Goal: Task Accomplishment & Management: Use online tool/utility

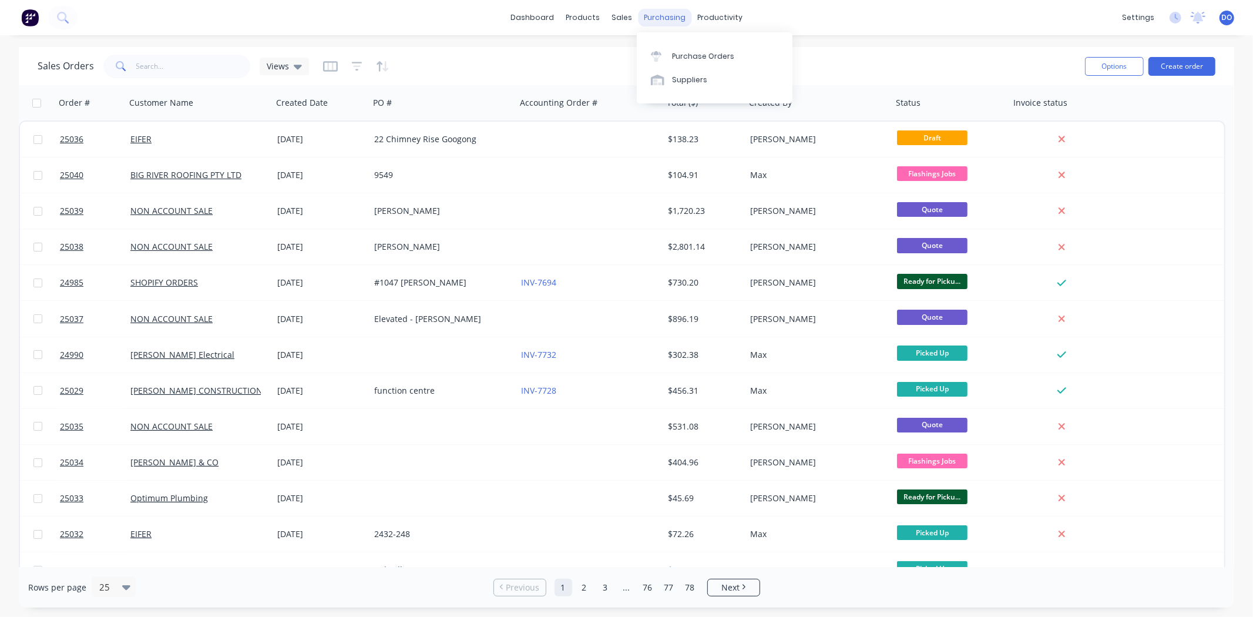
click at [672, 14] on div "purchasing" at bounding box center [664, 18] width 53 height 18
click at [672, 45] on link "Purchase Orders" at bounding box center [715, 56] width 156 height 24
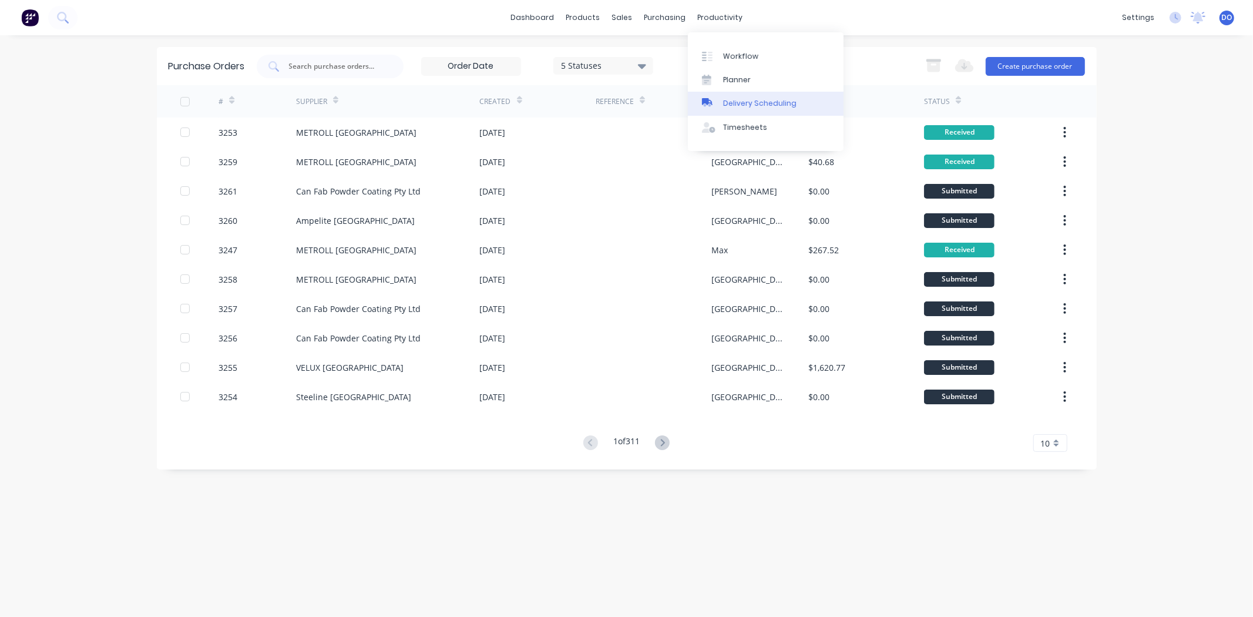
click at [723, 100] on div "Delivery Scheduling" at bounding box center [759, 103] width 73 height 11
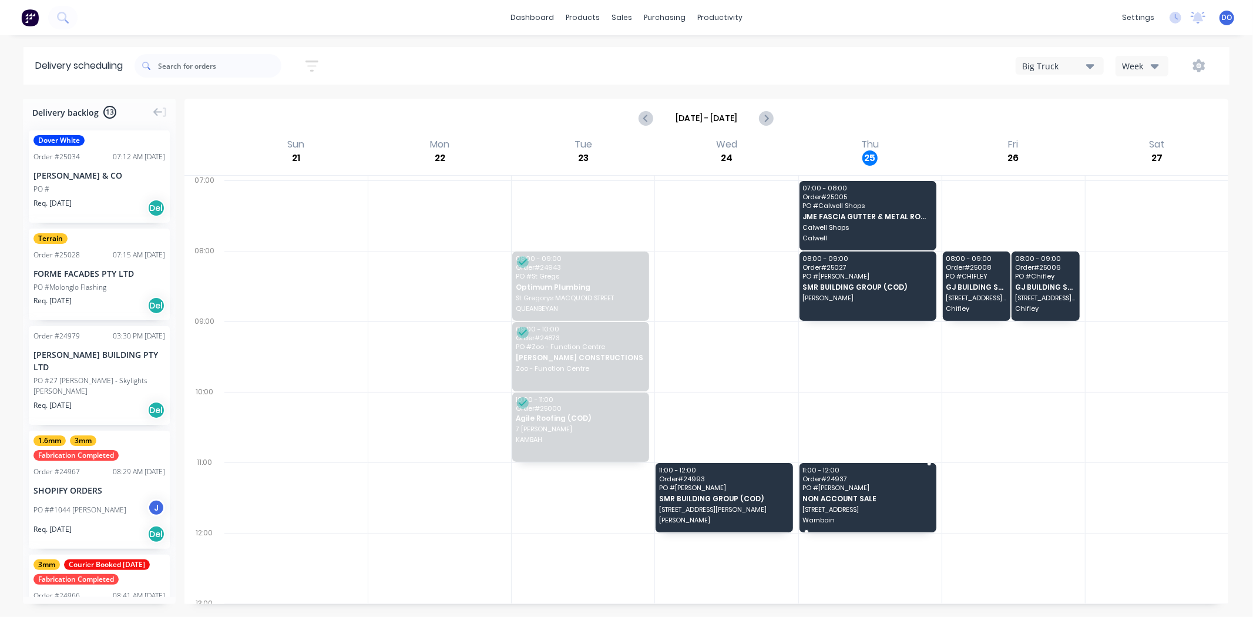
click at [839, 497] on span "NON ACCOUNT SALE" at bounding box center [867, 499] width 129 height 8
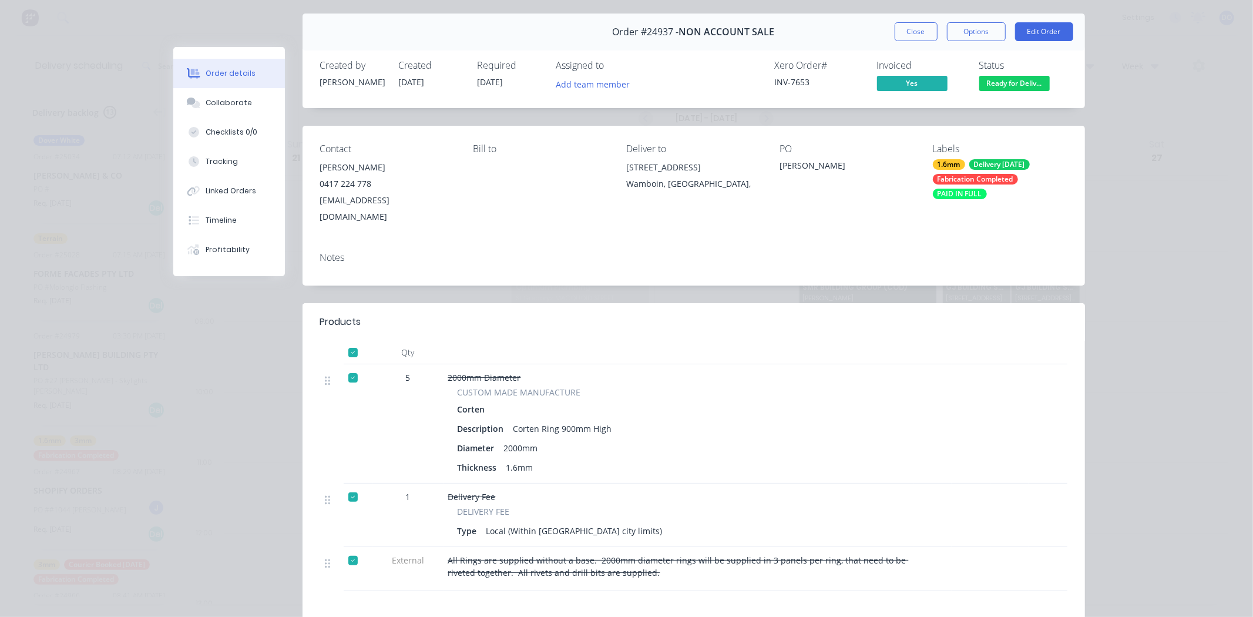
scroll to position [65, 0]
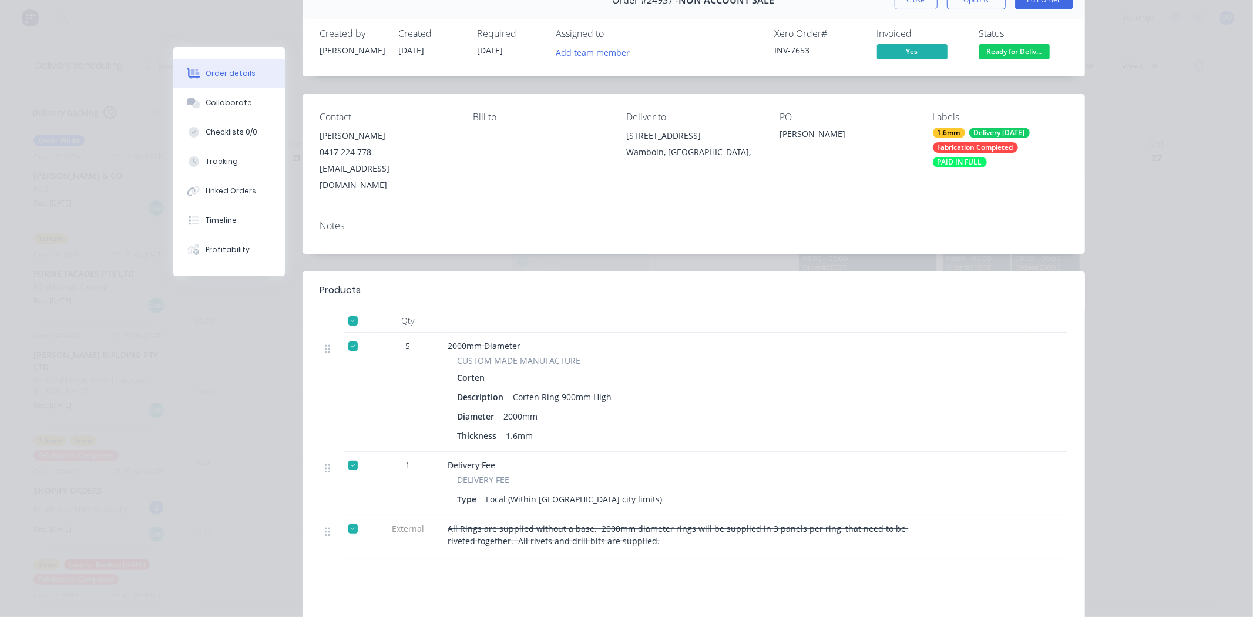
click at [838, 491] on div "Type Local (Within Canberra city limits)" at bounding box center [679, 499] width 442 height 17
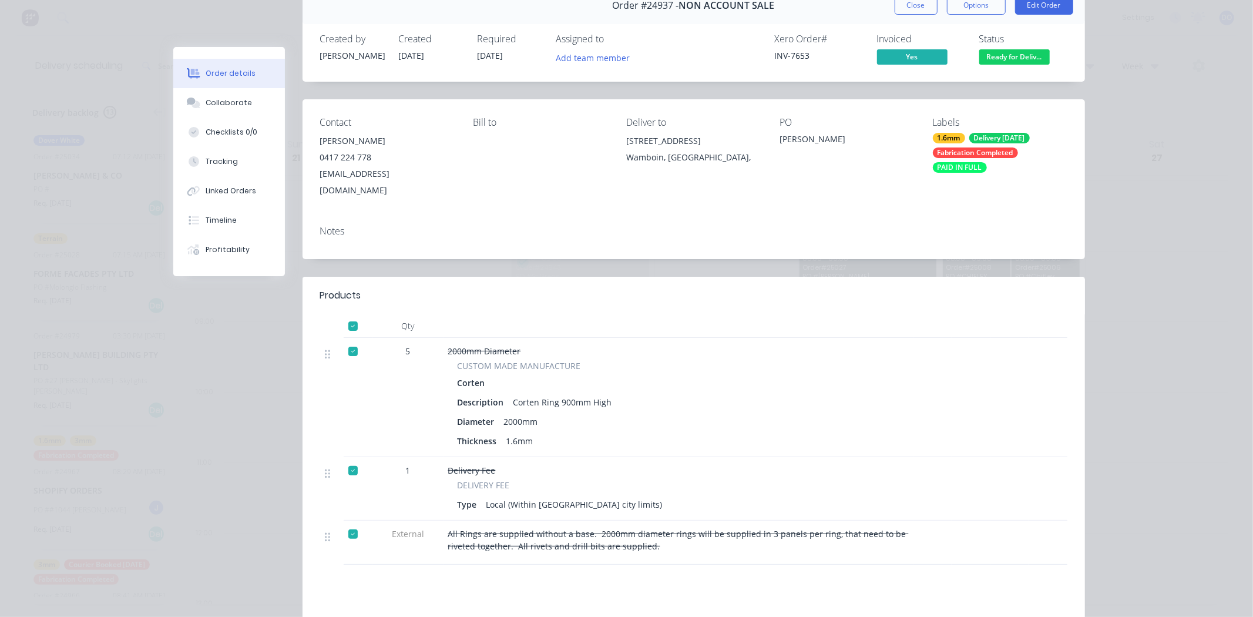
scroll to position [0, 0]
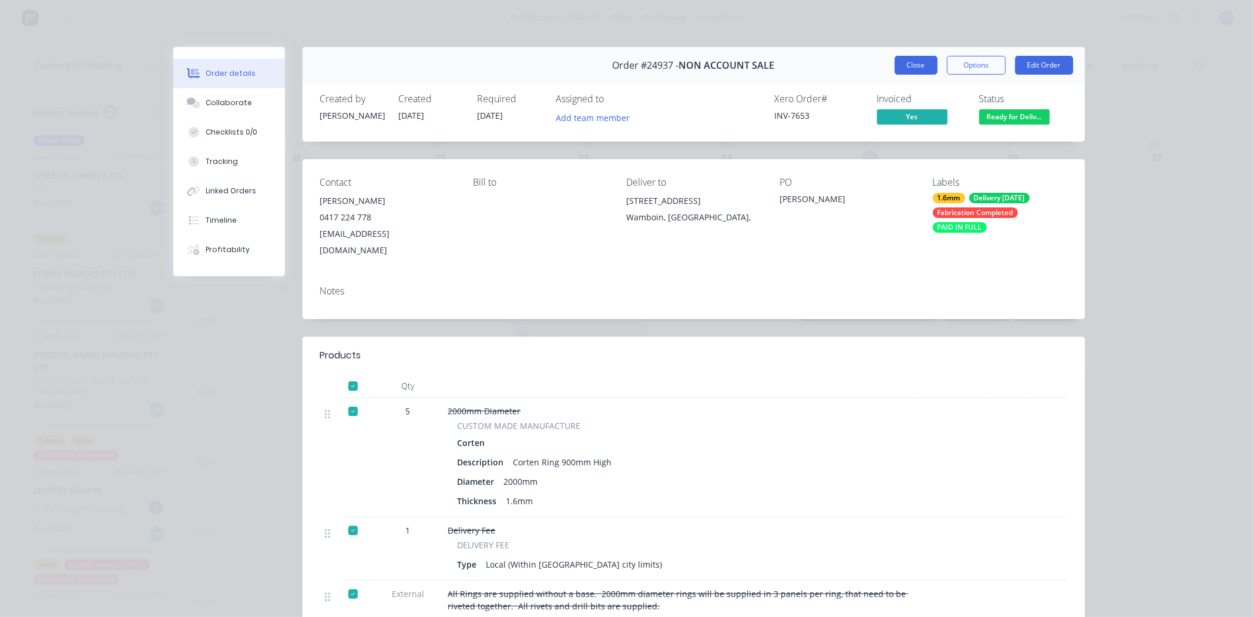
click at [904, 63] on button "Close" at bounding box center [916, 65] width 43 height 19
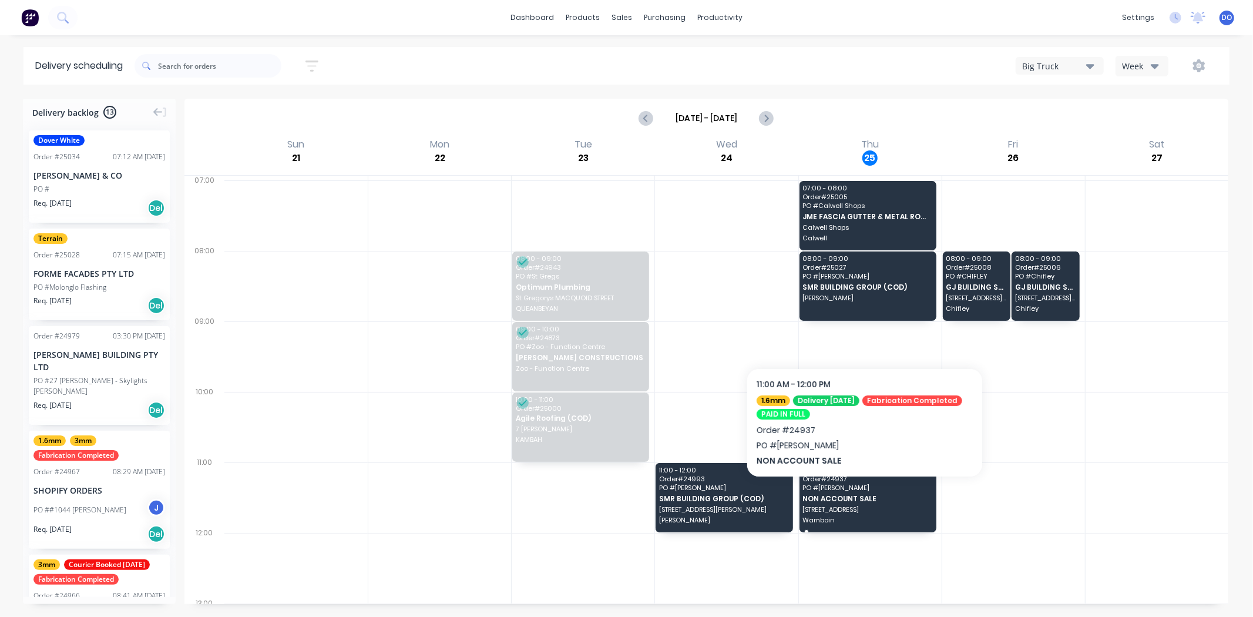
click at [865, 497] on span "NON ACCOUNT SALE" at bounding box center [867, 499] width 129 height 8
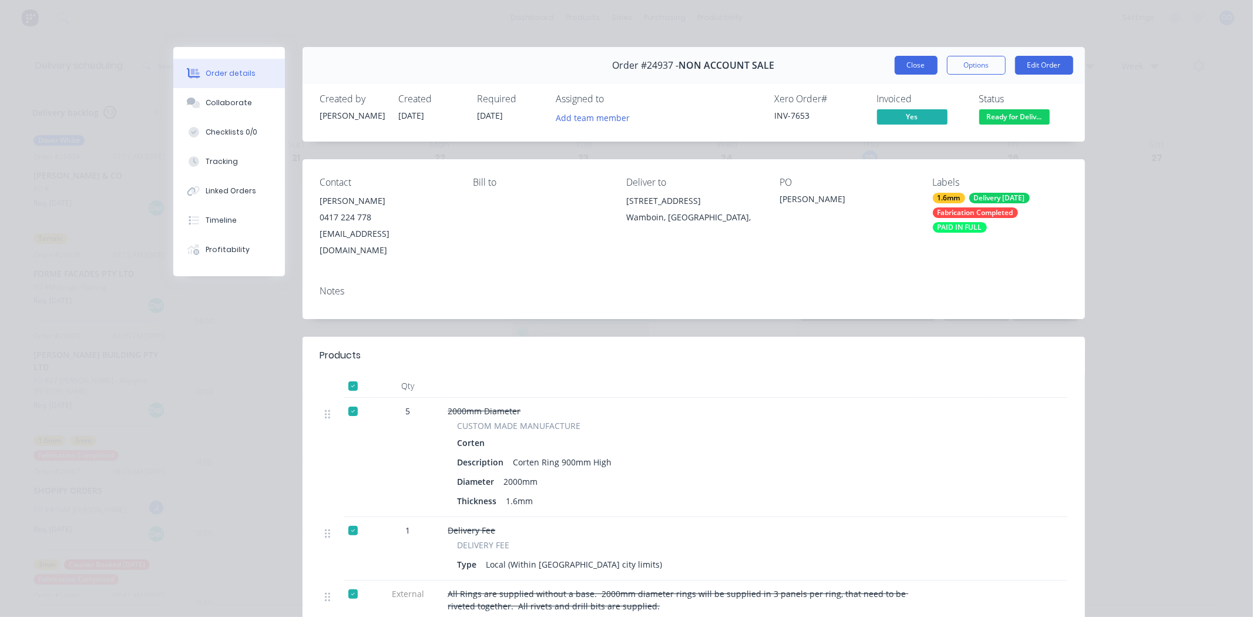
click at [906, 65] on button "Close" at bounding box center [916, 65] width 43 height 19
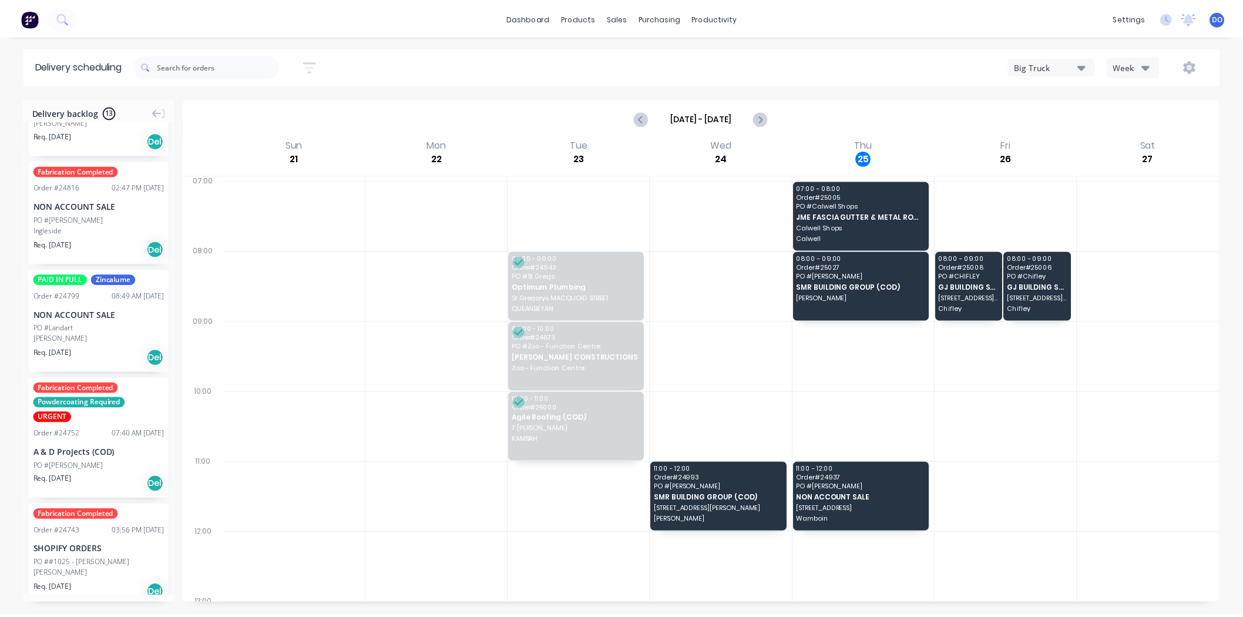
scroll to position [985, 0]
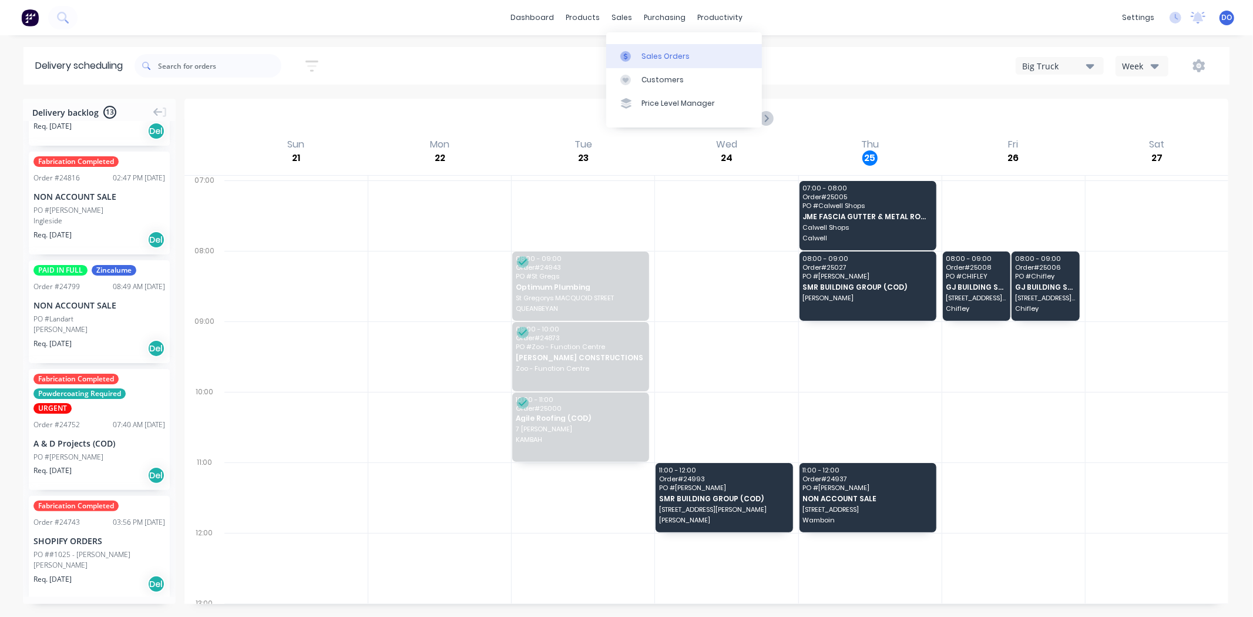
click at [635, 56] on div at bounding box center [630, 56] width 18 height 11
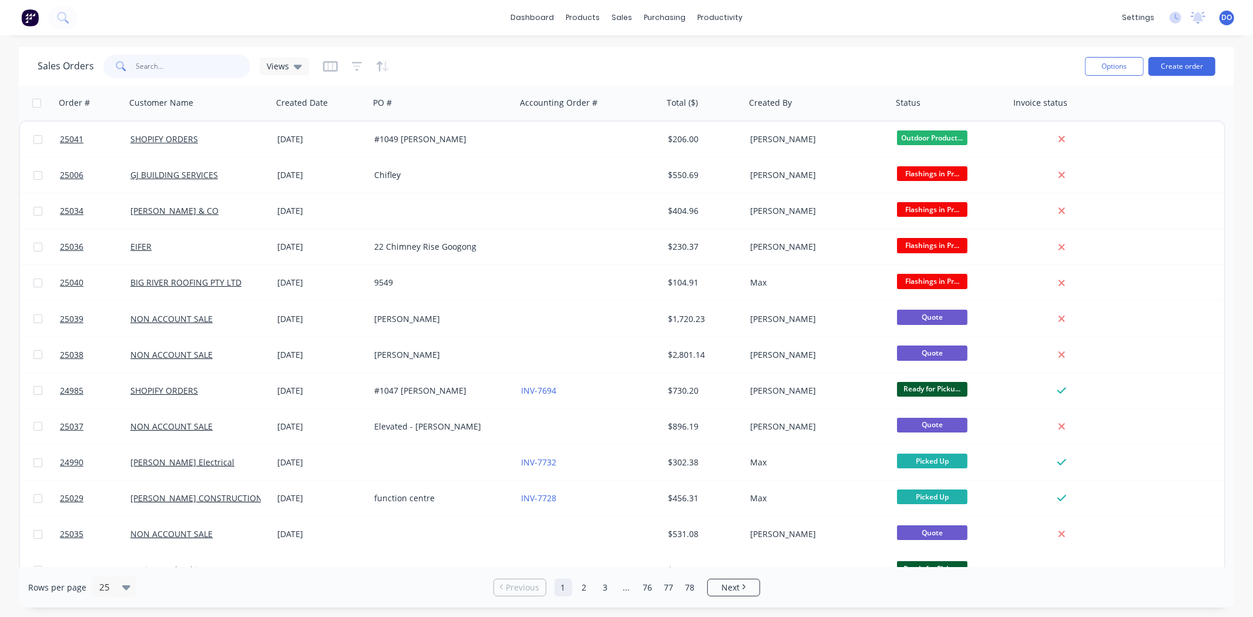
paste input "0401448443"
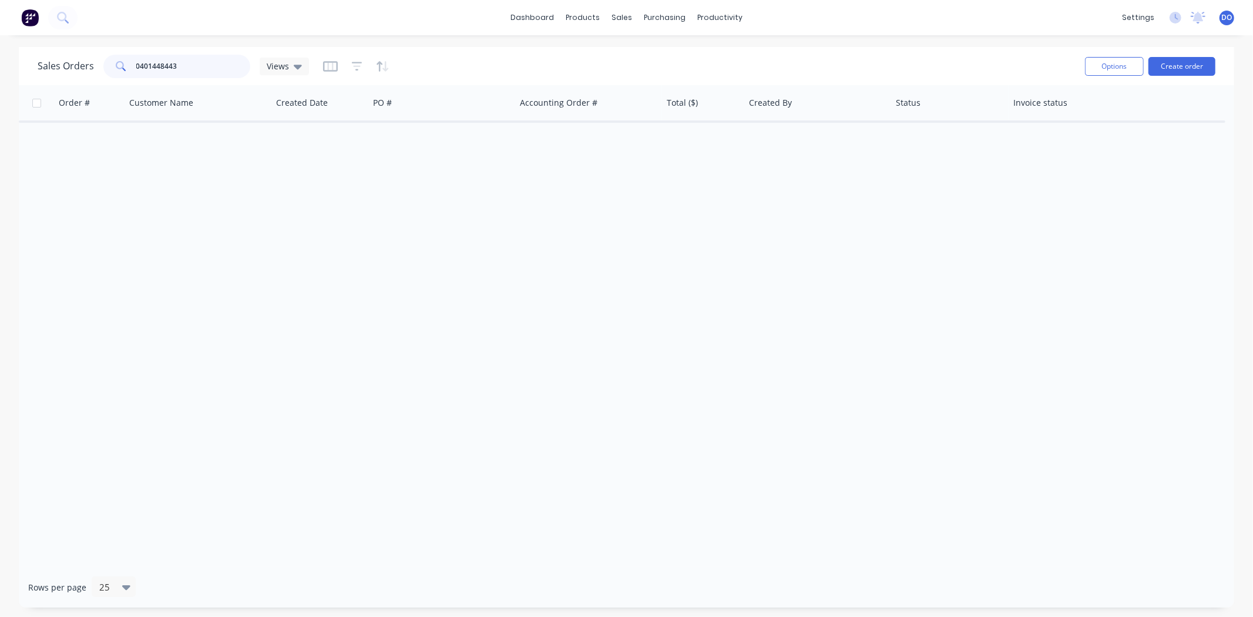
type input "0401448443"
drag, startPoint x: 192, startPoint y: 61, endPoint x: 95, endPoint y: 62, distance: 97.0
click at [95, 62] on div "Sales Orders 0401448443 Views" at bounding box center [173, 67] width 271 height 24
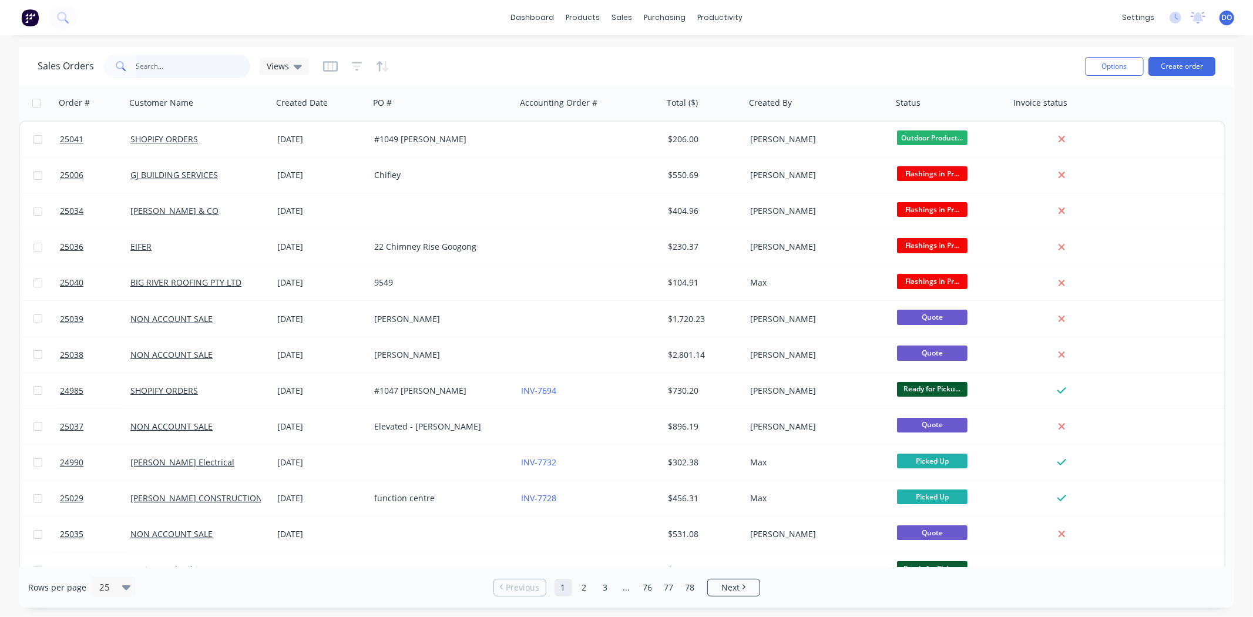
click at [165, 66] on input "text" at bounding box center [193, 67] width 115 height 24
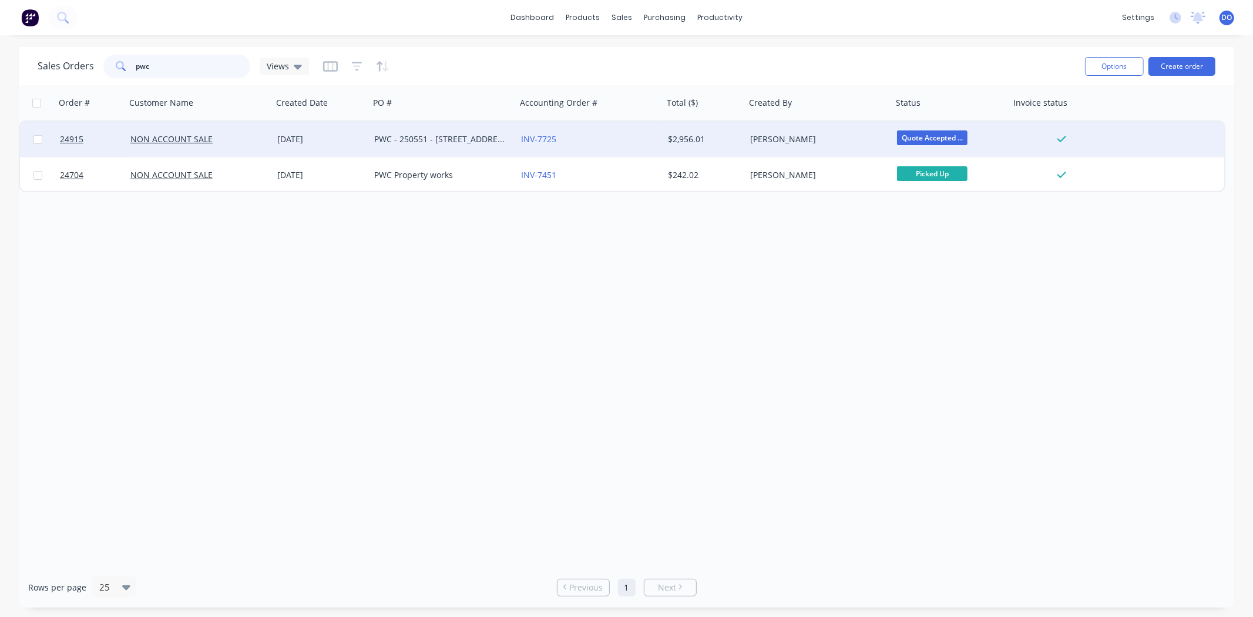
type input "pwc"
click at [415, 146] on div "PWC - 250551 - 5.57 Eyre St Kingston" at bounding box center [443, 139] width 147 height 35
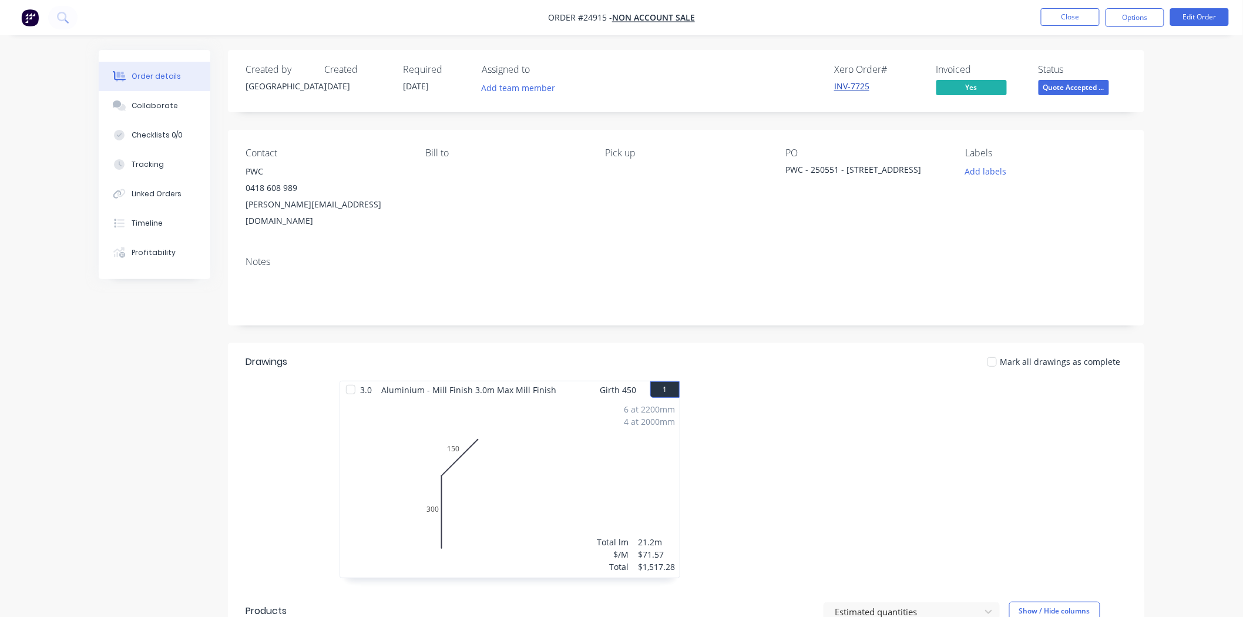
click at [858, 85] on link "INV-7725" at bounding box center [851, 86] width 35 height 11
click at [1069, 20] on button "Close" at bounding box center [1070, 17] width 59 height 18
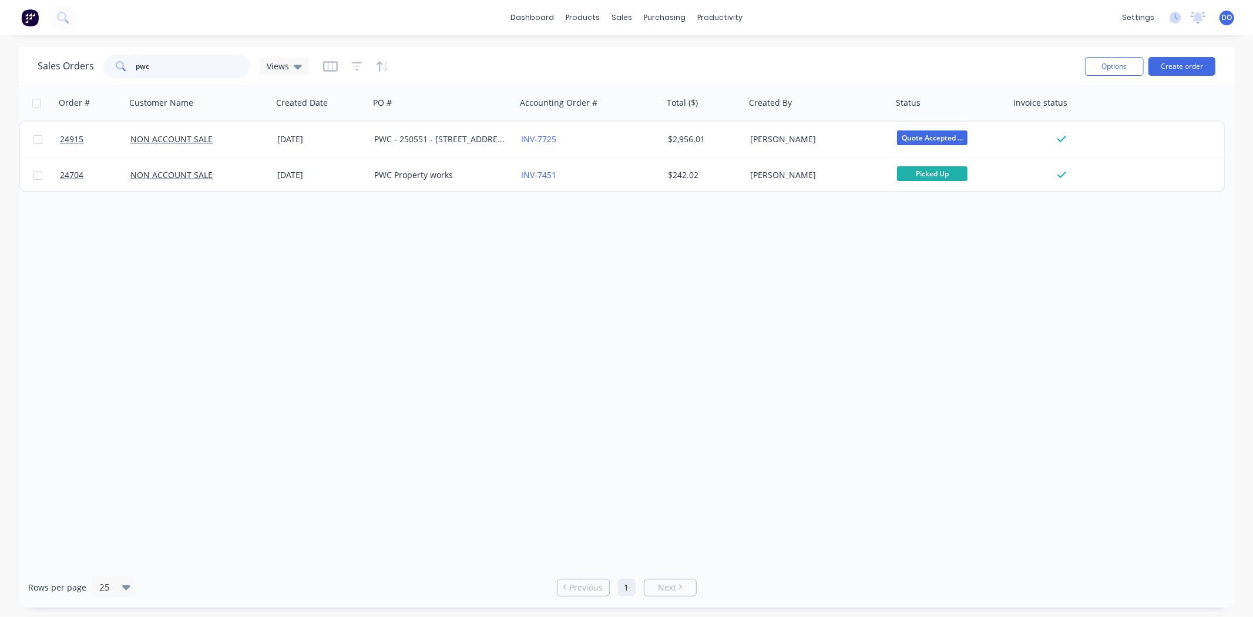
drag, startPoint x: 174, startPoint y: 66, endPoint x: 93, endPoint y: 69, distance: 81.2
click at [93, 69] on div "Sales Orders pwc Views" at bounding box center [173, 67] width 271 height 24
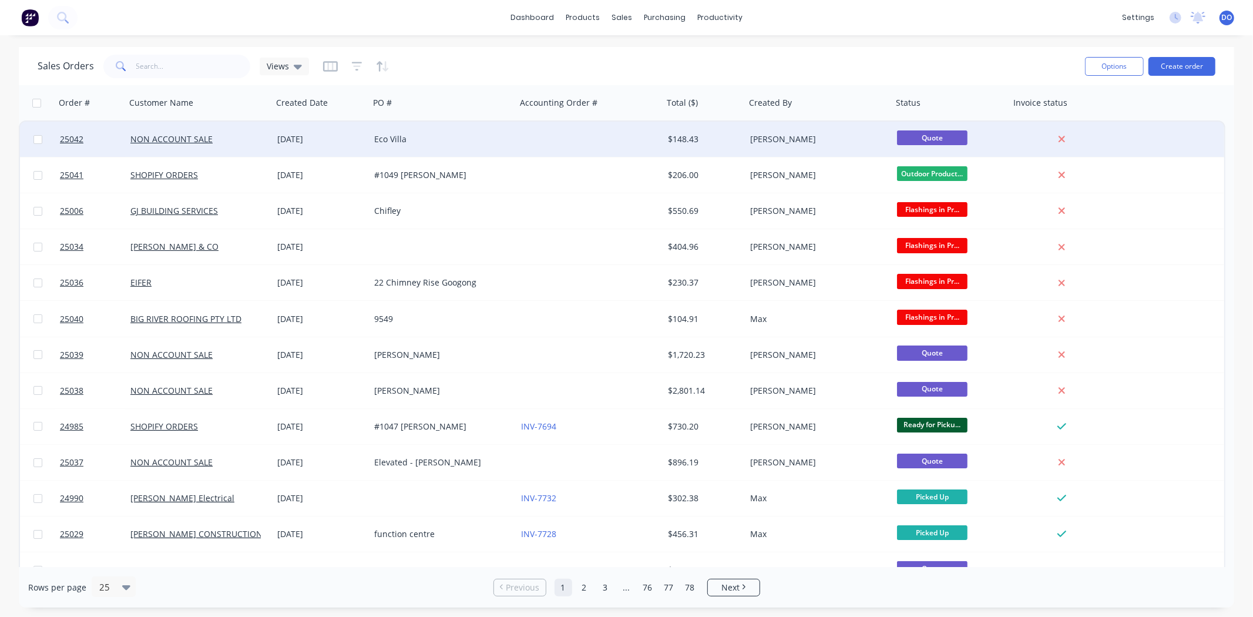
click at [473, 141] on div "Eco Villa" at bounding box center [439, 139] width 130 height 12
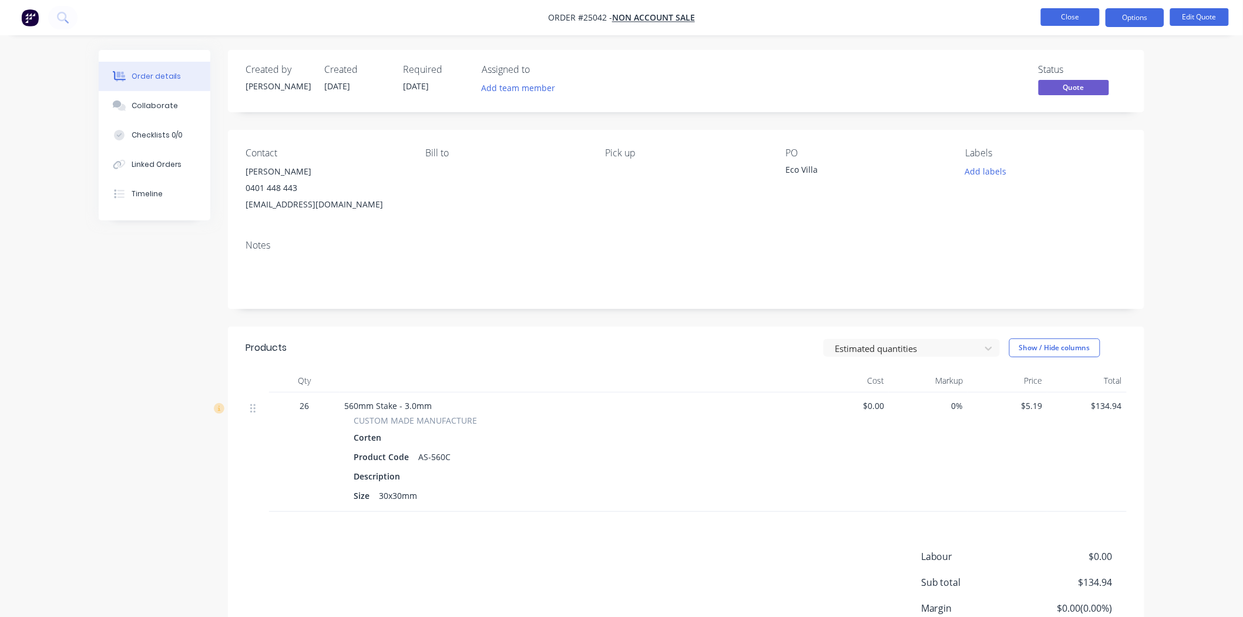
click at [1065, 22] on button "Close" at bounding box center [1070, 17] width 59 height 18
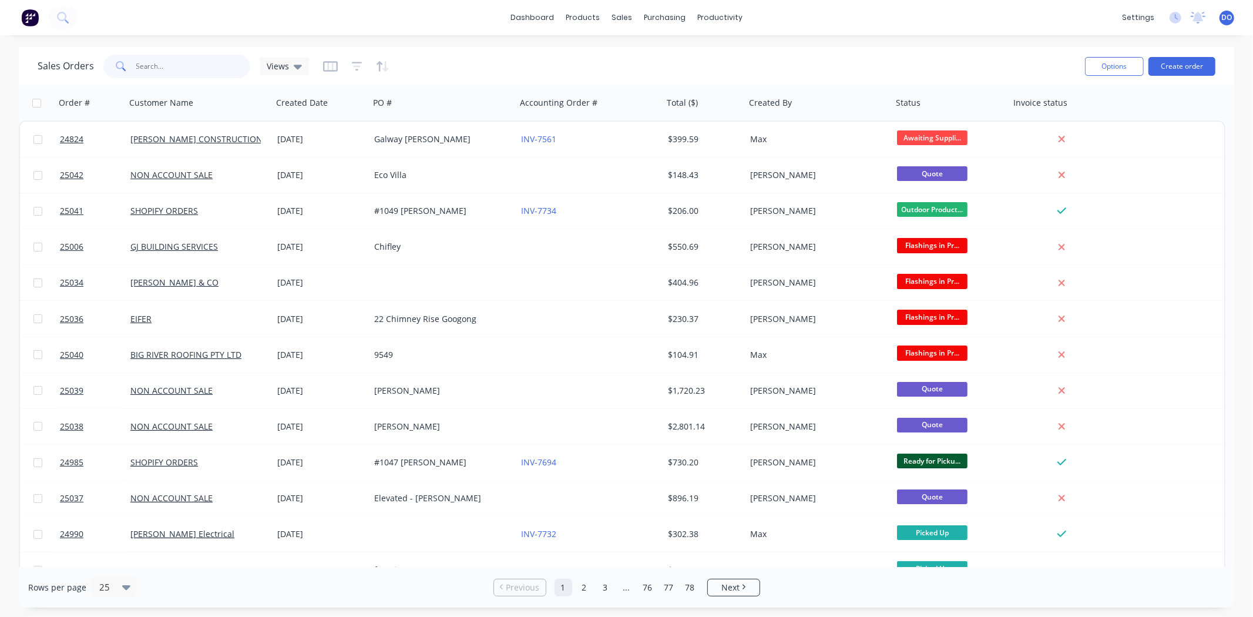
click at [220, 71] on input "text" at bounding box center [193, 67] width 115 height 24
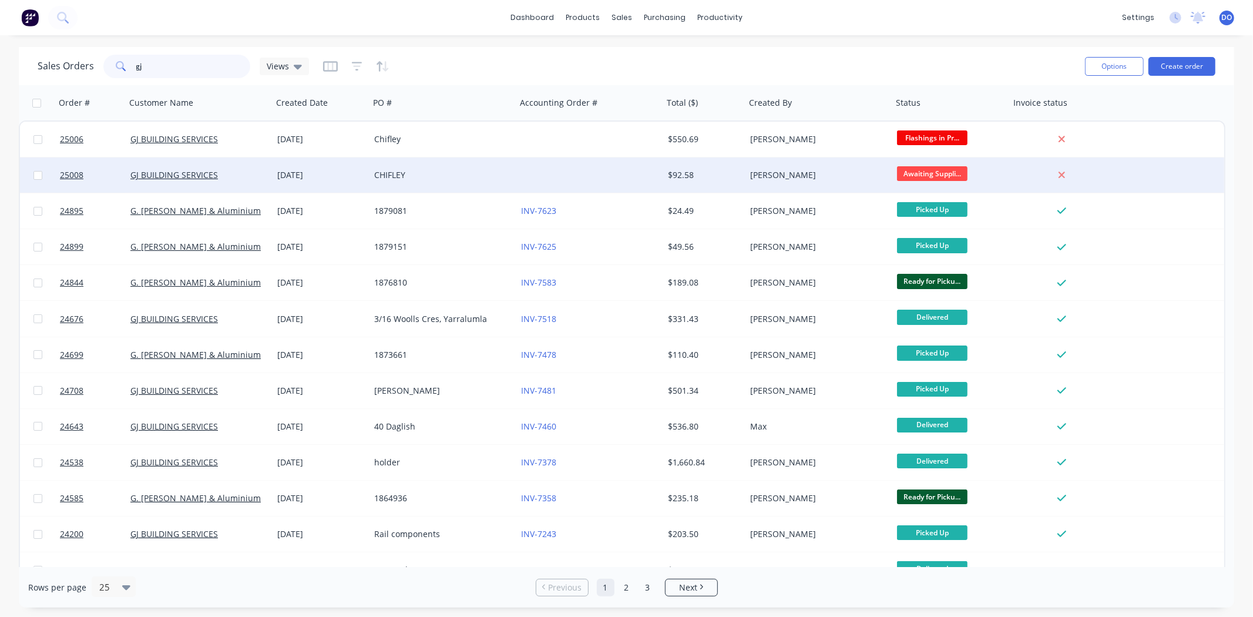
type input "gj"
click at [509, 168] on div "CHIFLEY" at bounding box center [443, 174] width 147 height 35
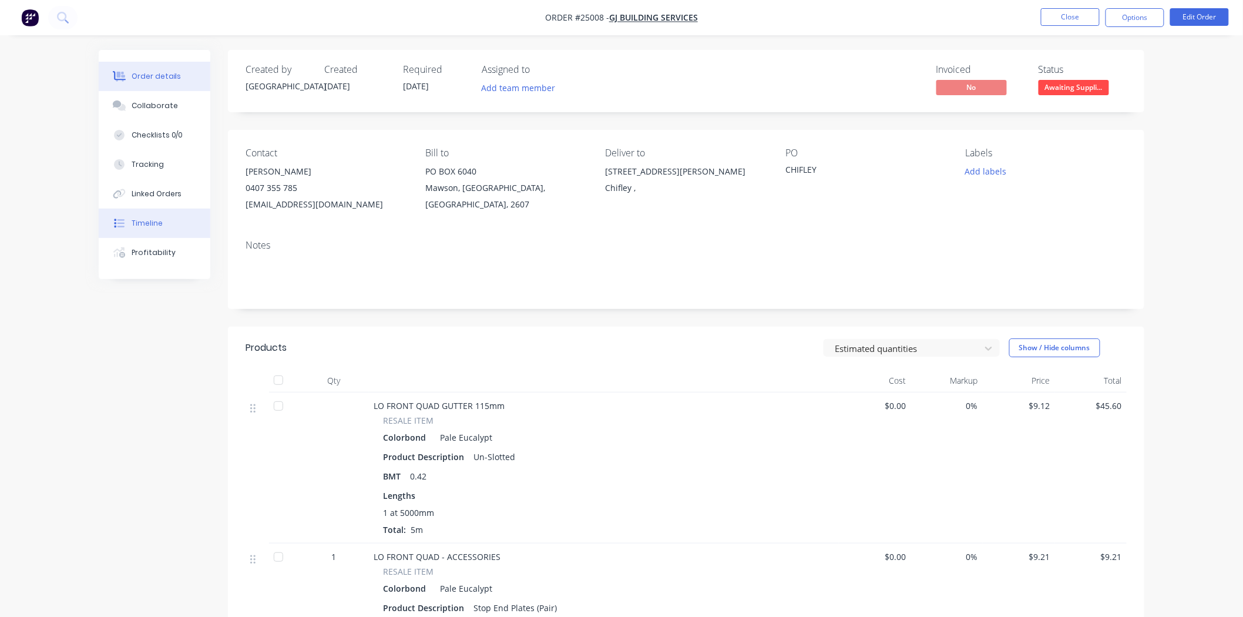
click at [142, 227] on div "Timeline" at bounding box center [147, 223] width 31 height 11
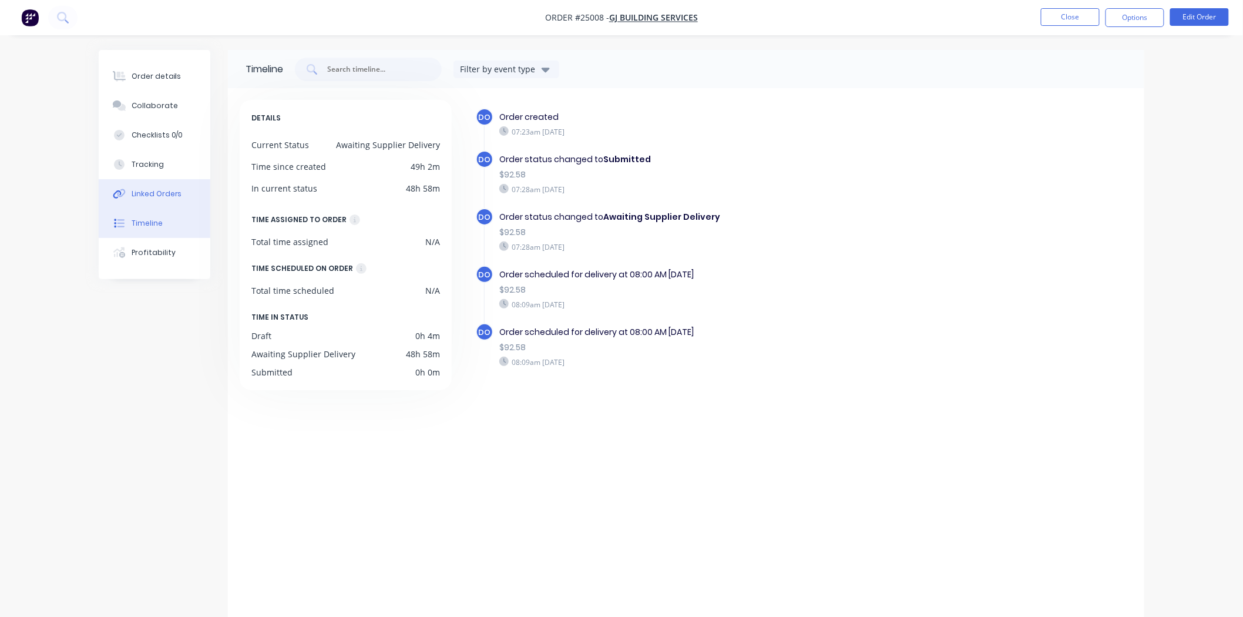
click at [165, 191] on div "Linked Orders" at bounding box center [157, 194] width 51 height 11
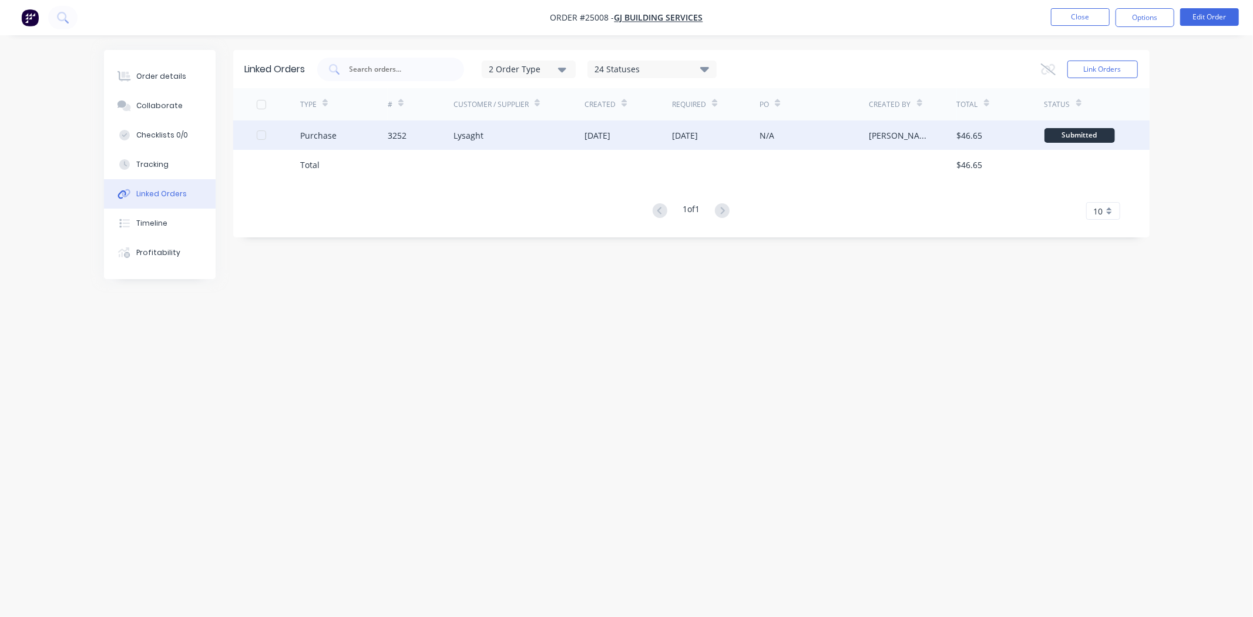
click at [432, 145] on div "3252" at bounding box center [421, 134] width 66 height 29
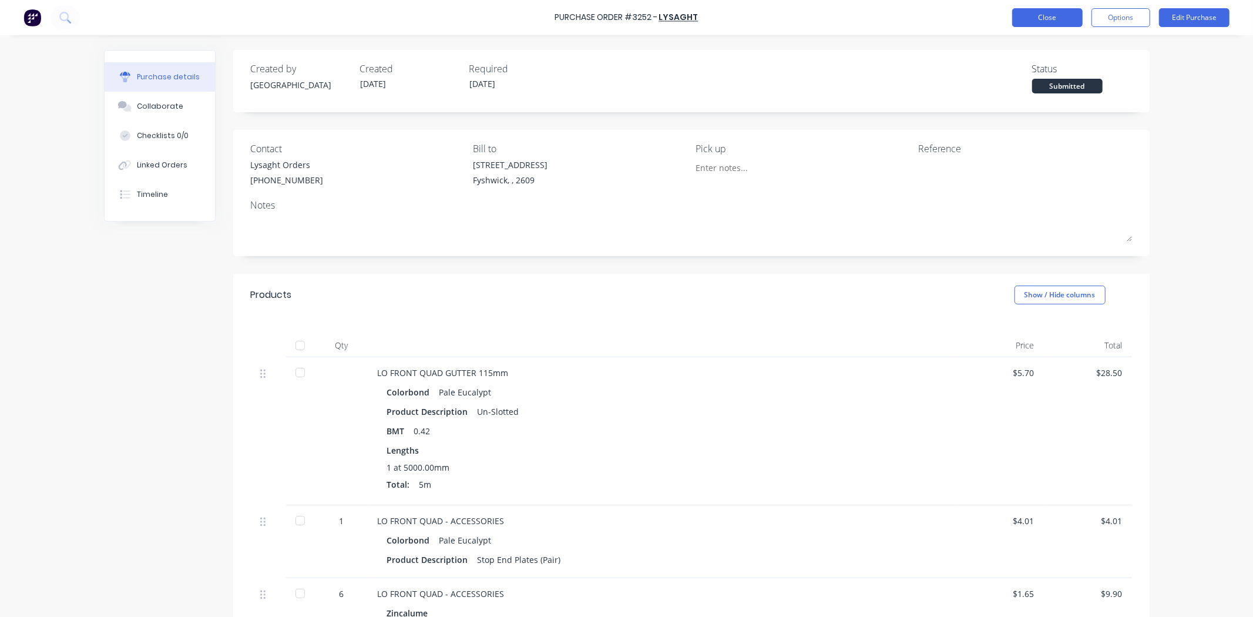
click at [1070, 22] on button "Close" at bounding box center [1047, 17] width 71 height 19
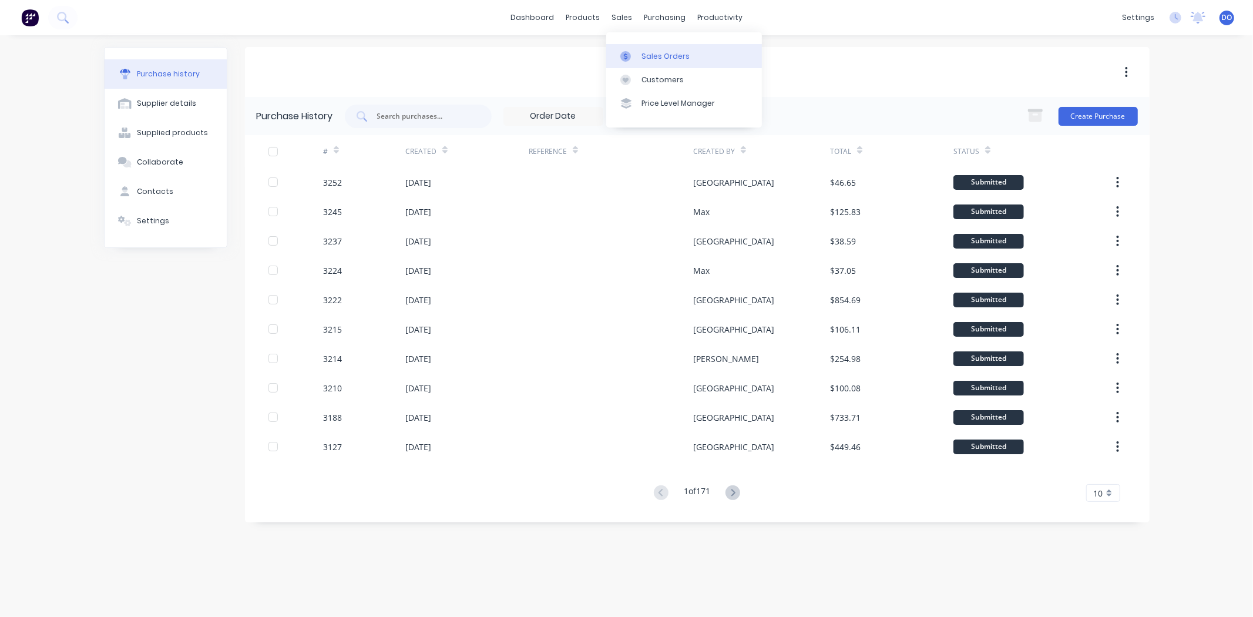
click at [641, 50] on link "Sales Orders" at bounding box center [684, 56] width 156 height 24
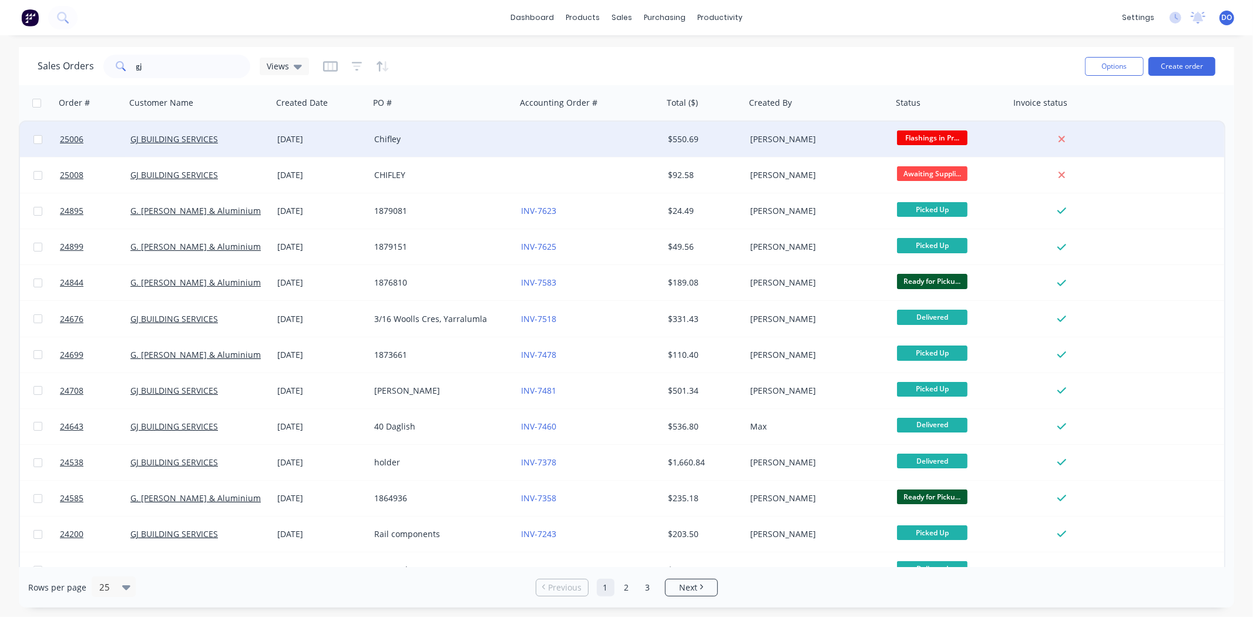
click at [353, 129] on div "[DATE]" at bounding box center [321, 139] width 97 height 35
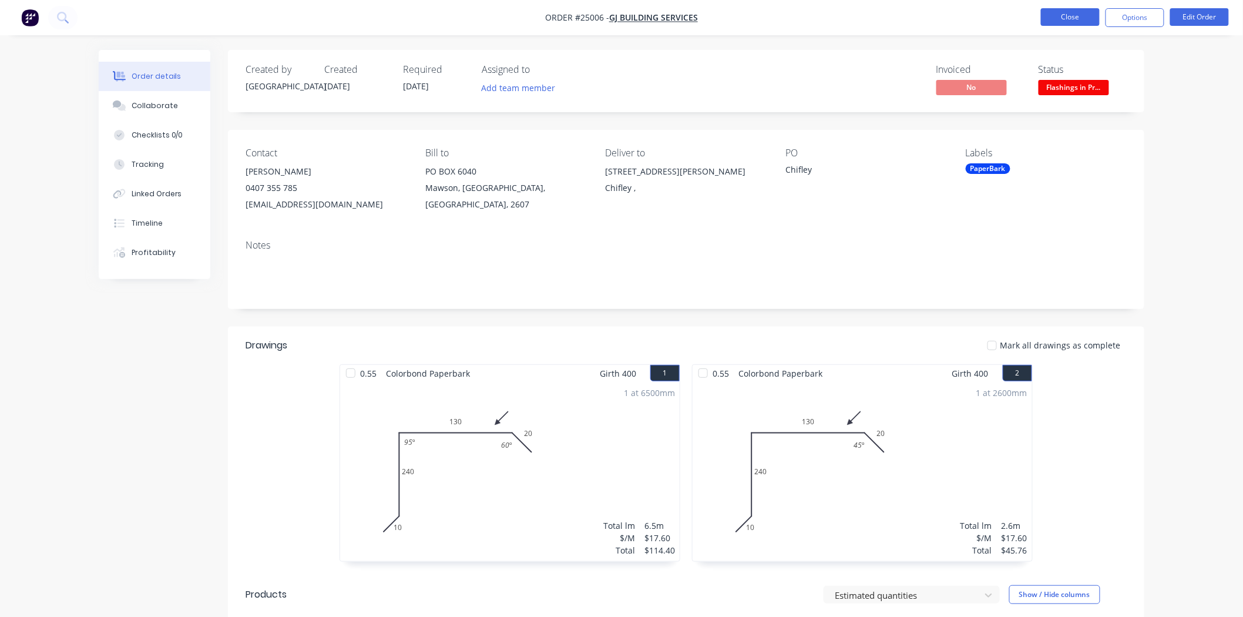
click at [1084, 22] on button "Close" at bounding box center [1070, 17] width 59 height 18
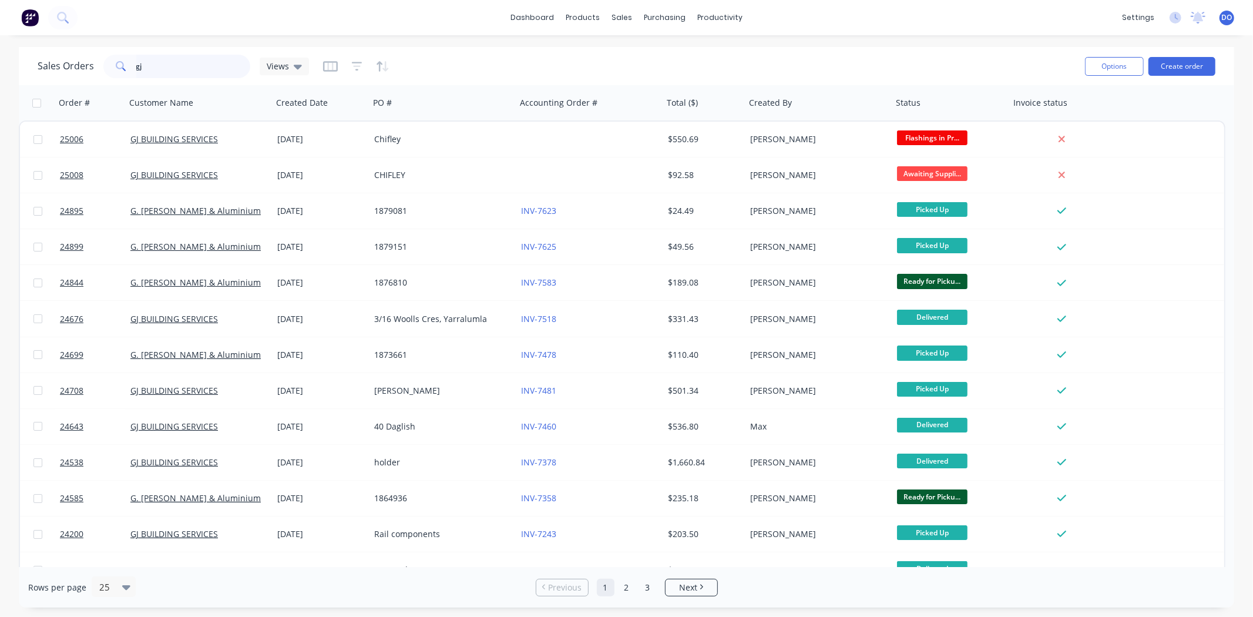
click at [202, 67] on input "gj" at bounding box center [193, 67] width 115 height 24
type input "g"
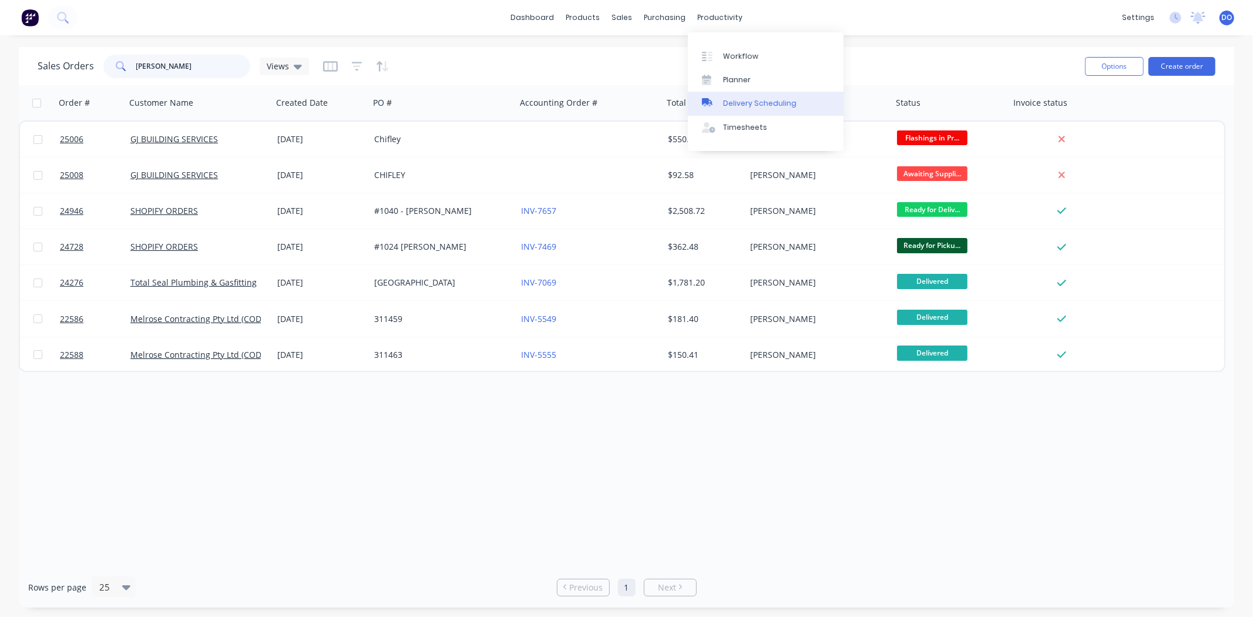
type input "donald"
click at [755, 102] on div "Delivery Scheduling" at bounding box center [759, 103] width 73 height 11
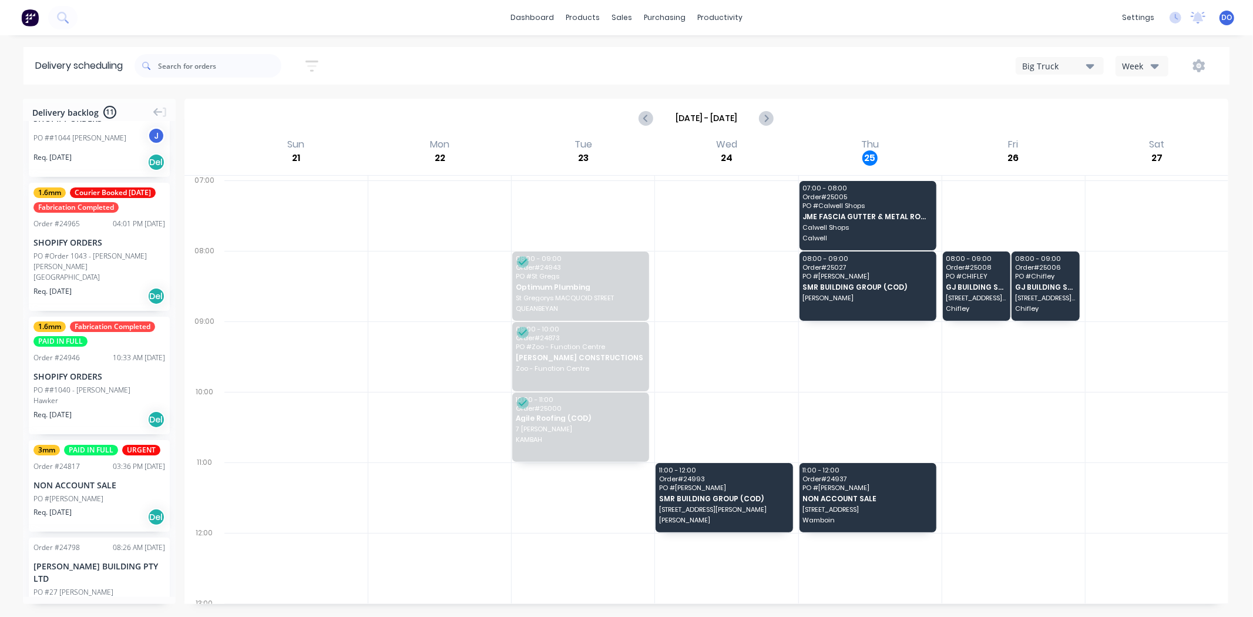
scroll to position [391, 0]
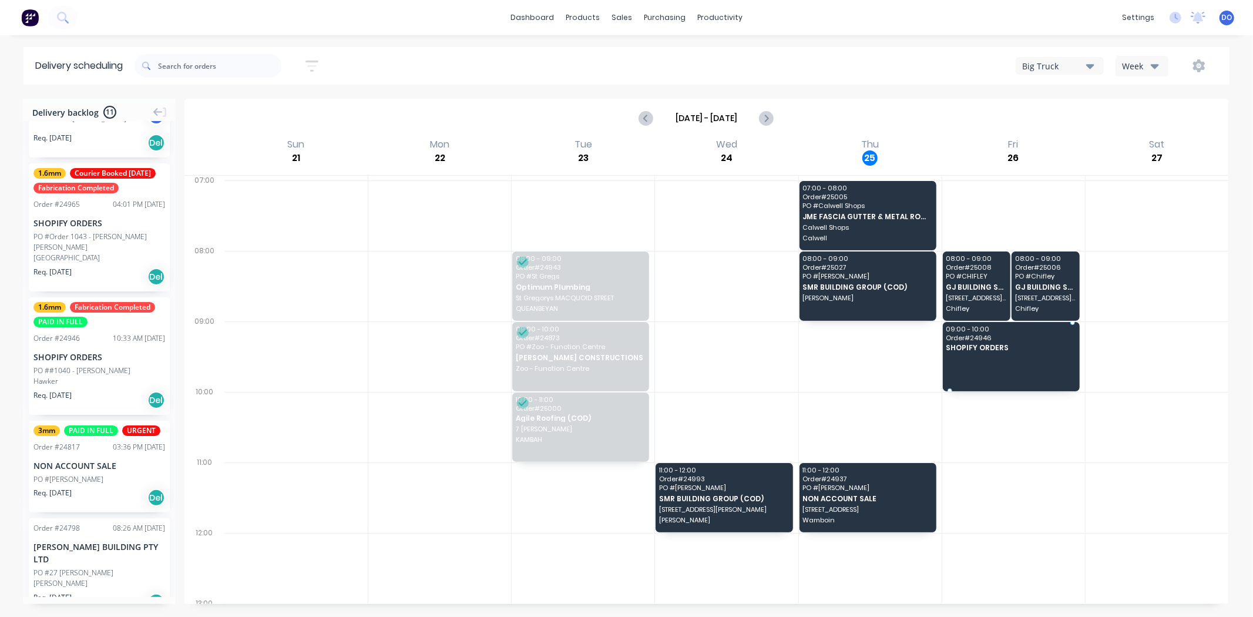
drag, startPoint x: 87, startPoint y: 368, endPoint x: 1014, endPoint y: 354, distance: 927.4
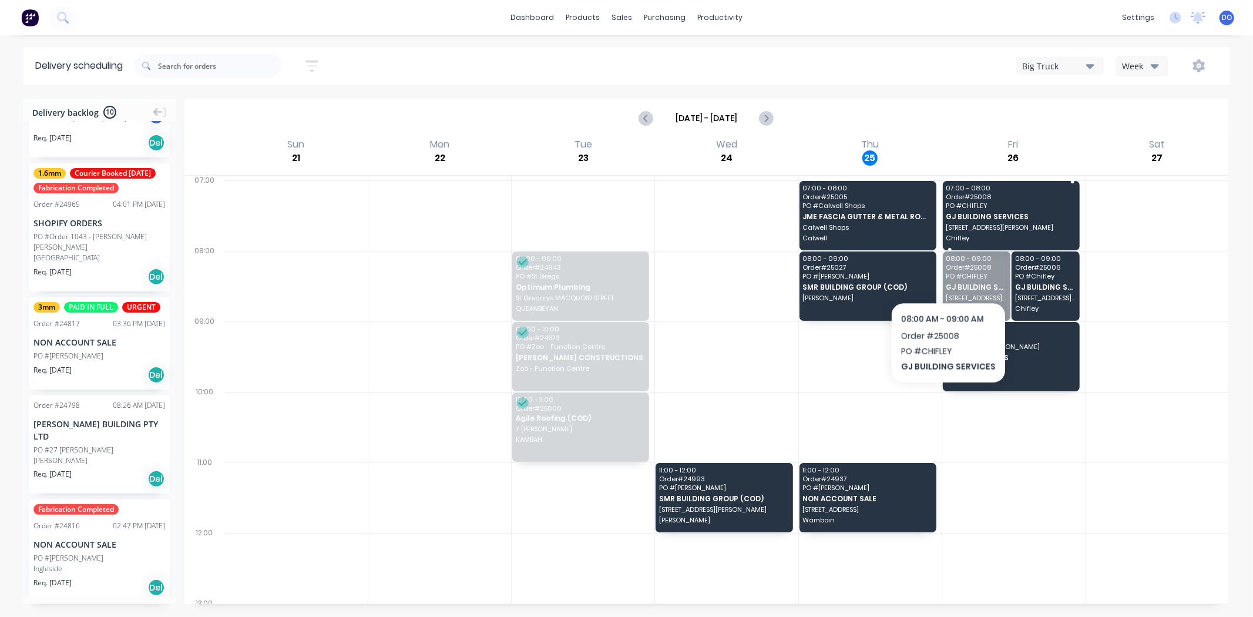
drag, startPoint x: 946, startPoint y: 277, endPoint x: 951, endPoint y: 217, distance: 59.5
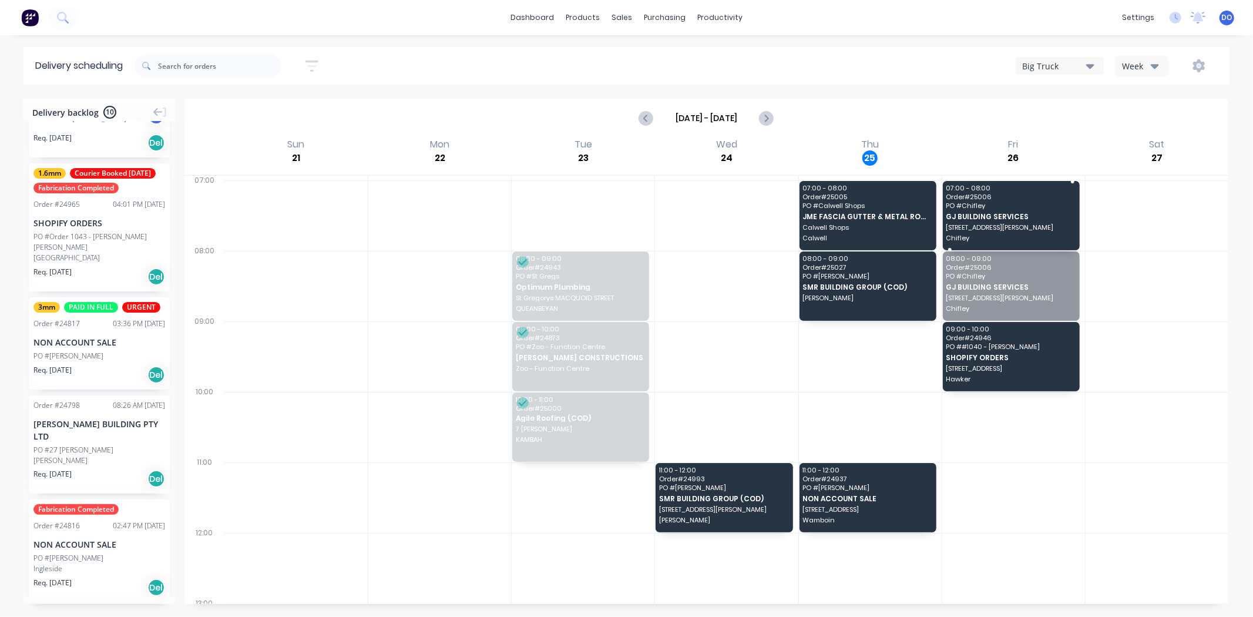
drag, startPoint x: 976, startPoint y: 290, endPoint x: 990, endPoint y: 204, distance: 86.4
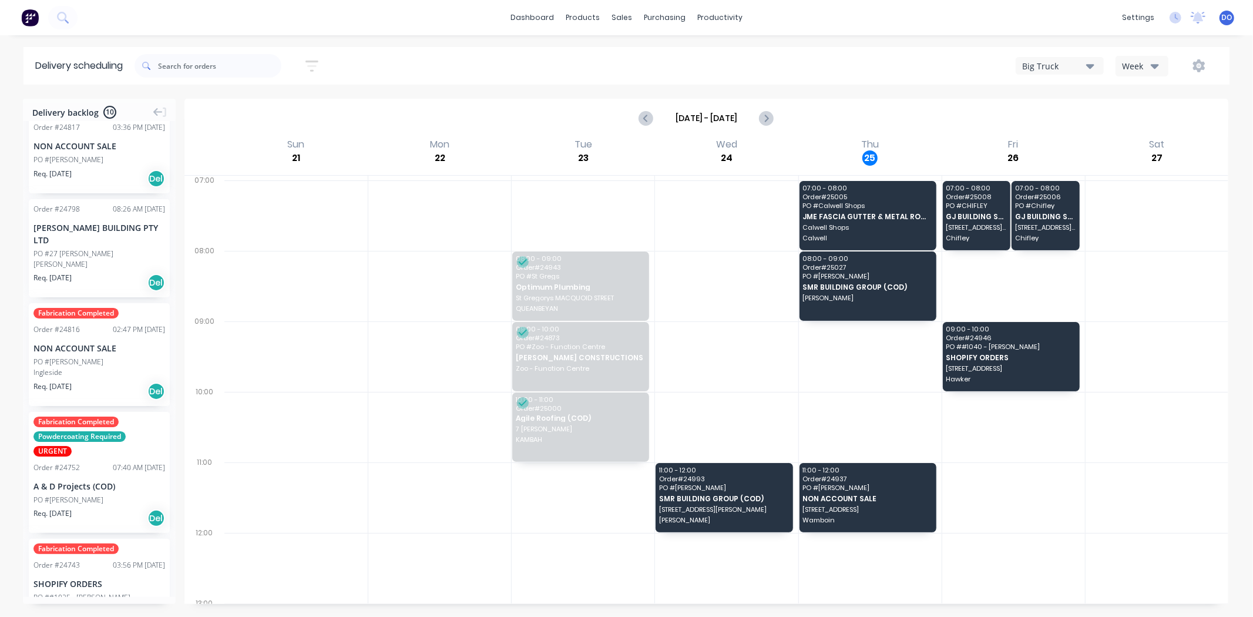
scroll to position [522, 0]
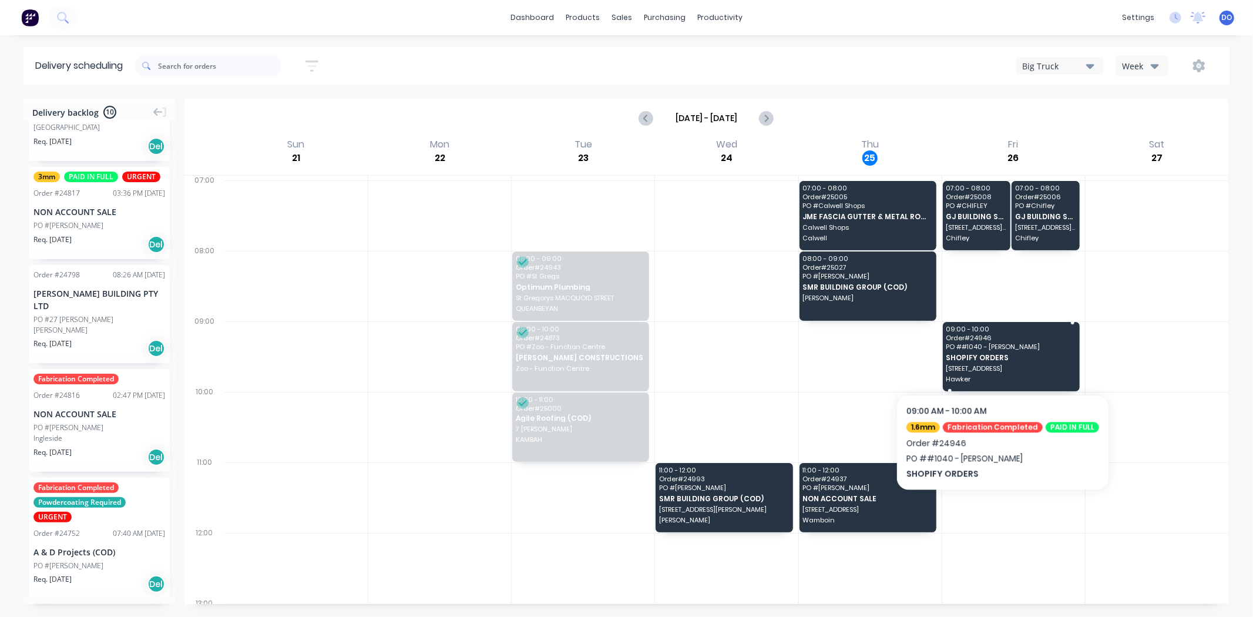
click at [997, 357] on span "SHOPIFY ORDERS" at bounding box center [1010, 358] width 129 height 8
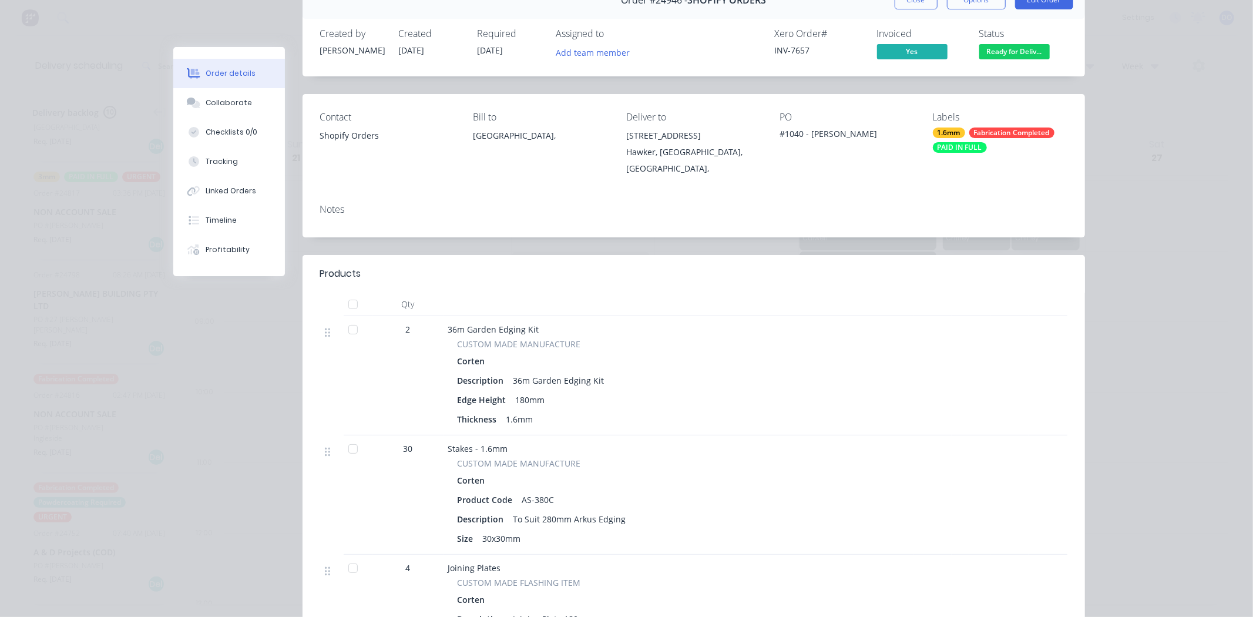
scroll to position [0, 0]
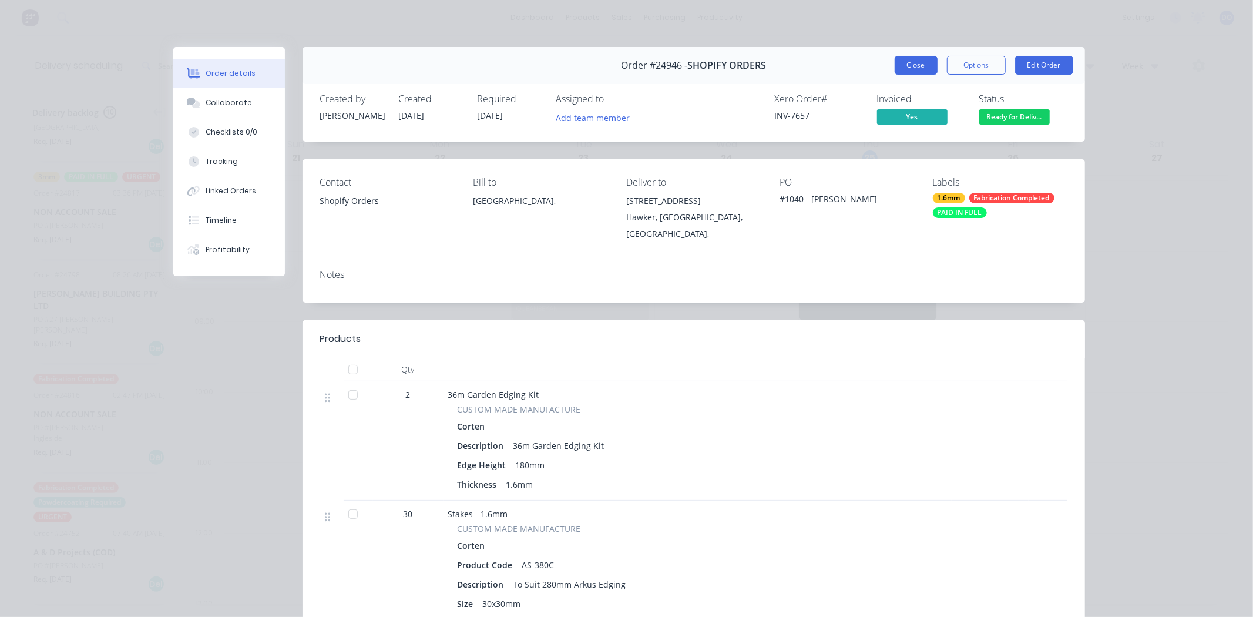
click at [926, 62] on button "Close" at bounding box center [916, 65] width 43 height 19
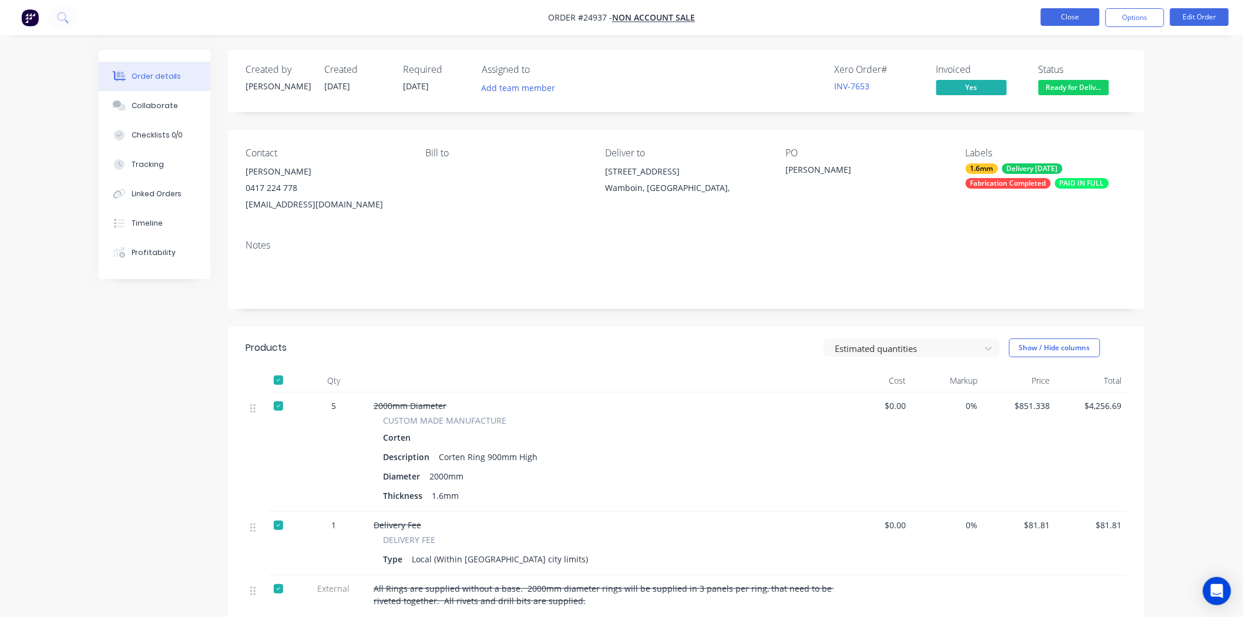
click at [1049, 25] on button "Close" at bounding box center [1070, 17] width 59 height 18
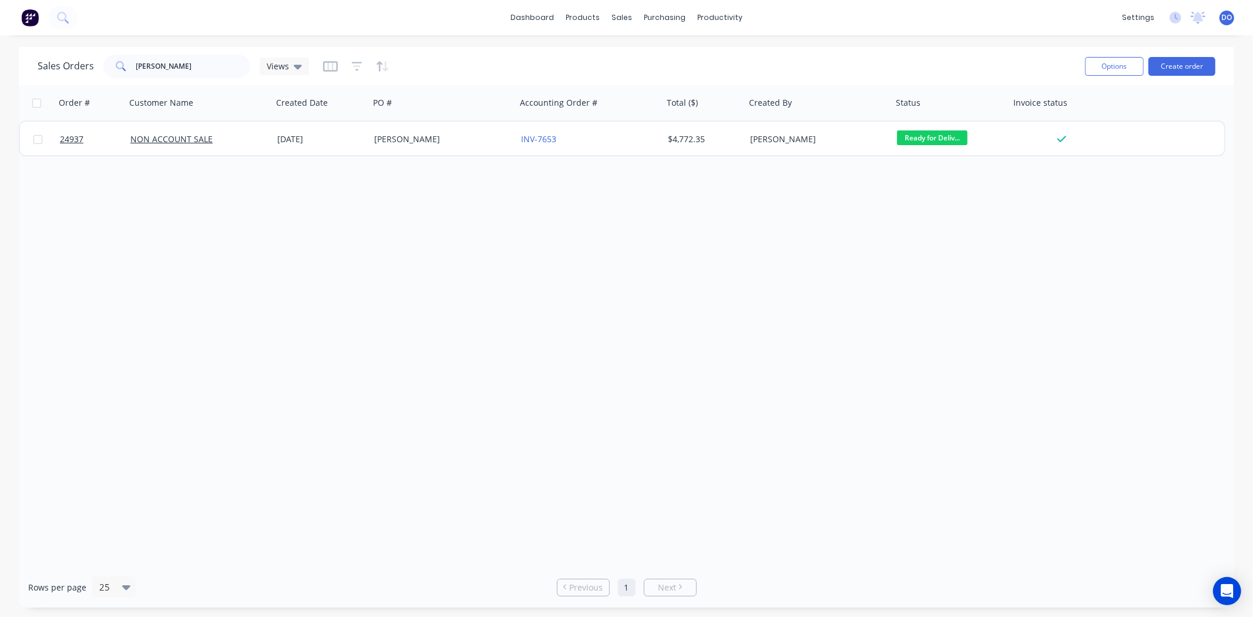
click at [189, 52] on div "Sales Orders JANE ACK Views" at bounding box center [557, 66] width 1038 height 29
drag, startPoint x: 189, startPoint y: 66, endPoint x: 189, endPoint y: 79, distance: 12.9
click at [189, 72] on input "JANE ACK" at bounding box center [193, 67] width 115 height 24
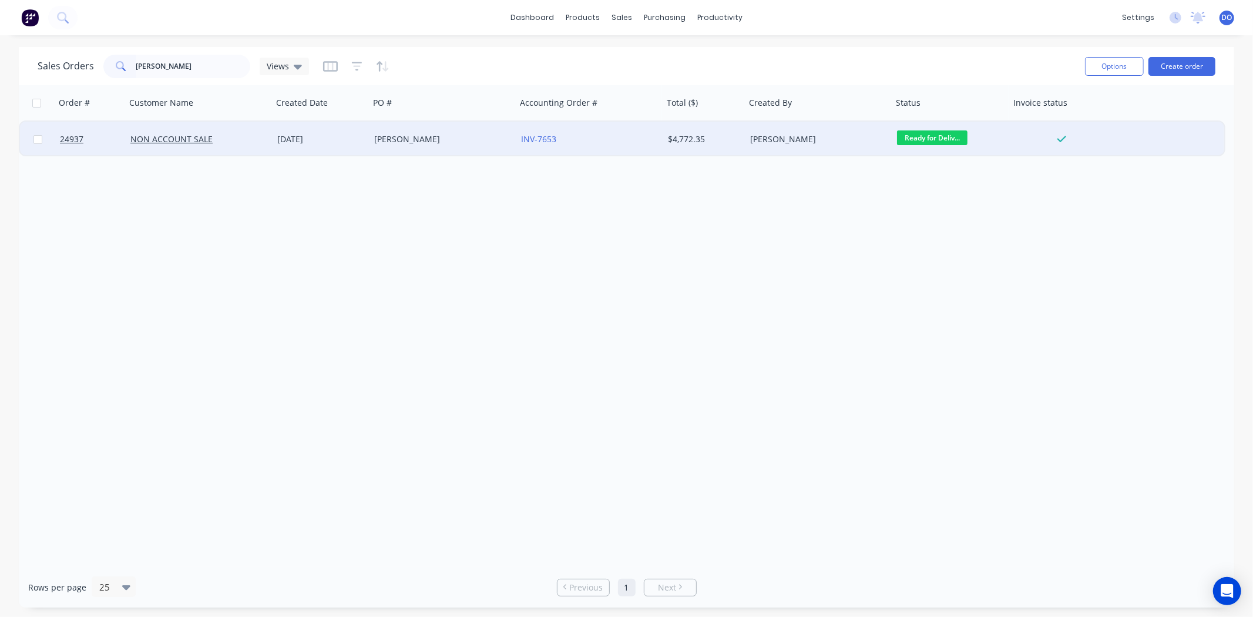
click at [396, 146] on div "[PERSON_NAME]" at bounding box center [443, 139] width 147 height 35
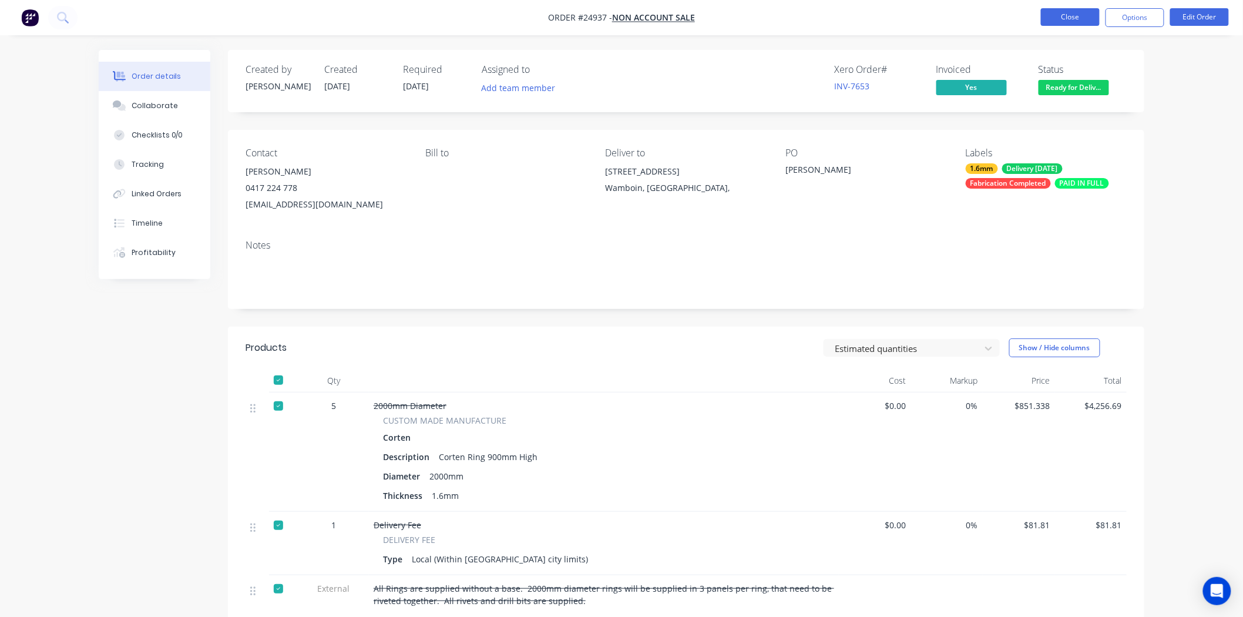
click at [1047, 12] on button "Close" at bounding box center [1070, 17] width 59 height 18
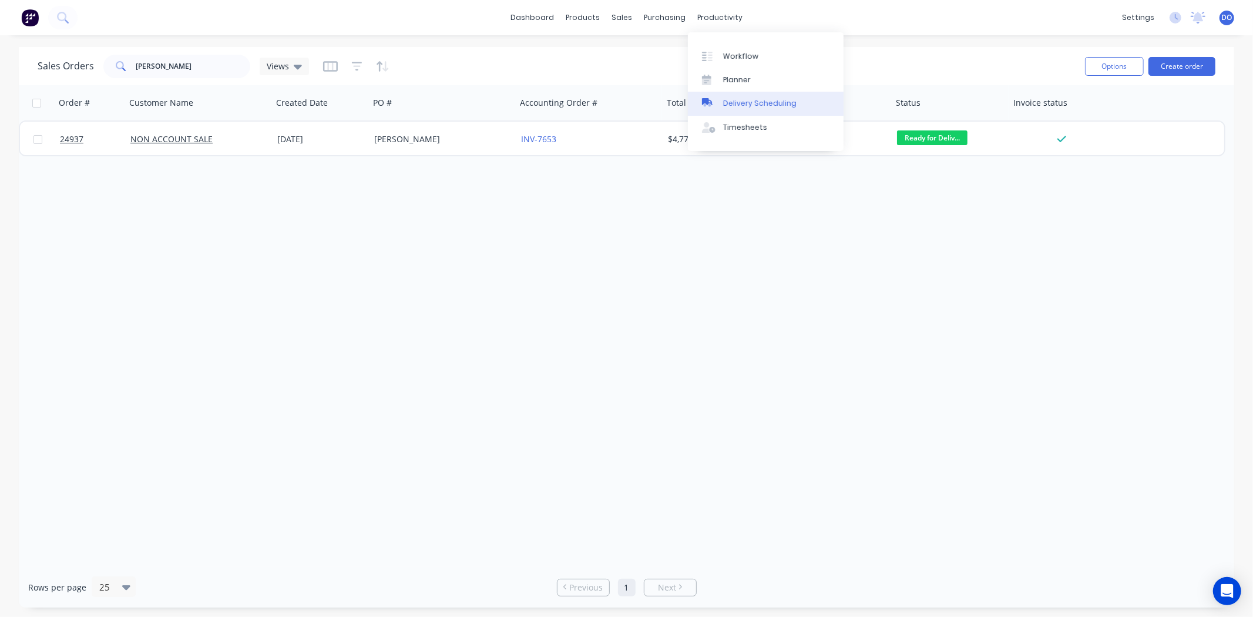
click at [736, 112] on link "Delivery Scheduling" at bounding box center [766, 104] width 156 height 24
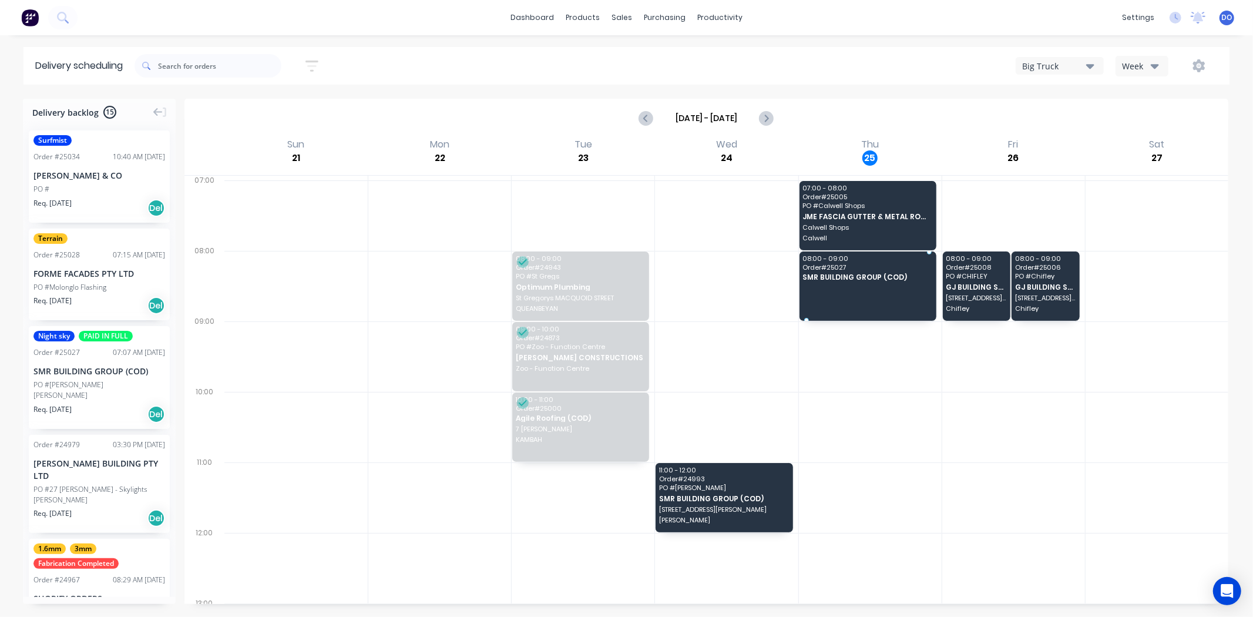
drag, startPoint x: 75, startPoint y: 375, endPoint x: 866, endPoint y: 283, distance: 795.7
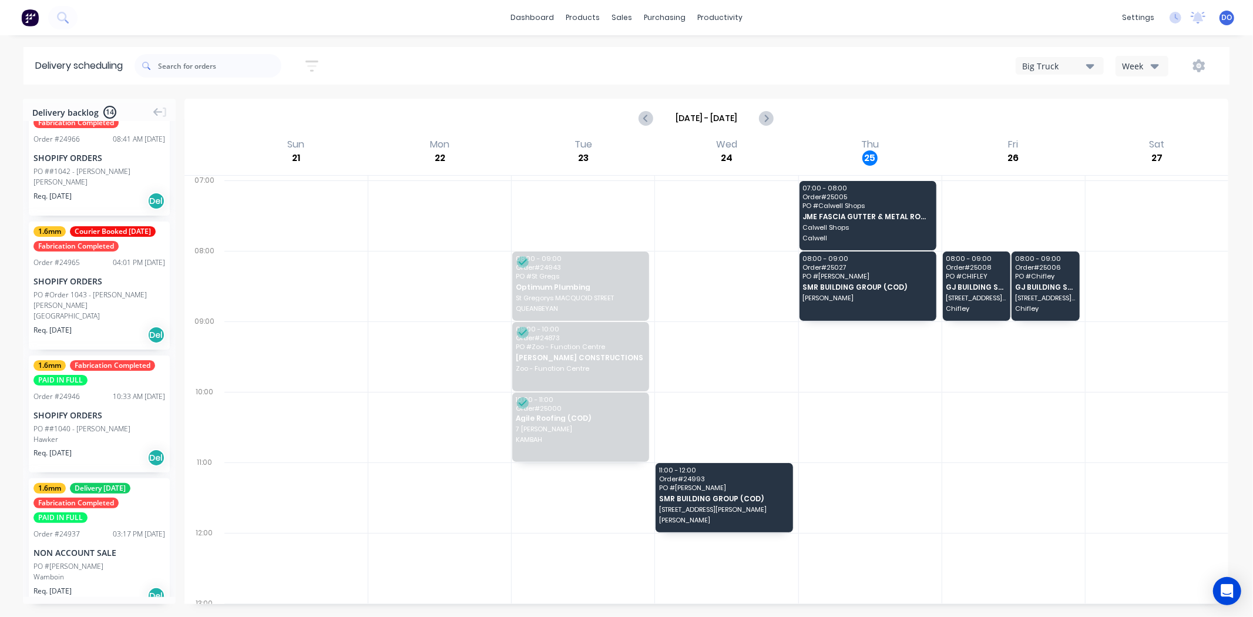
scroll to position [522, 0]
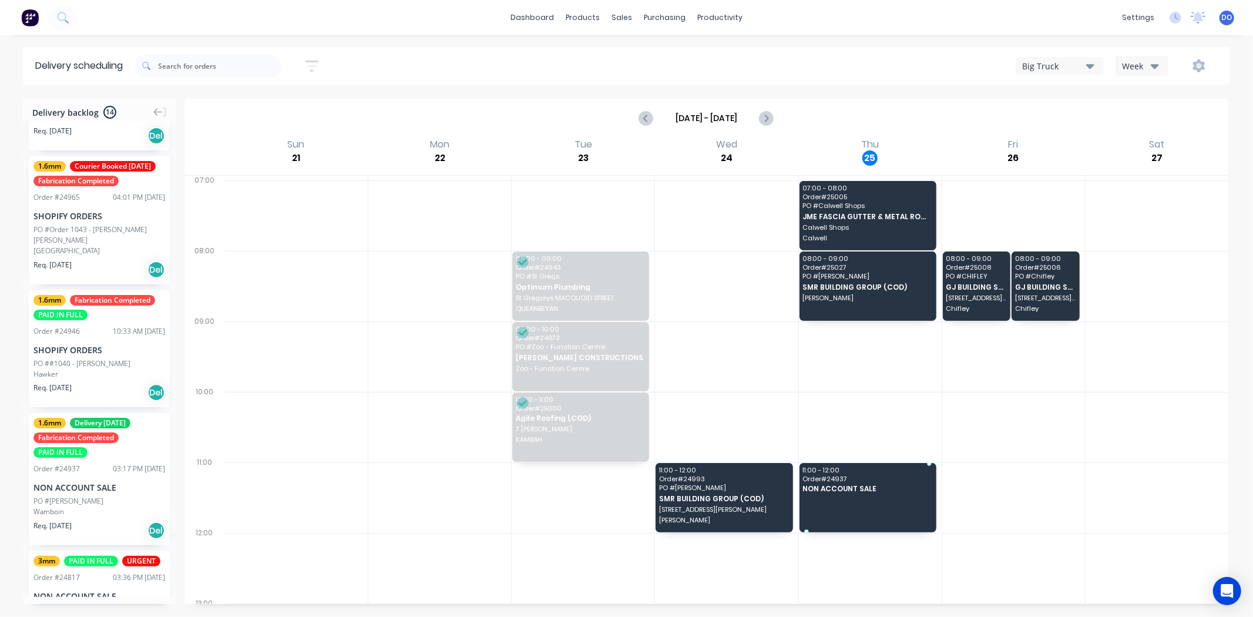
drag, startPoint x: 66, startPoint y: 488, endPoint x: 935, endPoint y: 479, distance: 869.1
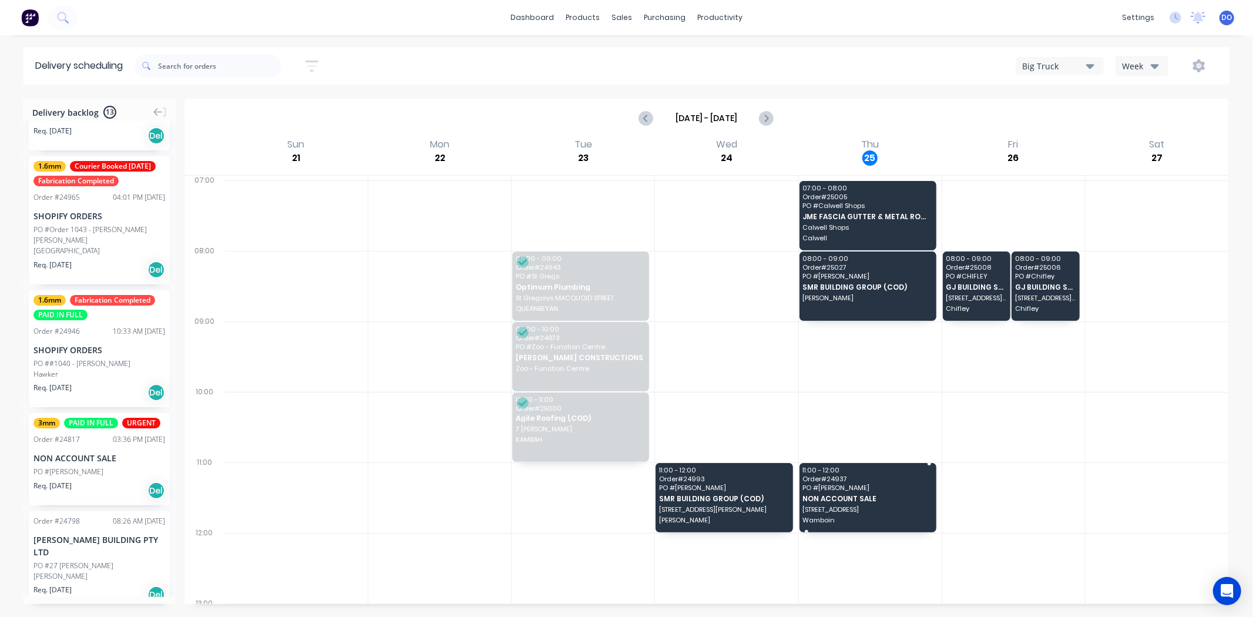
click at [873, 485] on span "PO # Jane Ackland" at bounding box center [867, 487] width 129 height 7
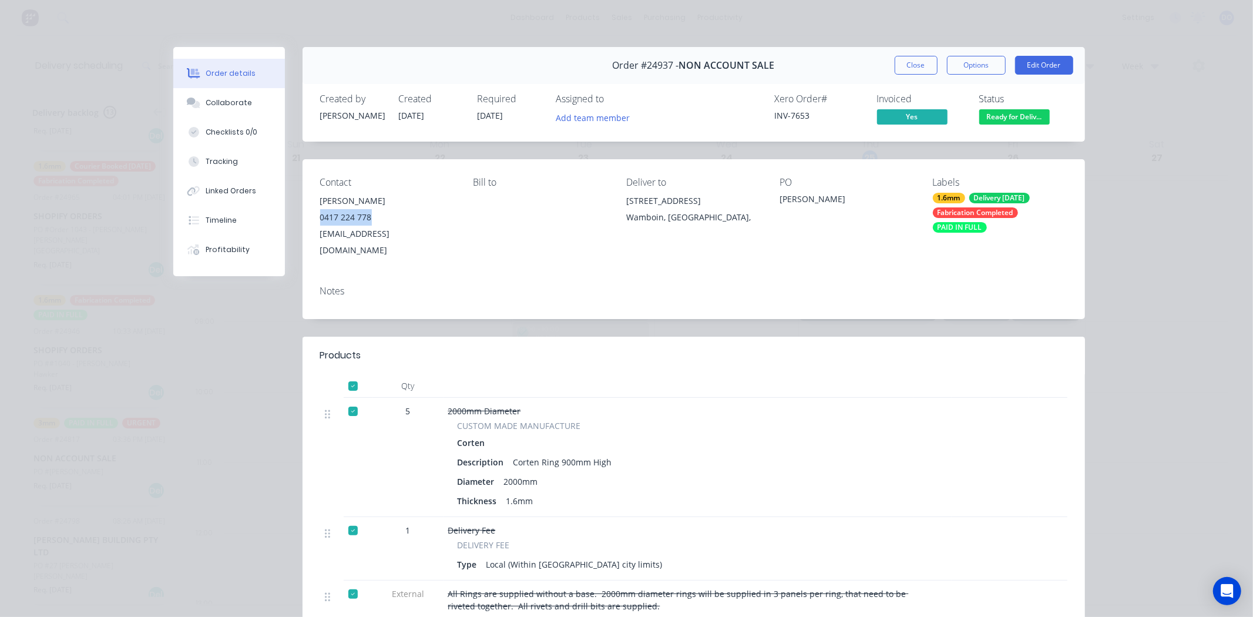
drag, startPoint x: 368, startPoint y: 216, endPoint x: 308, endPoint y: 219, distance: 60.6
click at [308, 219] on div "Contact Jane Ackland 0417 224 778 janeackland@bigpond.com Bill to Deliver to 67…" at bounding box center [694, 217] width 783 height 117
click at [917, 61] on button "Close" at bounding box center [916, 65] width 43 height 19
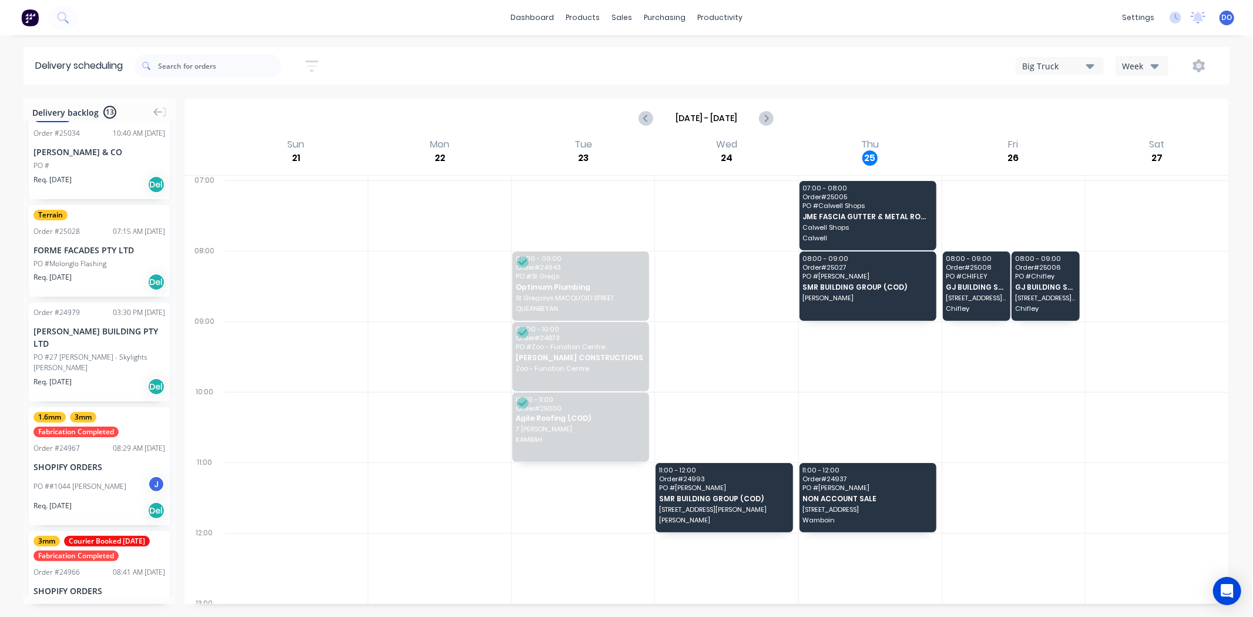
scroll to position [0, 0]
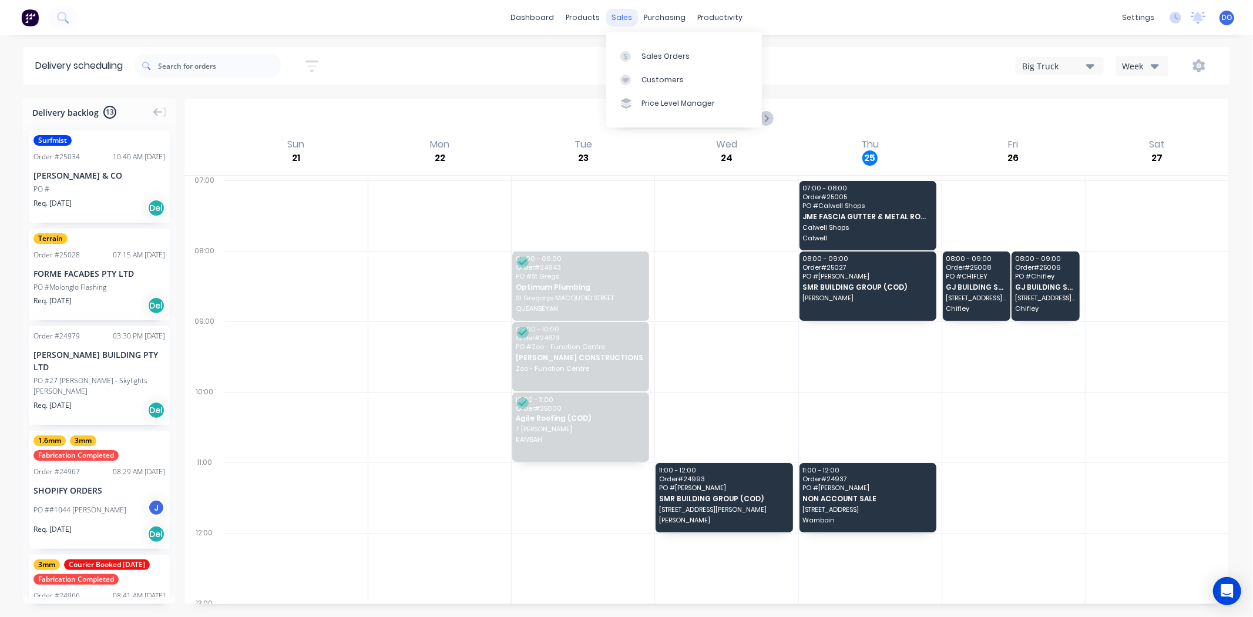
click at [628, 9] on div "sales" at bounding box center [622, 18] width 32 height 18
click at [642, 56] on div "Sales Orders" at bounding box center [666, 56] width 48 height 11
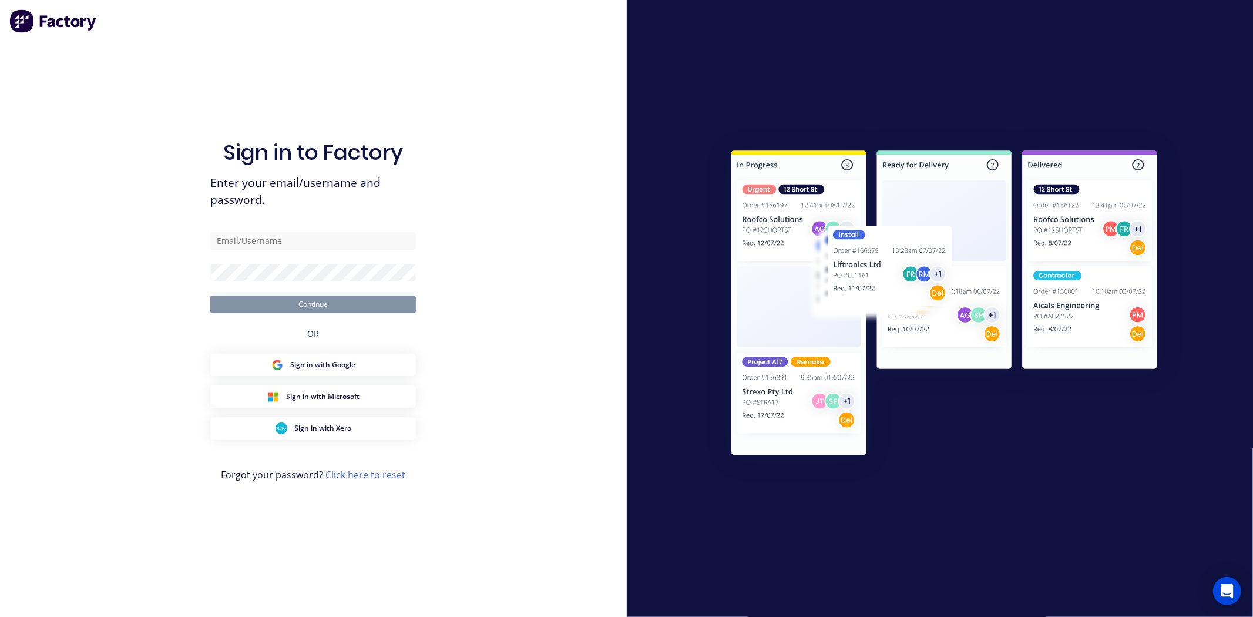
click at [360, 253] on form "Continue" at bounding box center [313, 272] width 206 height 81
click at [360, 242] on input "text" at bounding box center [313, 241] width 206 height 18
type input "Dallas@arkus.com.au"
click at [210, 296] on button "Continue" at bounding box center [313, 305] width 206 height 18
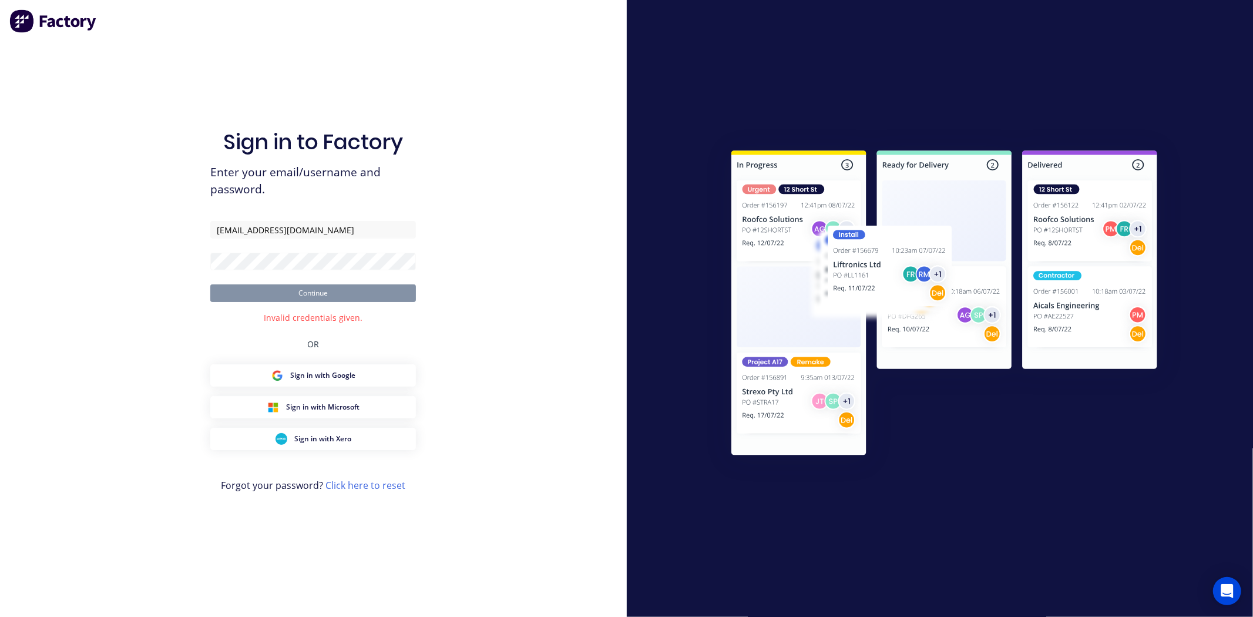
click at [210, 364] on button "Sign in with Google" at bounding box center [313, 375] width 206 height 22
click at [210, 284] on button "Continue" at bounding box center [313, 293] width 206 height 18
click at [303, 295] on button "Continue" at bounding box center [313, 293] width 206 height 18
click at [210, 284] on button "Continue" at bounding box center [313, 293] width 206 height 18
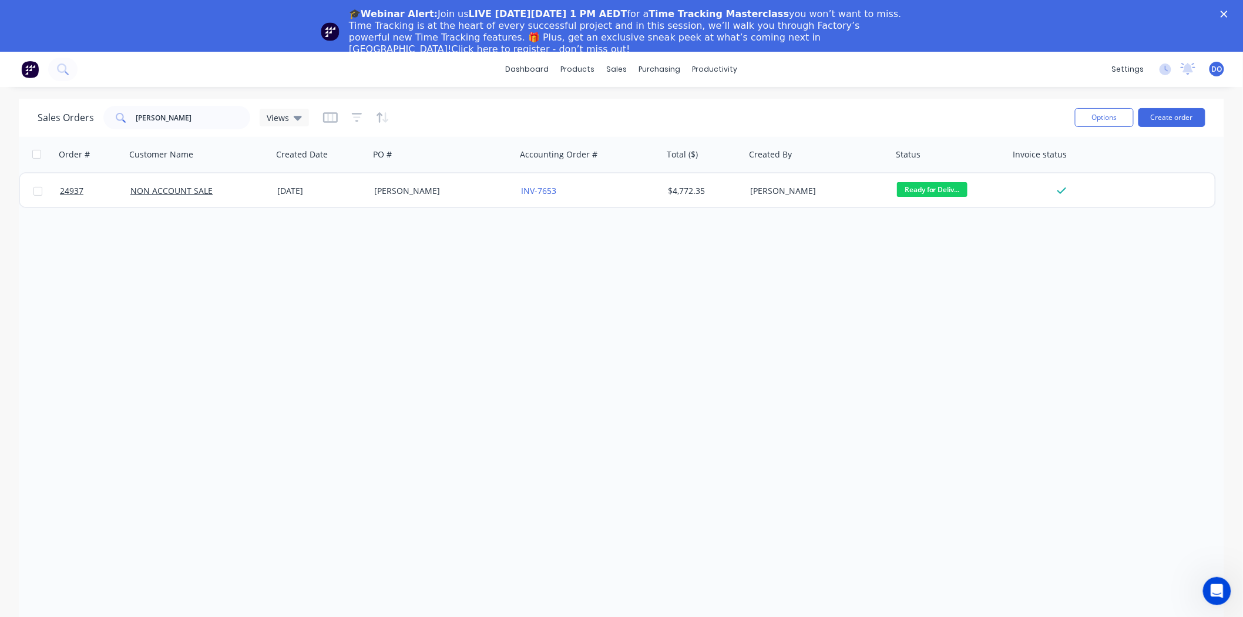
click at [1230, 9] on div "🎓Webinar Alert: Join us LIVE on Thursday, October 16 at 1 PM AEDT for a Time Tr…" at bounding box center [621, 32] width 1243 height 54
click at [1236, 9] on div "🎓Webinar Alert: Join us LIVE on Thursday, October 16 at 1 PM AEDT for a Time Tr…" at bounding box center [621, 32] width 1243 height 54
click at [1228, 12] on polygon "Close" at bounding box center [1224, 14] width 7 height 7
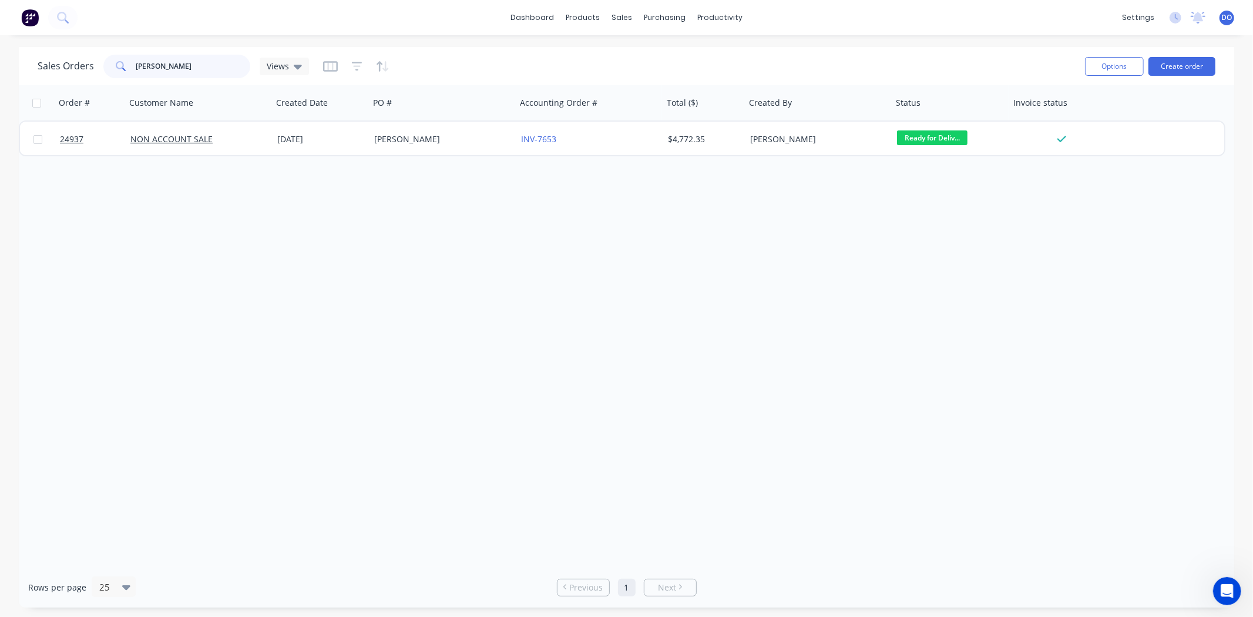
click at [186, 60] on input "JANE ACK" at bounding box center [193, 67] width 115 height 24
click at [638, 10] on div "purchasing" at bounding box center [664, 18] width 53 height 18
click at [669, 59] on link "Purchase Orders" at bounding box center [715, 56] width 156 height 24
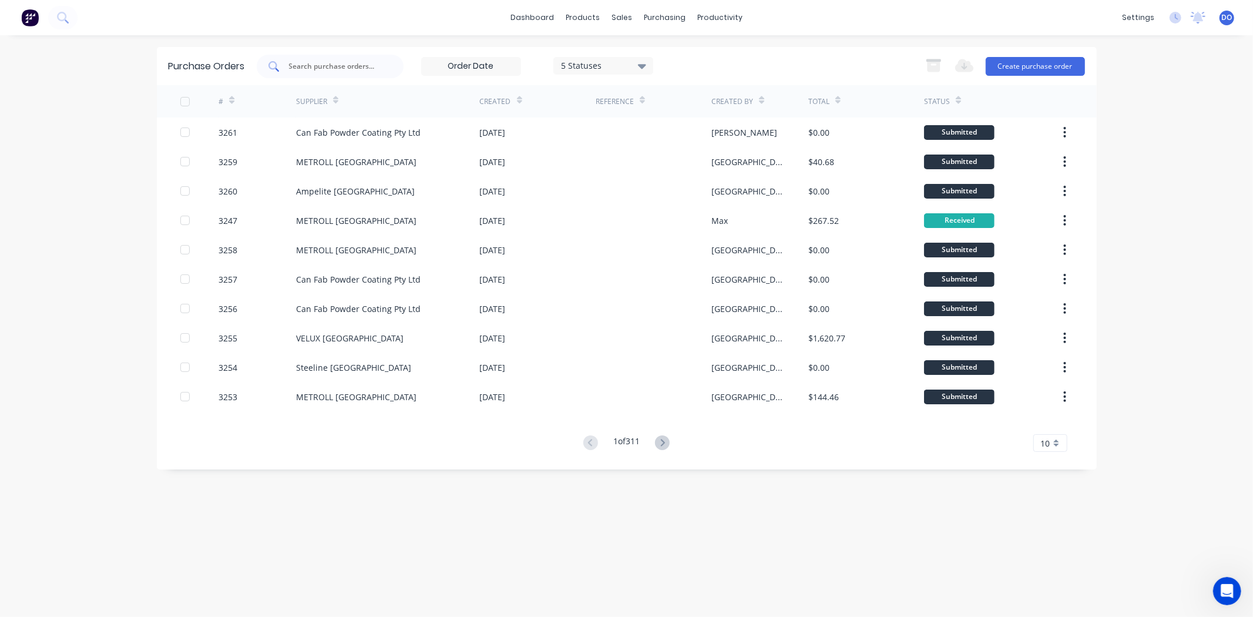
click at [358, 65] on input "text" at bounding box center [337, 67] width 98 height 12
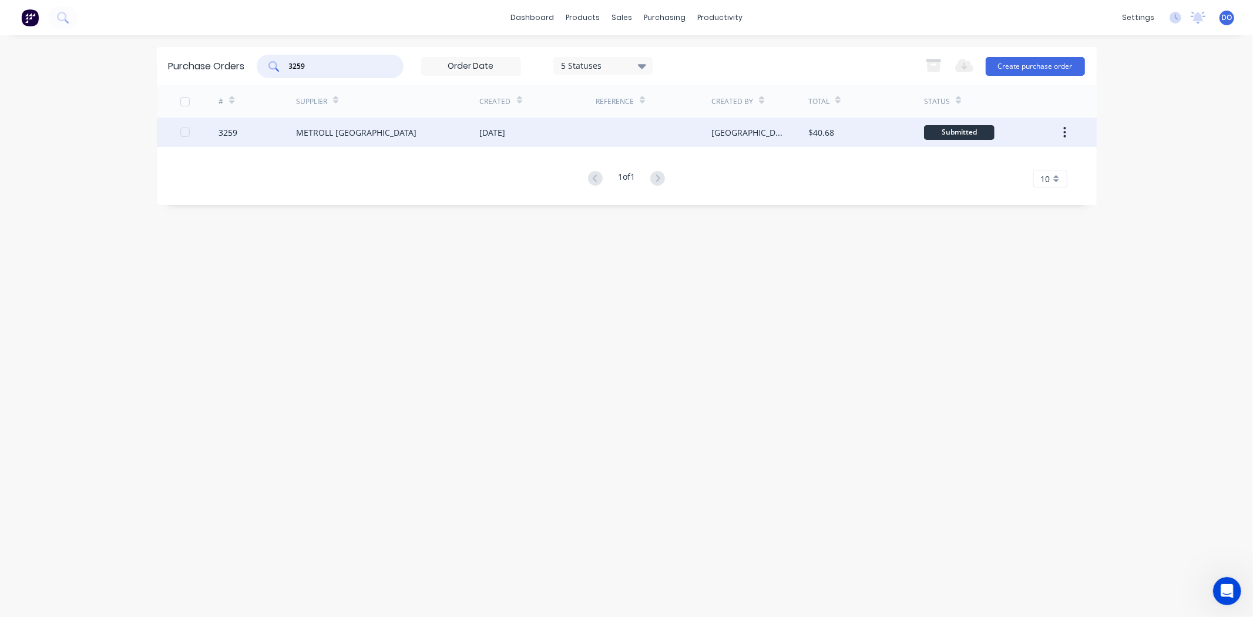
type input "3259"
click at [337, 138] on div "METROLL CANBERRA" at bounding box center [388, 132] width 184 height 29
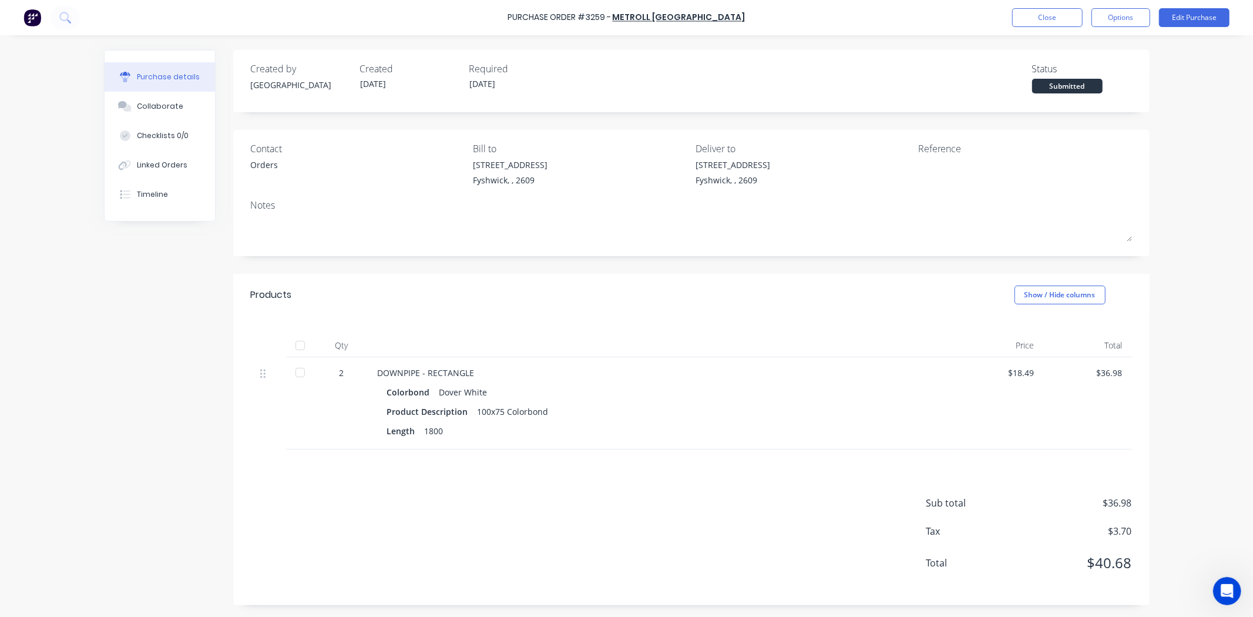
click at [291, 374] on div at bounding box center [301, 373] width 24 height 24
click at [163, 167] on div "Linked Orders" at bounding box center [162, 165] width 51 height 11
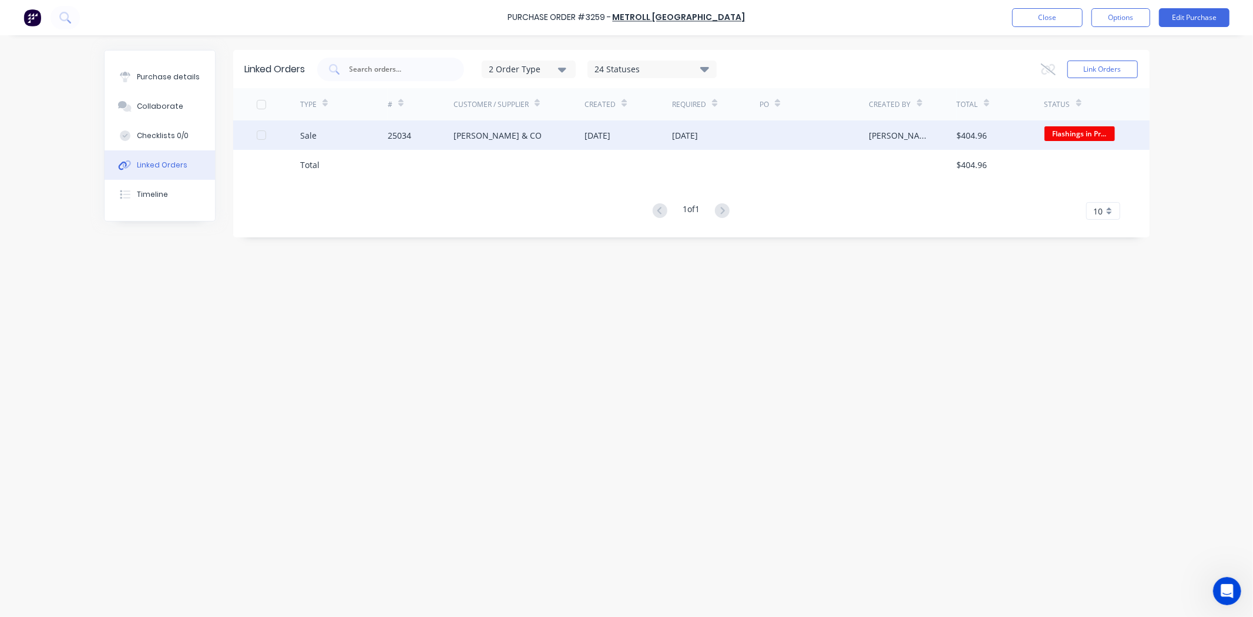
click at [474, 139] on div "[PERSON_NAME] & CO" at bounding box center [498, 135] width 88 height 12
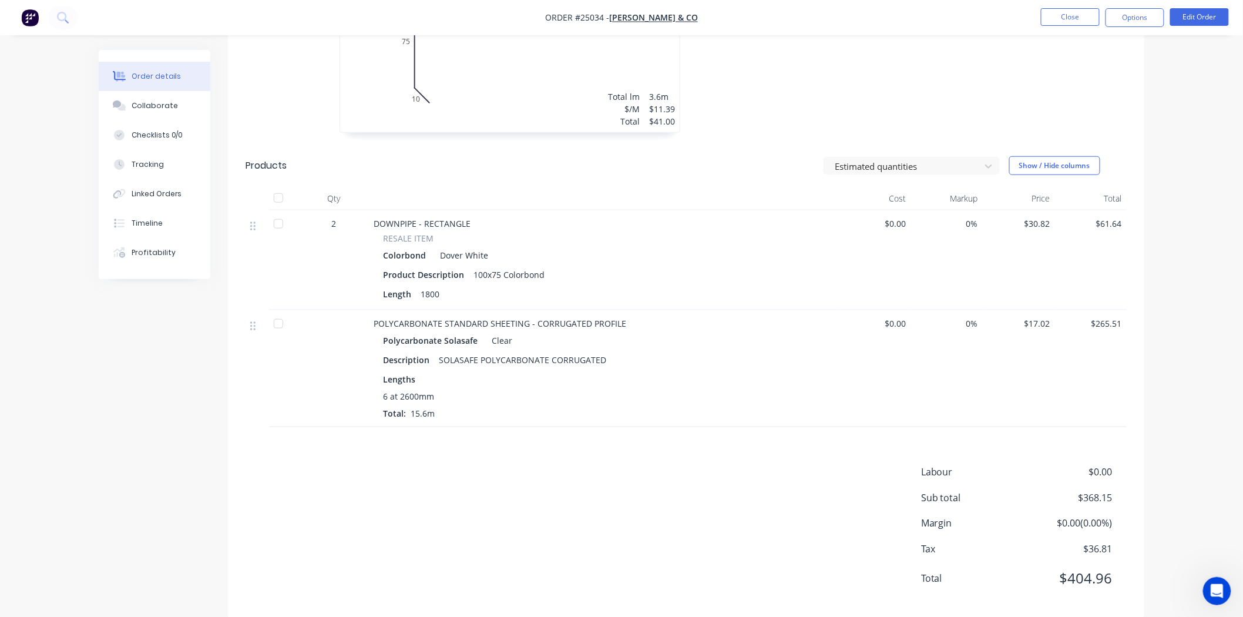
scroll to position [449, 0]
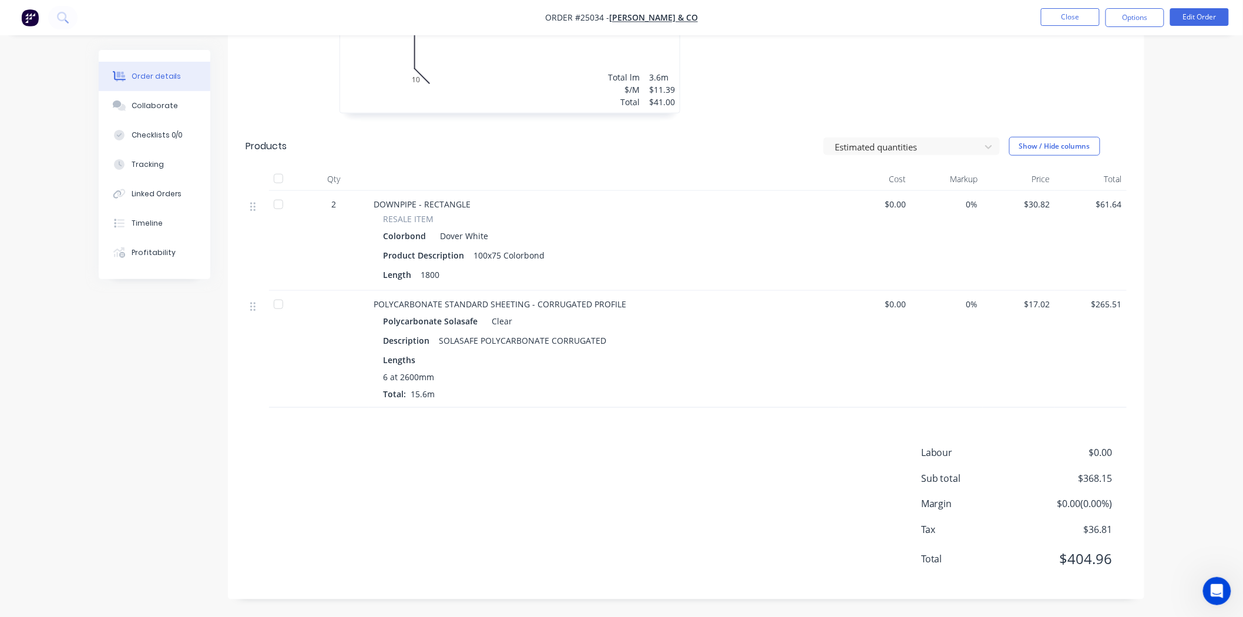
click at [279, 194] on div at bounding box center [279, 205] width 24 height 24
click at [1082, 13] on button "Close" at bounding box center [1070, 17] width 59 height 18
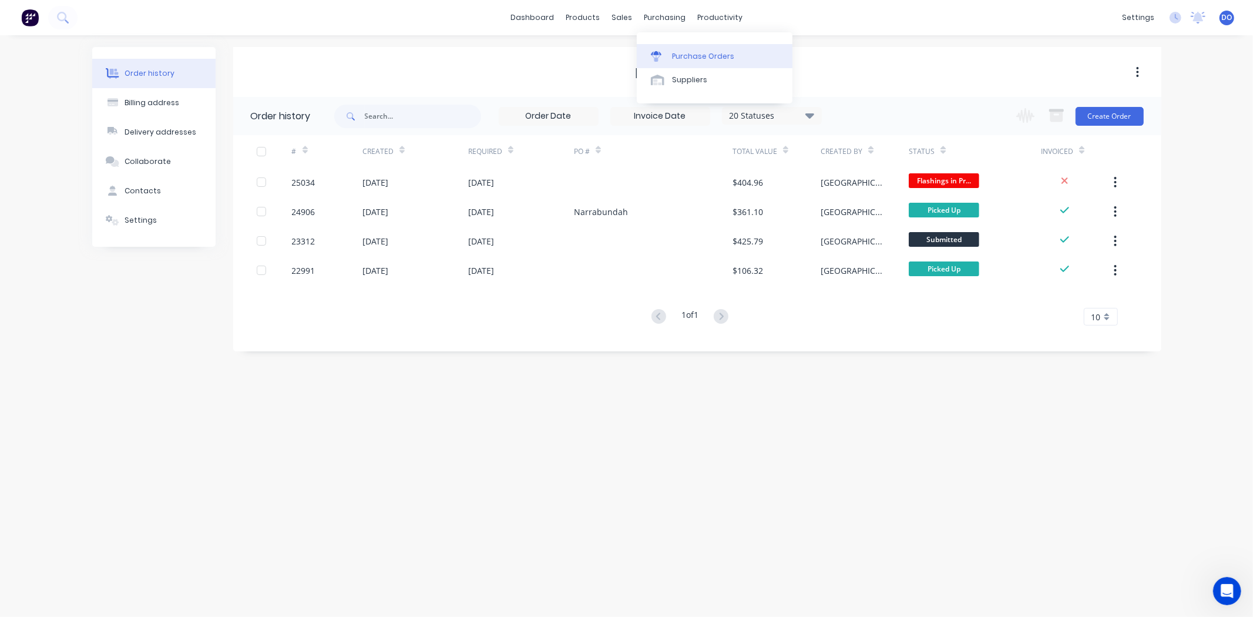
click at [675, 53] on div "Purchase Orders" at bounding box center [703, 56] width 62 height 11
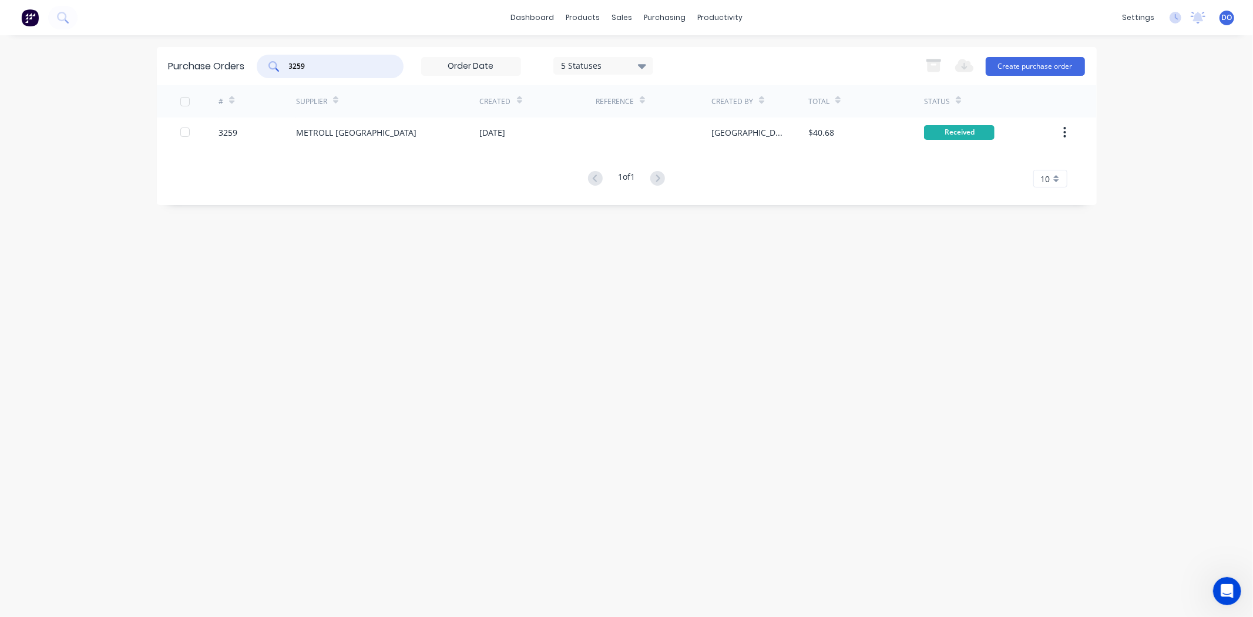
click at [326, 66] on input "3259" at bounding box center [337, 67] width 98 height 12
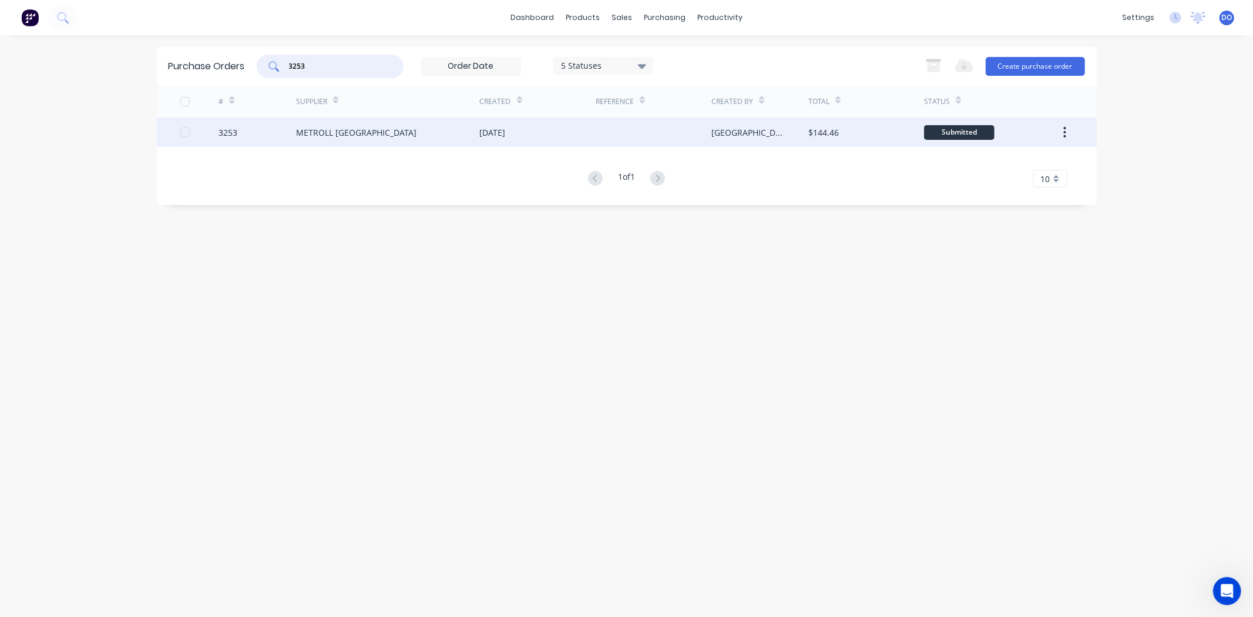
type input "3253"
click at [339, 127] on div "METROLL CANBERRA" at bounding box center [356, 132] width 120 height 12
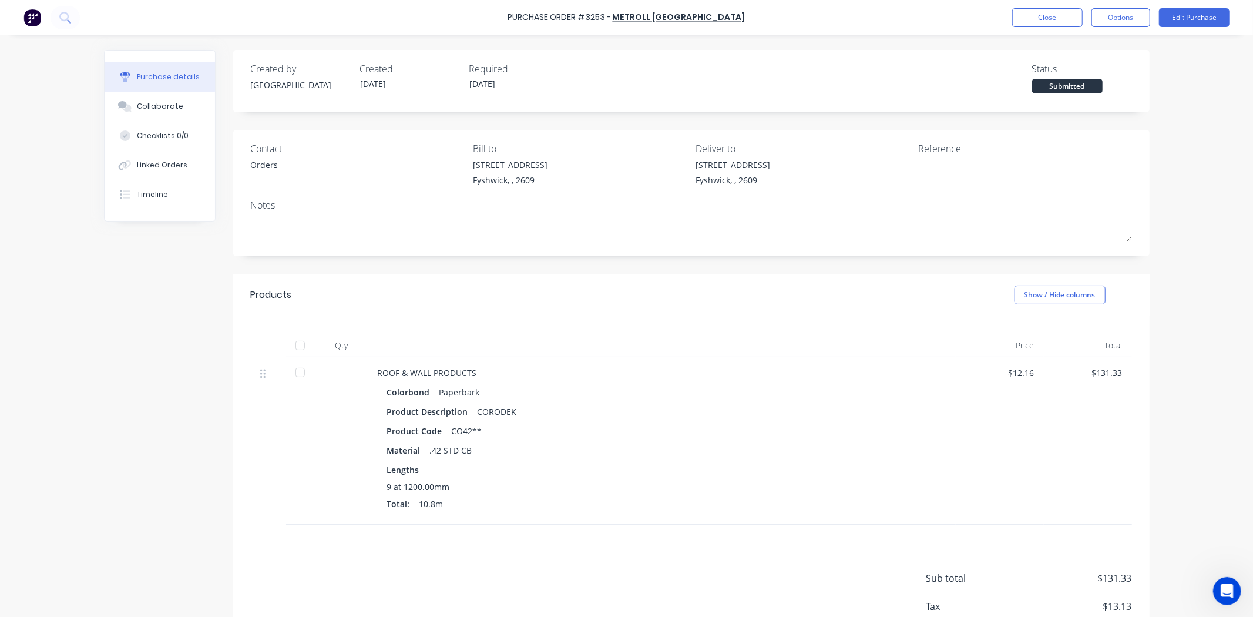
click at [289, 372] on div at bounding box center [301, 373] width 24 height 24
click at [173, 161] on div "Linked Orders" at bounding box center [162, 165] width 51 height 11
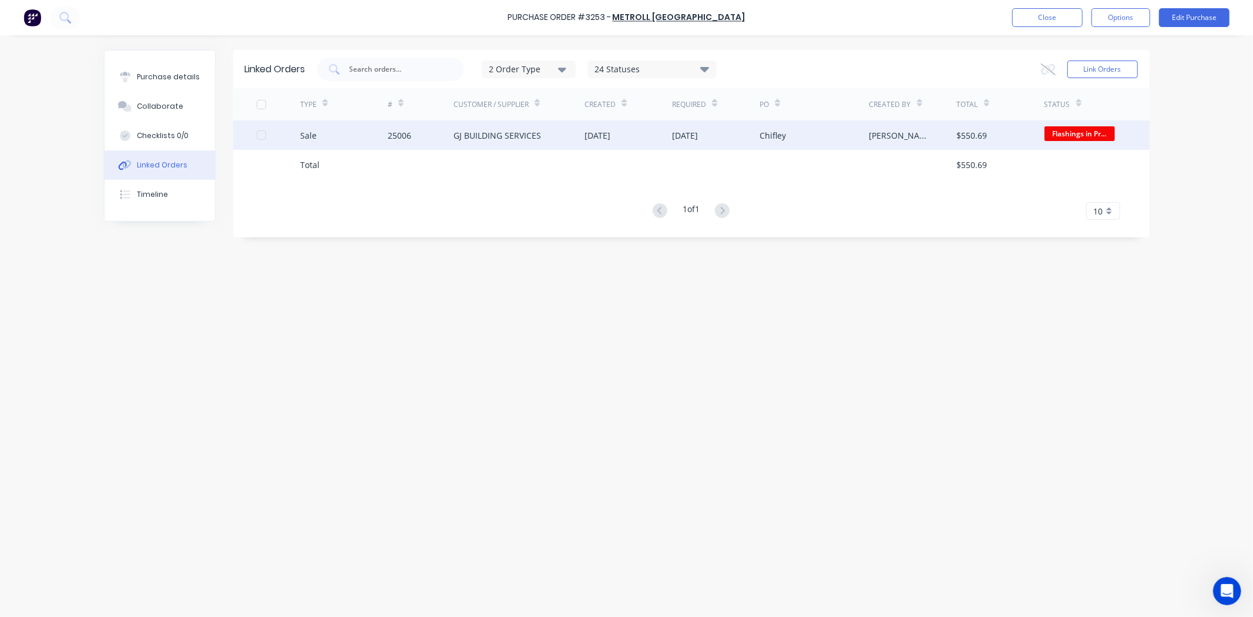
click at [445, 132] on div "25006" at bounding box center [421, 134] width 66 height 29
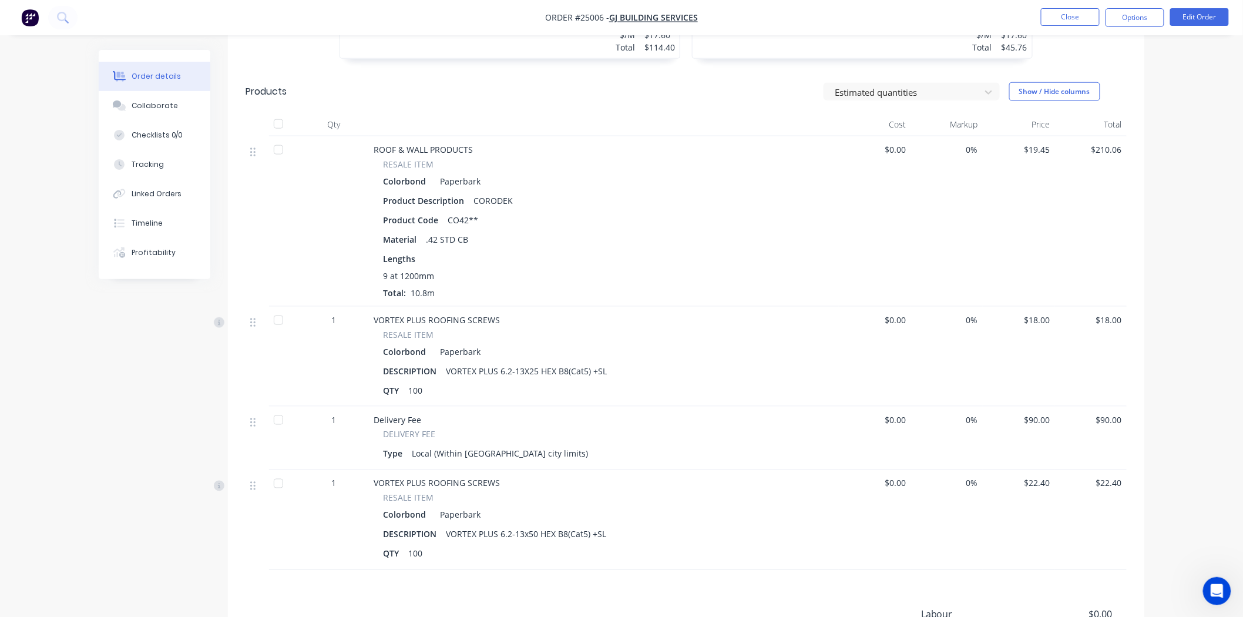
scroll to position [522, 0]
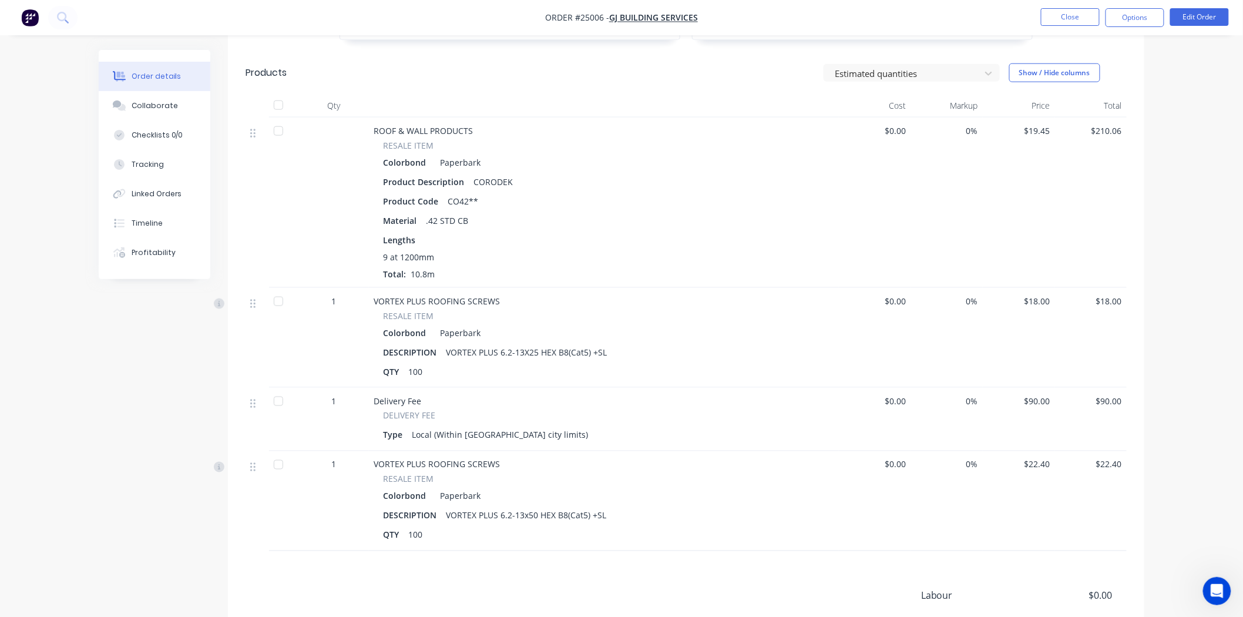
click at [293, 129] on div at bounding box center [283, 203] width 29 height 170
click at [279, 133] on div at bounding box center [279, 131] width 24 height 24
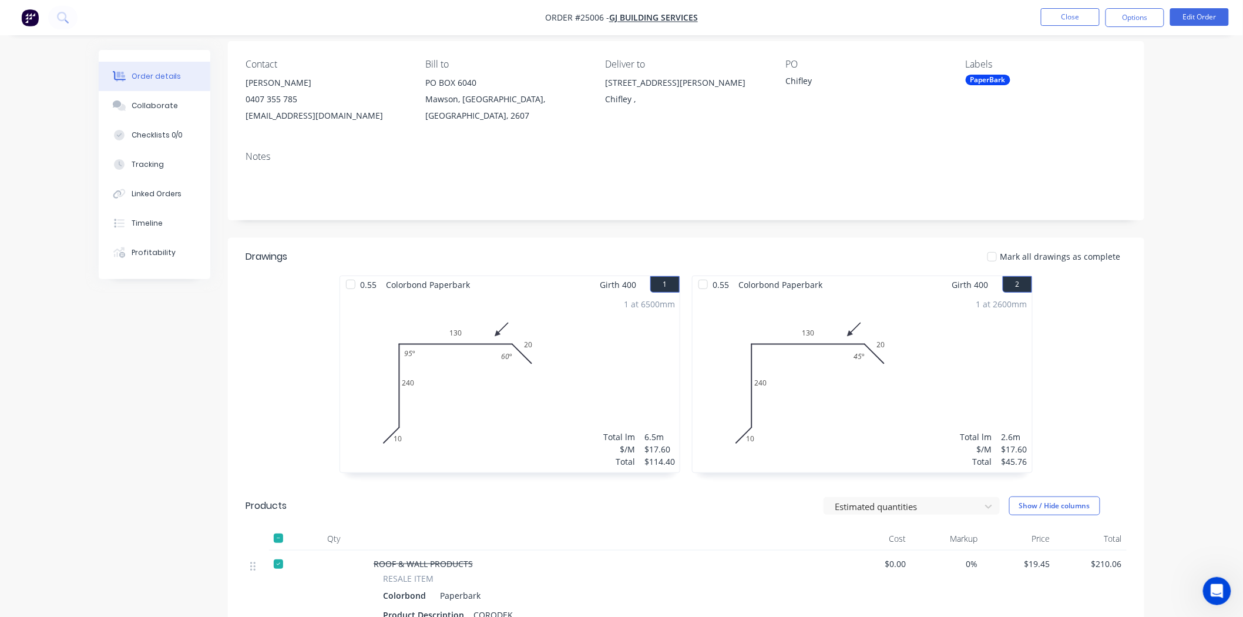
scroll to position [65, 0]
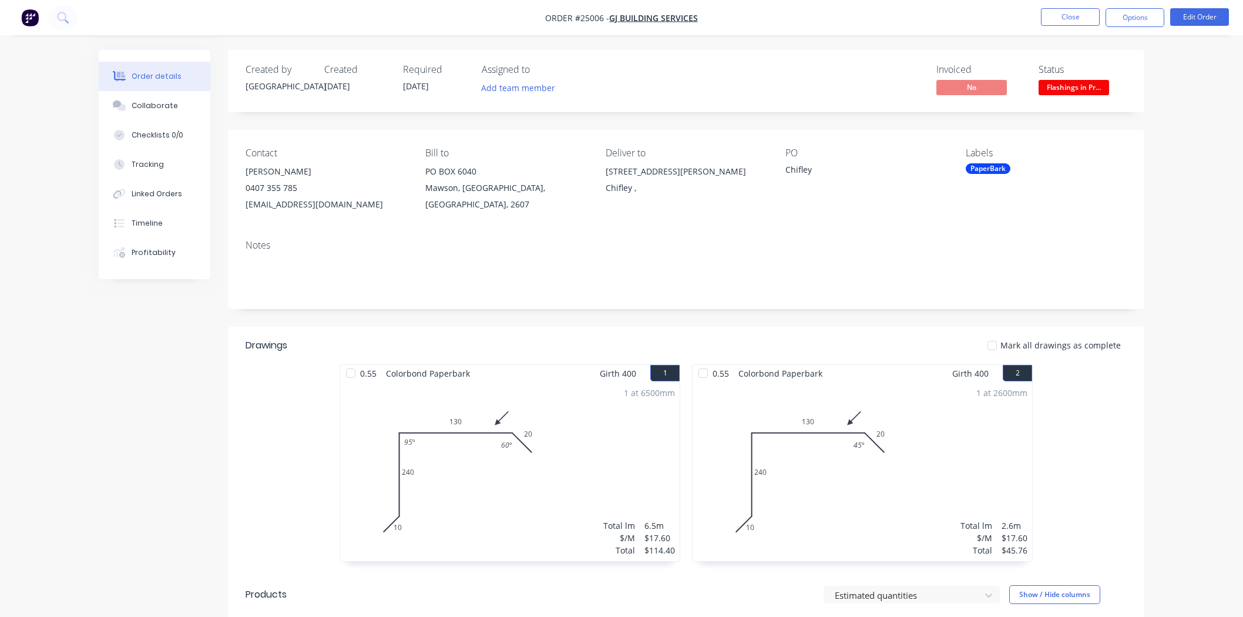
click at [1073, 24] on button "Close" at bounding box center [1070, 17] width 59 height 18
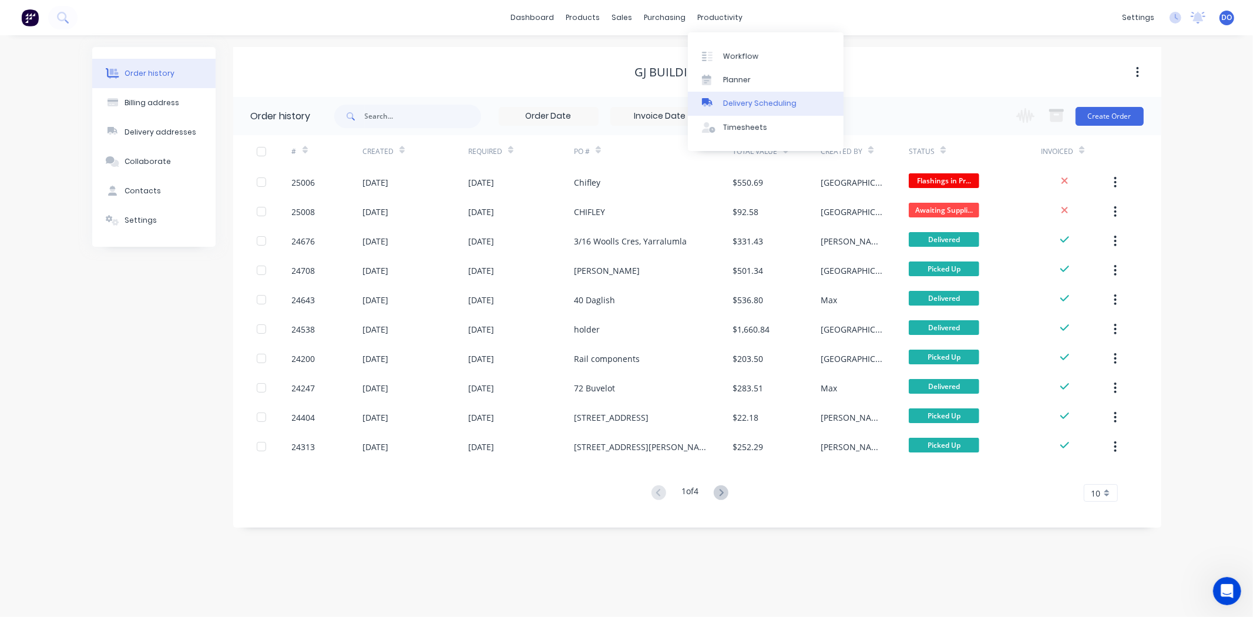
click at [754, 102] on div "Delivery Scheduling" at bounding box center [759, 103] width 73 height 11
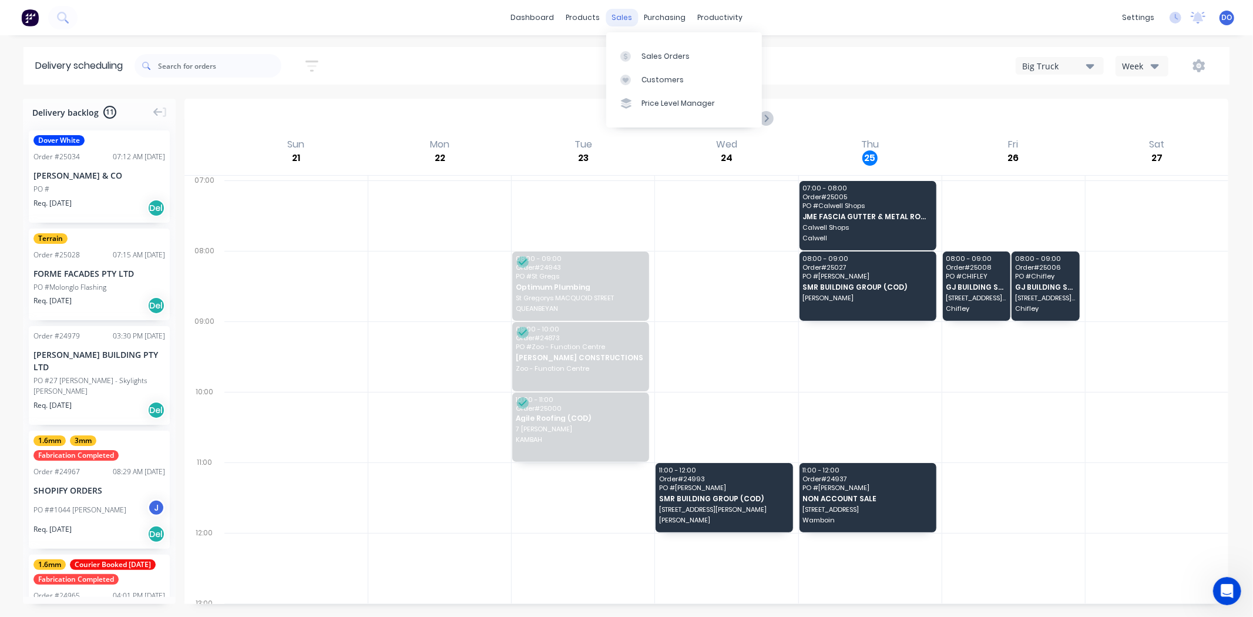
click at [618, 12] on div "sales" at bounding box center [622, 18] width 32 height 18
click at [628, 54] on icon at bounding box center [626, 56] width 11 height 11
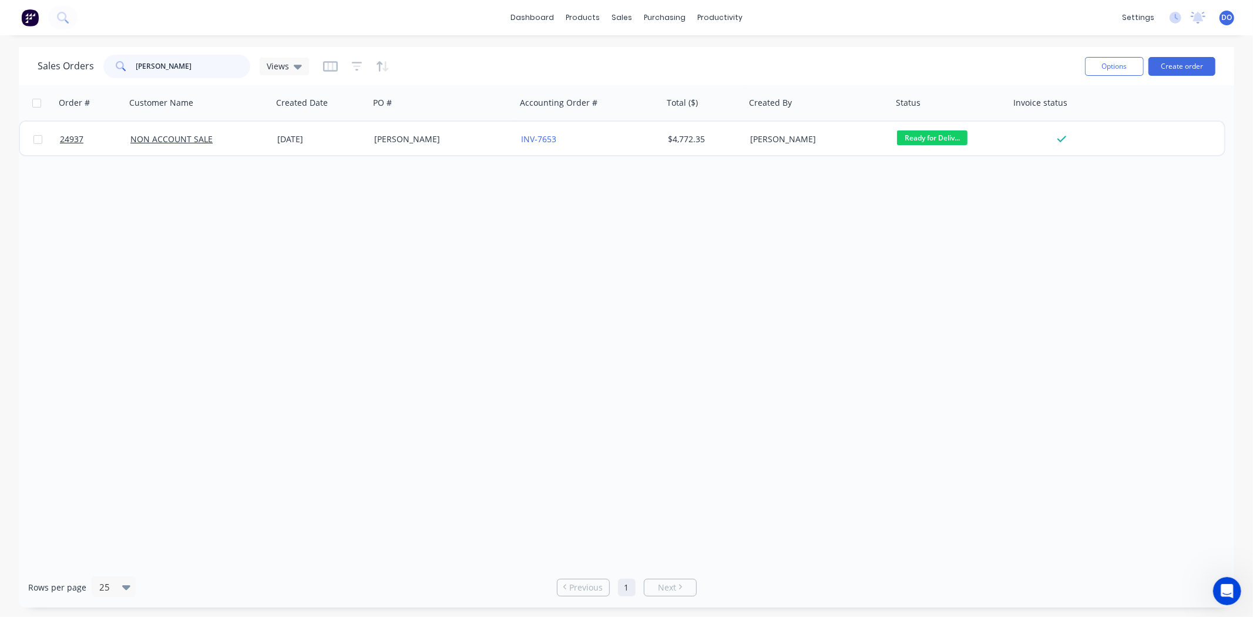
drag, startPoint x: 182, startPoint y: 61, endPoint x: 90, endPoint y: 45, distance: 93.7
click at [90, 45] on div "dashboard products sales purchasing productivity dashboard products Product Cat…" at bounding box center [626, 308] width 1253 height 617
click at [139, 63] on input "mathan" at bounding box center [193, 67] width 115 height 24
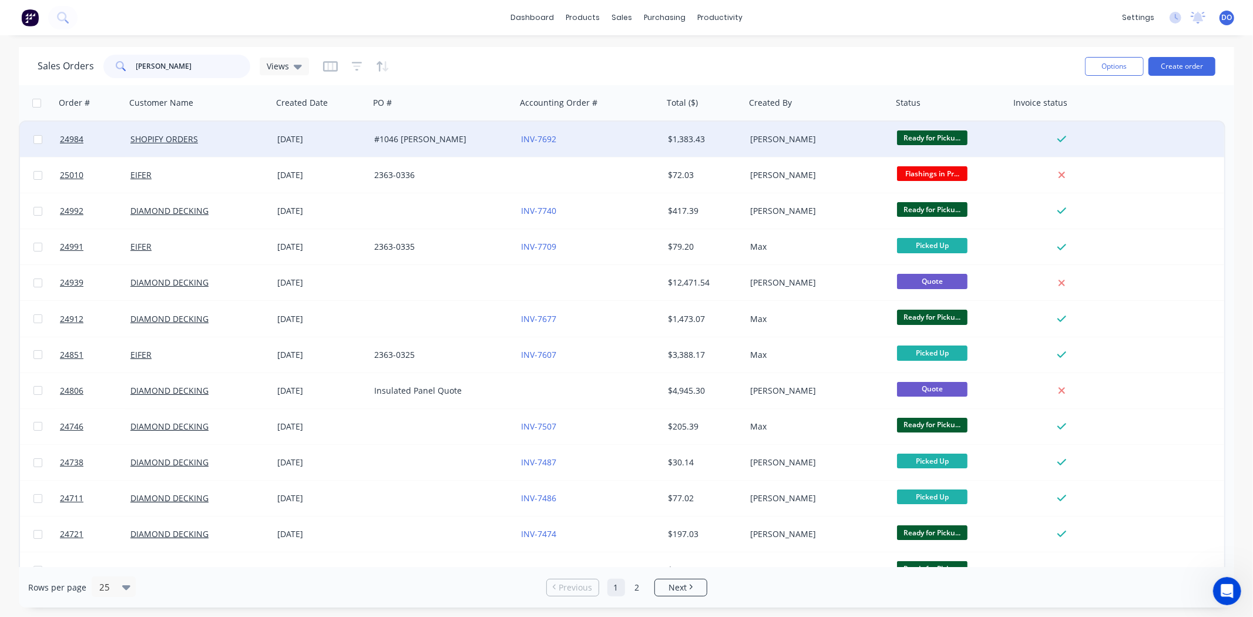
type input "nathan"
click at [477, 136] on div "#1046 Nathan Fowler" at bounding box center [439, 139] width 130 height 12
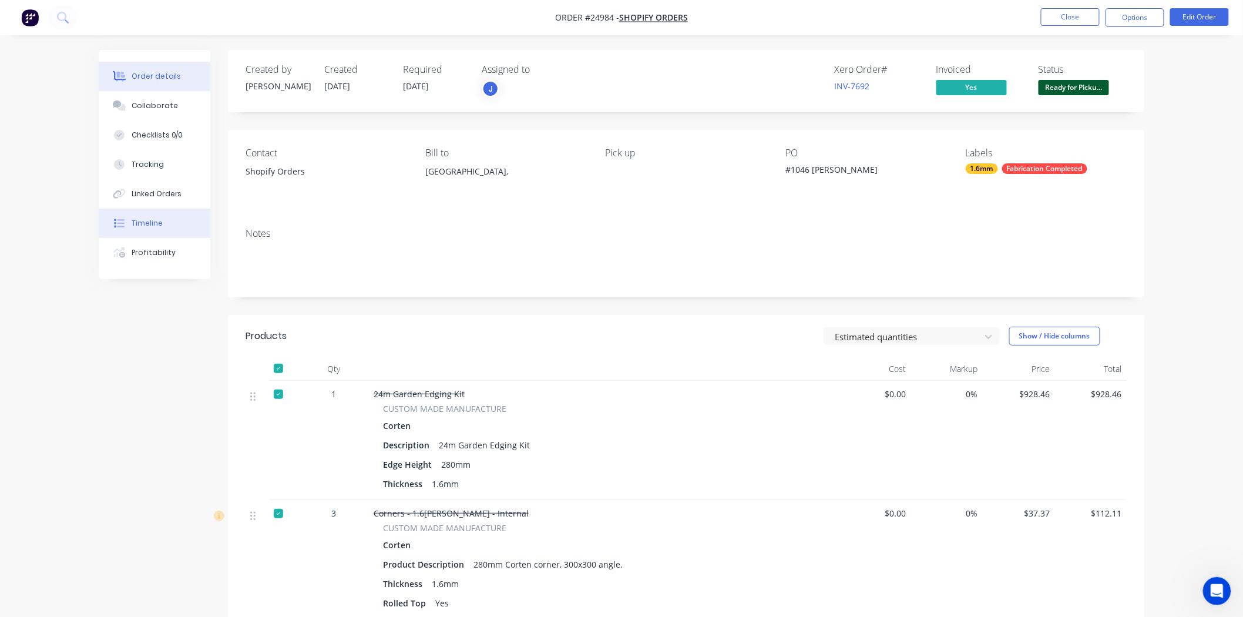
click at [102, 217] on button "Timeline" at bounding box center [155, 223] width 112 height 29
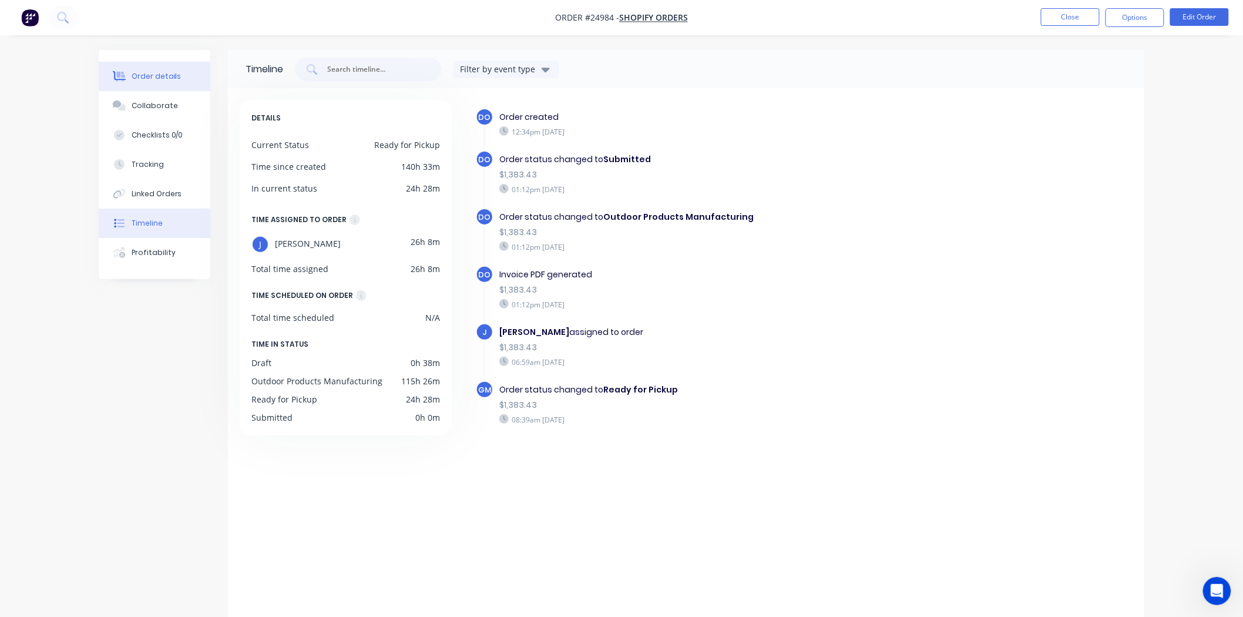
click at [159, 84] on button "Order details" at bounding box center [155, 76] width 112 height 29
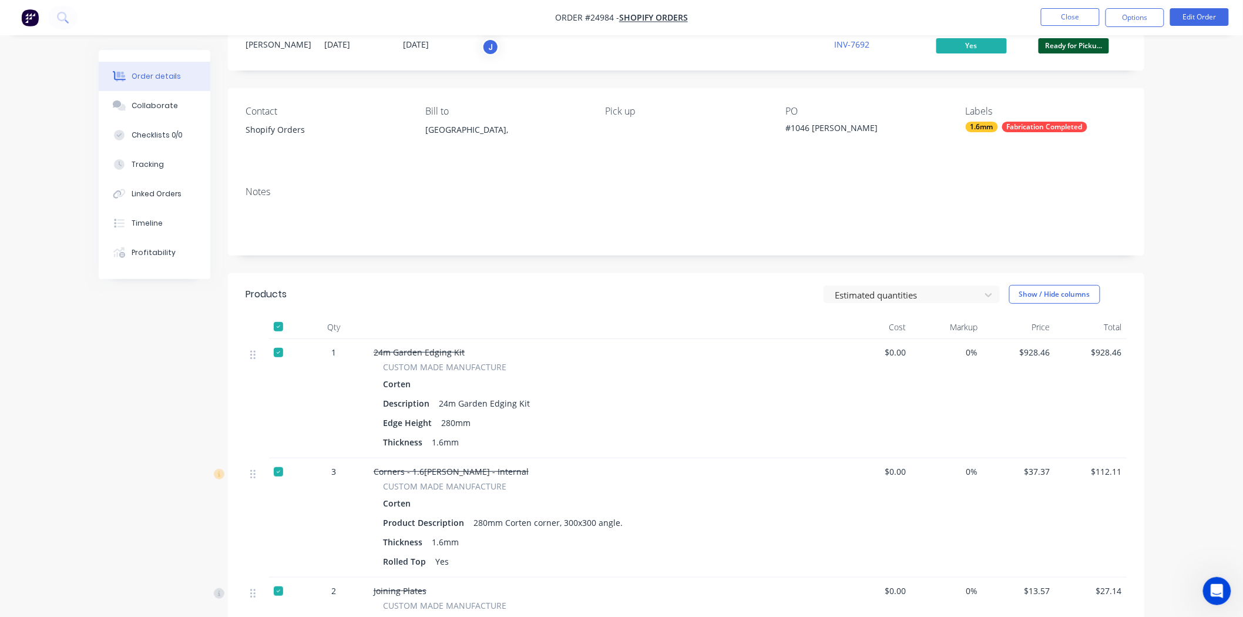
scroll to position [65, 0]
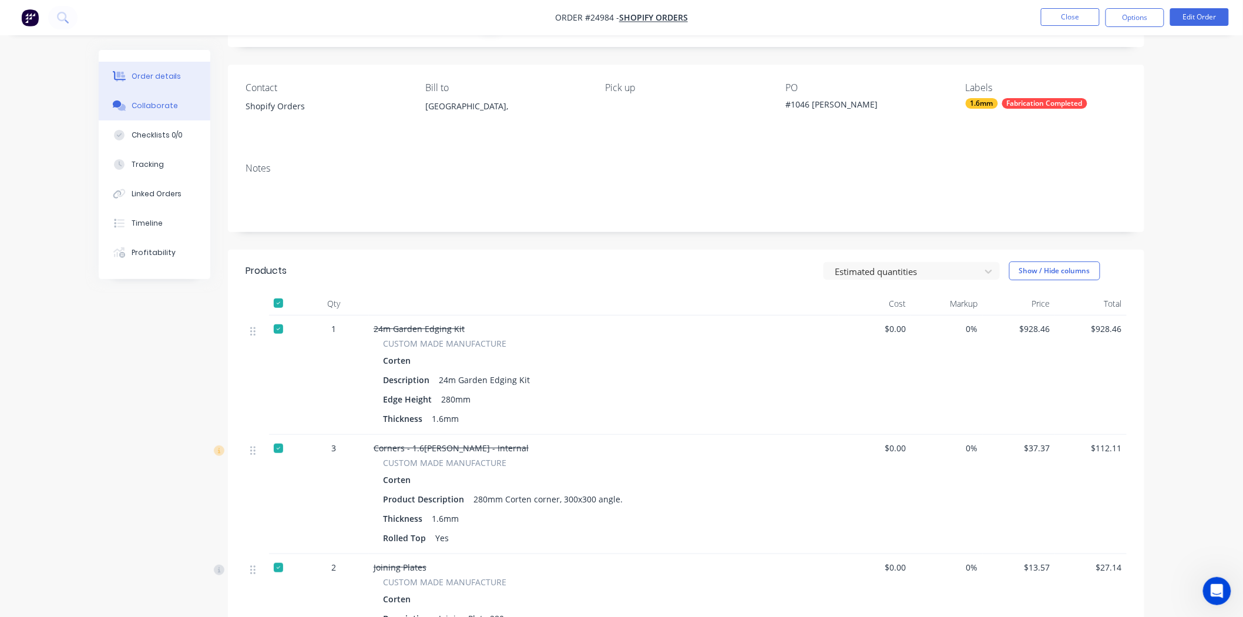
click at [173, 103] on div "Collaborate" at bounding box center [155, 105] width 46 height 11
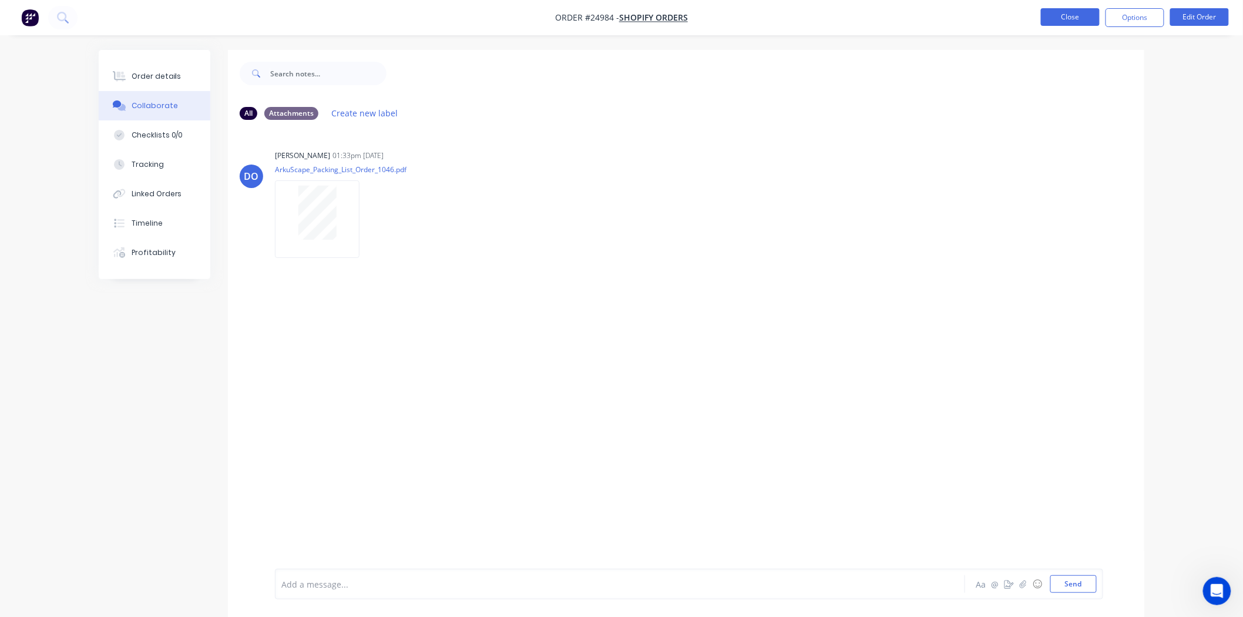
click at [1084, 15] on button "Close" at bounding box center [1070, 17] width 59 height 18
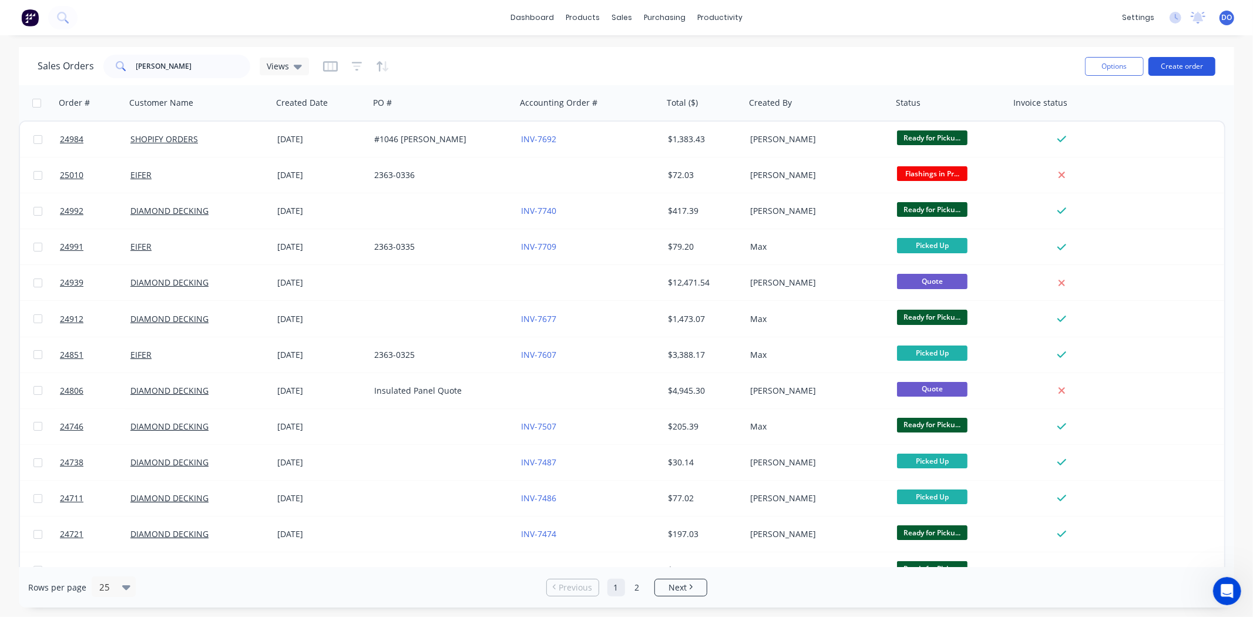
click at [1180, 68] on button "Create order" at bounding box center [1182, 66] width 67 height 19
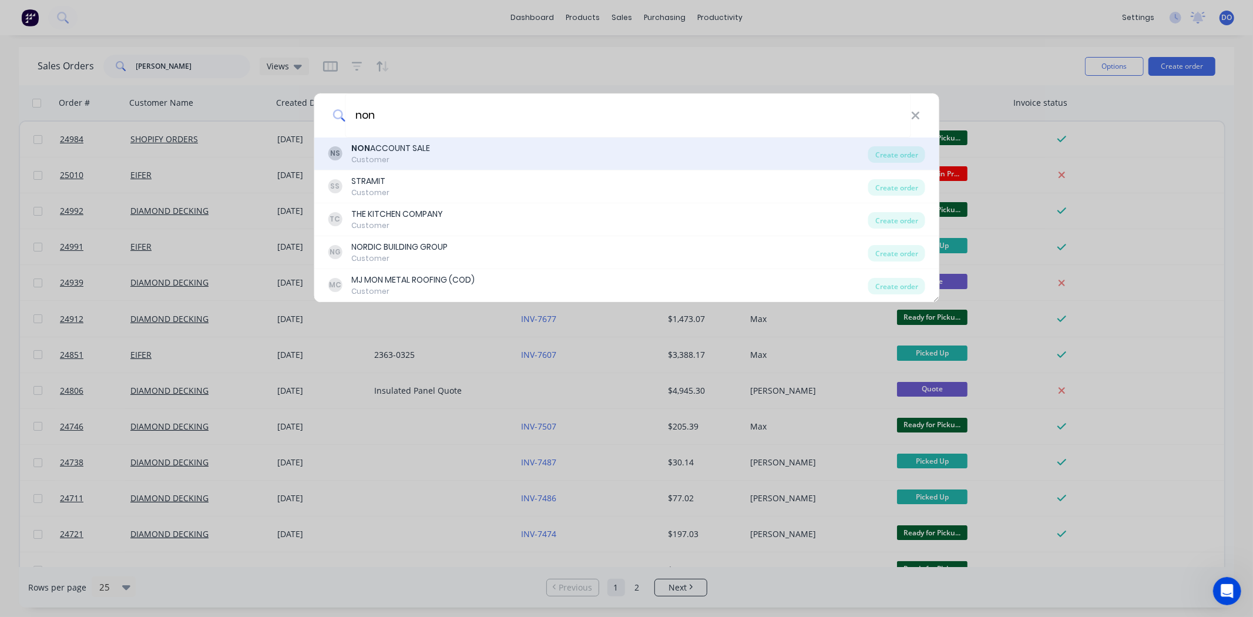
type input "non"
click at [420, 149] on div "NON ACCOUNT SALE" at bounding box center [390, 148] width 79 height 12
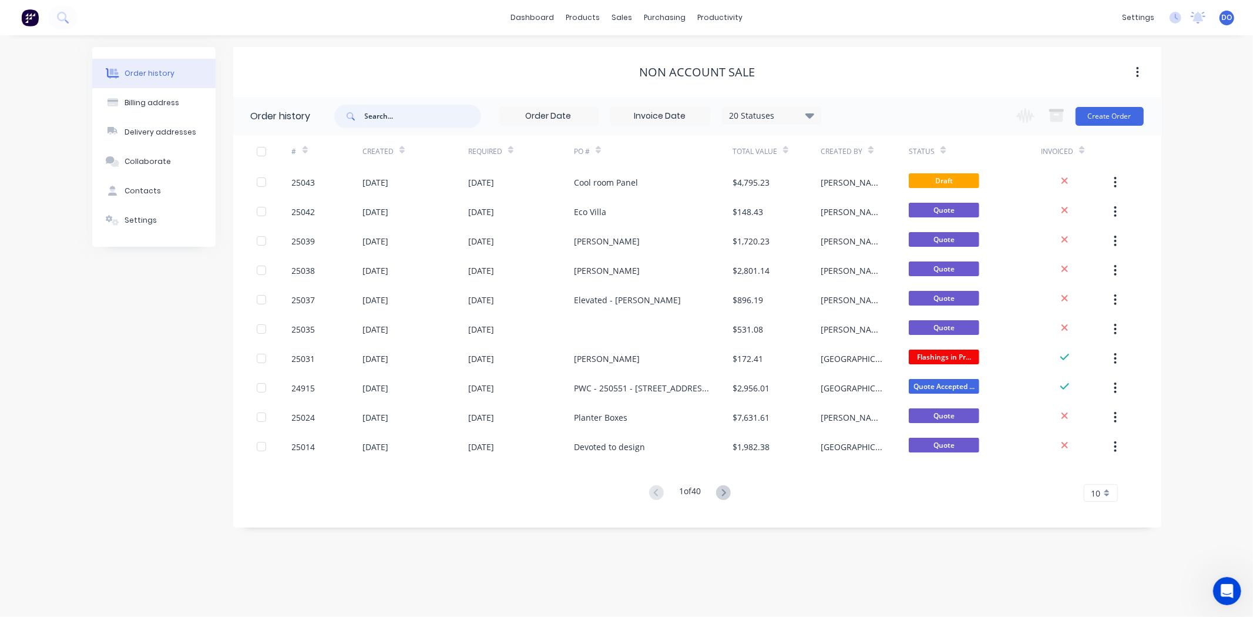
click at [420, 113] on input "text" at bounding box center [423, 117] width 116 height 24
click at [1126, 122] on button "Create Order" at bounding box center [1110, 116] width 68 height 19
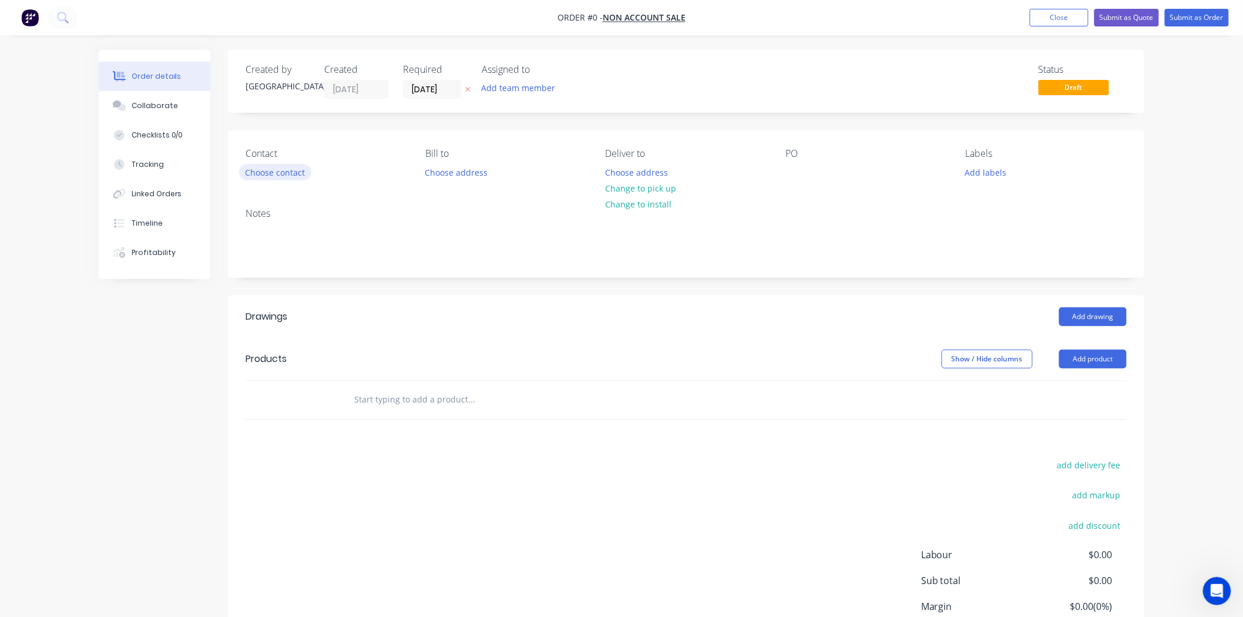
click at [250, 166] on button "Choose contact" at bounding box center [275, 172] width 72 height 16
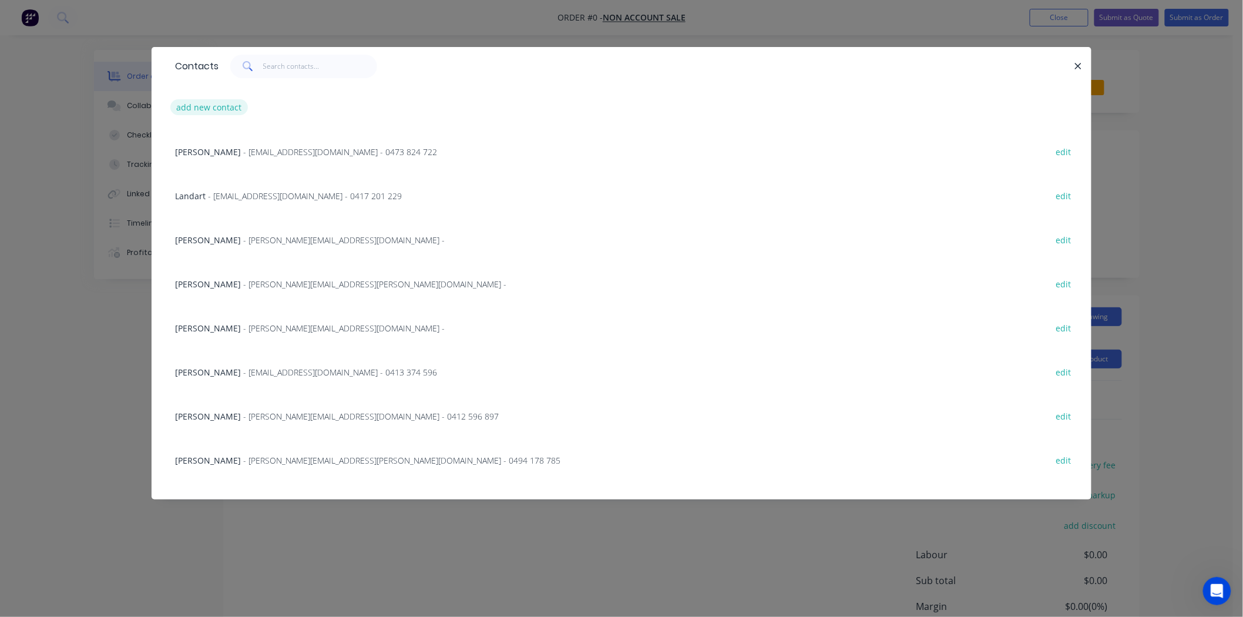
click at [221, 112] on button "add new contact" at bounding box center [209, 107] width 78 height 16
select select "AU"
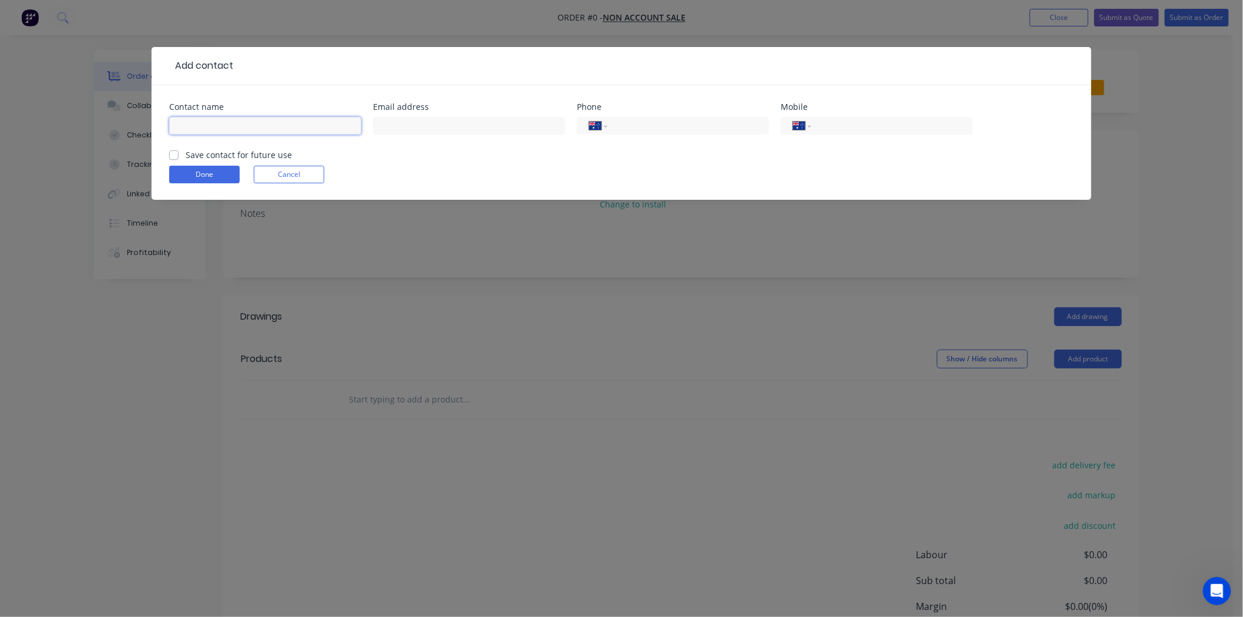
click at [230, 126] on input "text" at bounding box center [265, 126] width 192 height 18
type input "[PERSON_NAME]"
click at [221, 171] on button "Done" at bounding box center [204, 175] width 71 height 18
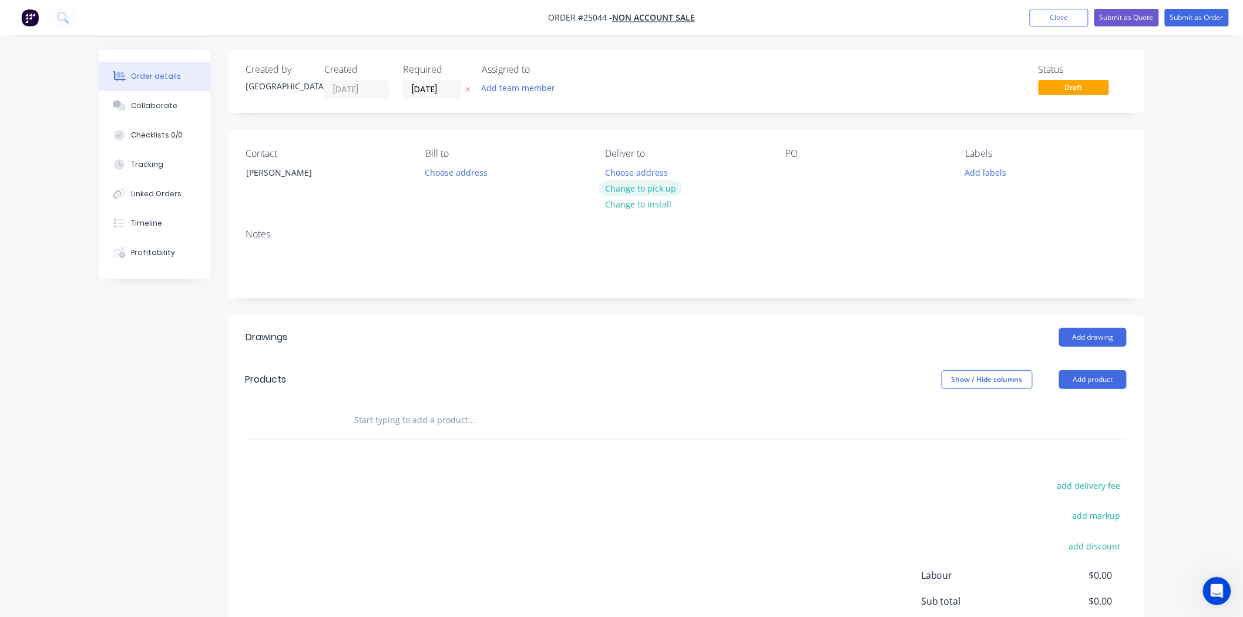
click at [613, 192] on button "Change to pick up" at bounding box center [640, 188] width 83 height 16
click at [810, 170] on div "PO" at bounding box center [866, 174] width 161 height 53
click at [796, 163] on div "PO" at bounding box center [866, 174] width 161 height 53
click at [795, 168] on div at bounding box center [795, 172] width 19 height 17
click at [1100, 385] on button "Add product" at bounding box center [1093, 379] width 68 height 19
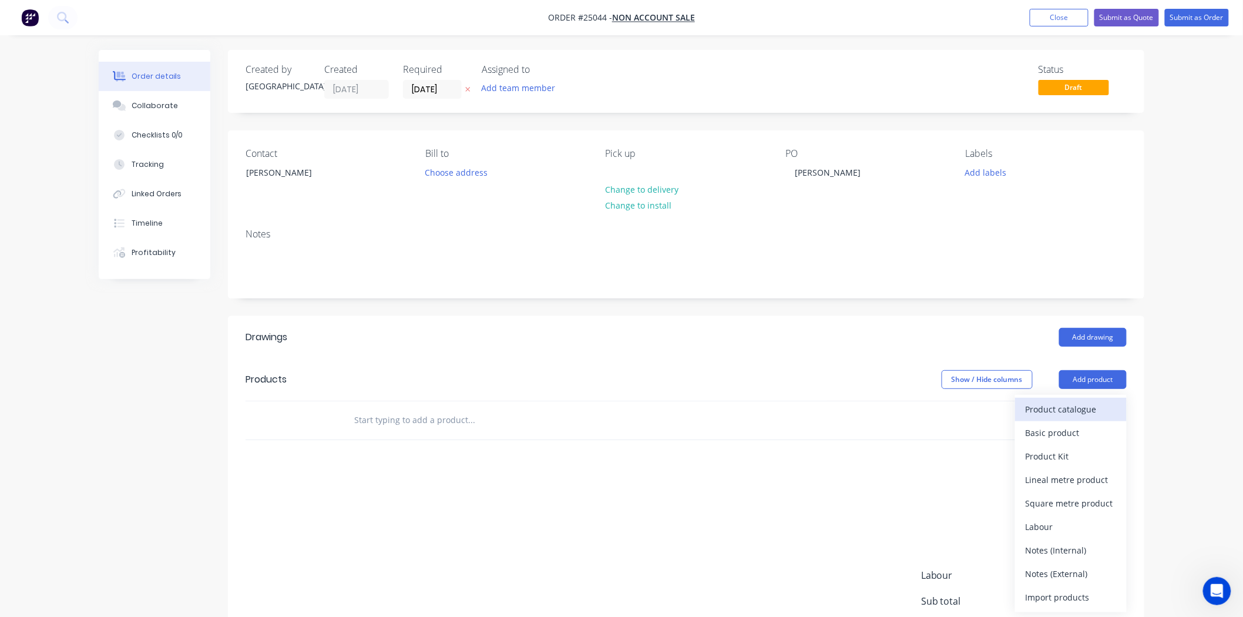
click at [1094, 404] on div "Product catalogue" at bounding box center [1071, 409] width 90 height 17
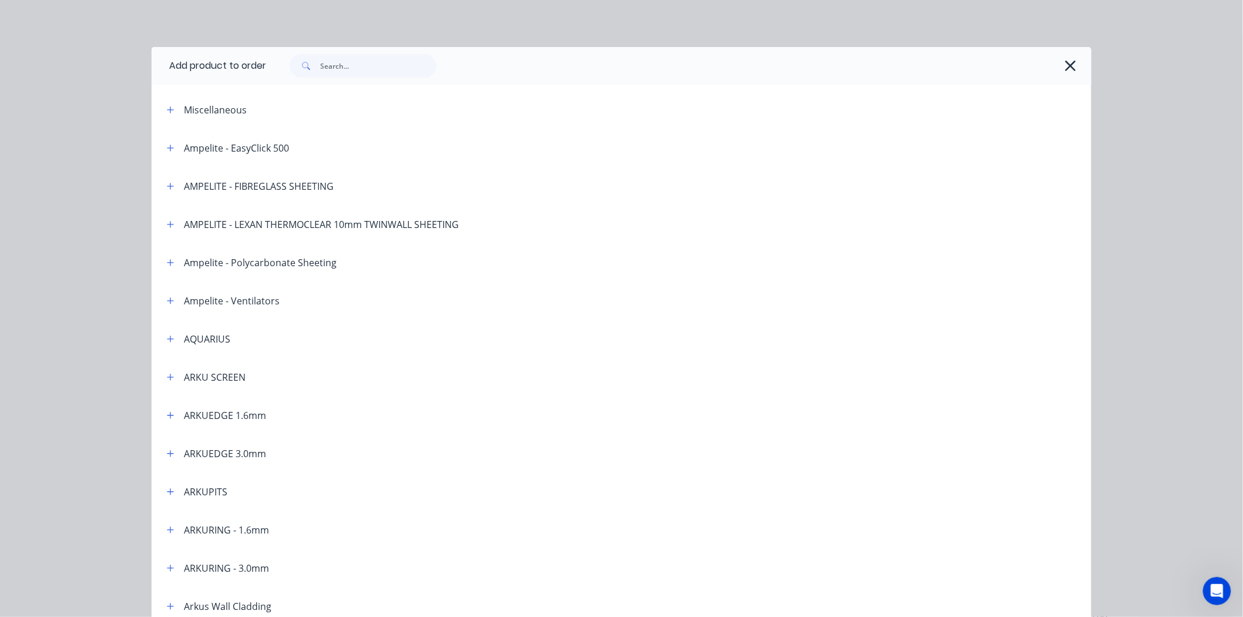
click at [162, 428] on header "ARKUEDGE 1.6mm" at bounding box center [622, 415] width 940 height 38
click at [163, 420] on button "button" at bounding box center [170, 415] width 15 height 15
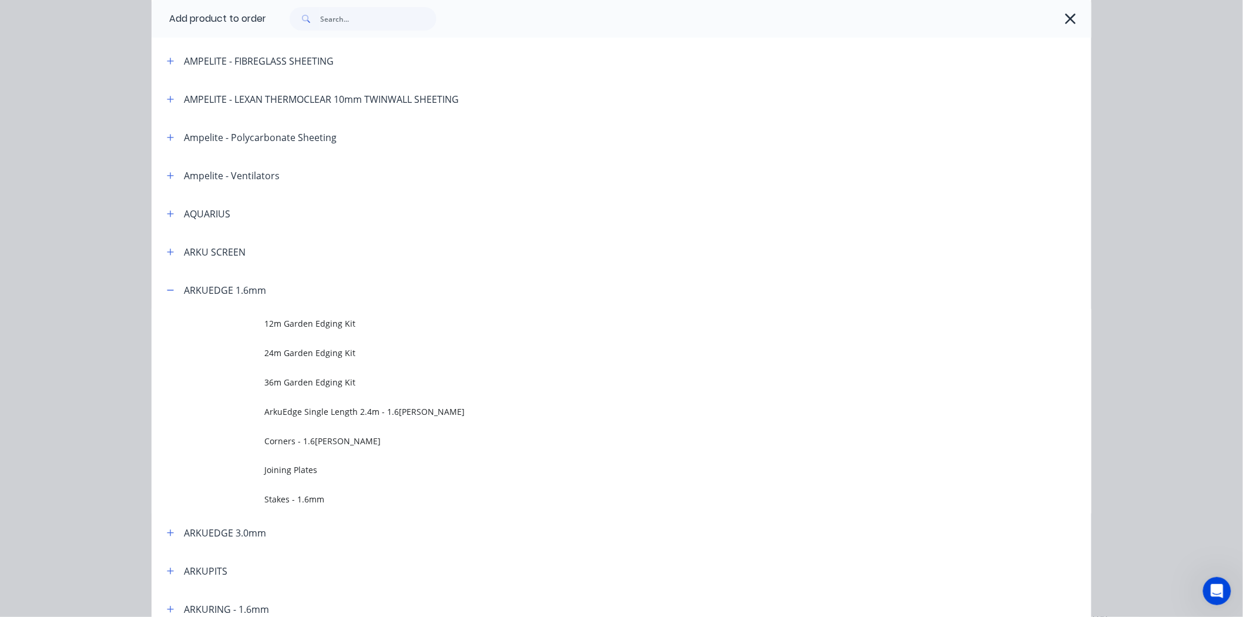
scroll to position [130, 0]
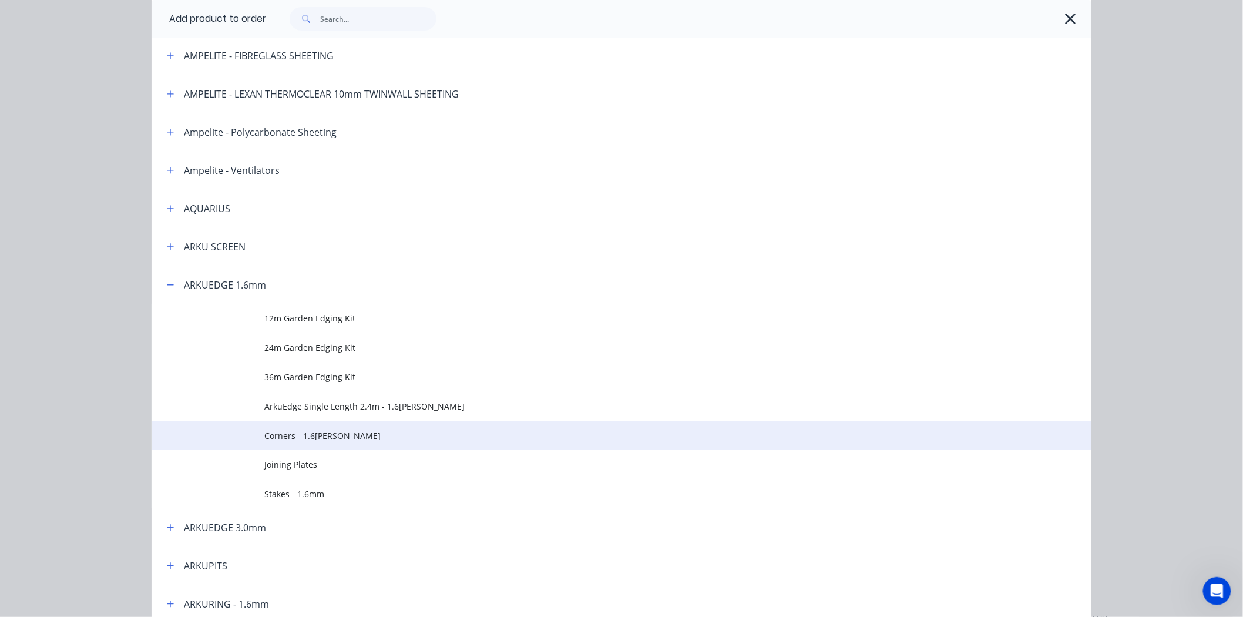
click at [354, 437] on span "Corners - 1.6mm Corten" at bounding box center [595, 436] width 662 height 12
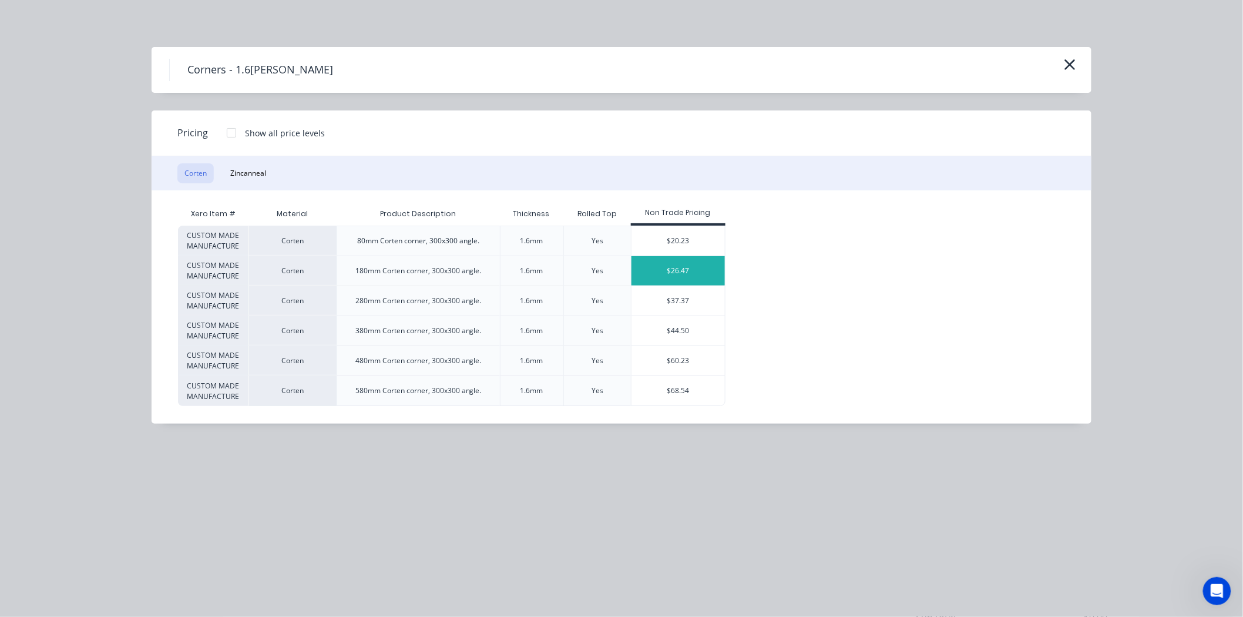
click at [654, 270] on div "$26.47" at bounding box center [678, 270] width 93 height 29
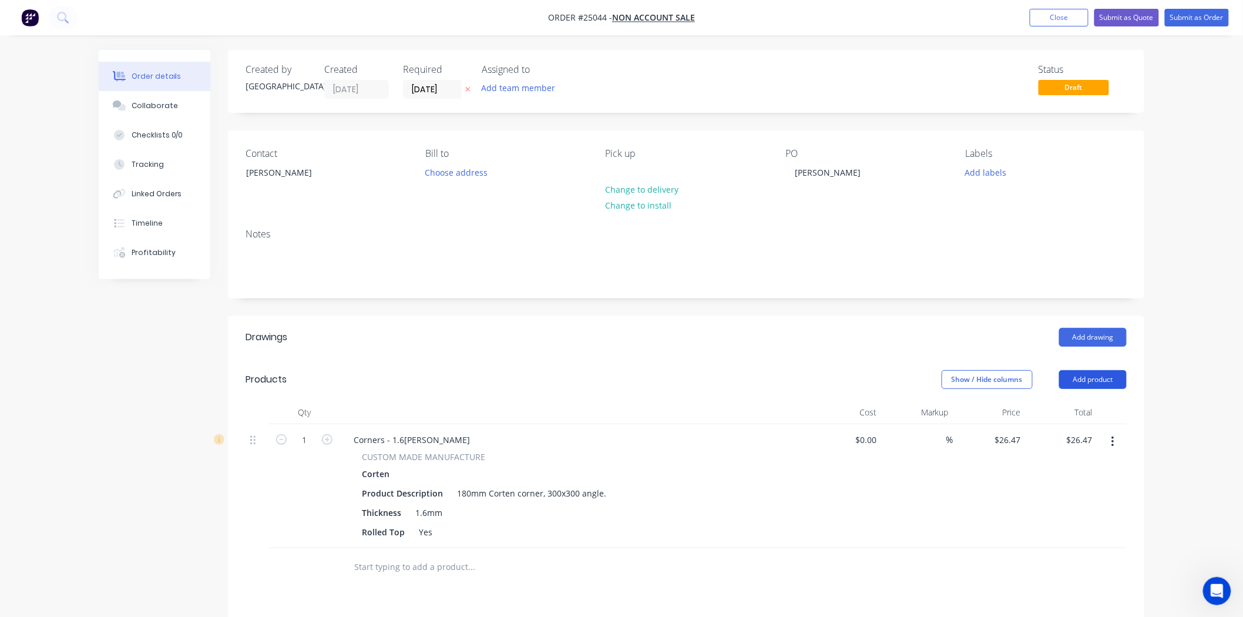
click at [1096, 370] on button "Add product" at bounding box center [1093, 379] width 68 height 19
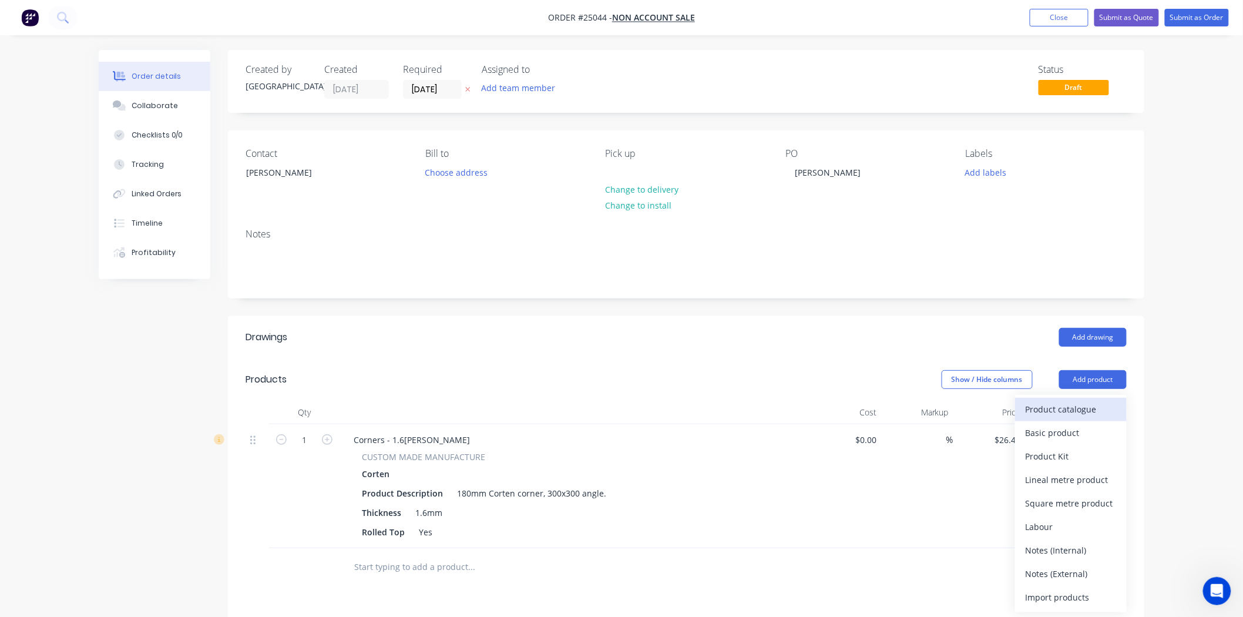
click at [1067, 413] on div "Product catalogue" at bounding box center [1071, 409] width 90 height 17
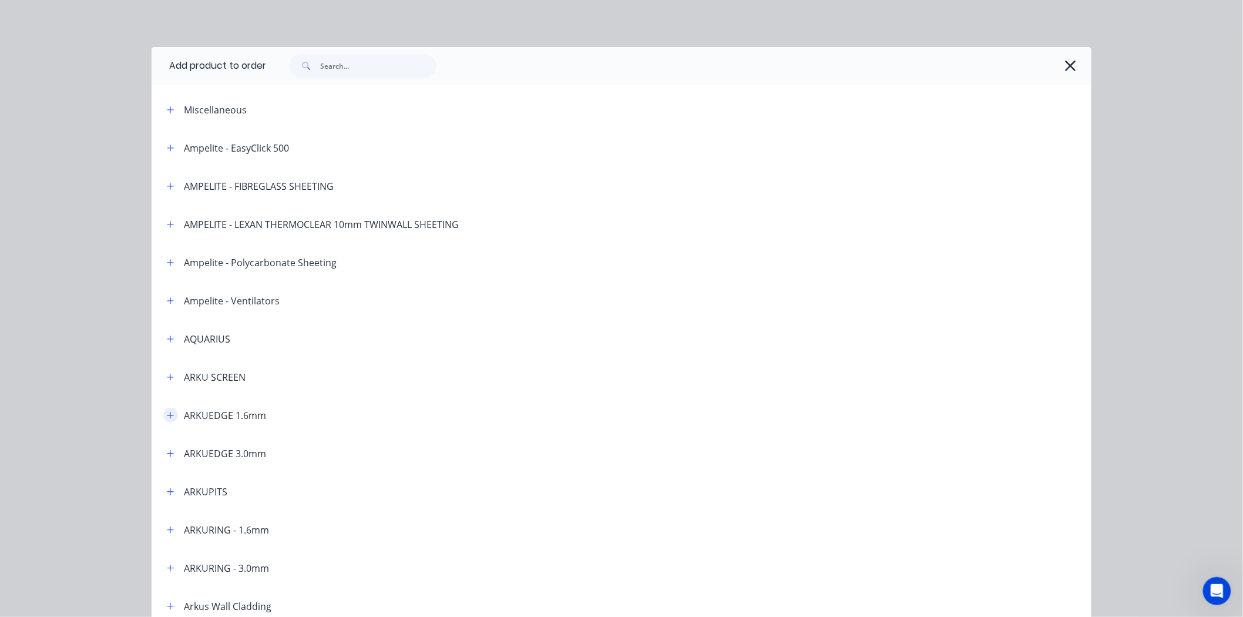
click at [169, 408] on button "button" at bounding box center [170, 415] width 15 height 15
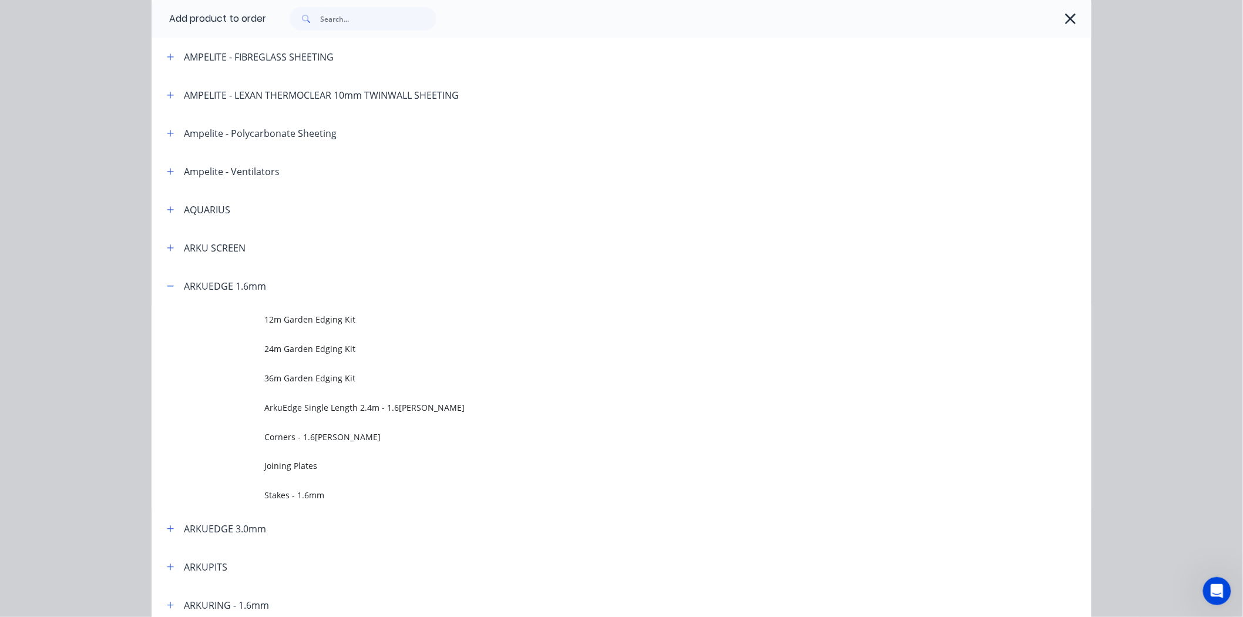
scroll to position [130, 0]
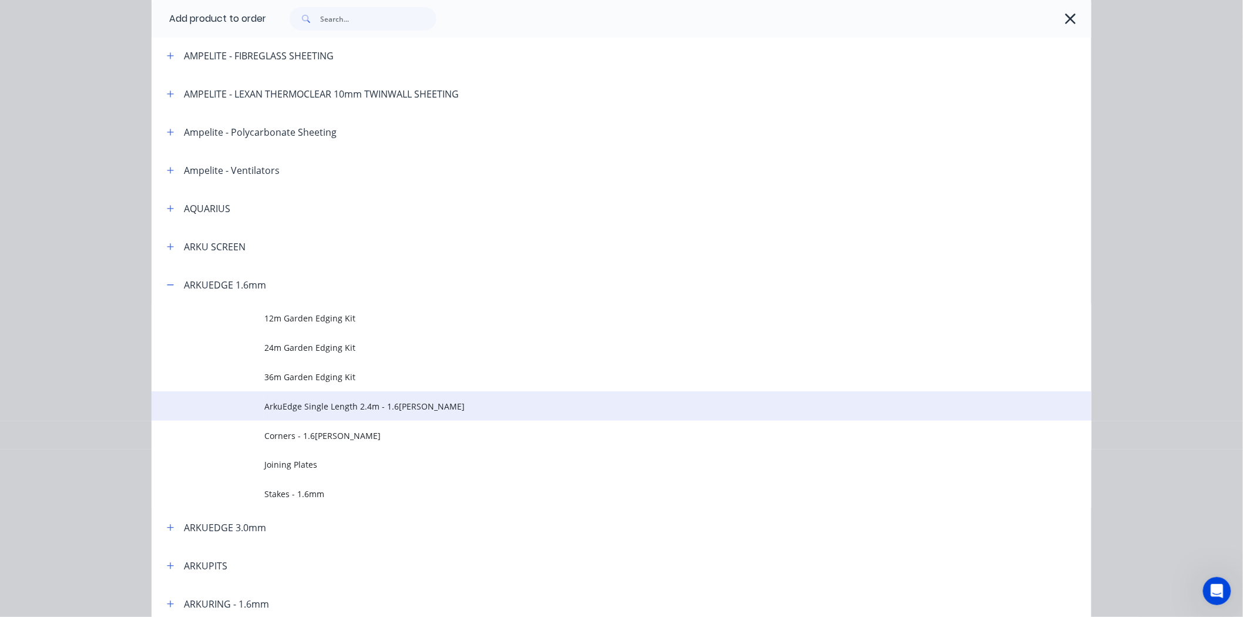
click at [233, 402] on td at bounding box center [208, 405] width 113 height 29
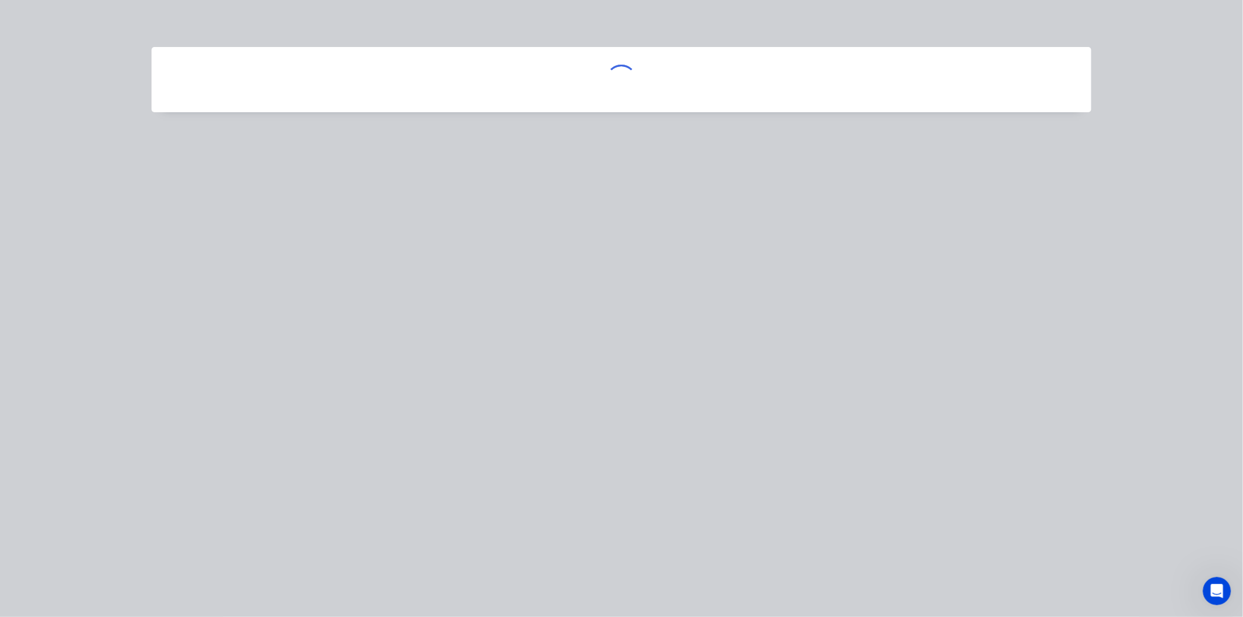
scroll to position [0, 0]
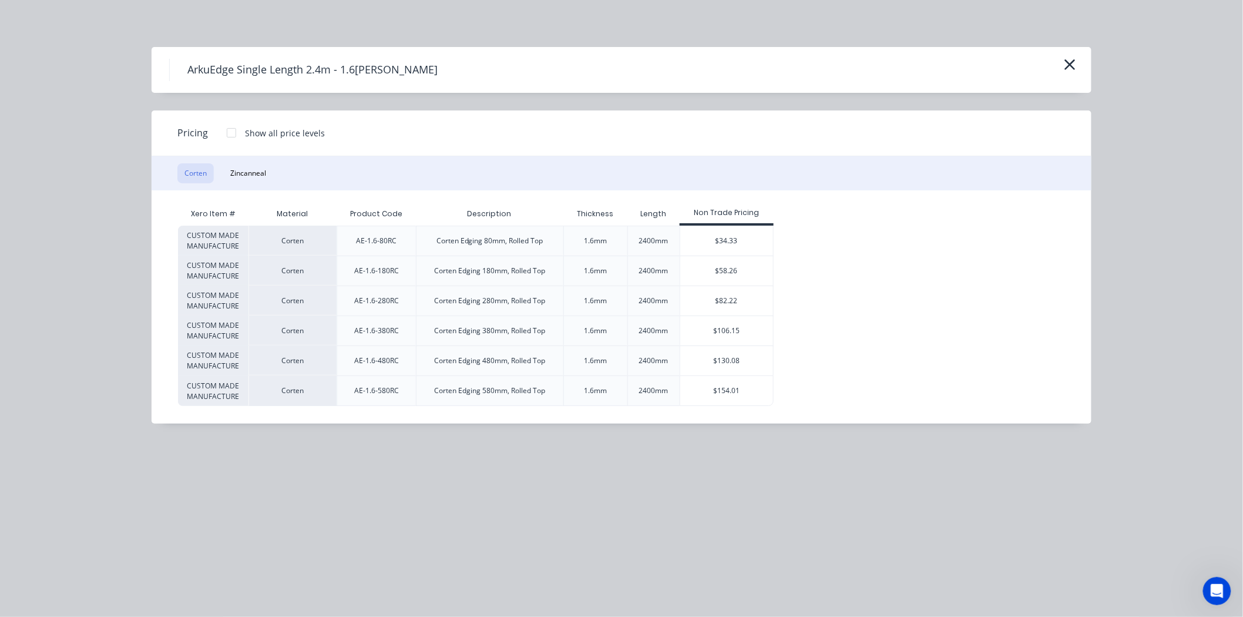
click at [233, 134] on div at bounding box center [232, 133] width 24 height 24
click at [812, 271] on div "$37.87" at bounding box center [813, 270] width 78 height 29
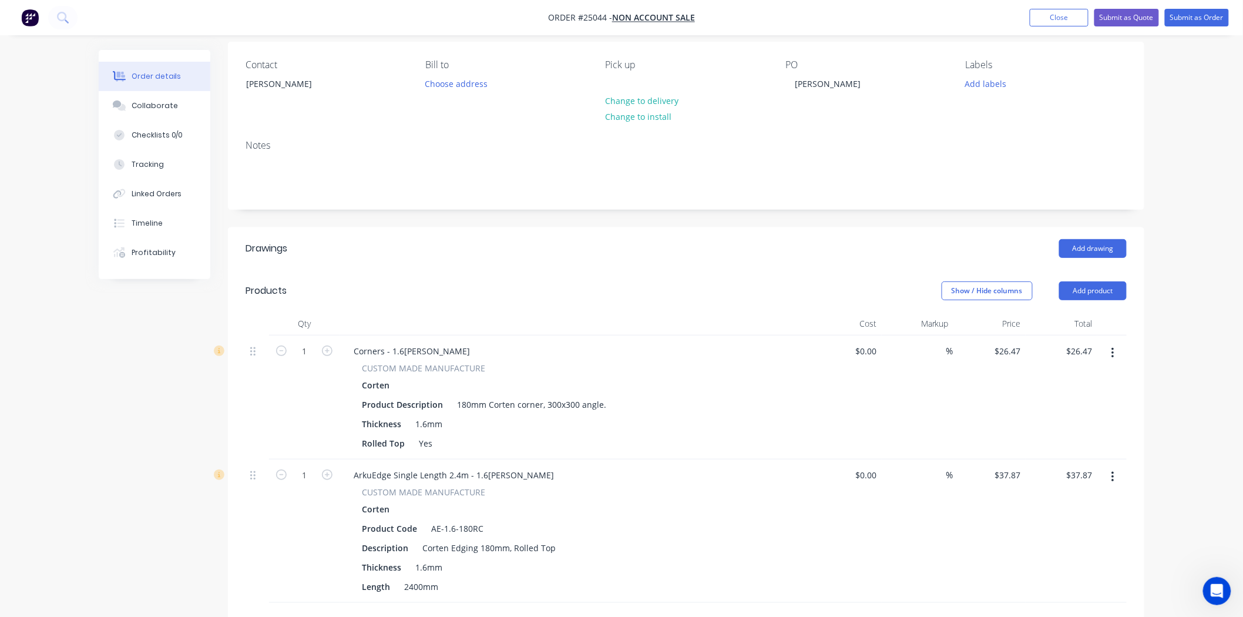
scroll to position [65, 0]
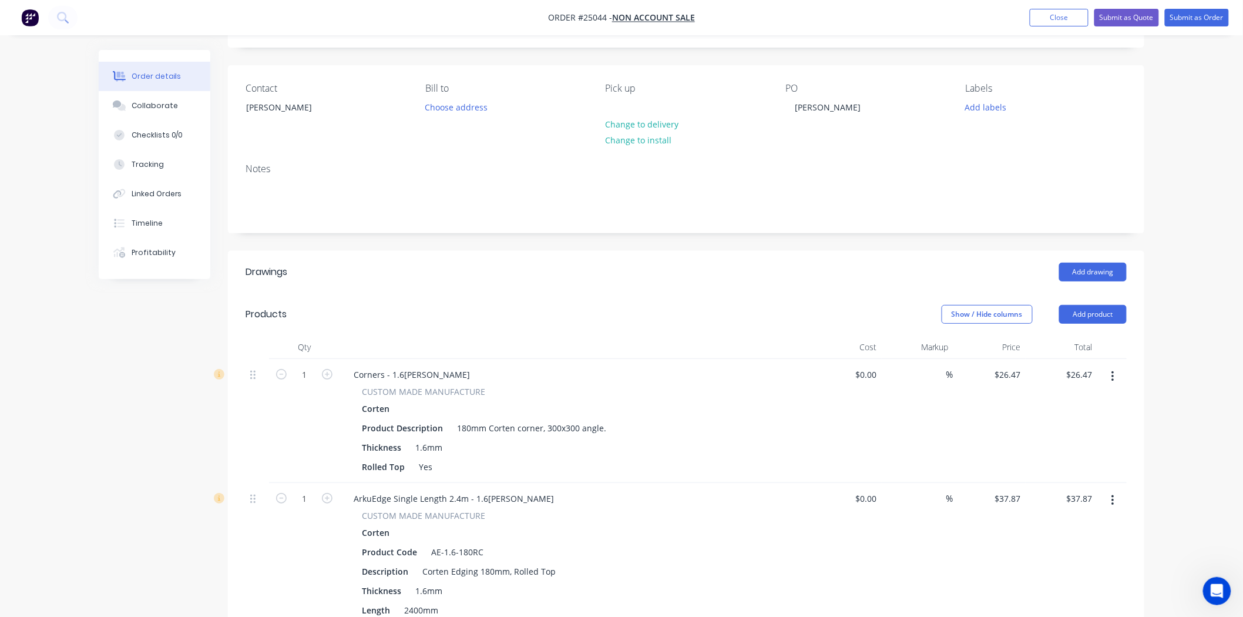
click at [1107, 500] on button "button" at bounding box center [1113, 500] width 28 height 21
click at [1077, 538] on div "Edit" at bounding box center [1071, 531] width 90 height 17
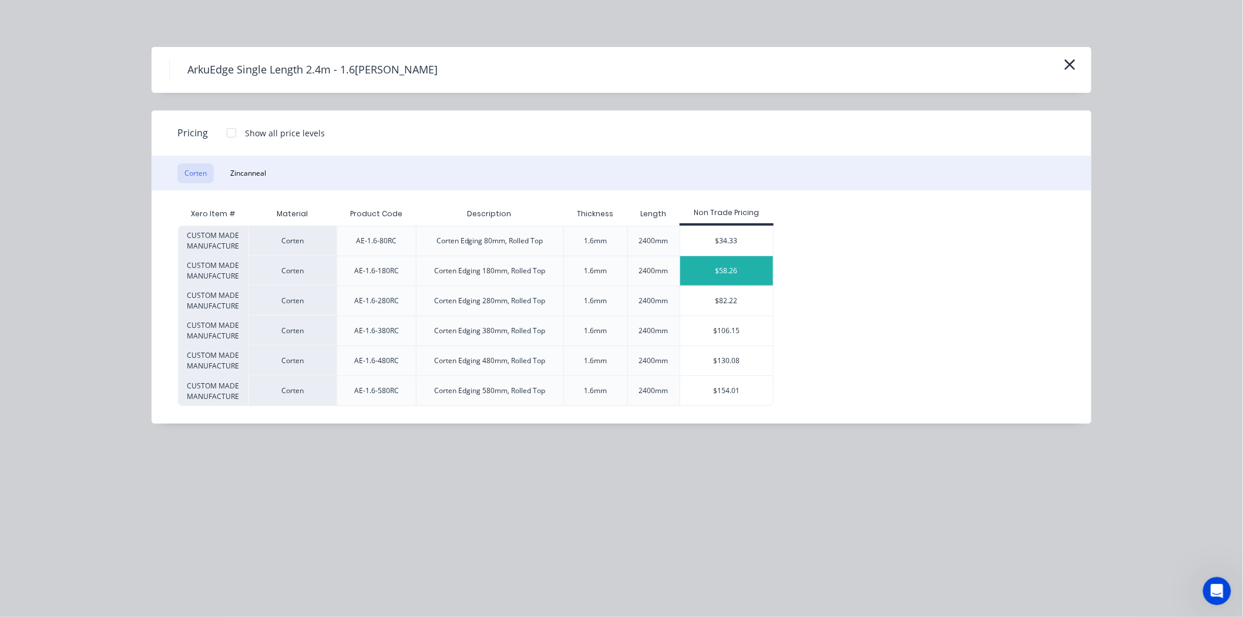
click at [725, 263] on div "$58.26" at bounding box center [726, 270] width 93 height 29
type input "$58.26"
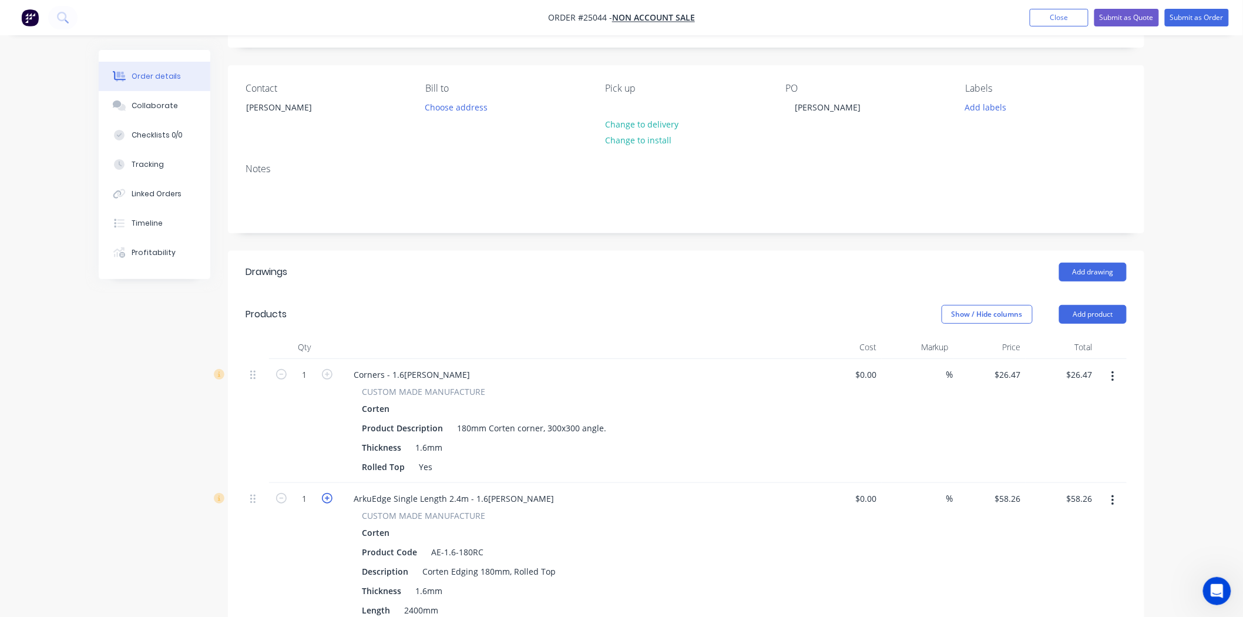
click at [331, 501] on icon "button" at bounding box center [327, 498] width 11 height 11
type input "2"
type input "$116.52"
click at [331, 501] on icon "button" at bounding box center [327, 498] width 11 height 11
type input "3"
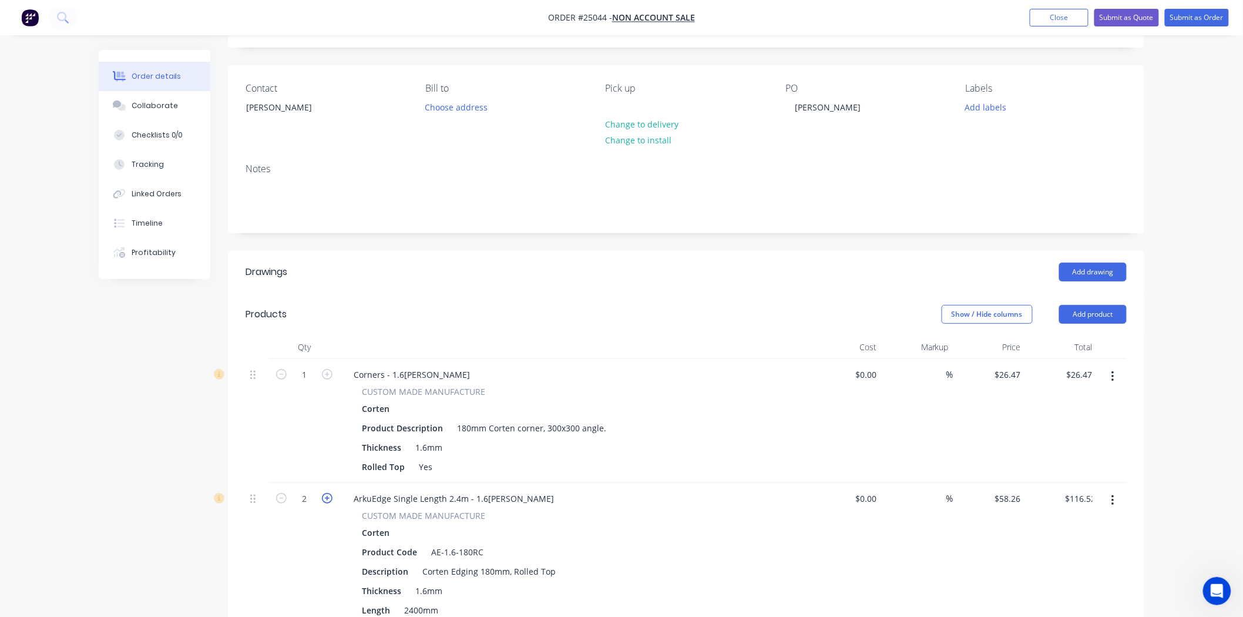
type input "$174.78"
click at [1085, 327] on header "Products Show / Hide columns Add product" at bounding box center [686, 314] width 917 height 42
click at [1092, 310] on button "Add product" at bounding box center [1093, 314] width 68 height 19
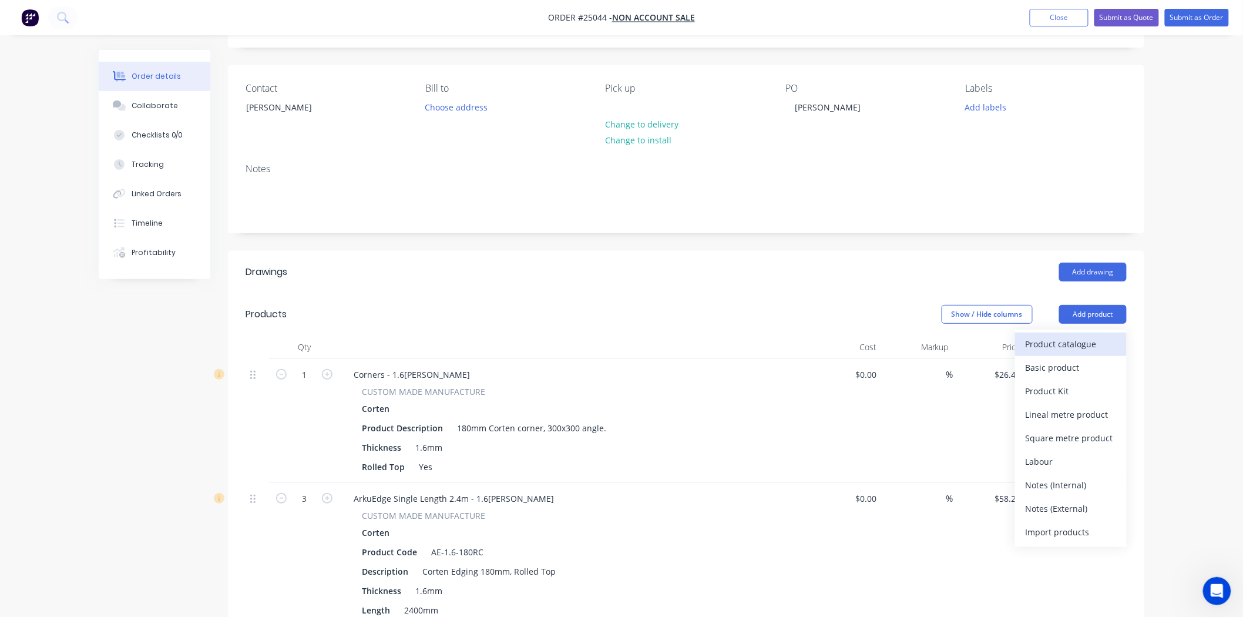
click at [1067, 344] on div "Product catalogue" at bounding box center [1071, 344] width 90 height 17
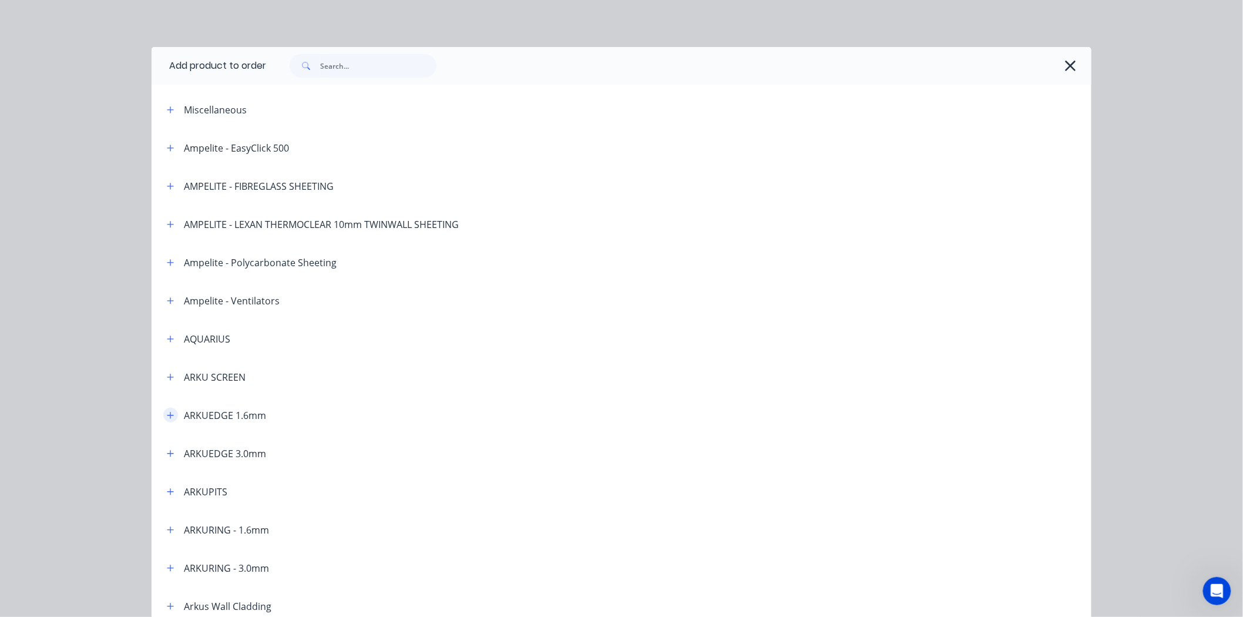
click at [163, 420] on button "button" at bounding box center [170, 415] width 15 height 15
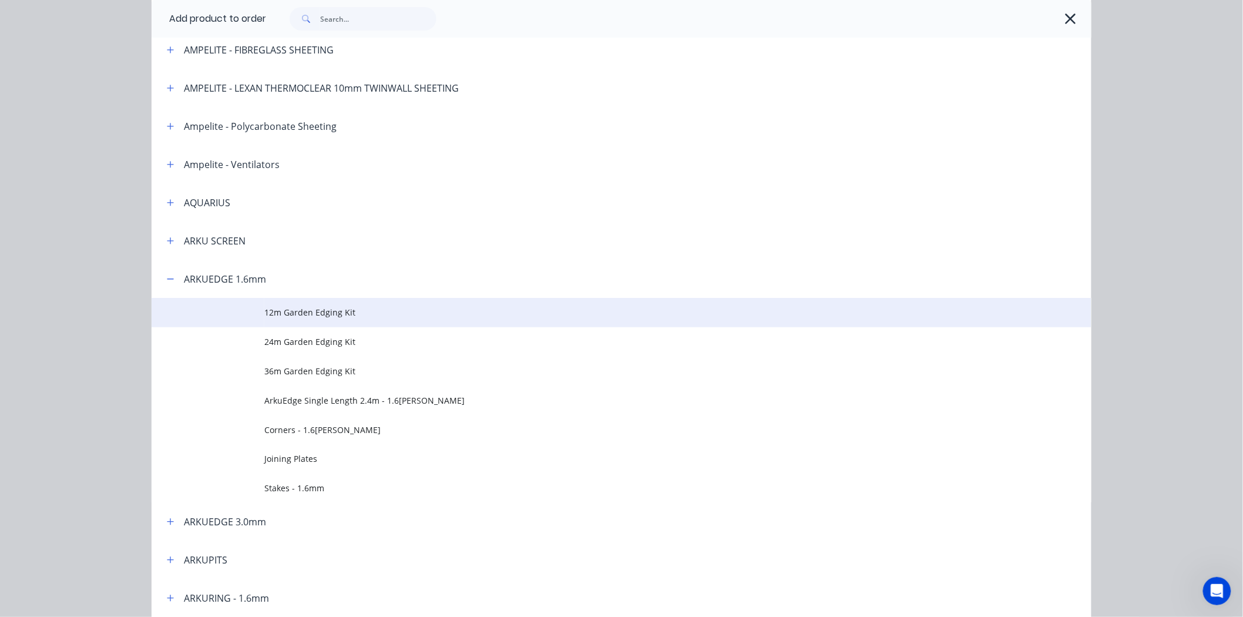
scroll to position [196, 0]
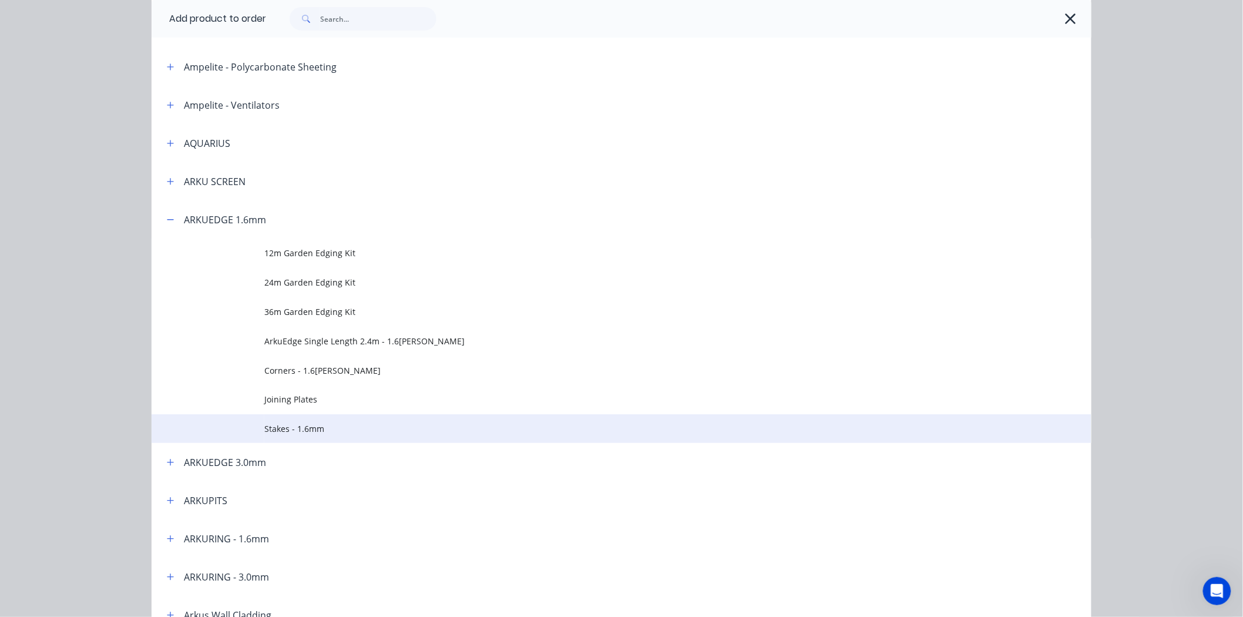
click at [280, 430] on span "Stakes - 1.6mm" at bounding box center [595, 428] width 662 height 12
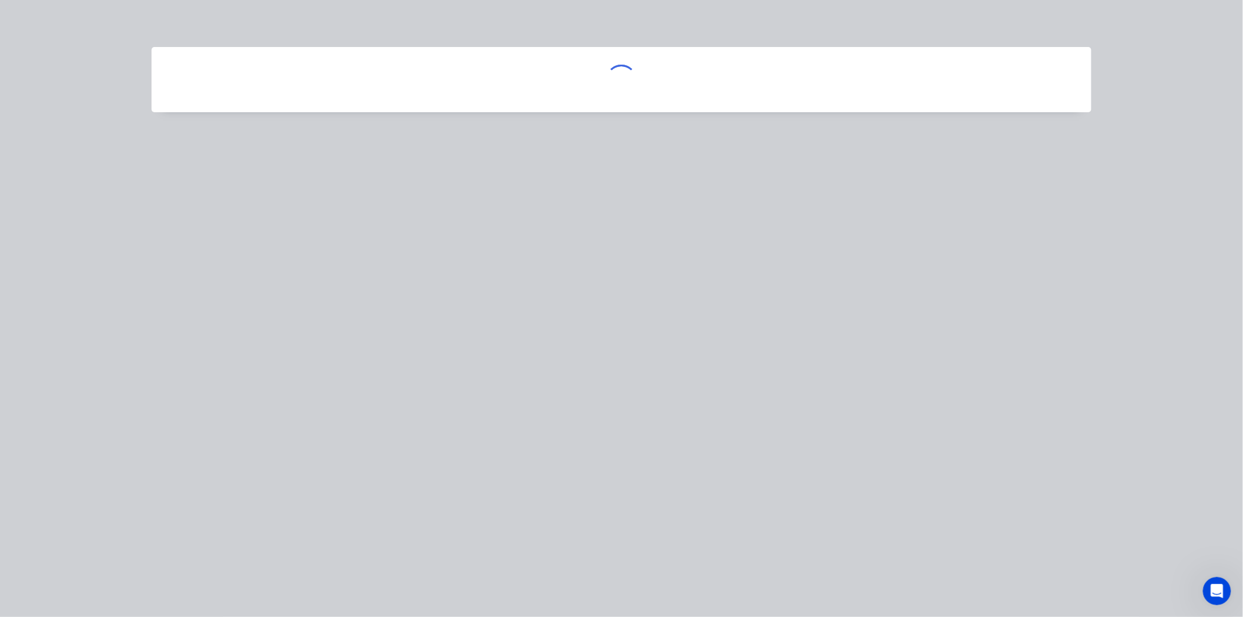
scroll to position [0, 0]
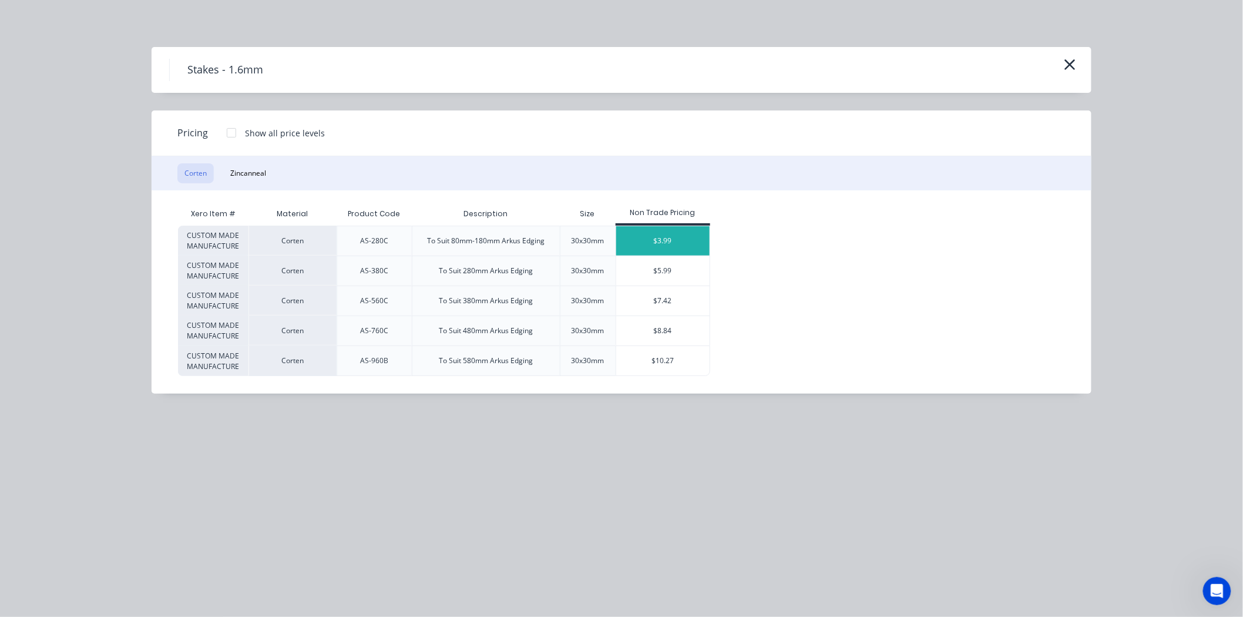
click at [679, 241] on div "$3.99" at bounding box center [662, 240] width 93 height 29
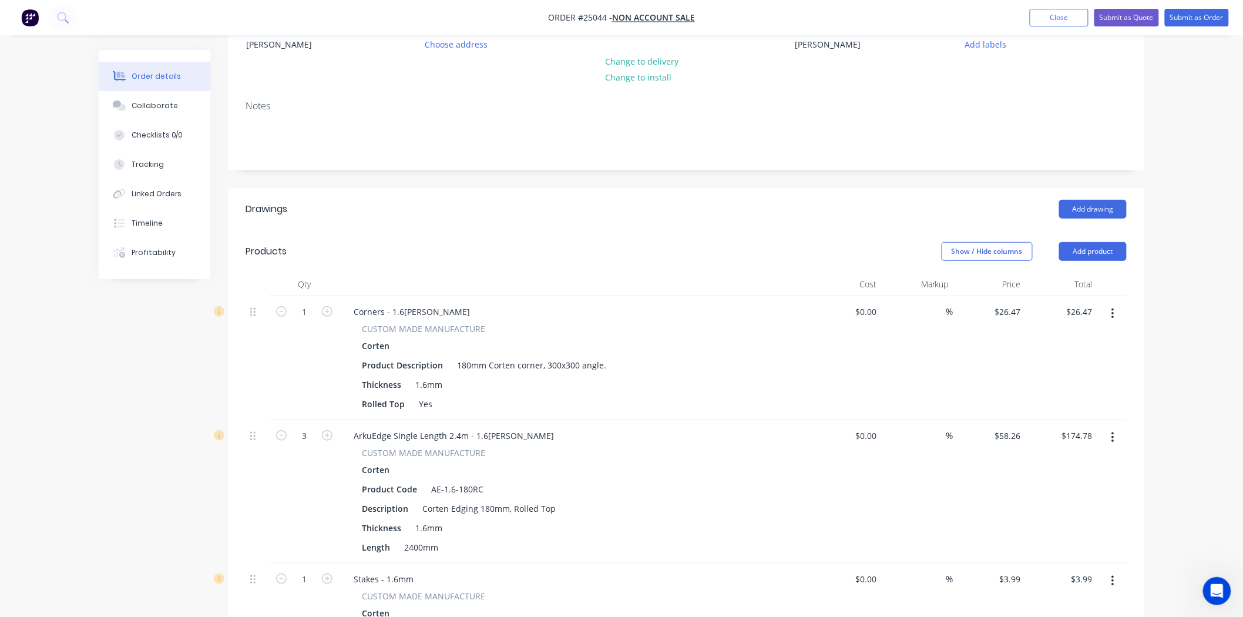
scroll to position [326, 0]
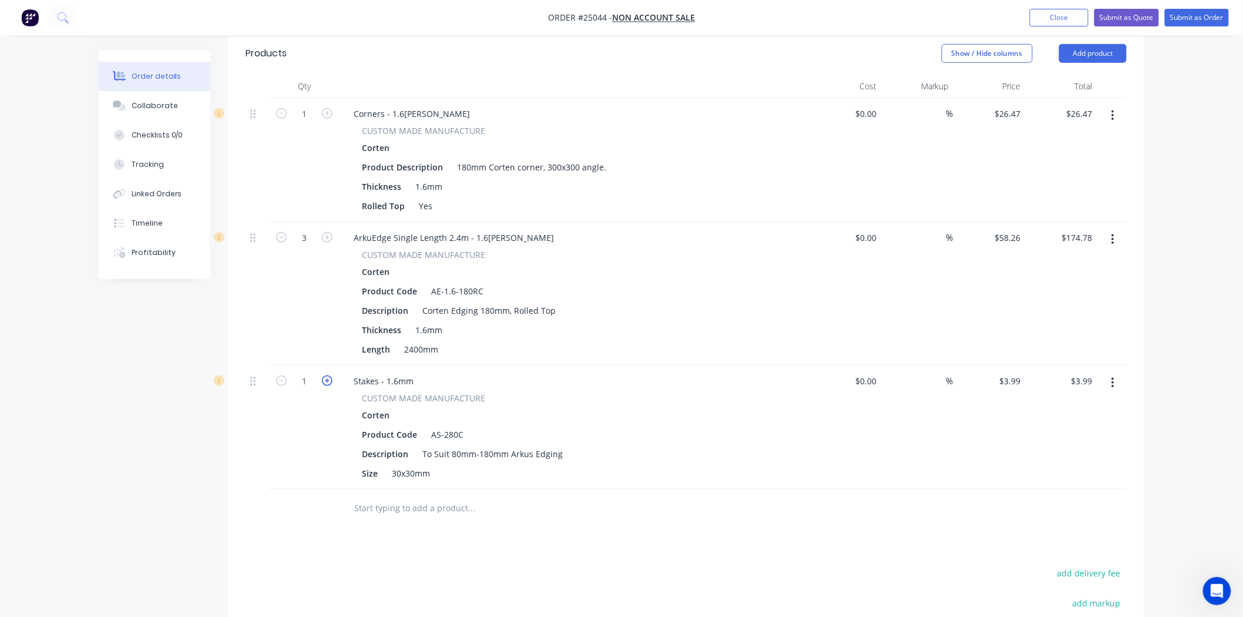
click at [330, 378] on icon "button" at bounding box center [327, 380] width 11 height 11
type input "2"
type input "$7.98"
click at [330, 378] on icon "button" at bounding box center [327, 380] width 11 height 11
type input "3"
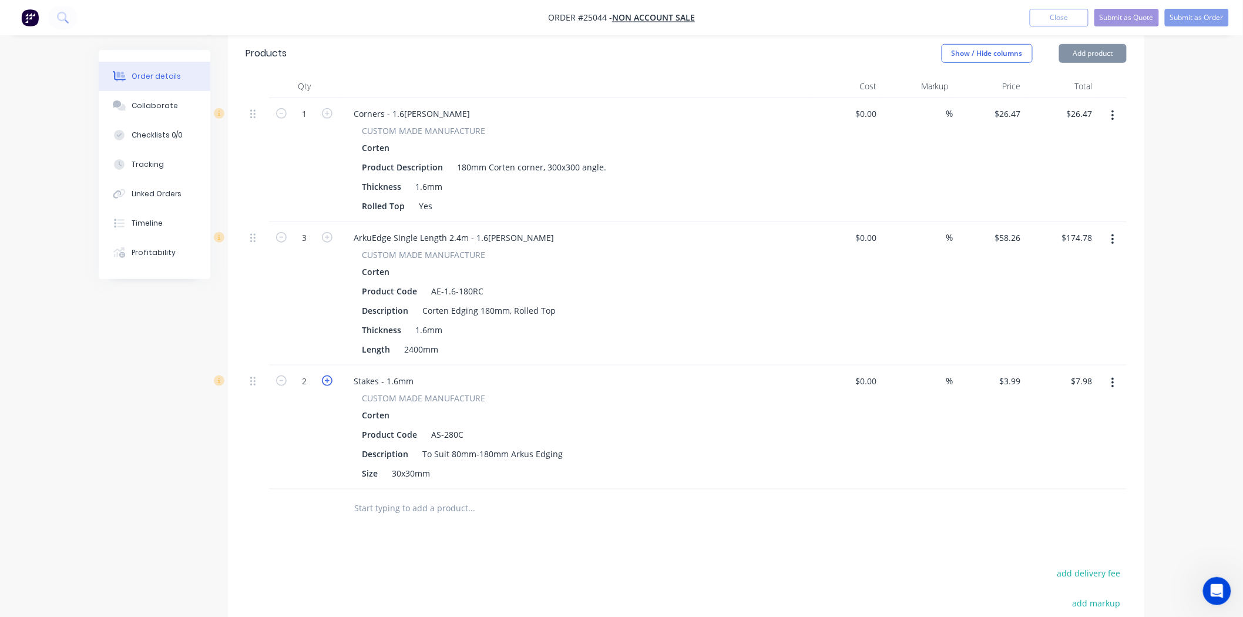
type input "$11.97"
click at [330, 378] on icon "button" at bounding box center [327, 380] width 11 height 11
type input "4"
type input "$15.96"
click at [330, 378] on icon "button" at bounding box center [327, 380] width 11 height 11
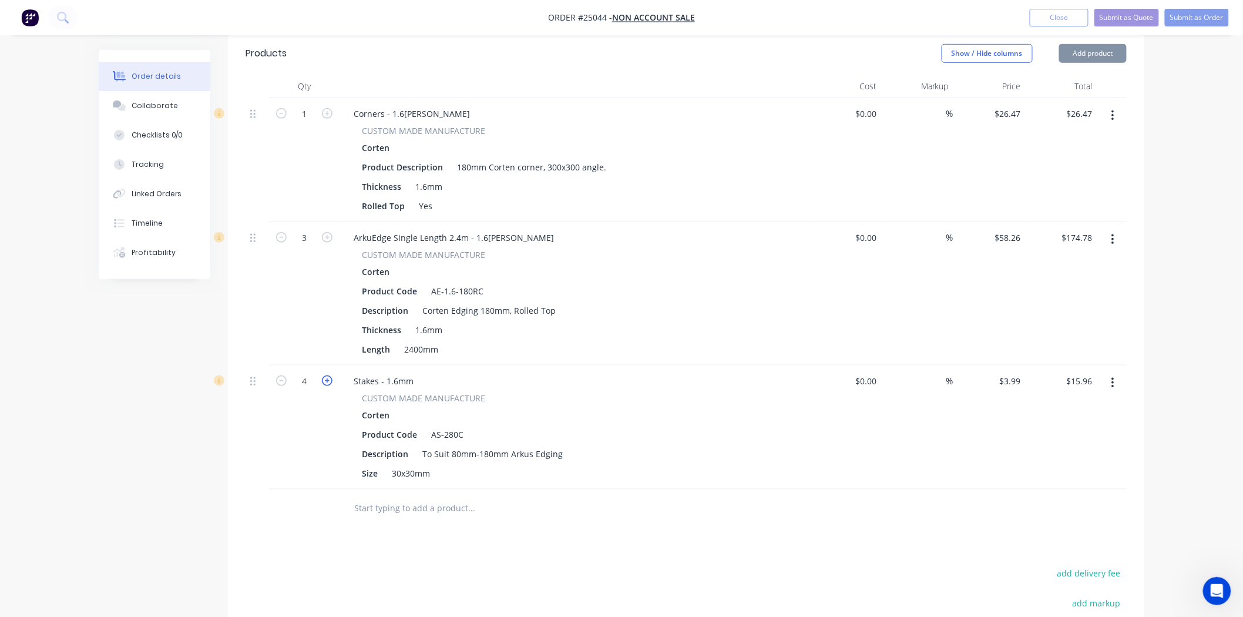
type input "5"
type input "$19.95"
click at [330, 378] on icon "button" at bounding box center [327, 380] width 11 height 11
type input "6"
type input "$23.94"
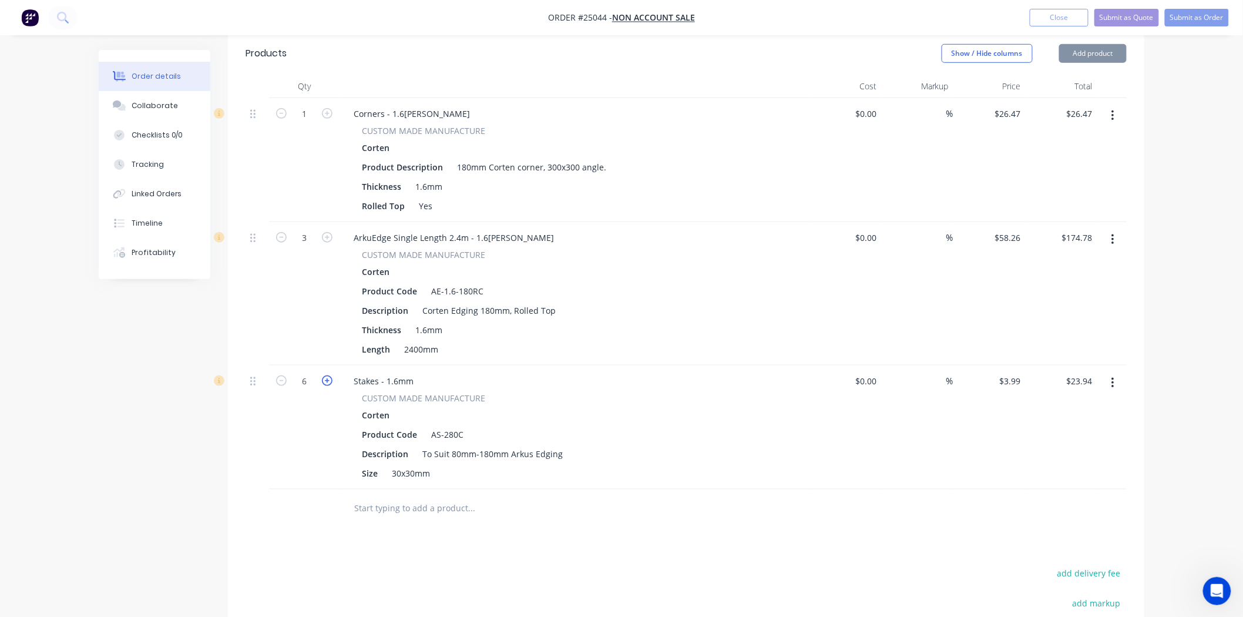
click at [330, 378] on icon "button" at bounding box center [327, 380] width 11 height 11
type input "7"
type input "$27.93"
click at [330, 378] on icon "button" at bounding box center [327, 380] width 11 height 11
type input "8"
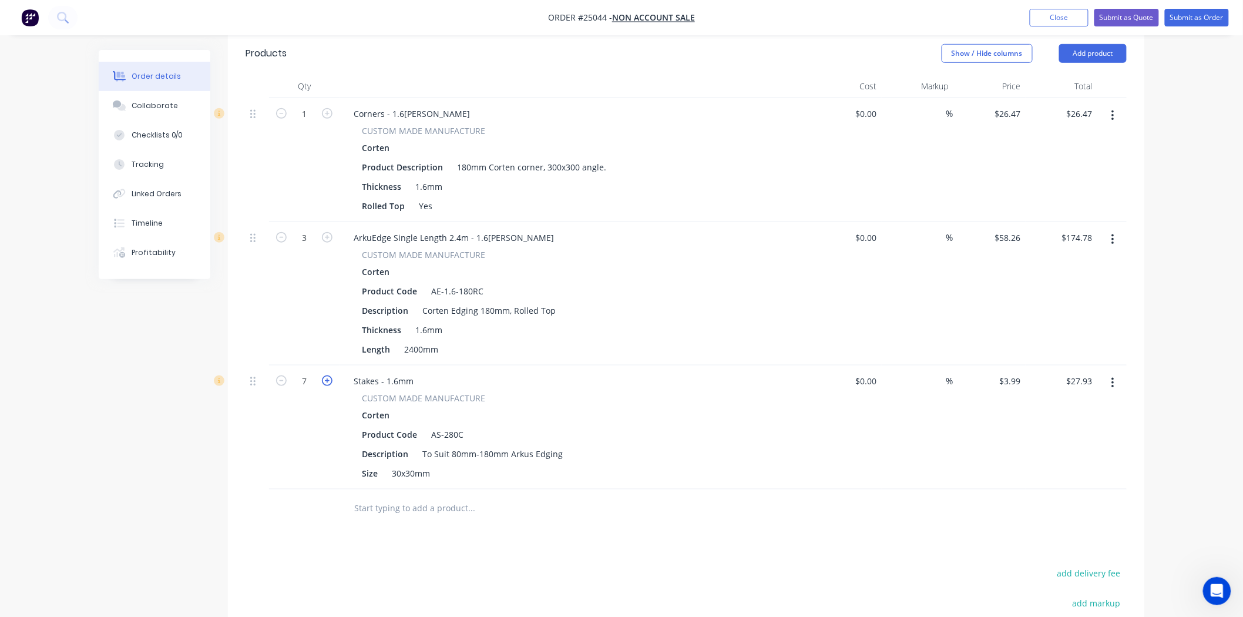
type input "$31.92"
click at [330, 378] on icon "button" at bounding box center [327, 380] width 11 height 11
type input "9"
type input "$35.91"
click at [327, 236] on icon "button" at bounding box center [327, 237] width 11 height 11
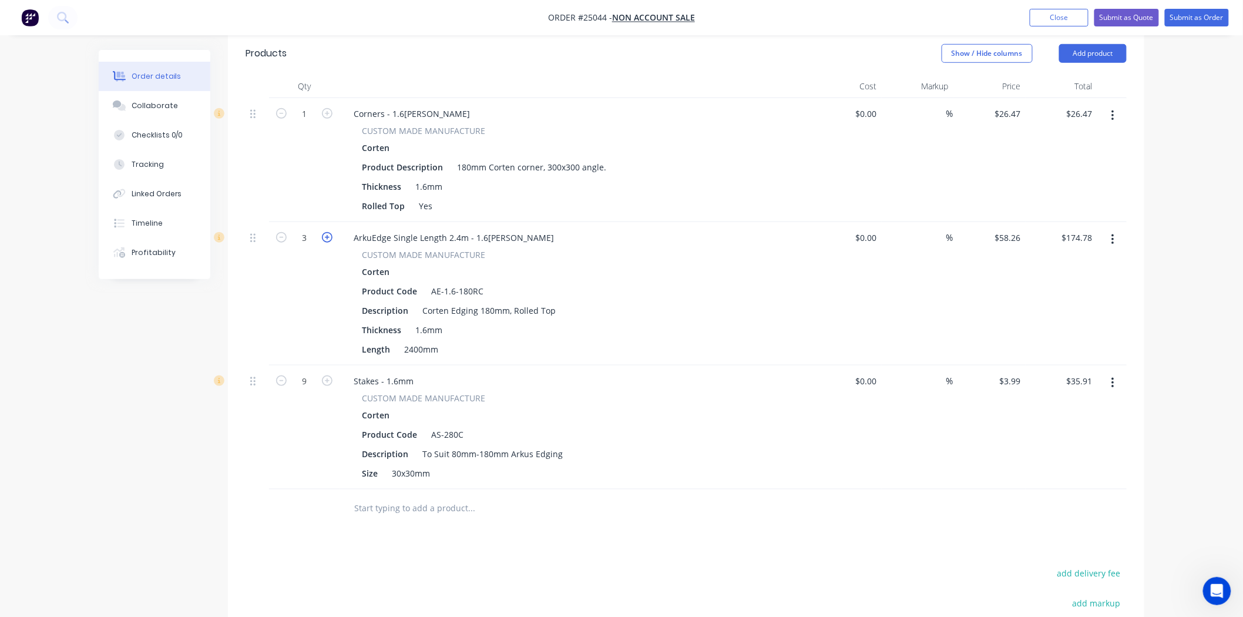
type input "4"
type input "$233.04"
click at [326, 383] on icon "button" at bounding box center [327, 380] width 11 height 11
type input "10"
type input "$39.90"
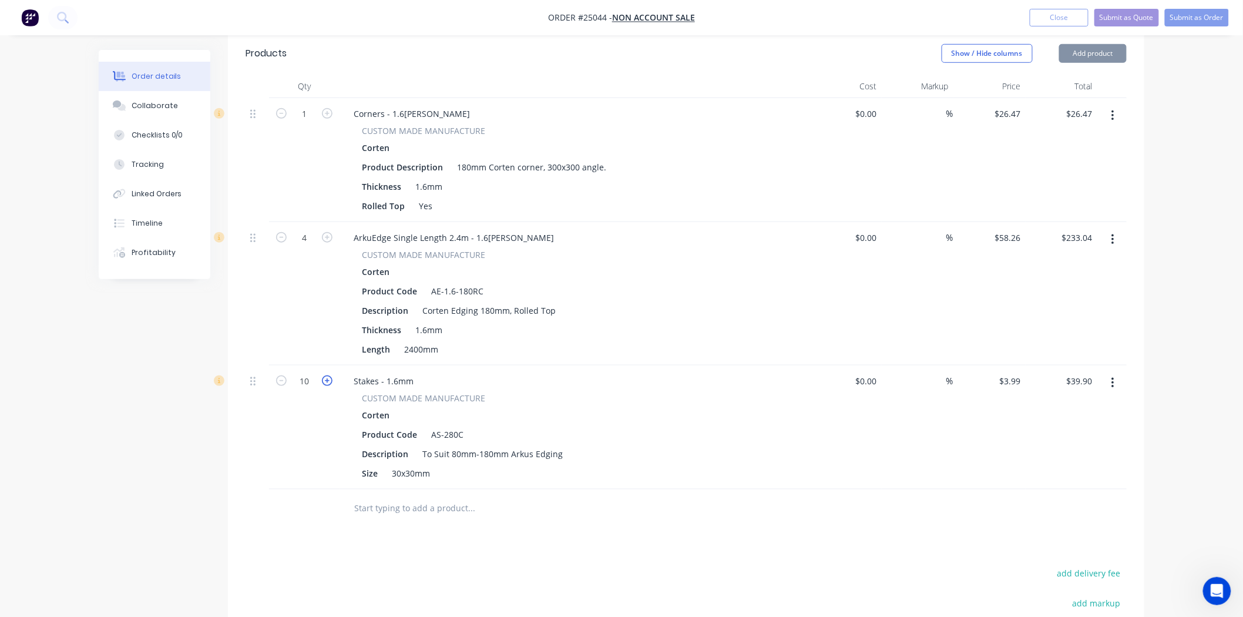
click at [326, 383] on icon "button" at bounding box center [327, 380] width 11 height 11
type input "11"
type input "$43.89"
click at [330, 380] on icon "button" at bounding box center [327, 380] width 11 height 11
type input "12"
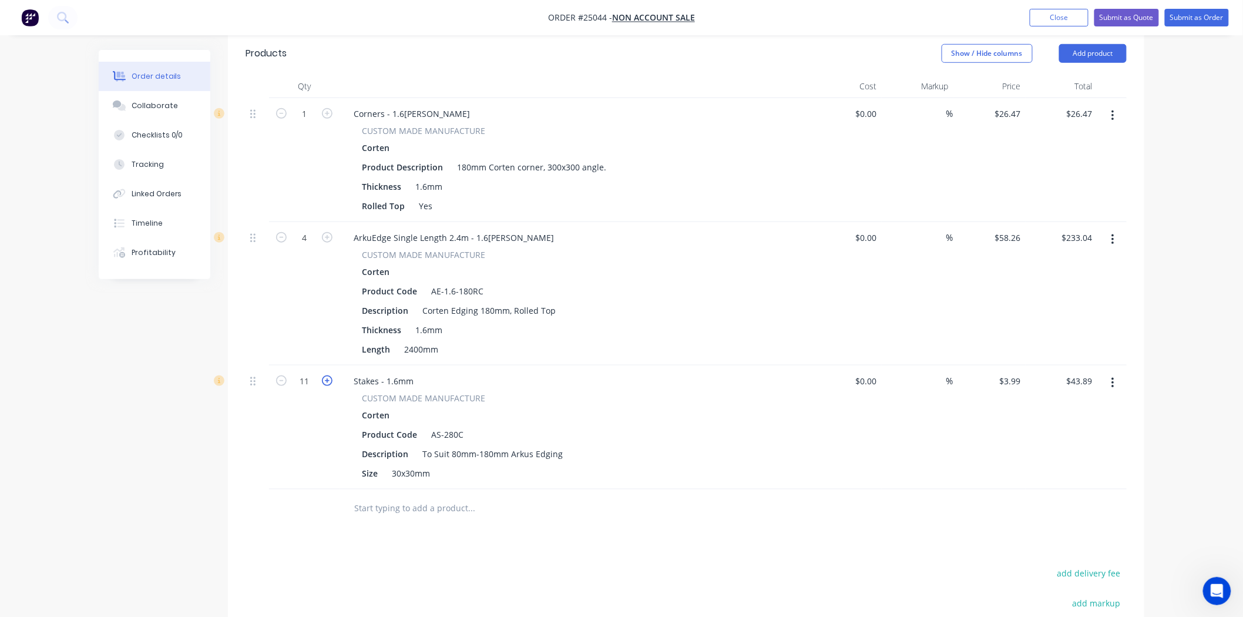
type input "$47.88"
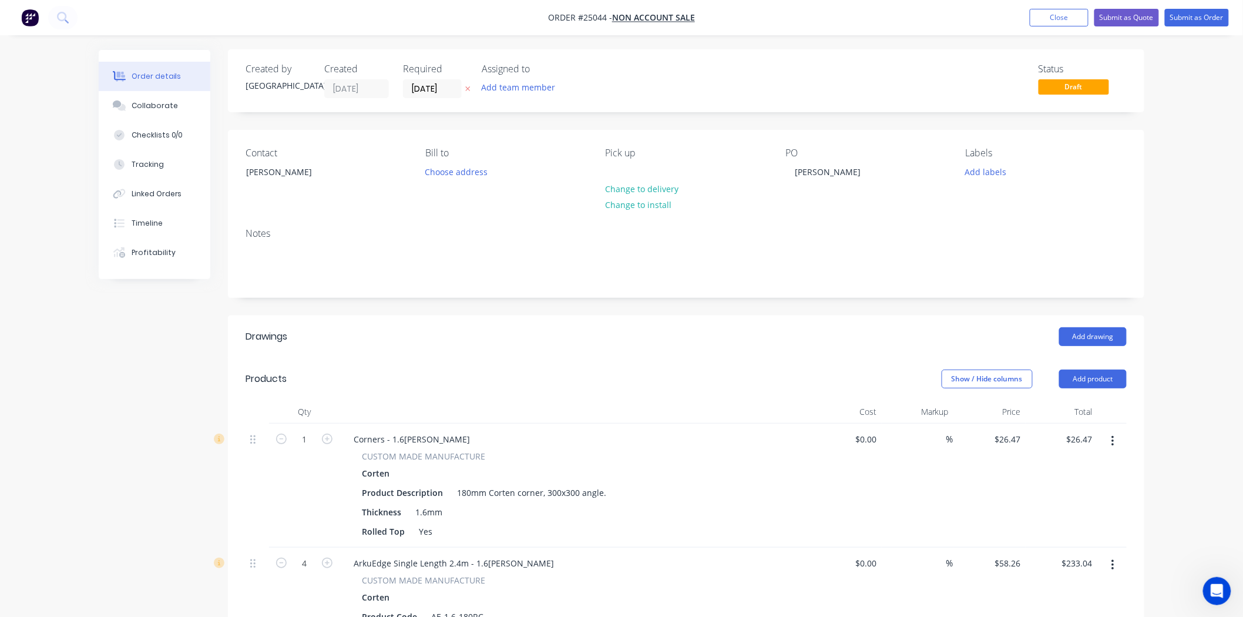
scroll to position [0, 0]
click at [1199, 14] on button "Submit as Order" at bounding box center [1197, 18] width 64 height 18
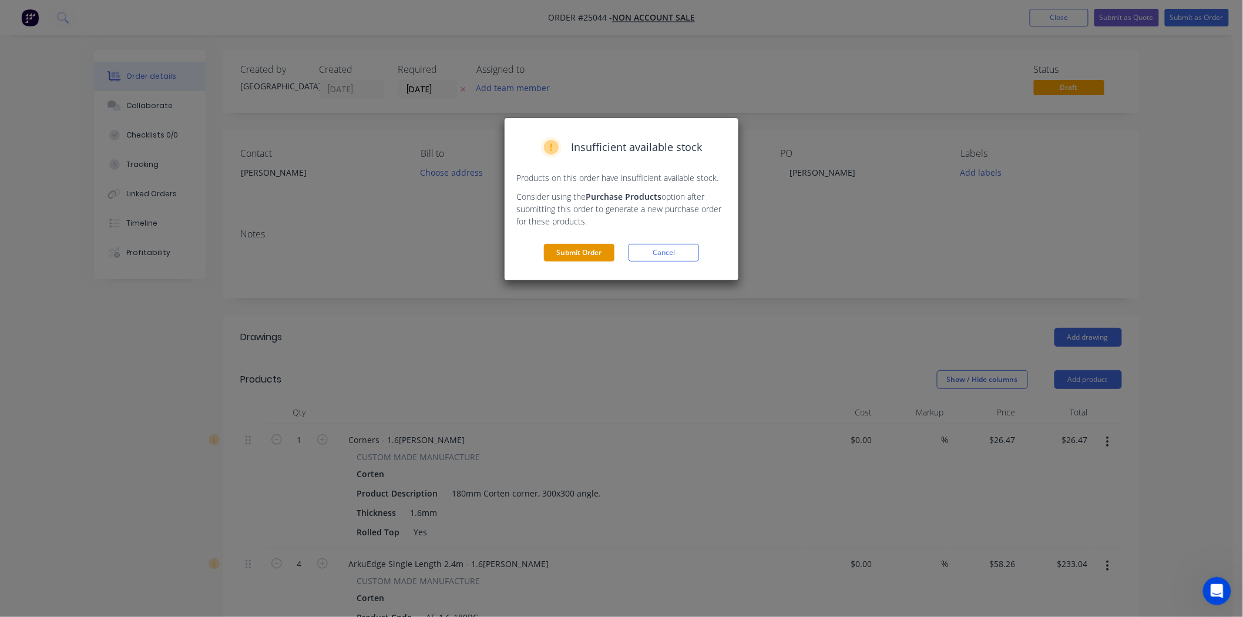
click at [588, 254] on button "Submit Order" at bounding box center [579, 253] width 71 height 18
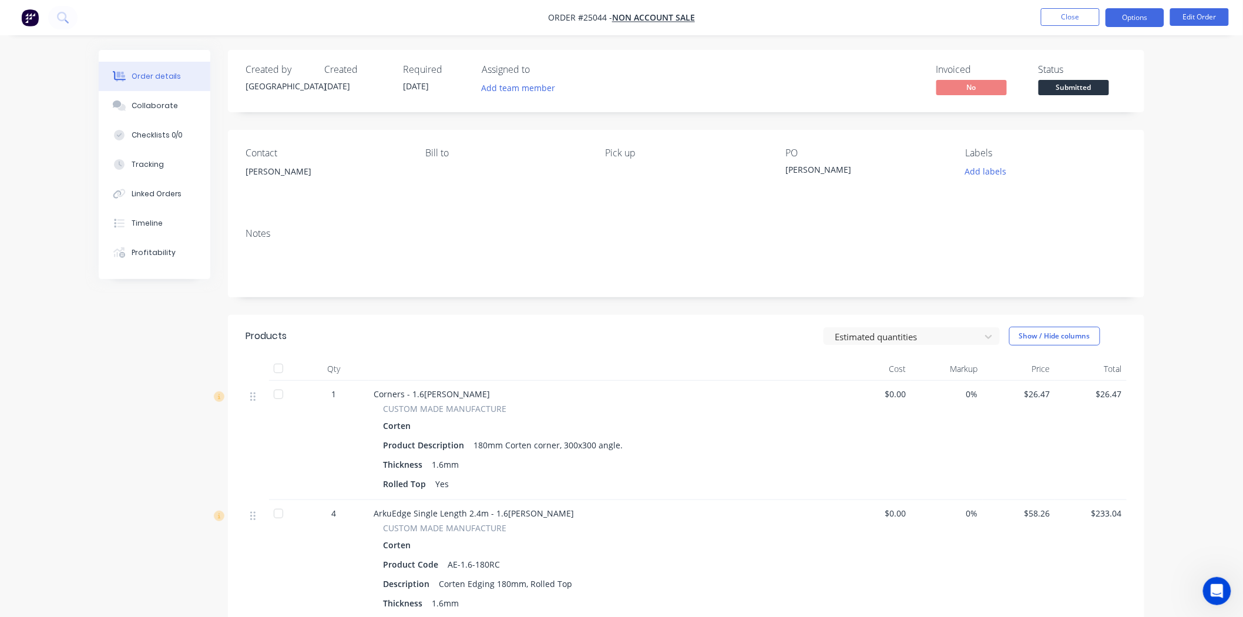
click at [1142, 12] on button "Options" at bounding box center [1135, 17] width 59 height 19
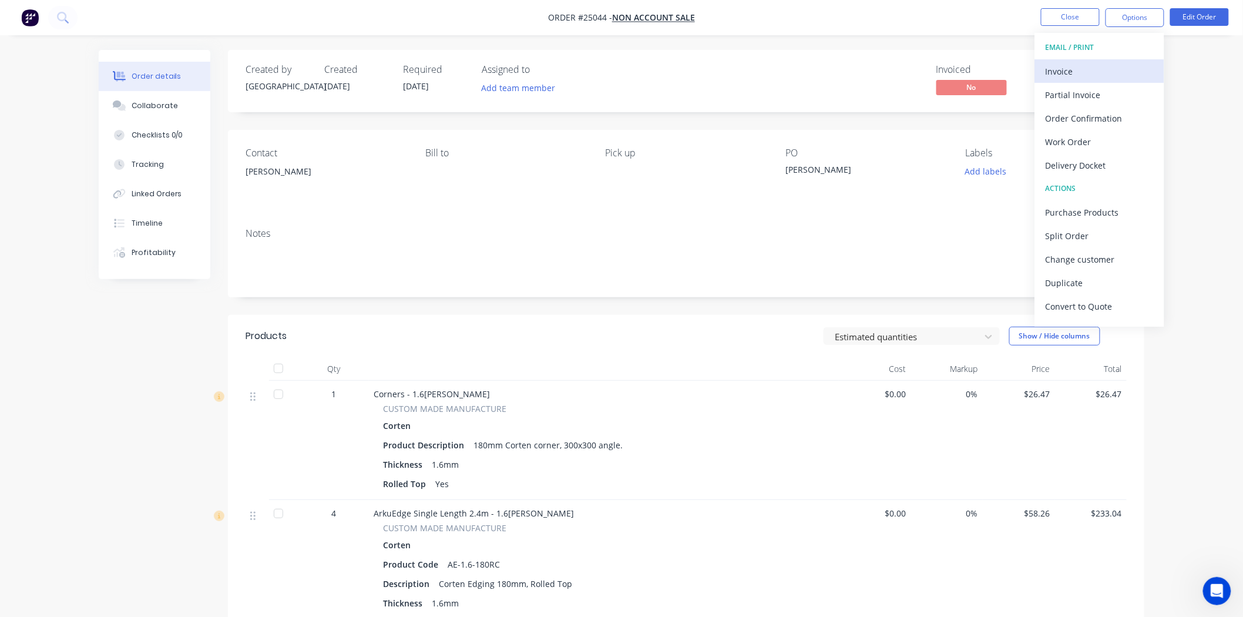
click at [1062, 76] on div "Invoice" at bounding box center [1100, 71] width 108 height 17
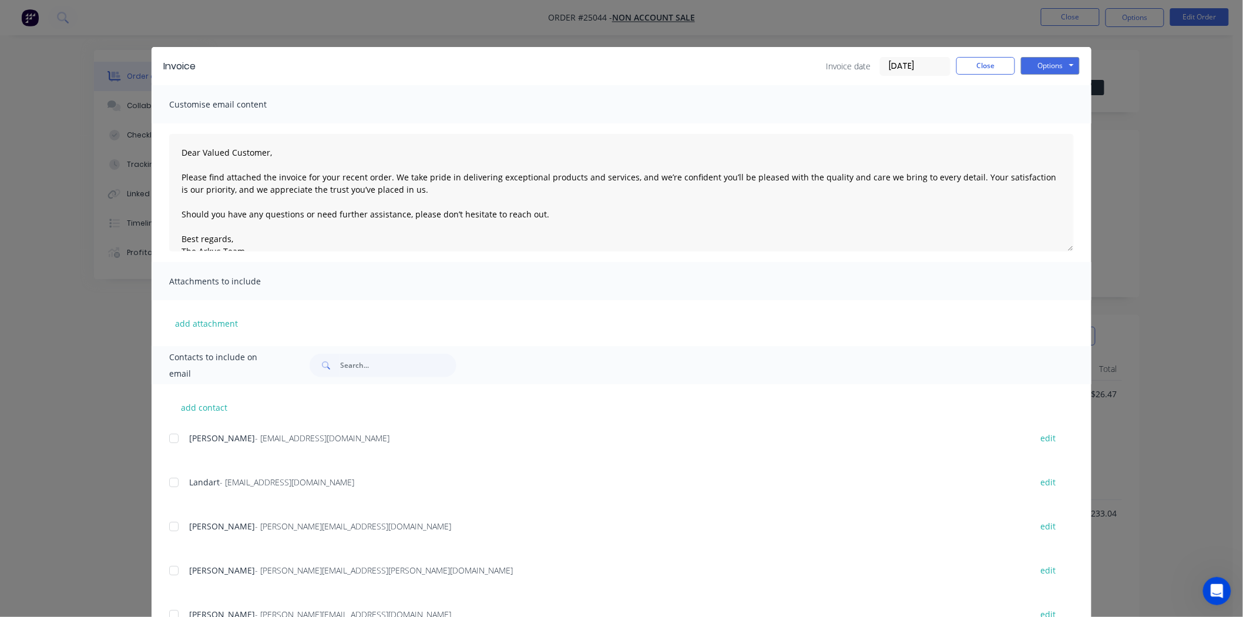
click at [1059, 54] on div "Invoice Invoice date 25/09/25 Close Options Preview Print Email" at bounding box center [622, 66] width 940 height 38
click at [1057, 65] on button "Options" at bounding box center [1050, 66] width 59 height 18
click at [1036, 112] on button "Print" at bounding box center [1058, 105] width 75 height 19
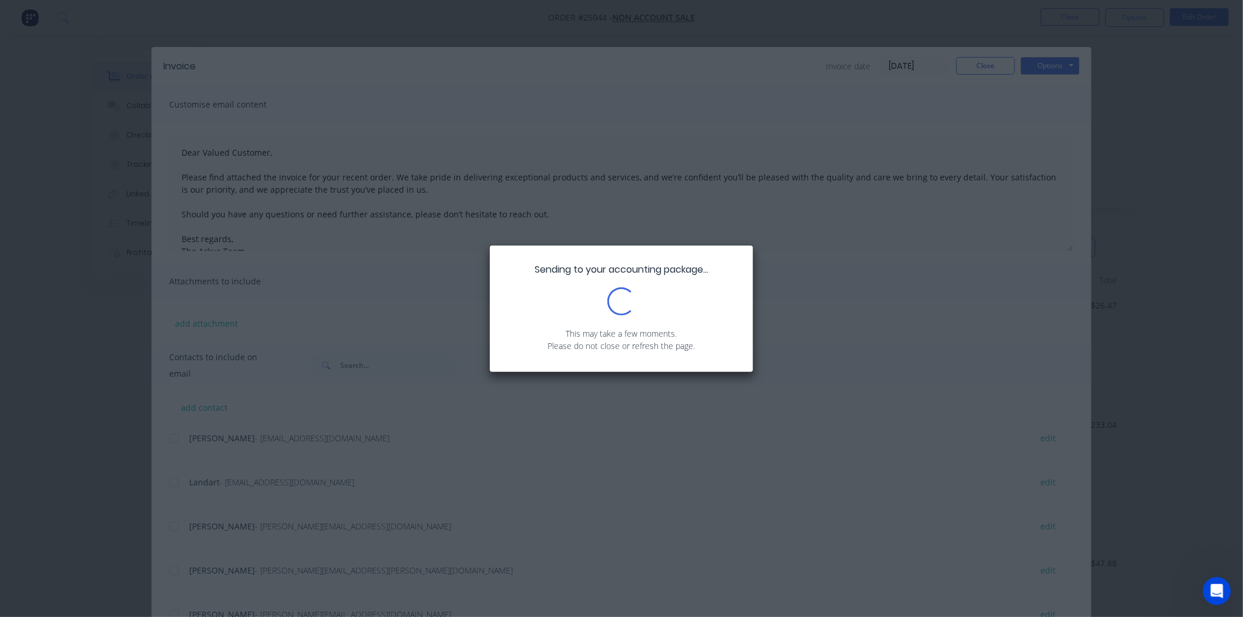
scroll to position [130, 0]
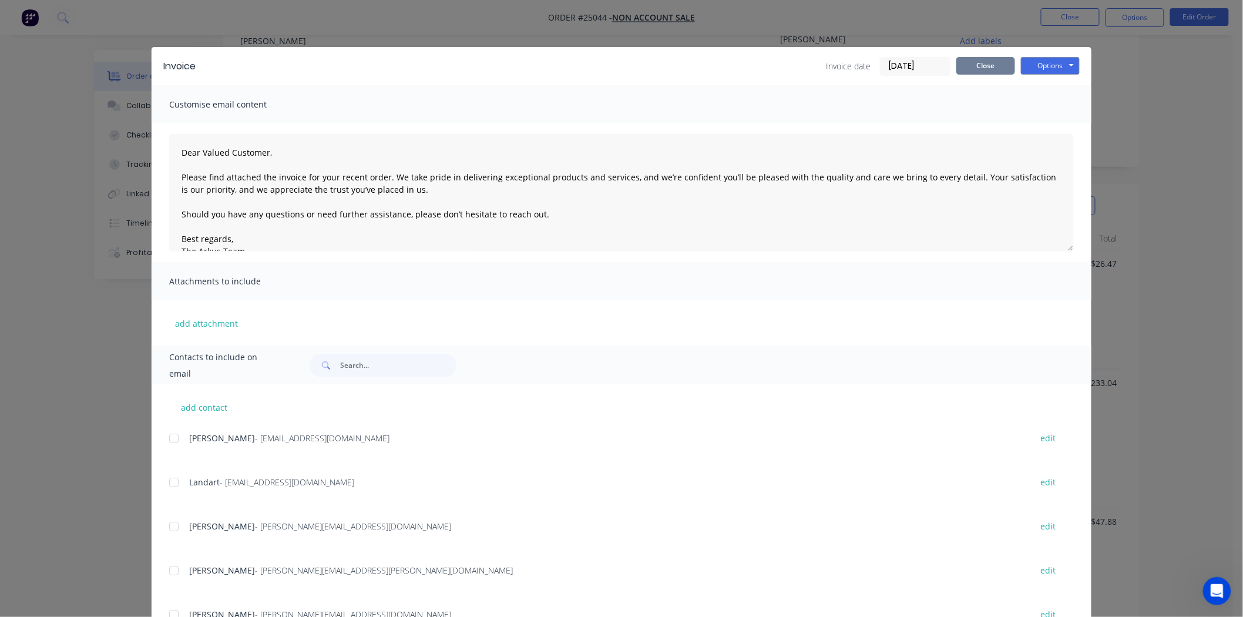
click at [967, 57] on button "Close" at bounding box center [986, 66] width 59 height 18
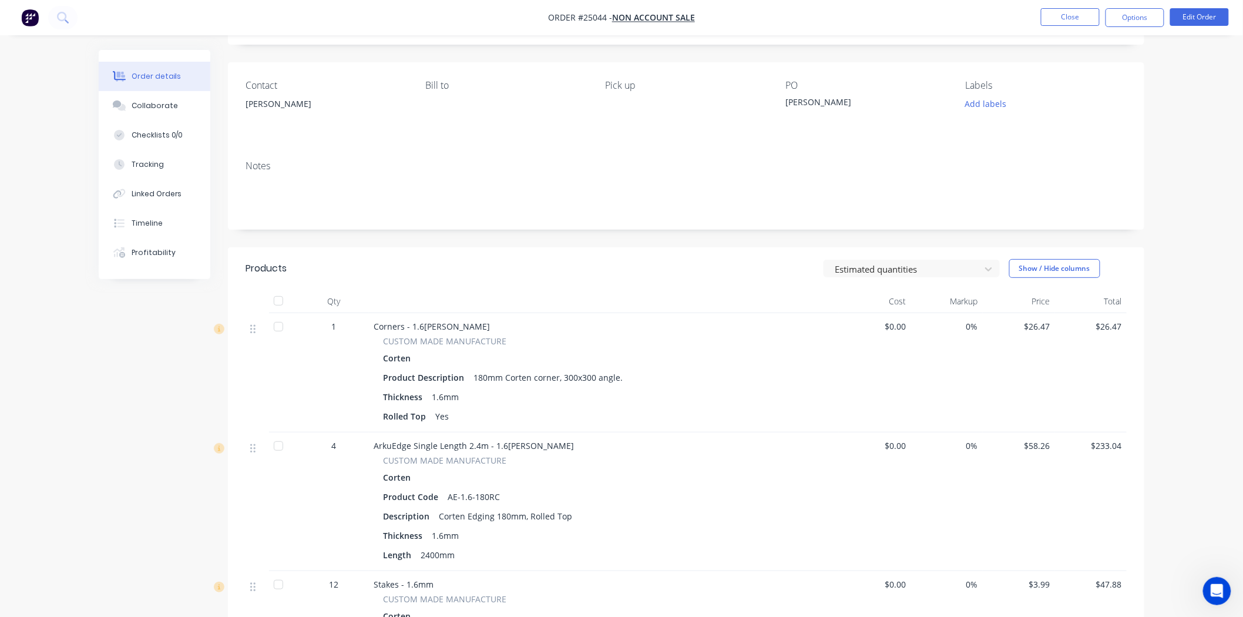
scroll to position [0, 0]
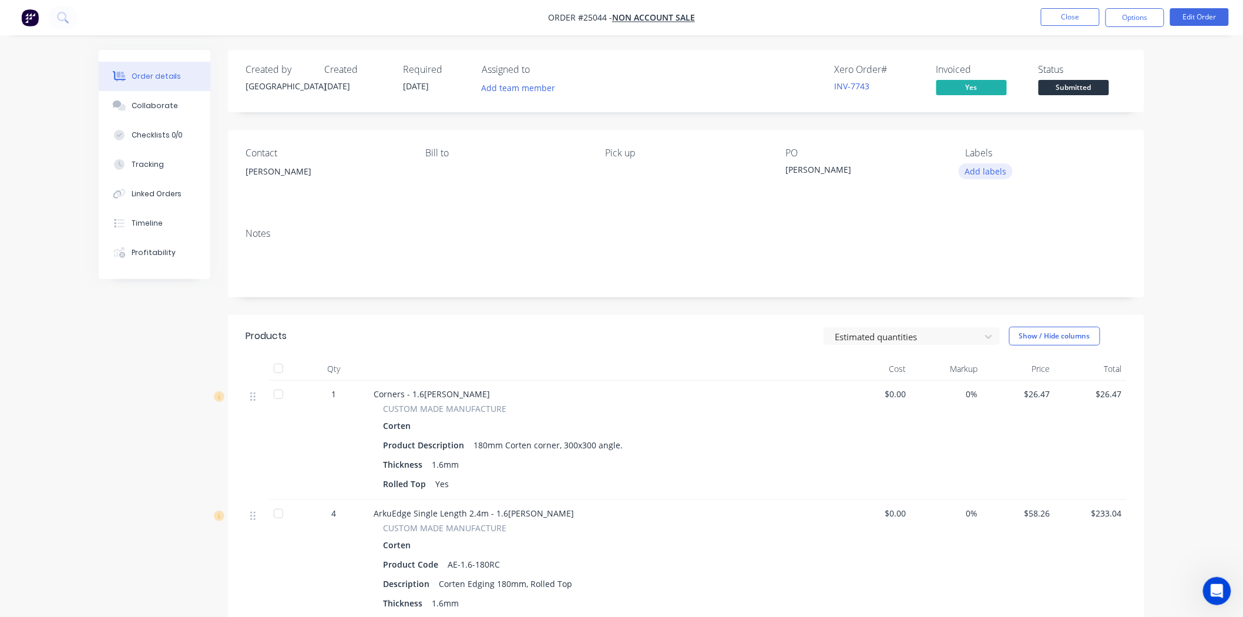
click at [985, 175] on button "Add labels" at bounding box center [986, 171] width 54 height 16
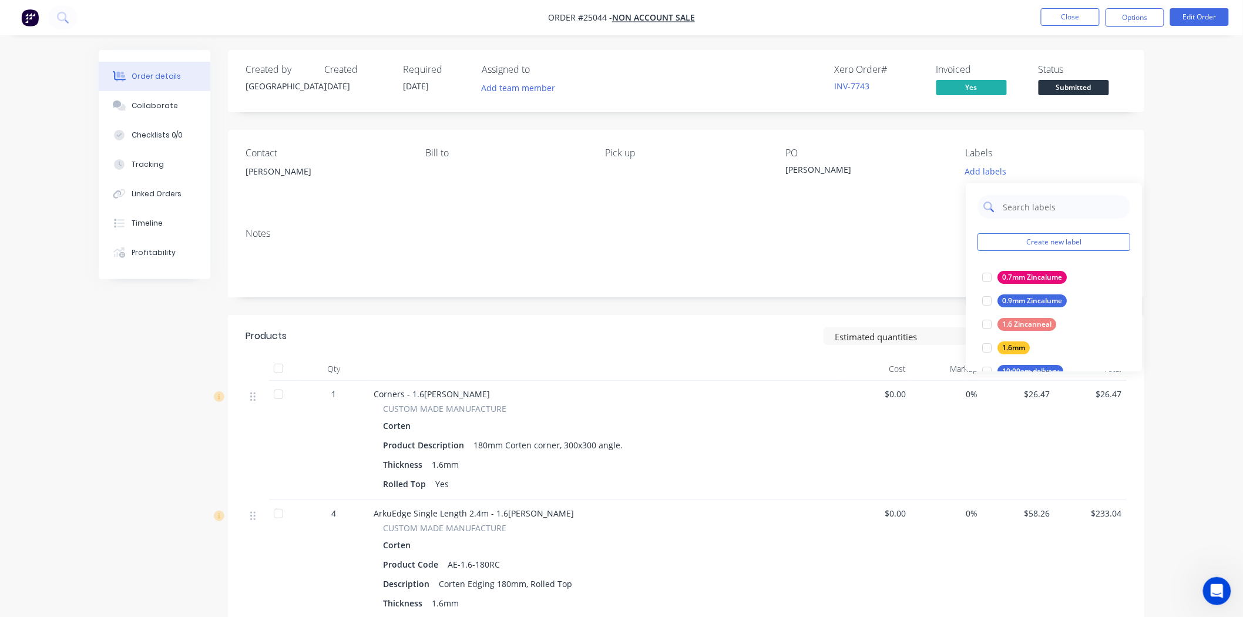
click at [1055, 209] on input "text" at bounding box center [1063, 207] width 123 height 24
type input "paid"
click at [982, 355] on div at bounding box center [987, 348] width 24 height 24
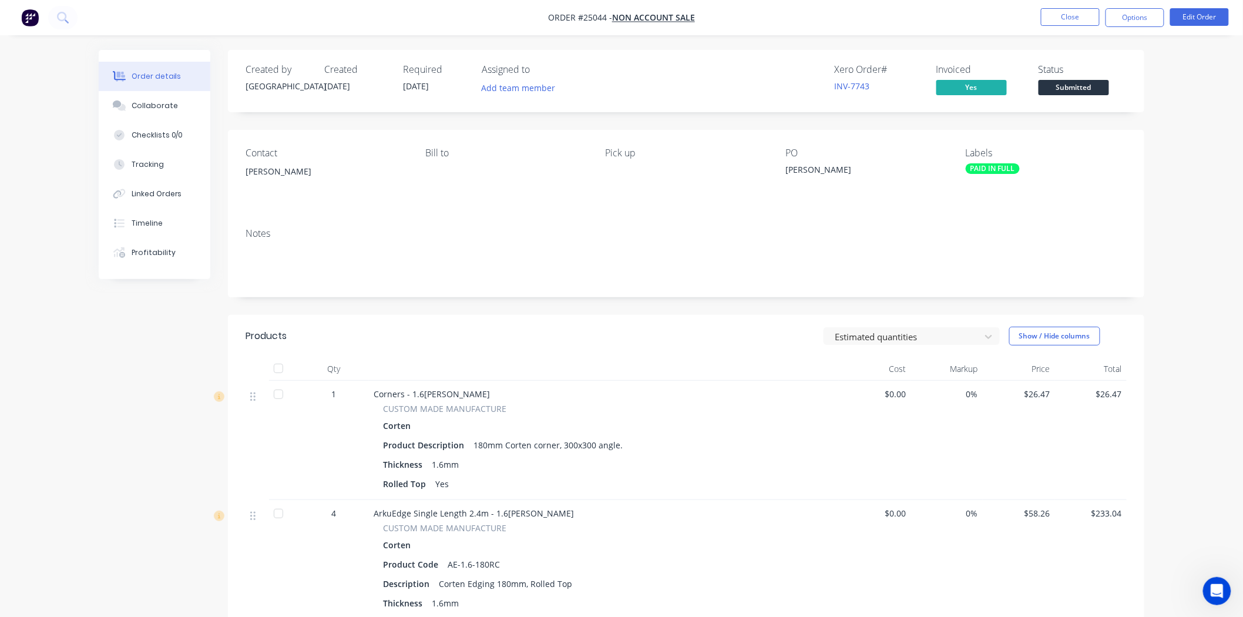
click at [1082, 86] on span "Submitted" at bounding box center [1074, 87] width 71 height 15
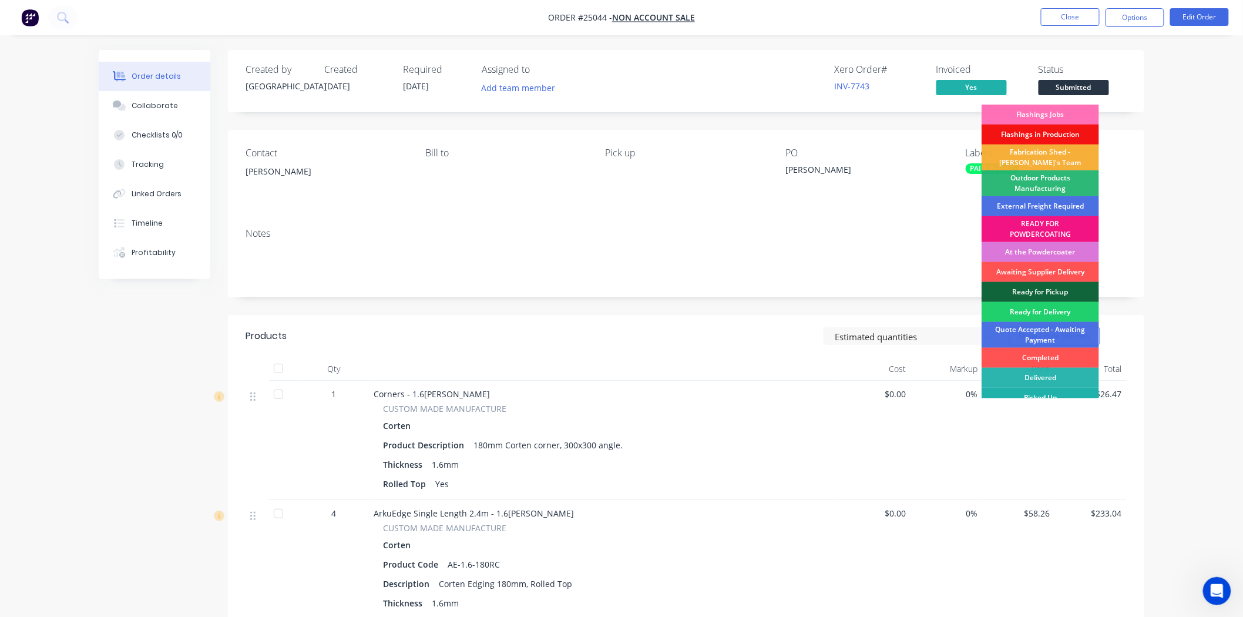
click at [1020, 392] on div "Picked Up" at bounding box center [1041, 398] width 118 height 20
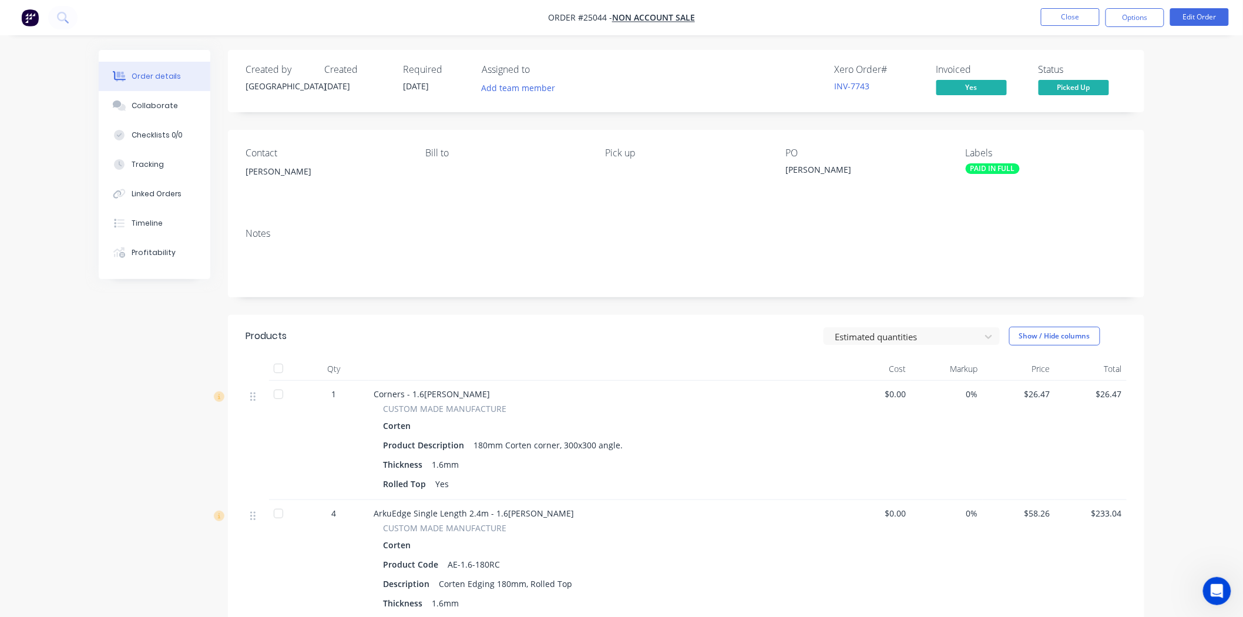
click at [1059, 26] on li "Close" at bounding box center [1070, 17] width 59 height 19
click at [1060, 21] on button "Close" at bounding box center [1070, 17] width 59 height 18
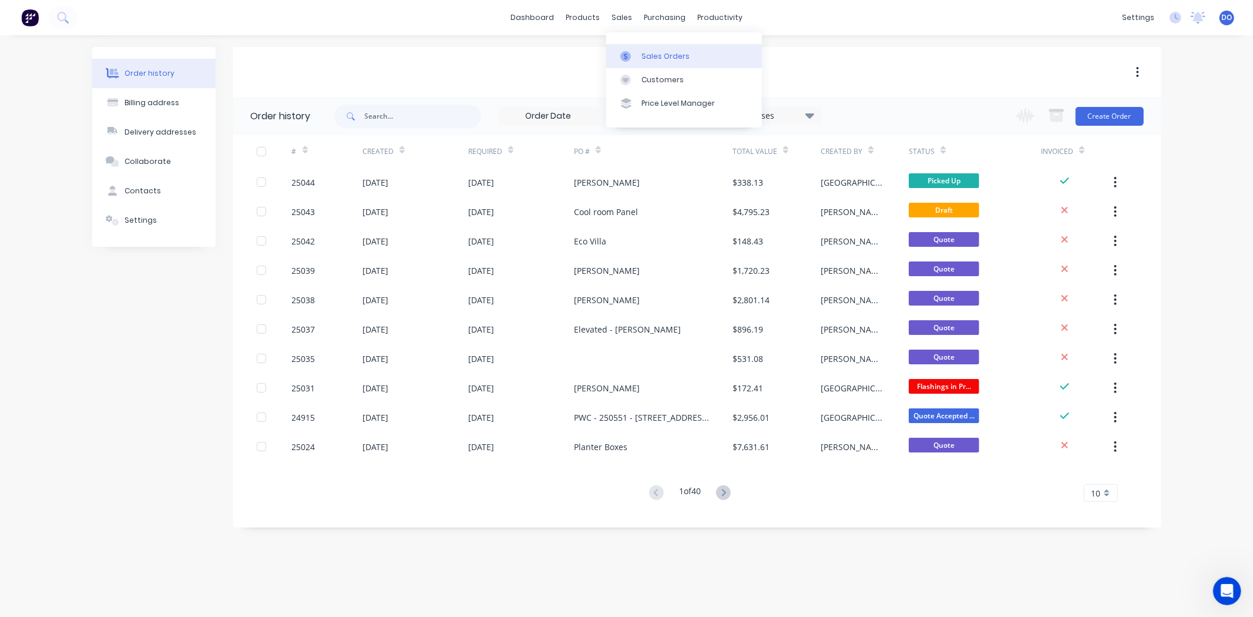
click at [636, 45] on link "Sales Orders" at bounding box center [684, 56] width 156 height 24
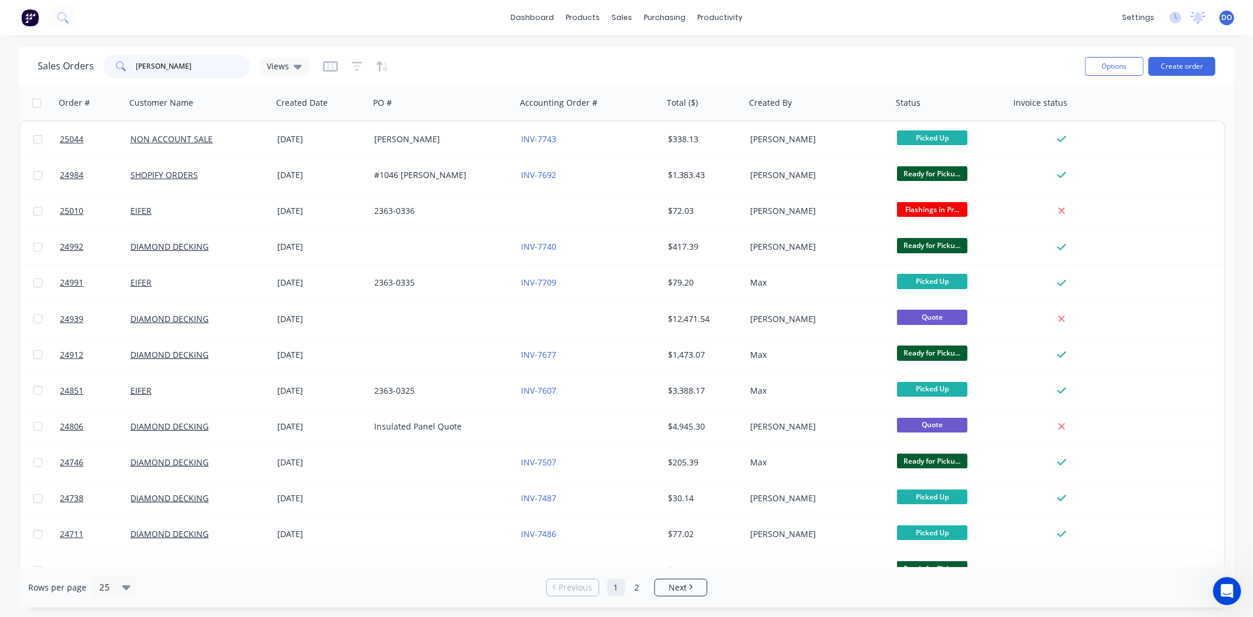
drag, startPoint x: 180, startPoint y: 63, endPoint x: 121, endPoint y: 68, distance: 59.5
click at [121, 68] on div "nathan" at bounding box center [176, 67] width 147 height 24
click at [676, 51] on div "Purchase Orders" at bounding box center [703, 56] width 62 height 11
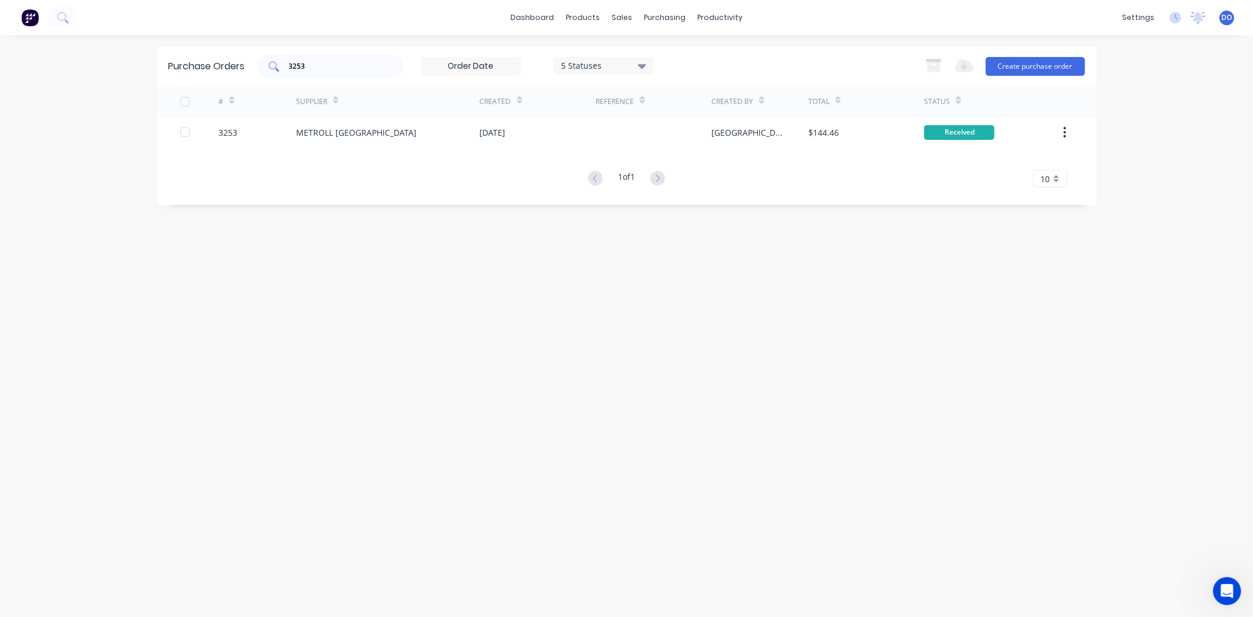
drag, startPoint x: 323, startPoint y: 58, endPoint x: 282, endPoint y: 61, distance: 41.2
click at [282, 61] on div "3253" at bounding box center [330, 67] width 147 height 24
type input "3"
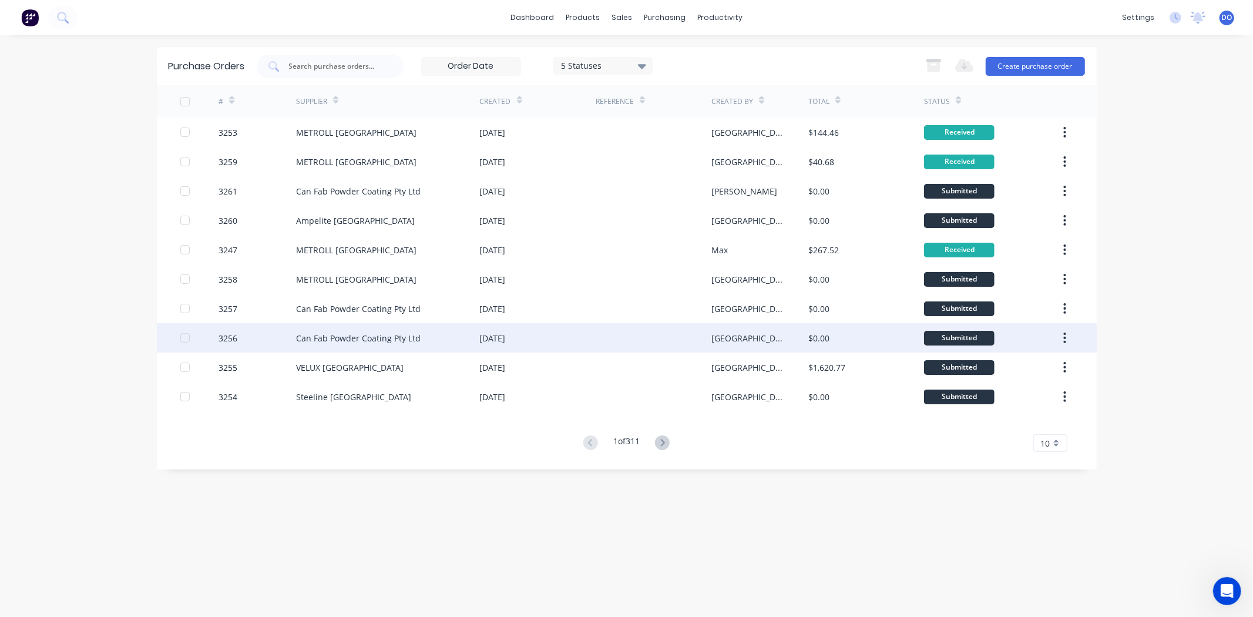
click at [371, 330] on div "Can Fab Powder Coating Pty Ltd" at bounding box center [388, 337] width 184 height 29
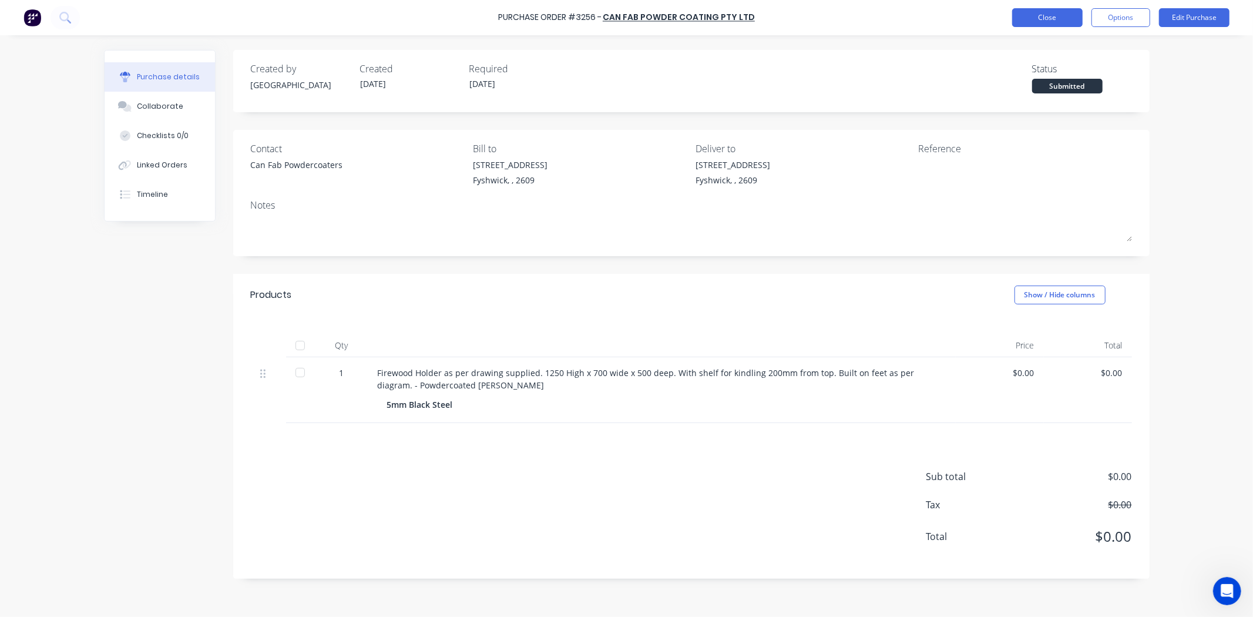
click at [1020, 15] on button "Close" at bounding box center [1047, 17] width 71 height 19
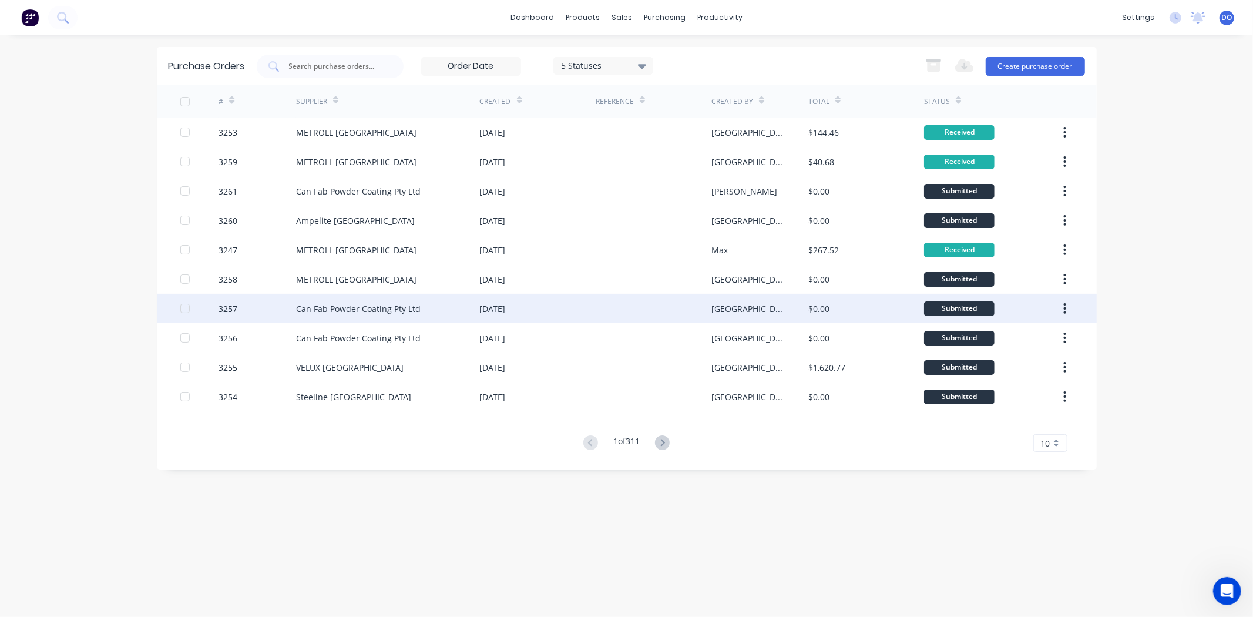
click at [472, 316] on div "Can Fab Powder Coating Pty Ltd" at bounding box center [388, 308] width 184 height 29
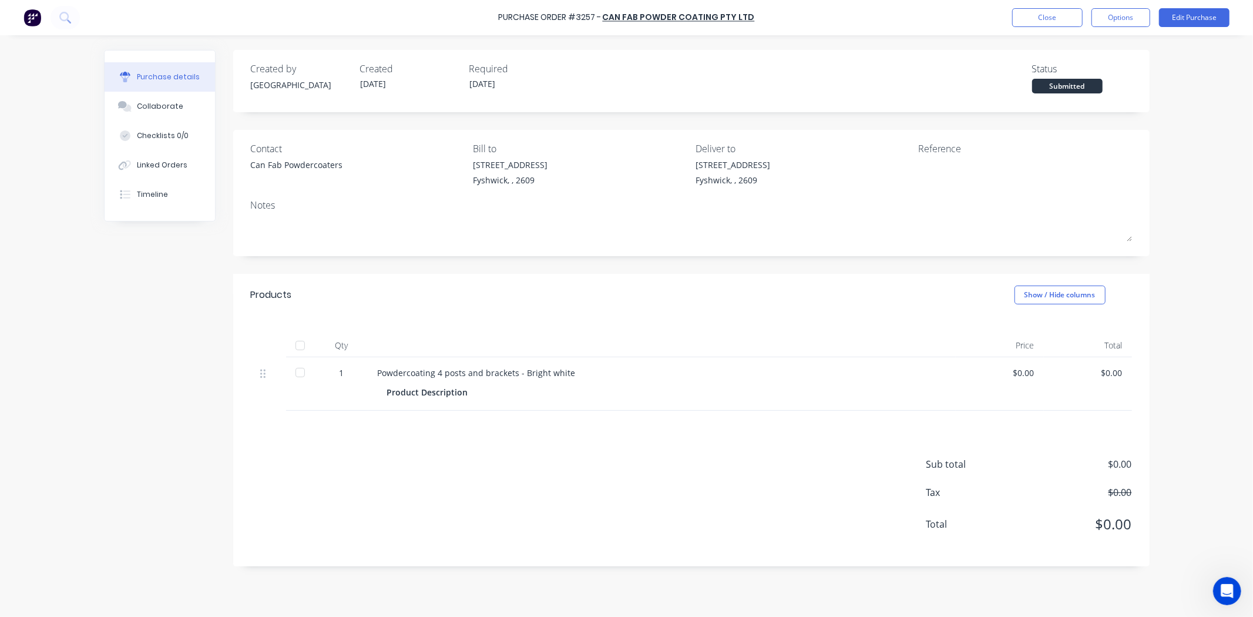
click at [1053, 5] on div "Purchase Order #3257 - Can Fab Powder Coating Pty Ltd Close Options Edit Purcha…" at bounding box center [626, 17] width 1253 height 35
click at [1054, 4] on div "Purchase Order #3257 - Can Fab Powder Coating Pty Ltd Close Options Edit Purcha…" at bounding box center [626, 17] width 1253 height 35
click at [1057, 3] on div "Purchase Order #3257 - Can Fab Powder Coating Pty Ltd Close Options Edit Purcha…" at bounding box center [626, 17] width 1253 height 35
click at [1057, 12] on button "Close" at bounding box center [1047, 17] width 71 height 19
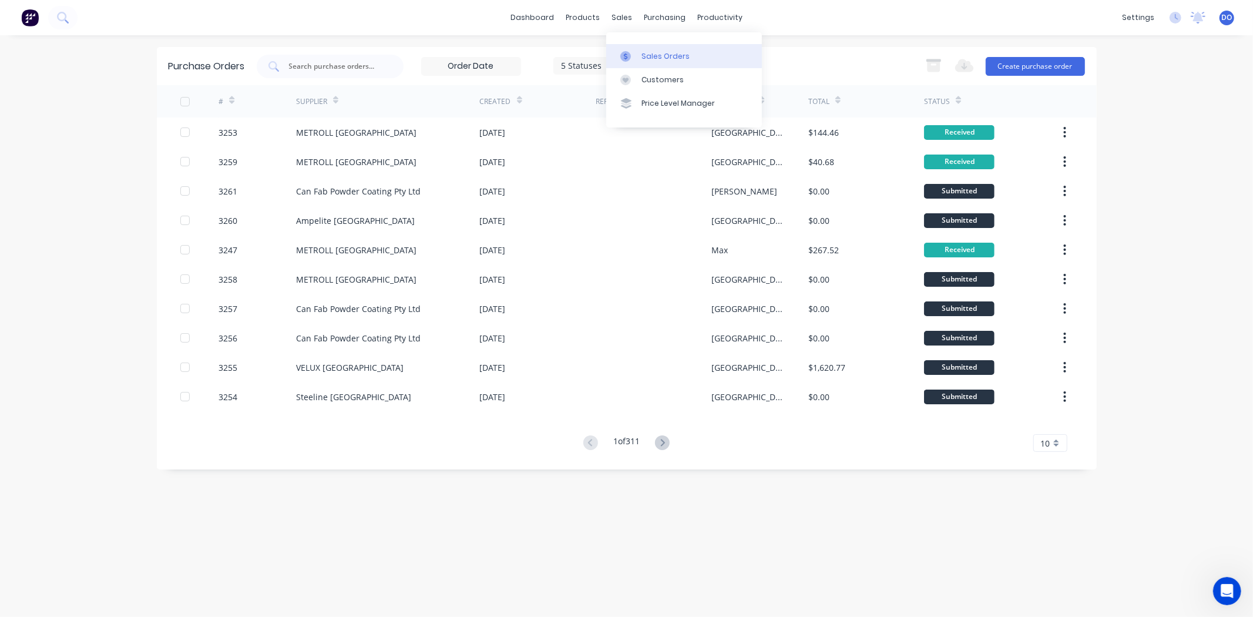
click at [639, 62] on link "Sales Orders" at bounding box center [684, 56] width 156 height 24
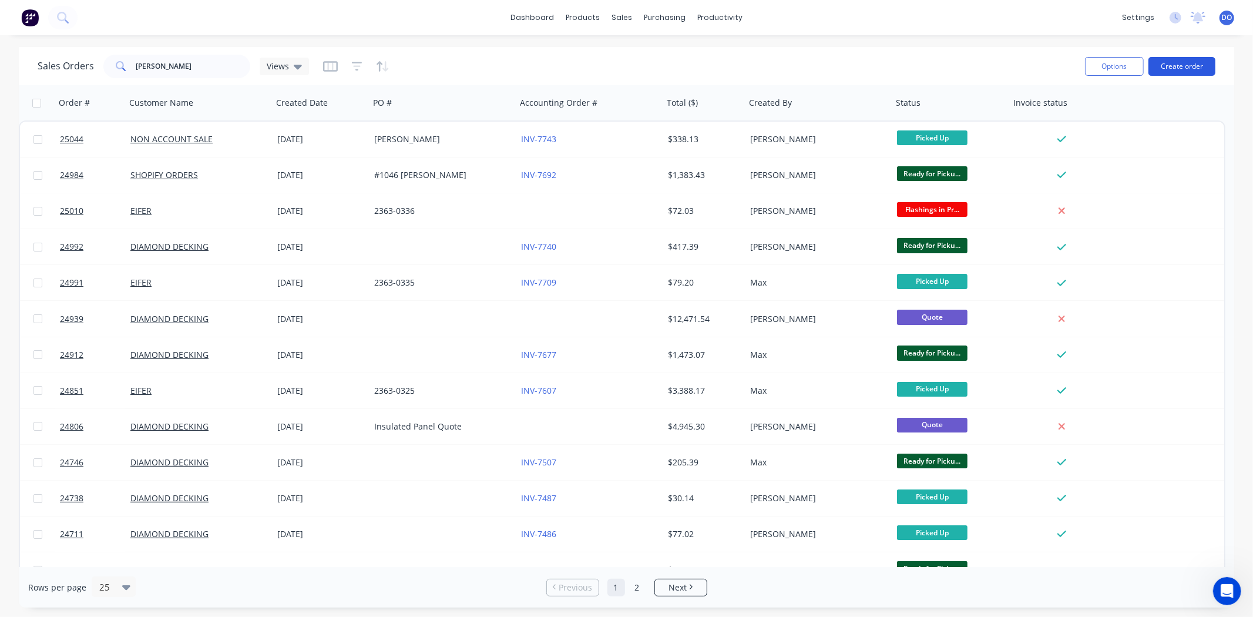
click at [1201, 69] on button "Create order" at bounding box center [1182, 66] width 67 height 19
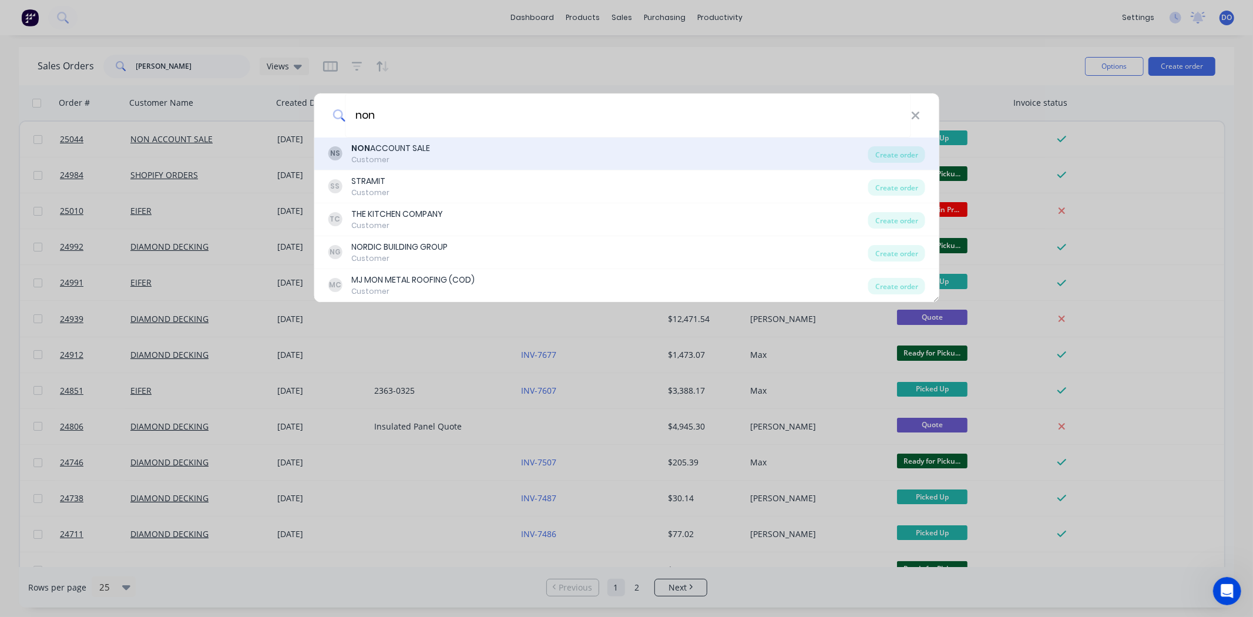
type input "non"
click at [582, 145] on div "NS NON ACCOUNT SALE Customer" at bounding box center [598, 153] width 541 height 23
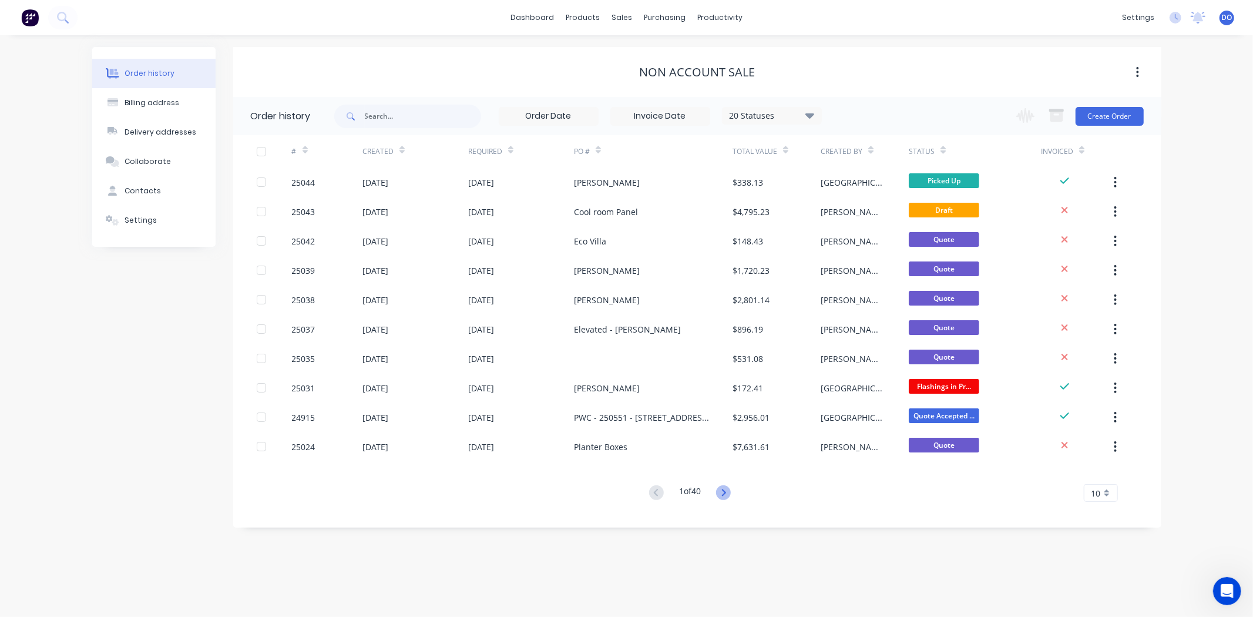
click at [731, 489] on icon at bounding box center [723, 492] width 15 height 15
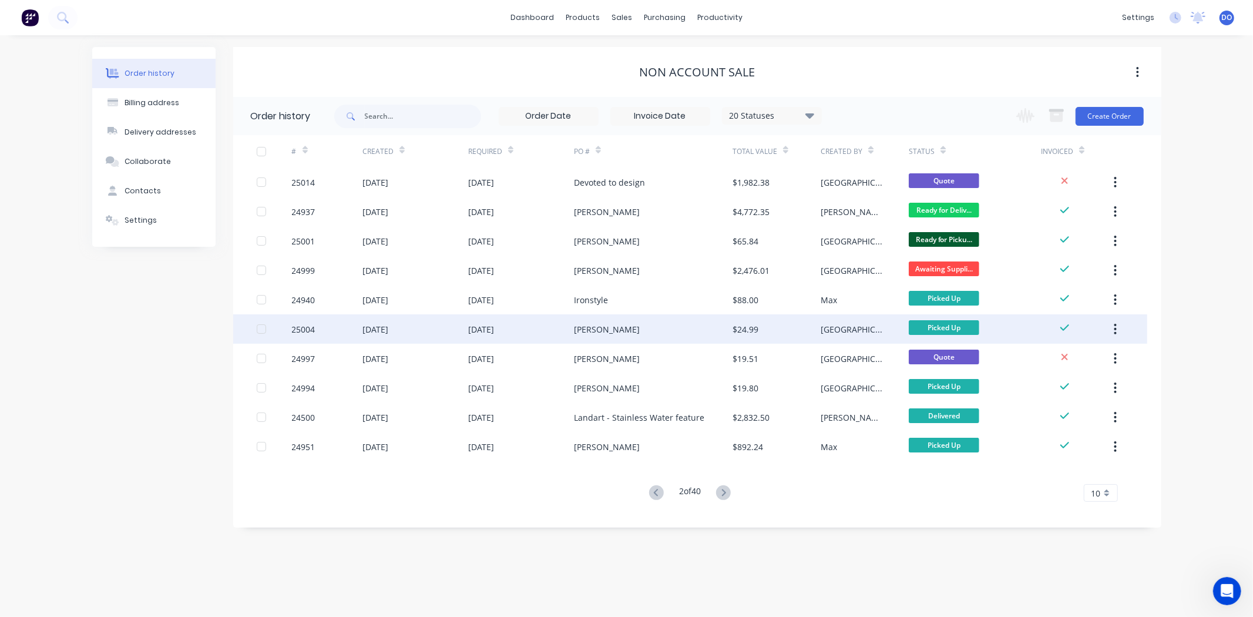
click at [658, 330] on div "Wendy" at bounding box center [653, 328] width 159 height 29
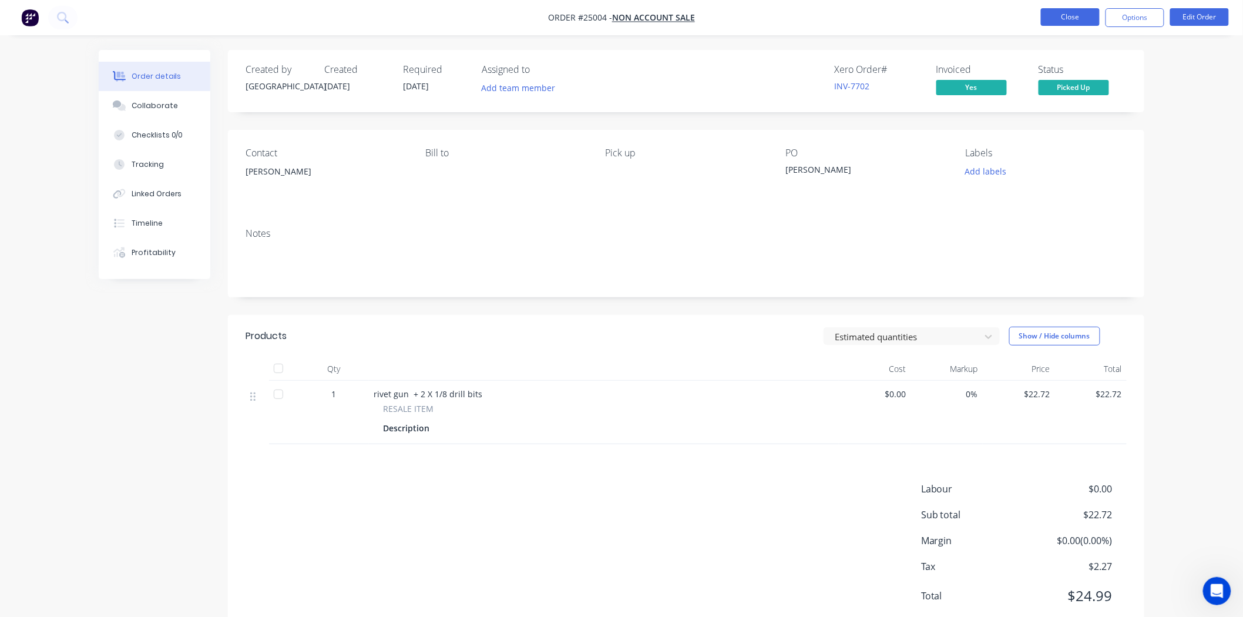
click at [1054, 24] on button "Close" at bounding box center [1070, 17] width 59 height 18
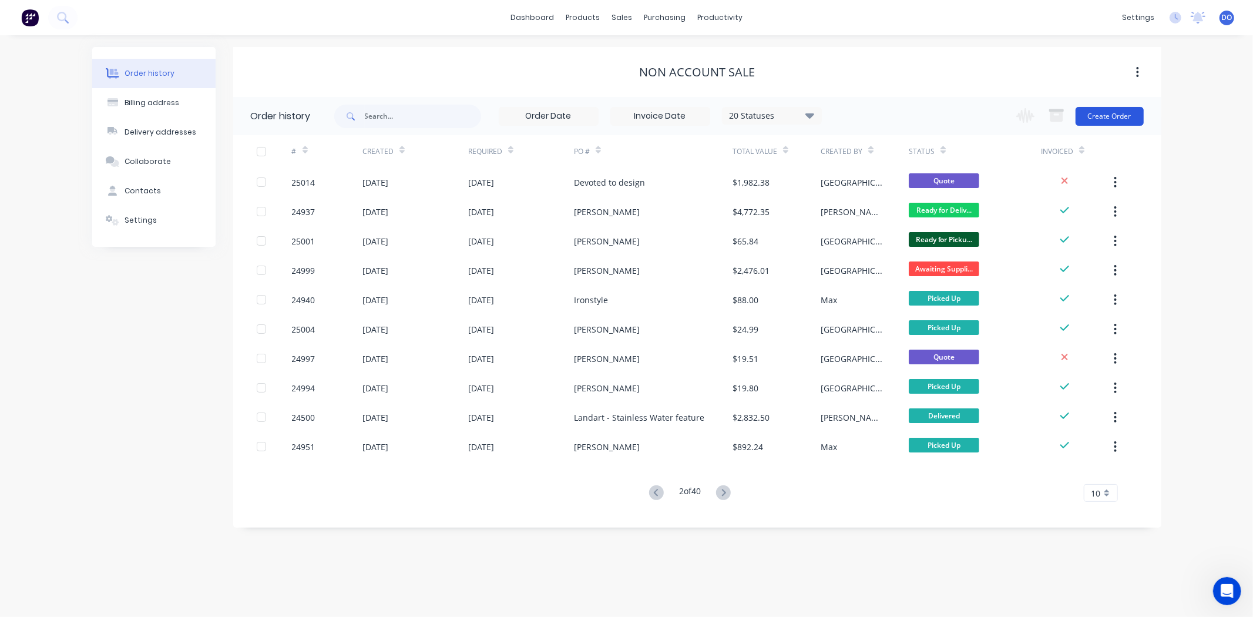
click at [1119, 108] on button "Create Order" at bounding box center [1110, 116] width 68 height 19
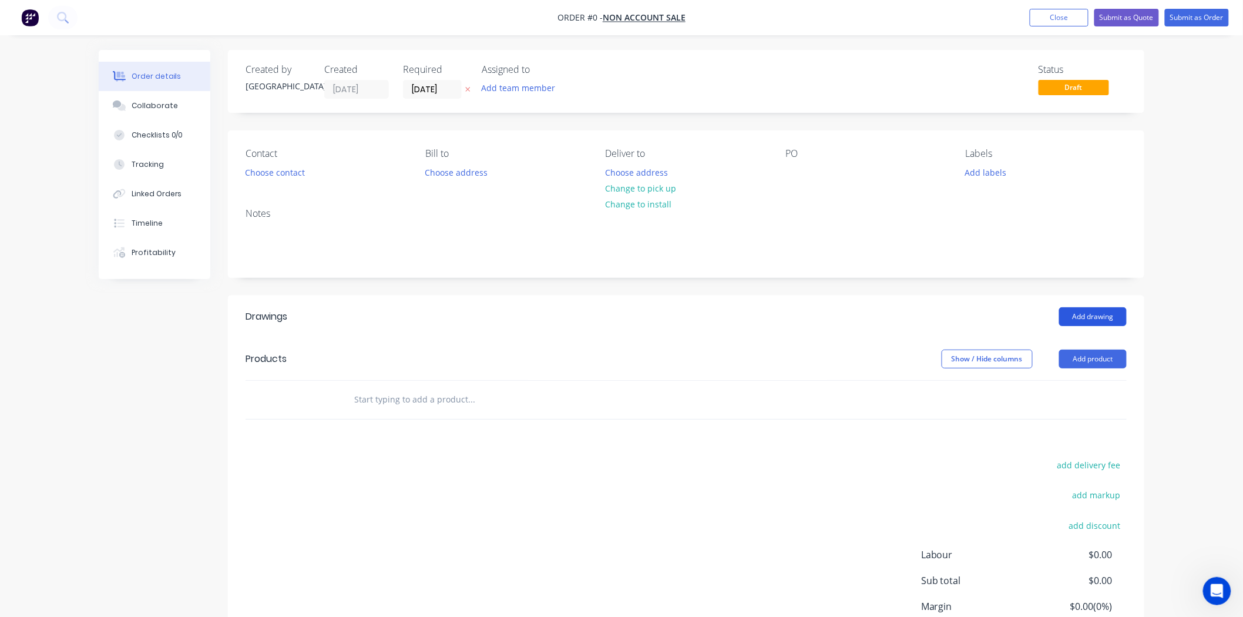
click at [1093, 316] on button "Add drawing" at bounding box center [1093, 316] width 68 height 19
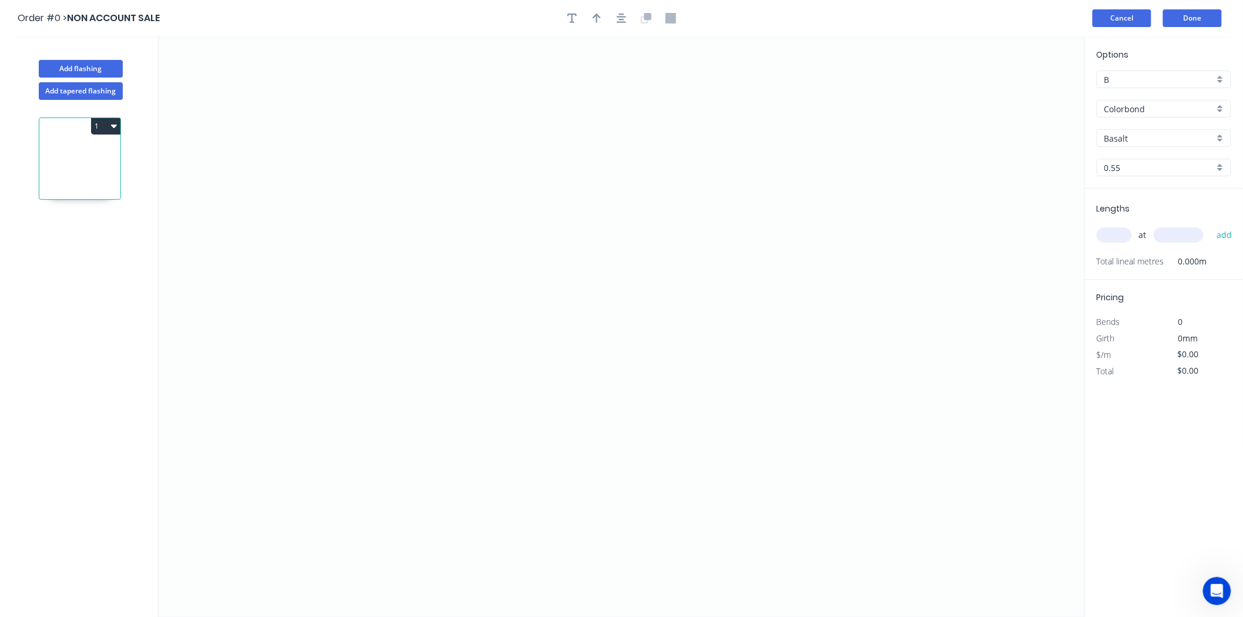
click at [1133, 13] on button "Cancel" at bounding box center [1122, 18] width 59 height 18
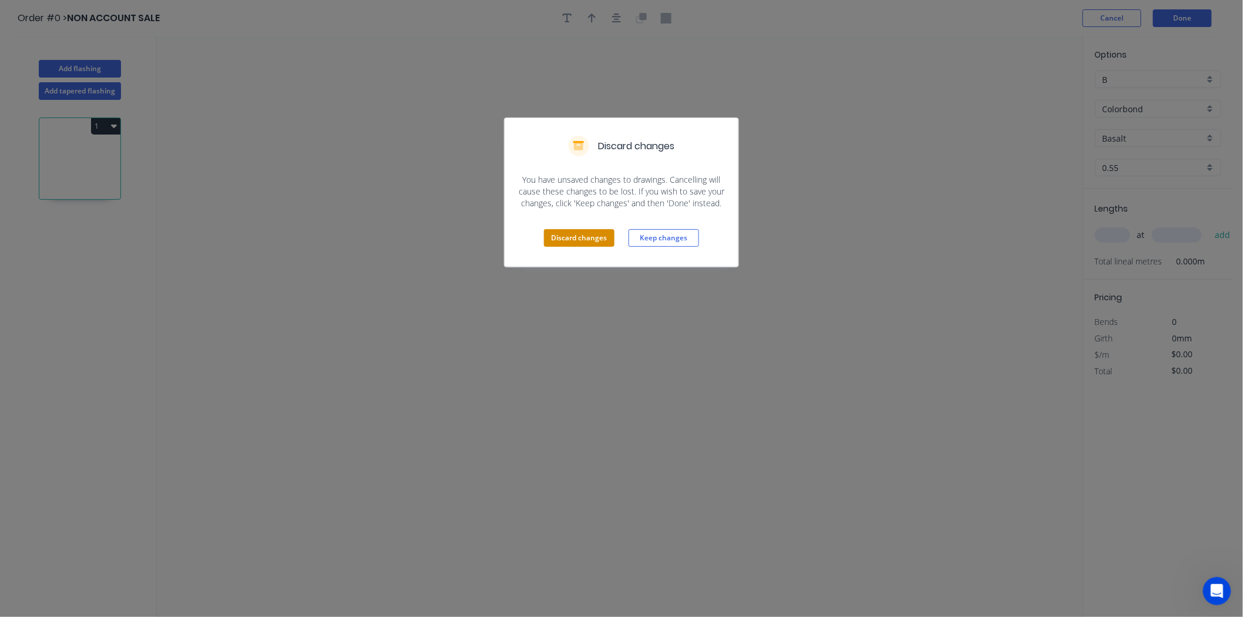
click at [574, 242] on button "Discard changes" at bounding box center [579, 238] width 71 height 18
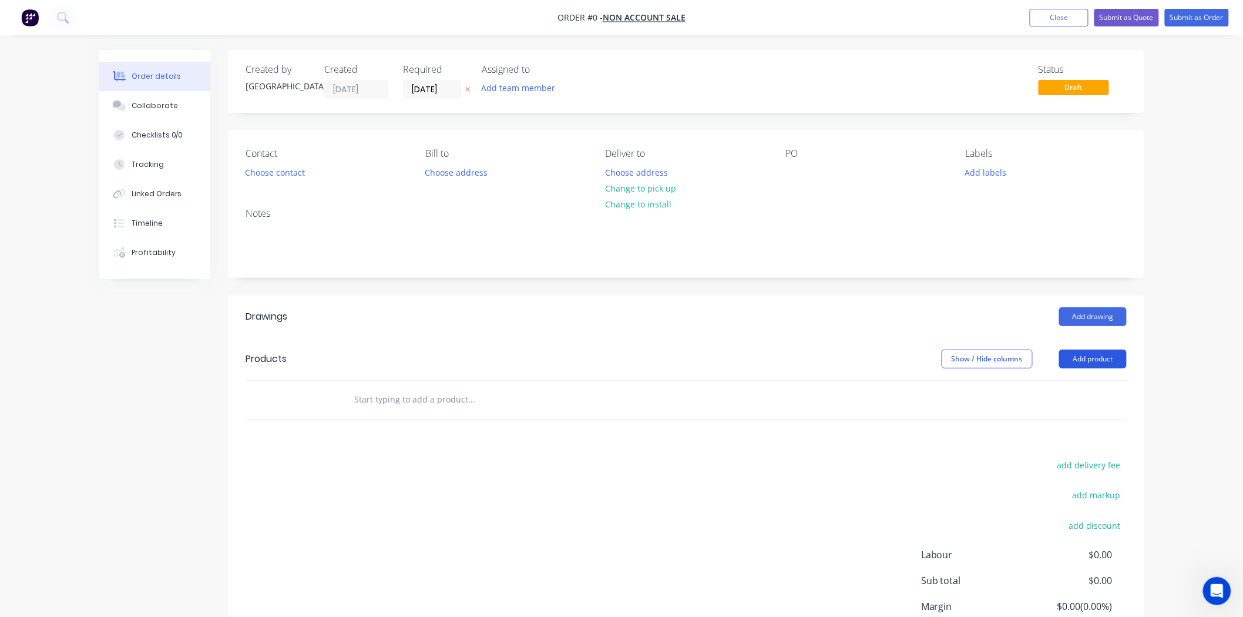
click at [1109, 365] on button "Add product" at bounding box center [1093, 359] width 68 height 19
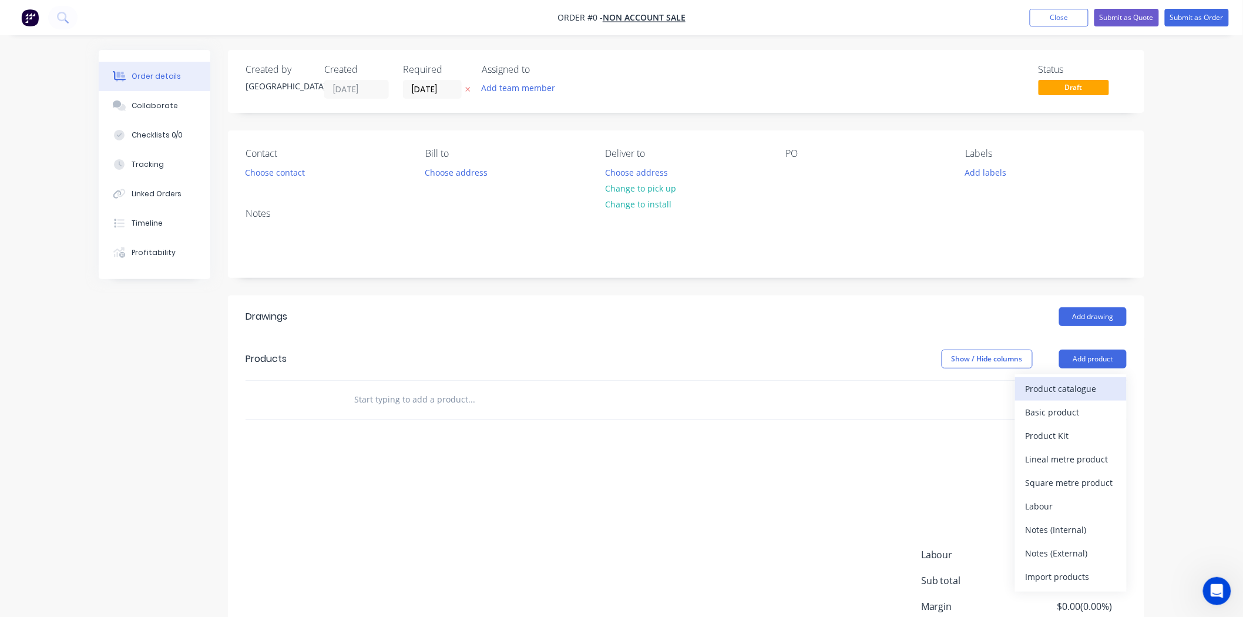
click at [1100, 377] on button "Product catalogue" at bounding box center [1071, 389] width 112 height 24
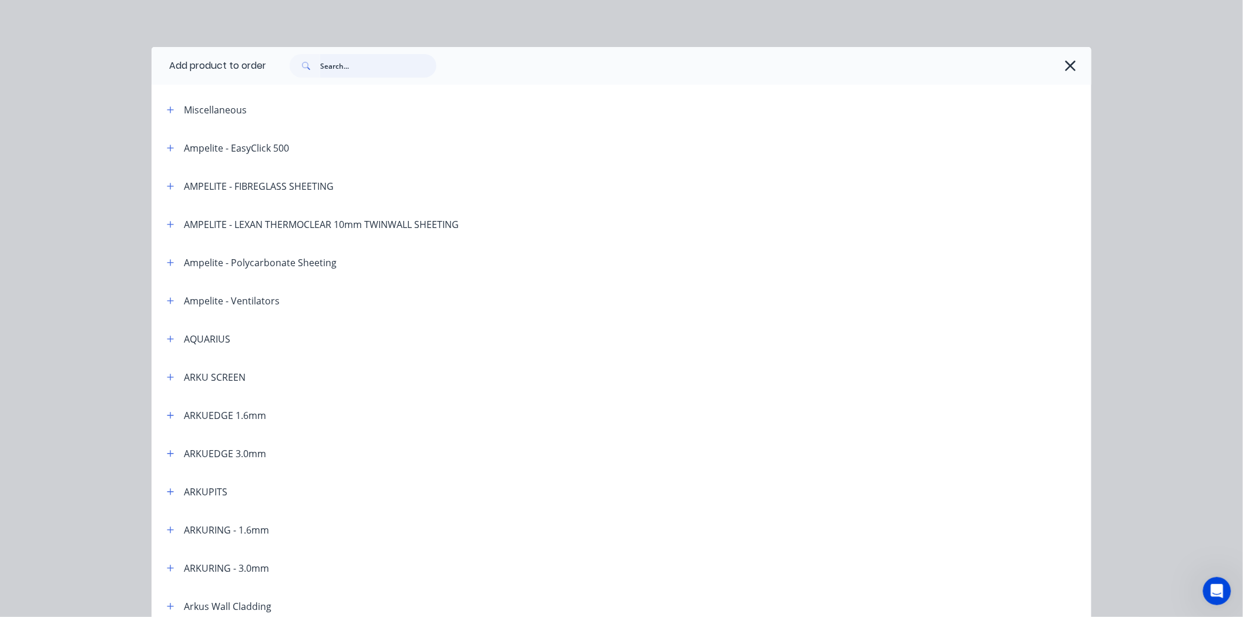
click at [373, 72] on input "text" at bounding box center [378, 66] width 116 height 24
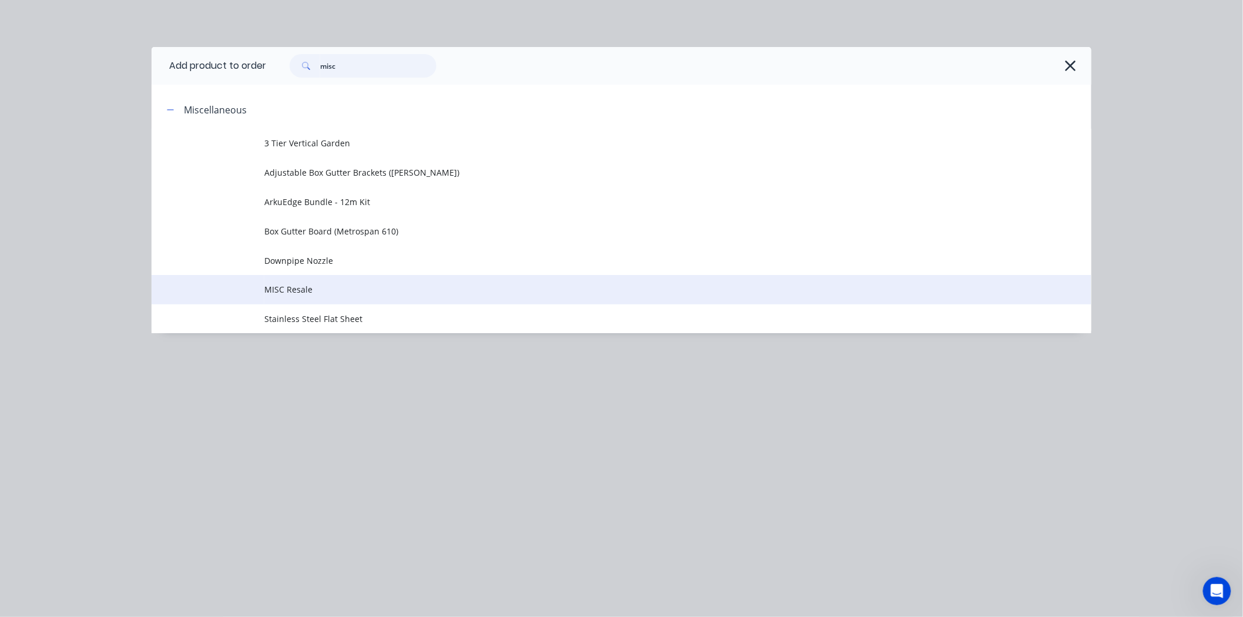
type input "misc"
click at [396, 287] on span "MISC Resale" at bounding box center [595, 289] width 662 height 12
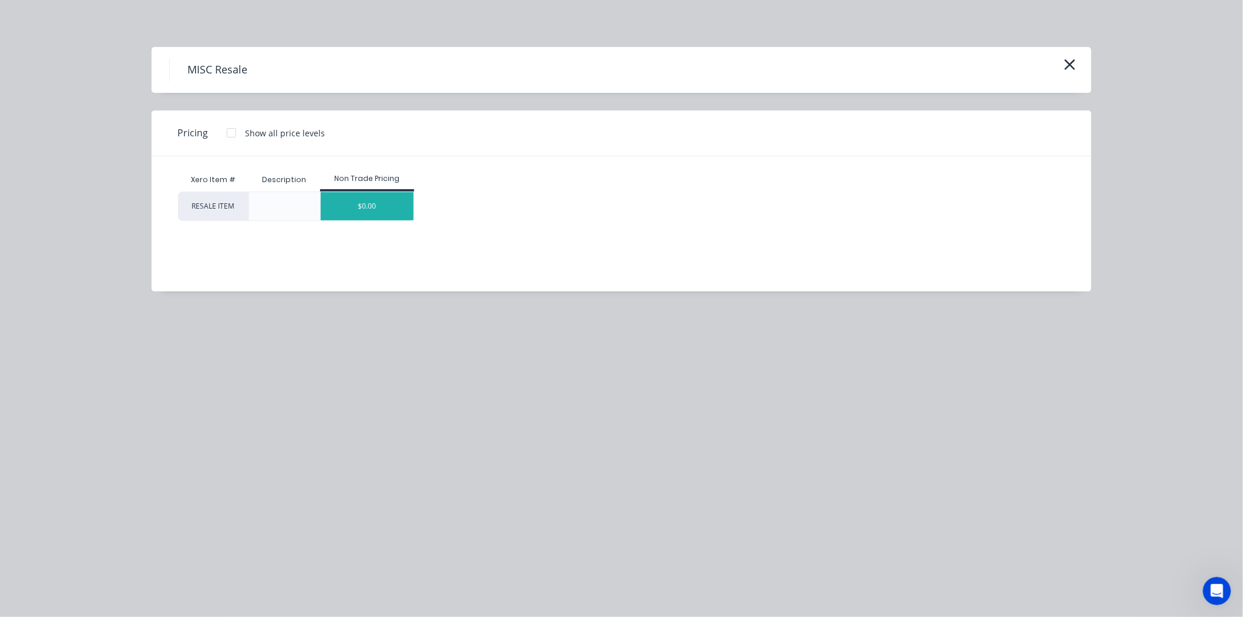
click at [380, 206] on div "$0.00" at bounding box center [367, 206] width 93 height 28
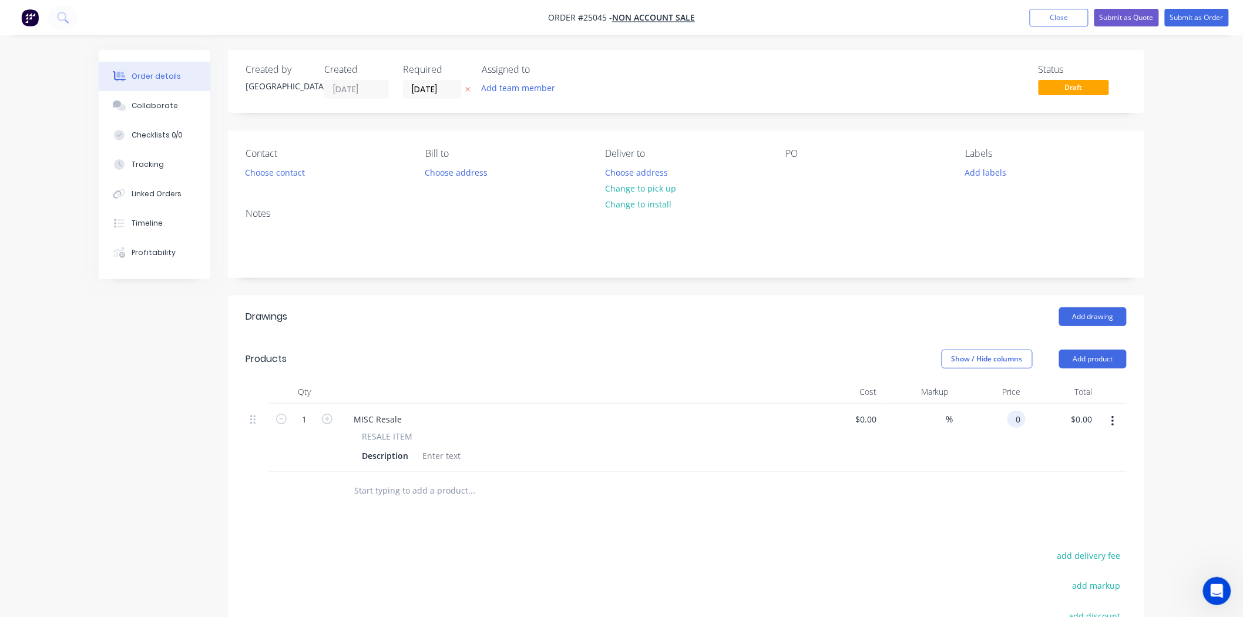
click at [1020, 416] on input "0" at bounding box center [1019, 419] width 14 height 17
type input "$18.18"
drag, startPoint x: 401, startPoint y: 415, endPoint x: 316, endPoint y: 413, distance: 85.2
click at [316, 413] on div "1 MISC Resale RESALE ITEM Description $0.00 $0.00 % $18.18 $18.18 $18.18 $18.18" at bounding box center [686, 438] width 881 height 68
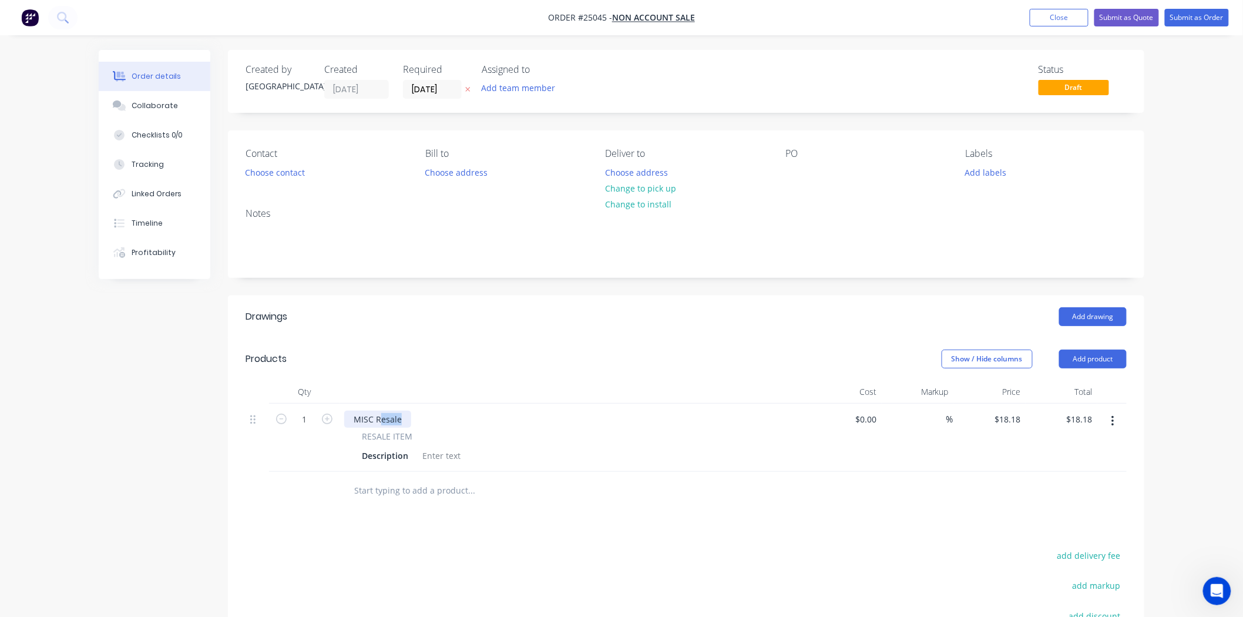
click at [401, 423] on div "MISC Resale" at bounding box center [377, 419] width 67 height 17
click at [285, 171] on button "Choose contact" at bounding box center [275, 172] width 72 height 16
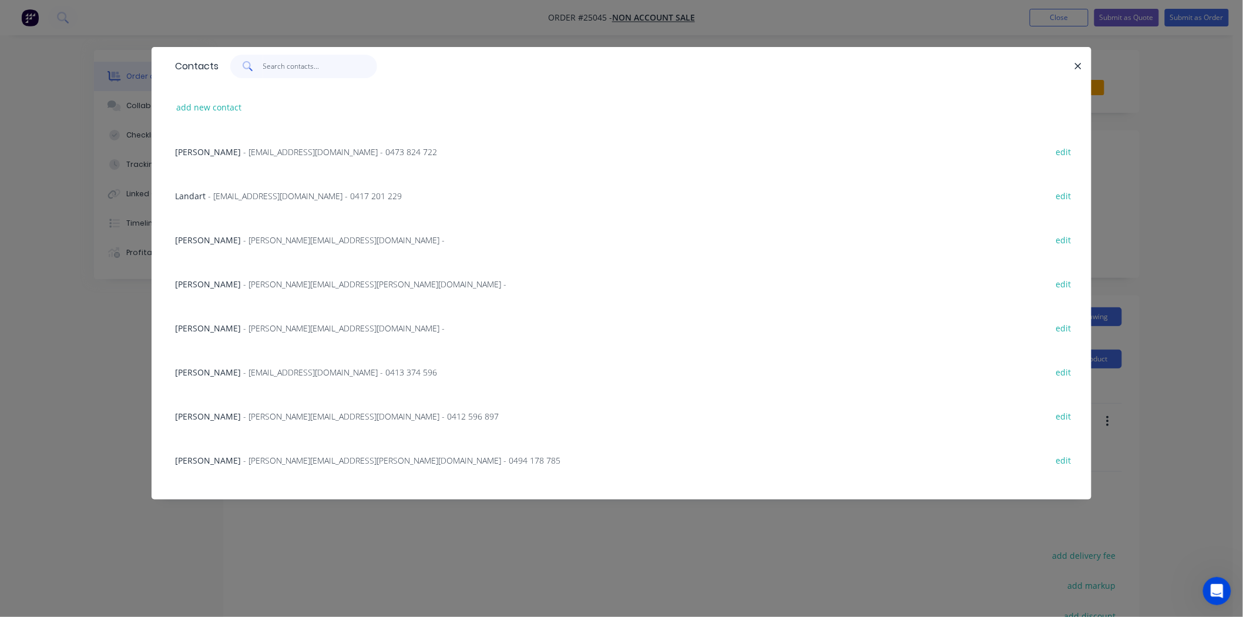
click at [278, 63] on input "text" at bounding box center [320, 67] width 115 height 24
click at [217, 105] on button "add new contact" at bounding box center [209, 107] width 78 height 16
select select "AU"
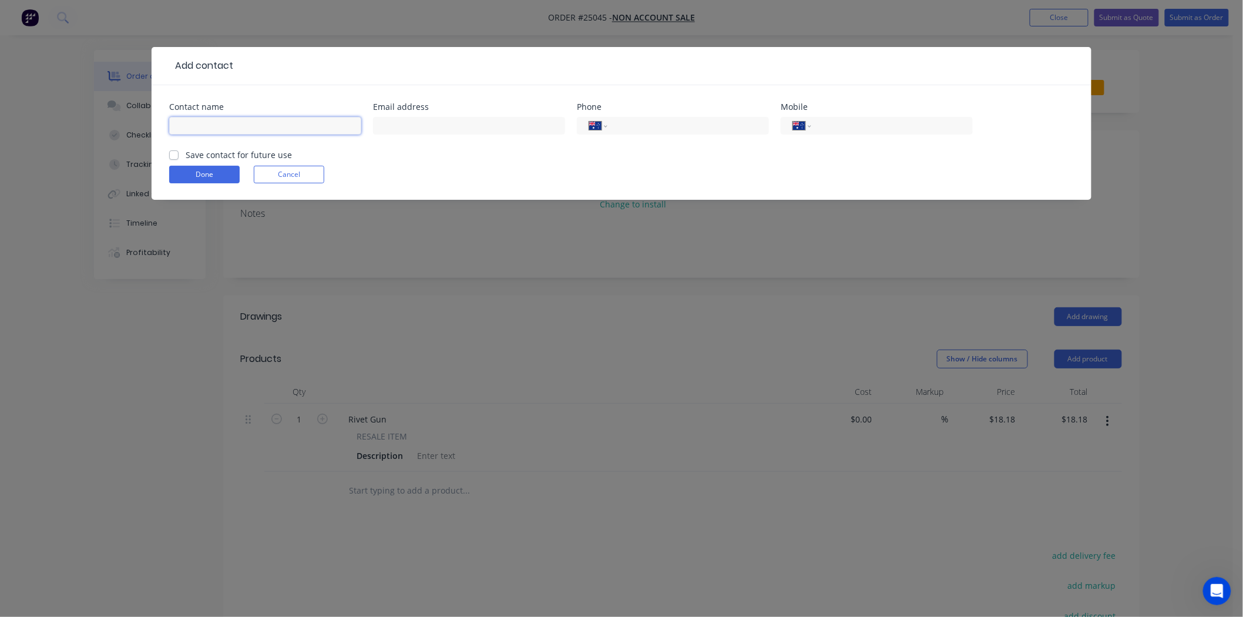
click at [233, 127] on input "text" at bounding box center [265, 126] width 192 height 18
type input "[PERSON_NAME]"
drag, startPoint x: 196, startPoint y: 175, endPoint x: 608, endPoint y: 200, distance: 413.3
click at [196, 175] on button "Done" at bounding box center [204, 175] width 71 height 18
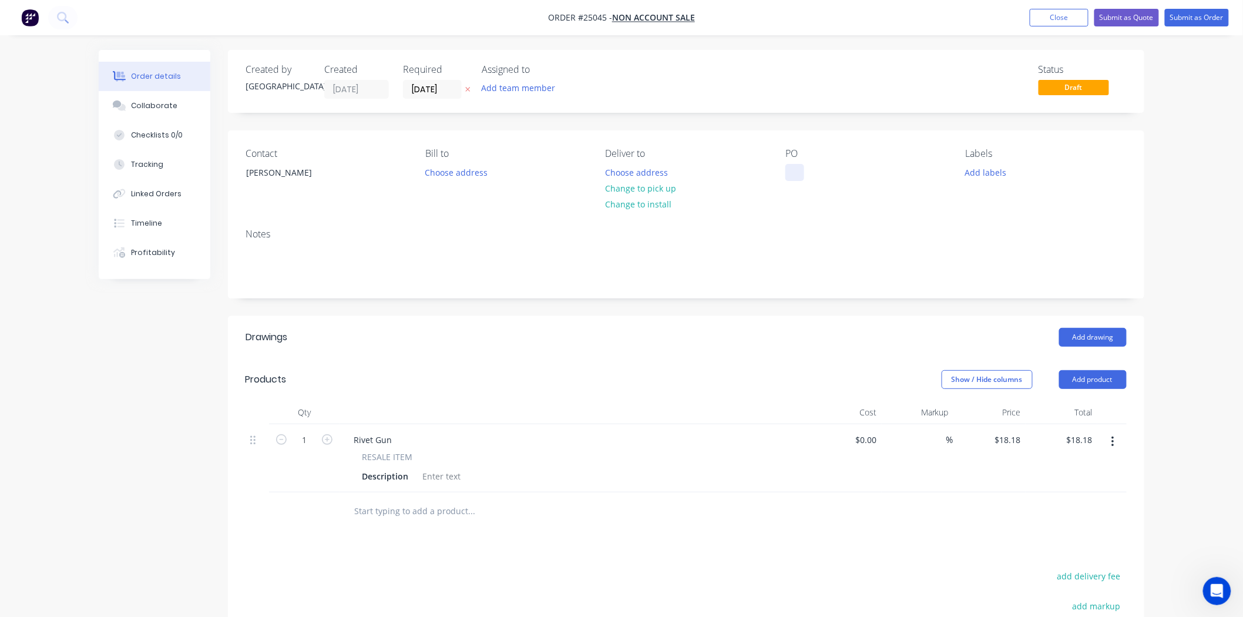
click at [796, 167] on div at bounding box center [795, 172] width 19 height 17
click at [610, 192] on button "Change to pick up" at bounding box center [640, 188] width 83 height 16
click at [1205, 14] on button "Submit as Order" at bounding box center [1197, 18] width 64 height 18
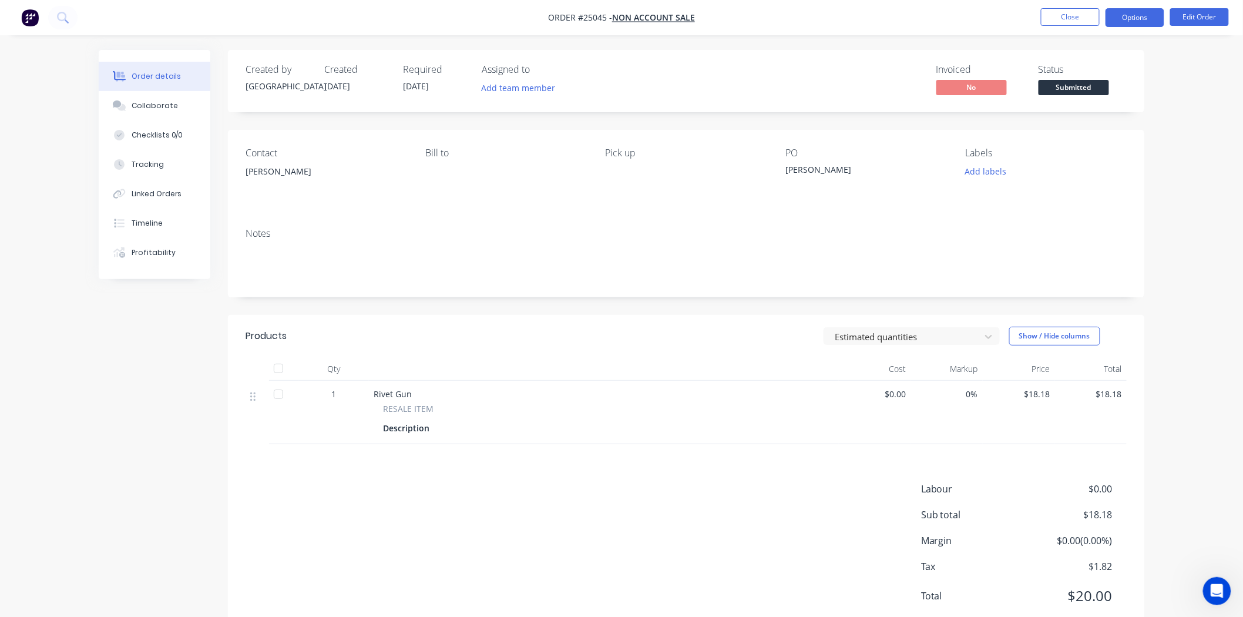
click at [1162, 15] on button "Options" at bounding box center [1135, 17] width 59 height 19
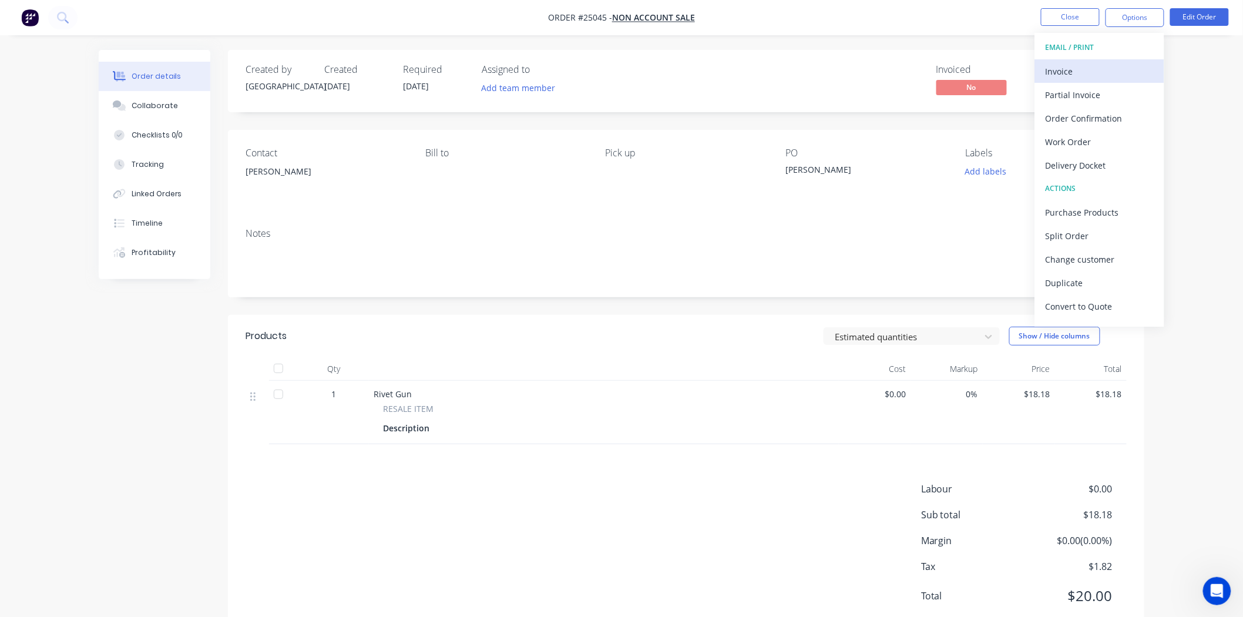
click at [1109, 72] on div "Invoice" at bounding box center [1100, 71] width 108 height 17
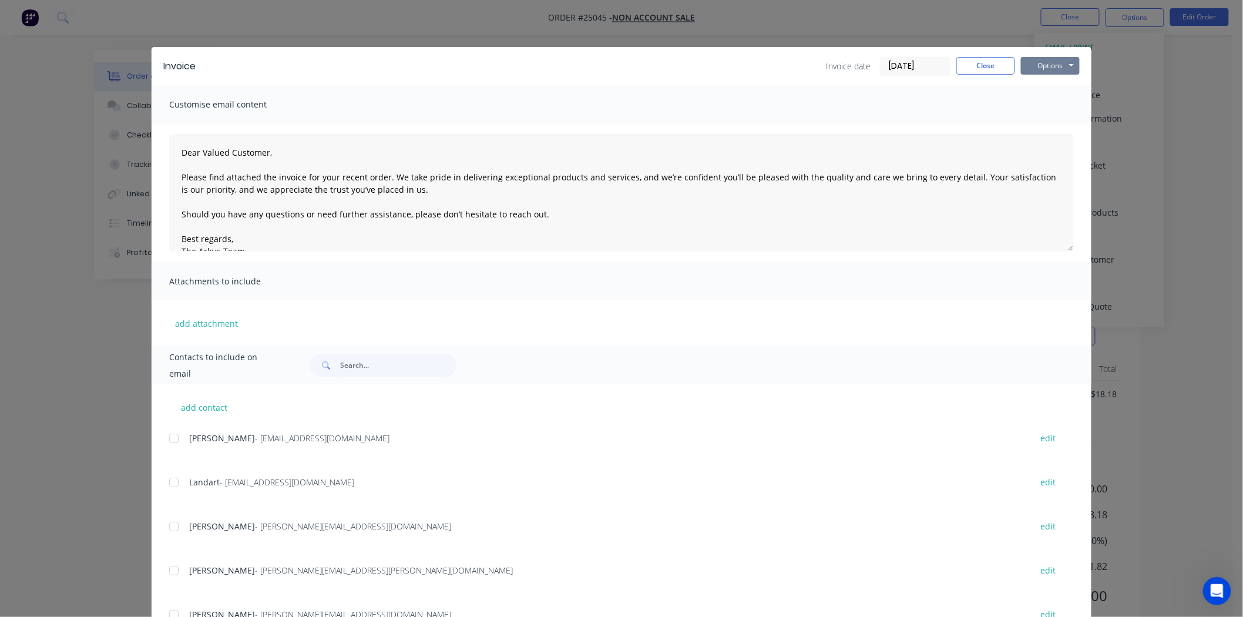
click at [1068, 62] on button "Options" at bounding box center [1050, 66] width 59 height 18
click at [1054, 100] on button "Print" at bounding box center [1058, 105] width 75 height 19
click at [967, 63] on button "Close" at bounding box center [986, 66] width 59 height 18
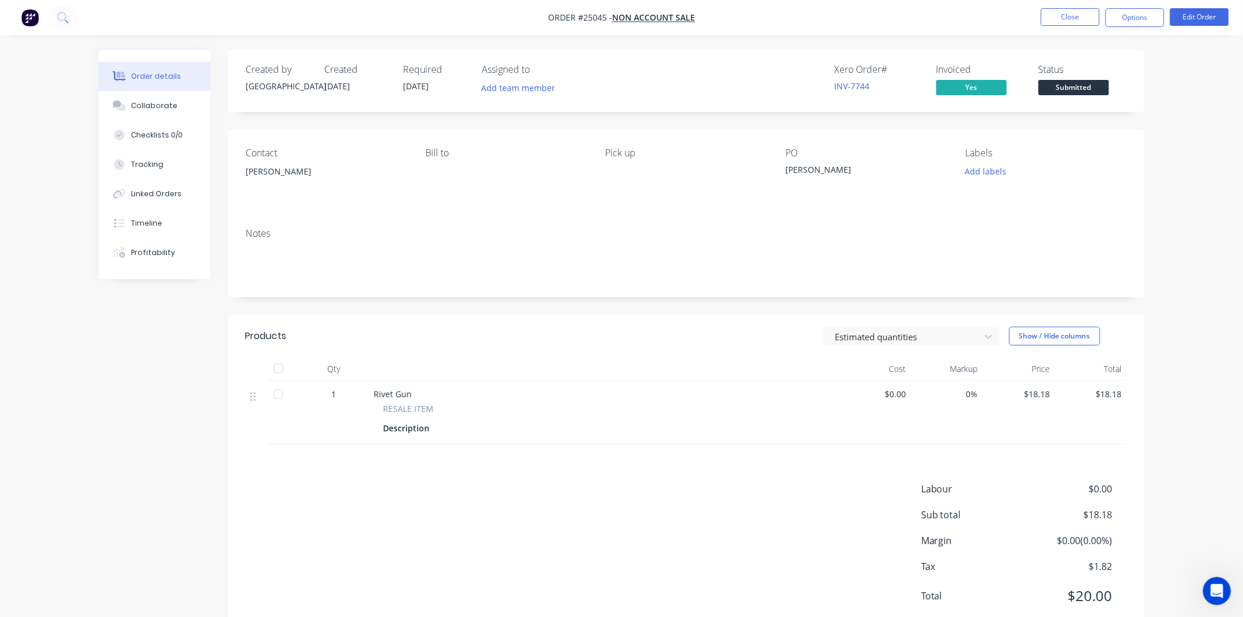
click at [1045, 83] on span "Submitted" at bounding box center [1074, 87] width 71 height 15
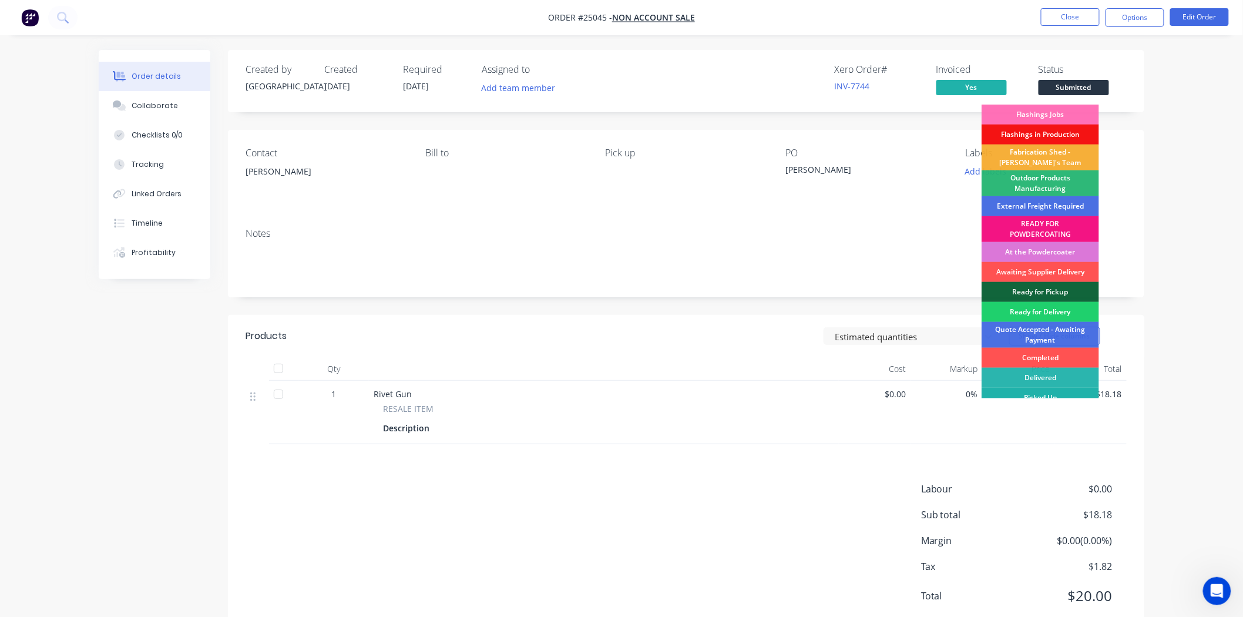
click at [1047, 393] on div "Picked Up" at bounding box center [1041, 398] width 118 height 20
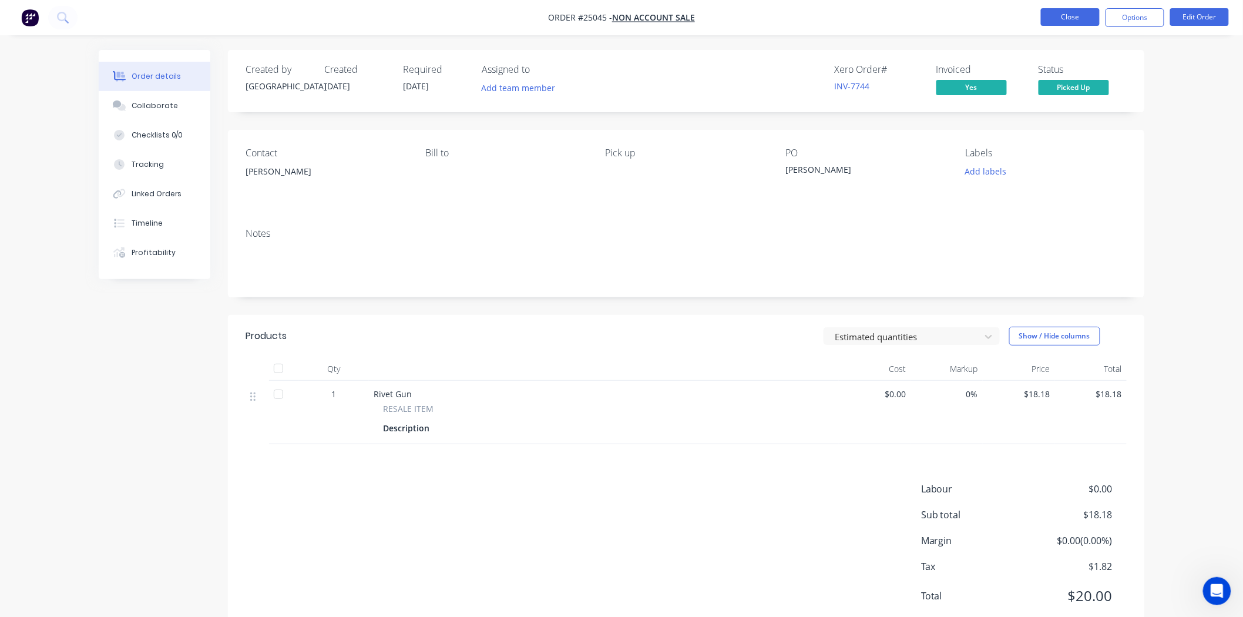
click at [1061, 13] on button "Close" at bounding box center [1070, 17] width 59 height 18
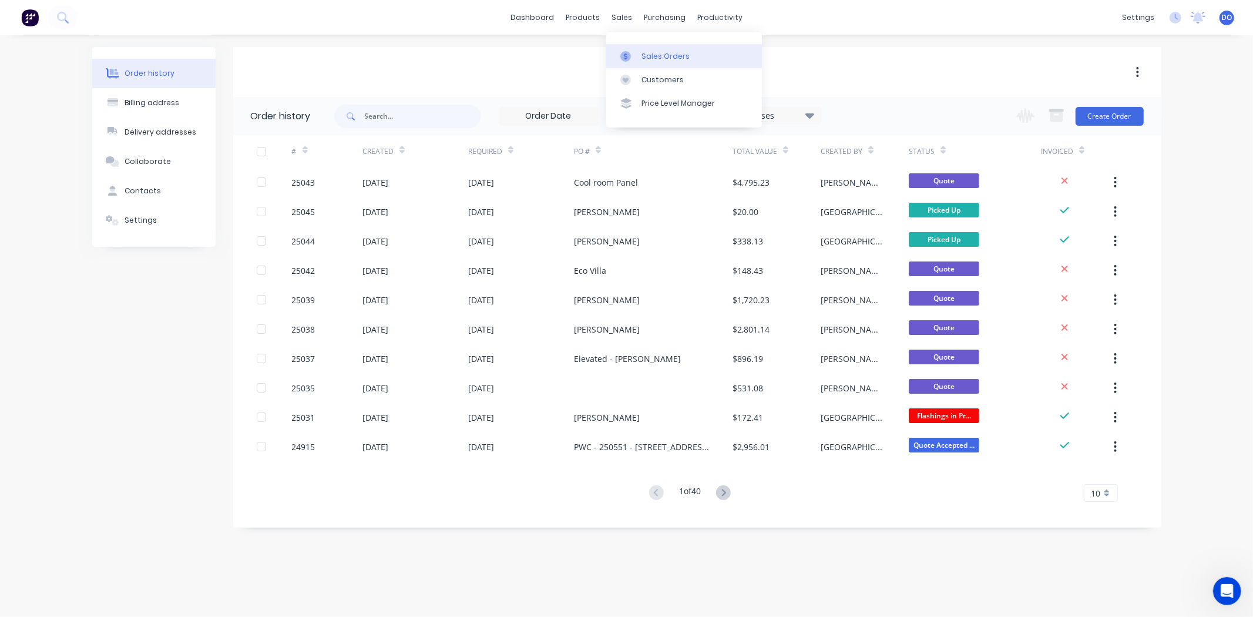
click at [641, 55] on link "Sales Orders" at bounding box center [684, 56] width 156 height 24
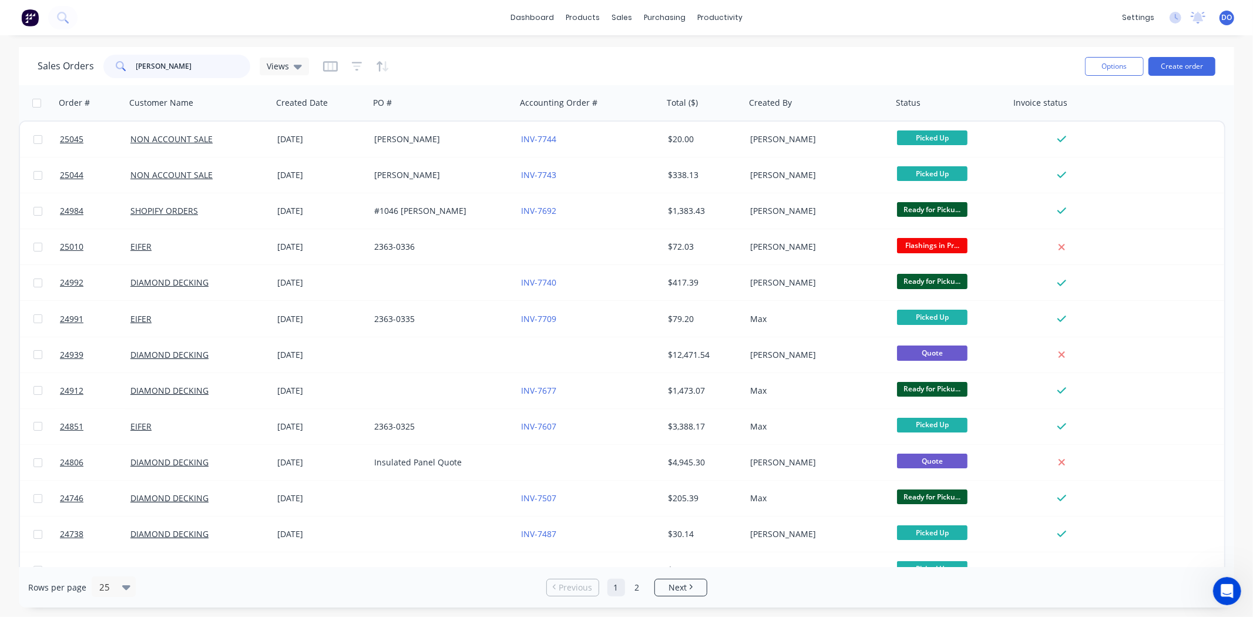
drag, startPoint x: 173, startPoint y: 69, endPoint x: 118, endPoint y: 65, distance: 55.4
click at [118, 65] on div "nathan" at bounding box center [176, 67] width 147 height 24
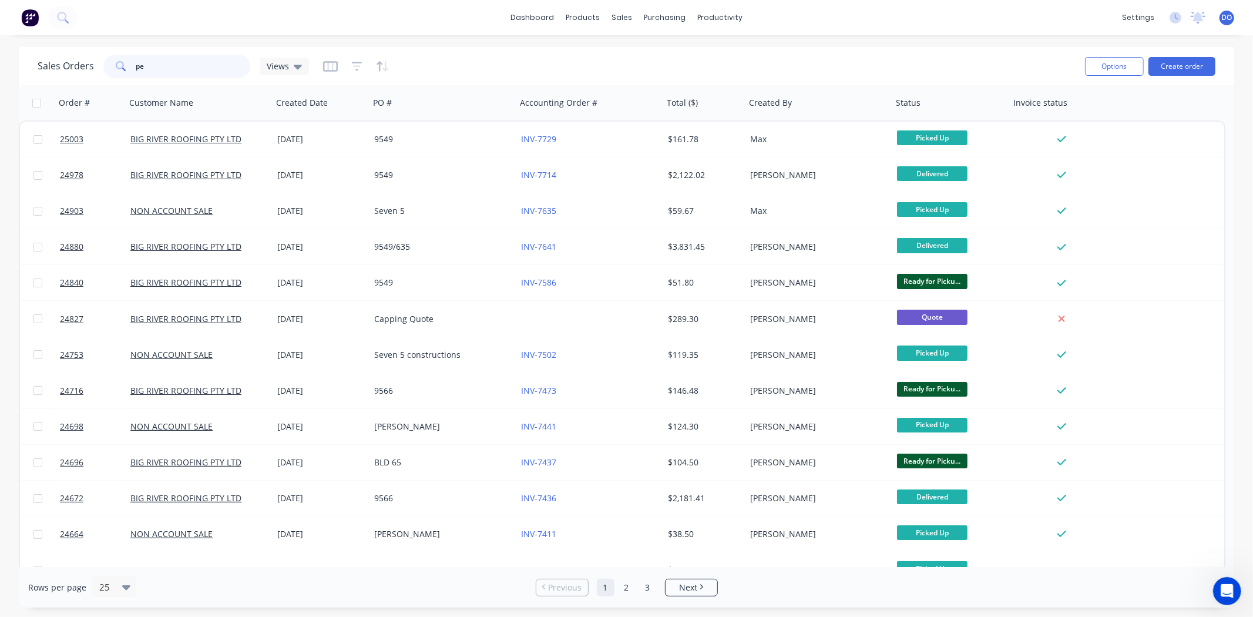
type input "p"
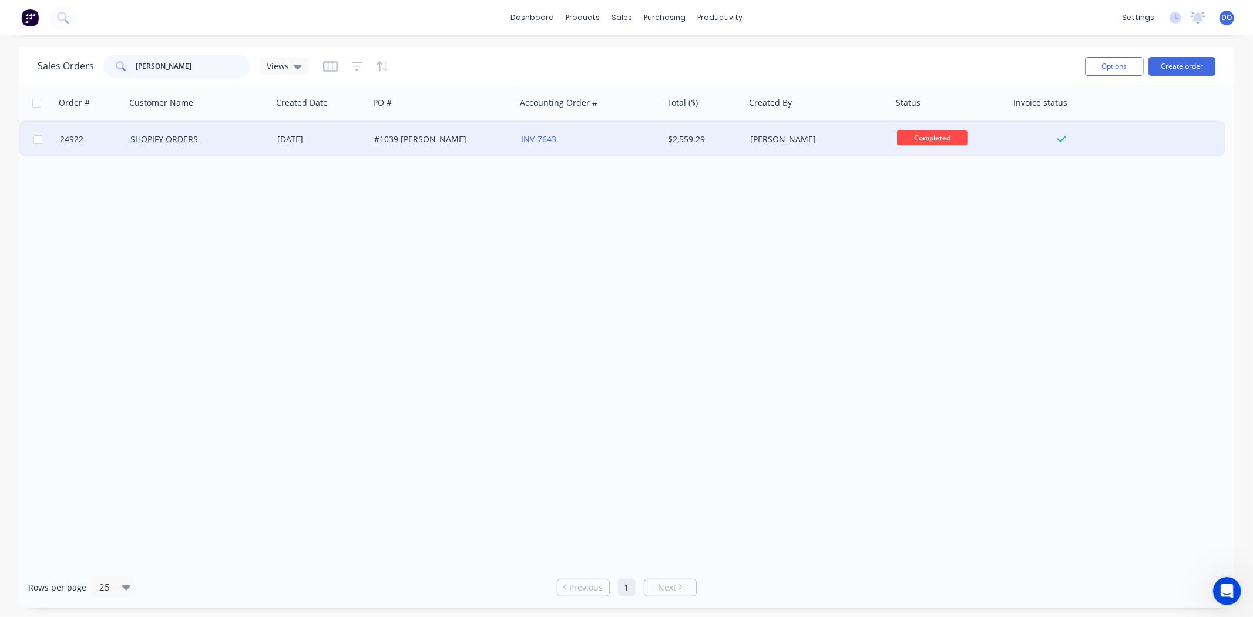
type input "lloyd"
click at [430, 146] on div "#1039 Jacqueline Lloyd" at bounding box center [443, 139] width 147 height 35
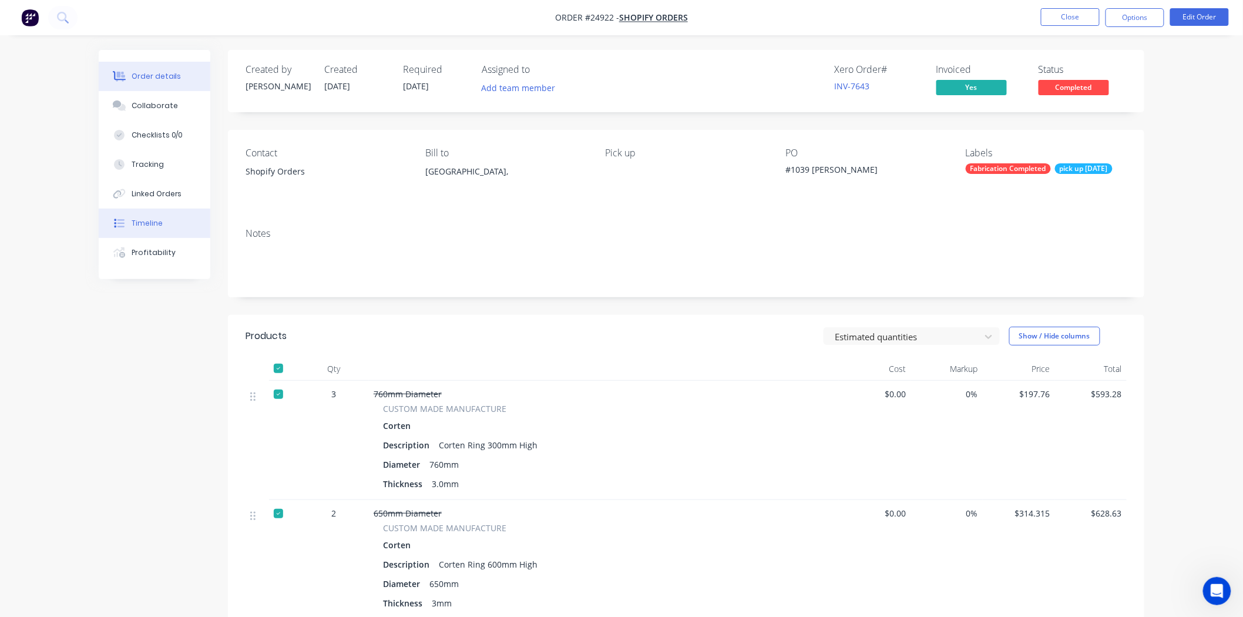
click at [166, 235] on button "Timeline" at bounding box center [155, 223] width 112 height 29
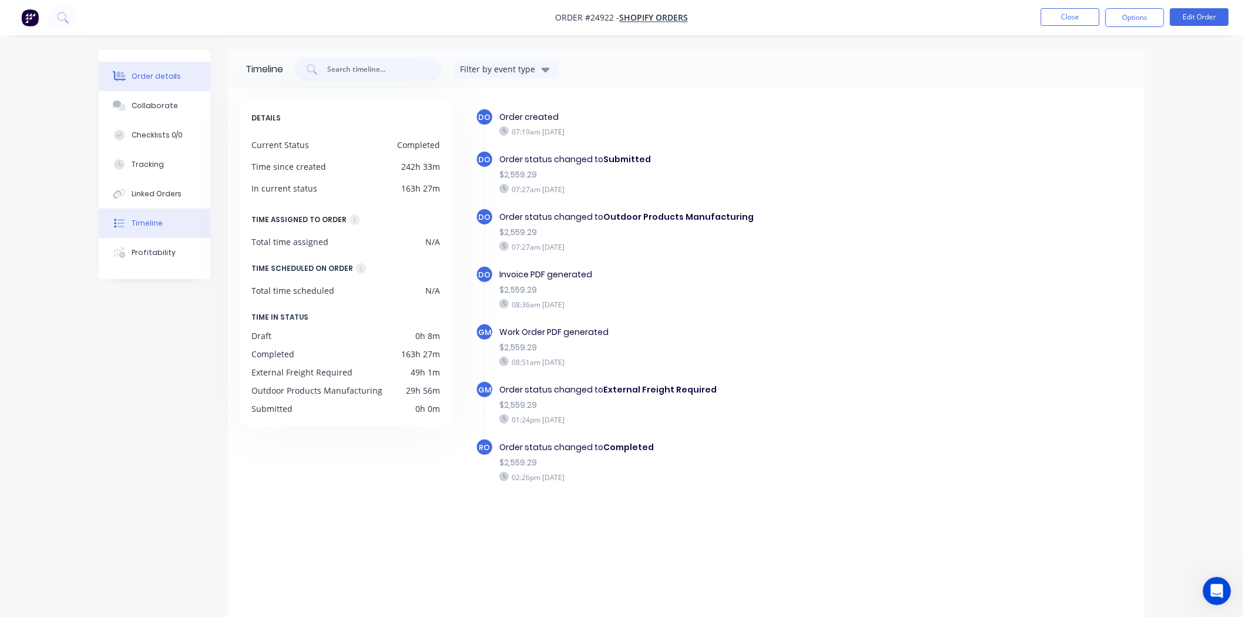
click at [177, 77] on div "Order details" at bounding box center [157, 76] width 50 height 11
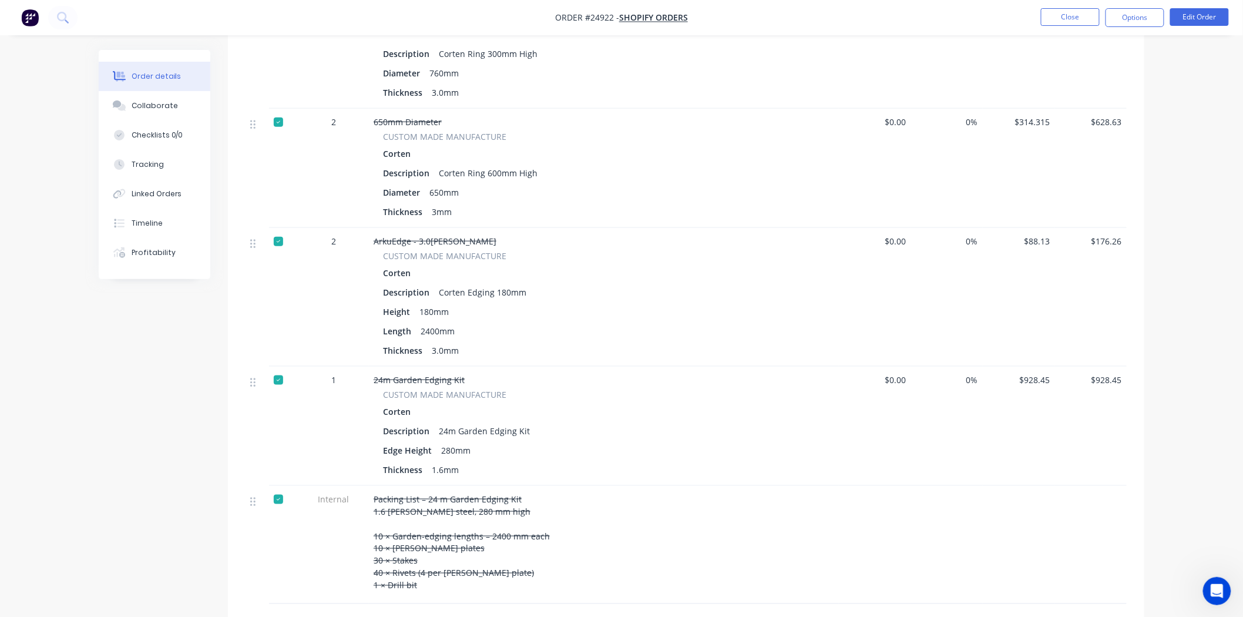
scroll to position [457, 0]
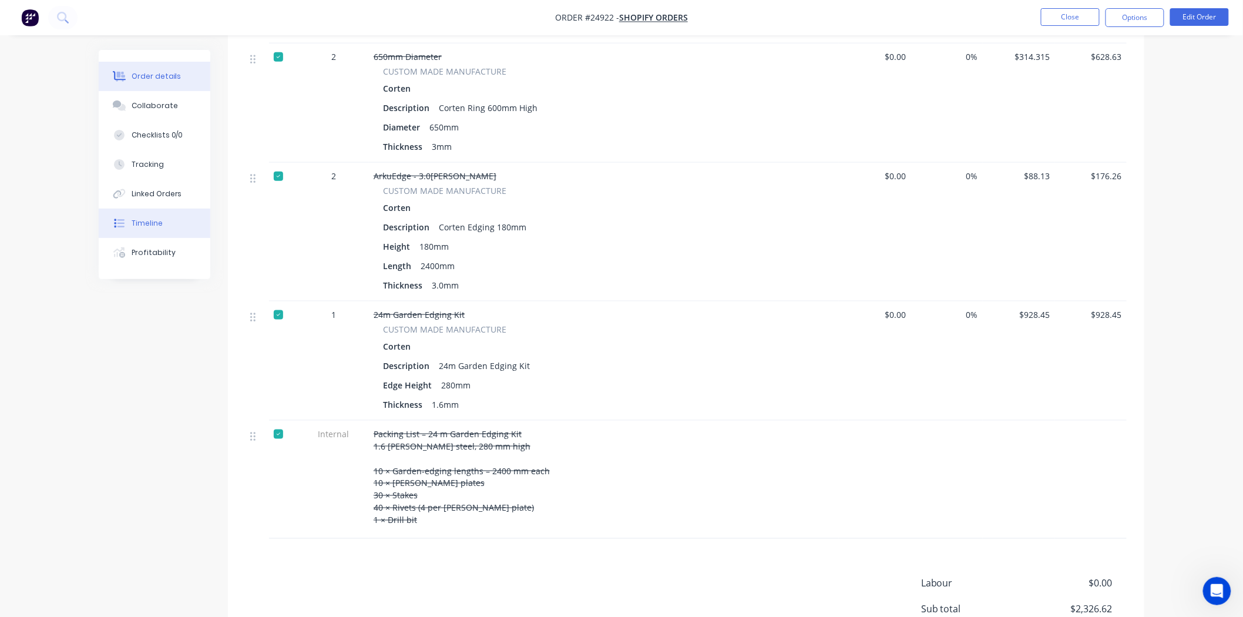
click at [150, 223] on div "Timeline" at bounding box center [147, 223] width 31 height 11
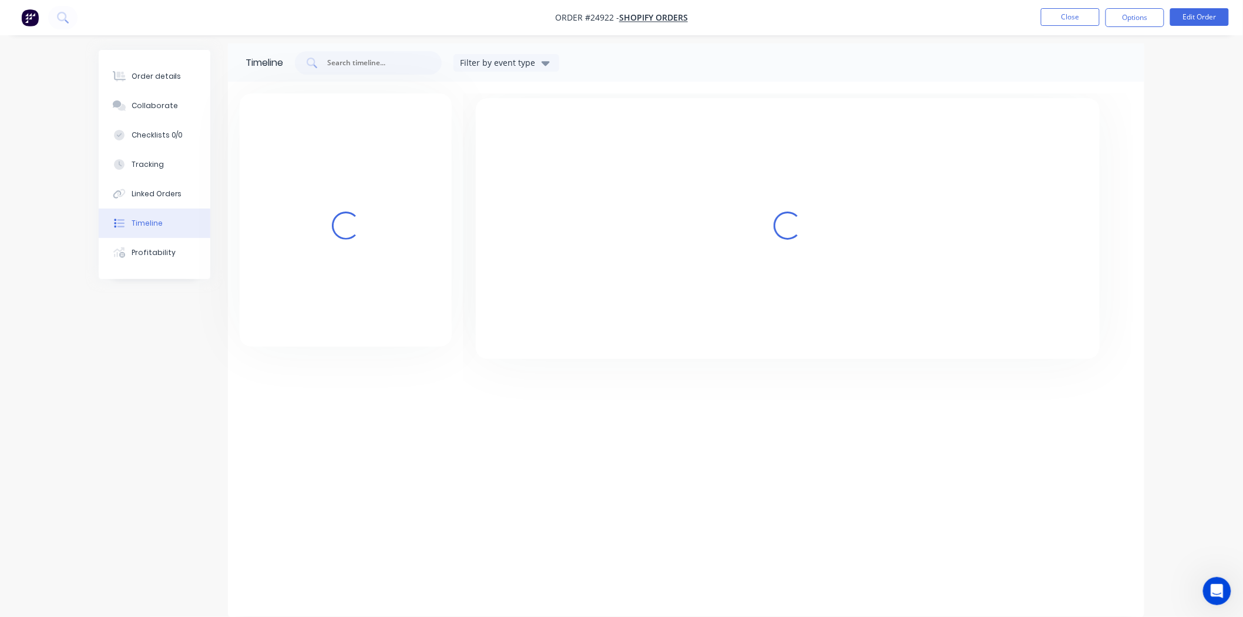
scroll to position [6, 0]
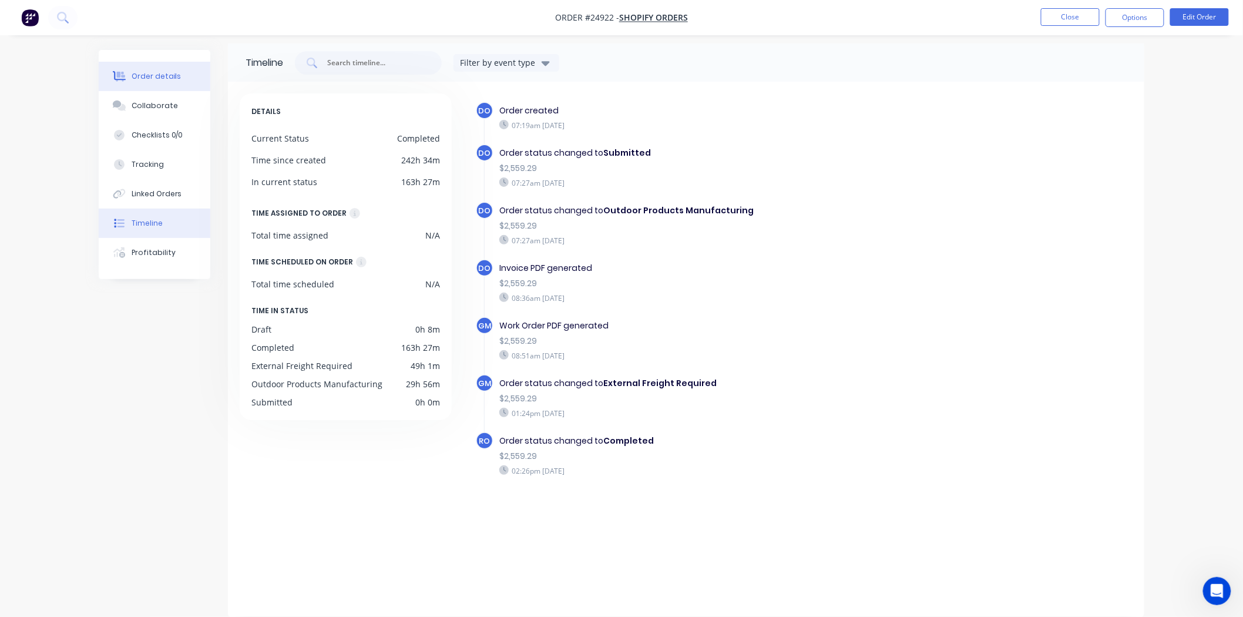
click at [128, 78] on div at bounding box center [119, 76] width 18 height 11
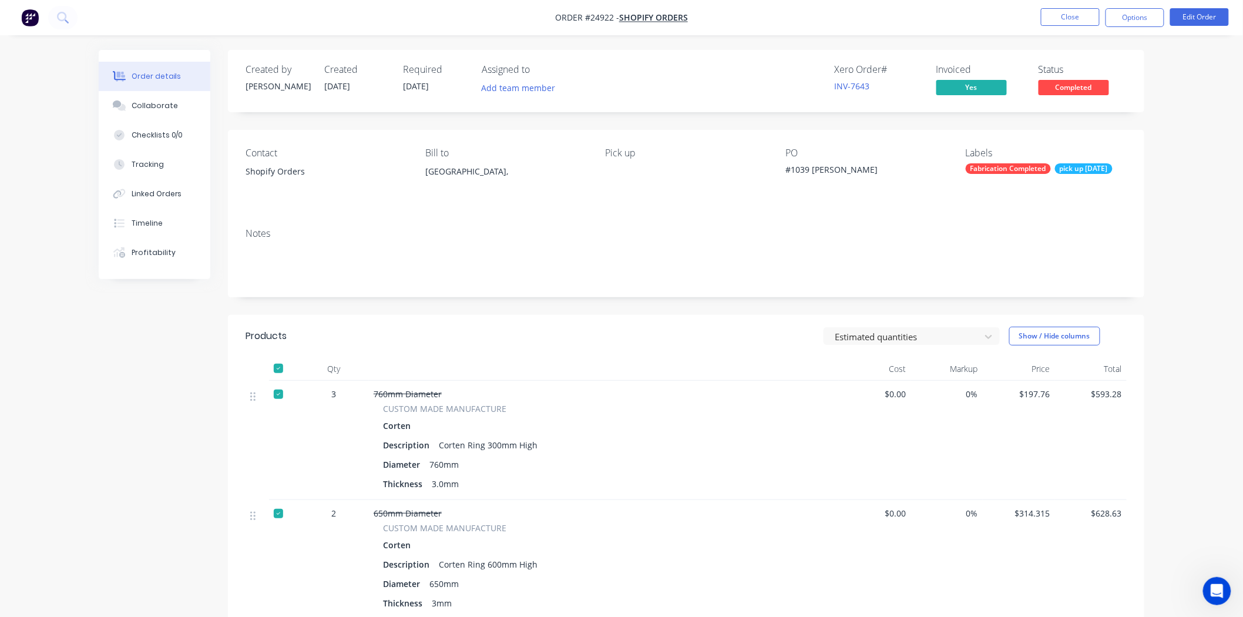
click at [345, 503] on div "2" at bounding box center [334, 559] width 71 height 119
click at [1058, 9] on button "Close" at bounding box center [1070, 17] width 59 height 18
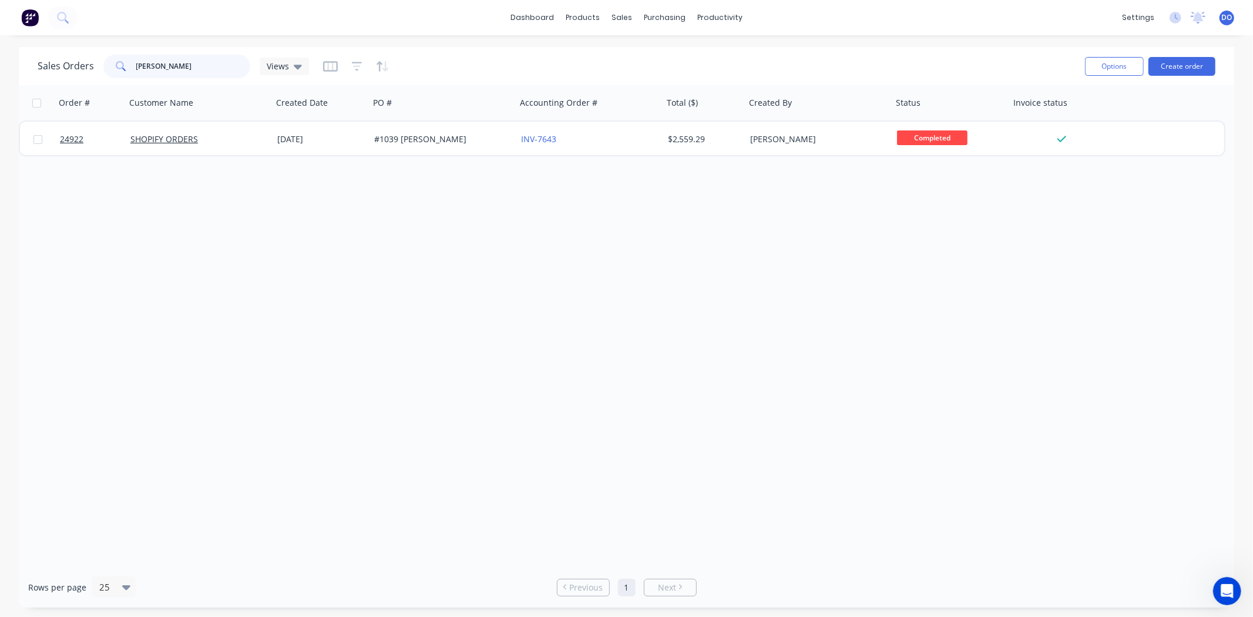
drag, startPoint x: 195, startPoint y: 62, endPoint x: 0, endPoint y: 166, distance: 220.8
click at [0, 166] on div "Sales Orders lloyd Views Options Create order Order # Customer Name Created Dat…" at bounding box center [626, 327] width 1253 height 561
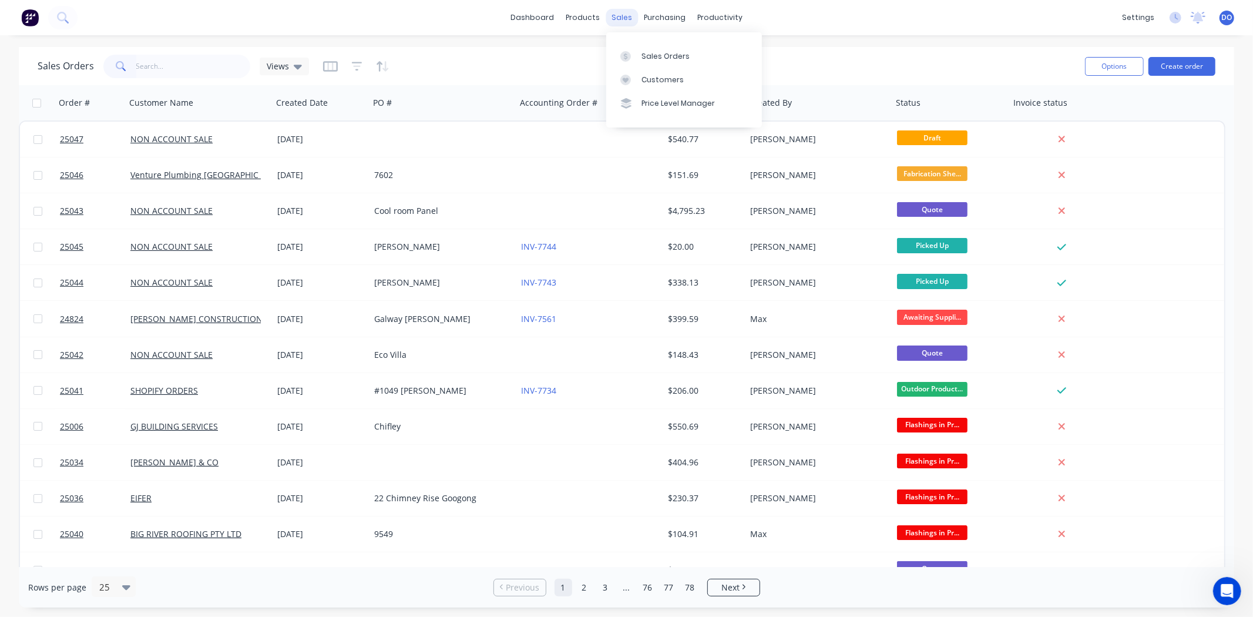
click at [627, 16] on div "sales" at bounding box center [622, 18] width 32 height 18
click at [662, 51] on div "Sales Orders" at bounding box center [666, 56] width 48 height 11
click at [1176, 59] on button "Create order" at bounding box center [1182, 66] width 67 height 19
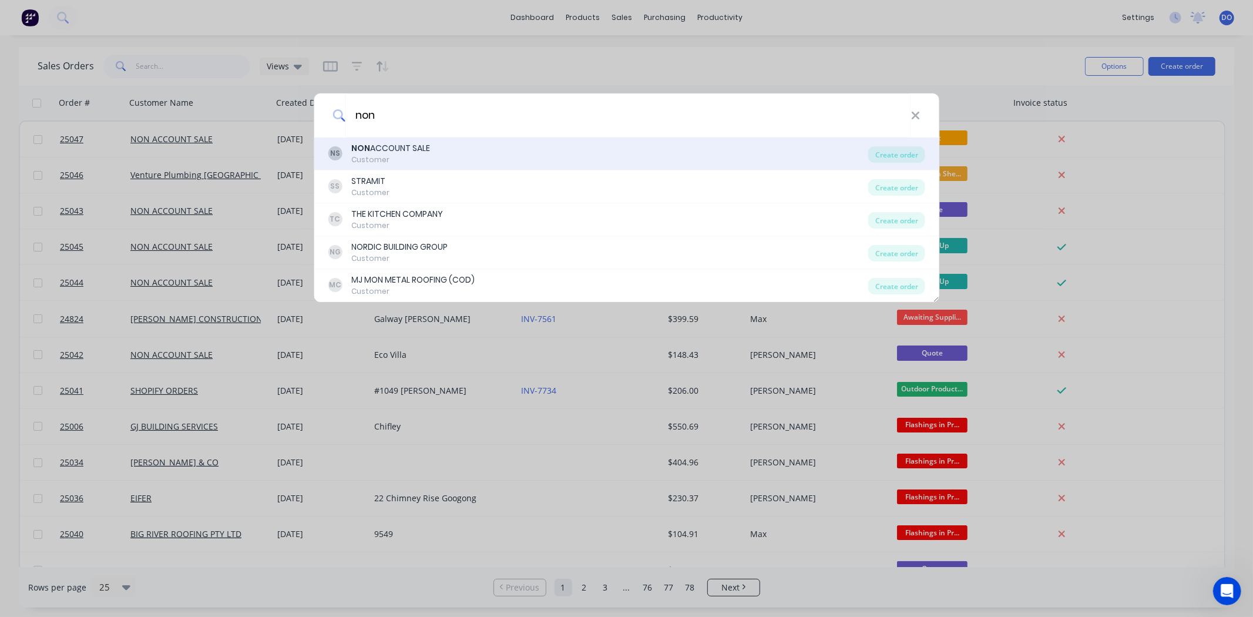
type input "non"
click at [431, 151] on div "NS NON ACCOUNT SALE Customer" at bounding box center [598, 153] width 541 height 23
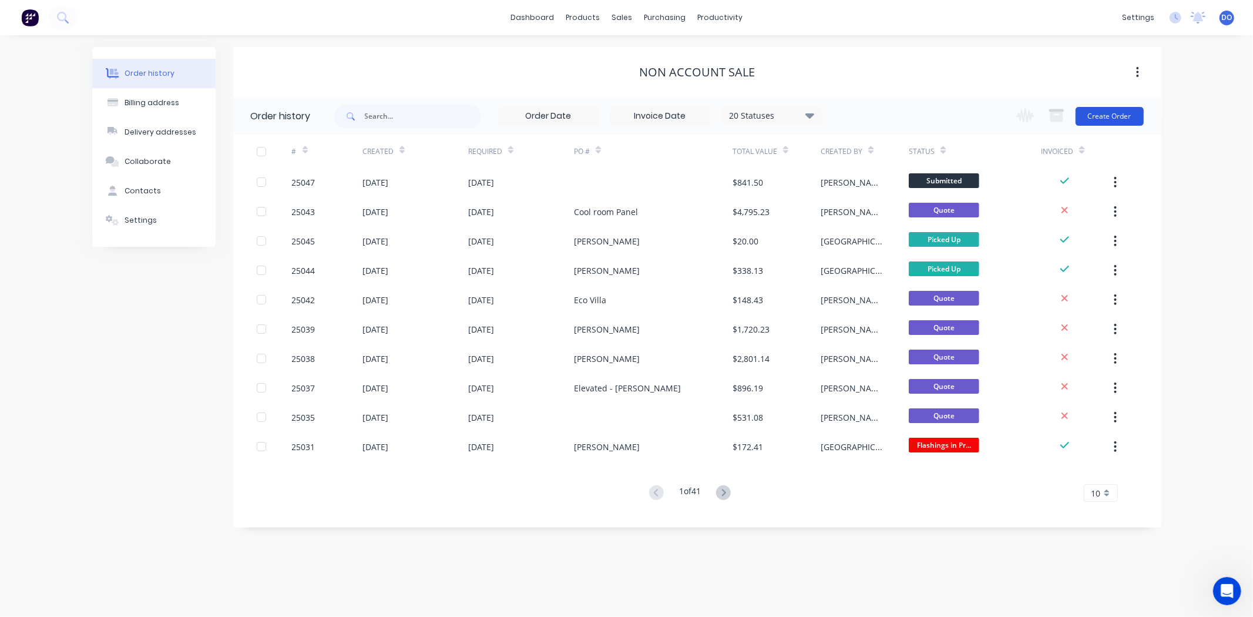
click at [1109, 109] on button "Create Order" at bounding box center [1110, 116] width 68 height 19
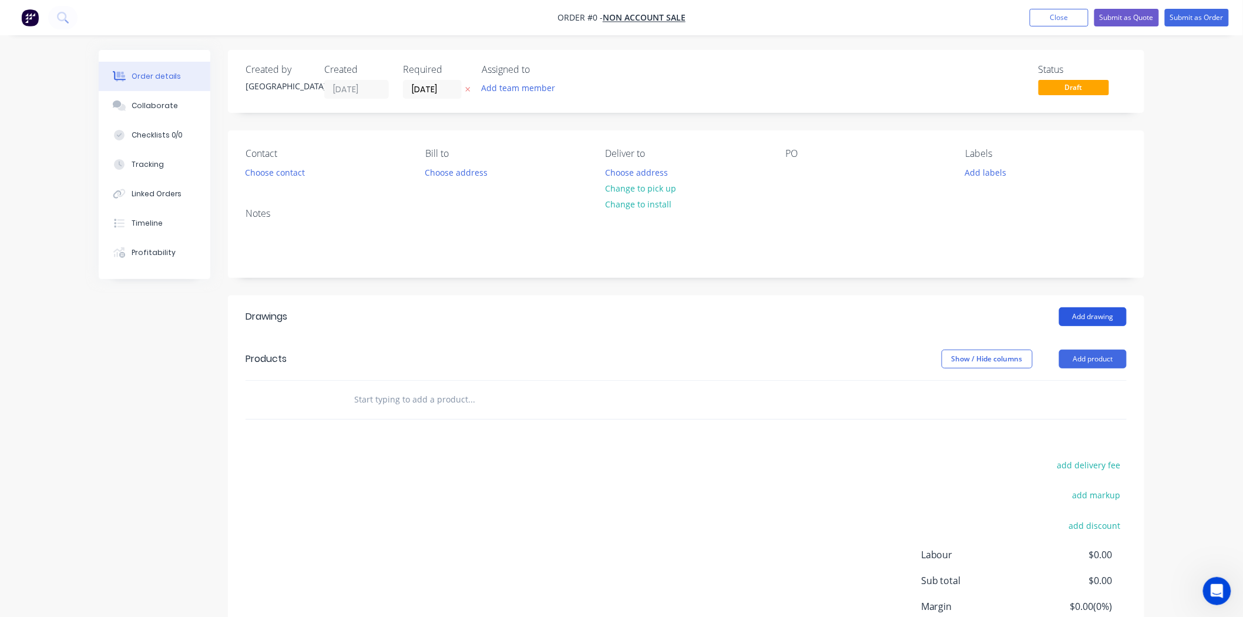
click at [1079, 321] on button "Add drawing" at bounding box center [1093, 316] width 68 height 19
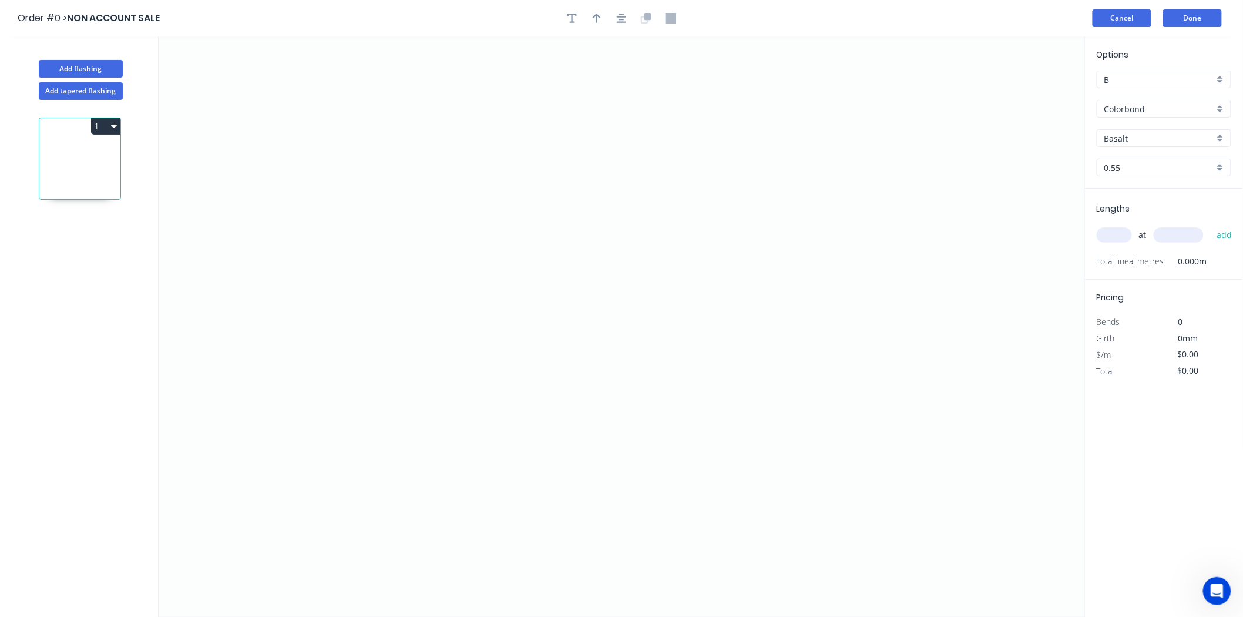
click at [1123, 14] on button "Cancel" at bounding box center [1122, 18] width 59 height 18
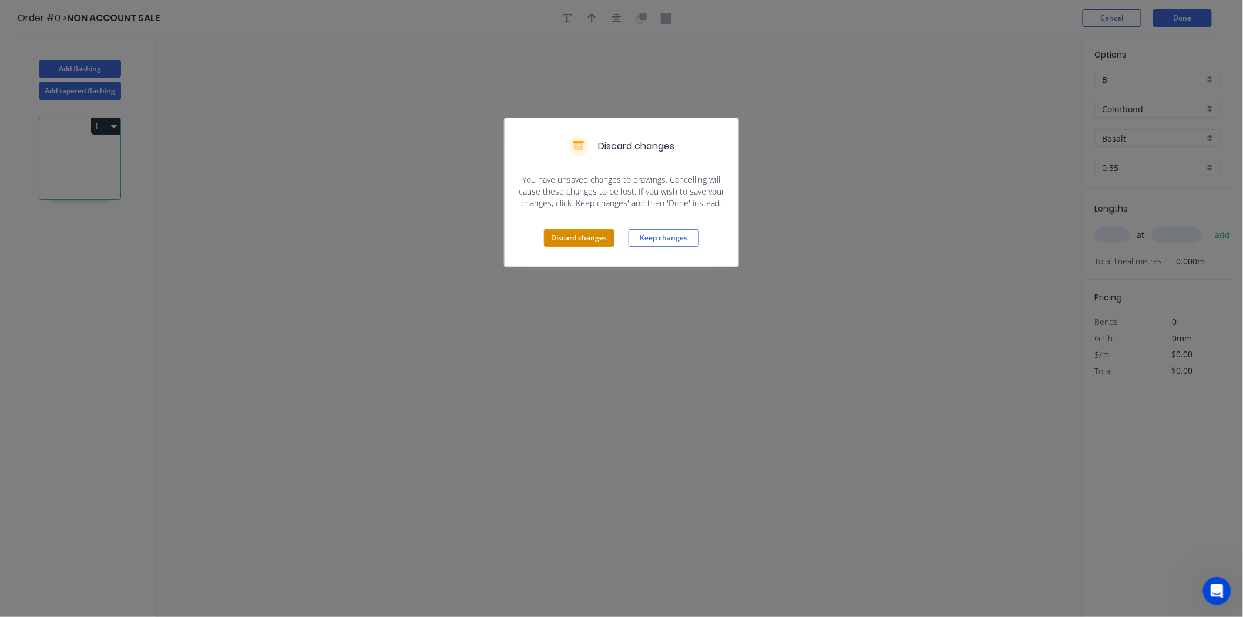
click at [585, 243] on button "Discard changes" at bounding box center [579, 238] width 71 height 18
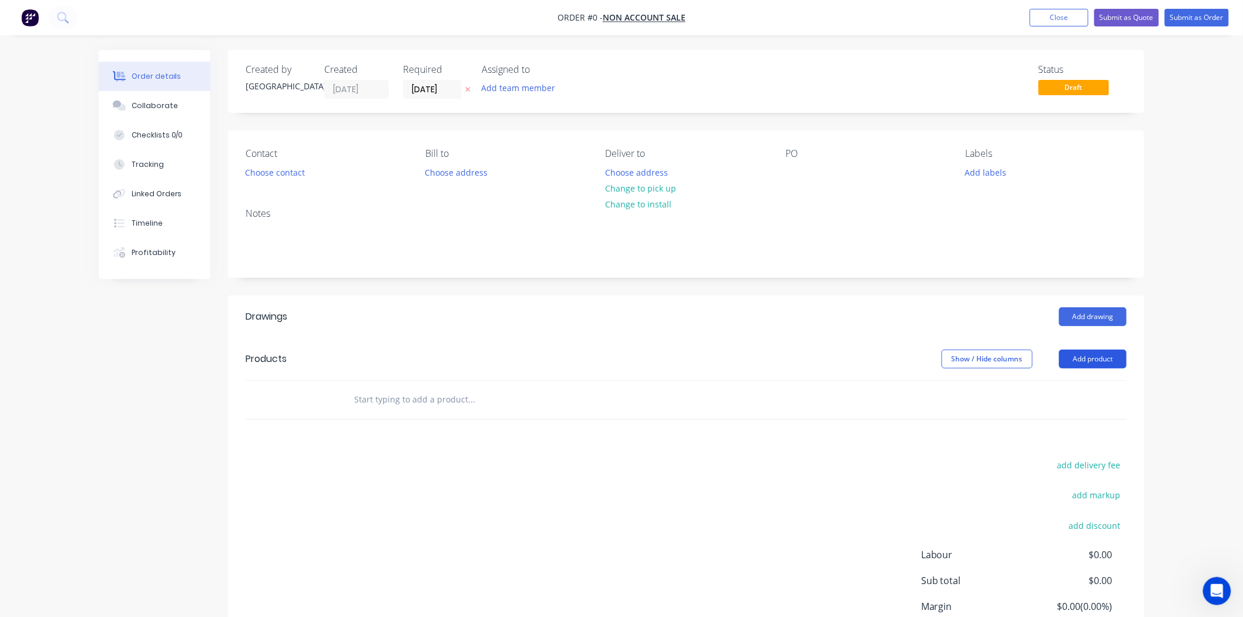
click at [1106, 356] on button "Add product" at bounding box center [1093, 359] width 68 height 19
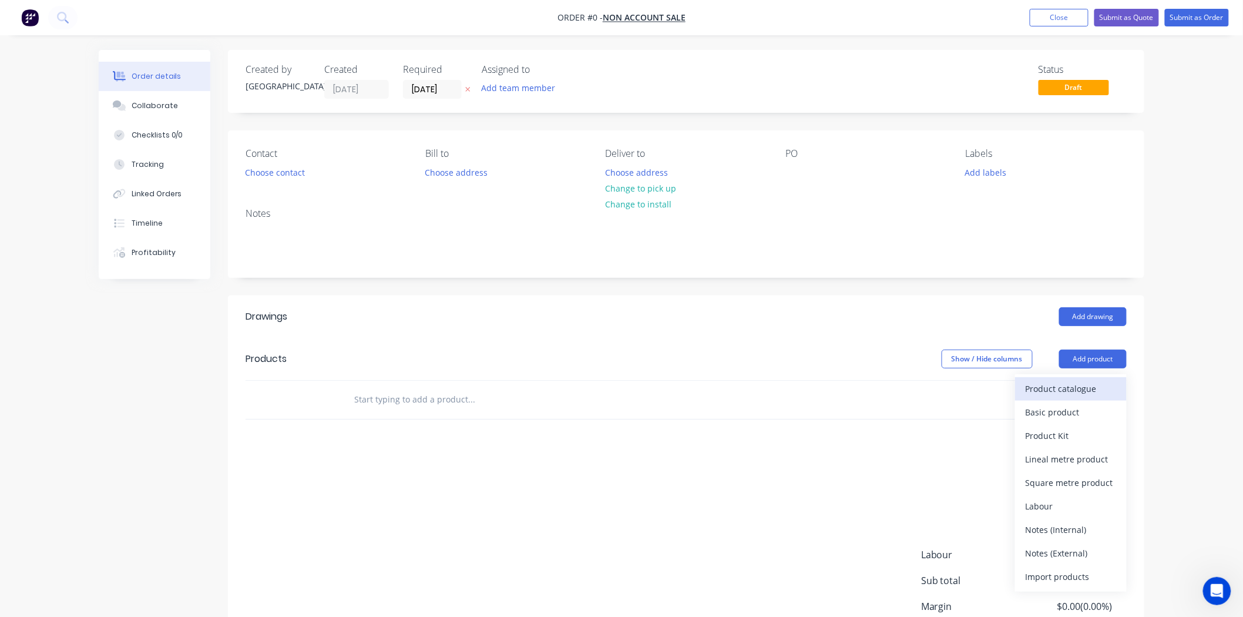
click at [1072, 391] on div "Product catalogue" at bounding box center [1071, 388] width 90 height 17
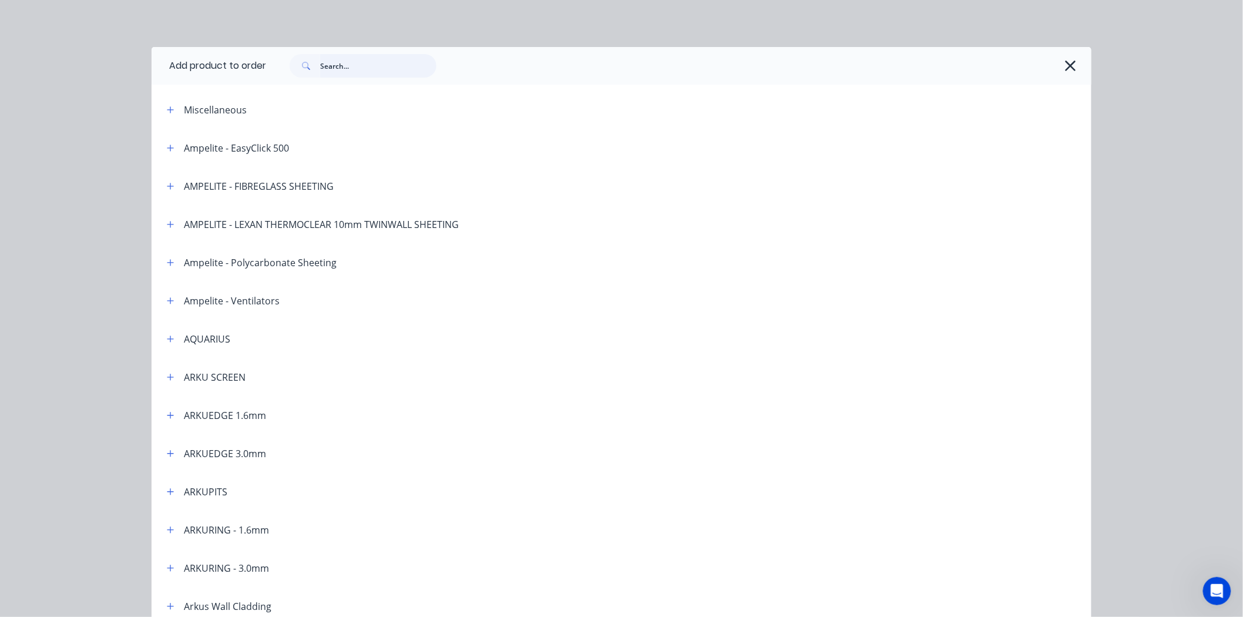
click at [424, 56] on input "text" at bounding box center [378, 66] width 116 height 24
click at [166, 424] on header "ARKUEDGE 1.6mm" at bounding box center [622, 415] width 940 height 38
click at [165, 422] on header "ARKUEDGE 1.6mm" at bounding box center [622, 415] width 940 height 38
click at [165, 422] on button "button" at bounding box center [170, 415] width 15 height 15
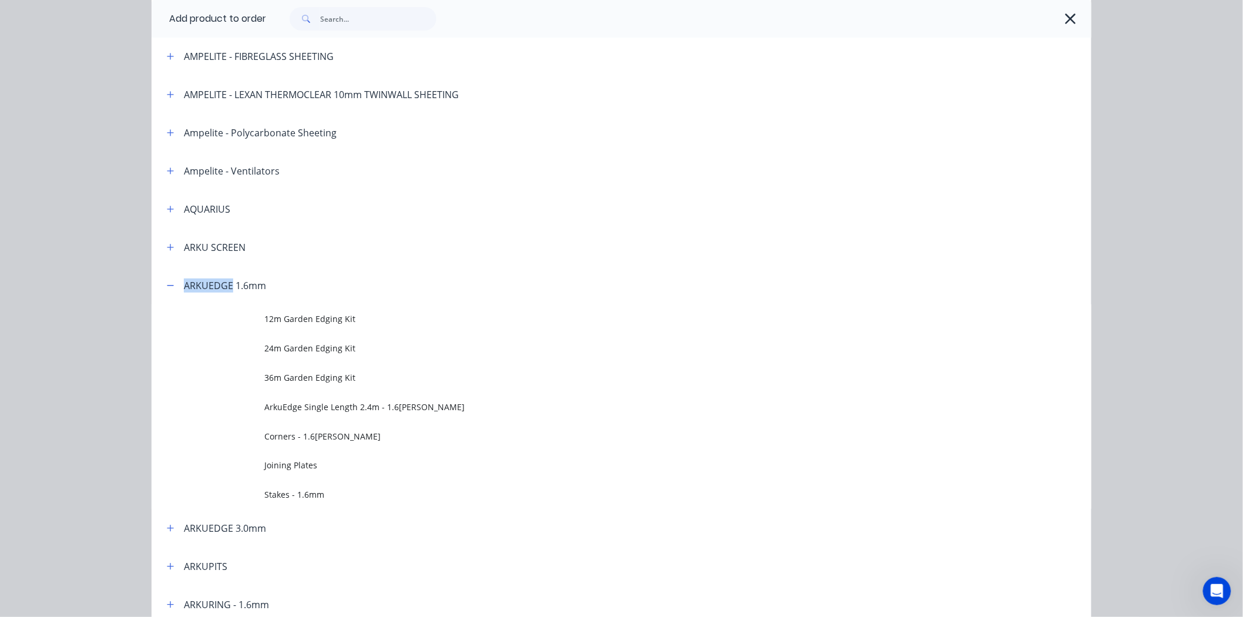
scroll to position [130, 0]
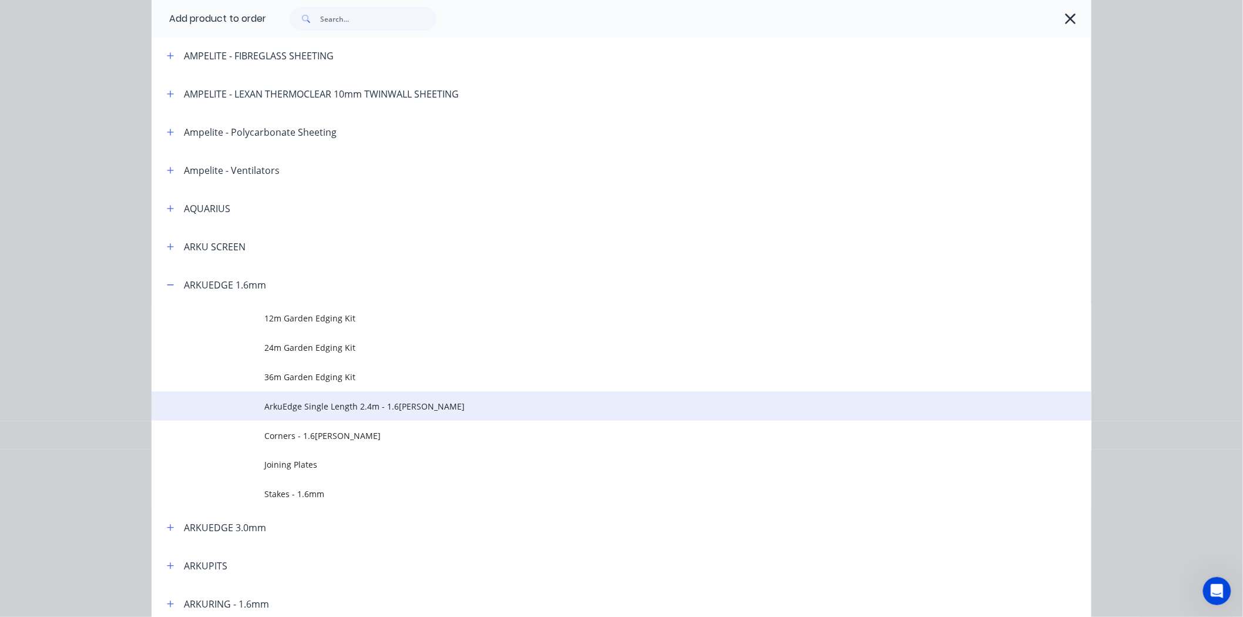
click at [348, 410] on span "ArkuEdge Single Length 2.4m - 1.6mm Corten" at bounding box center [595, 406] width 662 height 12
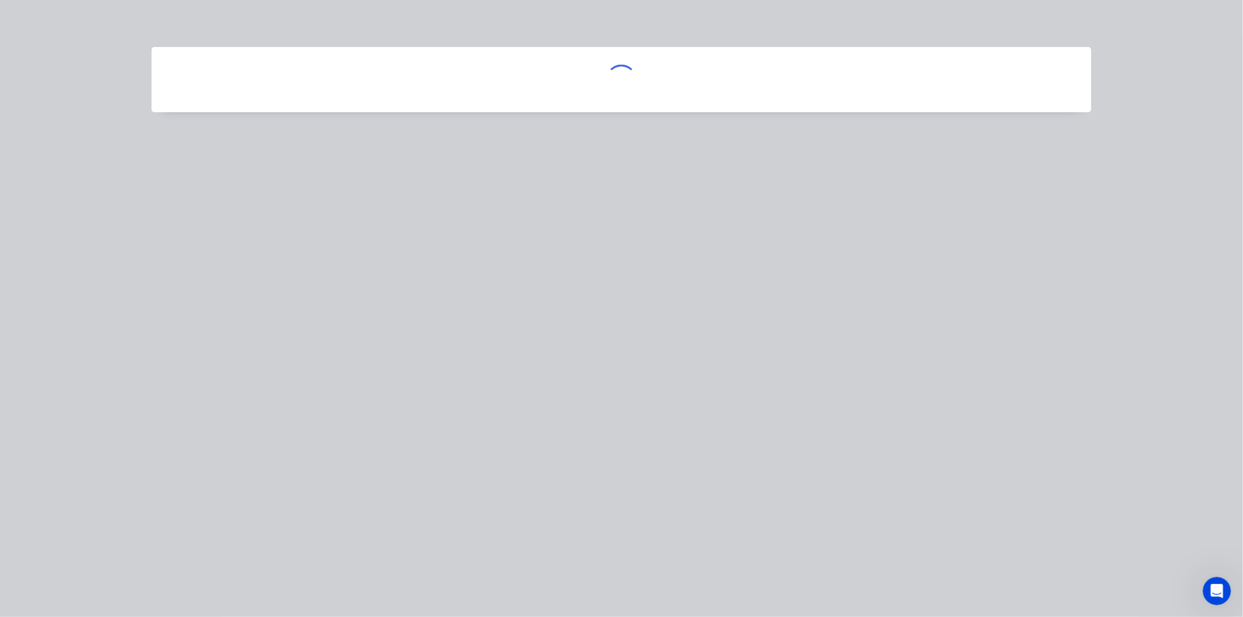
scroll to position [0, 0]
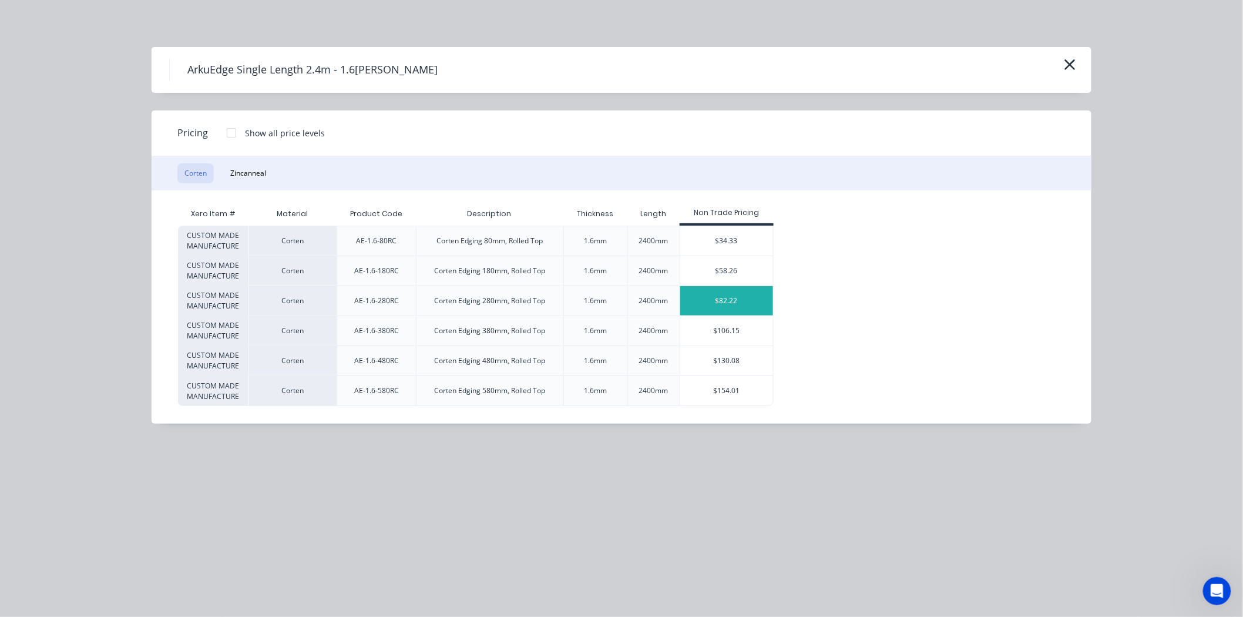
click at [737, 301] on div "$82.22" at bounding box center [726, 300] width 93 height 29
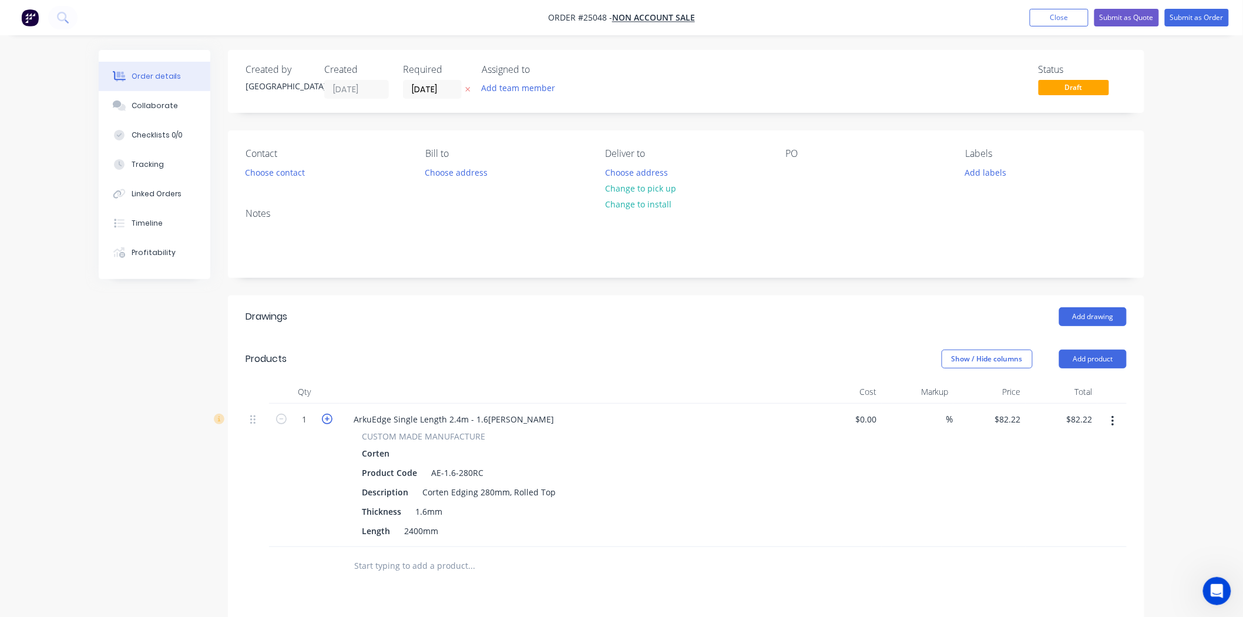
click at [326, 421] on icon "button" at bounding box center [327, 419] width 11 height 11
type input "2"
type input "$164.44"
click at [326, 421] on icon "button" at bounding box center [327, 419] width 11 height 11
type input "3"
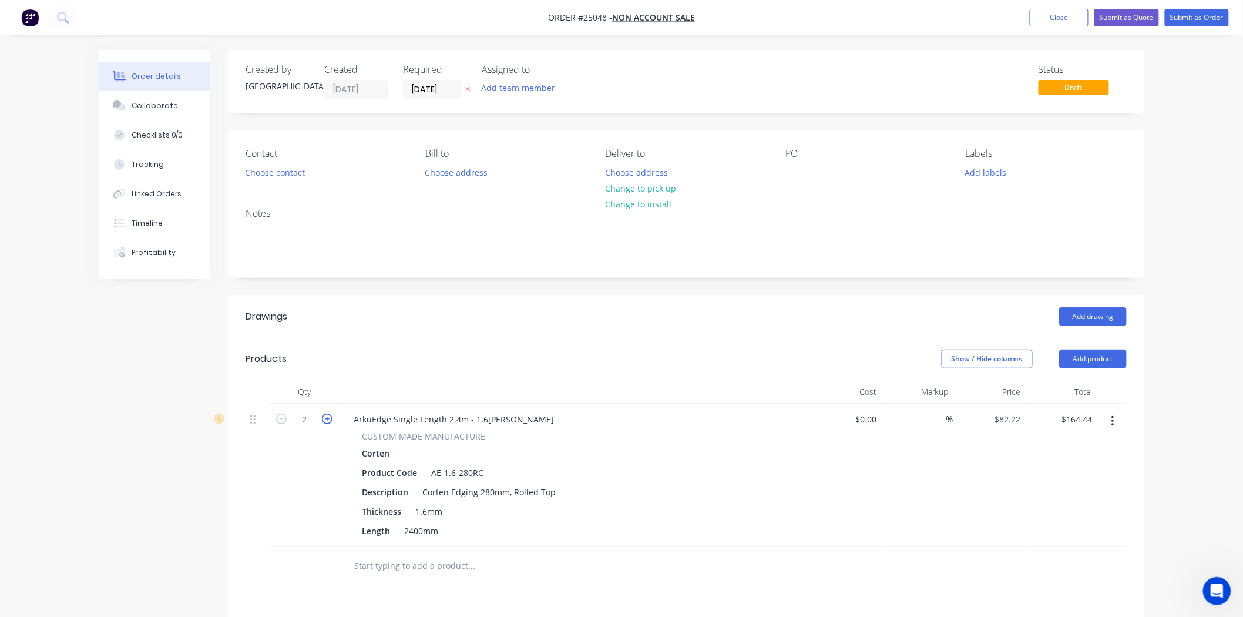
type input "$246.66"
click at [1090, 361] on button "Add product" at bounding box center [1093, 359] width 68 height 19
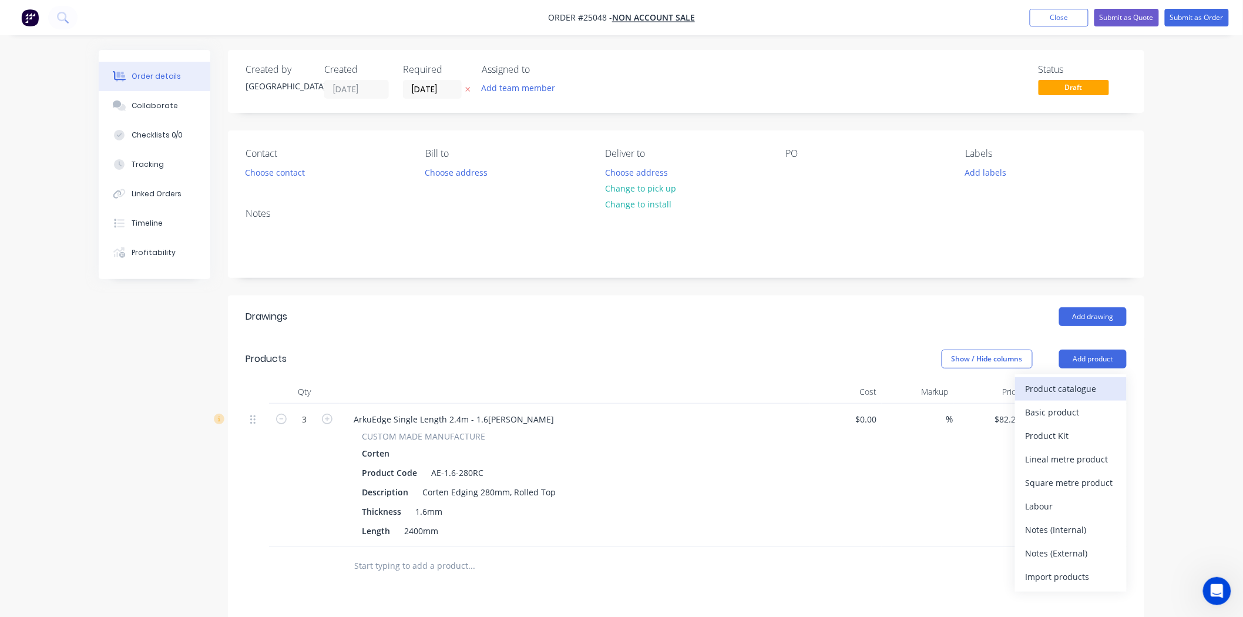
click at [1072, 387] on div "Product catalogue" at bounding box center [1071, 388] width 90 height 17
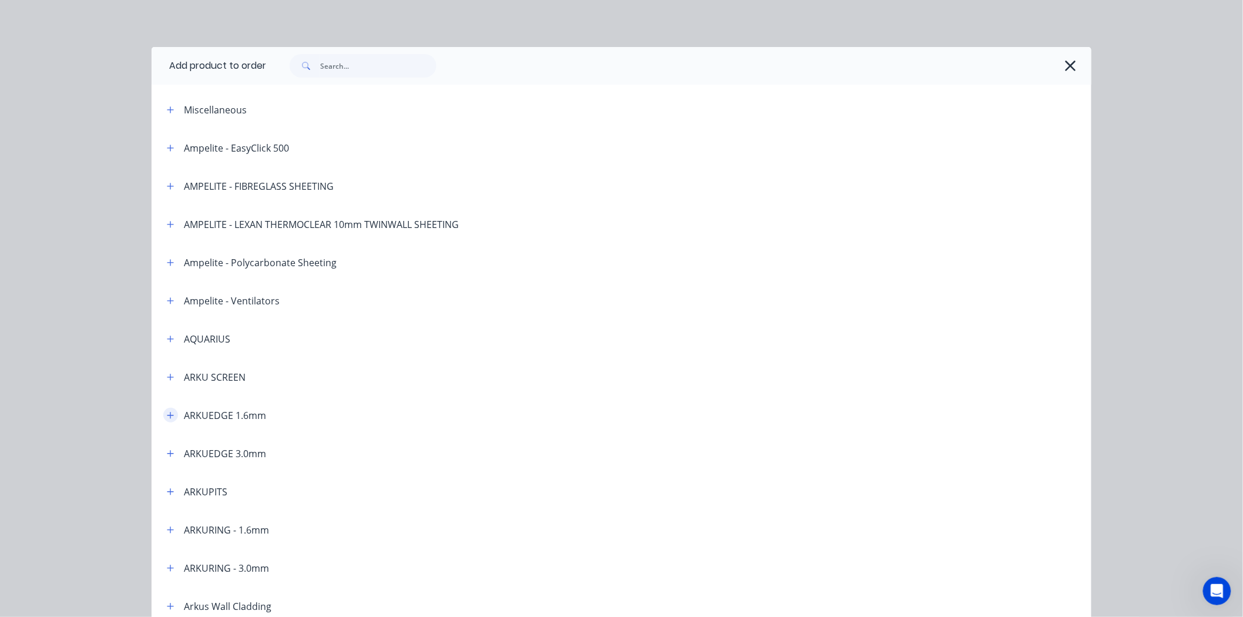
click at [172, 417] on button "button" at bounding box center [170, 415] width 15 height 15
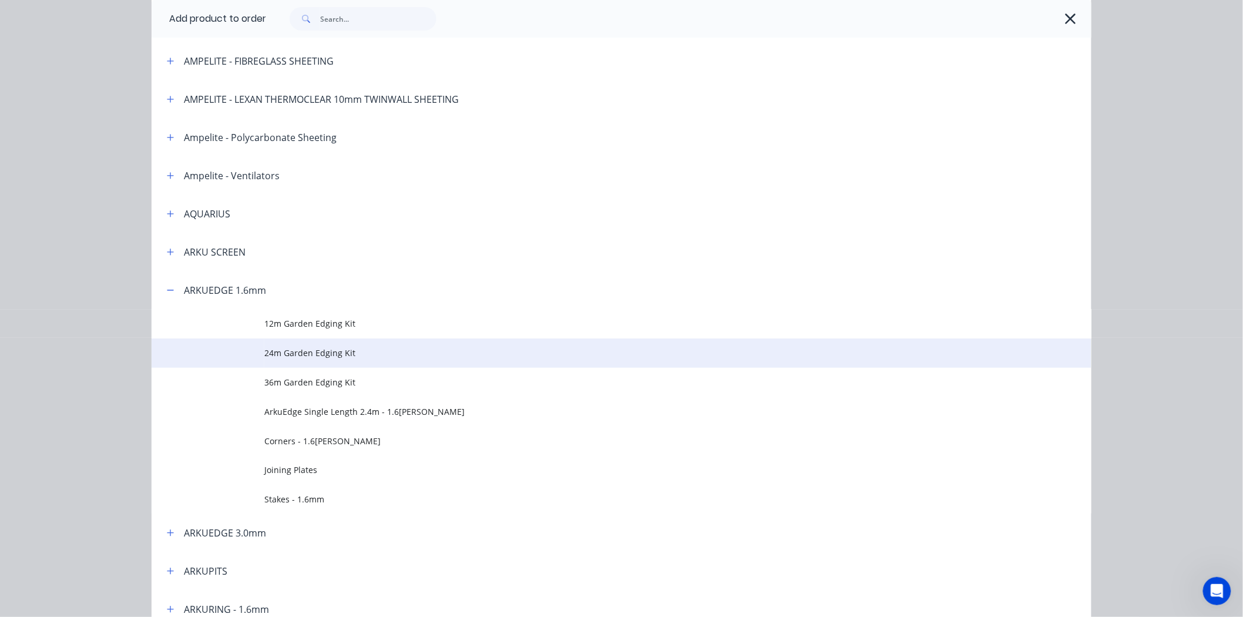
scroll to position [130, 0]
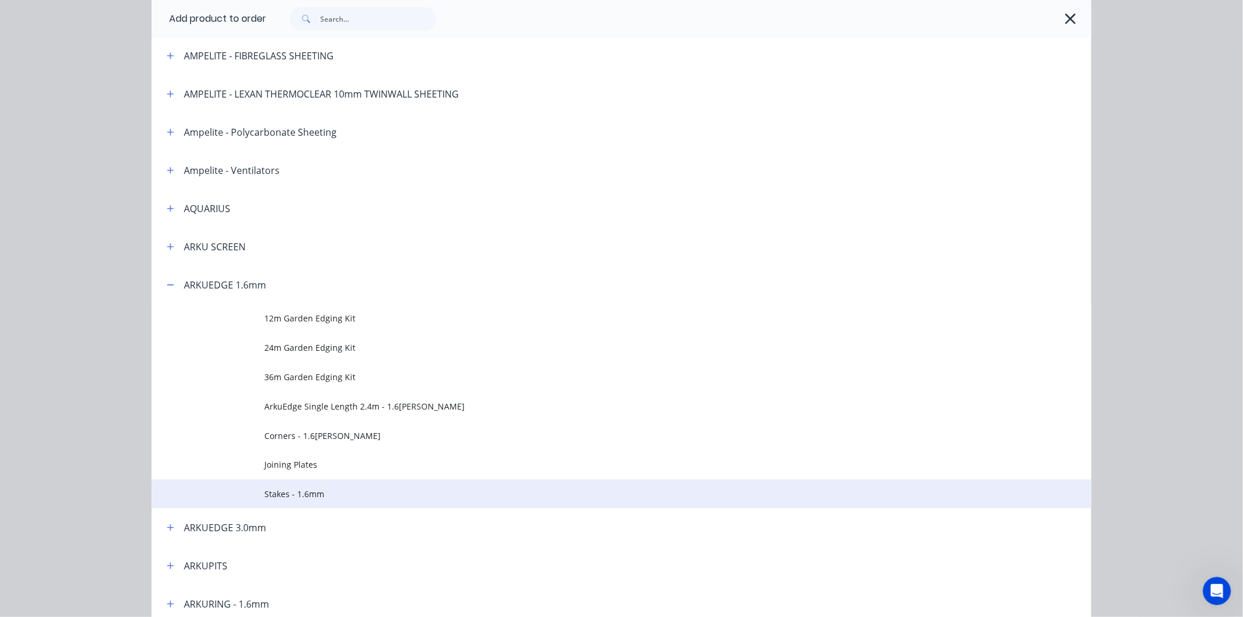
click at [304, 483] on td "Stakes - 1.6mm" at bounding box center [677, 493] width 827 height 29
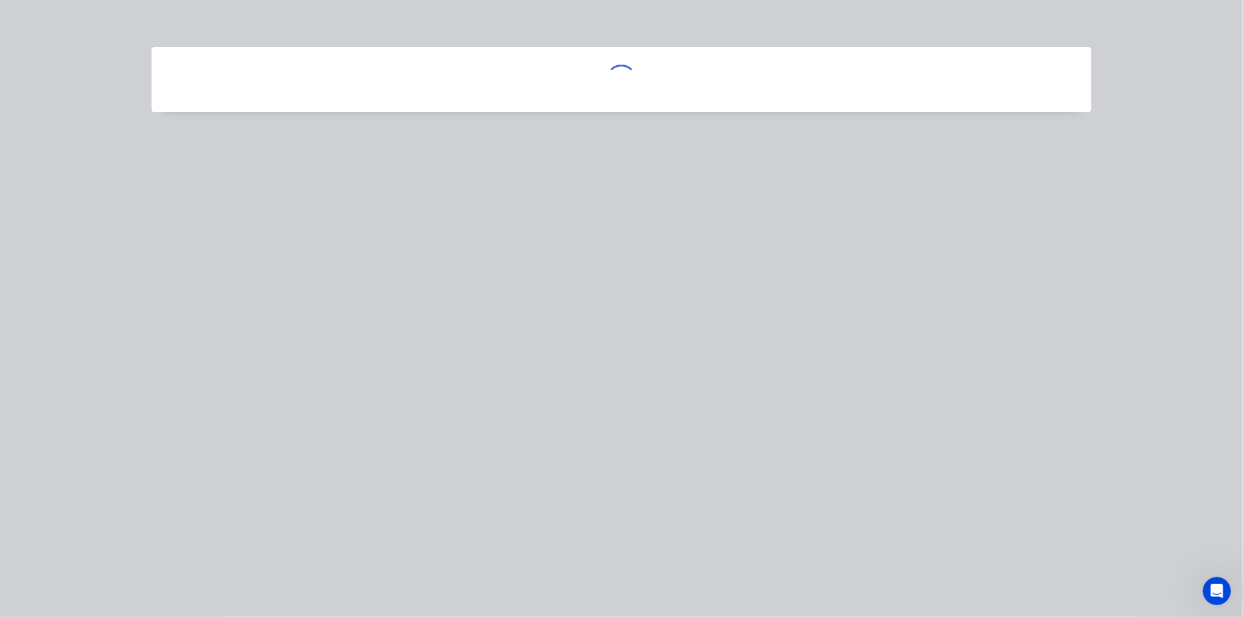
scroll to position [0, 0]
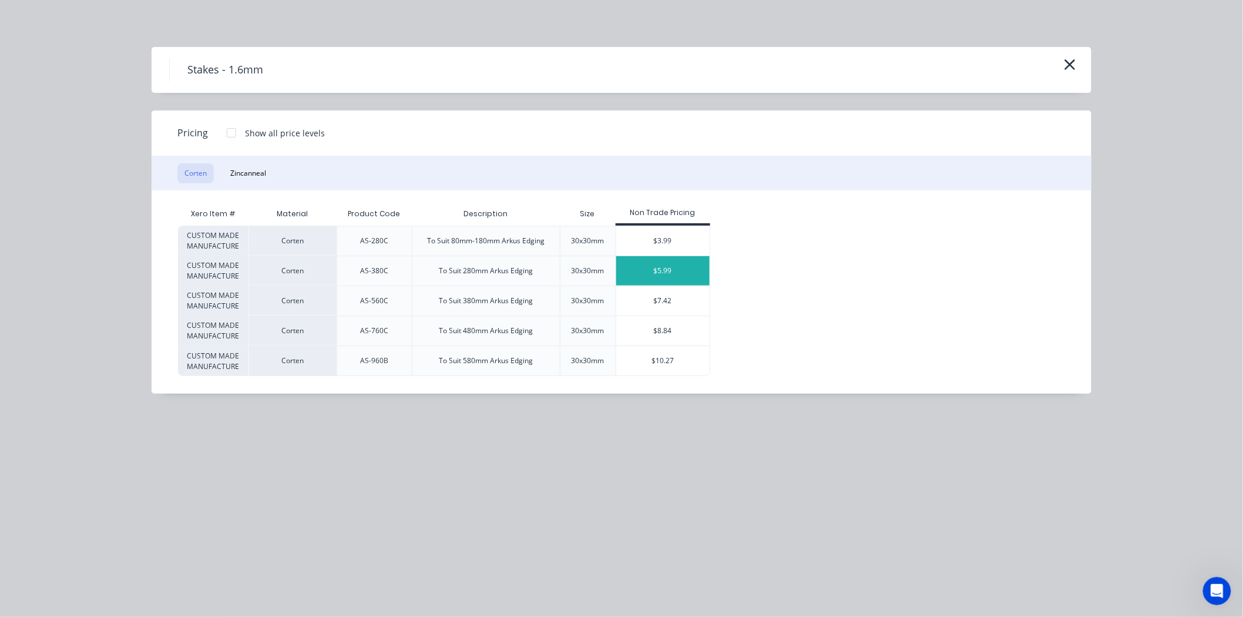
click at [665, 267] on div "$5.99" at bounding box center [662, 270] width 93 height 29
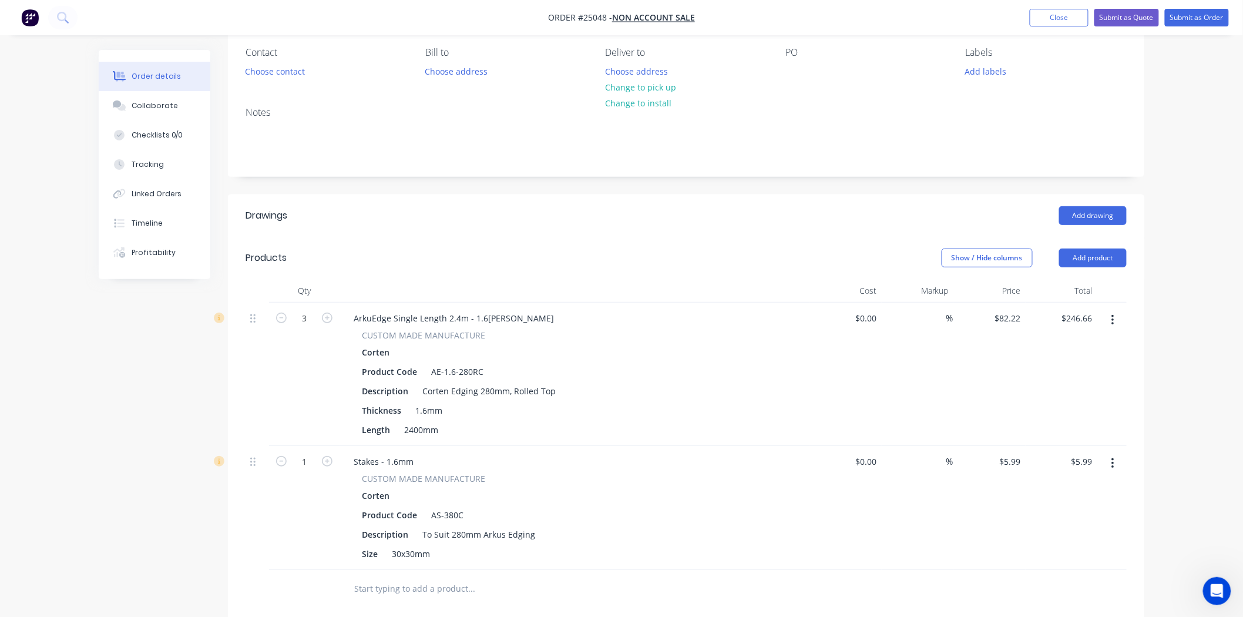
scroll to position [196, 0]
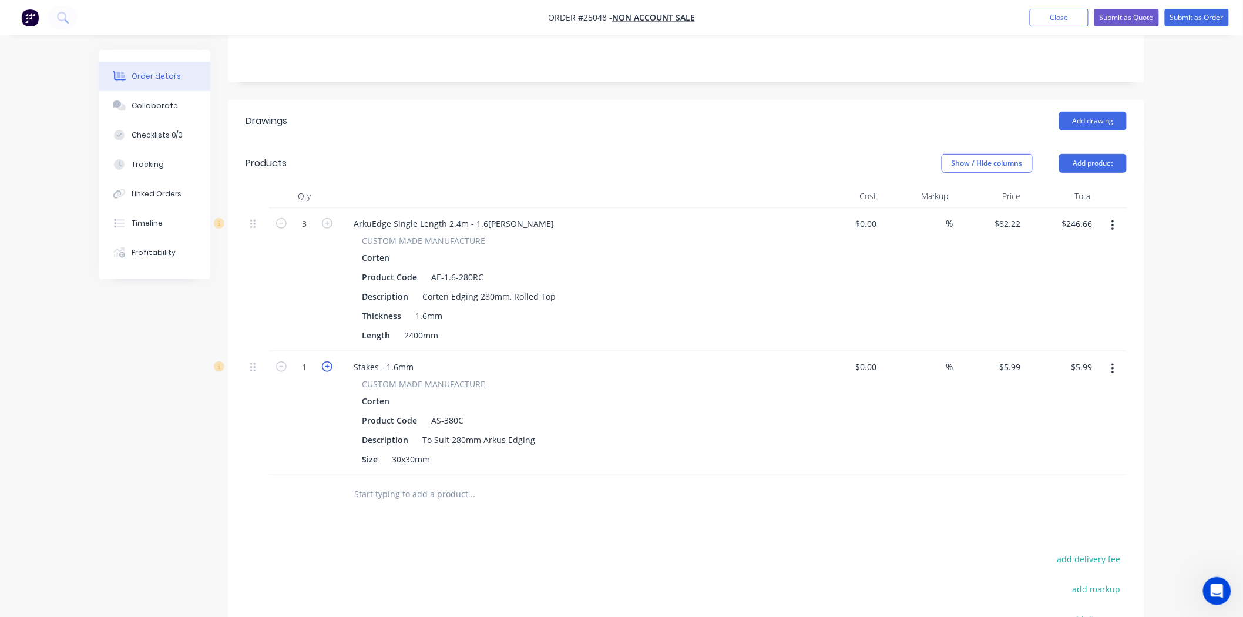
click at [329, 366] on icon "button" at bounding box center [327, 366] width 11 height 11
type input "2"
type input "$11.98"
click at [329, 366] on icon "button" at bounding box center [327, 366] width 11 height 11
type input "3"
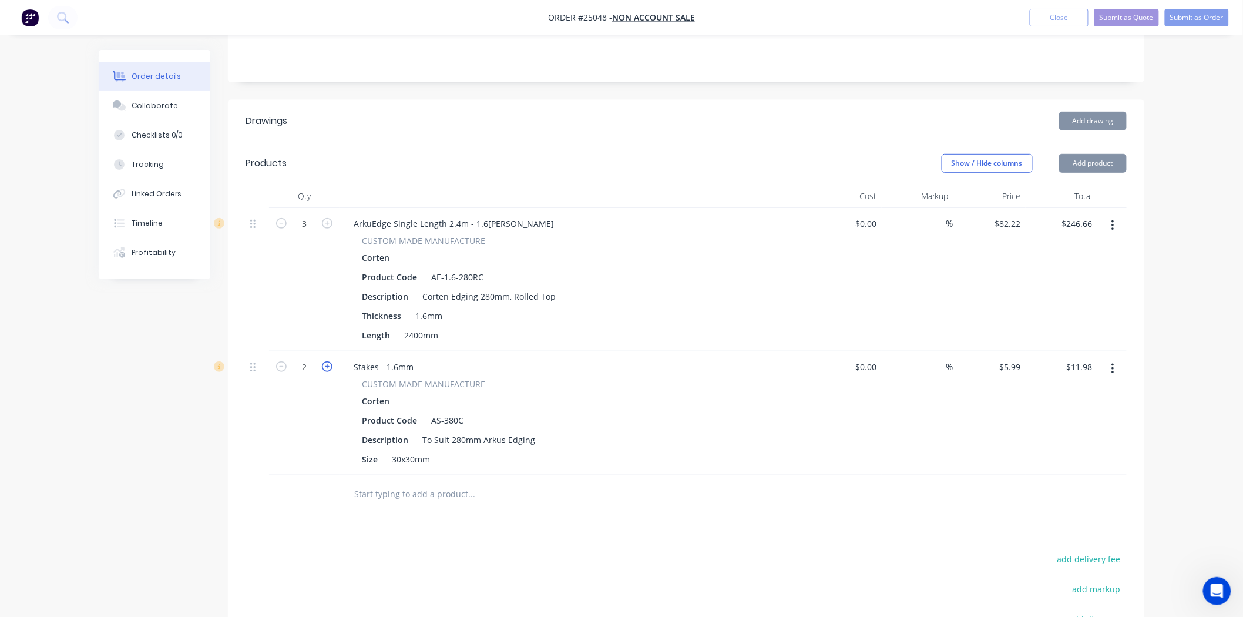
type input "$17.97"
click at [329, 366] on icon "button" at bounding box center [327, 366] width 11 height 11
type input "4"
type input "$23.96"
click at [329, 366] on icon "button" at bounding box center [327, 366] width 11 height 11
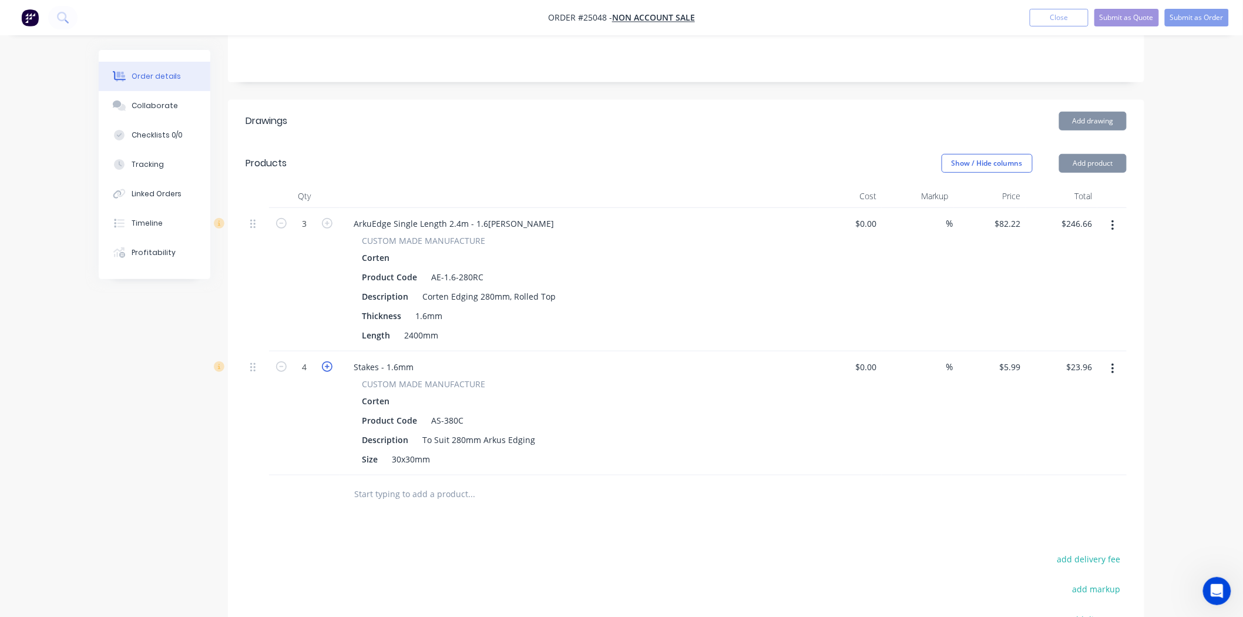
type input "5"
type input "$29.95"
click at [329, 366] on icon "button" at bounding box center [327, 366] width 11 height 11
type input "6"
type input "$35.94"
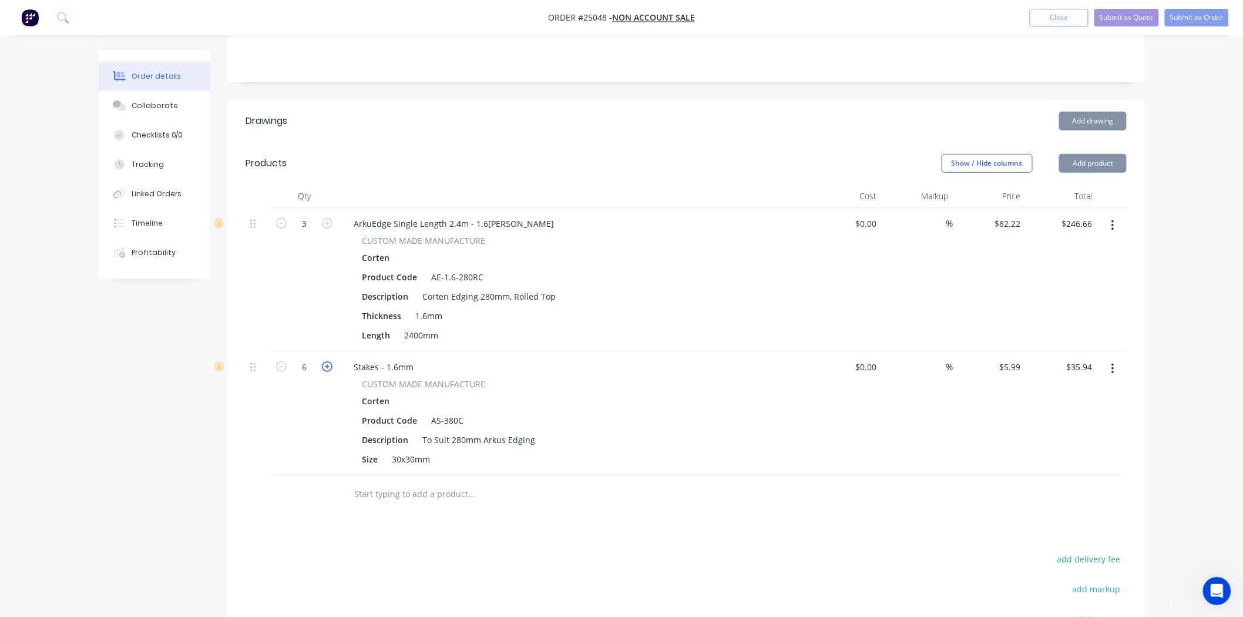
click at [329, 366] on icon "button" at bounding box center [327, 366] width 11 height 11
type input "7"
type input "$41.93"
click at [329, 366] on icon "button" at bounding box center [327, 366] width 11 height 11
type input "8"
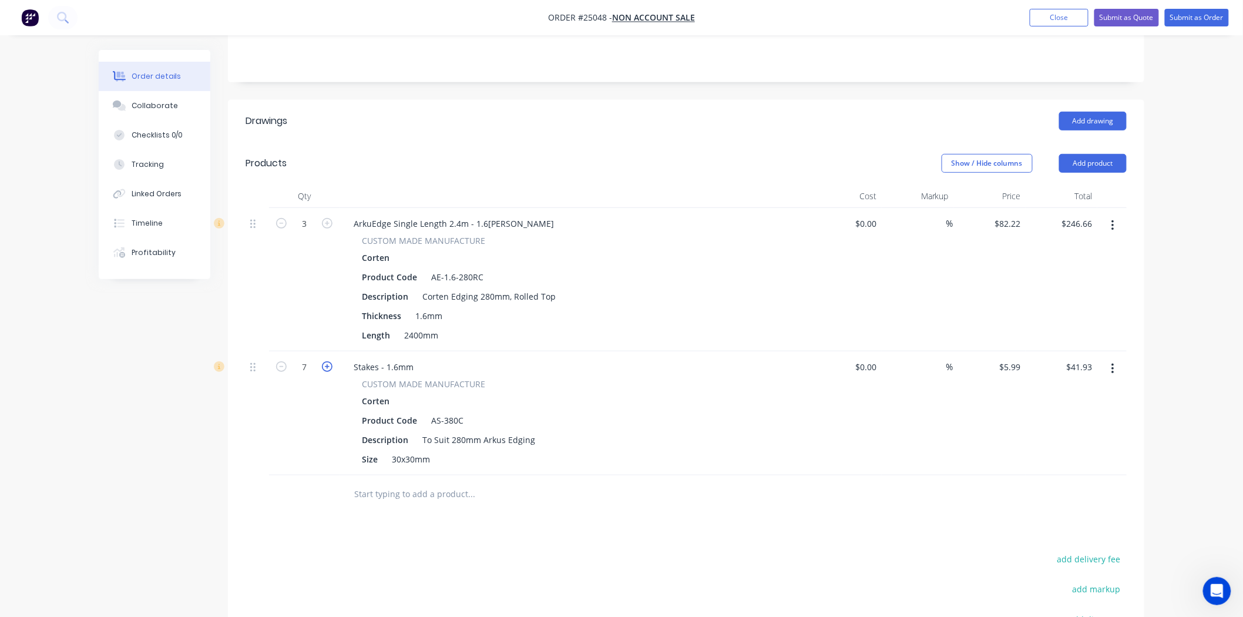
type input "$47.92"
click at [329, 366] on icon "button" at bounding box center [327, 366] width 11 height 11
type input "9"
type input "$53.91"
click at [1119, 160] on button "Add product" at bounding box center [1093, 163] width 68 height 19
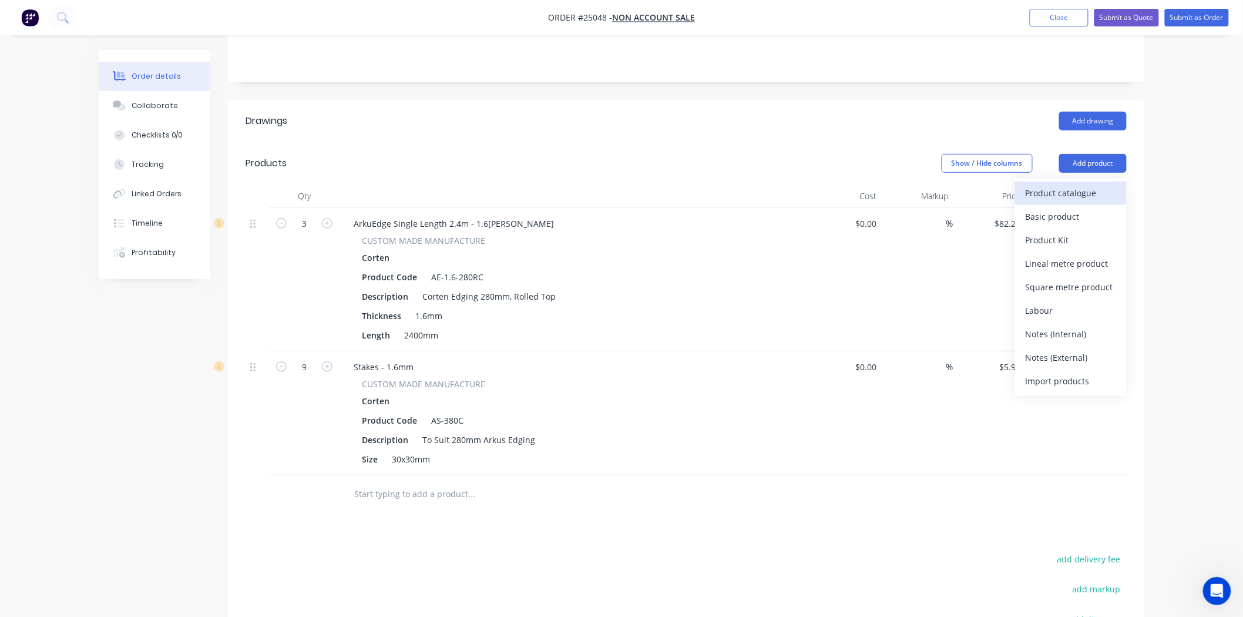
click at [1052, 187] on div "Product catalogue" at bounding box center [1071, 193] width 90 height 17
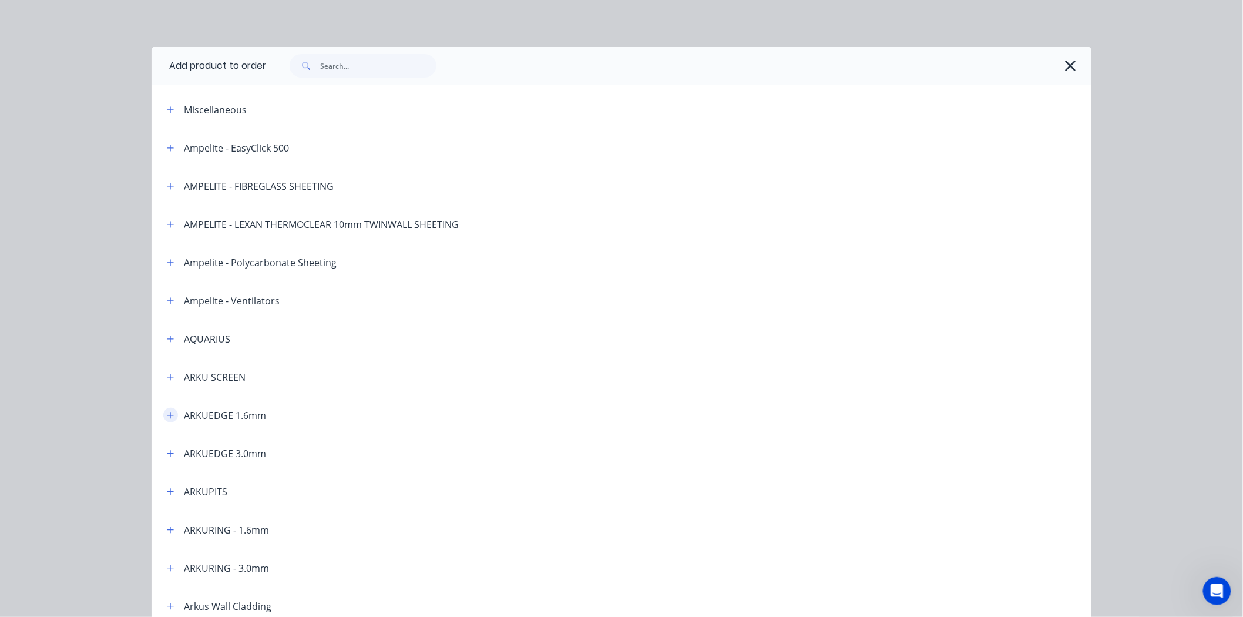
click at [167, 411] on icon "button" at bounding box center [170, 415] width 7 height 8
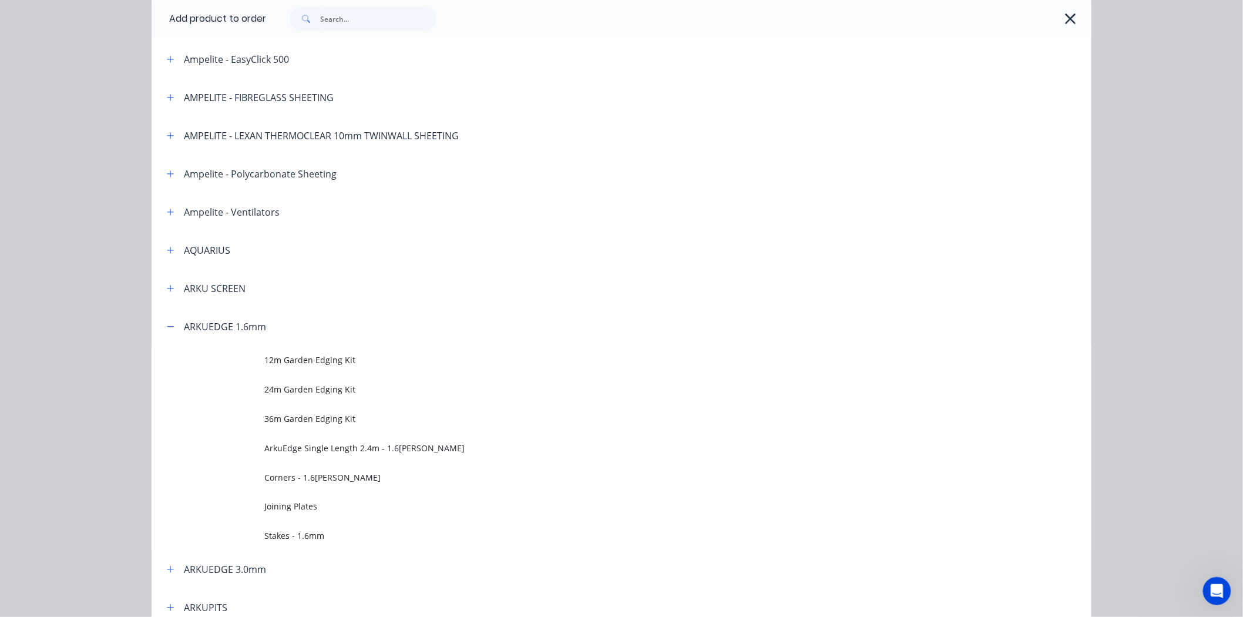
scroll to position [130, 0]
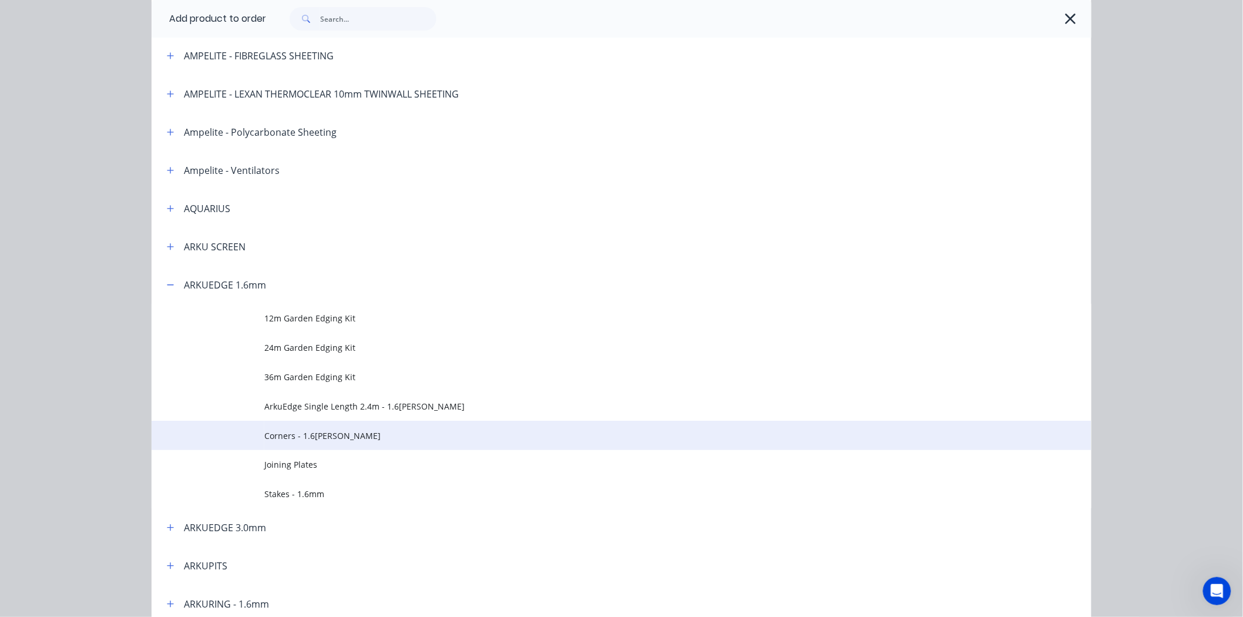
click at [318, 436] on span "Corners - 1.6mm Corten" at bounding box center [595, 436] width 662 height 12
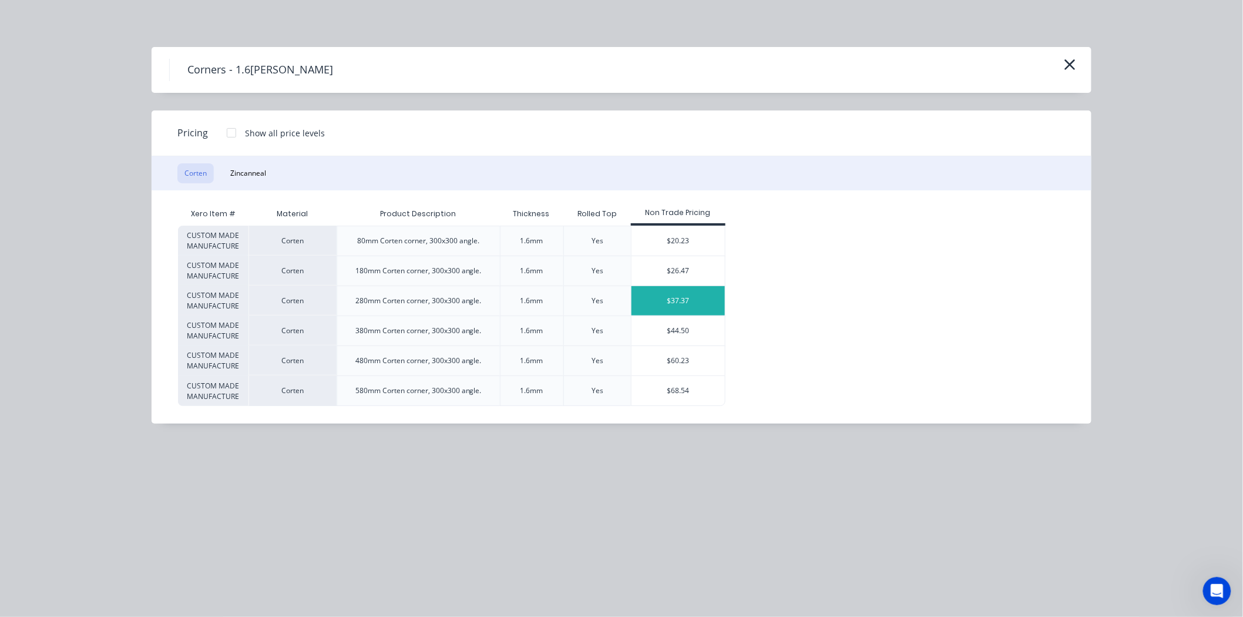
click at [688, 299] on div "$37.37" at bounding box center [678, 300] width 93 height 29
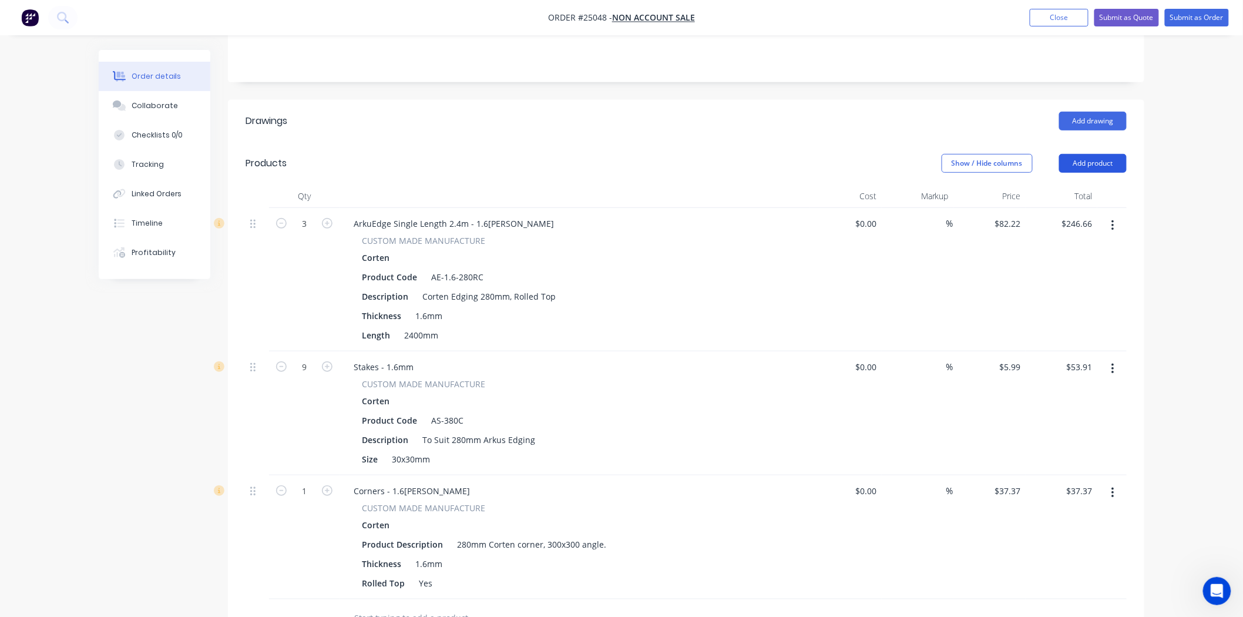
click at [1095, 166] on button "Add product" at bounding box center [1093, 163] width 68 height 19
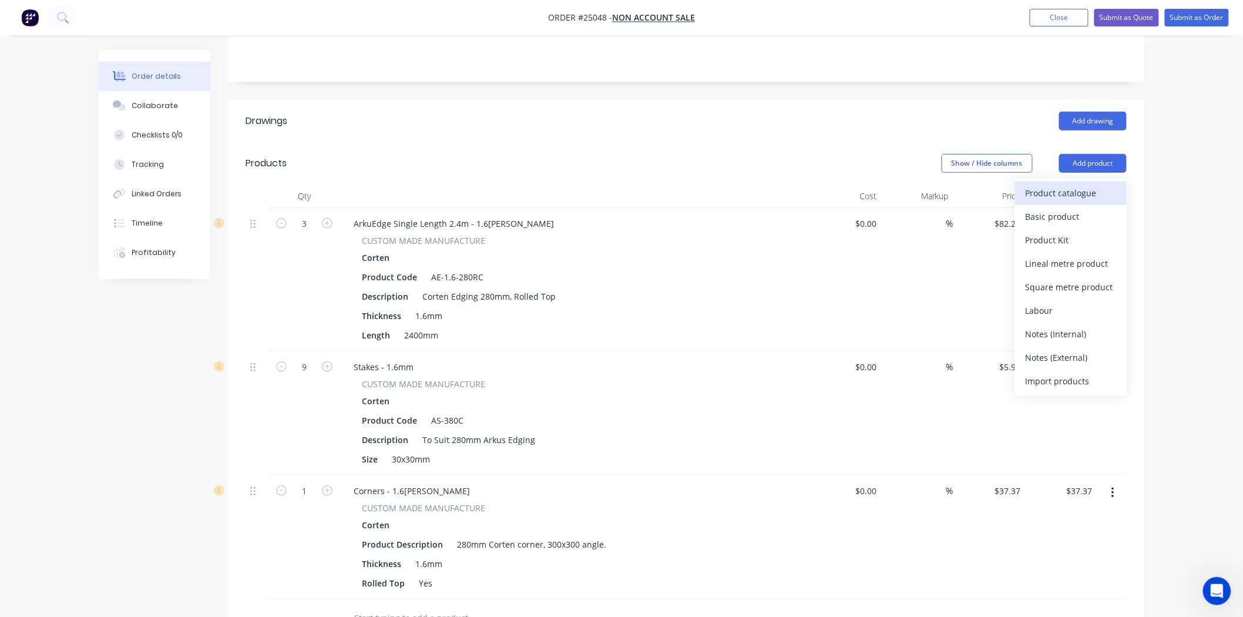
click at [1089, 186] on div "Product catalogue" at bounding box center [1071, 193] width 90 height 17
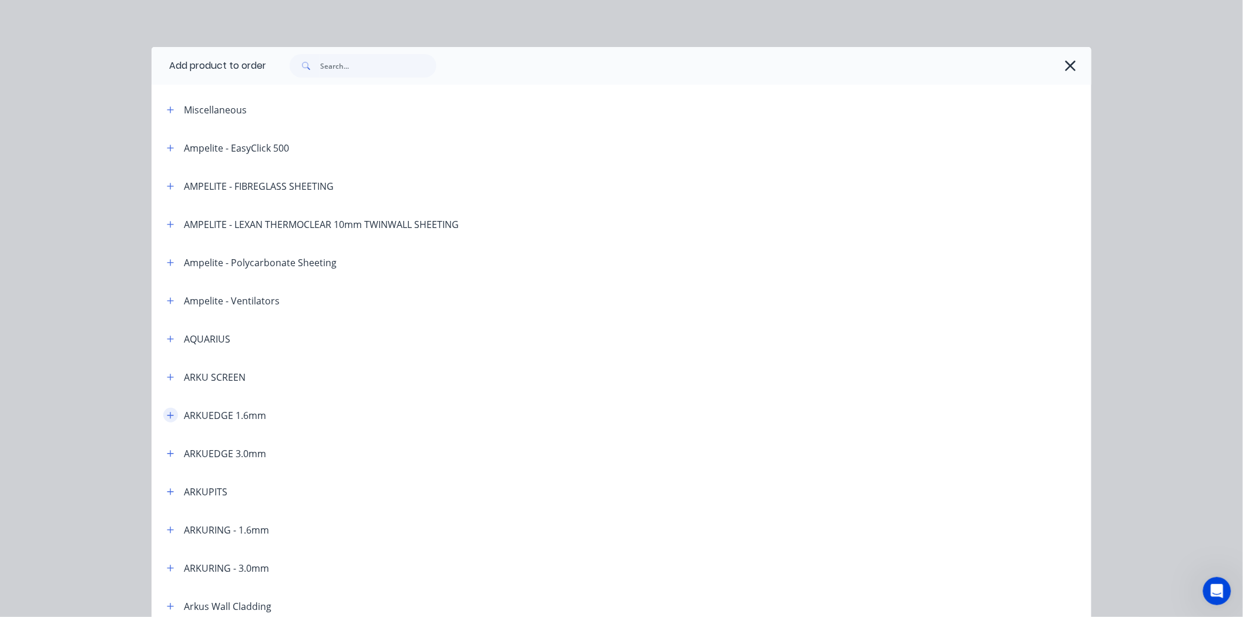
click at [167, 412] on icon "button" at bounding box center [170, 415] width 7 height 8
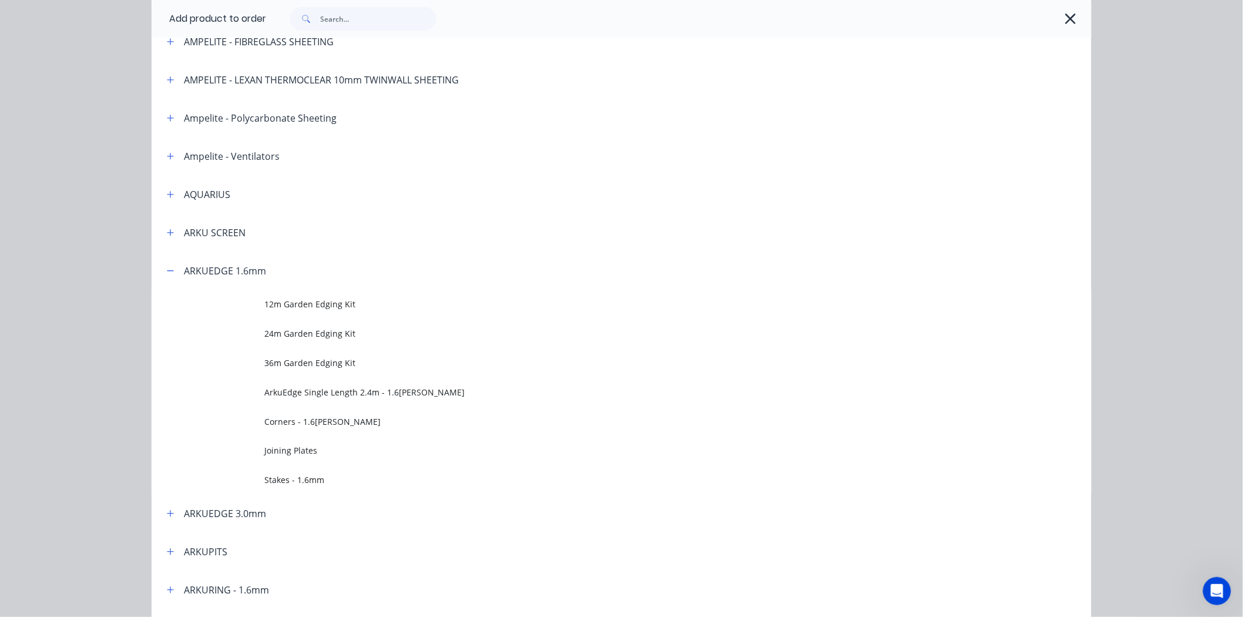
scroll to position [196, 0]
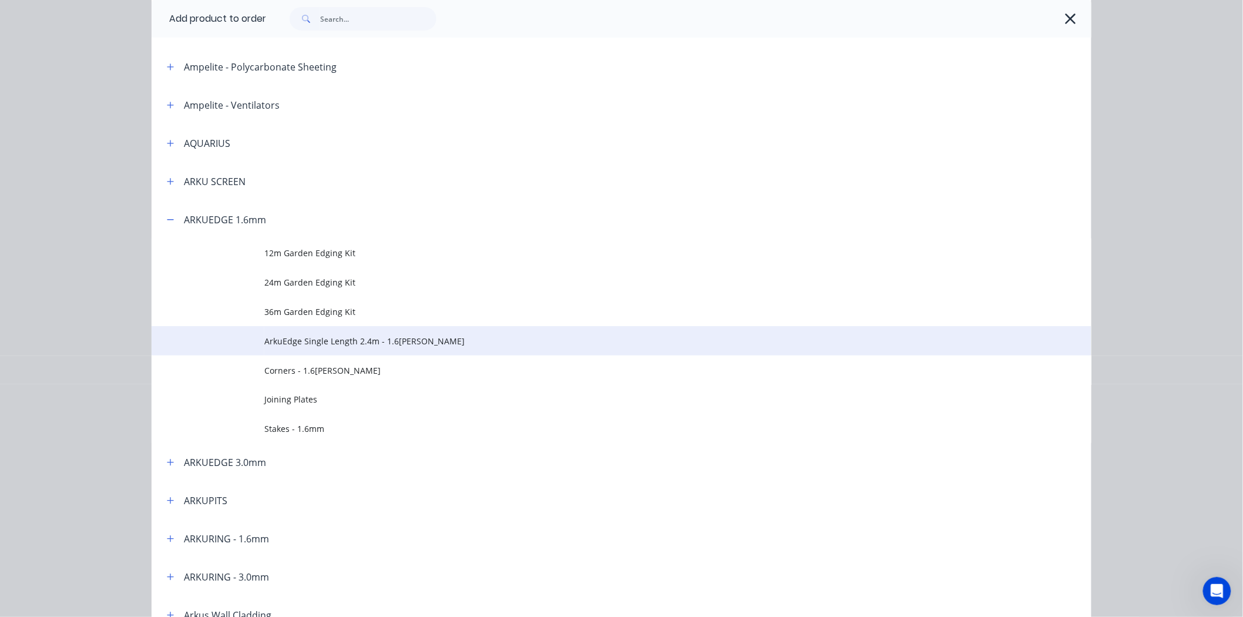
click at [350, 337] on span "ArkuEdge Single Length 2.4m - 1.6mm Corten" at bounding box center [595, 341] width 662 height 12
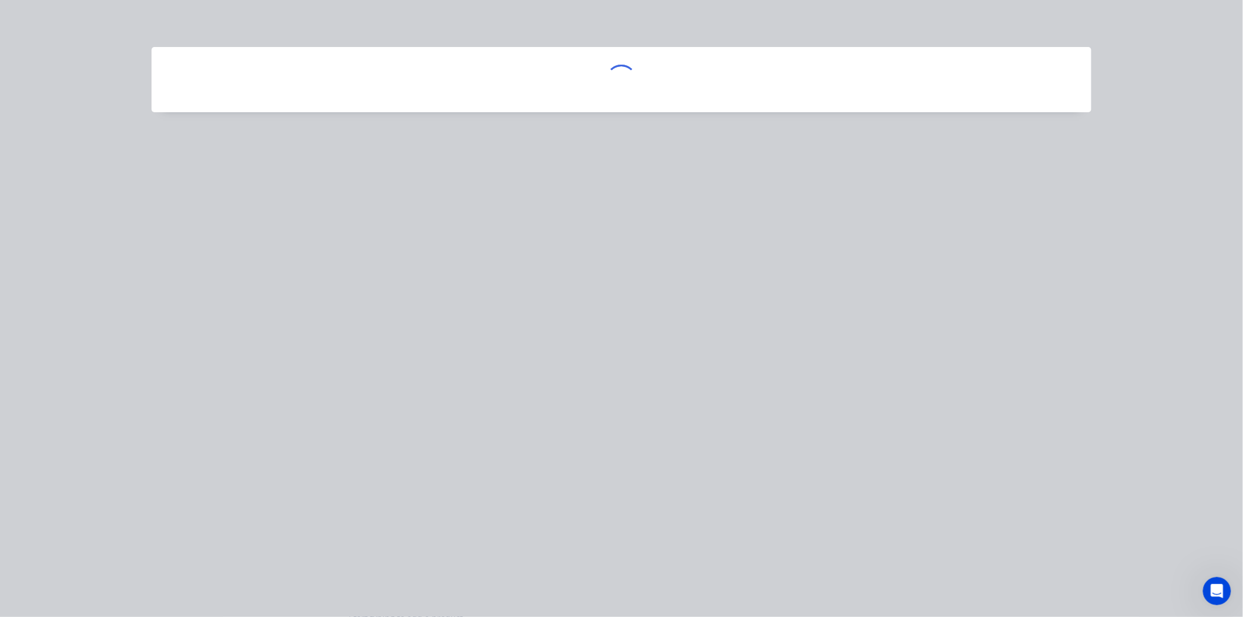
scroll to position [0, 0]
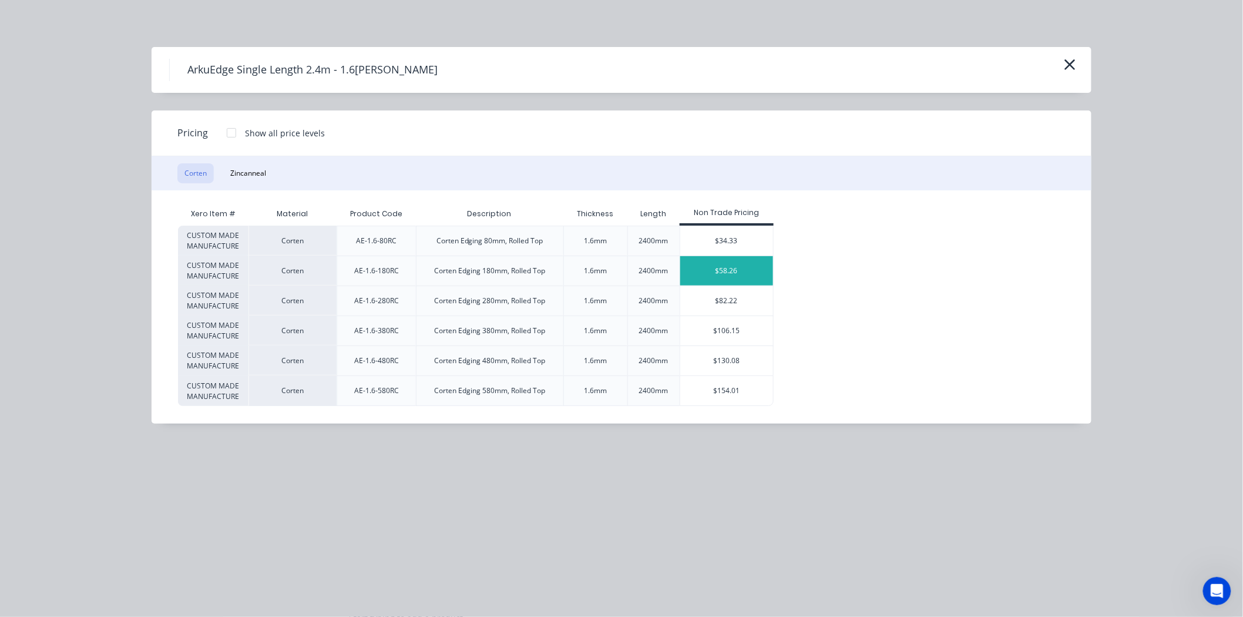
click at [712, 276] on div "$58.26" at bounding box center [726, 270] width 93 height 29
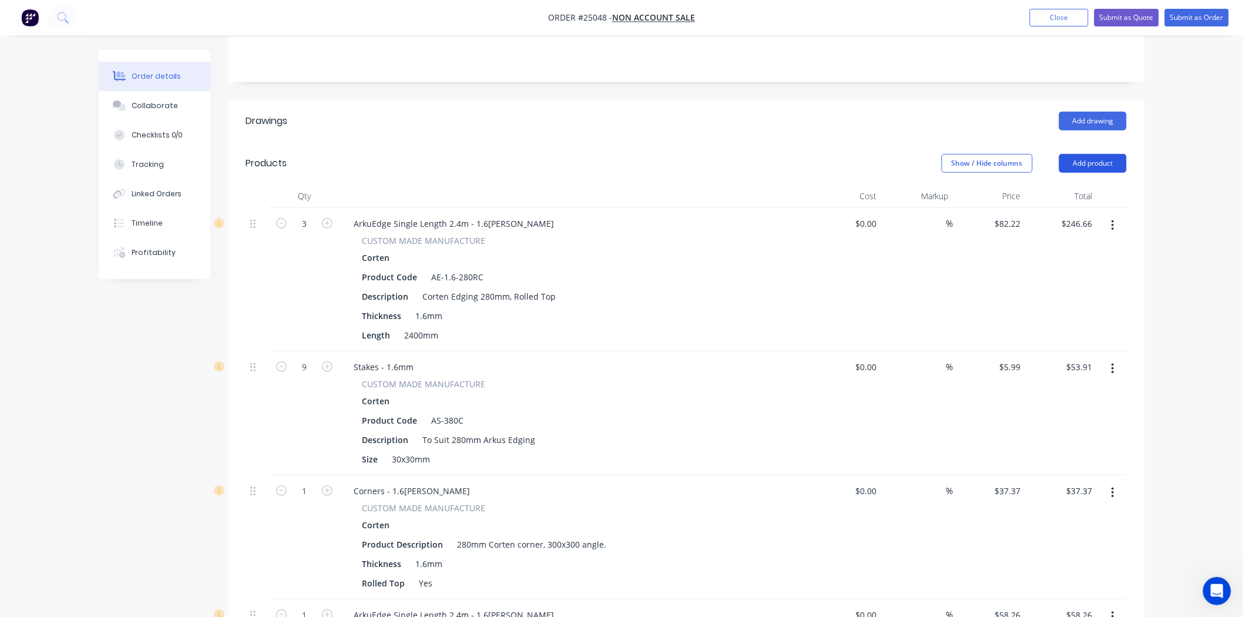
click at [1111, 160] on button "Add product" at bounding box center [1093, 163] width 68 height 19
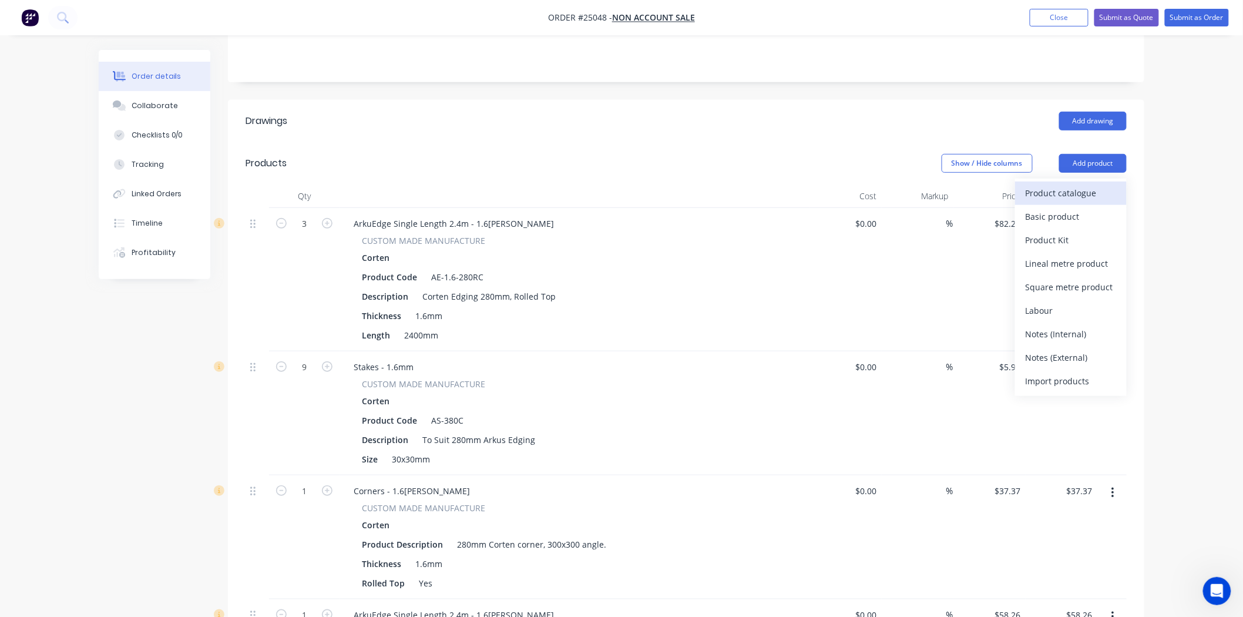
click at [1082, 183] on button "Product catalogue" at bounding box center [1071, 194] width 112 height 24
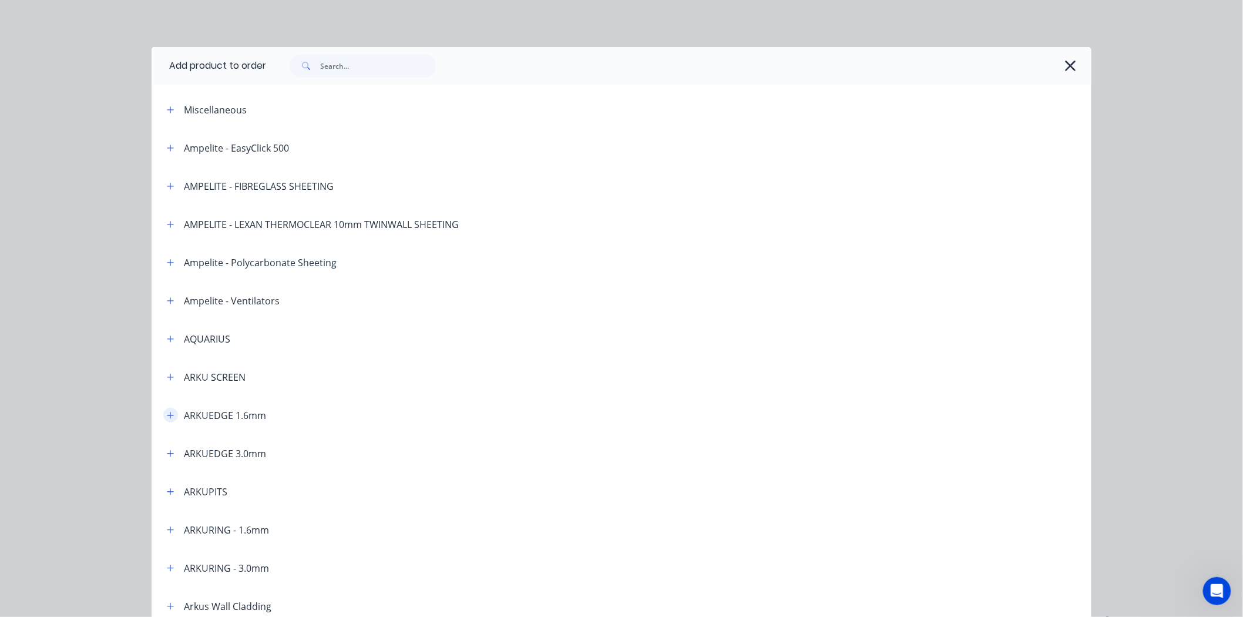
click at [167, 418] on icon "button" at bounding box center [170, 415] width 7 height 8
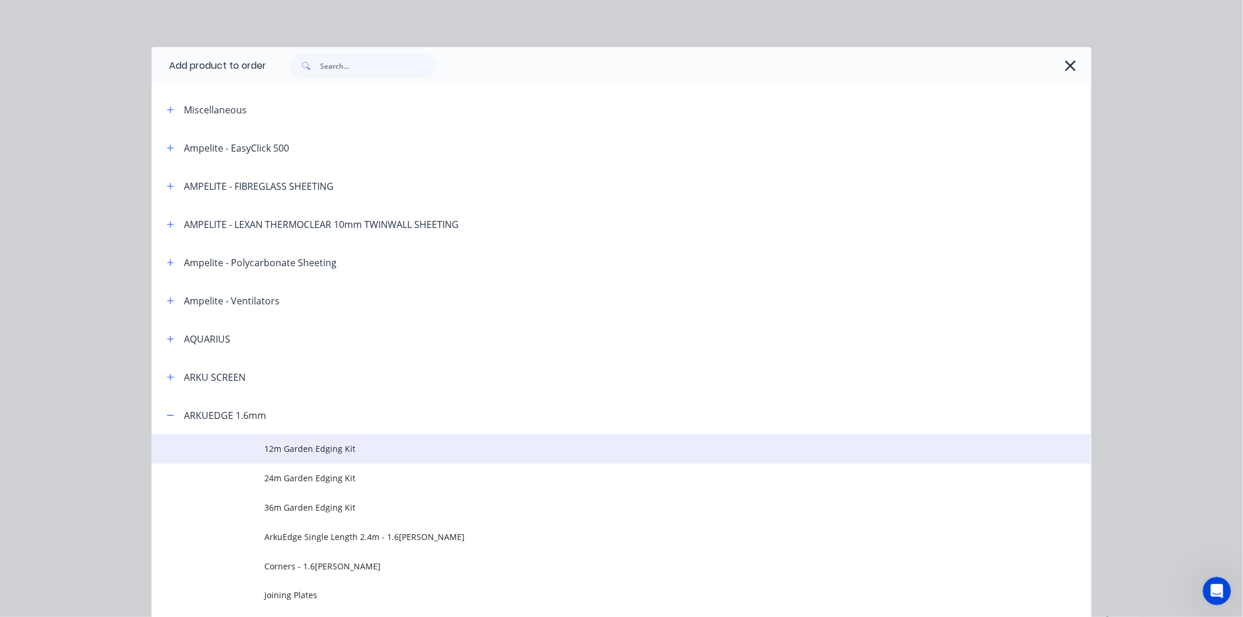
scroll to position [326, 0]
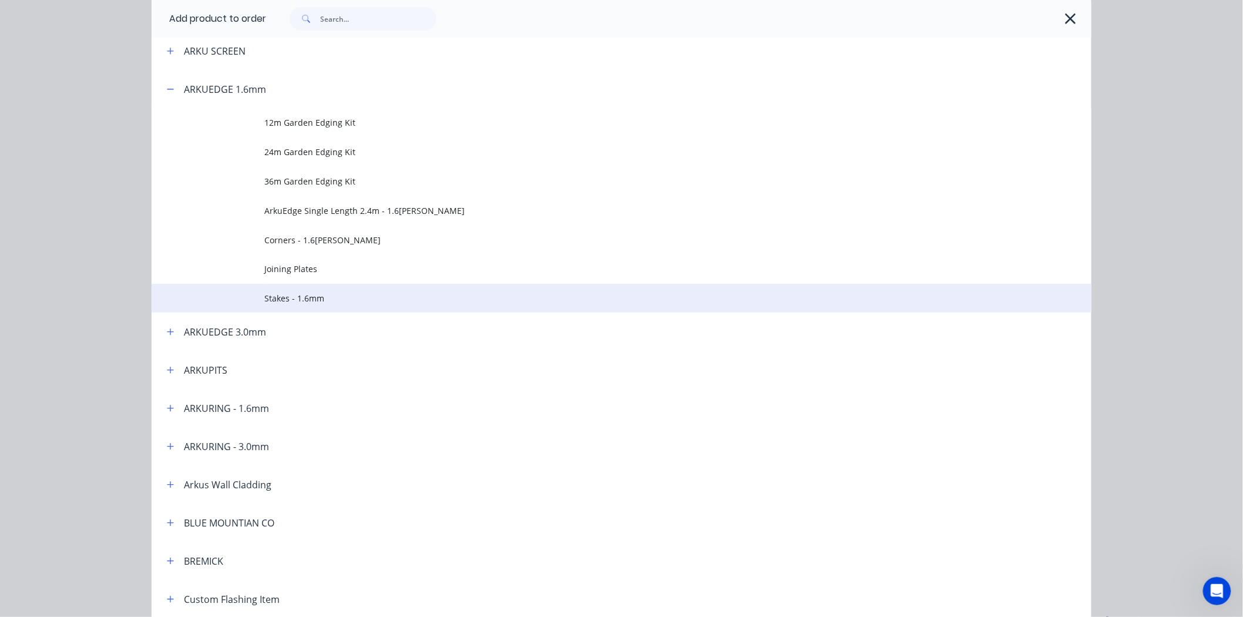
click at [320, 293] on span "Stakes - 1.6mm" at bounding box center [595, 298] width 662 height 12
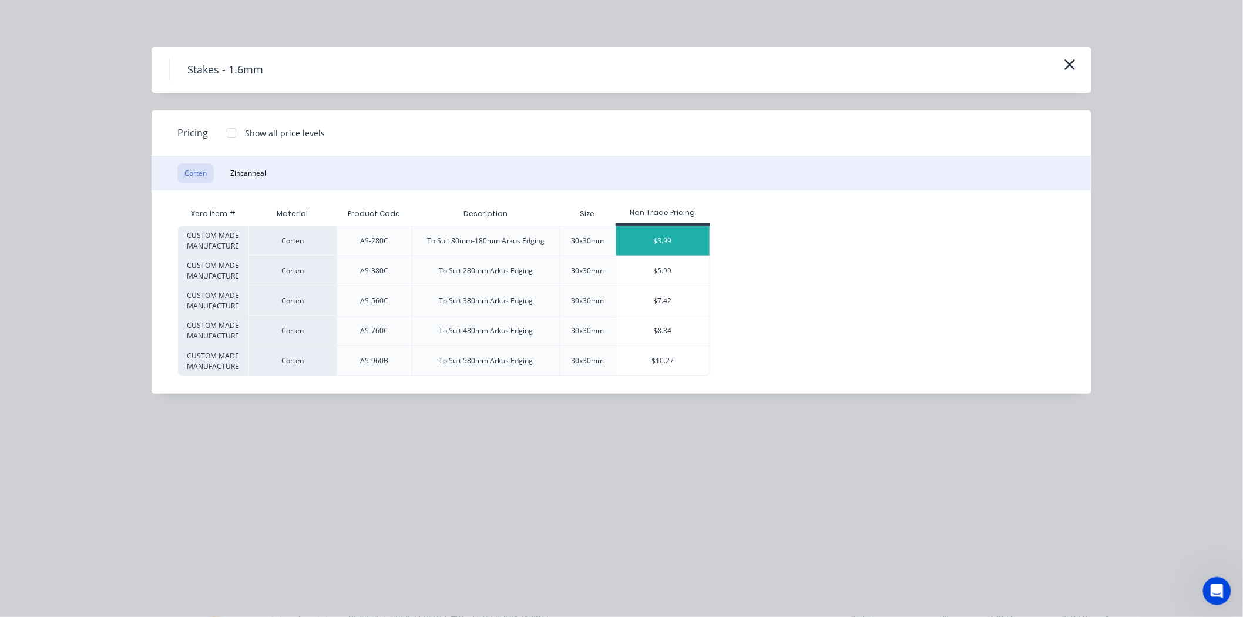
click at [663, 239] on div "$3.99" at bounding box center [662, 240] width 93 height 29
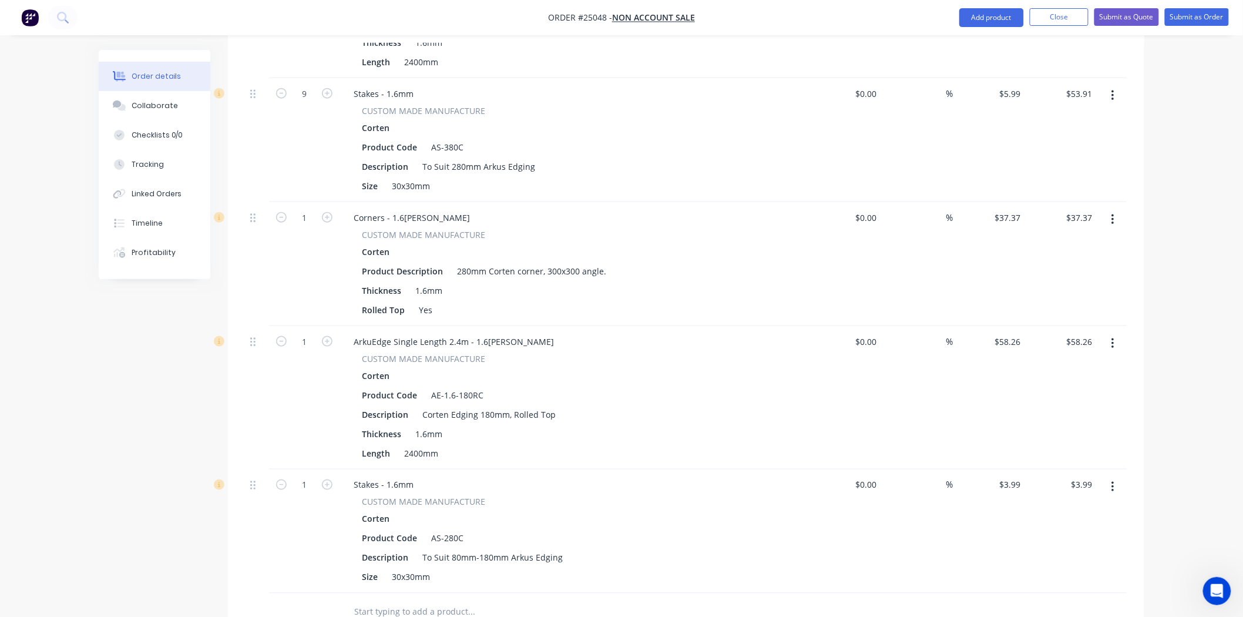
scroll to position [522, 0]
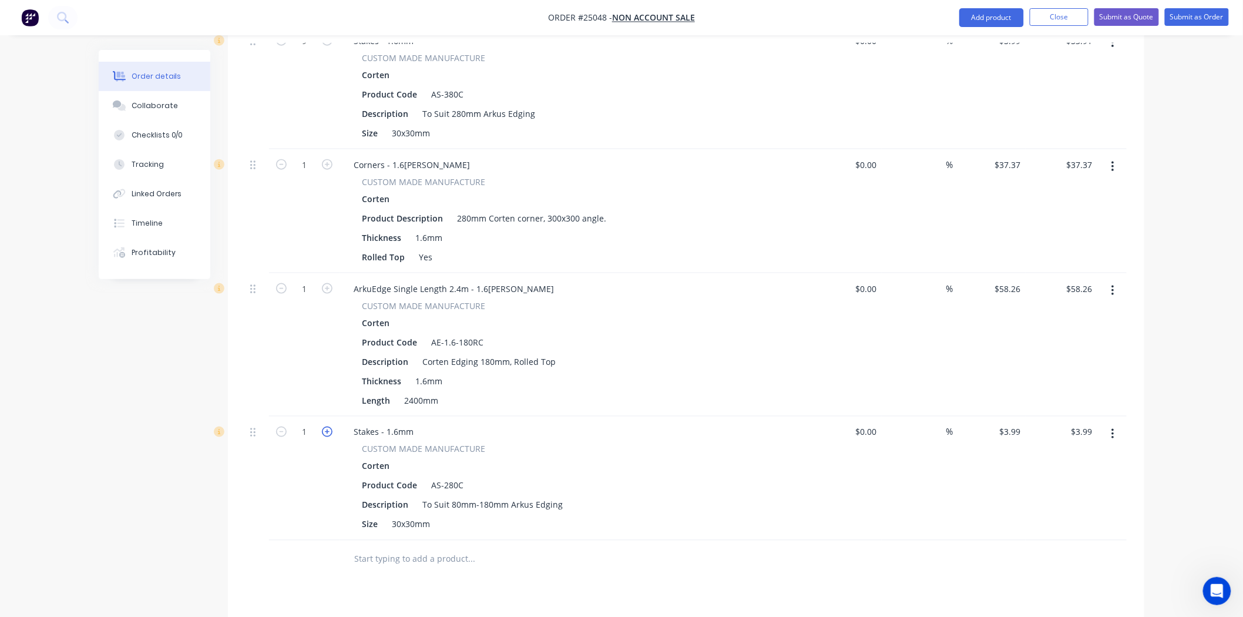
click at [327, 431] on icon "button" at bounding box center [327, 432] width 11 height 11
type input "2"
type input "$7.98"
click at [327, 431] on icon "button" at bounding box center [327, 432] width 11 height 11
type input "3"
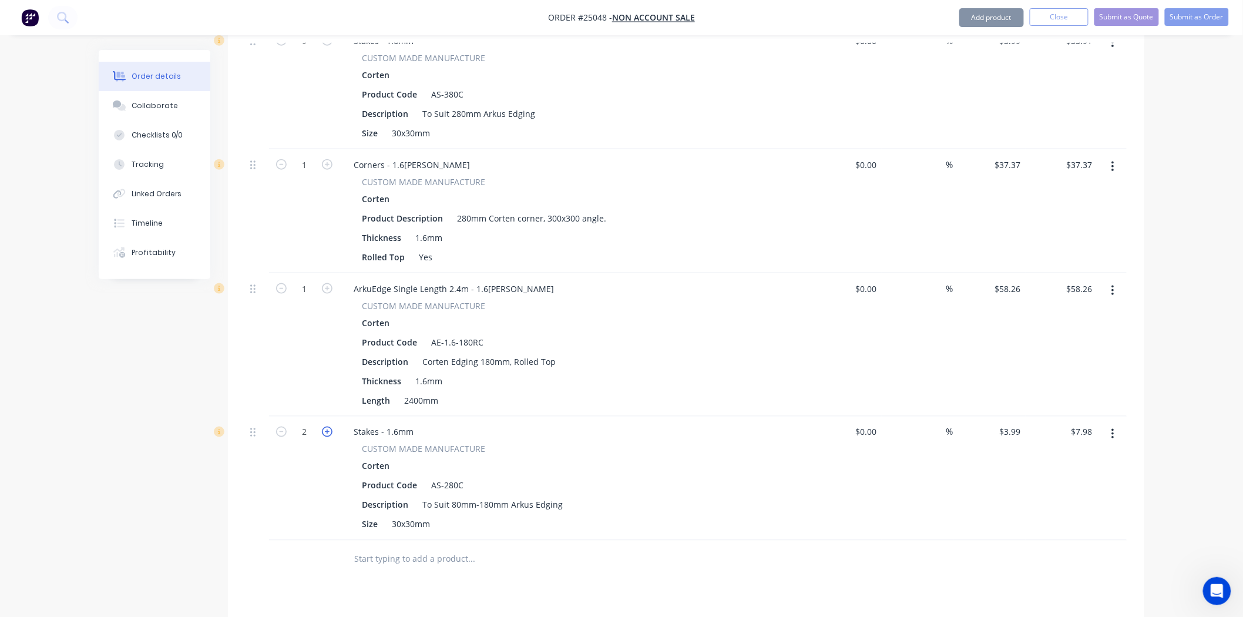
type input "$11.97"
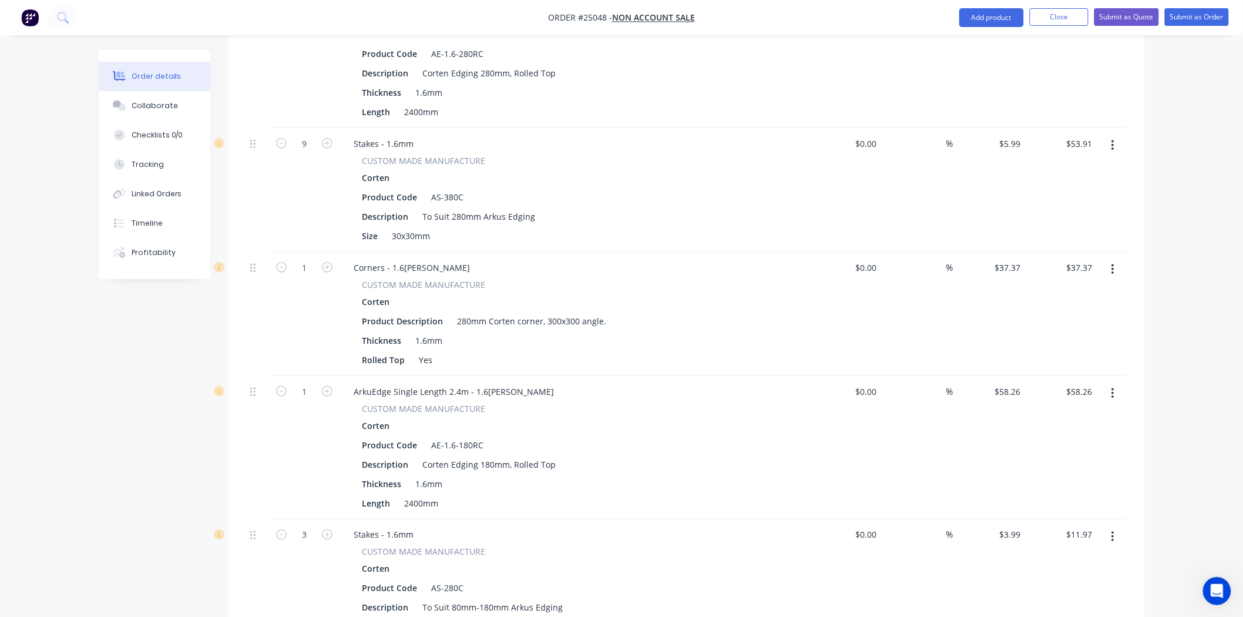
scroll to position [261, 0]
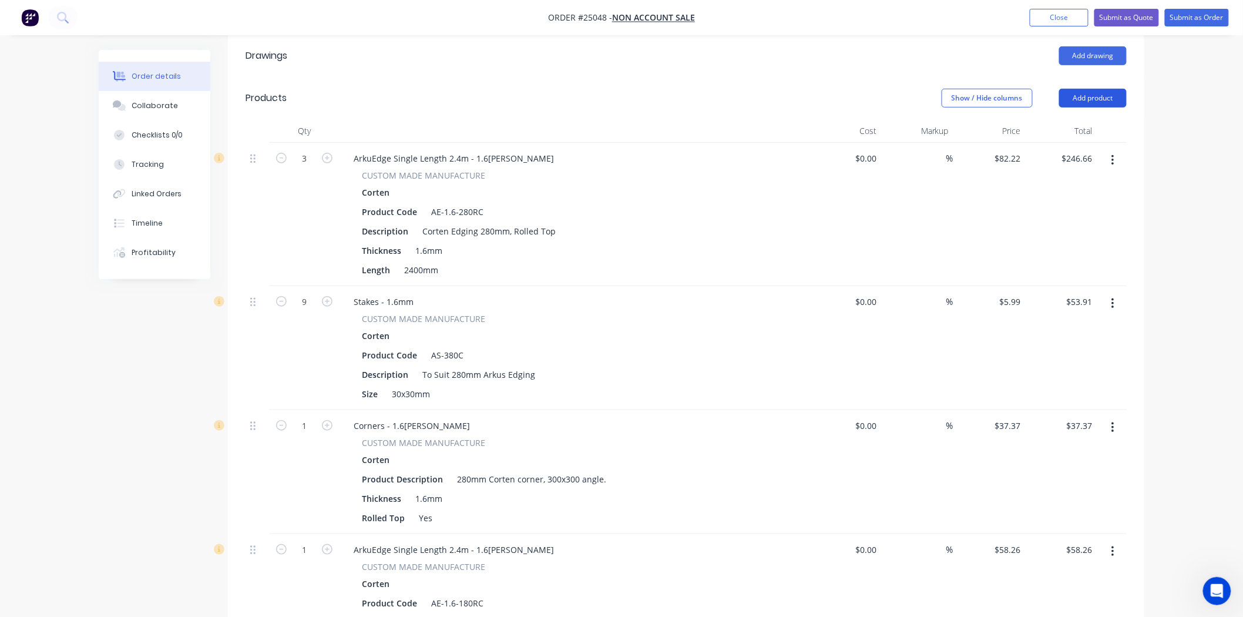
click at [1086, 95] on button "Add product" at bounding box center [1093, 98] width 68 height 19
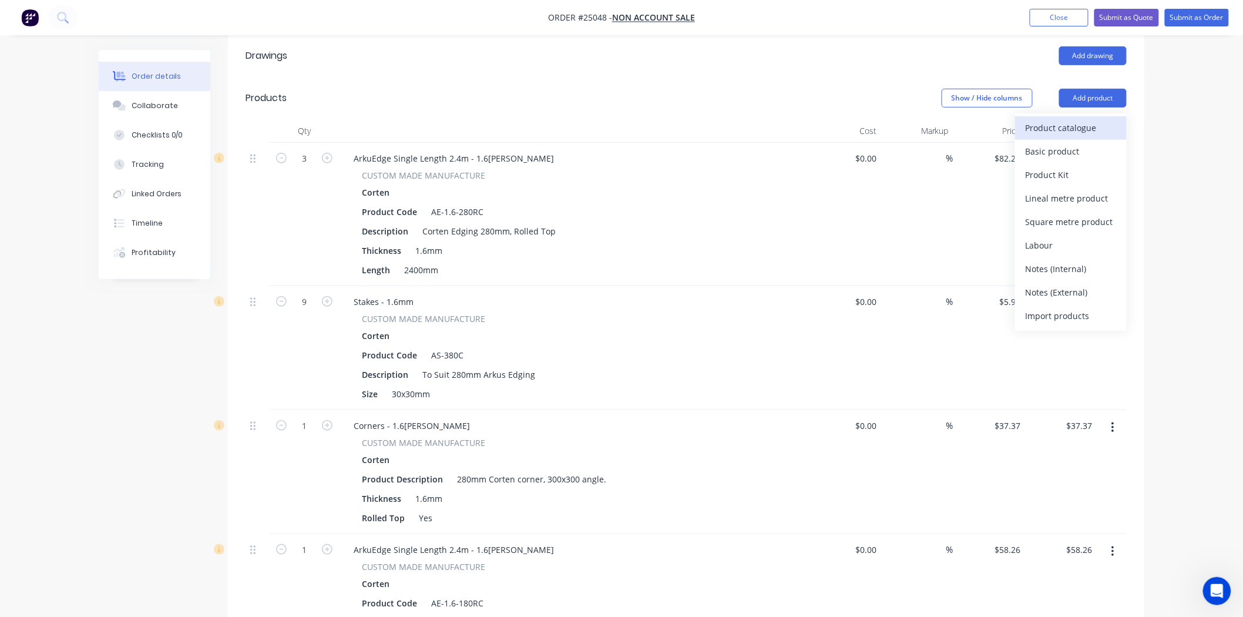
click at [1074, 120] on div "Product catalogue" at bounding box center [1071, 127] width 90 height 17
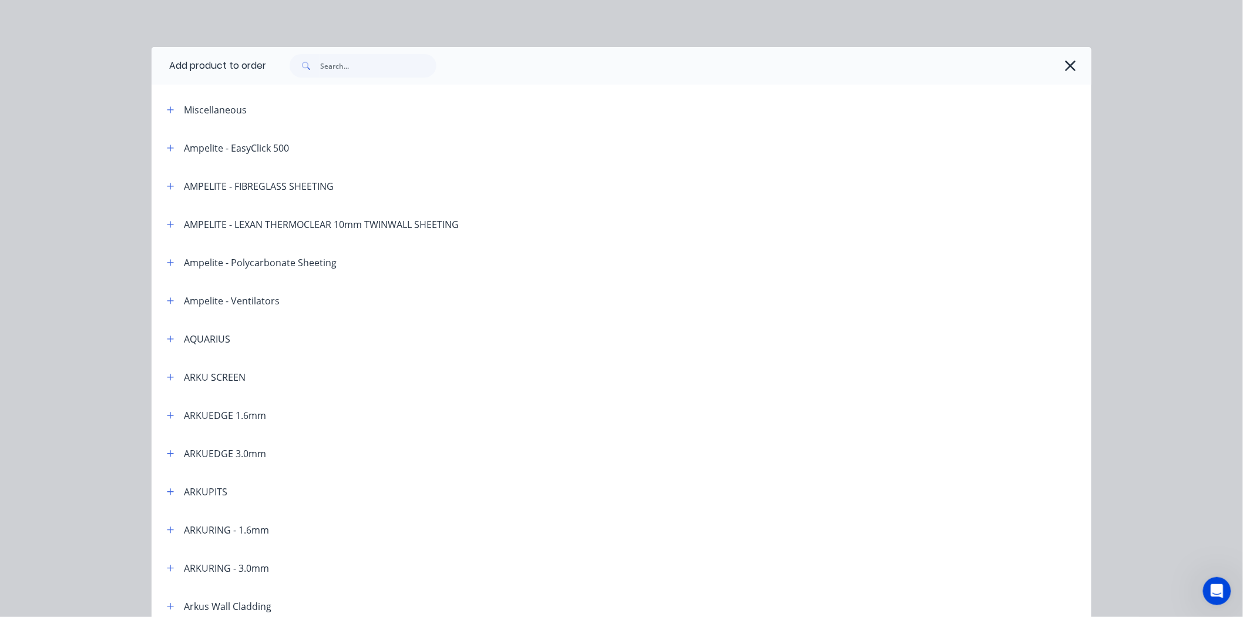
click at [176, 521] on header "ARKURING - 1.6mm" at bounding box center [622, 530] width 940 height 38
click at [171, 528] on button "button" at bounding box center [170, 529] width 15 height 15
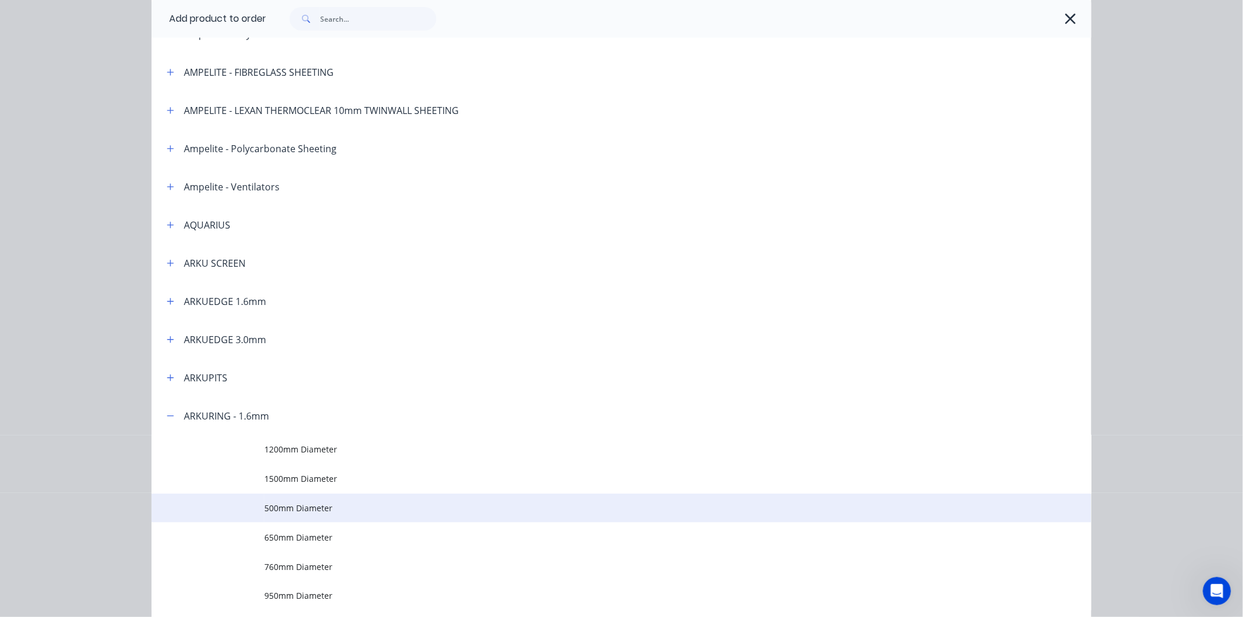
scroll to position [326, 0]
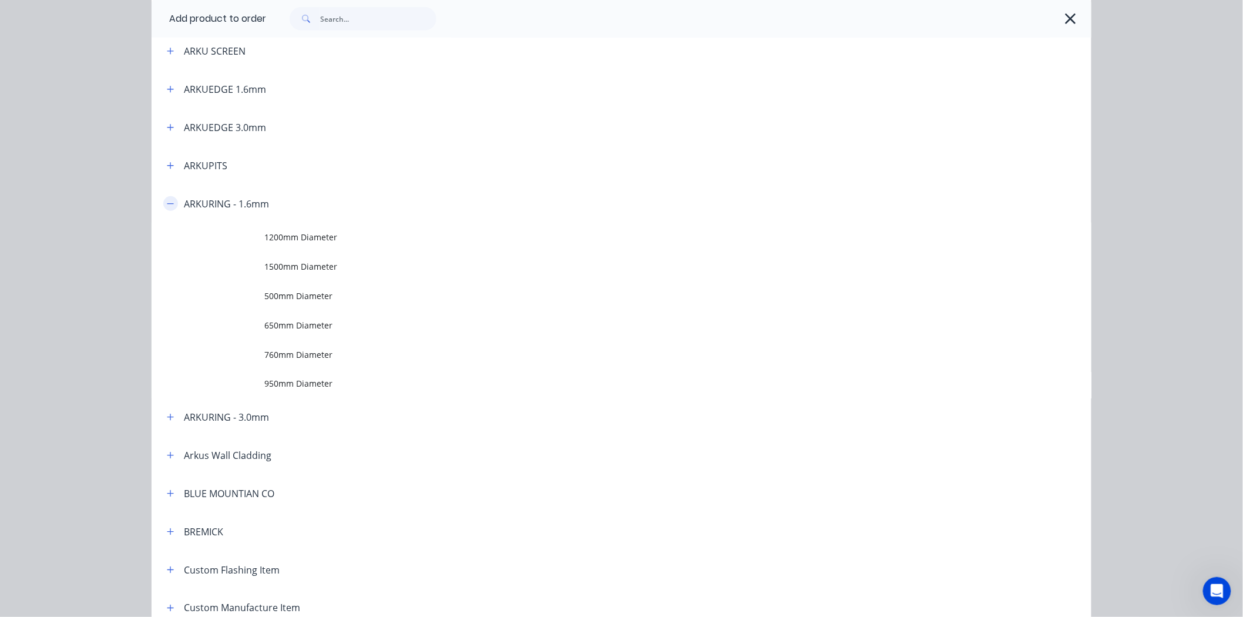
click at [167, 202] on icon "button" at bounding box center [170, 204] width 7 height 8
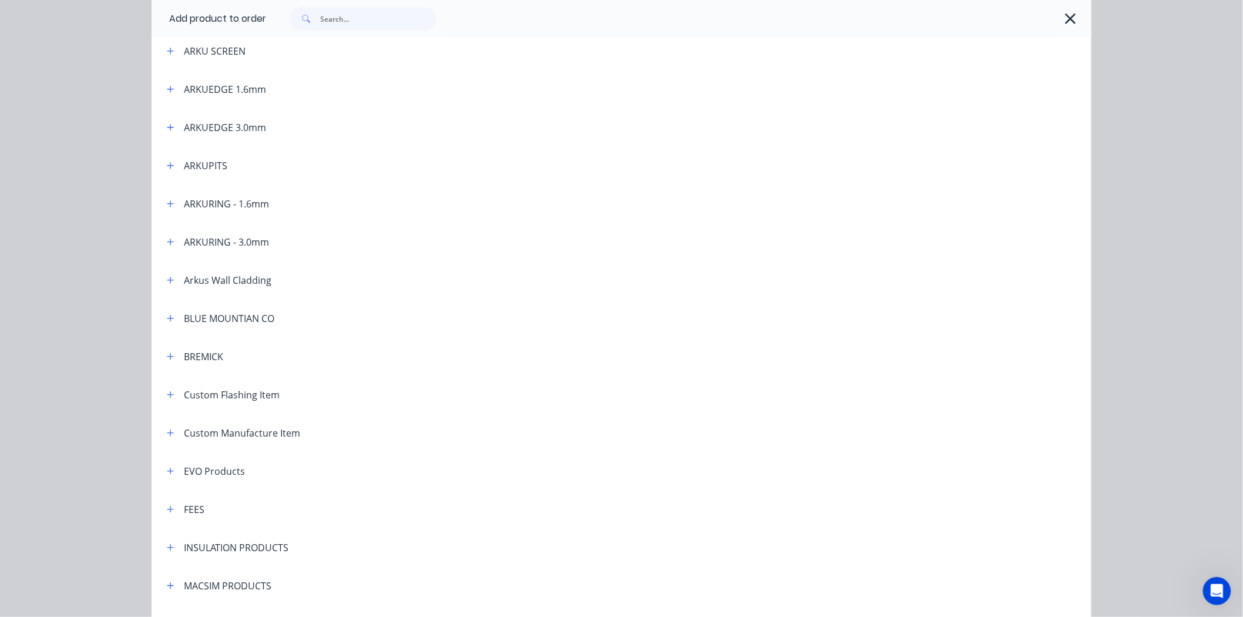
click at [175, 83] on div "ARKUEDGE 1.6mm" at bounding box center [211, 89] width 109 height 15
click at [171, 84] on button "button" at bounding box center [170, 89] width 15 height 15
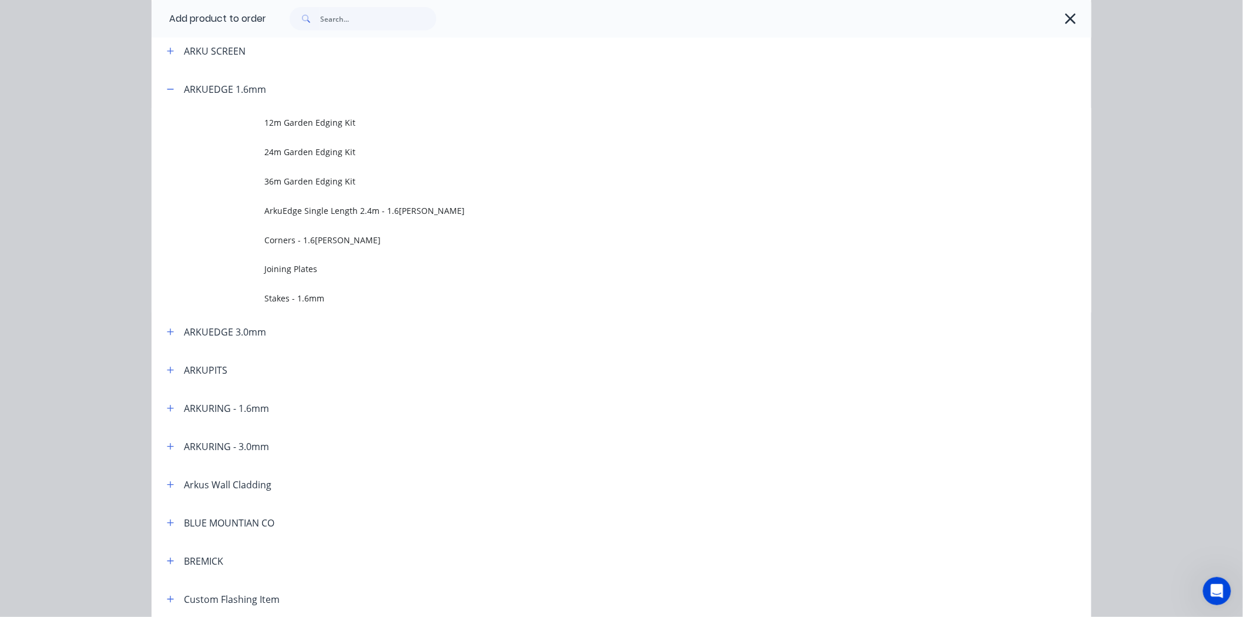
click at [350, 262] on td "Joining Plates" at bounding box center [677, 268] width 827 height 29
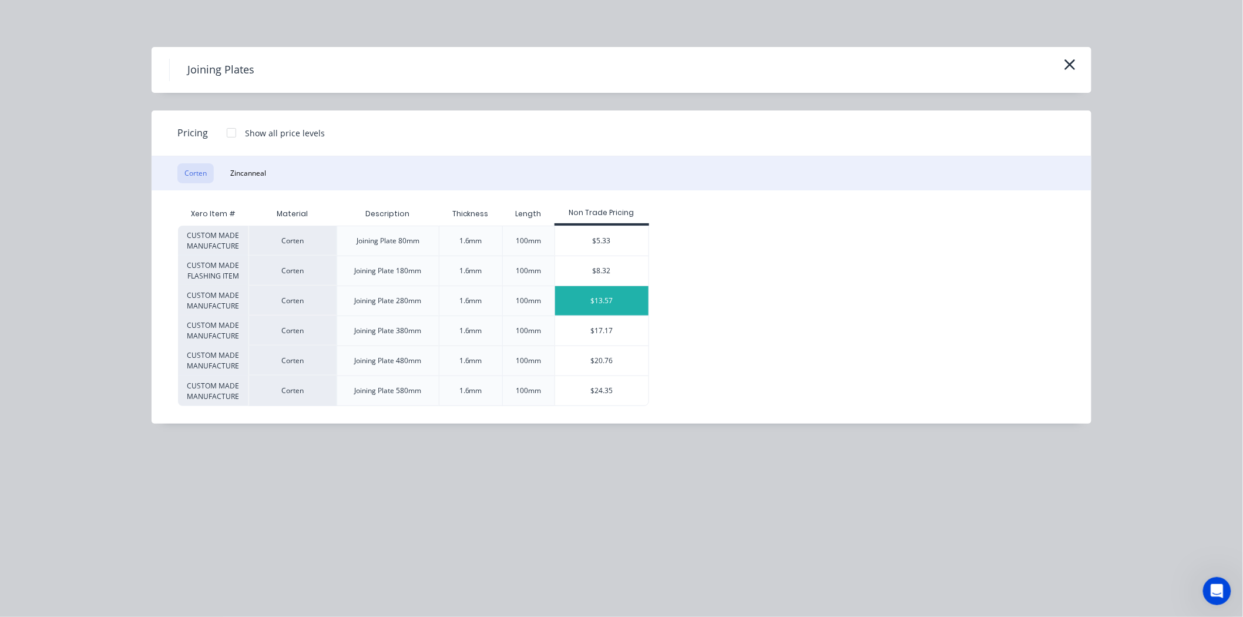
click at [612, 301] on div "$13.57" at bounding box center [601, 300] width 93 height 29
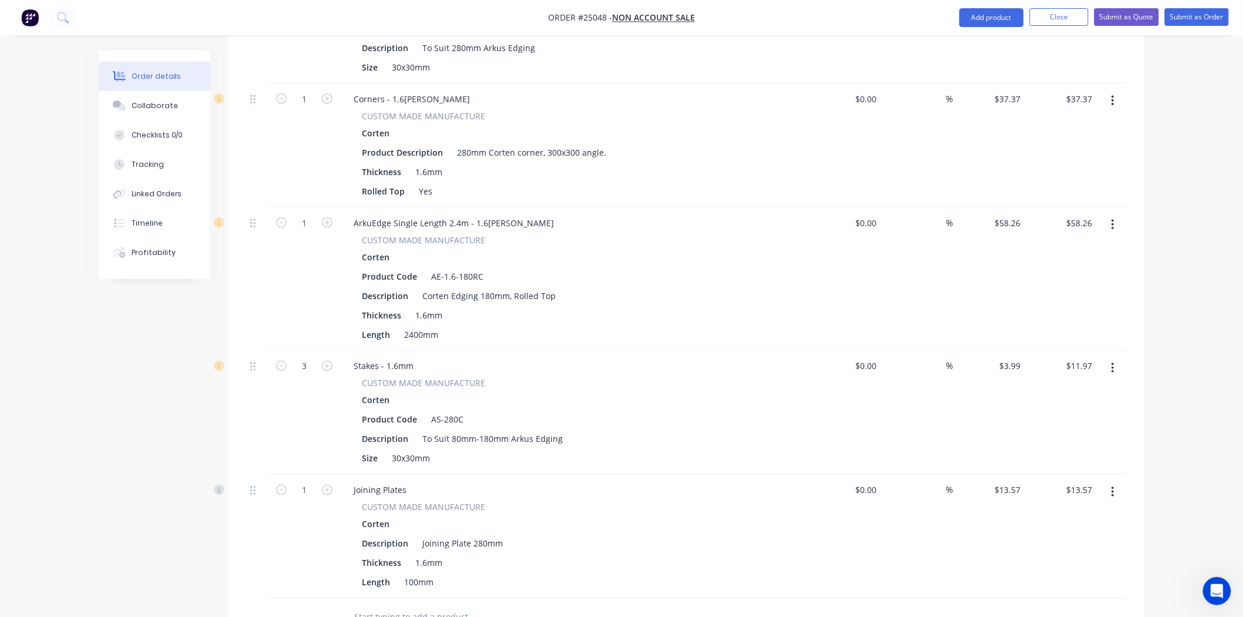
scroll to position [849, 0]
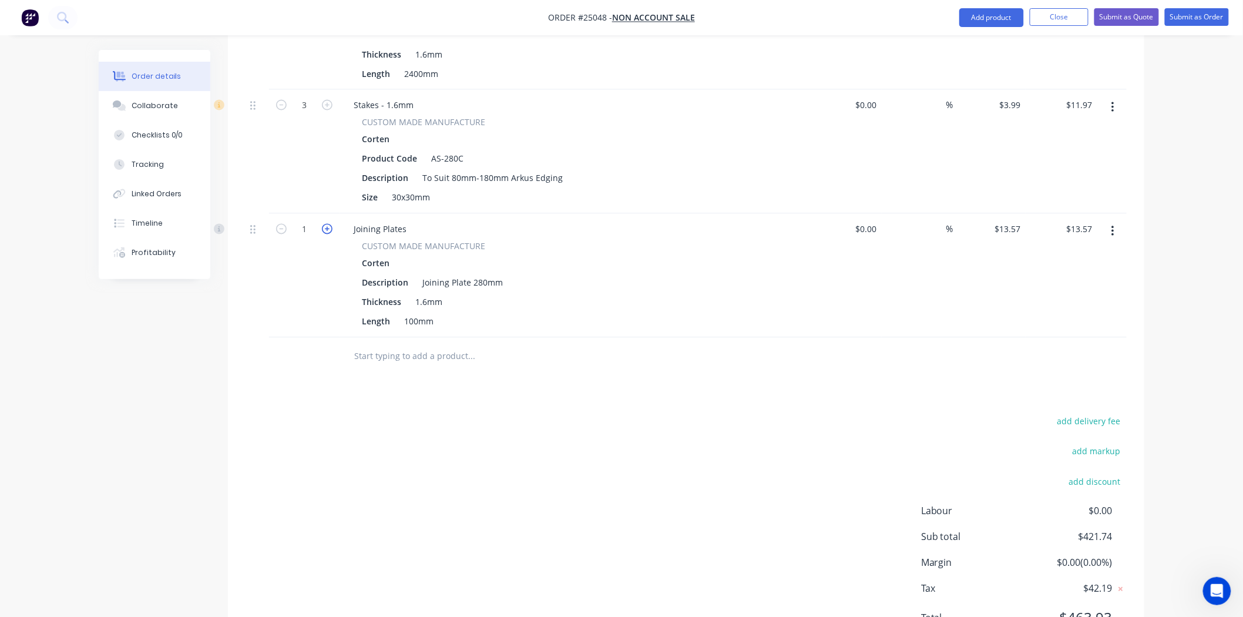
click at [330, 226] on icon "button" at bounding box center [327, 229] width 11 height 11
type input "2"
type input "$27.14"
click at [330, 226] on icon "button" at bounding box center [327, 229] width 11 height 11
type input "3"
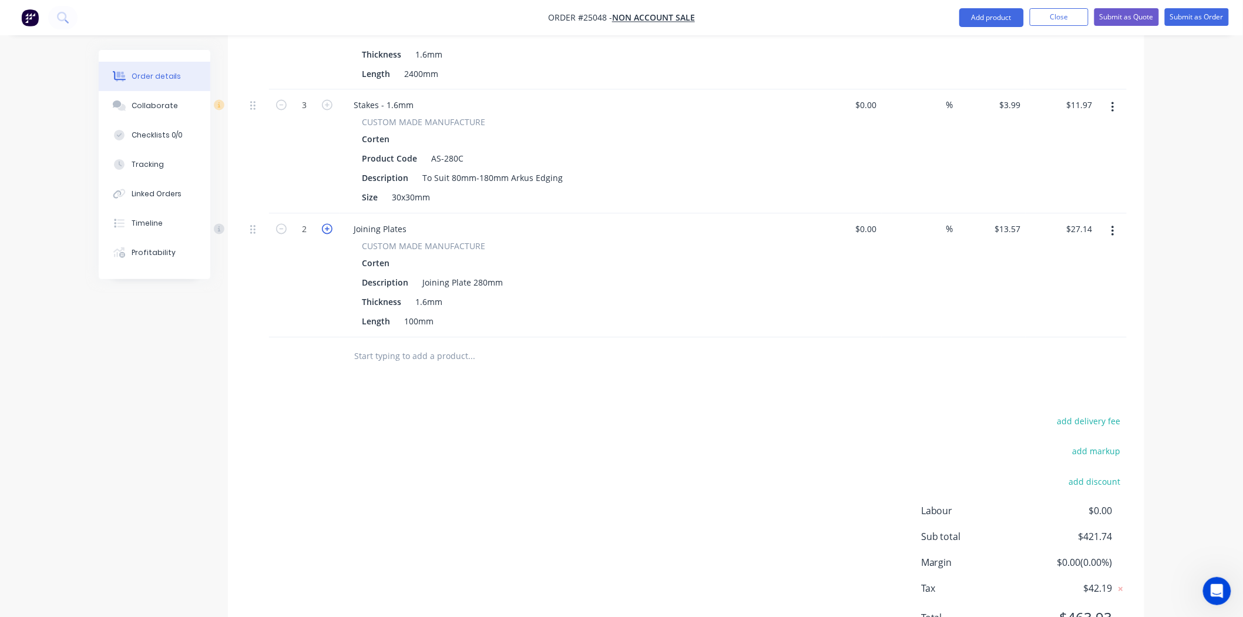
type input "$40.71"
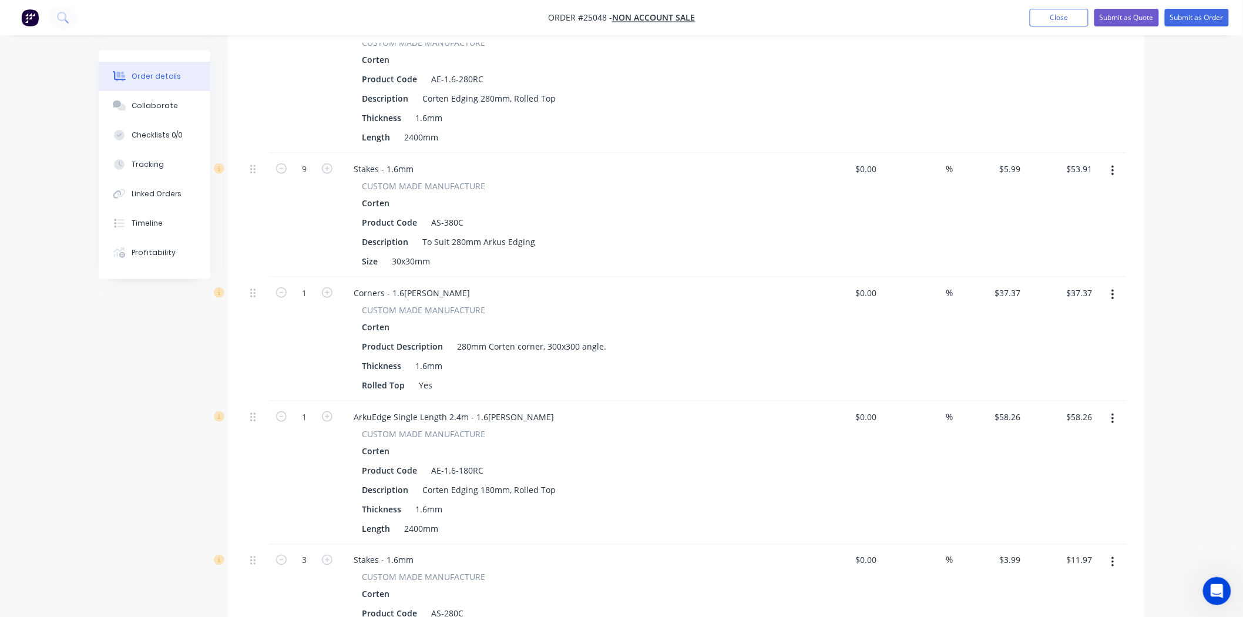
scroll to position [261, 0]
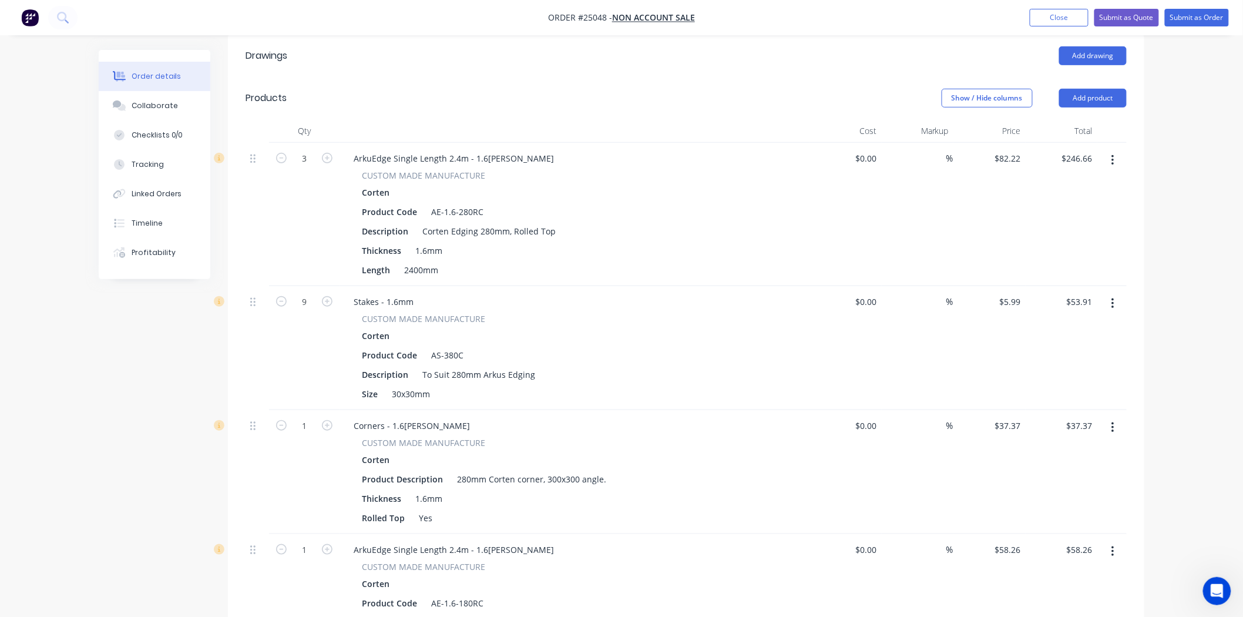
click at [1082, 85] on header "Products Show / Hide columns Add product" at bounding box center [686, 98] width 917 height 42
click at [1087, 91] on button "Add product" at bounding box center [1093, 98] width 68 height 19
click at [1065, 122] on div "Product catalogue" at bounding box center [1071, 127] width 90 height 17
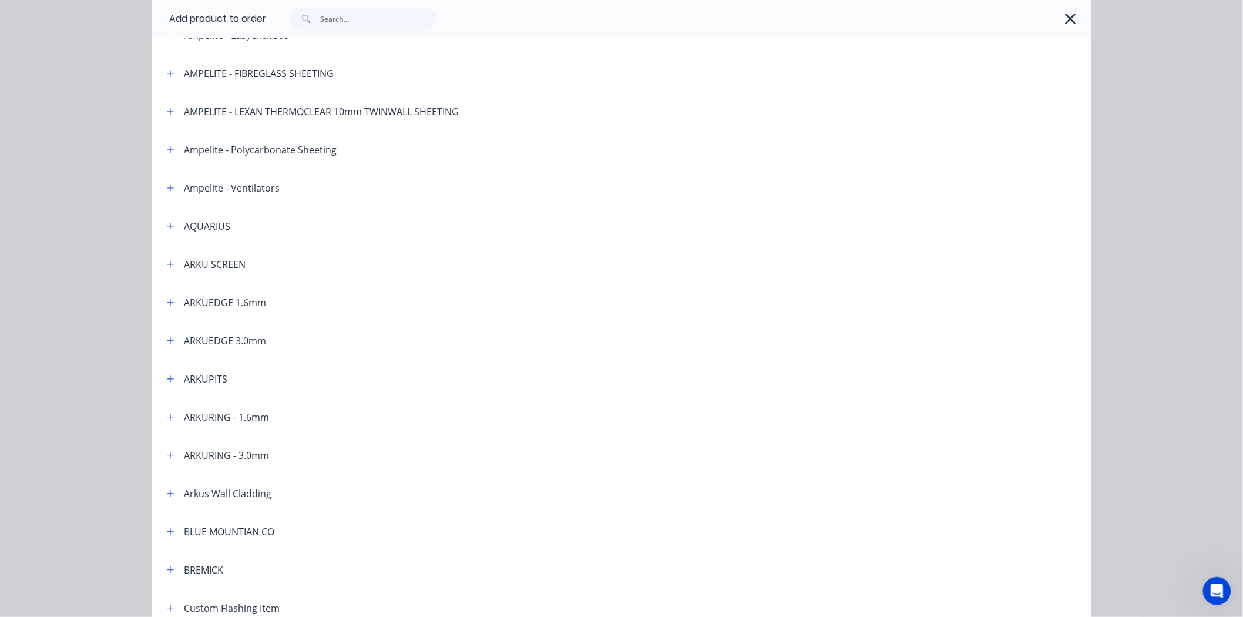
scroll to position [130, 0]
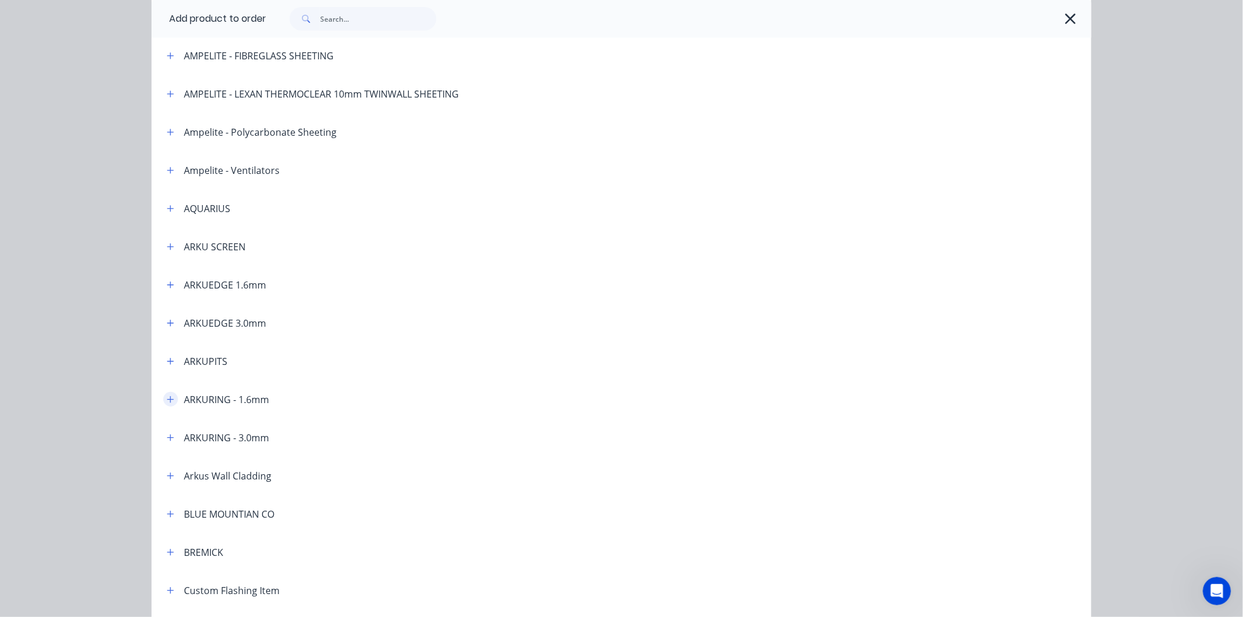
click at [167, 401] on icon "button" at bounding box center [170, 399] width 7 height 8
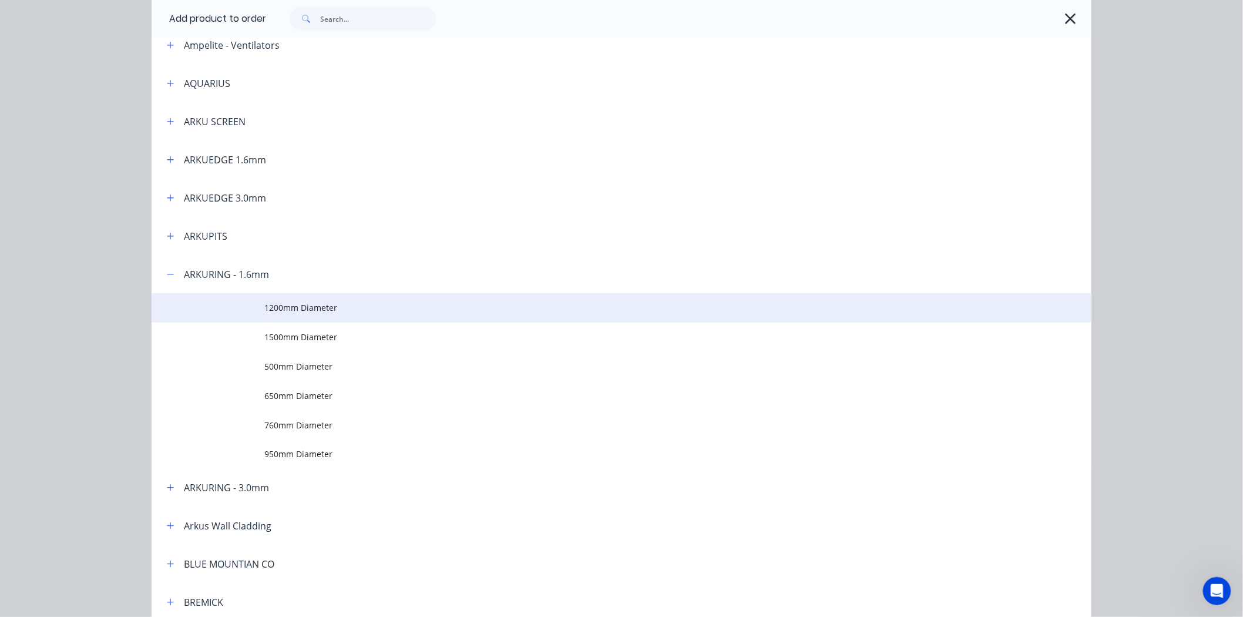
scroll to position [261, 0]
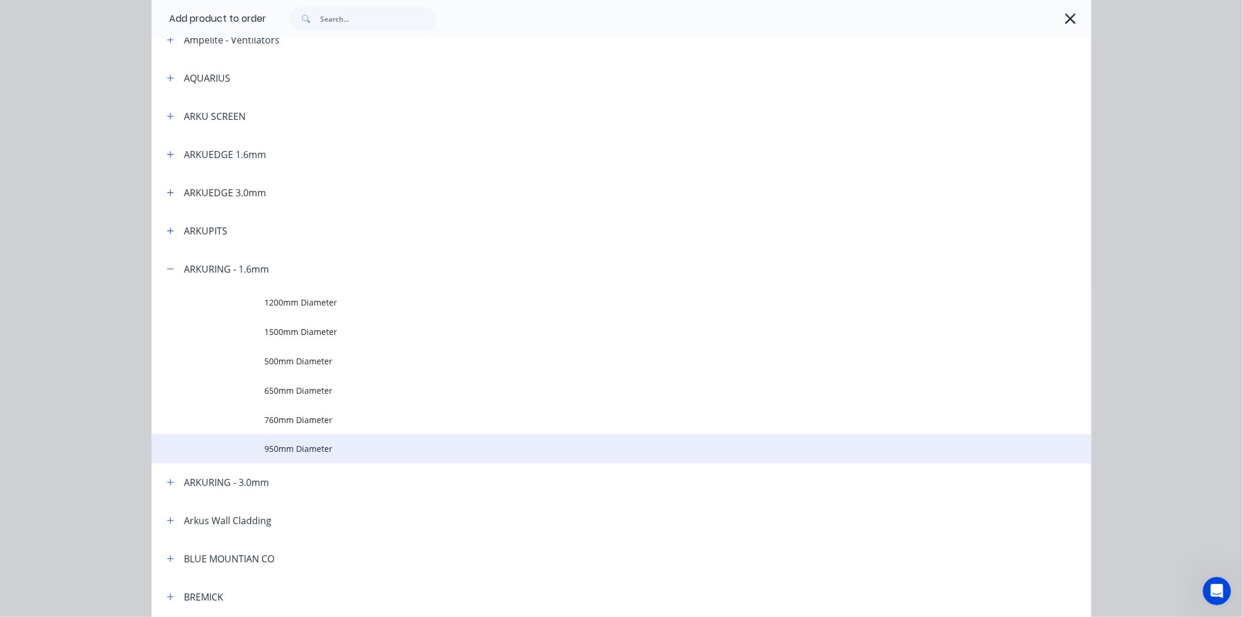
click at [271, 455] on td "950mm Diameter" at bounding box center [677, 448] width 827 height 29
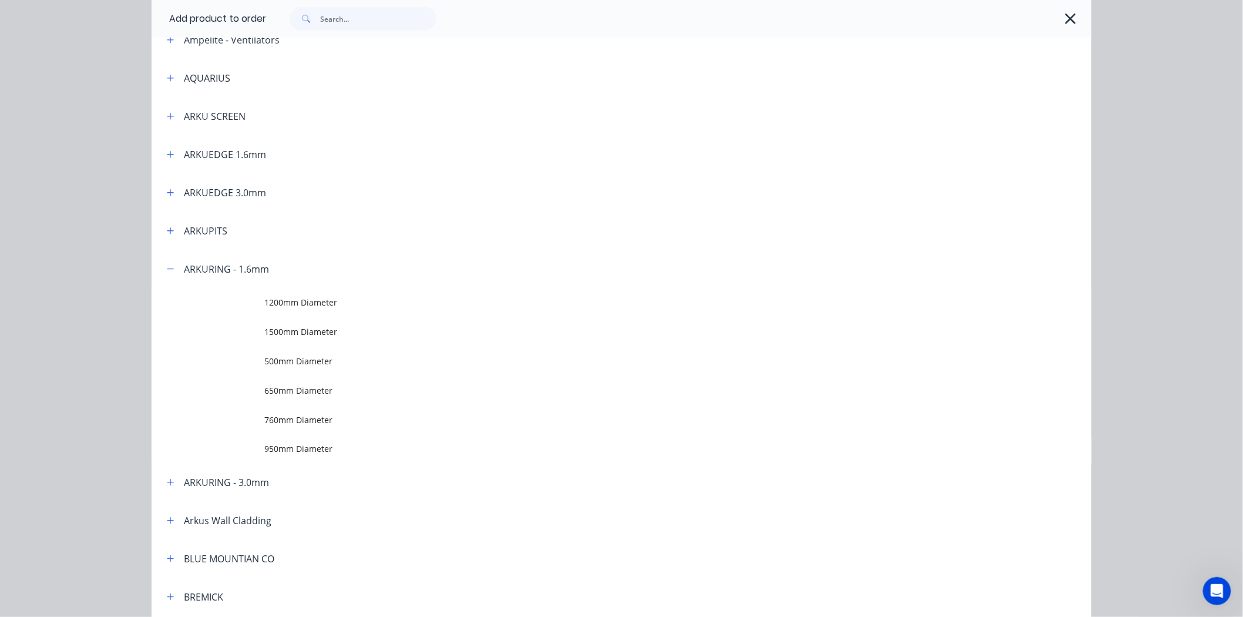
scroll to position [0, 0]
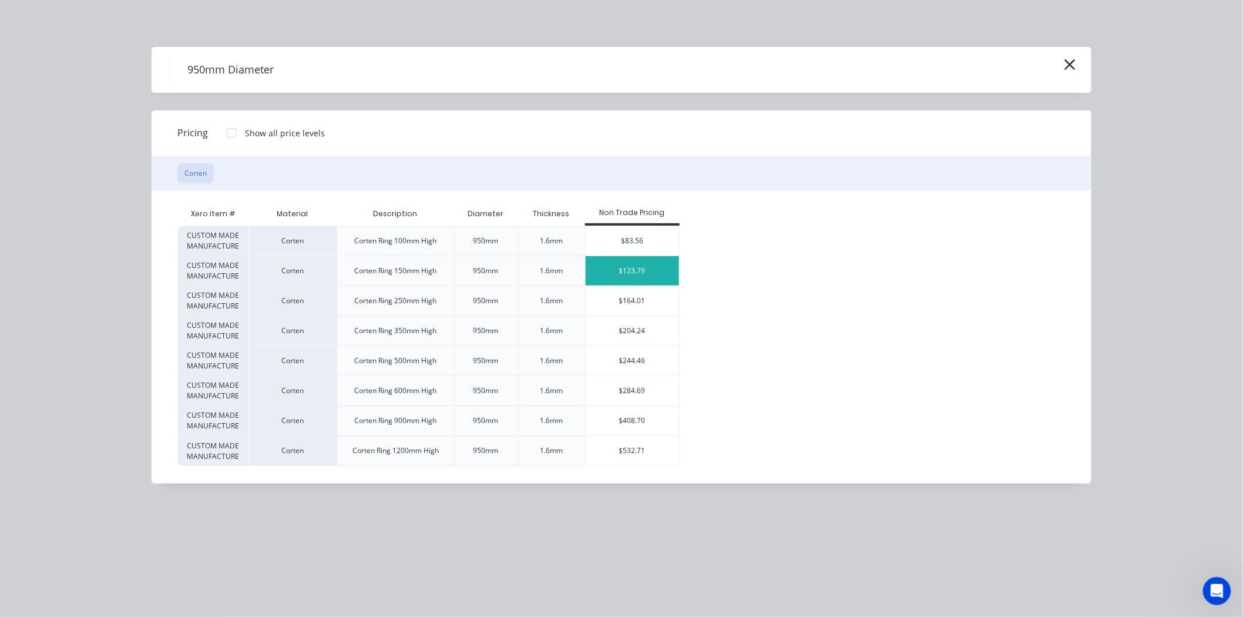
click at [639, 266] on div "$123.79" at bounding box center [632, 270] width 93 height 29
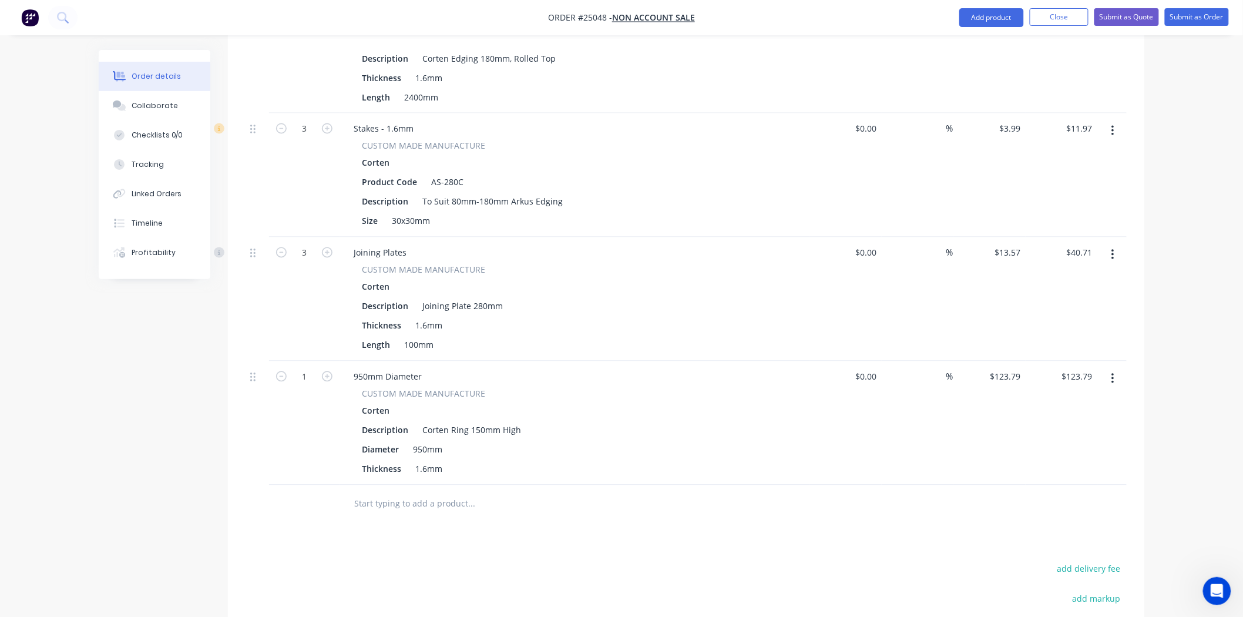
scroll to position [979, 0]
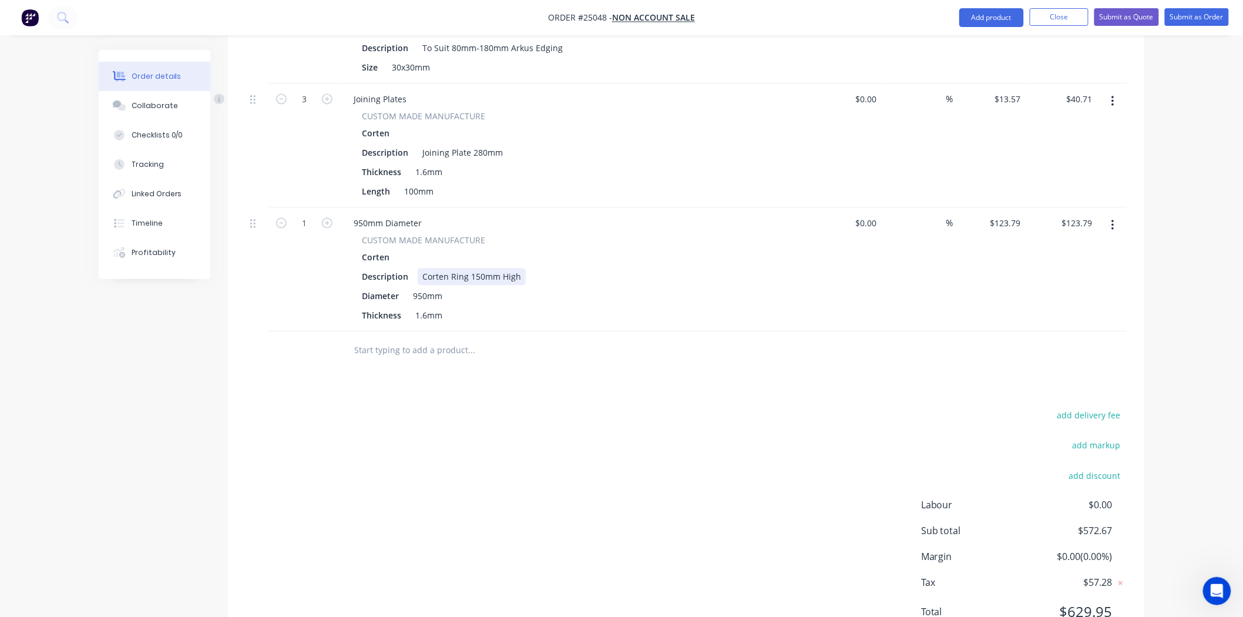
click at [486, 273] on div "Corten Ring 150mm High" at bounding box center [472, 276] width 108 height 17
click at [1017, 228] on input "123.79" at bounding box center [1010, 222] width 32 height 17
click at [1012, 213] on div "$123.79 123.79" at bounding box center [990, 269] width 72 height 124
click at [1022, 221] on input "123.79" at bounding box center [1010, 222] width 32 height 17
click at [1023, 221] on input "123.79" at bounding box center [1010, 222] width 32 height 17
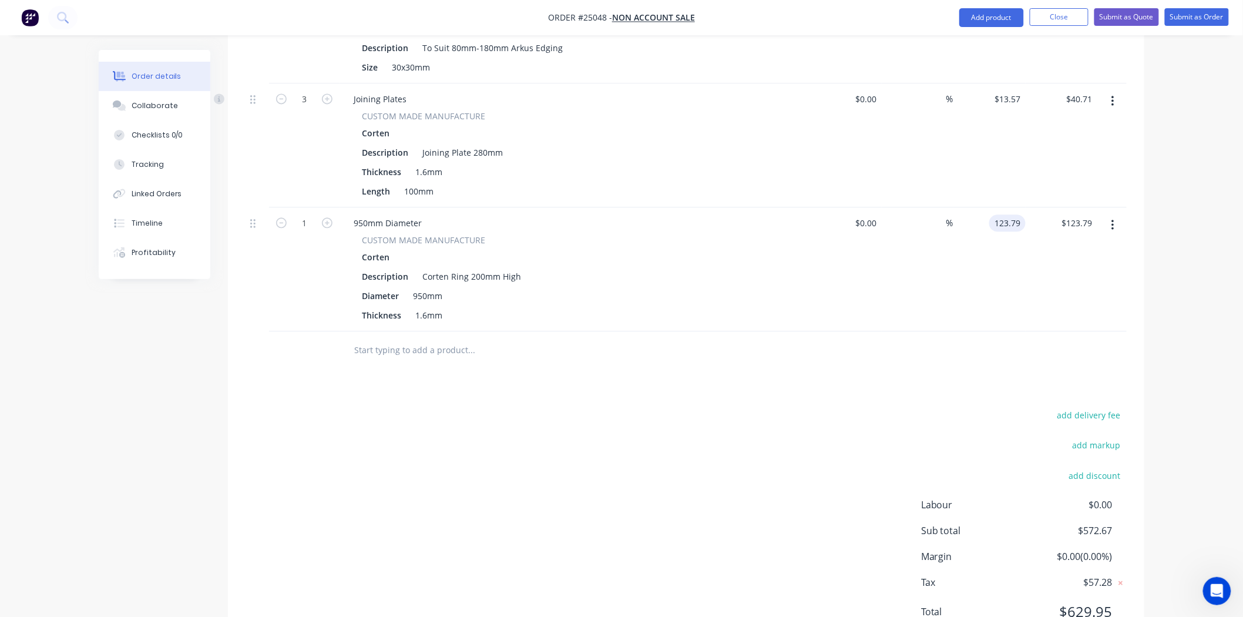
click at [1025, 222] on input "123.79" at bounding box center [1010, 222] width 32 height 17
click at [1014, 229] on input "123.79" at bounding box center [1010, 222] width 32 height 17
click at [1019, 245] on div "$123.79 $123.79" at bounding box center [990, 269] width 72 height 124
click at [995, 221] on input "123.79" at bounding box center [1008, 222] width 36 height 17
type input "$123.78"
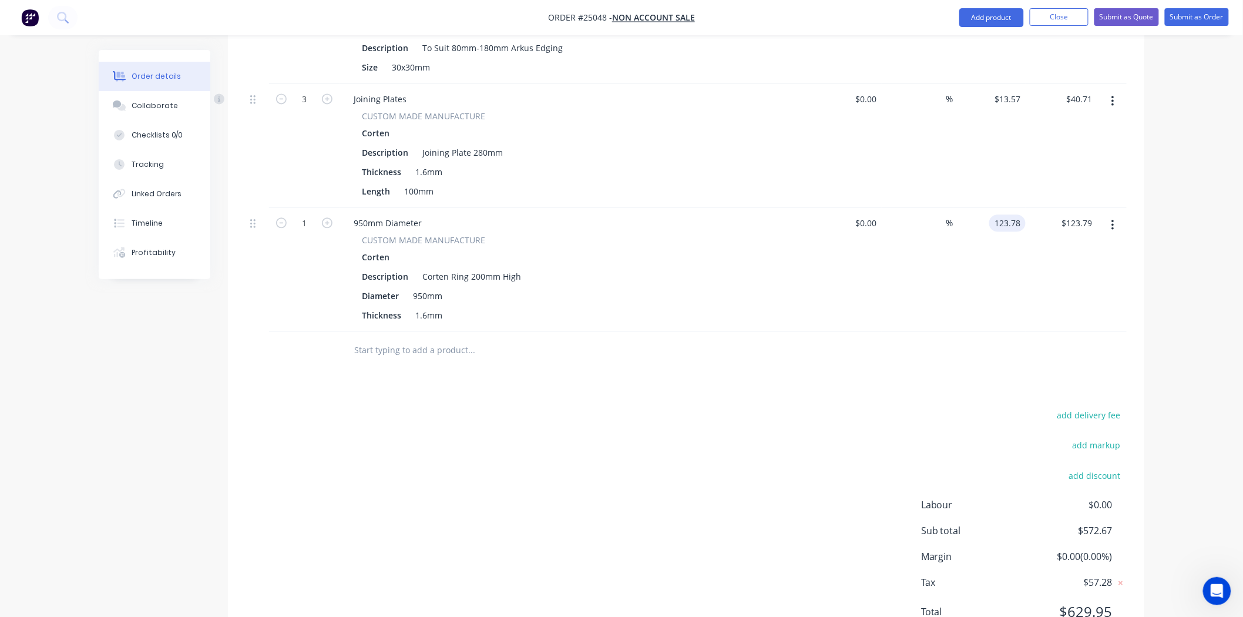
type input "$123.78"
click at [893, 443] on div "add delivery fee add markup add discount Labour $0.00 Sub total $572.67 Margin …" at bounding box center [686, 520] width 881 height 227
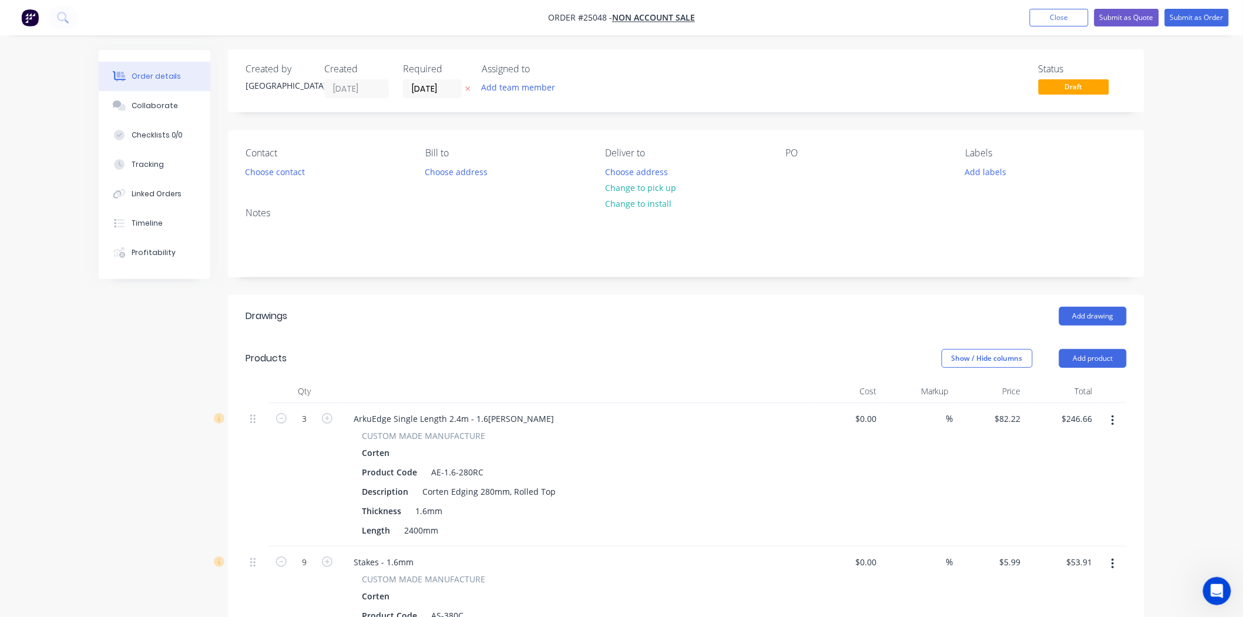
scroll to position [0, 0]
click at [254, 167] on button "Choose contact" at bounding box center [275, 172] width 72 height 16
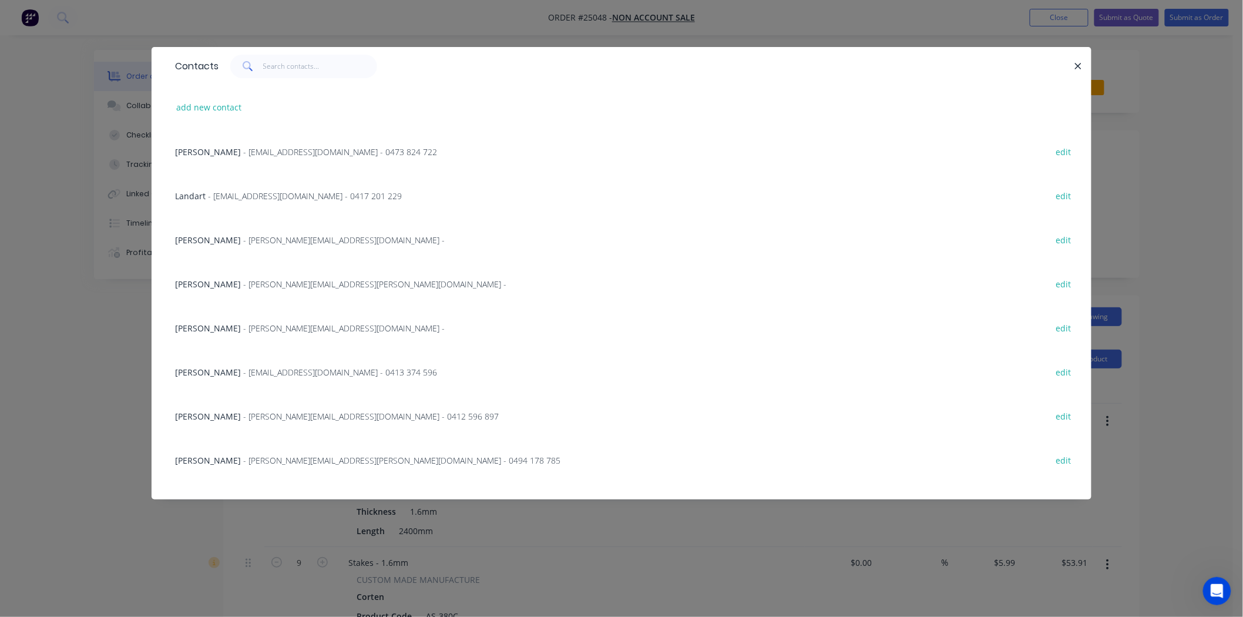
click at [135, 400] on div "Contacts add new contact Kamran Jamil - newhorizonsroofing@outlook.com - 0473 8…" at bounding box center [621, 308] width 1243 height 617
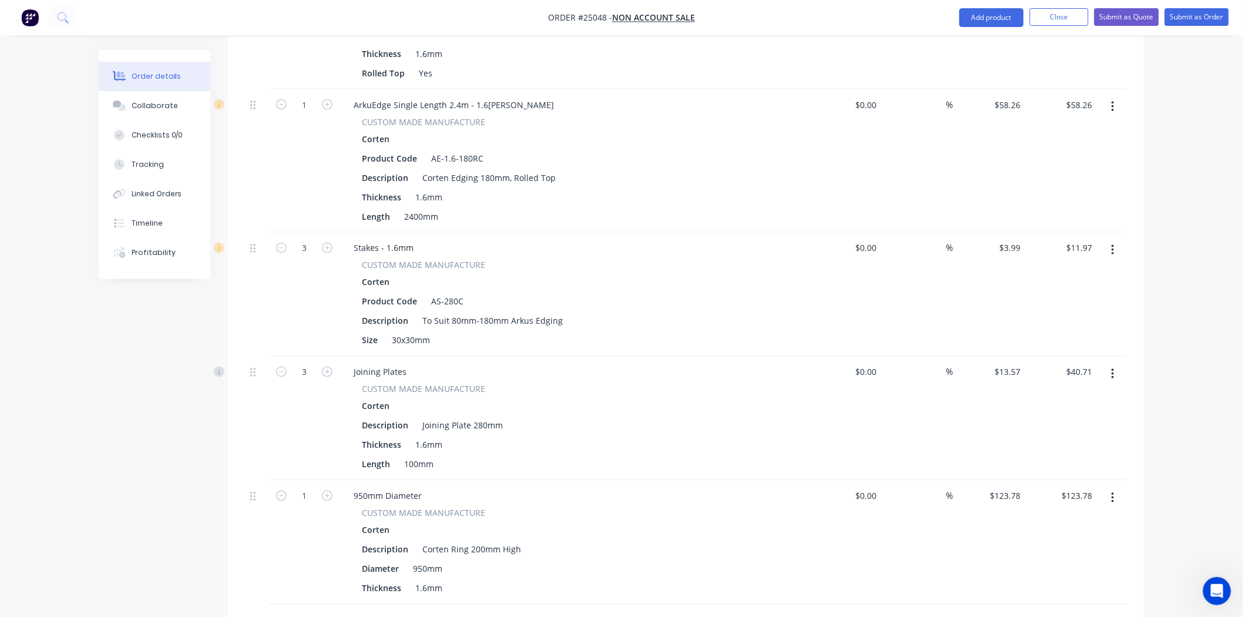
scroll to position [718, 0]
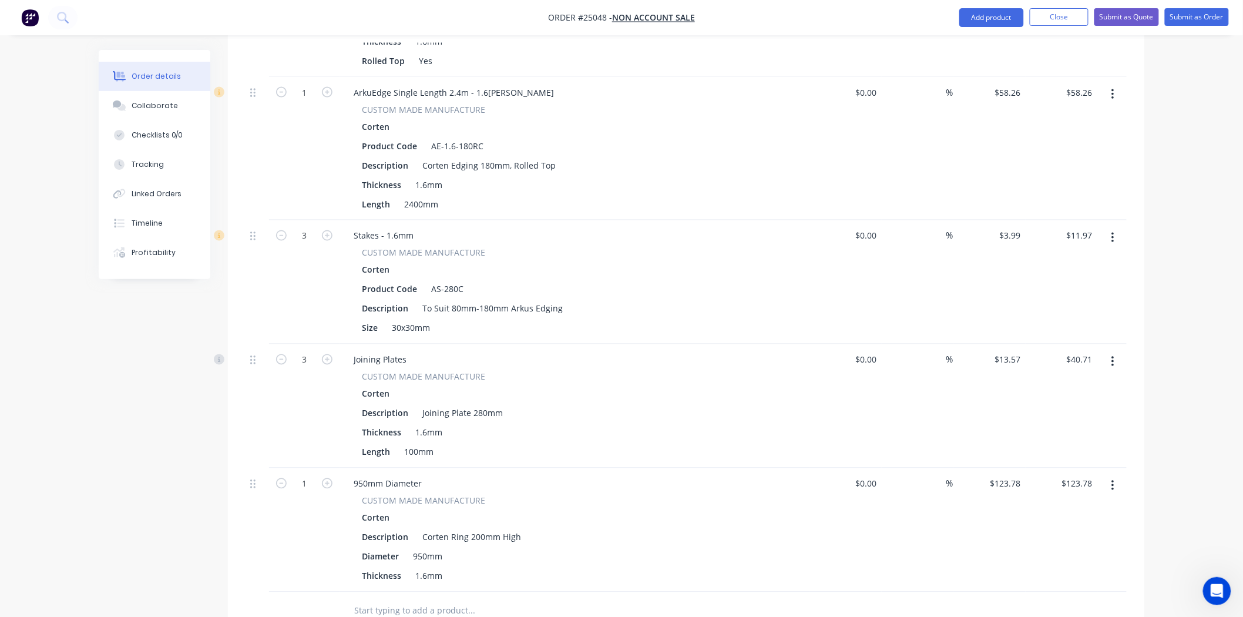
click at [1112, 363] on icon "button" at bounding box center [1113, 362] width 3 height 13
click at [1032, 463] on div "Delete" at bounding box center [1071, 463] width 90 height 17
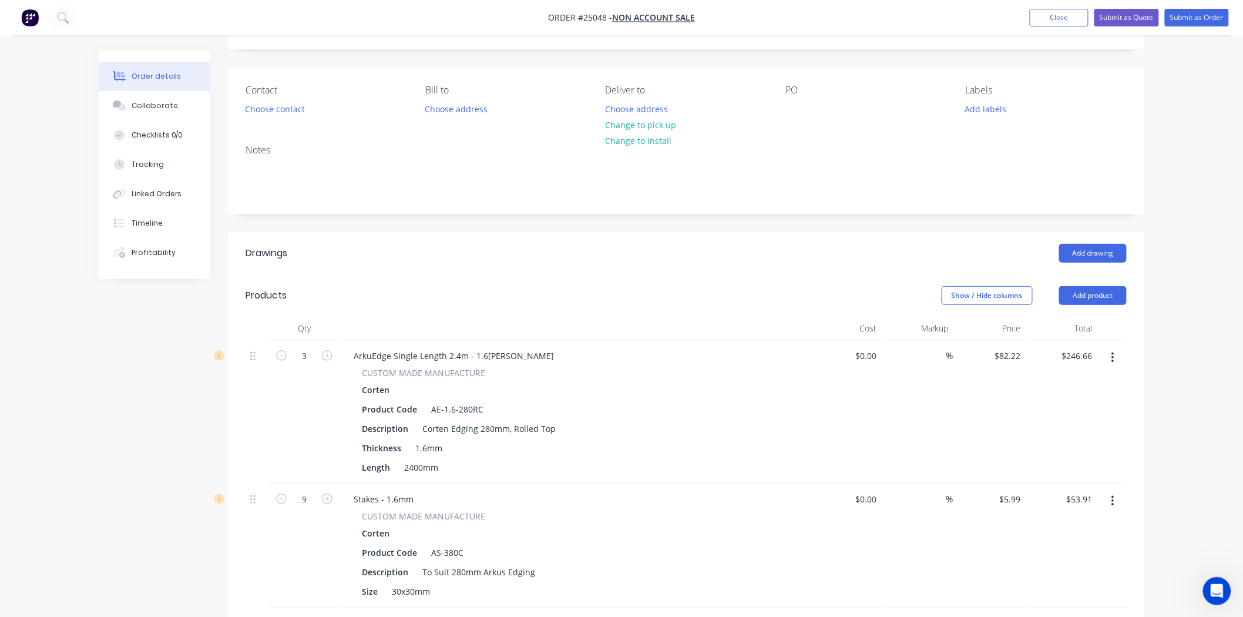
scroll to position [0, 0]
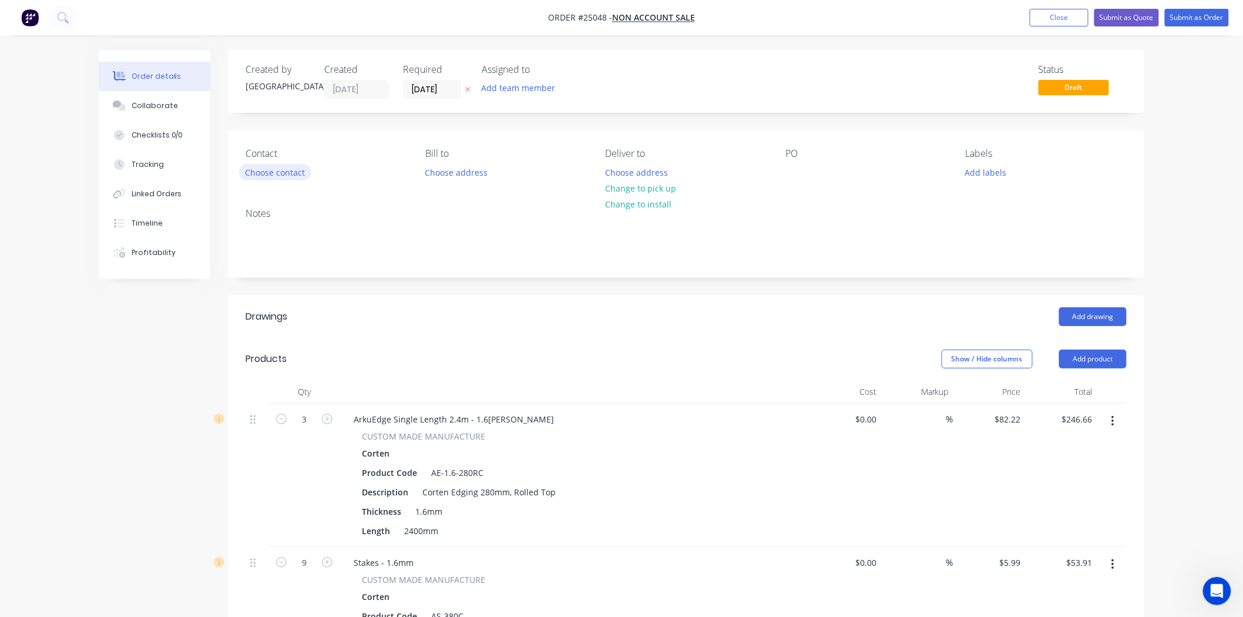
click at [288, 170] on button "Choose contact" at bounding box center [275, 172] width 72 height 16
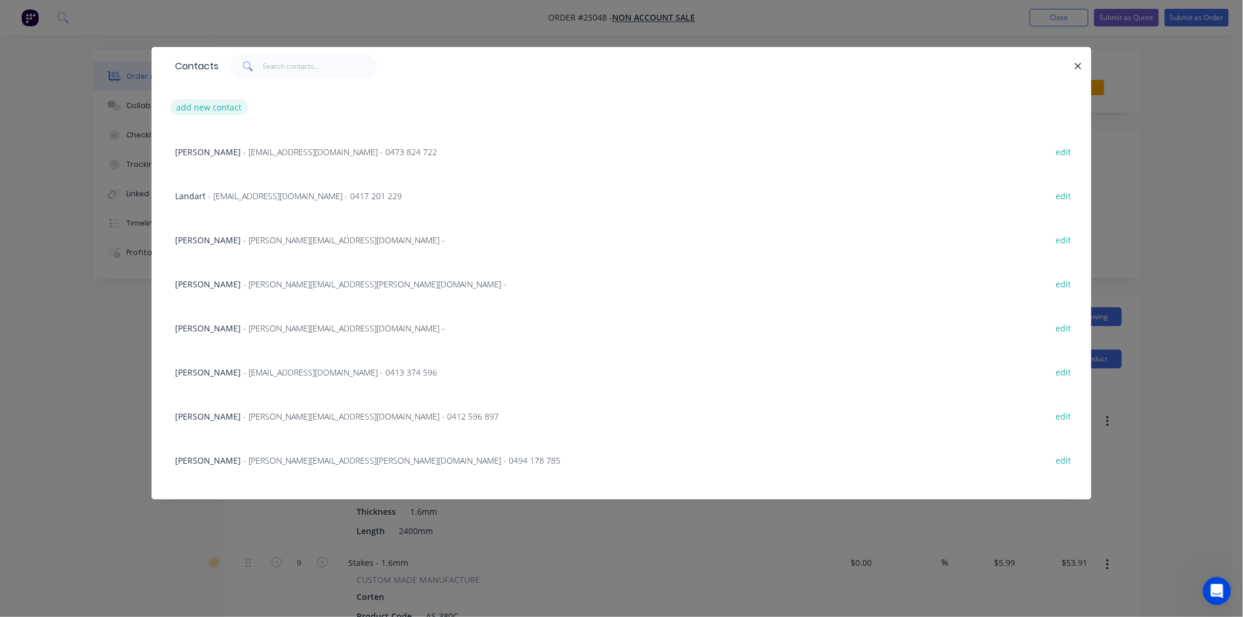
click at [216, 101] on button "add new contact" at bounding box center [209, 107] width 78 height 16
select select "AU"
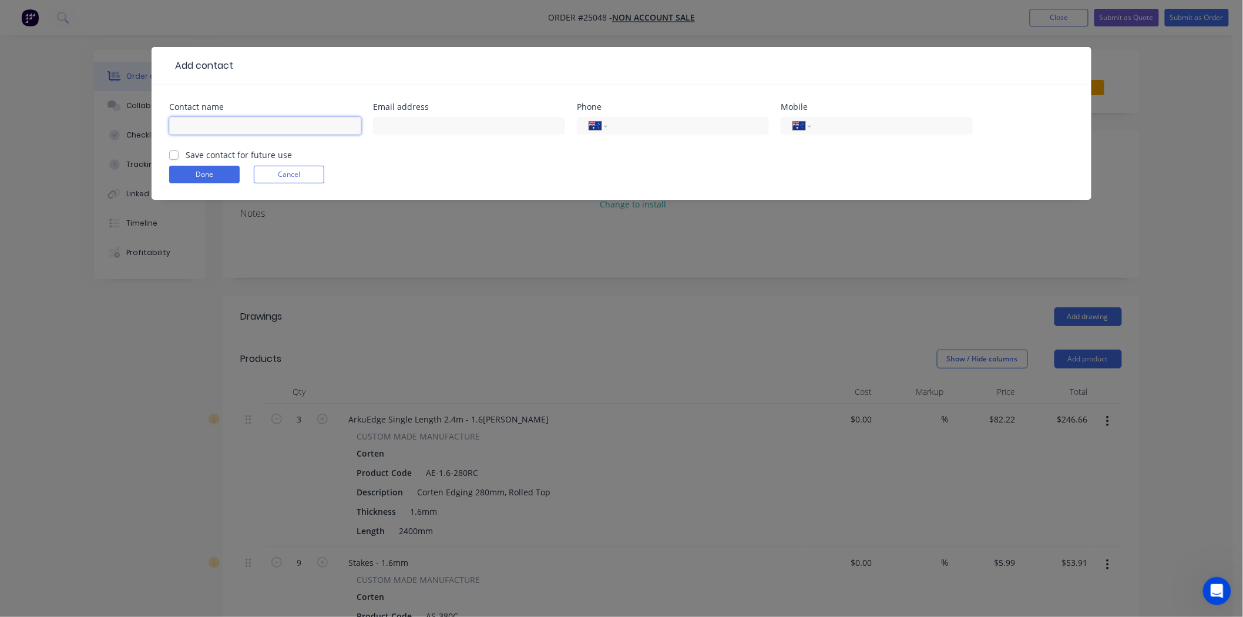
click at [210, 125] on input "text" at bounding box center [265, 126] width 192 height 18
type input "Martyn smith"
click at [509, 123] on input "text" at bounding box center [469, 126] width 192 height 18
type input "martynwagonga@Gmail.com"
click at [660, 128] on input "tel" at bounding box center [686, 126] width 141 height 14
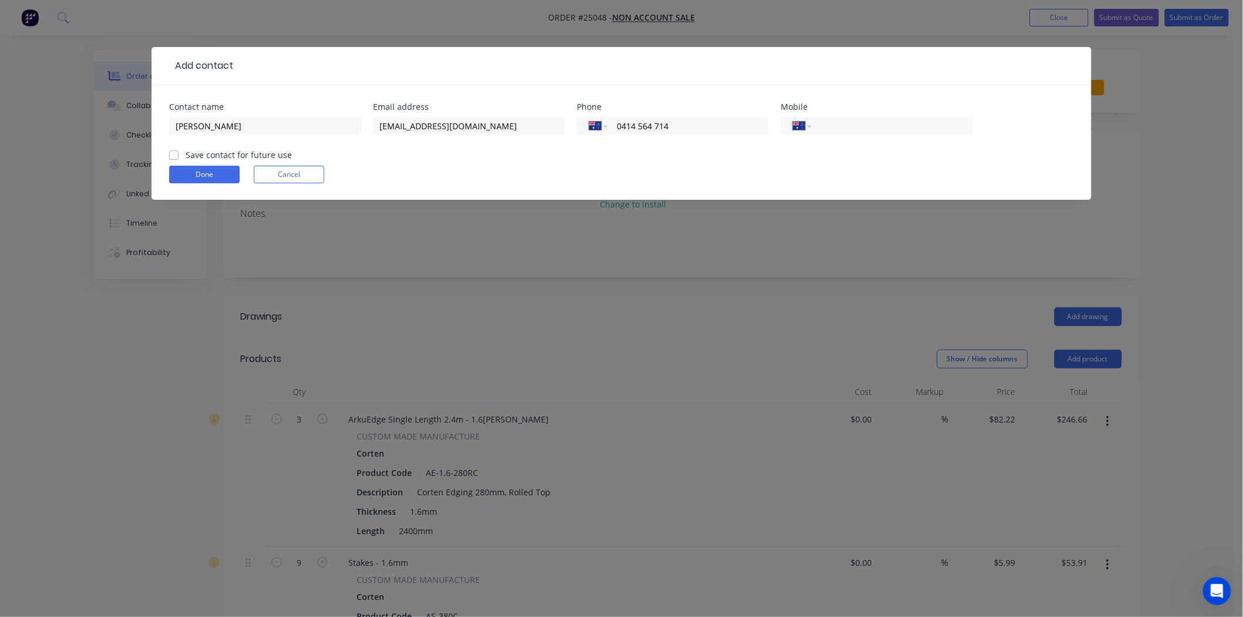
type input "0414 564 714"
click at [186, 156] on label "Save contact for future use" at bounding box center [239, 155] width 106 height 12
click at [172, 156] on input "Save contact for future use" at bounding box center [173, 154] width 9 height 11
checkbox input "true"
click at [183, 173] on button "Done" at bounding box center [204, 175] width 71 height 18
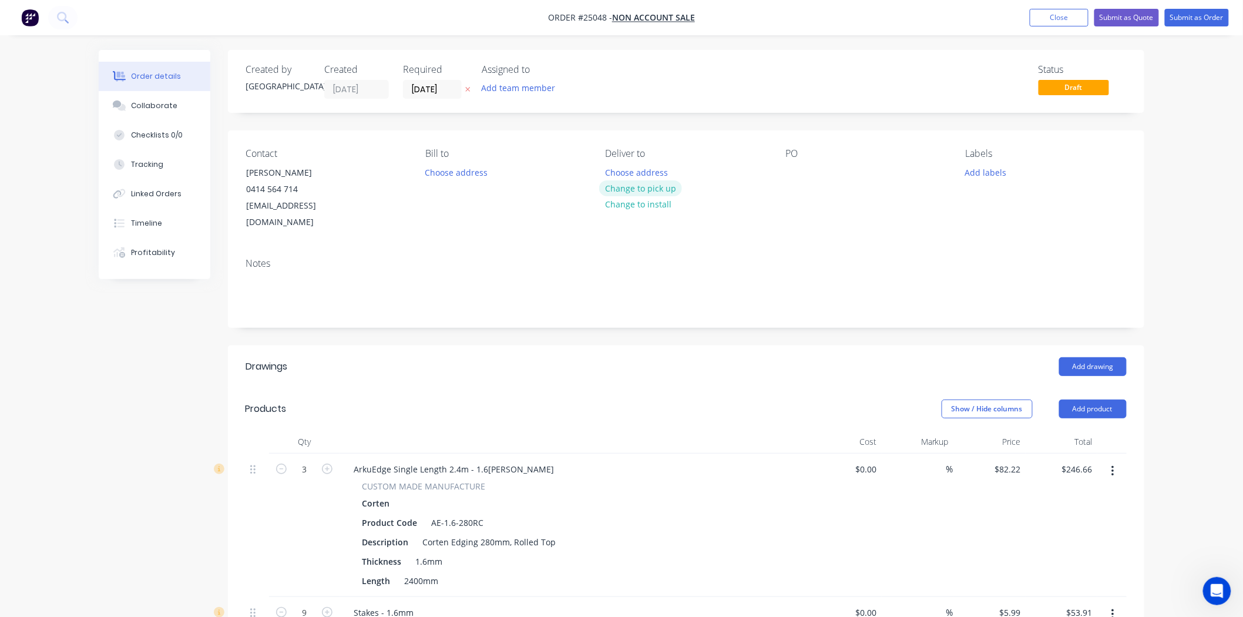
click at [626, 183] on button "Change to pick up" at bounding box center [640, 188] width 83 height 16
click at [797, 165] on div at bounding box center [795, 172] width 19 height 17
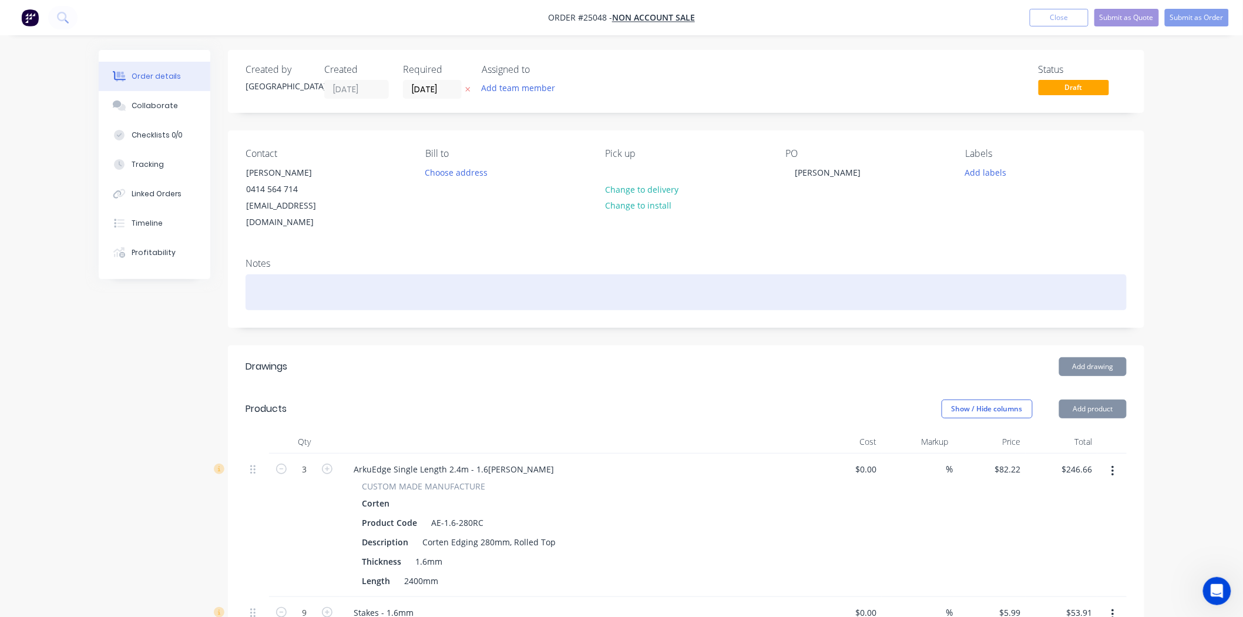
click at [800, 280] on div at bounding box center [686, 292] width 881 height 36
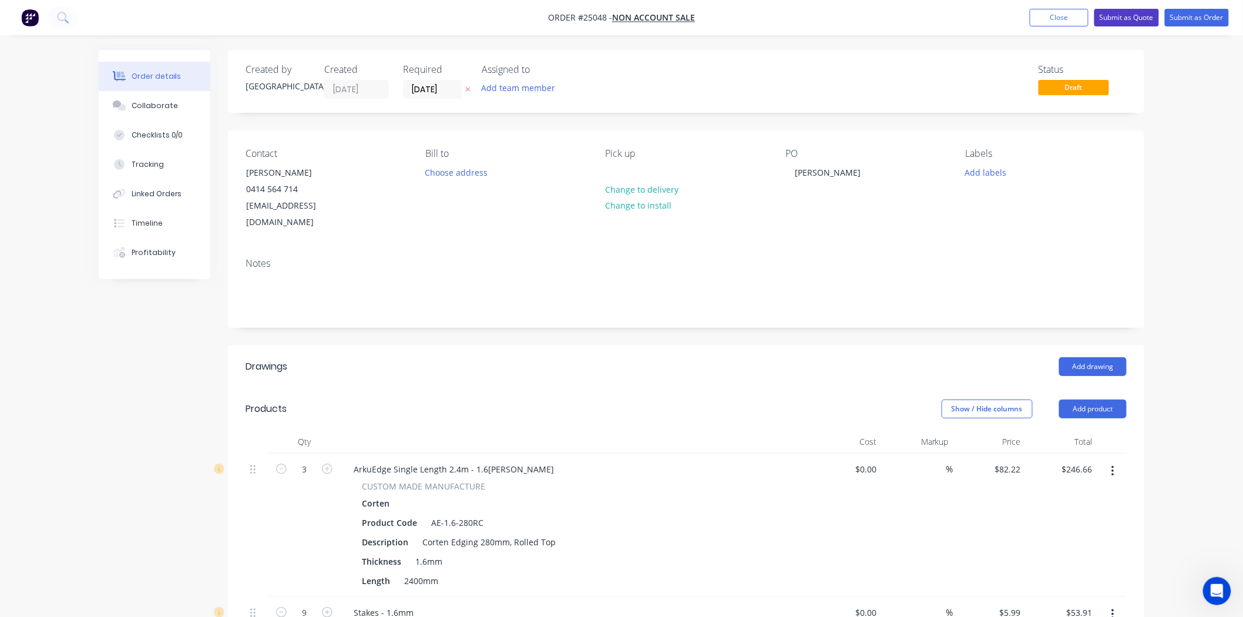
click at [1126, 14] on button "Submit as Quote" at bounding box center [1127, 18] width 65 height 18
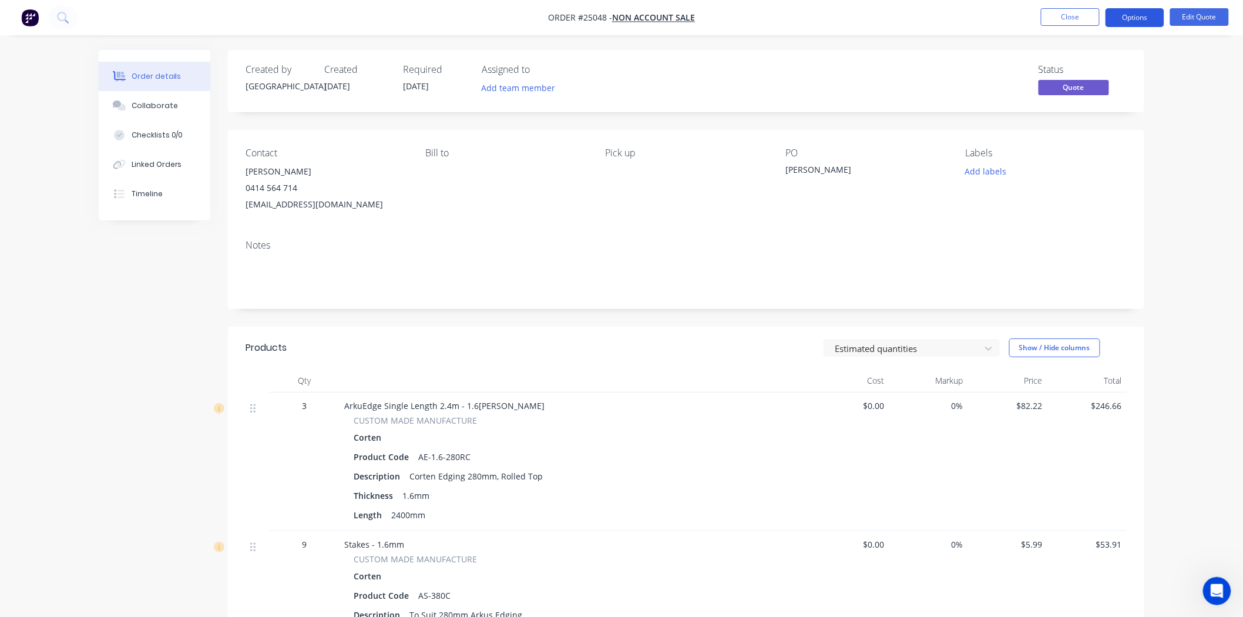
click at [1137, 21] on button "Options" at bounding box center [1135, 17] width 59 height 19
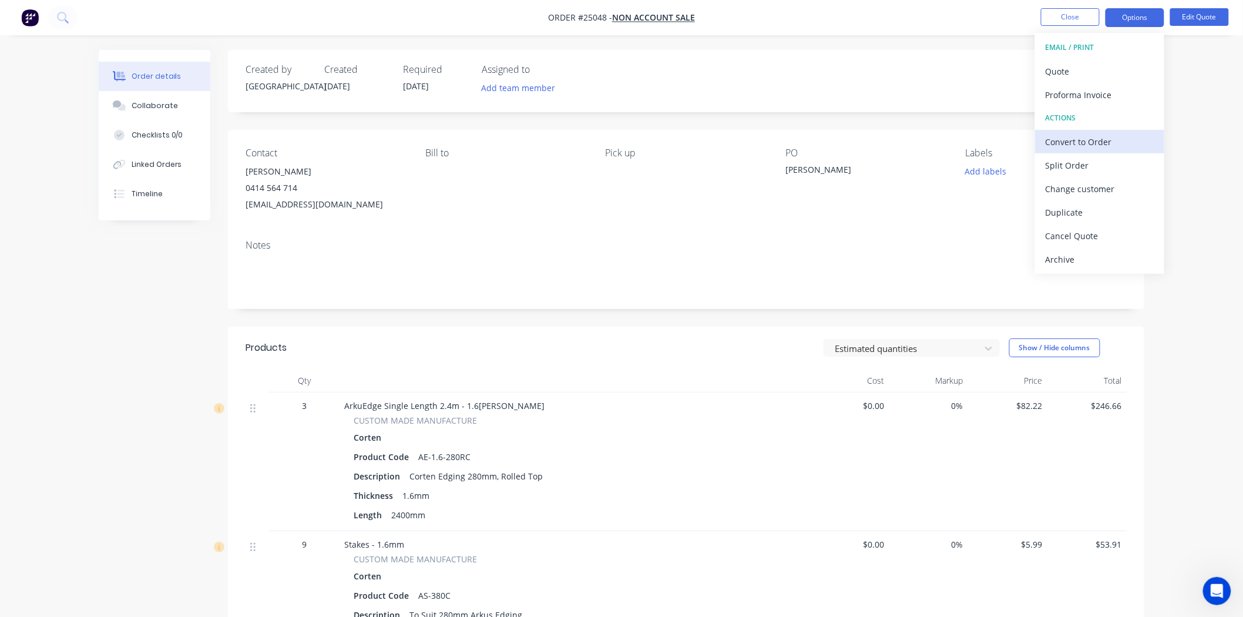
click at [1097, 143] on div "Convert to Order" at bounding box center [1100, 141] width 108 height 17
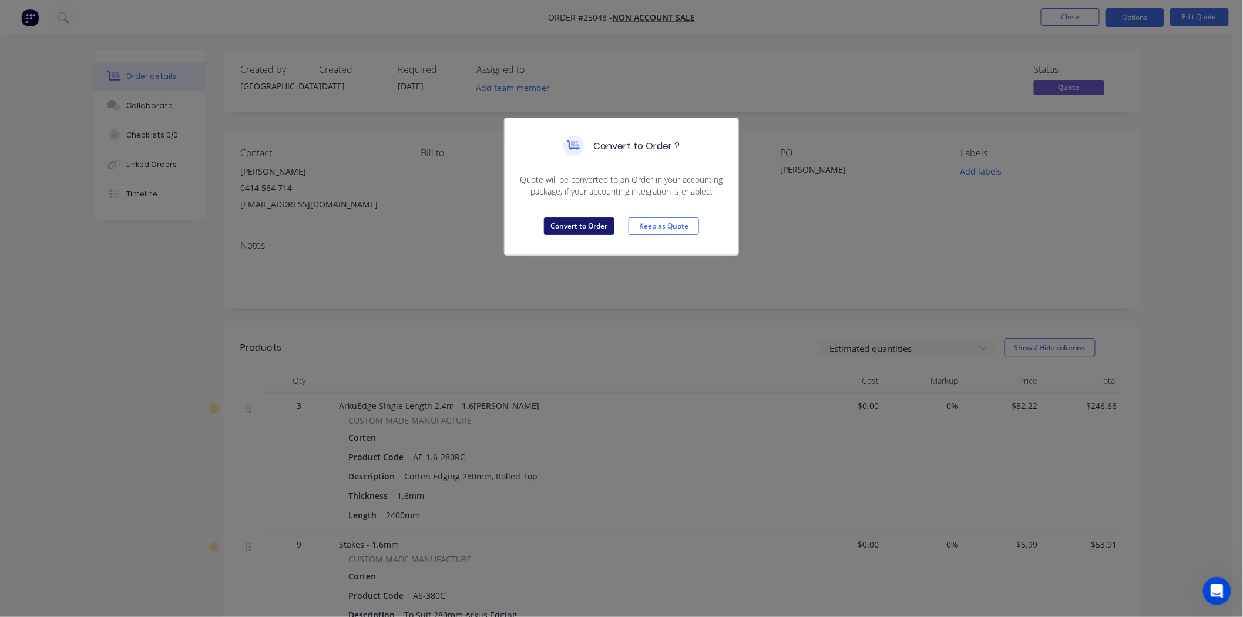
click at [614, 230] on button "Convert to Order" at bounding box center [579, 226] width 71 height 18
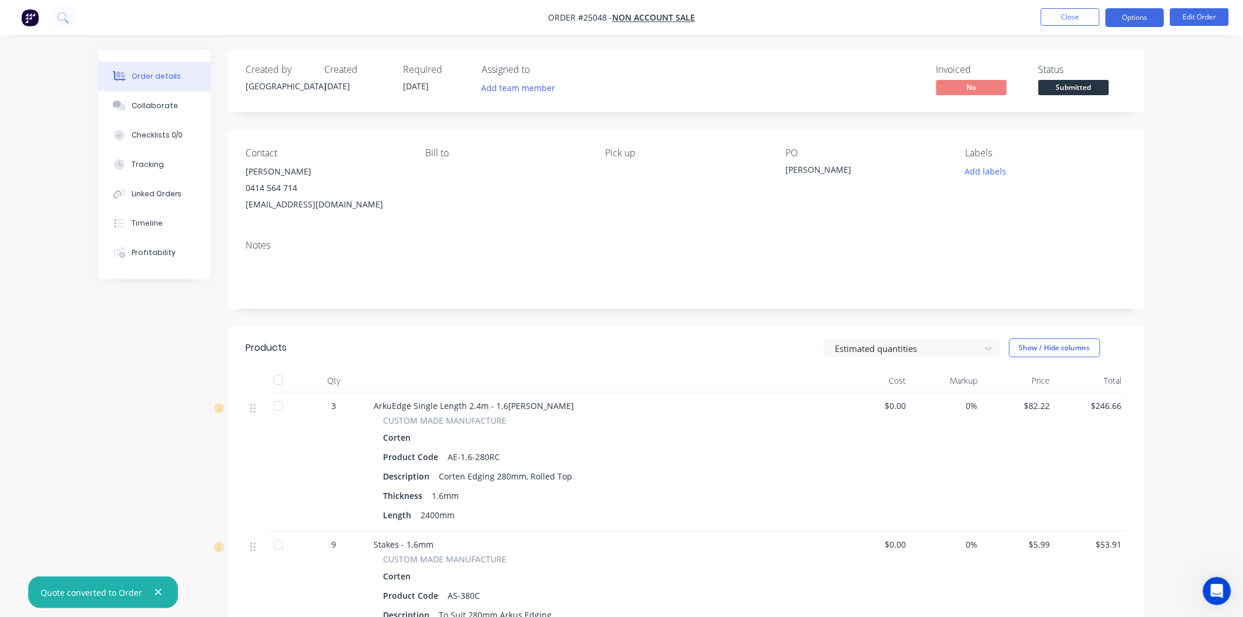
click at [1149, 20] on button "Options" at bounding box center [1135, 17] width 59 height 19
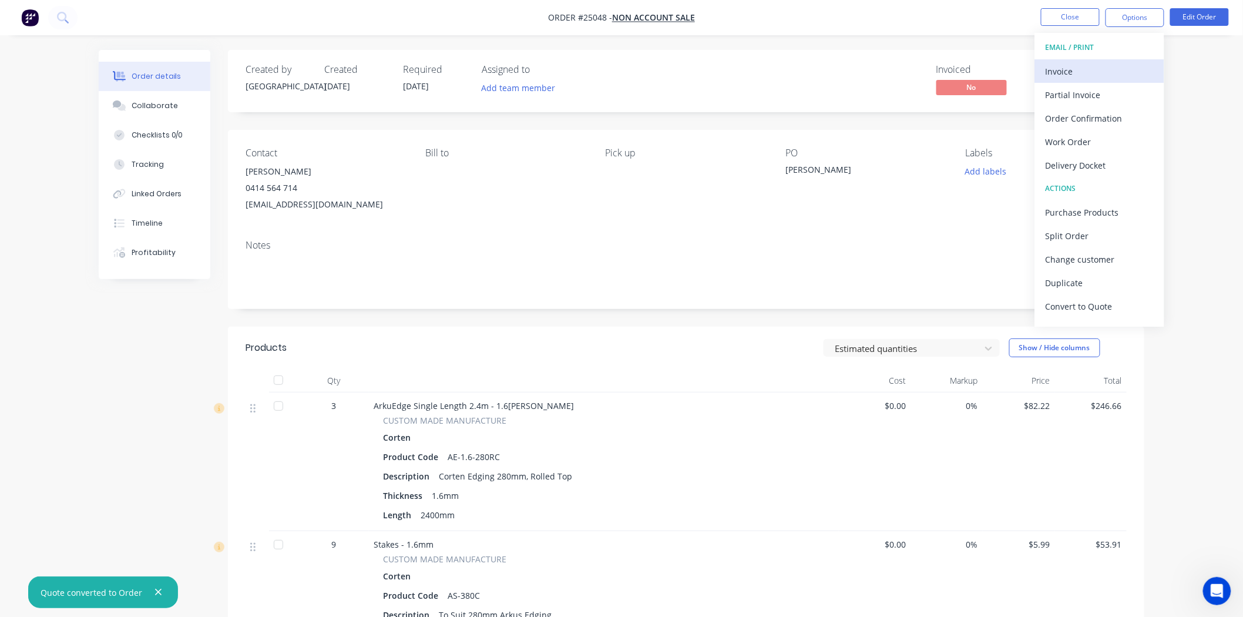
click at [1093, 72] on div "Invoice" at bounding box center [1100, 71] width 108 height 17
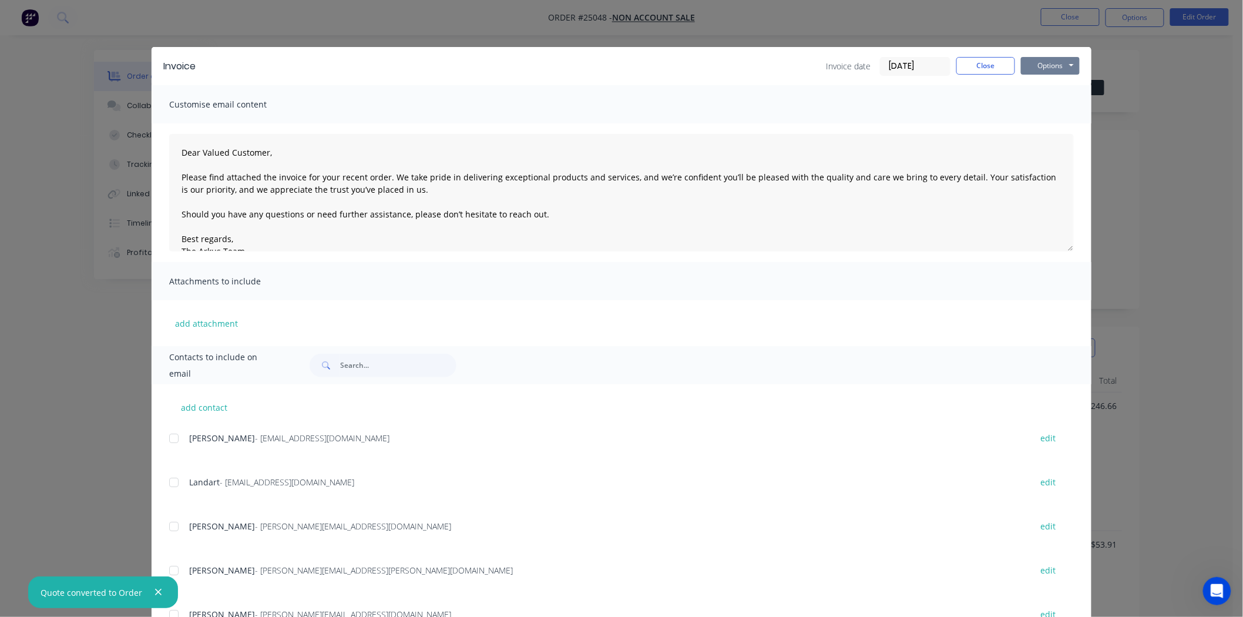
click at [1038, 65] on button "Options" at bounding box center [1050, 66] width 59 height 18
click at [1043, 103] on button "Print" at bounding box center [1058, 105] width 75 height 19
click at [972, 75] on div "Invoice Invoice date 25/09/25 Close Options Preview Print Email" at bounding box center [622, 66] width 940 height 38
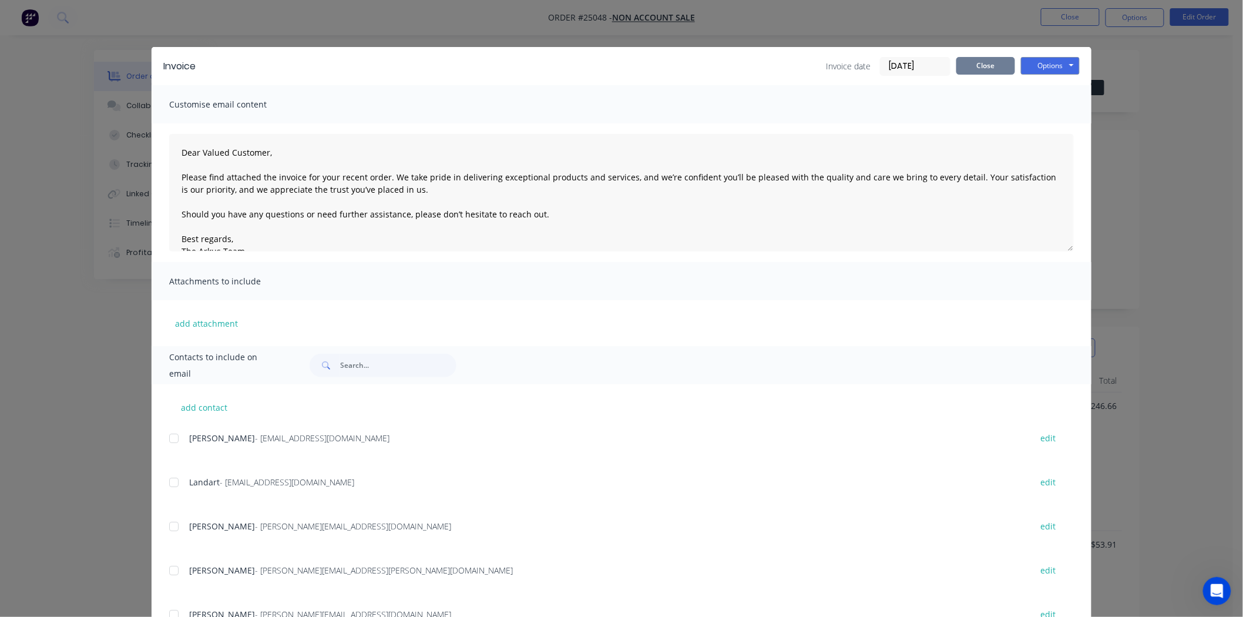
click at [972, 73] on button "Close" at bounding box center [986, 66] width 59 height 18
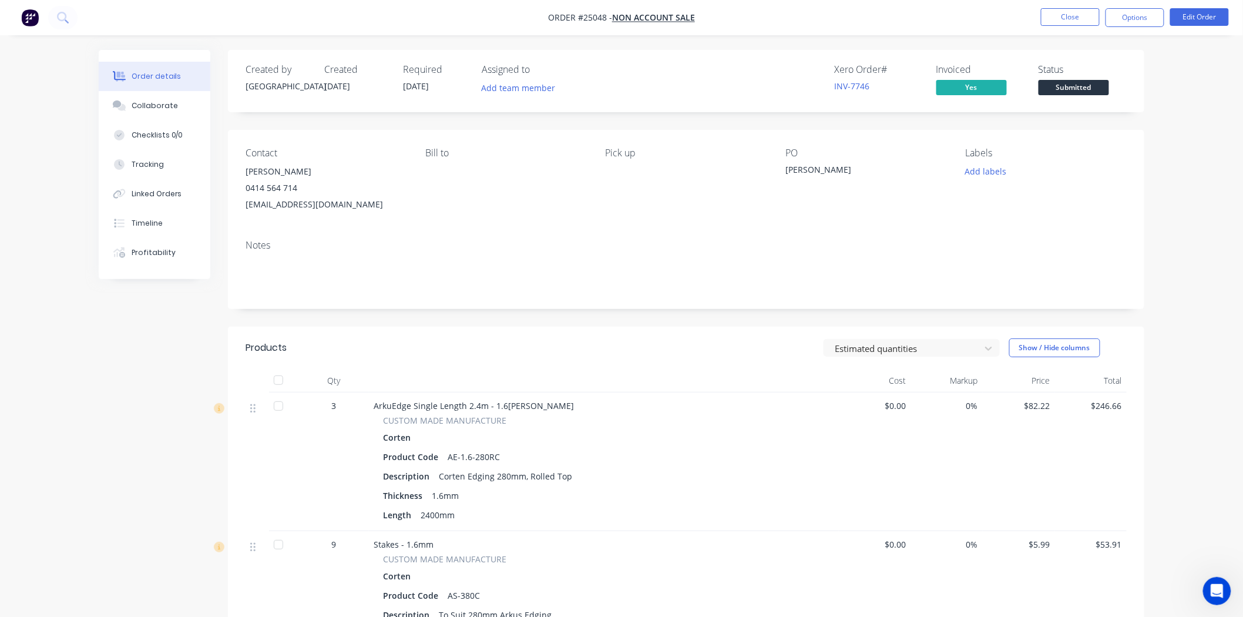
click at [1017, 173] on div "Add labels" at bounding box center [1046, 171] width 161 height 16
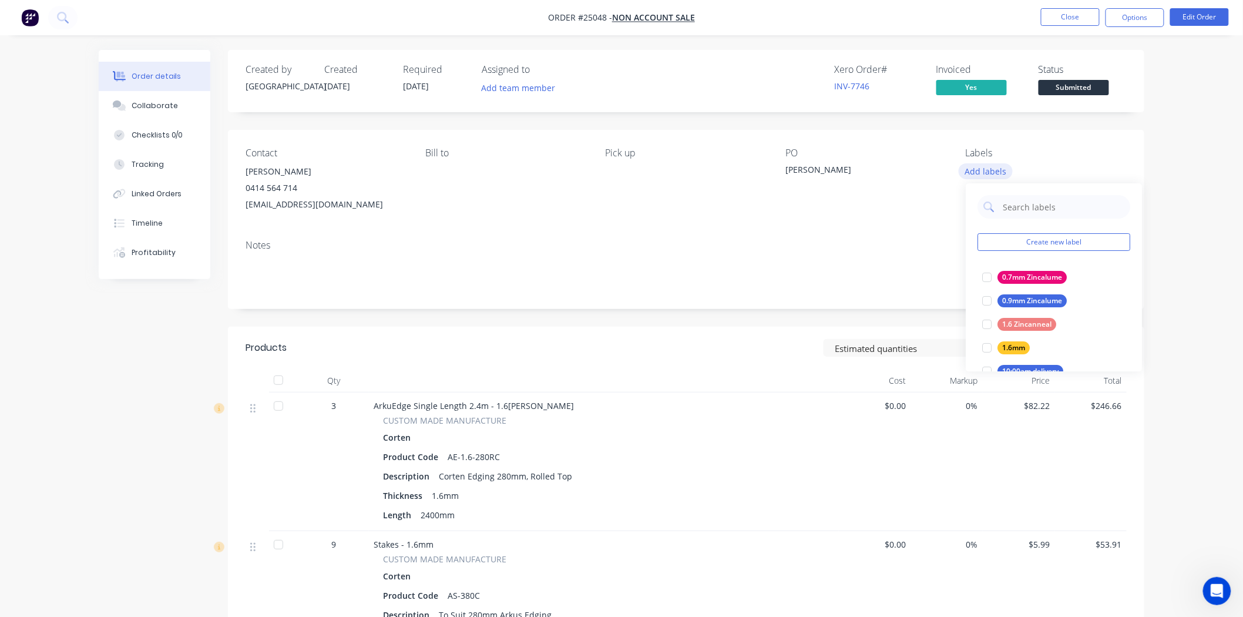
click at [999, 166] on button "Add labels" at bounding box center [986, 171] width 54 height 16
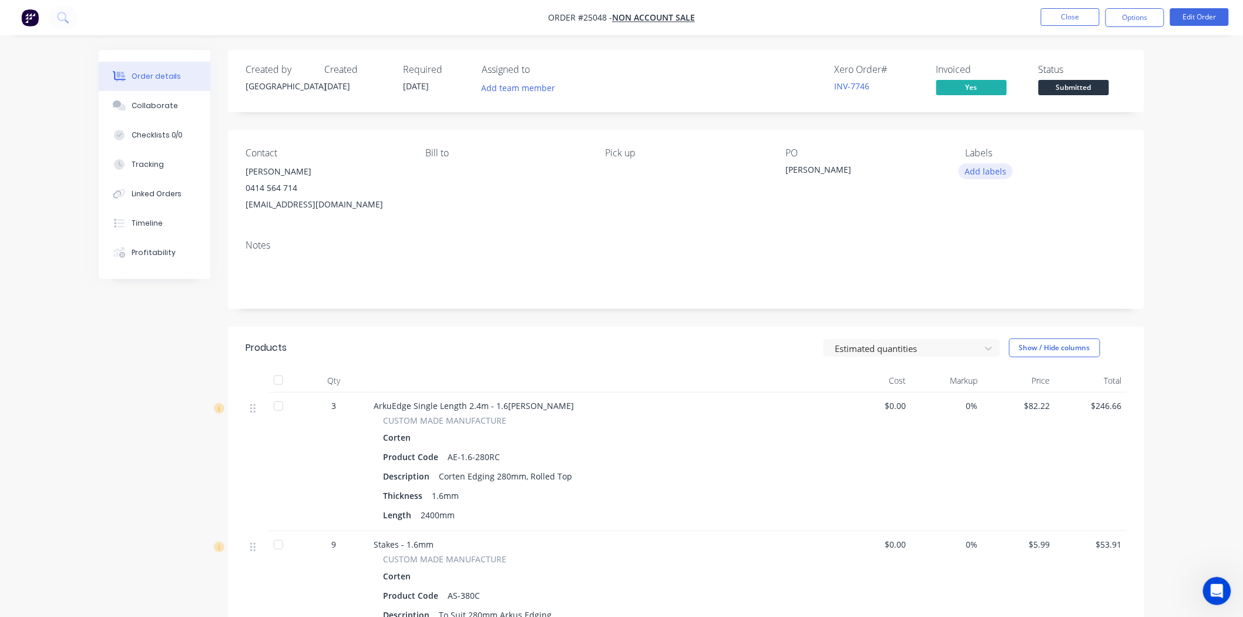
click at [1000, 177] on button "Add labels" at bounding box center [986, 171] width 54 height 16
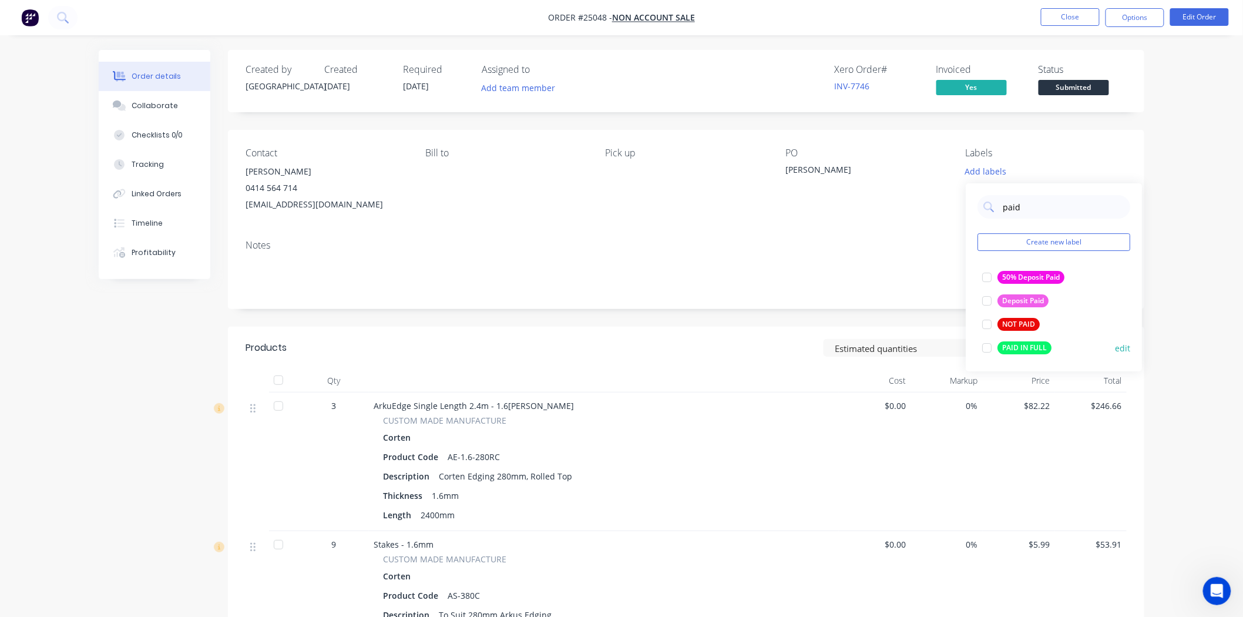
type input "paid"
click at [1014, 351] on div "PAID IN FULL" at bounding box center [1025, 347] width 54 height 13
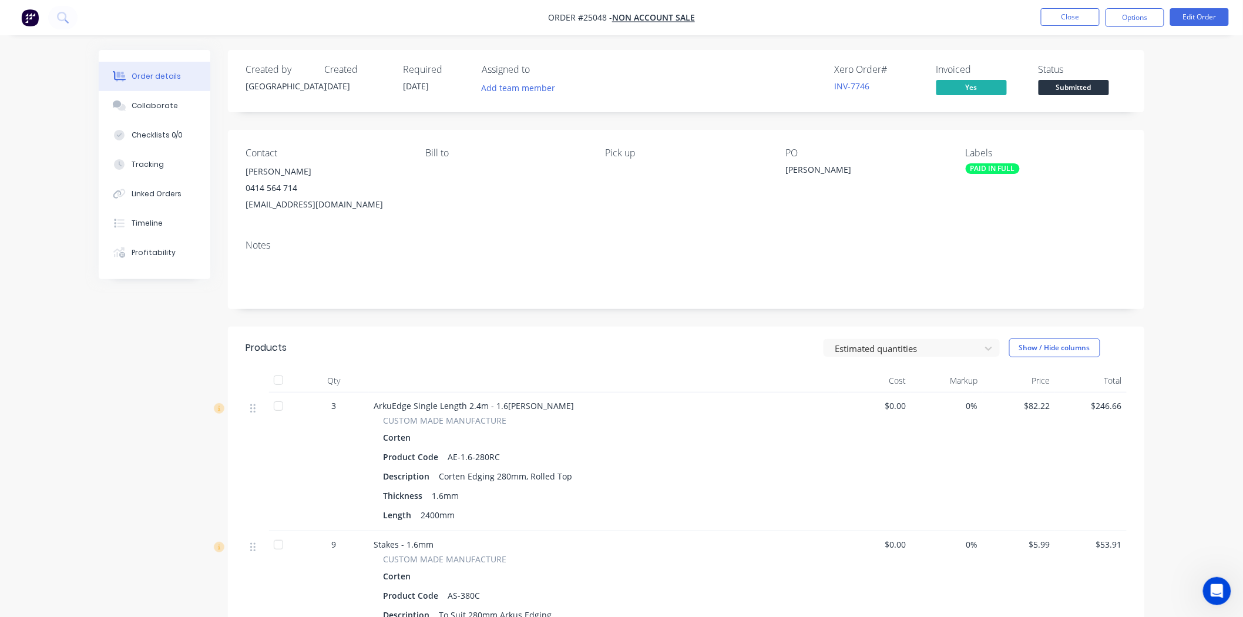
click at [1083, 96] on button "Submitted" at bounding box center [1074, 89] width 71 height 18
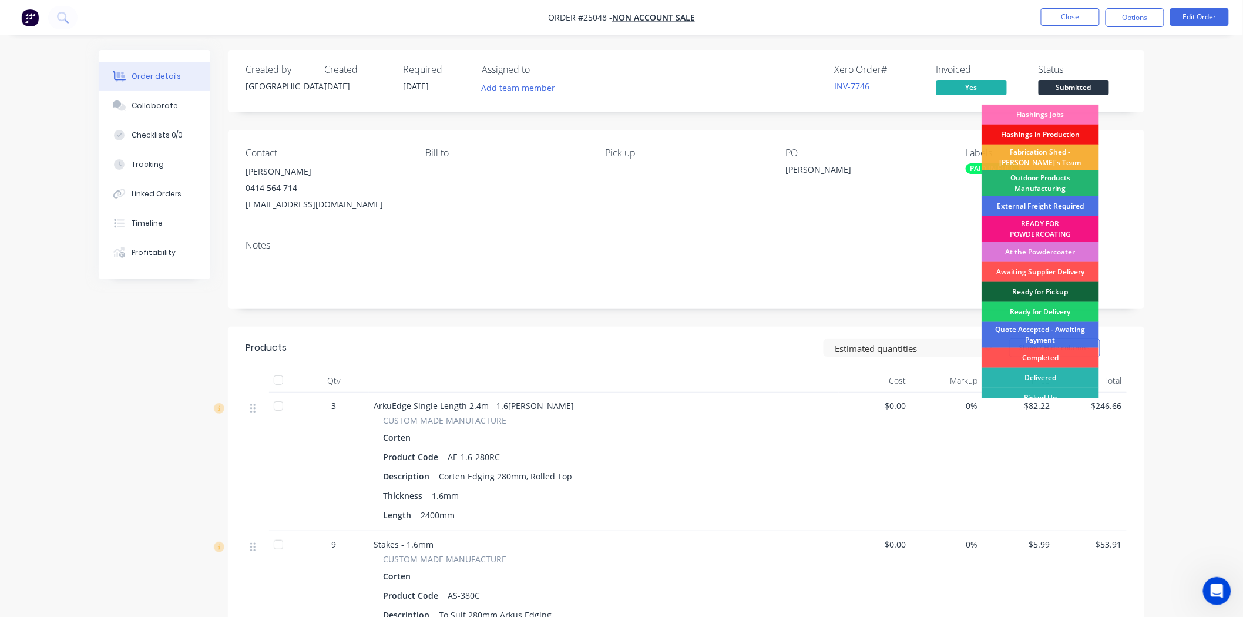
click at [1048, 182] on div "Outdoor Products Manufacturing" at bounding box center [1041, 183] width 118 height 26
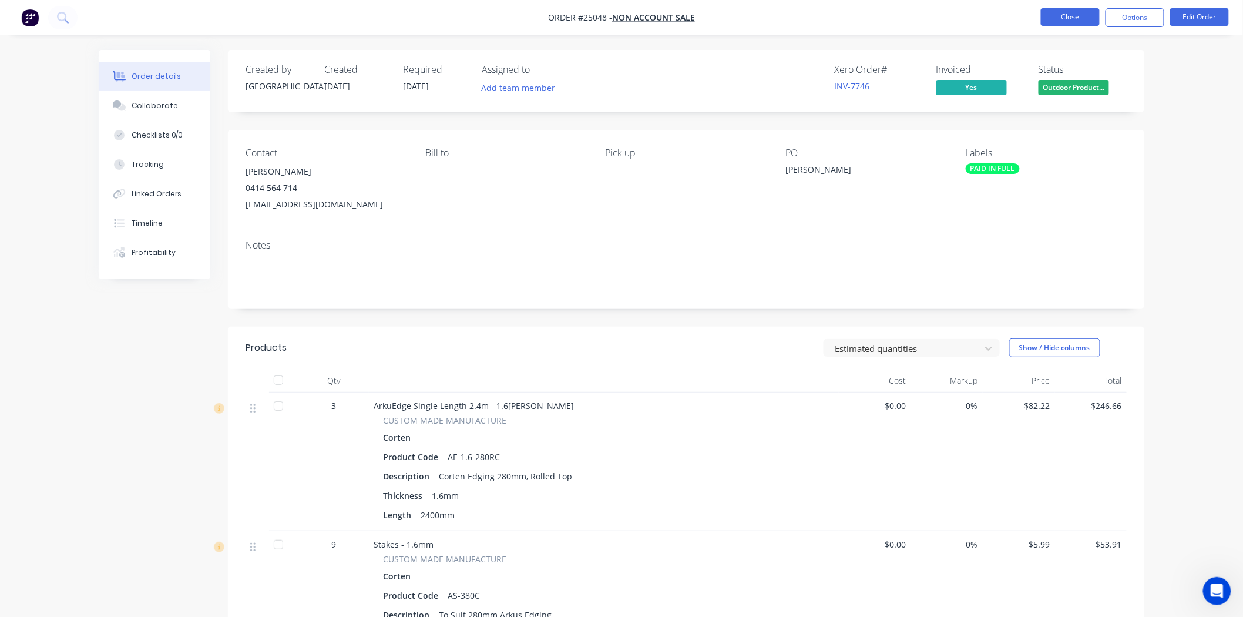
click at [1079, 18] on button "Close" at bounding box center [1070, 17] width 59 height 18
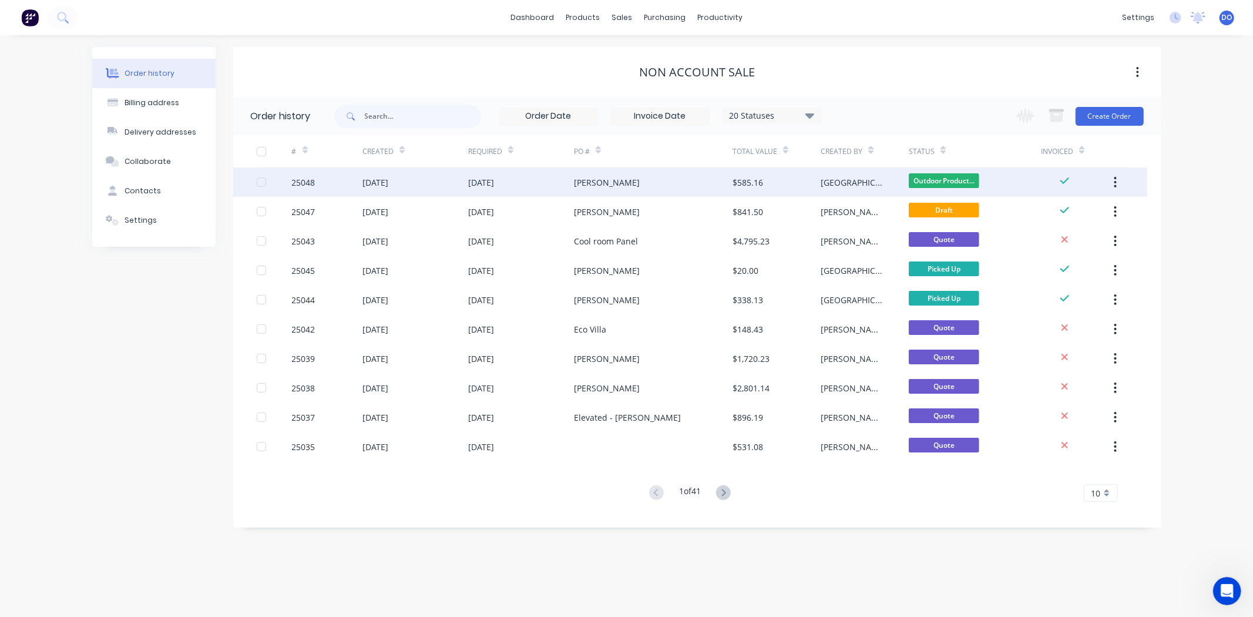
click at [380, 178] on div "[DATE]" at bounding box center [376, 182] width 26 height 12
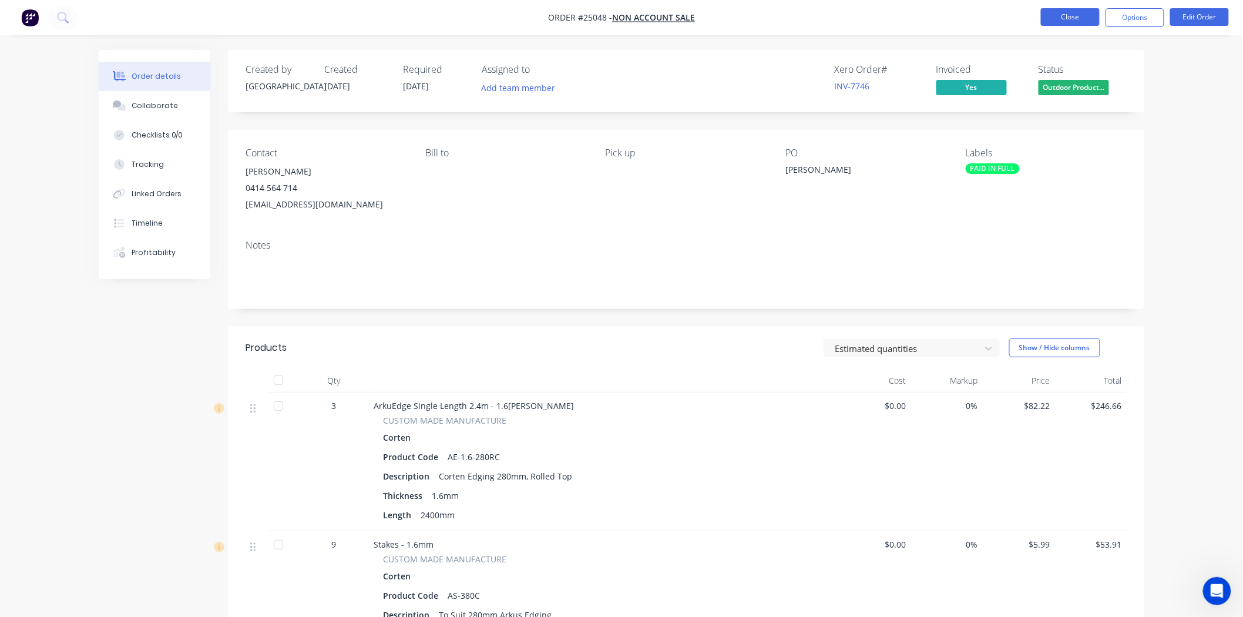
click at [1083, 25] on button "Close" at bounding box center [1070, 17] width 59 height 18
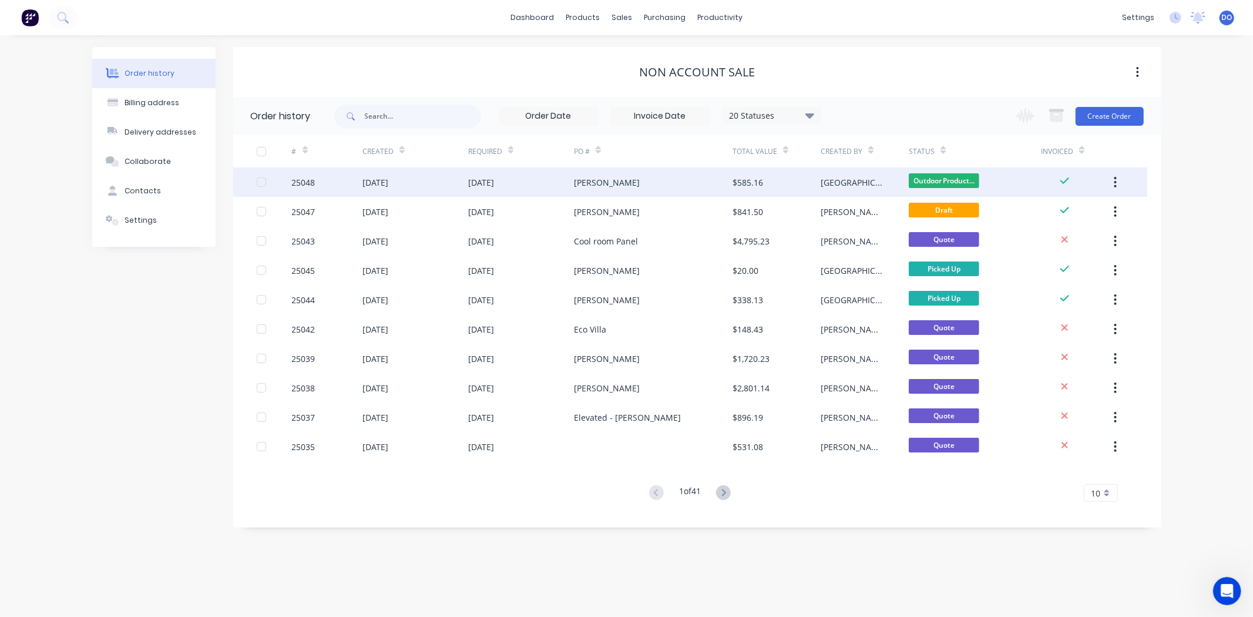
click at [708, 185] on div "[PERSON_NAME]" at bounding box center [653, 181] width 159 height 29
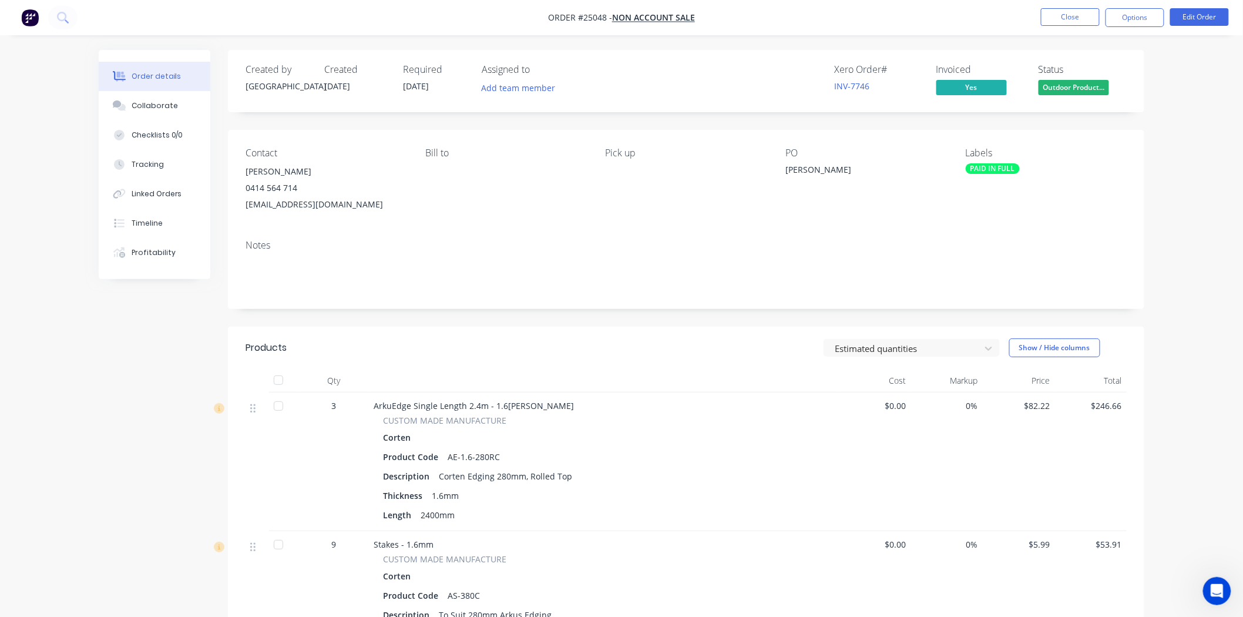
click at [1014, 166] on div "PAID IN FULL" at bounding box center [993, 168] width 54 height 11
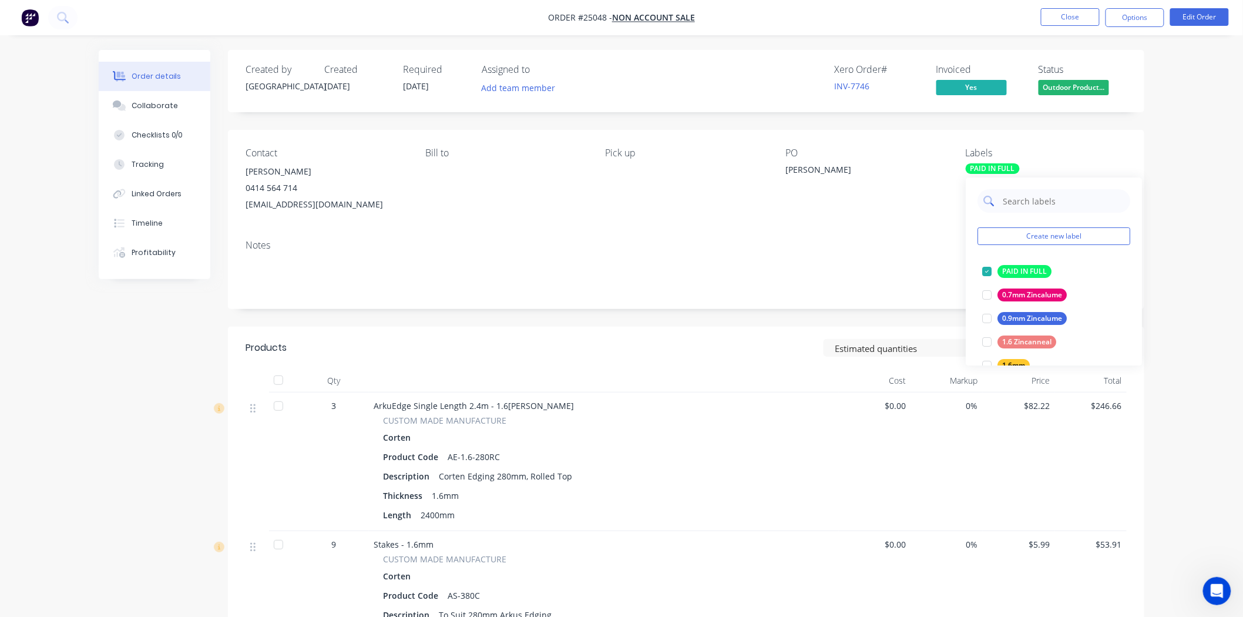
click at [1027, 206] on input "text" at bounding box center [1063, 201] width 123 height 24
type input "mon"
click at [1015, 344] on div "pick up [DATE]" at bounding box center [1027, 342] width 58 height 13
click at [920, 236] on div "Notes" at bounding box center [686, 269] width 917 height 79
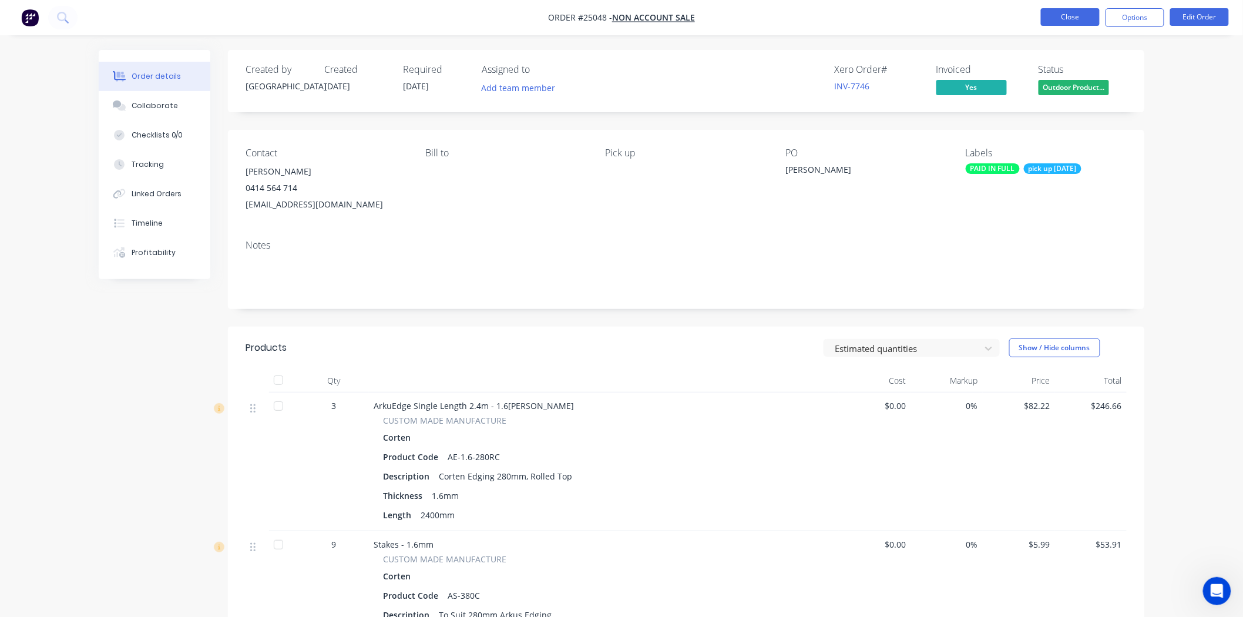
click at [1065, 22] on button "Close" at bounding box center [1070, 17] width 59 height 18
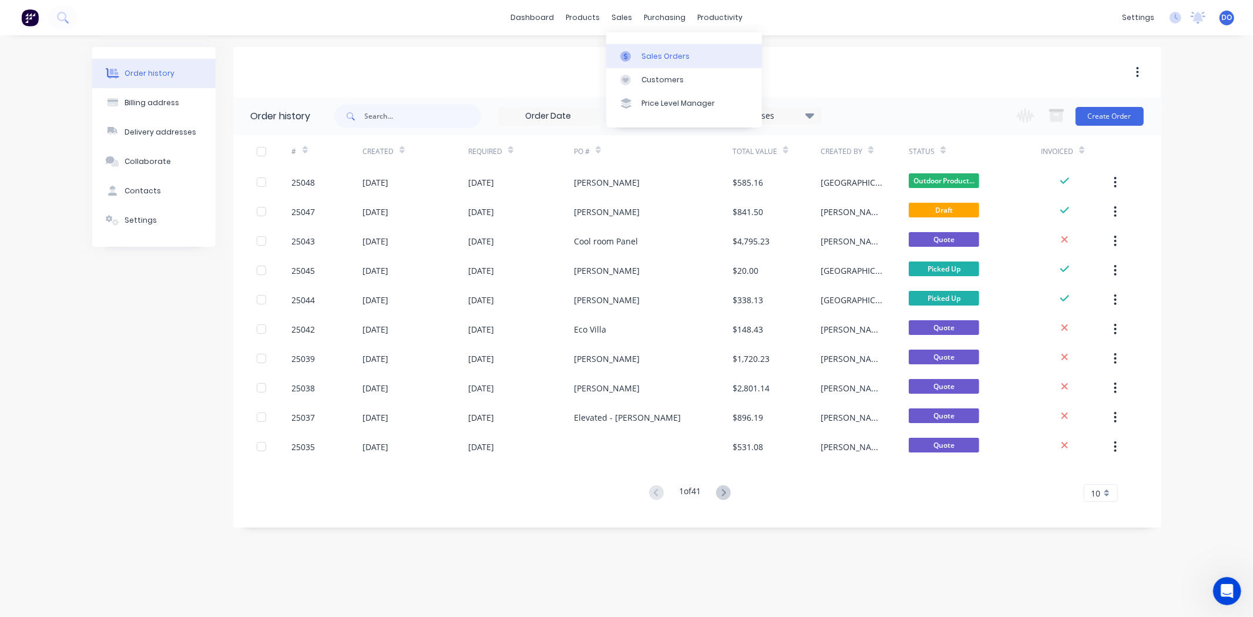
click at [642, 53] on div "Sales Orders" at bounding box center [666, 56] width 48 height 11
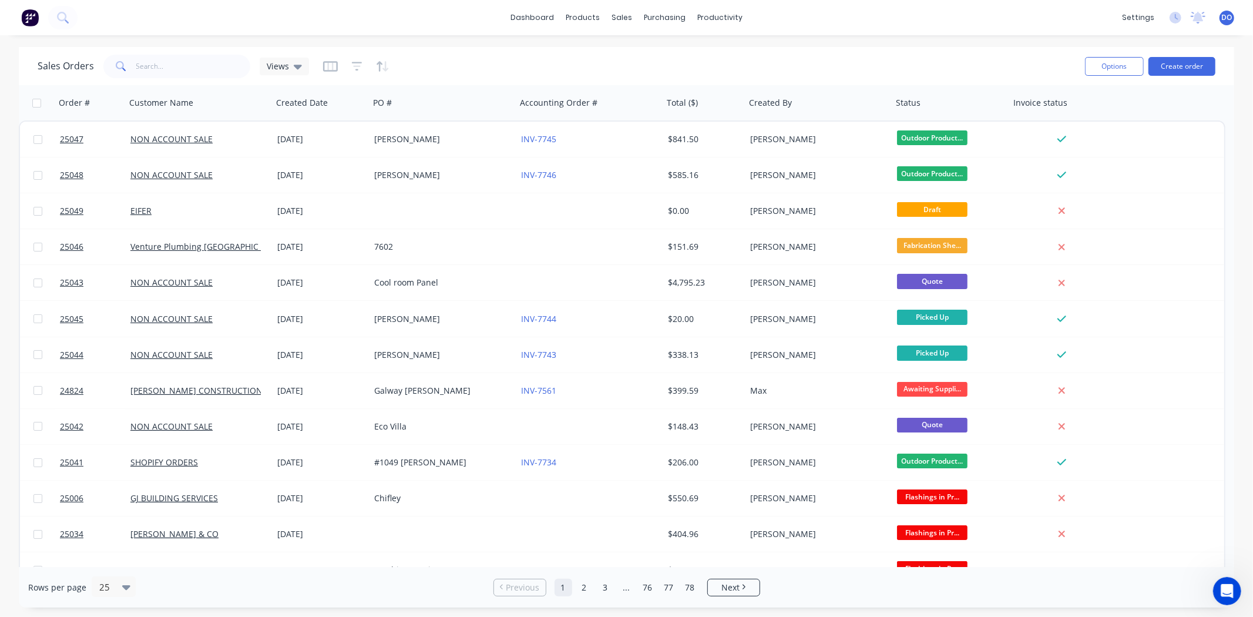
click at [1178, 55] on div "Options Create order" at bounding box center [1148, 66] width 135 height 29
click at [1178, 61] on button "Create order" at bounding box center [1182, 66] width 67 height 19
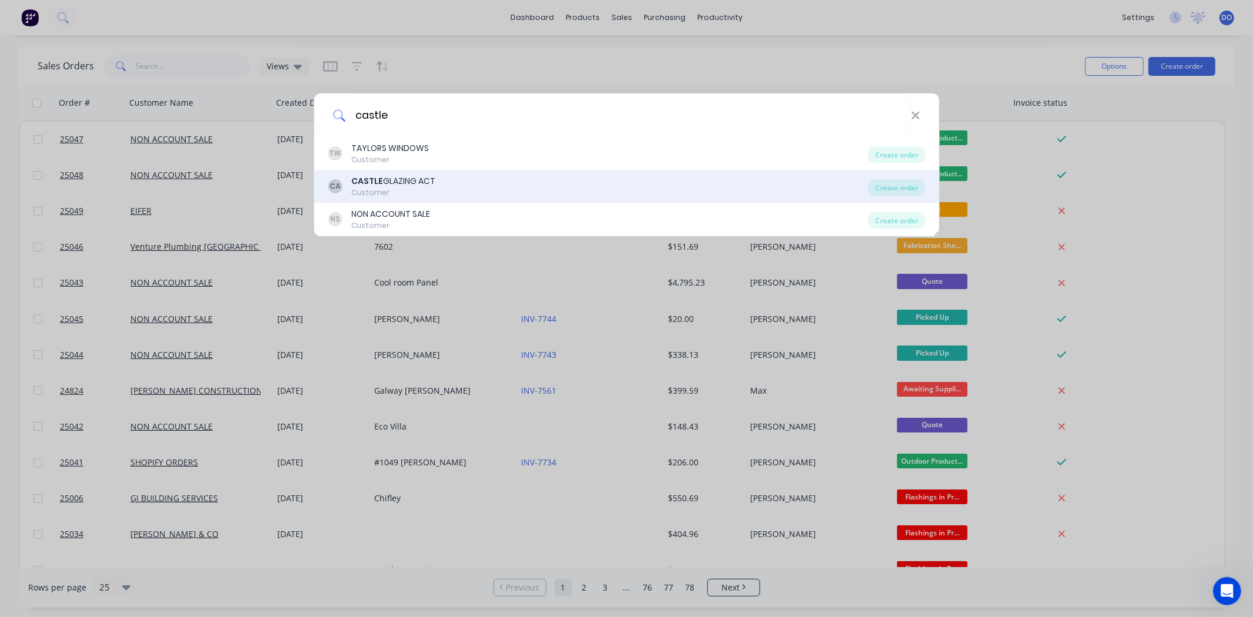
type input "castle"
click at [477, 180] on div "CA CASTLE GLAZING ACT Customer" at bounding box center [598, 186] width 541 height 23
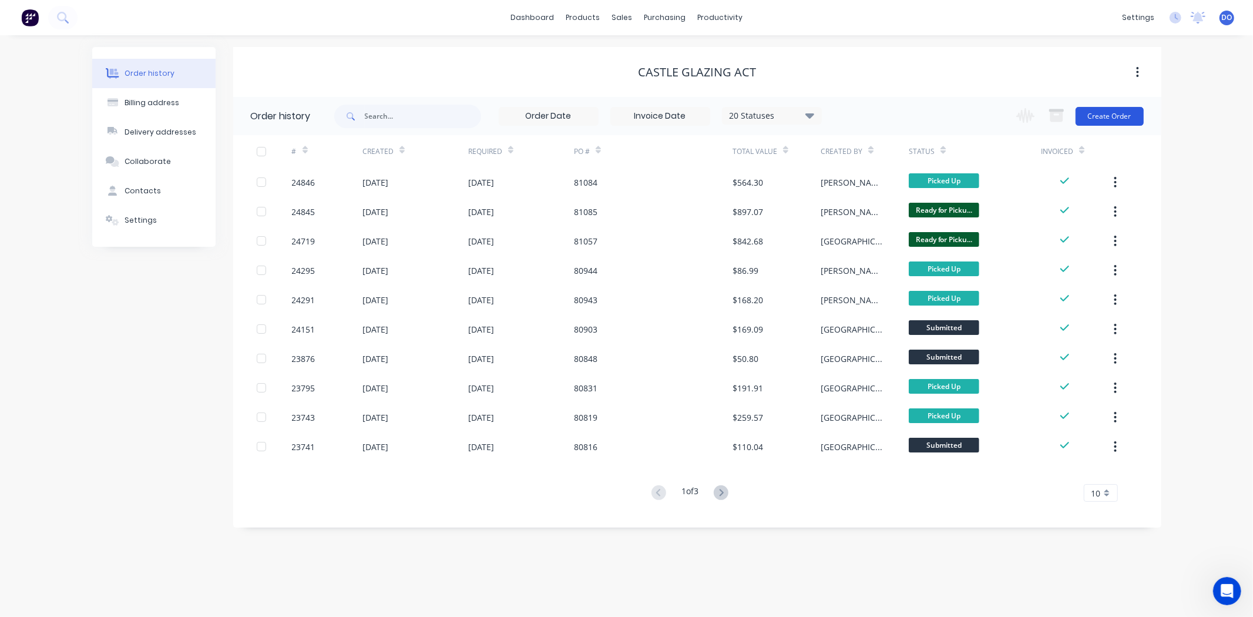
click at [1120, 115] on button "Create Order" at bounding box center [1110, 116] width 68 height 19
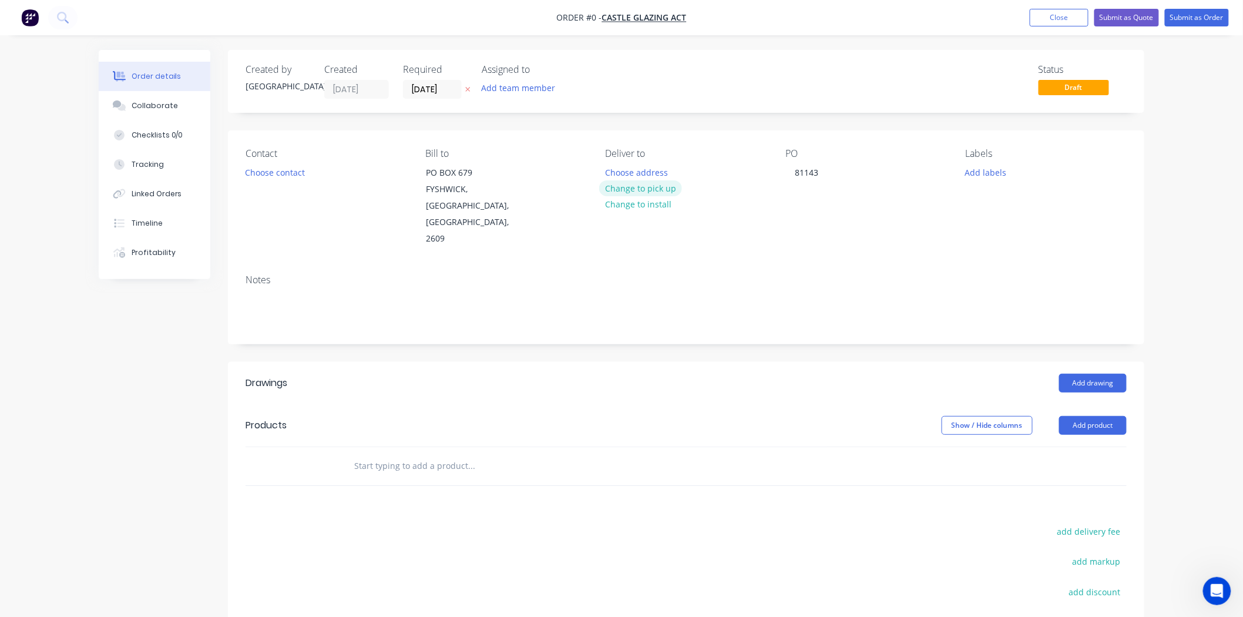
click at [623, 183] on div "Order details Collaborate Checklists 0/0 Tracking Linked Orders Timeline Profit…" at bounding box center [621, 418] width 1069 height 736
click at [280, 165] on button "Choose contact" at bounding box center [275, 172] width 72 height 16
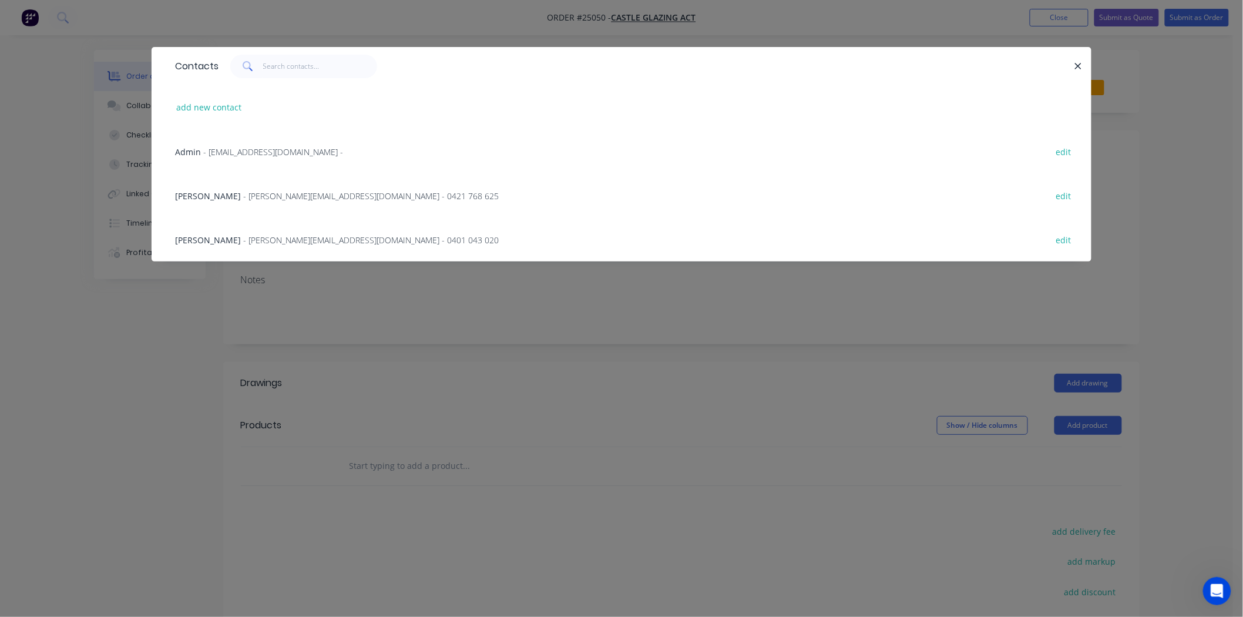
click at [243, 238] on span "- Dale@castleglazingact.com.au - 0401 043 020" at bounding box center [371, 239] width 256 height 11
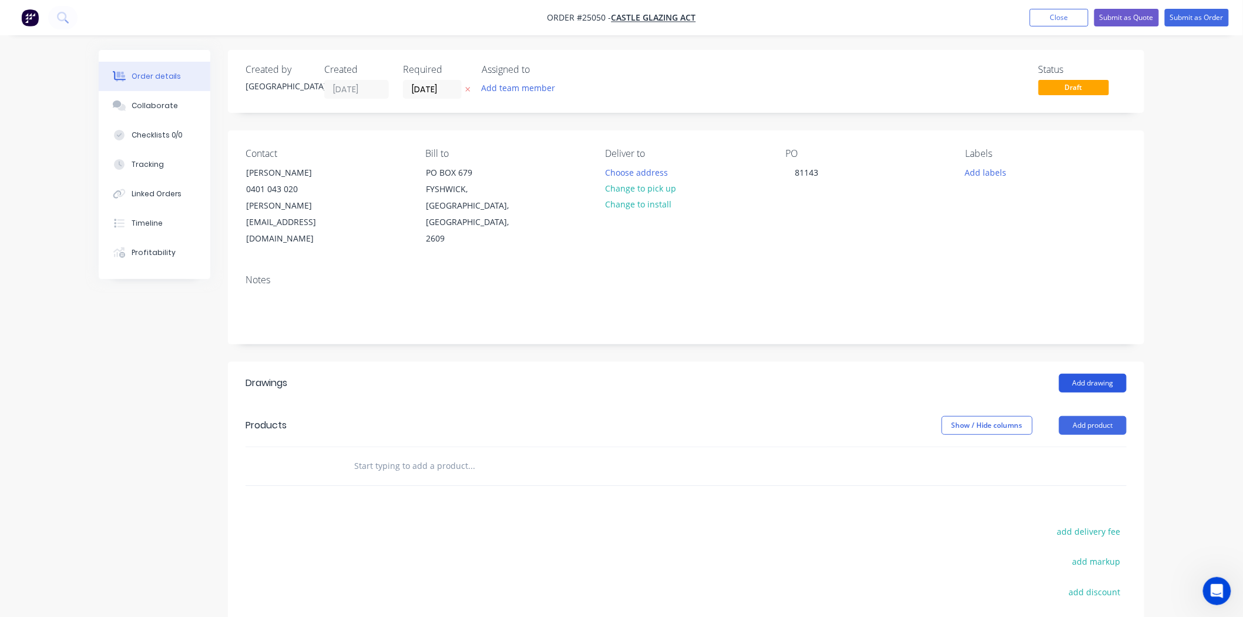
click at [1084, 374] on button "Add drawing" at bounding box center [1093, 383] width 68 height 19
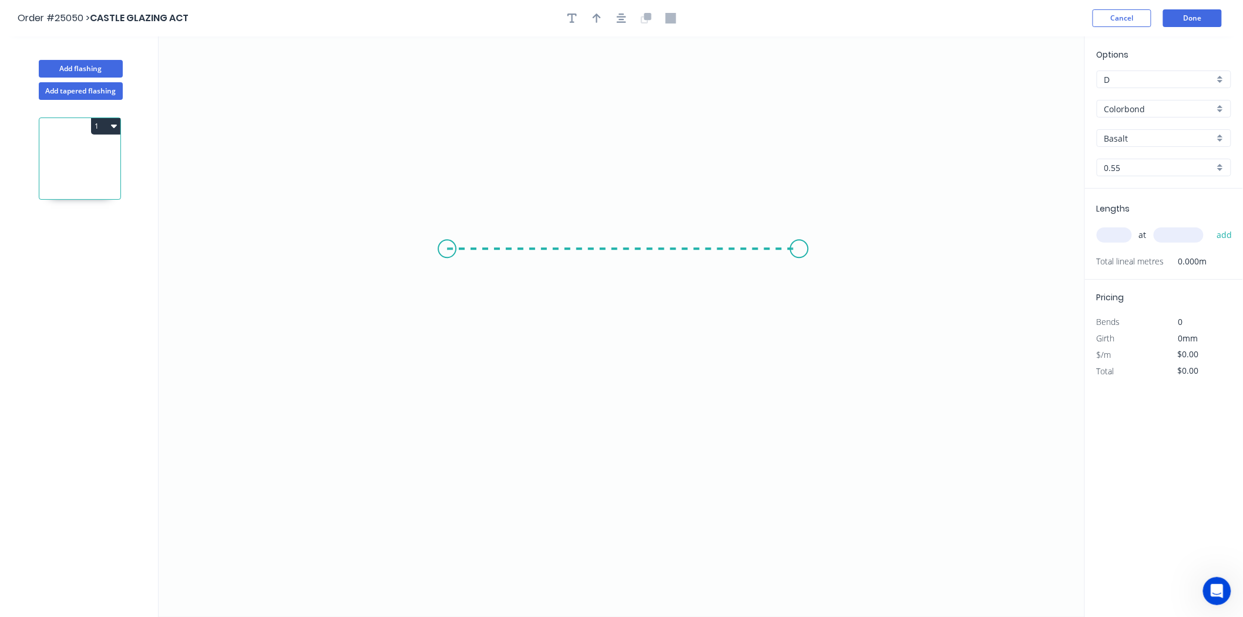
drag, startPoint x: 447, startPoint y: 249, endPoint x: 800, endPoint y: 244, distance: 352.6
click at [800, 244] on icon "0" at bounding box center [622, 326] width 927 height 581
click at [1158, 82] on input "D" at bounding box center [1160, 79] width 110 height 12
click at [1050, 200] on icon "0 ?" at bounding box center [622, 326] width 927 height 581
type input "D"
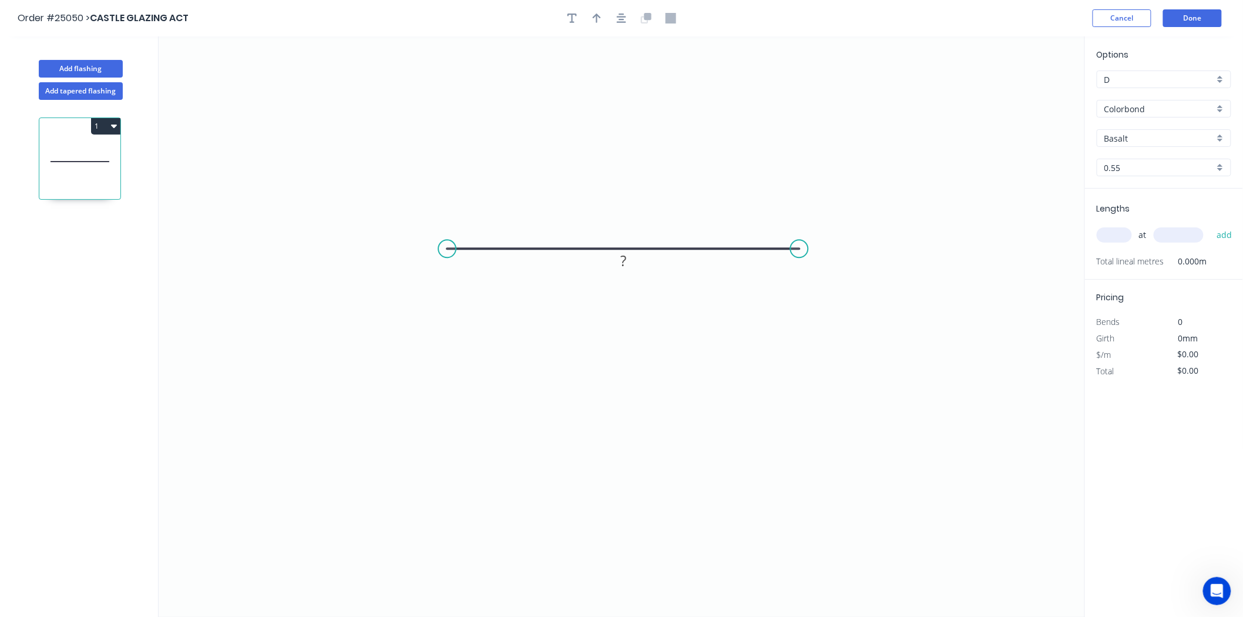
click at [1174, 80] on input "D" at bounding box center [1160, 79] width 110 height 12
click at [1108, 97] on div "A" at bounding box center [1164, 102] width 133 height 21
type input "A"
click at [1108, 103] on input "Colorbond" at bounding box center [1160, 109] width 110 height 12
click at [1112, 150] on div "Aluminium - Mill Finish 3.0m Max" at bounding box center [1164, 152] width 133 height 21
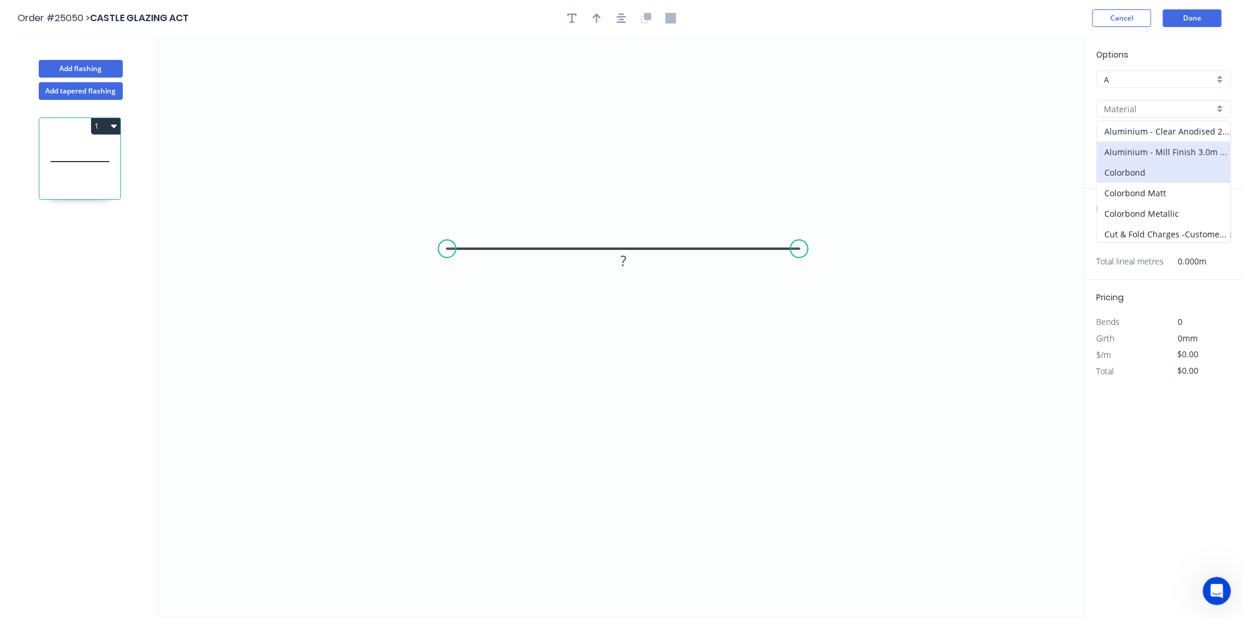
type input "Aluminium - Mill Finish 3.0m Max"
type input "Mill Finish"
type input "1.2"
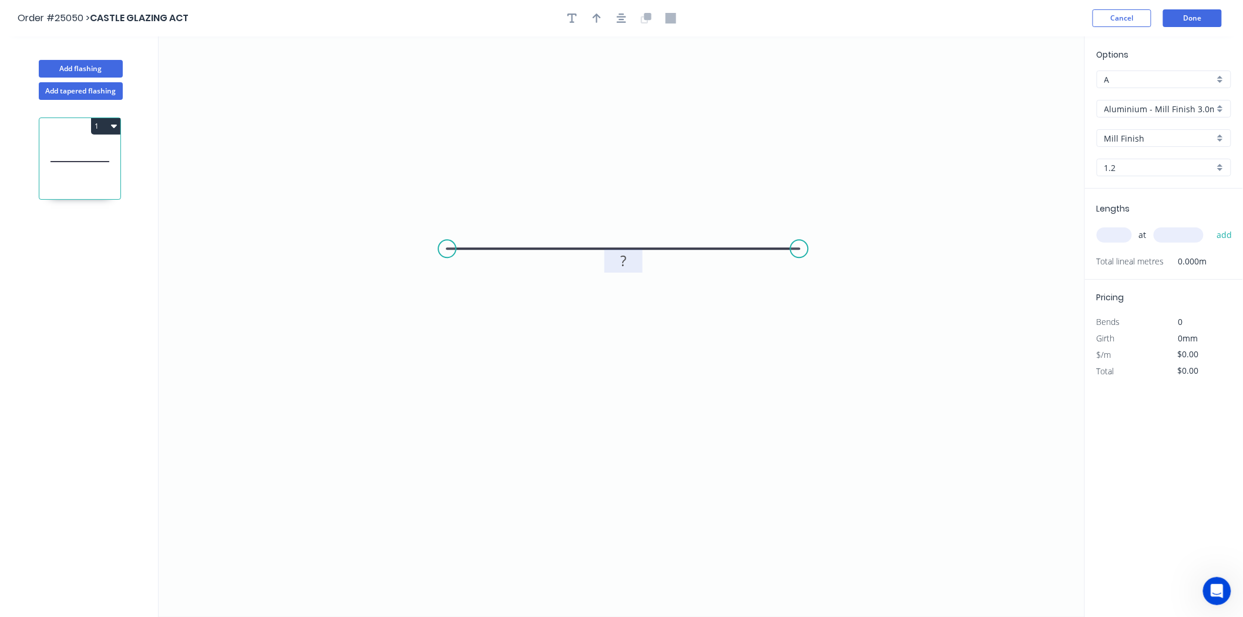
click at [630, 264] on rect at bounding box center [624, 261] width 24 height 16
click at [1114, 230] on input "text" at bounding box center [1114, 234] width 35 height 15
type input "$53.70"
type input "4"
type input "929"
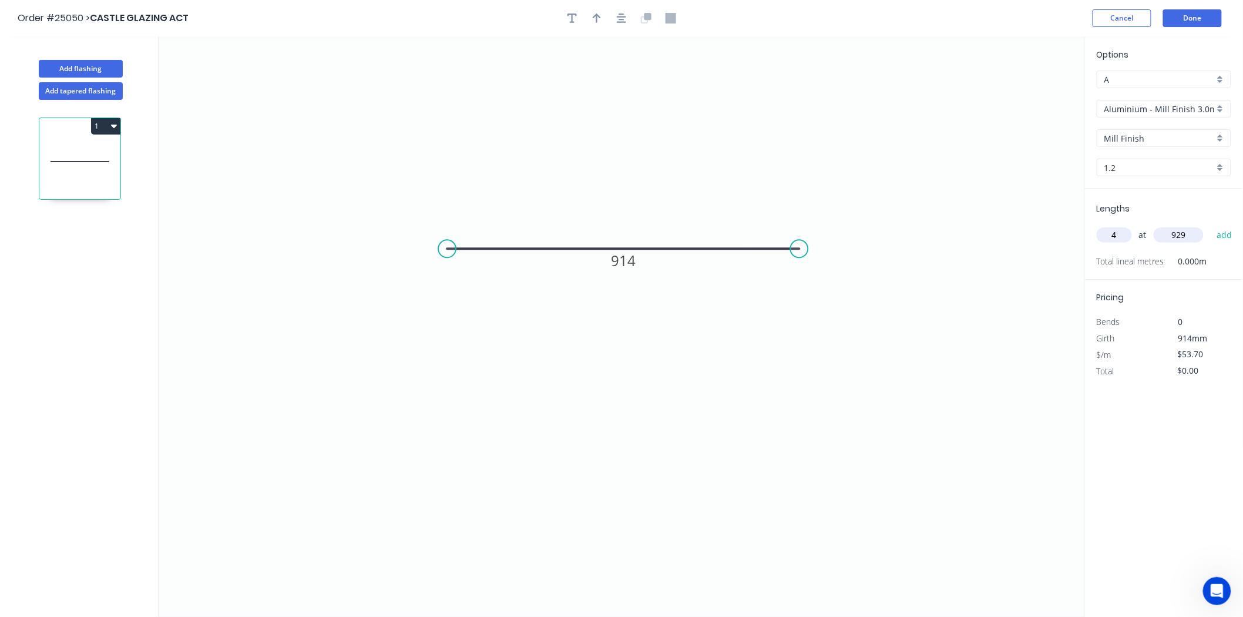
click at [1211, 225] on button "add" at bounding box center [1225, 235] width 28 height 20
click at [102, 119] on button "1" at bounding box center [105, 126] width 29 height 16
click at [87, 148] on div "Duplicate" at bounding box center [64, 155] width 90 height 17
type input "$0.00"
click at [631, 257] on tspan "914" at bounding box center [623, 260] width 25 height 19
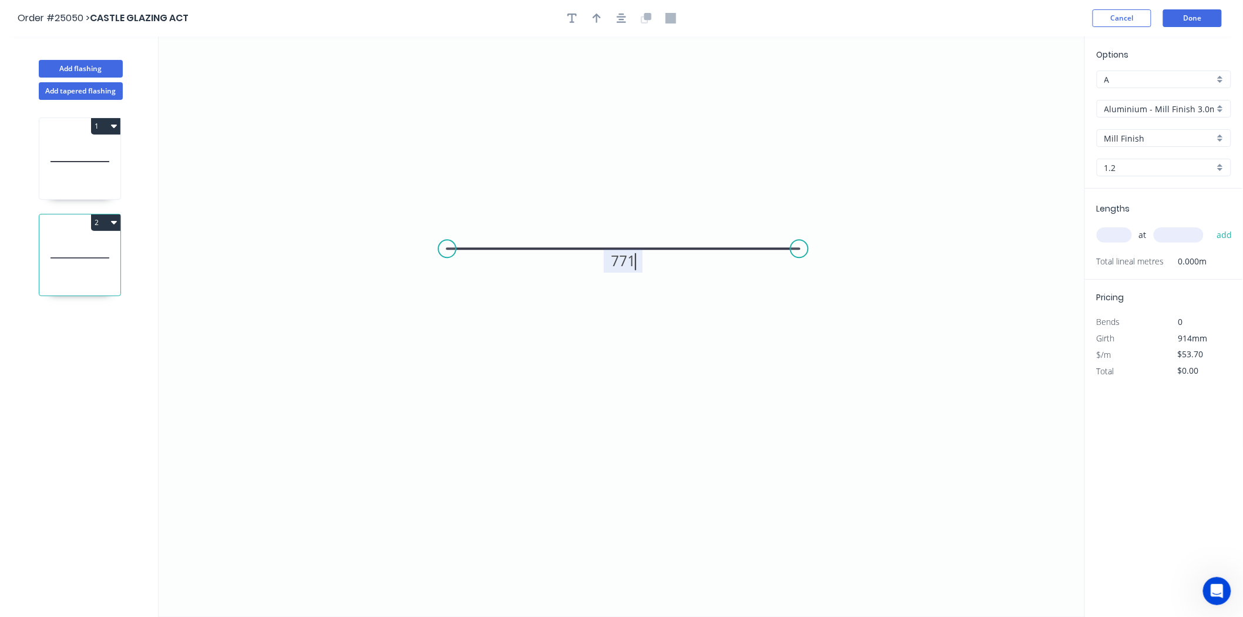
click at [1119, 229] on input "text" at bounding box center [1114, 234] width 35 height 15
type input "$43.95"
type input "4"
type input "2"
type input "821"
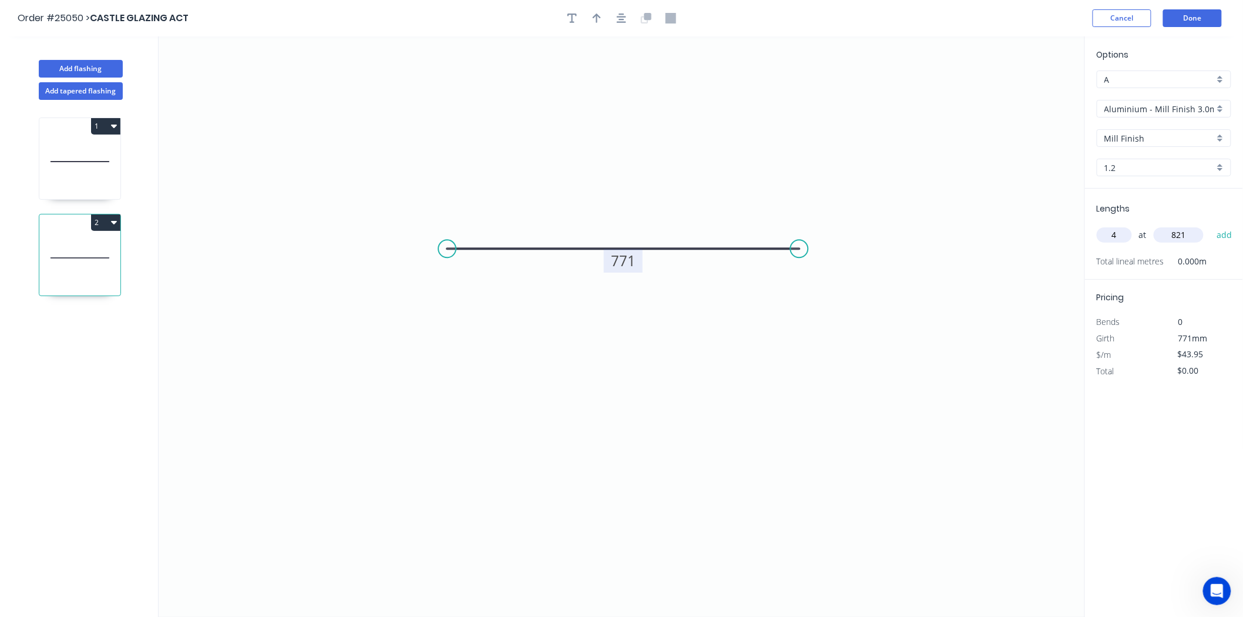
click at [1211, 225] on button "add" at bounding box center [1225, 235] width 28 height 20
type input "$210.96"
click at [598, 22] on icon "button" at bounding box center [597, 18] width 8 height 11
click at [1026, 90] on icon at bounding box center [1026, 82] width 11 height 38
drag, startPoint x: 1026, startPoint y: 90, endPoint x: 725, endPoint y: 201, distance: 320.7
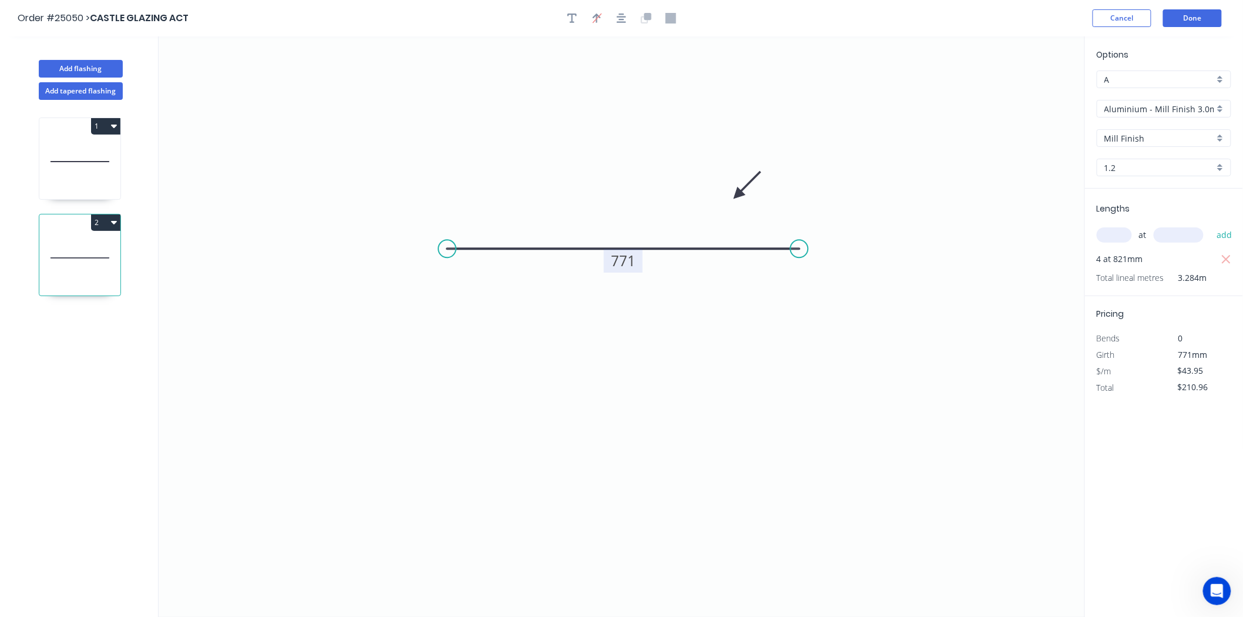
click at [736, 198] on icon at bounding box center [747, 185] width 34 height 34
click at [86, 156] on icon at bounding box center [79, 161] width 81 height 75
type input "$53.70"
type input "$257.76"
click at [596, 12] on button "button" at bounding box center [597, 18] width 18 height 18
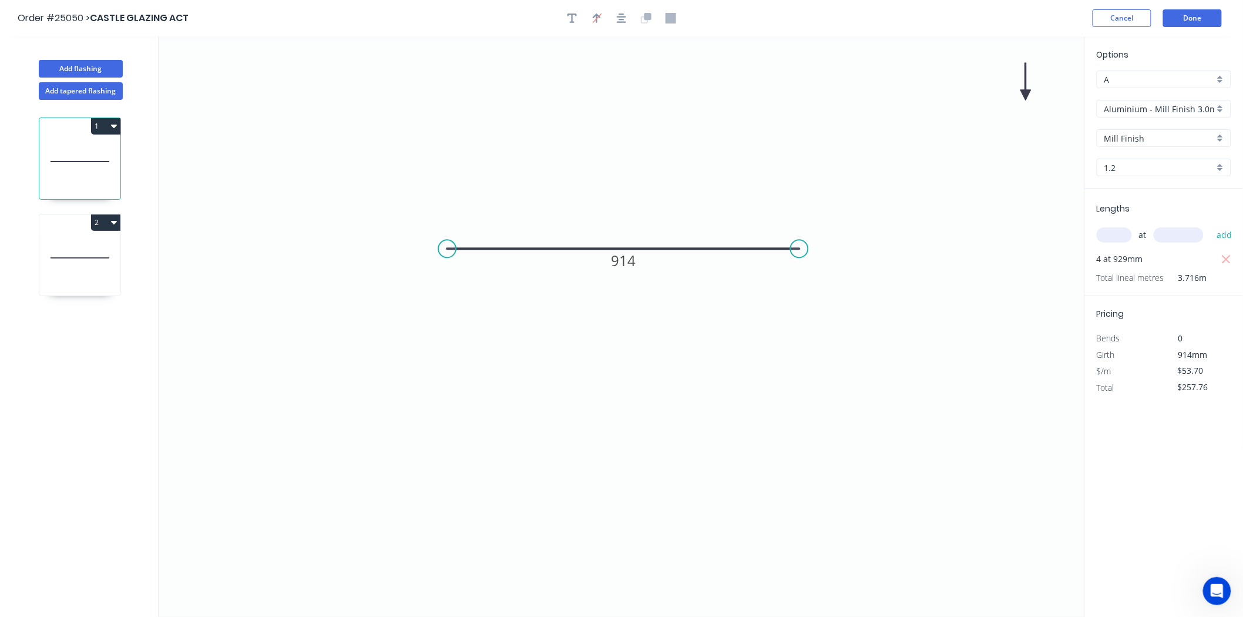
click at [1024, 90] on icon at bounding box center [1026, 82] width 11 height 38
drag, startPoint x: 1024, startPoint y: 90, endPoint x: 832, endPoint y: 134, distance: 196.6
click at [832, 134] on icon "0 914" at bounding box center [622, 326] width 927 height 581
drag, startPoint x: 1025, startPoint y: 90, endPoint x: 665, endPoint y: 208, distance: 378.9
click at [665, 208] on icon at bounding box center [675, 198] width 34 height 34
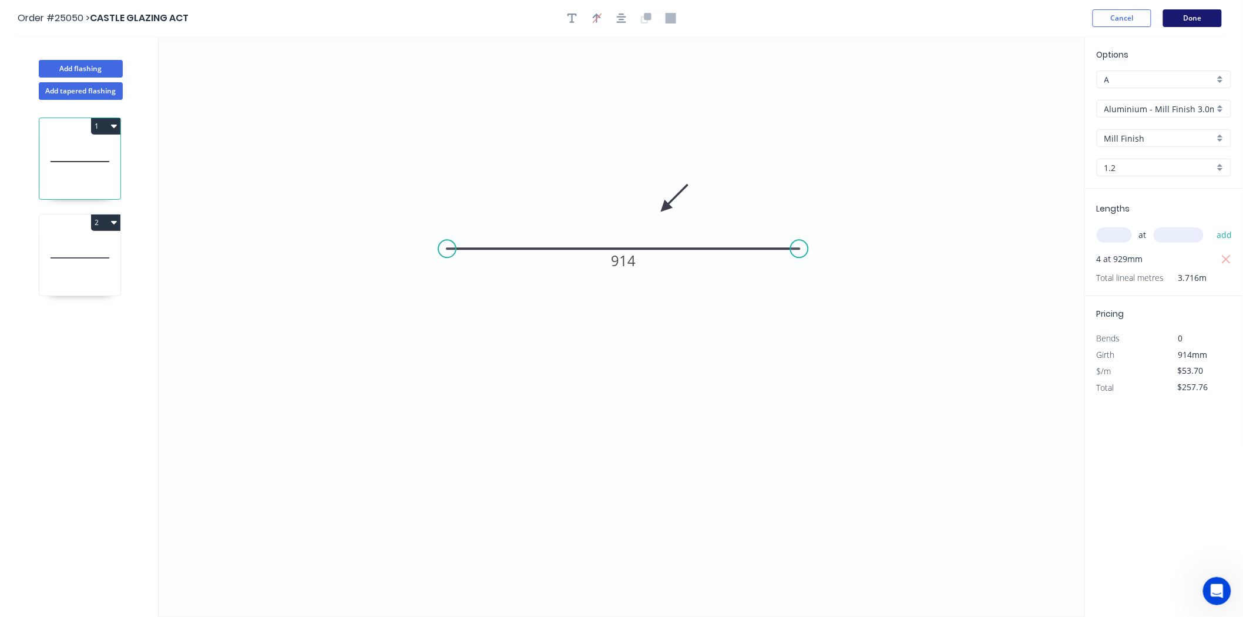
click at [1199, 25] on button "Done" at bounding box center [1192, 18] width 59 height 18
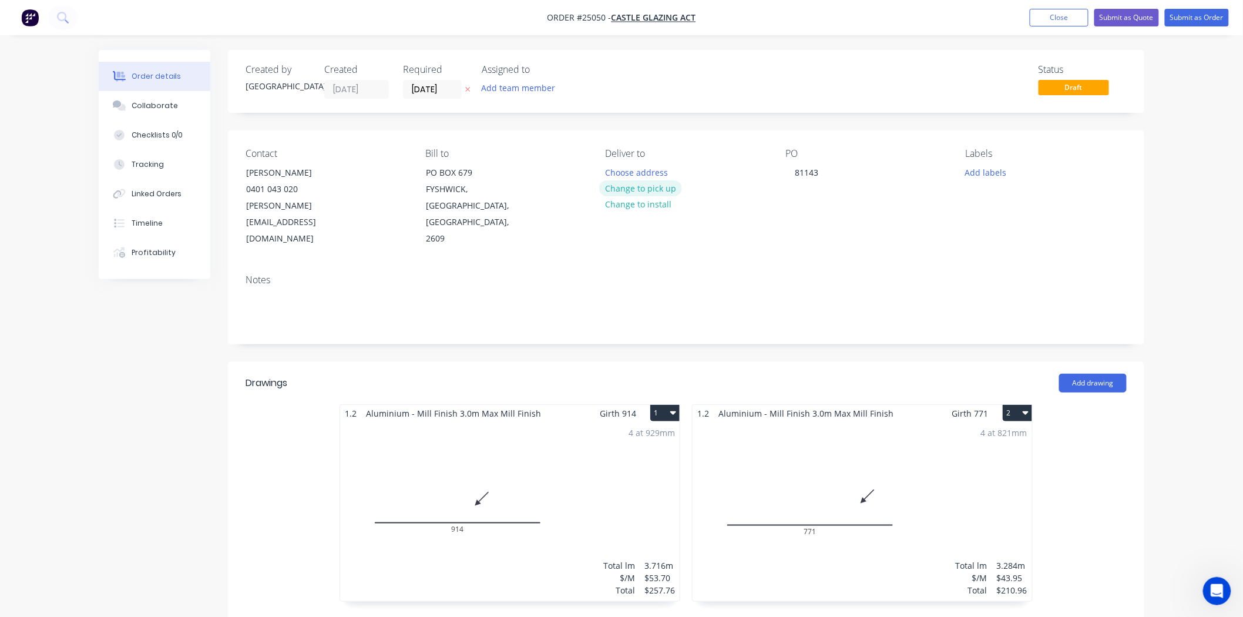
click at [665, 193] on button "Change to pick up" at bounding box center [640, 188] width 83 height 16
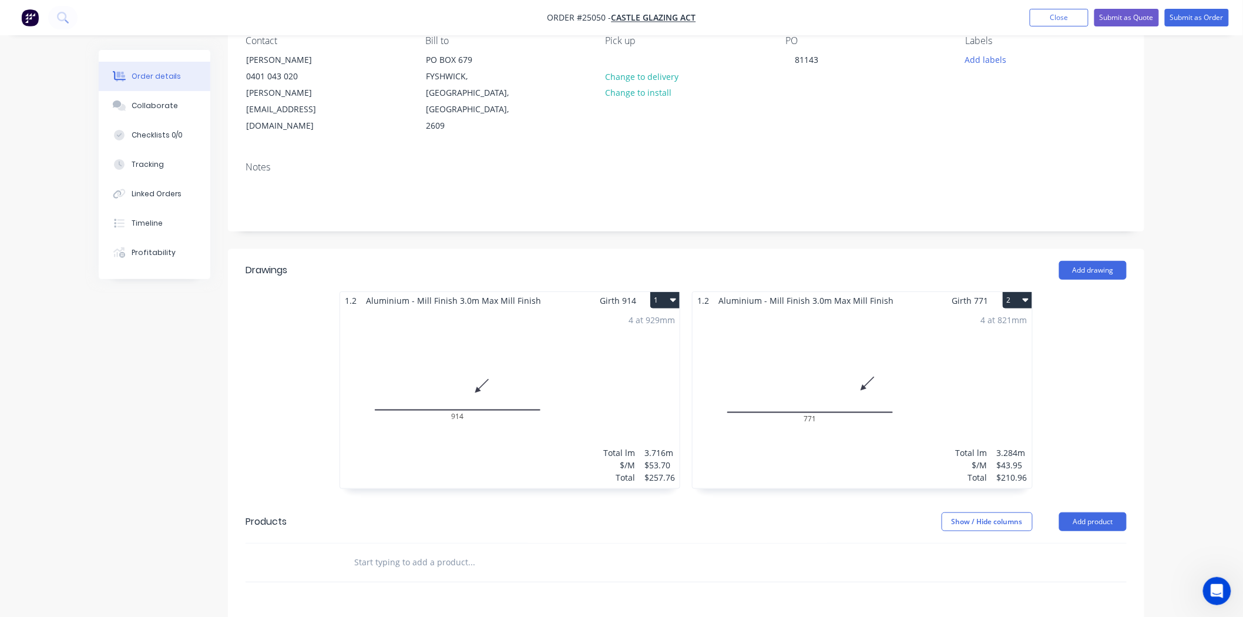
scroll to position [130, 0]
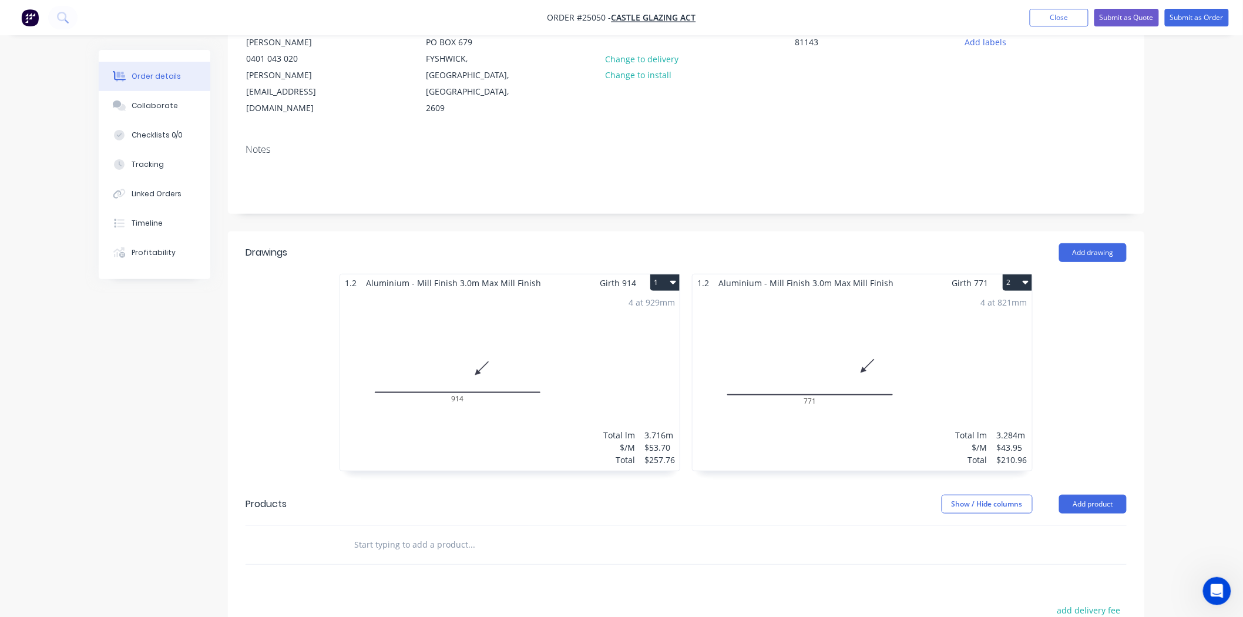
click at [619, 318] on div "4 at 929mm Total lm $/M Total 3.716m $53.70 $257.76" at bounding box center [510, 380] width 340 height 179
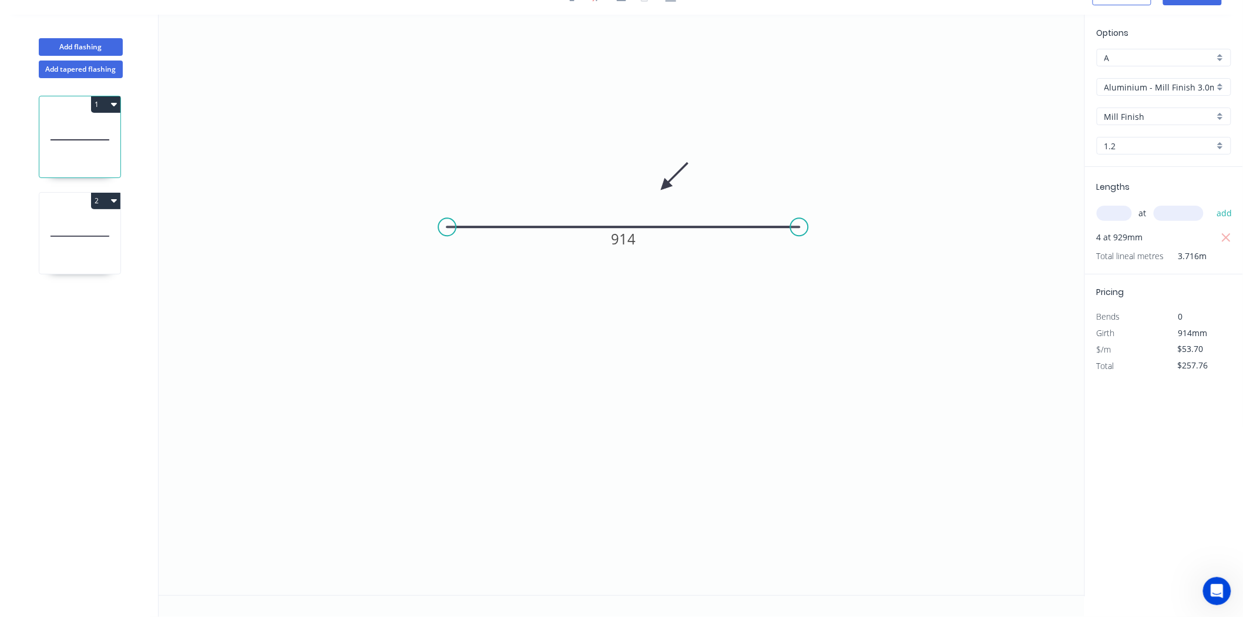
scroll to position [22, 0]
click at [1128, 150] on input "1.2" at bounding box center [1160, 146] width 110 height 12
click at [1119, 180] on div "1.6" at bounding box center [1164, 189] width 133 height 21
type input "1.6"
type input "$63.80"
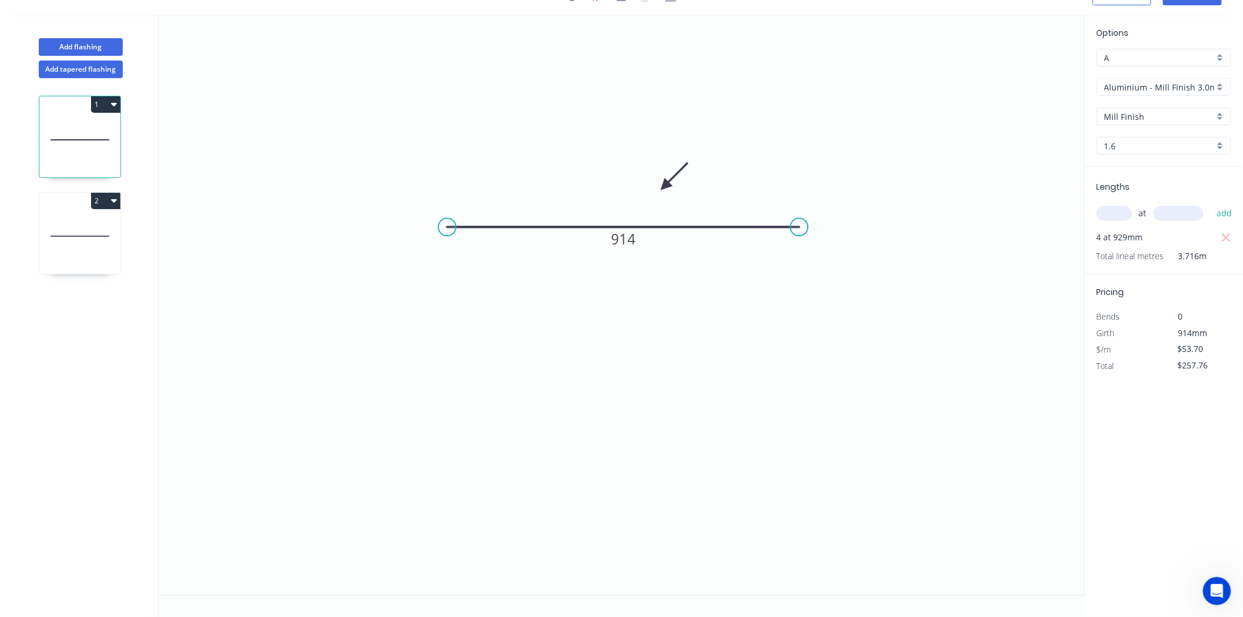
type input "$306.24"
click at [38, 243] on div "1 2" at bounding box center [81, 347] width 155 height 539
click at [74, 234] on icon at bounding box center [79, 236] width 81 height 75
type input "1.2"
type input "$43.95"
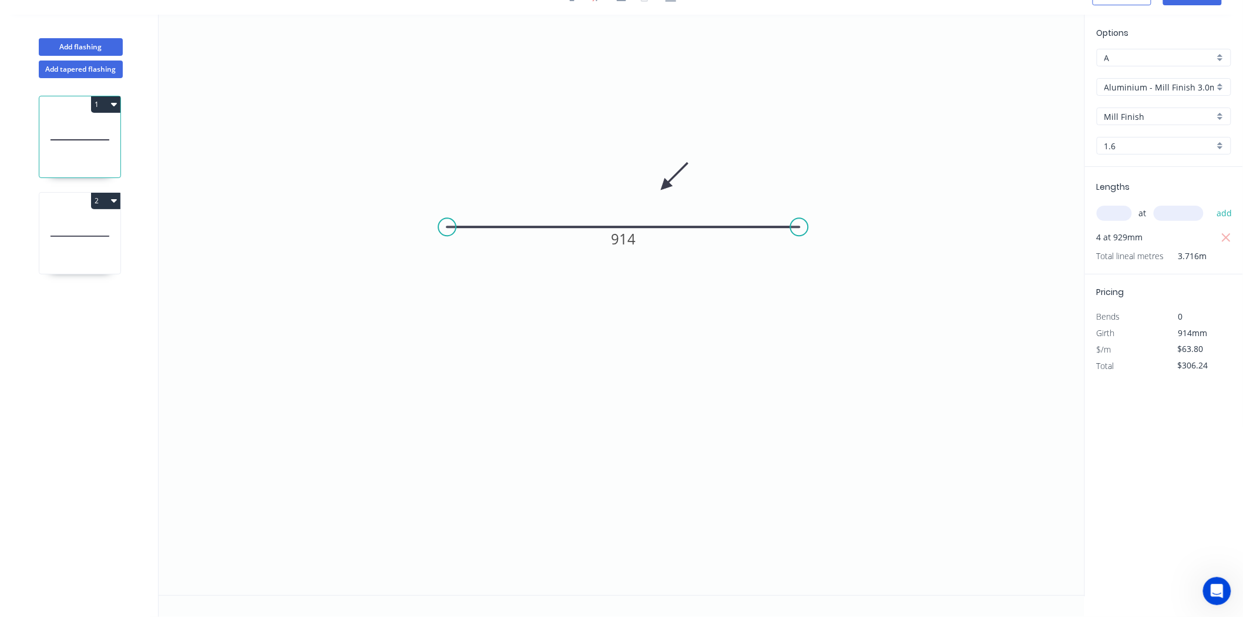
type input "$210.96"
click at [1142, 148] on input "1.2" at bounding box center [1160, 146] width 110 height 12
click at [1134, 184] on div "1.6" at bounding box center [1164, 189] width 133 height 21
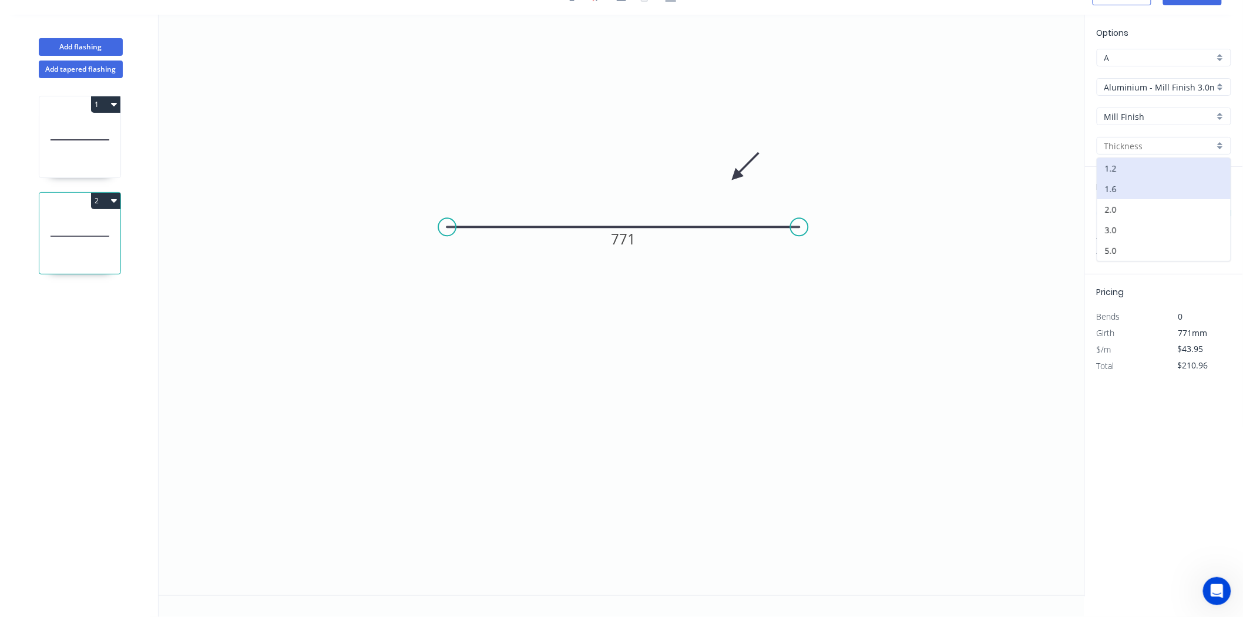
type input "1.6"
type input "$52.09"
type input "$250.03"
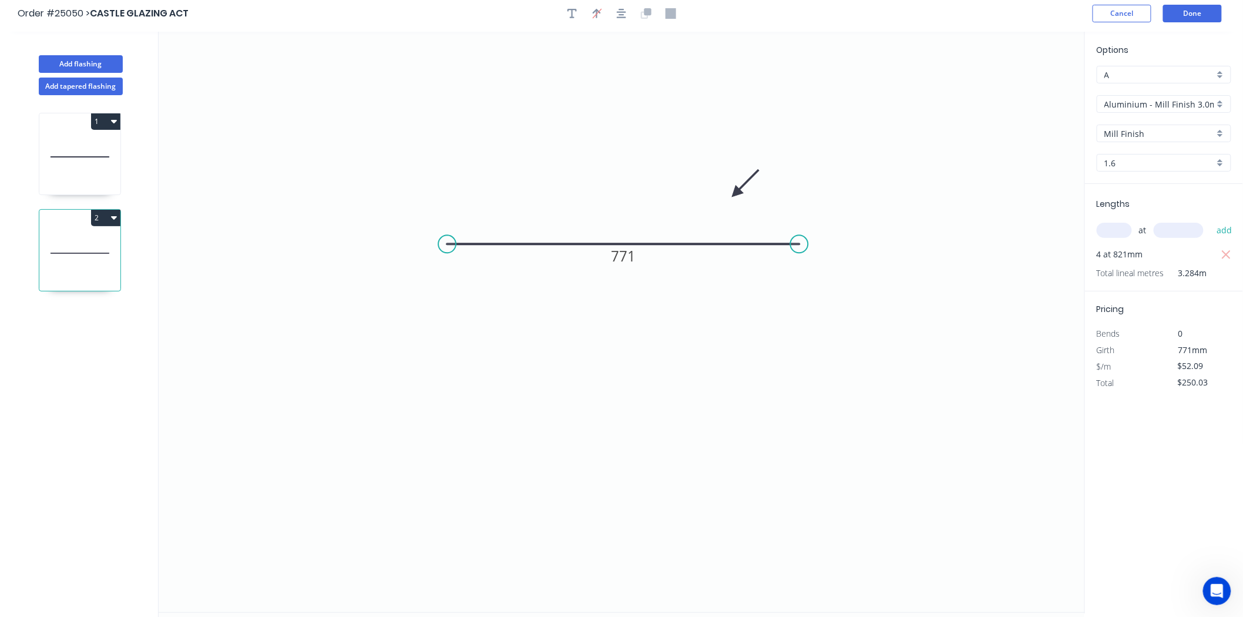
scroll to position [0, 0]
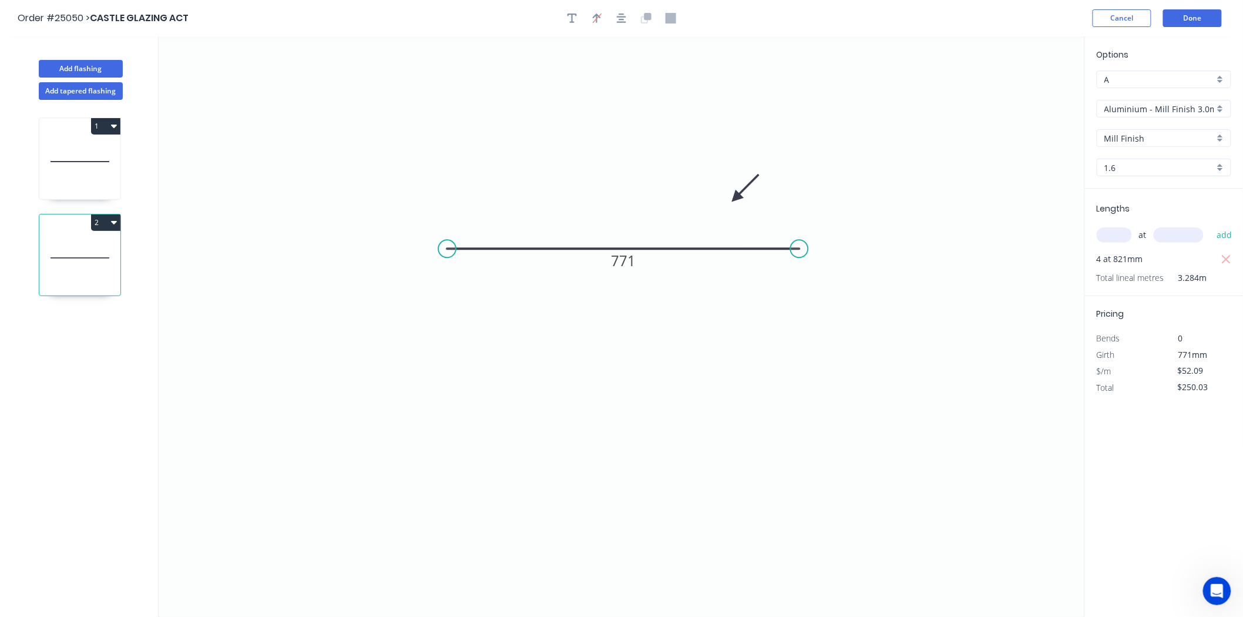
click at [1210, 4] on header "Order #25050 > CASTLE GLAZING ACT Cancel Done" at bounding box center [621, 18] width 1243 height 36
click at [1208, 16] on button "Done" at bounding box center [1192, 18] width 59 height 18
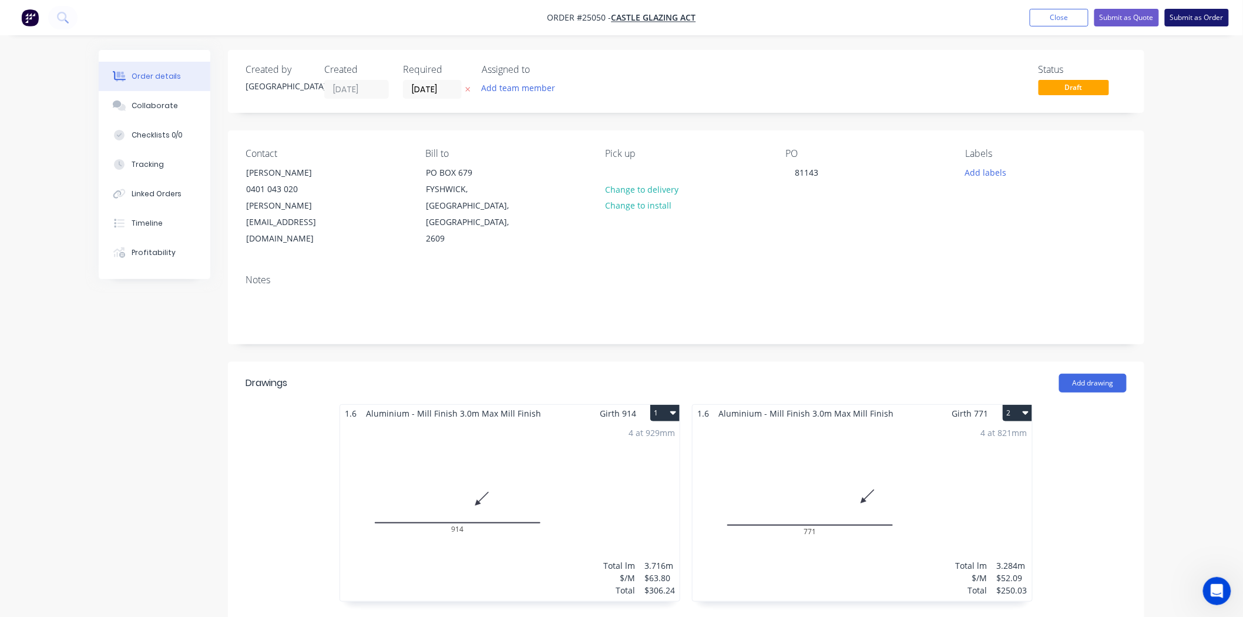
click at [1203, 21] on button "Submit as Order" at bounding box center [1197, 18] width 64 height 18
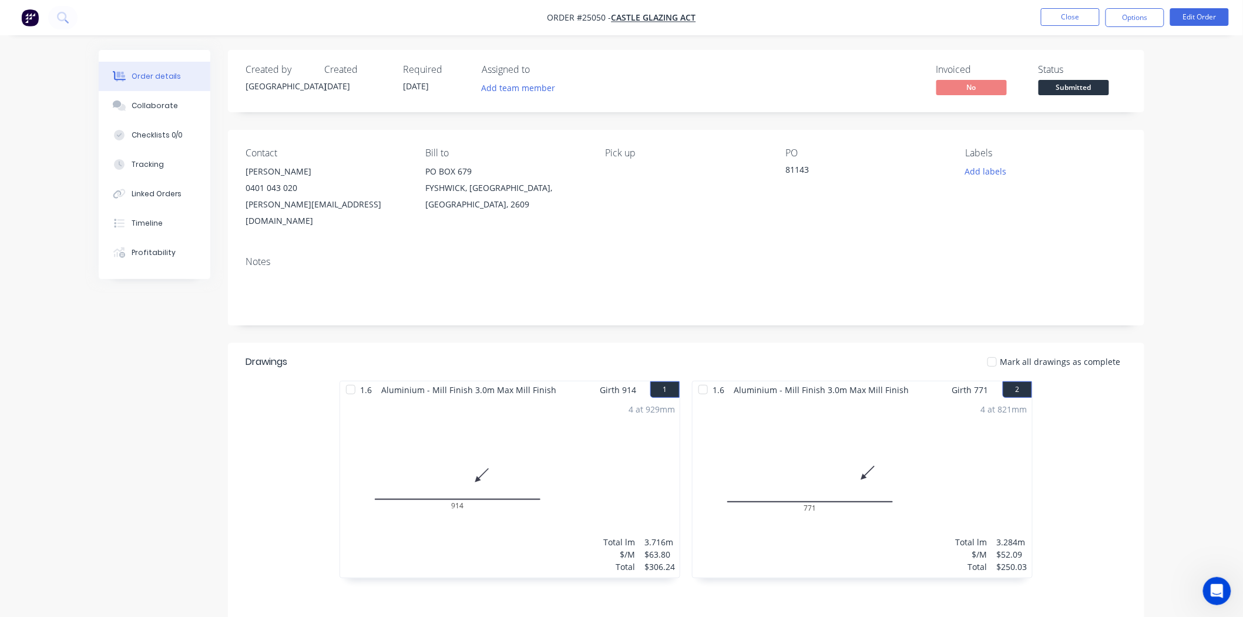
click at [1067, 110] on div "Created by Dallas Created 25/09/25 Required 25/09/25 Assigned to Add team membe…" at bounding box center [686, 81] width 917 height 62
click at [1072, 89] on span "Submitted" at bounding box center [1074, 87] width 71 height 15
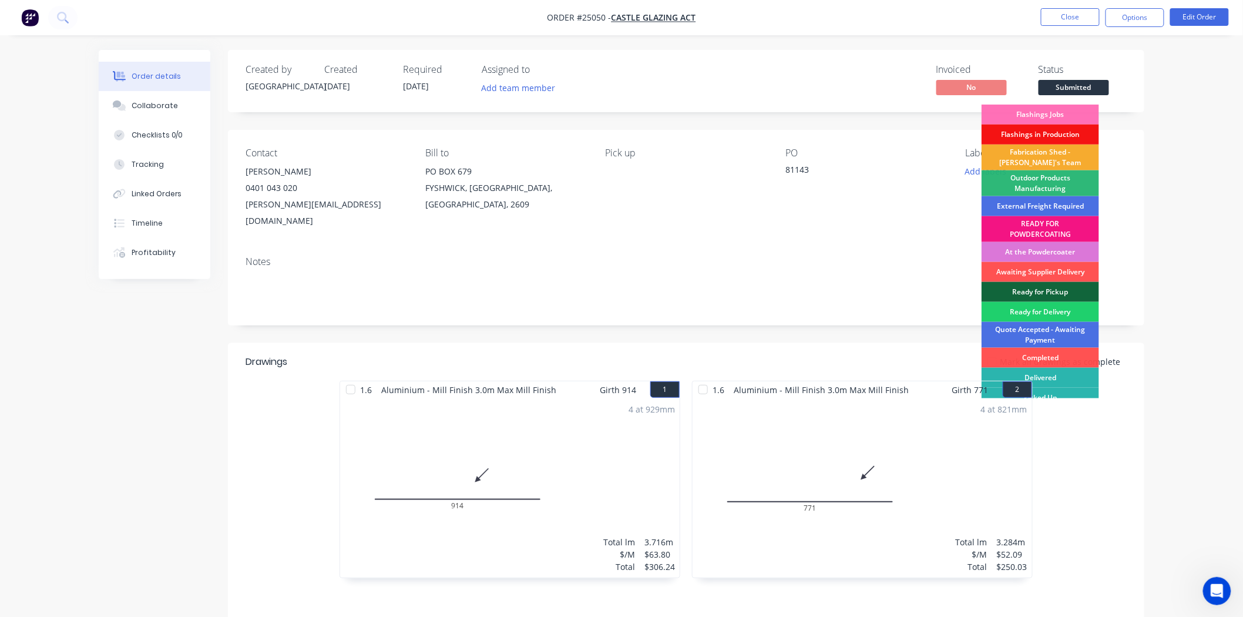
click at [1056, 155] on div "Fabrication Shed - [PERSON_NAME]'s Team" at bounding box center [1041, 158] width 118 height 26
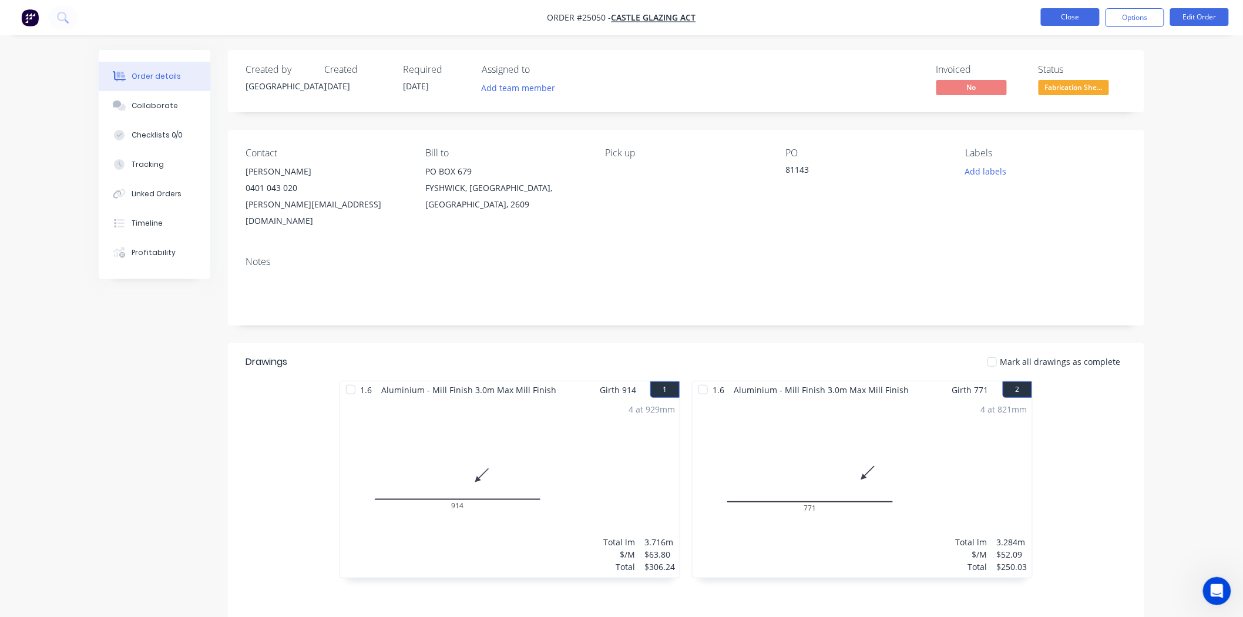
click at [1085, 22] on button "Close" at bounding box center [1070, 17] width 59 height 18
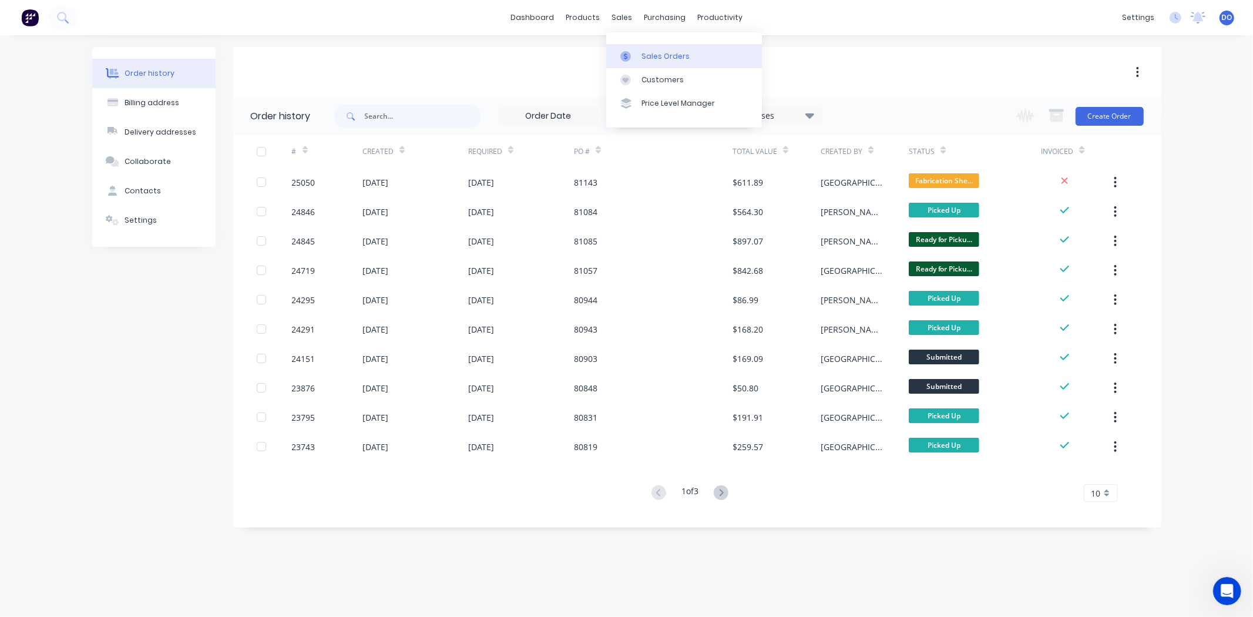
click at [645, 55] on div "Sales Orders" at bounding box center [666, 56] width 48 height 11
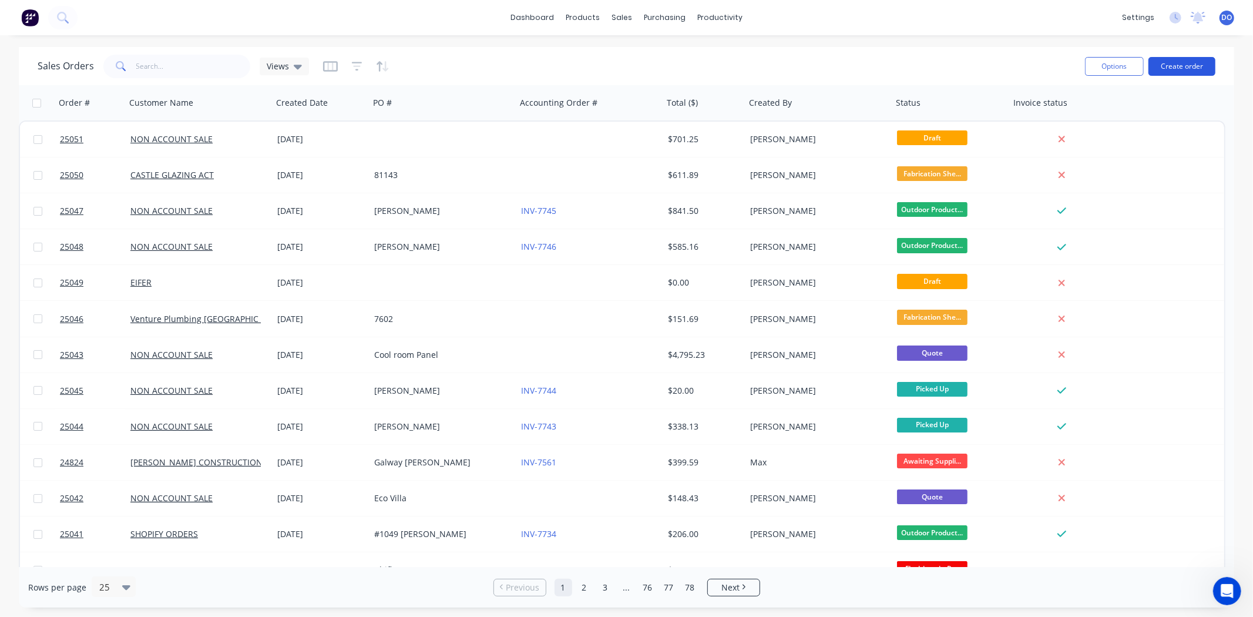
click at [1185, 59] on button "Create order" at bounding box center [1182, 66] width 67 height 19
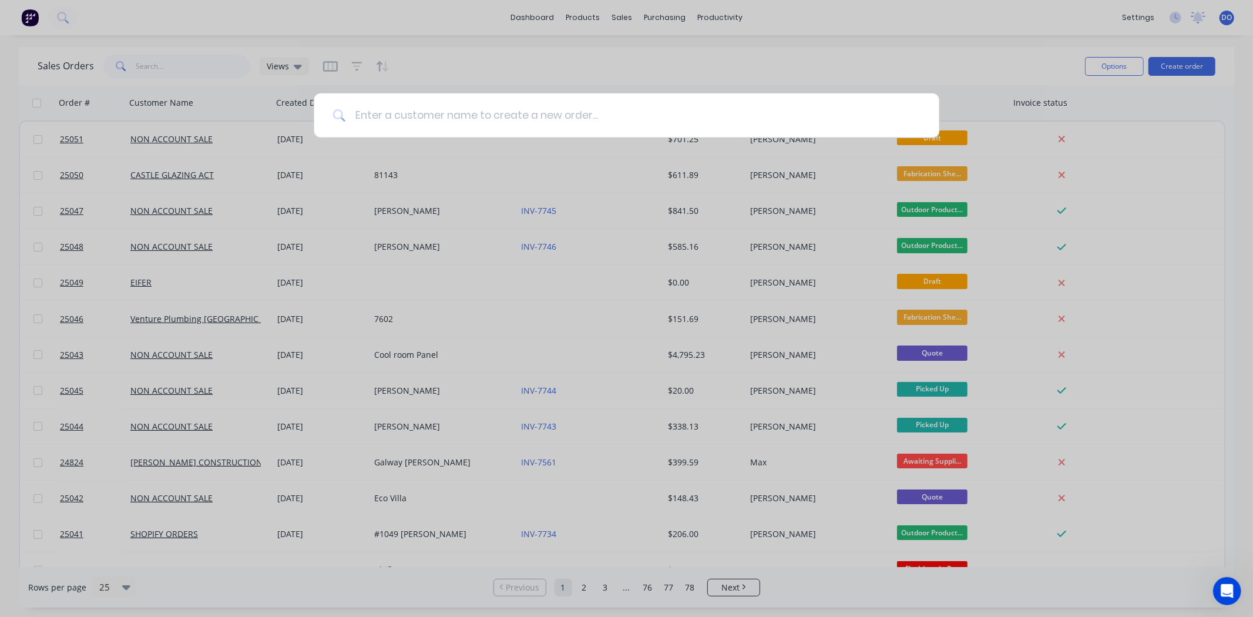
click at [509, 116] on input at bounding box center [633, 115] width 575 height 44
type input "roof and"
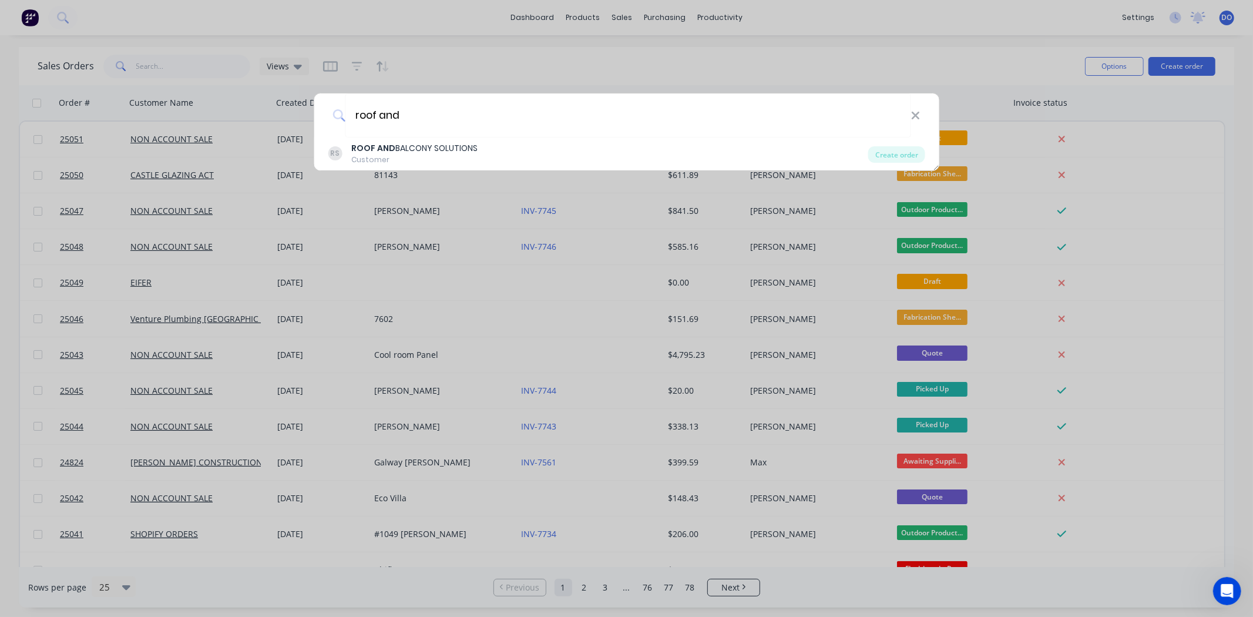
click at [442, 160] on div "Customer" at bounding box center [414, 160] width 126 height 11
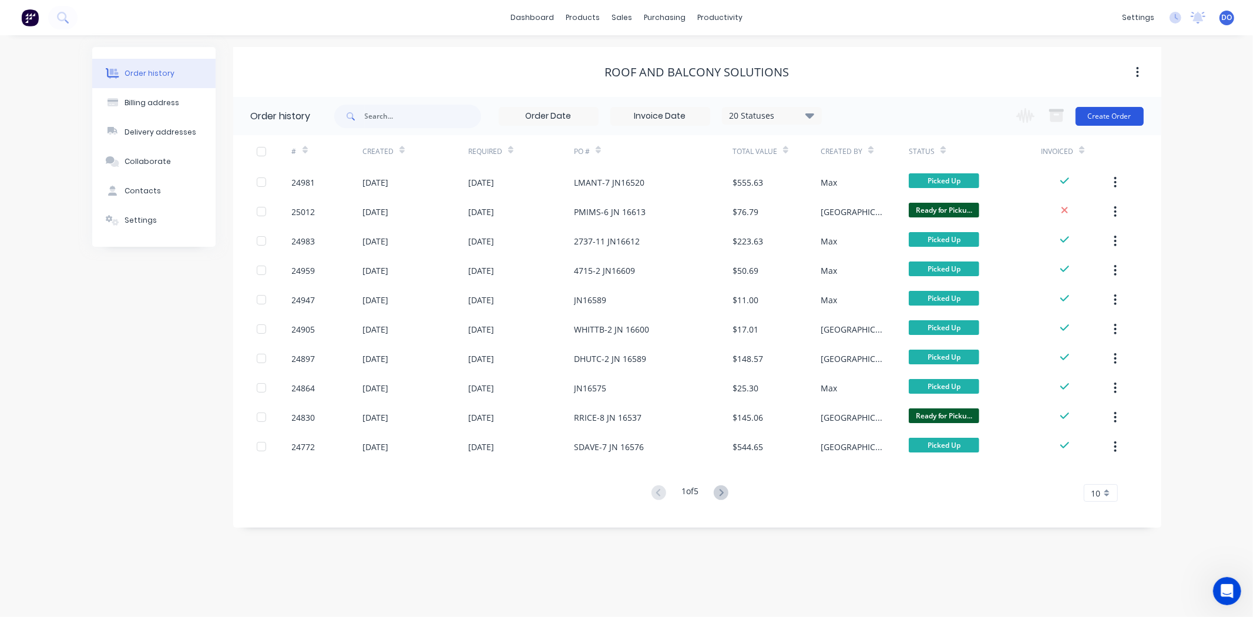
click at [1108, 115] on button "Create Order" at bounding box center [1110, 116] width 68 height 19
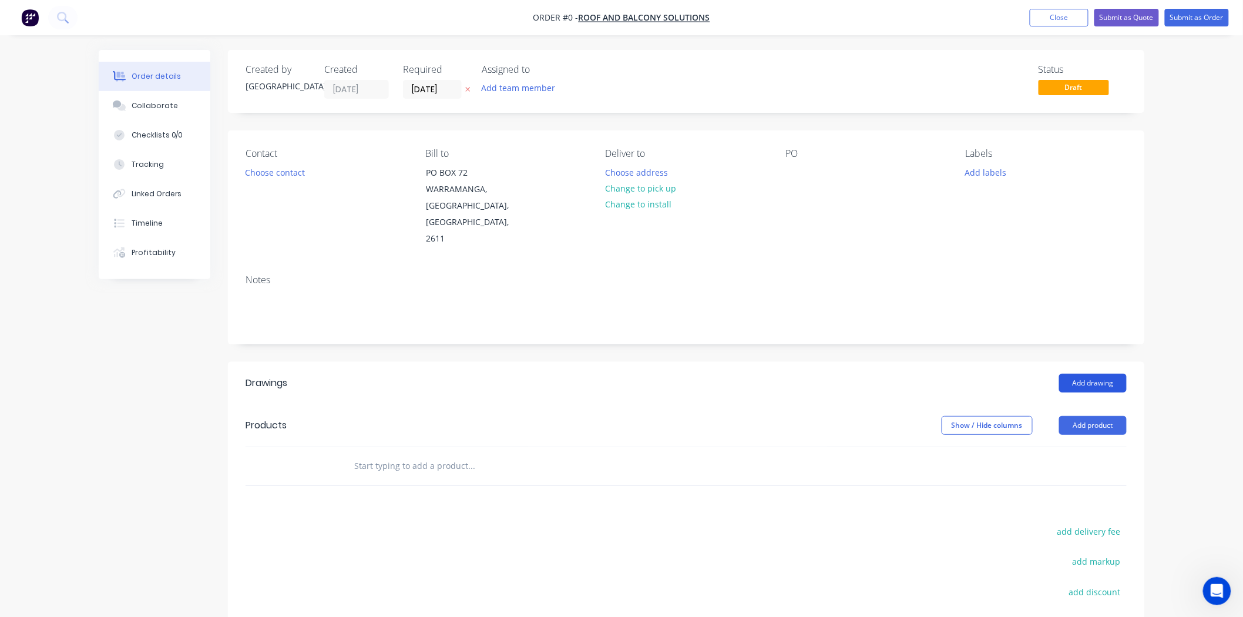
click at [1109, 374] on button "Add drawing" at bounding box center [1093, 383] width 68 height 19
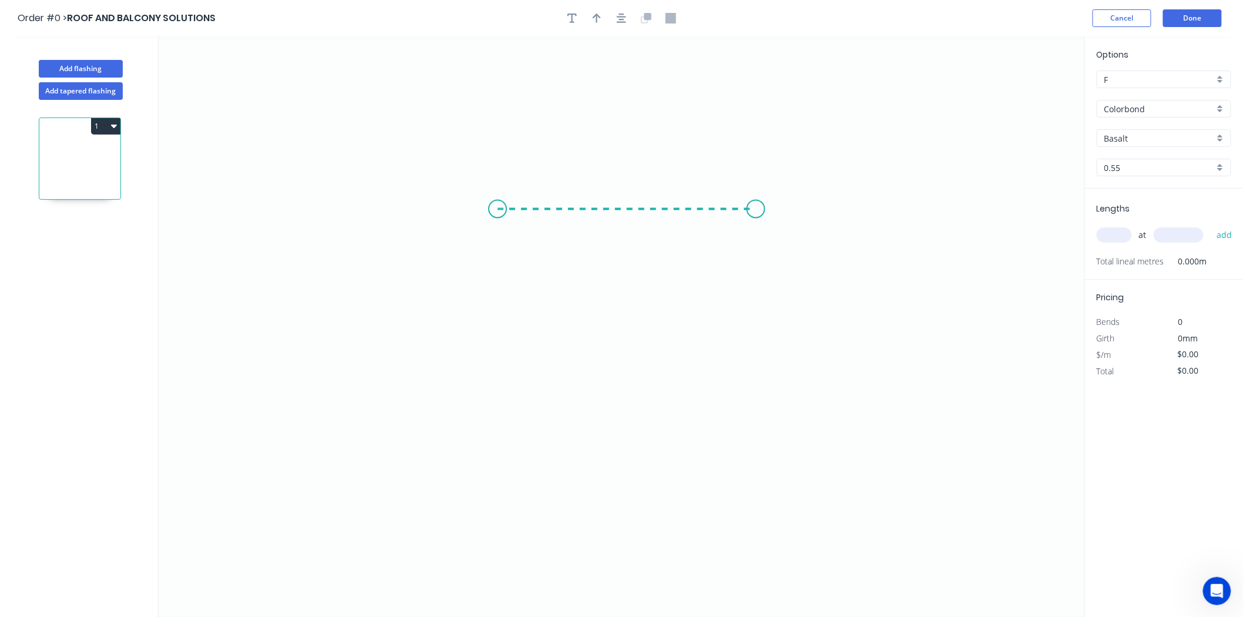
drag, startPoint x: 498, startPoint y: 209, endPoint x: 756, endPoint y: 219, distance: 258.7
click at [756, 219] on icon "0" at bounding box center [622, 326] width 927 height 581
click at [759, 335] on icon "0 ?" at bounding box center [622, 326] width 927 height 581
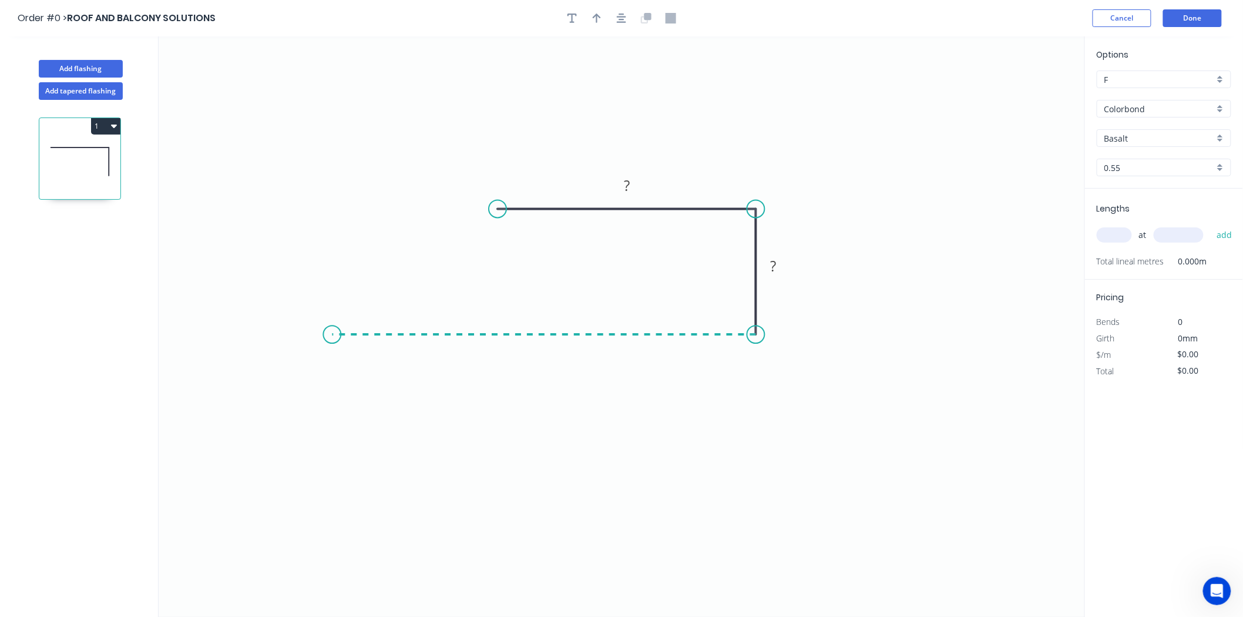
click at [332, 338] on icon "0 ? ?" at bounding box center [622, 326] width 927 height 581
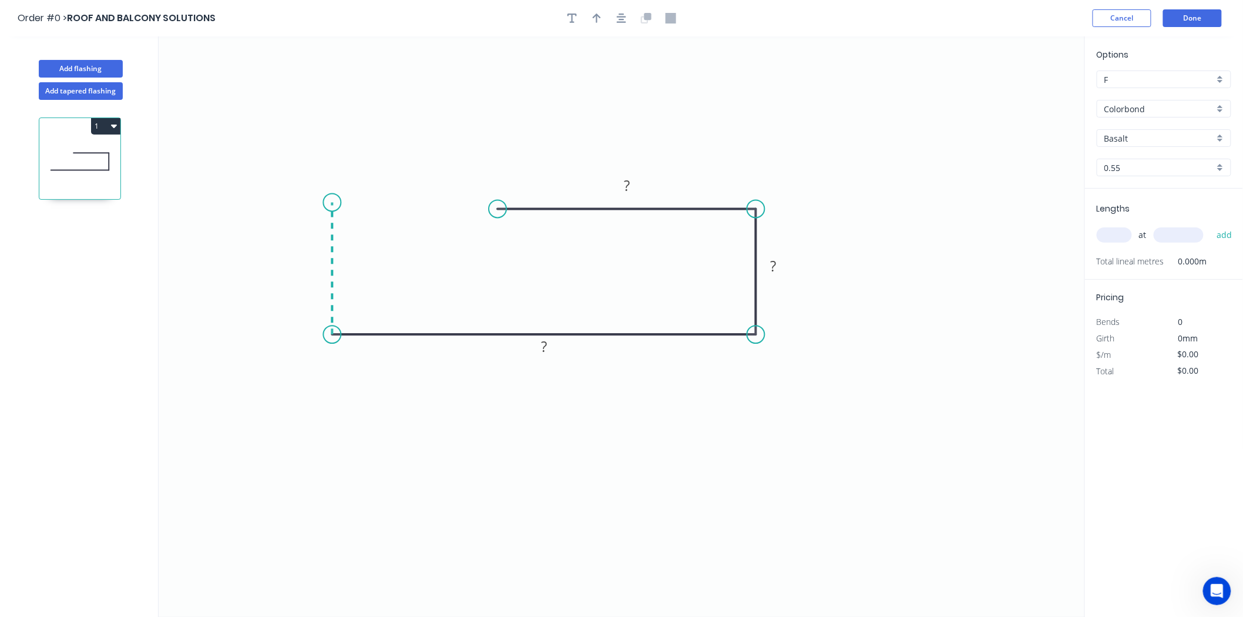
click at [341, 203] on icon "0 ? ? ?" at bounding box center [622, 326] width 927 height 581
drag, startPoint x: 337, startPoint y: 199, endPoint x: 327, endPoint y: 229, distance: 32.1
click at [327, 229] on circle at bounding box center [333, 229] width 18 height 18
click at [333, 229] on circle at bounding box center [333, 229] width 18 height 18
click at [336, 229] on circle at bounding box center [333, 229] width 18 height 18
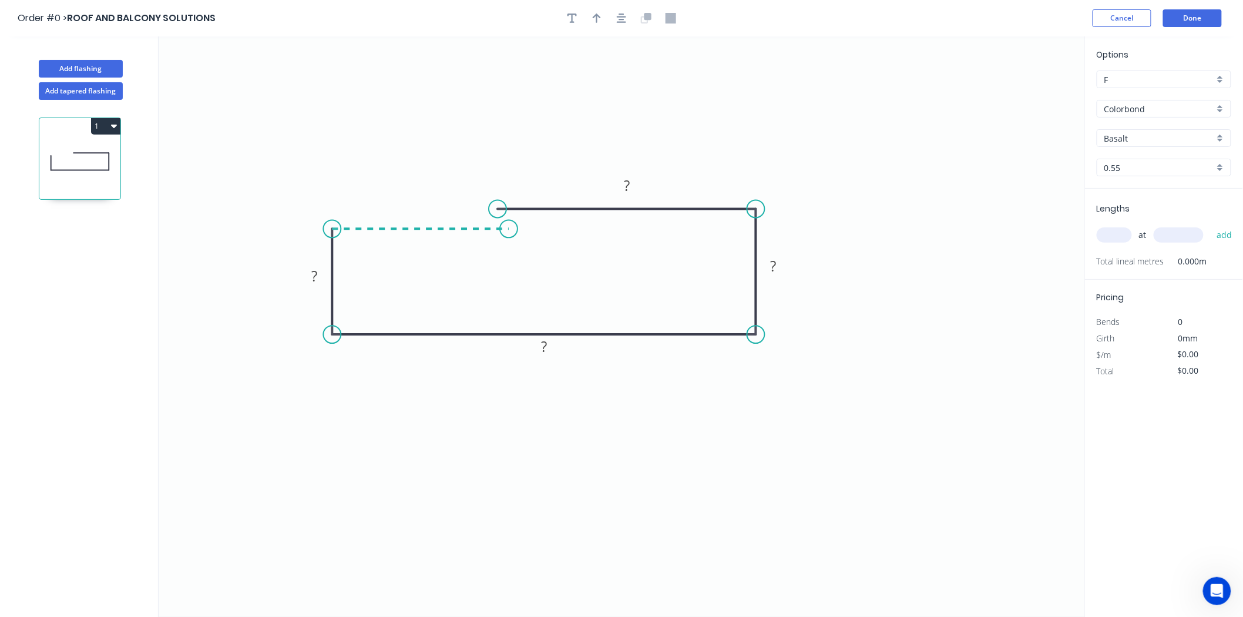
click at [509, 224] on icon "0 ? ? ? ?" at bounding box center [622, 326] width 927 height 581
click at [621, 186] on rect at bounding box center [627, 187] width 24 height 16
click at [494, 102] on icon "0 100 50 100 50 20" at bounding box center [622, 326] width 927 height 581
type input "$15.01"
drag, startPoint x: 497, startPoint y: 204, endPoint x: 452, endPoint y: 206, distance: 44.7
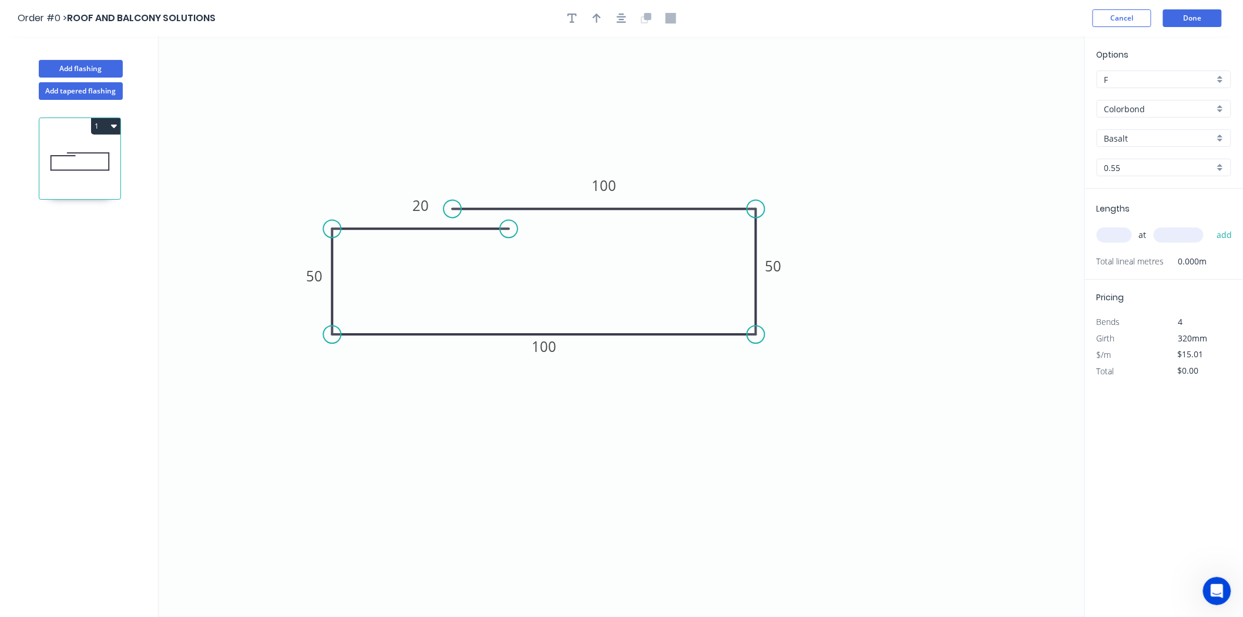
click at [452, 206] on circle at bounding box center [453, 209] width 18 height 18
click at [592, 25] on button "button" at bounding box center [597, 18] width 18 height 18
click at [1027, 95] on icon at bounding box center [1026, 82] width 11 height 38
drag, startPoint x: 1027, startPoint y: 95, endPoint x: 757, endPoint y: 160, distance: 278.2
click at [757, 160] on icon at bounding box center [766, 150] width 34 height 34
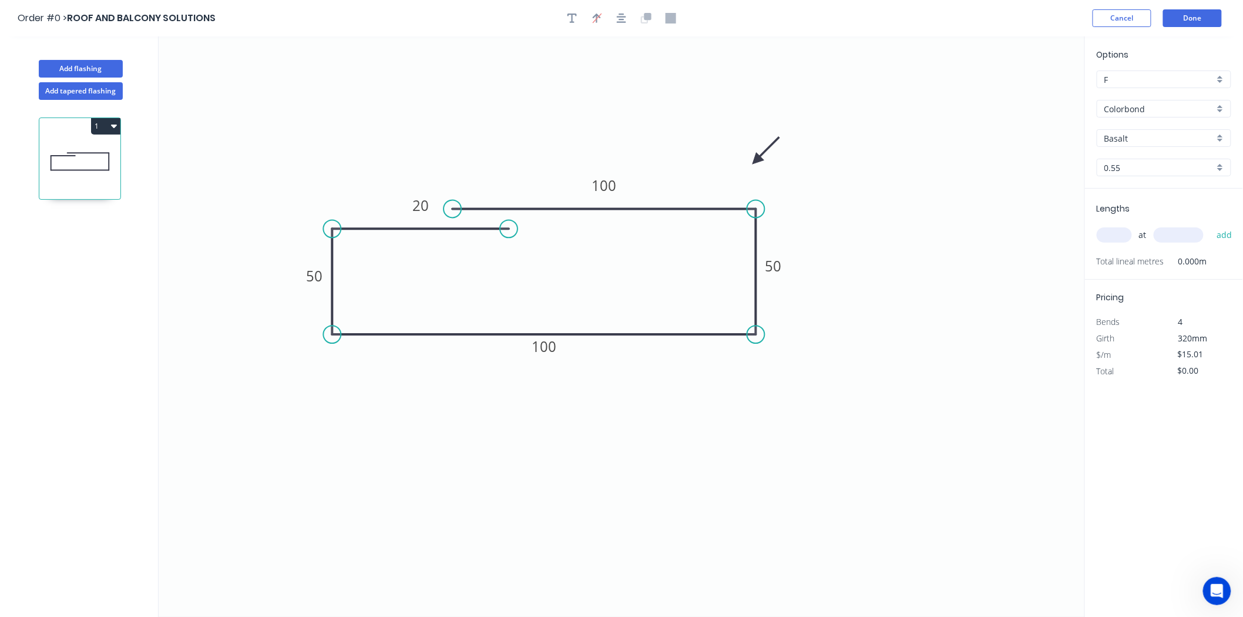
click at [1118, 237] on input "text" at bounding box center [1114, 234] width 35 height 15
type input "1"
type input "450"
click at [1211, 225] on button "add" at bounding box center [1225, 235] width 28 height 20
type input "$18.01"
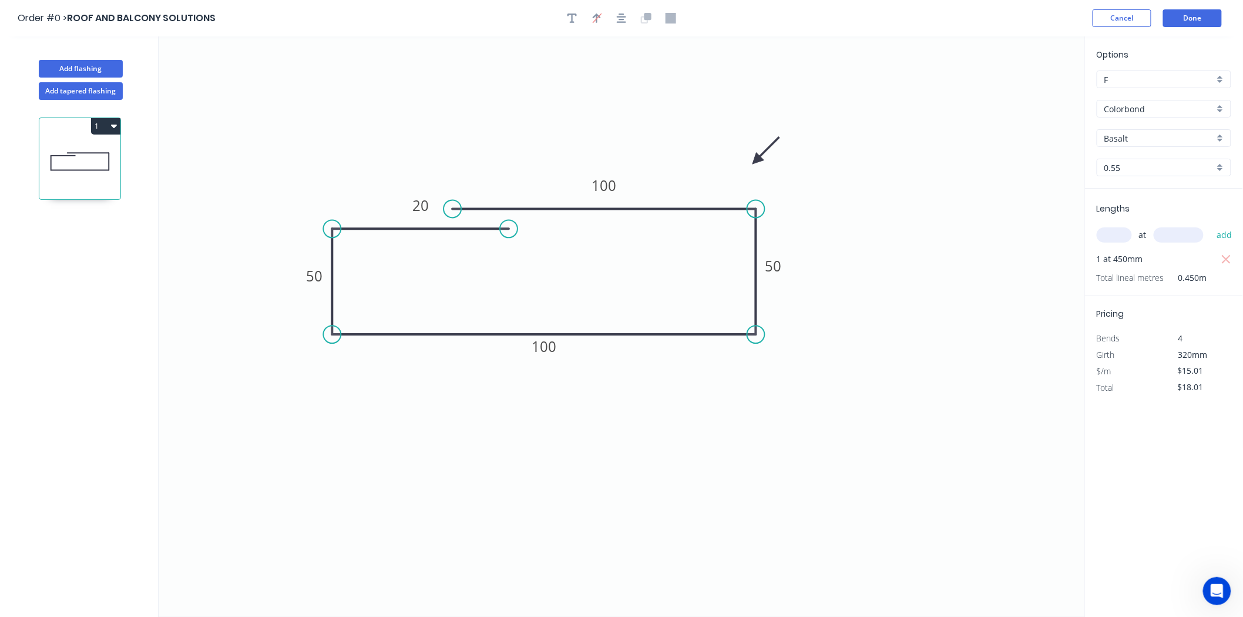
click at [1145, 144] on div "Basalt" at bounding box center [1164, 138] width 135 height 18
click at [1135, 239] on div "Windspray" at bounding box center [1164, 246] width 133 height 21
type input "Windspray"
click at [98, 62] on button "Add flashing" at bounding box center [81, 69] width 84 height 18
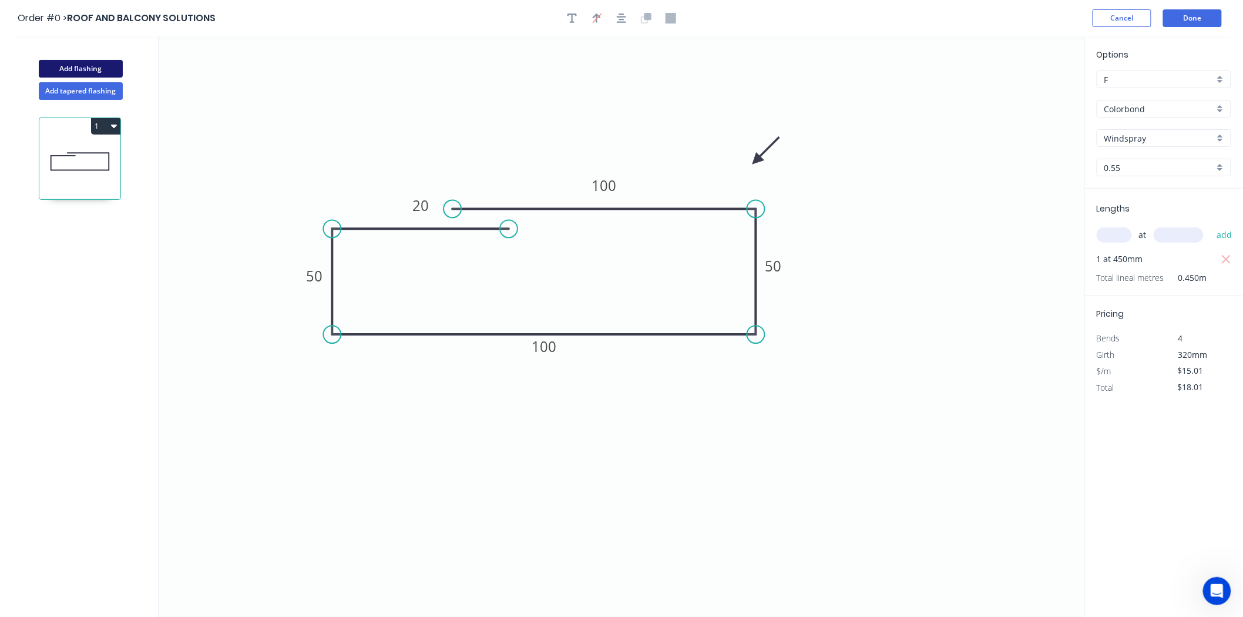
type input "$0.00"
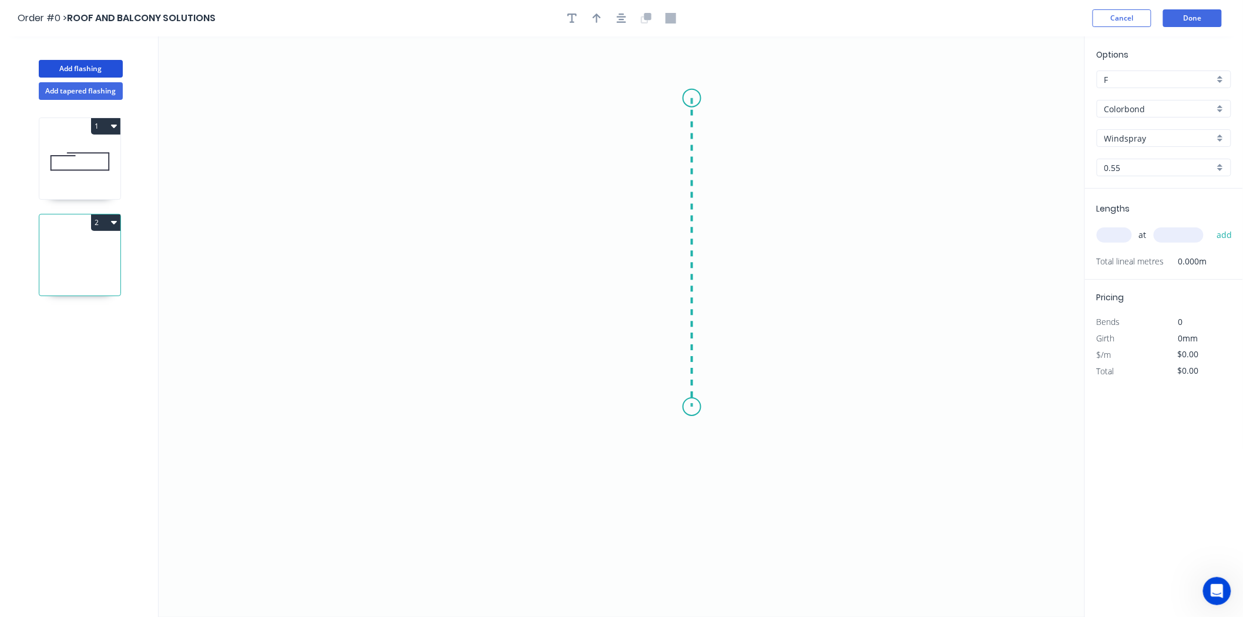
drag, startPoint x: 692, startPoint y: 98, endPoint x: 692, endPoint y: 419, distance: 320.8
click at [692, 409] on icon "0" at bounding box center [622, 326] width 927 height 581
click at [455, 408] on icon at bounding box center [573, 408] width 237 height 0
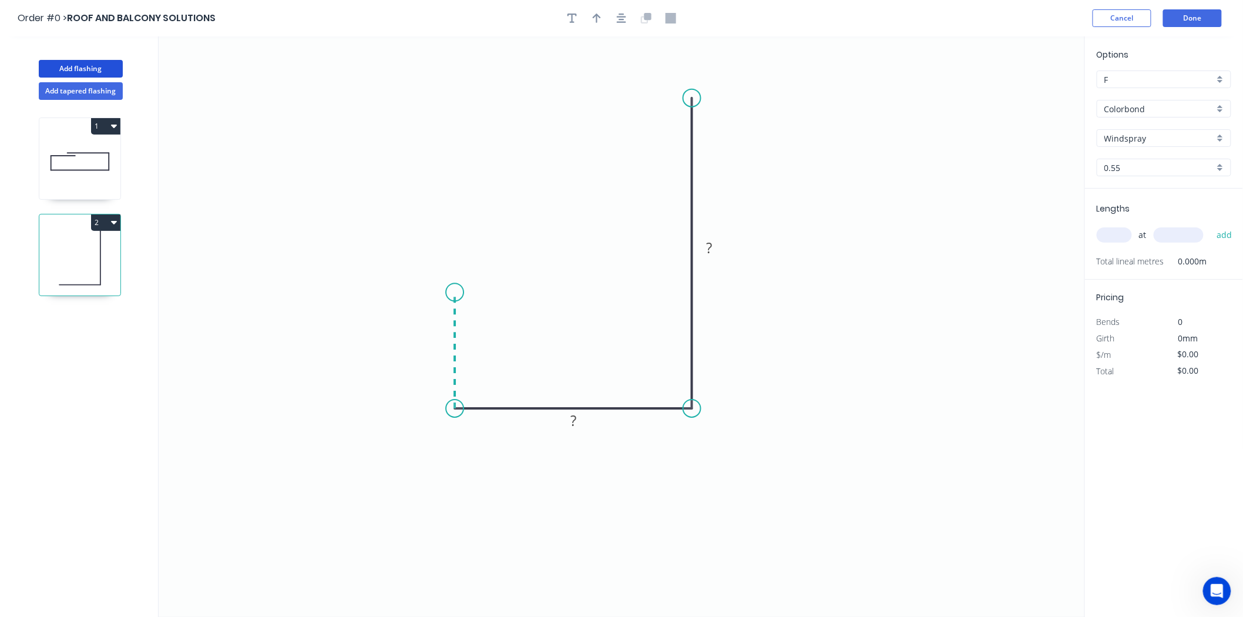
click at [463, 293] on icon "0 ? ?" at bounding box center [622, 326] width 927 height 581
click at [443, 350] on rect at bounding box center [437, 345] width 24 height 16
click at [595, 13] on icon "button" at bounding box center [597, 18] width 8 height 11
type input "$13.28"
click at [1023, 89] on icon "0 20 35 275" at bounding box center [622, 326] width 927 height 581
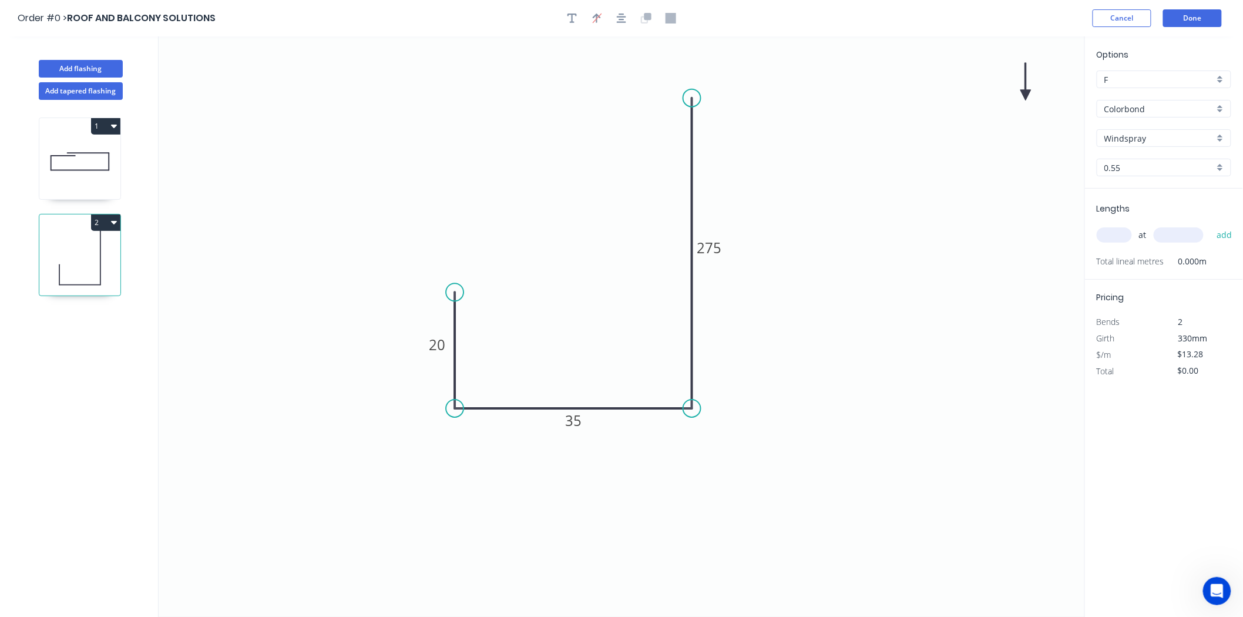
click at [1025, 96] on icon at bounding box center [1026, 82] width 11 height 38
drag, startPoint x: 1025, startPoint y: 96, endPoint x: 749, endPoint y: 167, distance: 285.9
click at [749, 167] on icon at bounding box center [758, 157] width 34 height 34
click at [1191, 141] on input "Windspray" at bounding box center [1160, 138] width 110 height 12
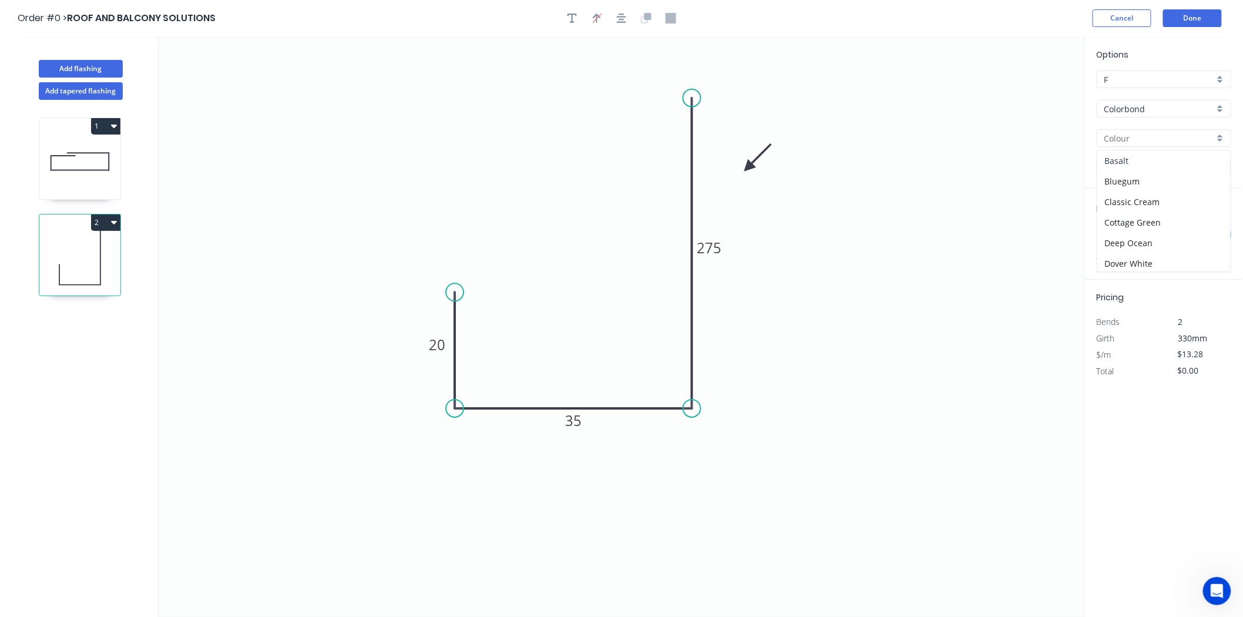
click at [1185, 161] on div "Basalt" at bounding box center [1164, 160] width 133 height 21
type input "Basalt"
click at [1109, 238] on input "text" at bounding box center [1114, 234] width 35 height 15
type input "1"
type input "1200"
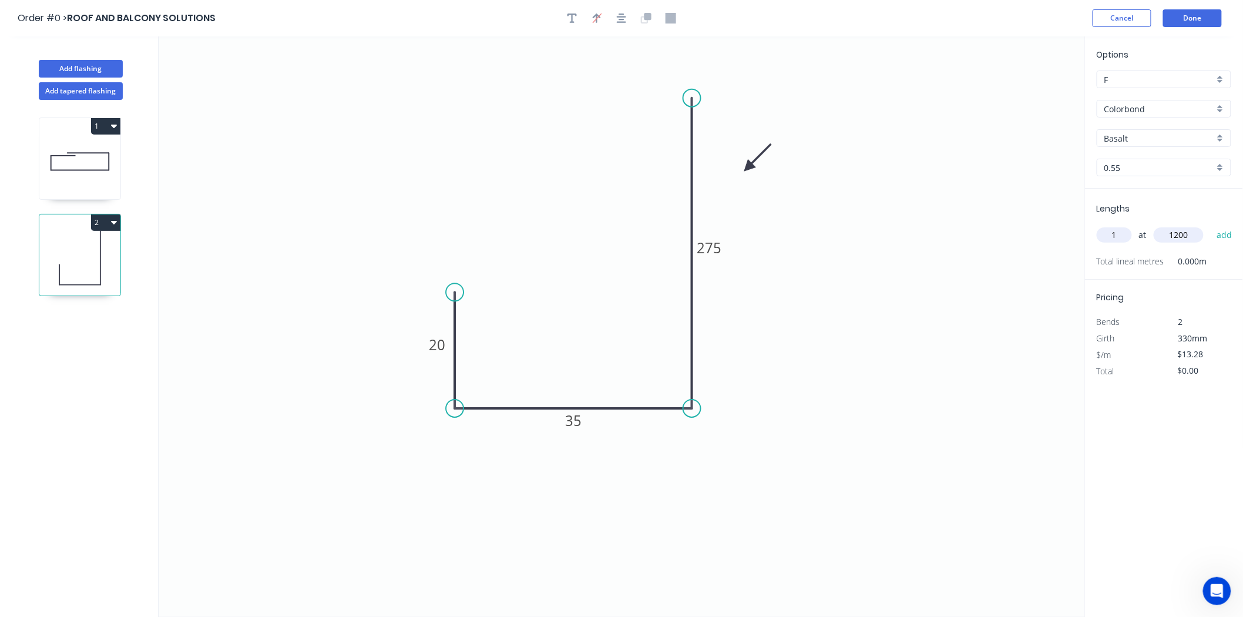
click at [1211, 225] on button "add" at bounding box center [1225, 235] width 28 height 20
type input "$15.94"
click at [68, 65] on button "Add flashing" at bounding box center [81, 69] width 84 height 18
type input "$0.00"
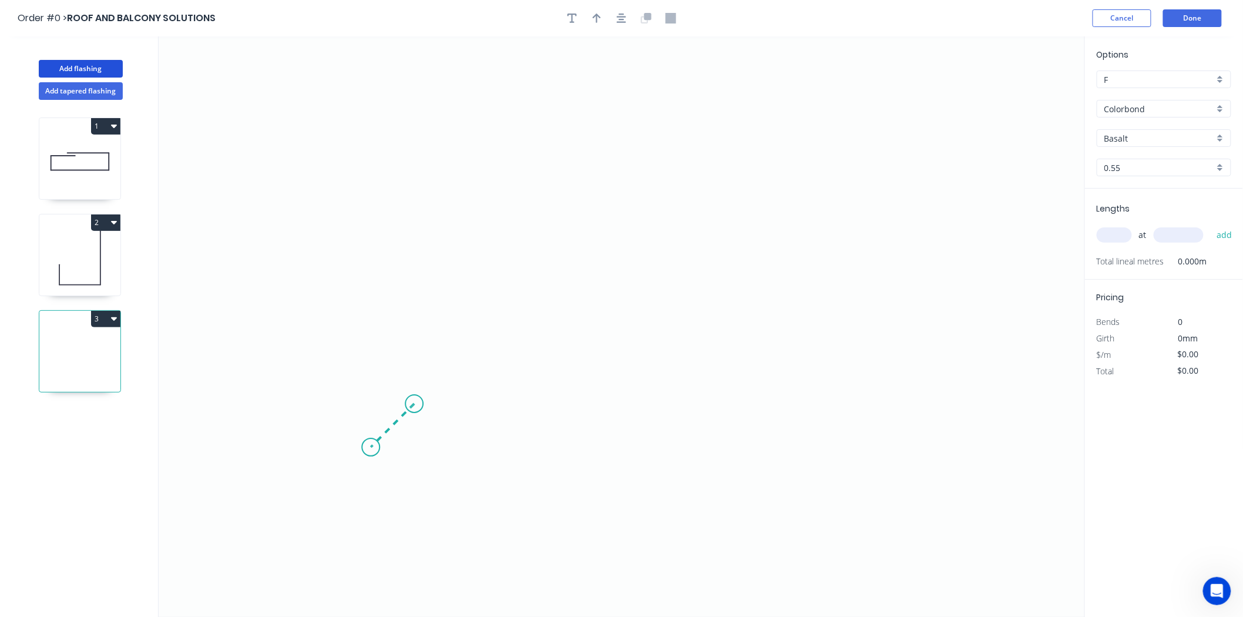
drag, startPoint x: 414, startPoint y: 404, endPoint x: 371, endPoint y: 441, distance: 57.1
click at [371, 441] on icon "0" at bounding box center [622, 326] width 927 height 581
click at [372, 214] on icon "0 ?" at bounding box center [622, 326] width 927 height 581
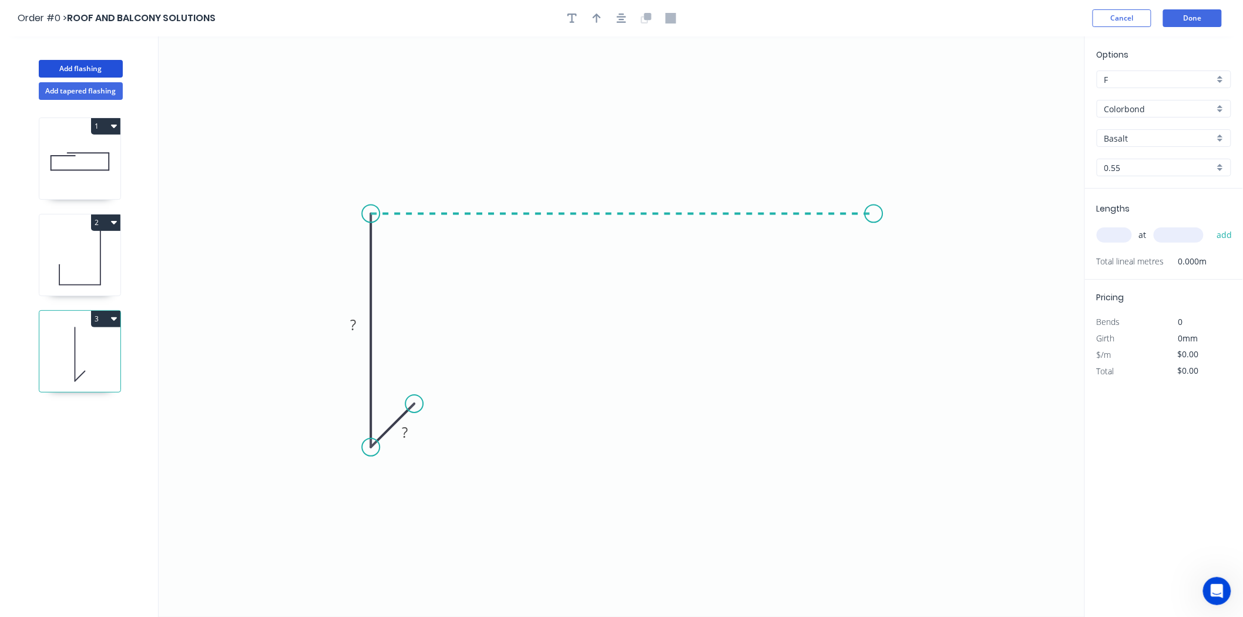
click at [874, 226] on icon "0 ? ?" at bounding box center [622, 326] width 927 height 581
click at [877, 325] on icon "0 ? ? ?" at bounding box center [622, 326] width 927 height 581
click at [843, 355] on icon "0 ? ? ? ?" at bounding box center [622, 326] width 927 height 581
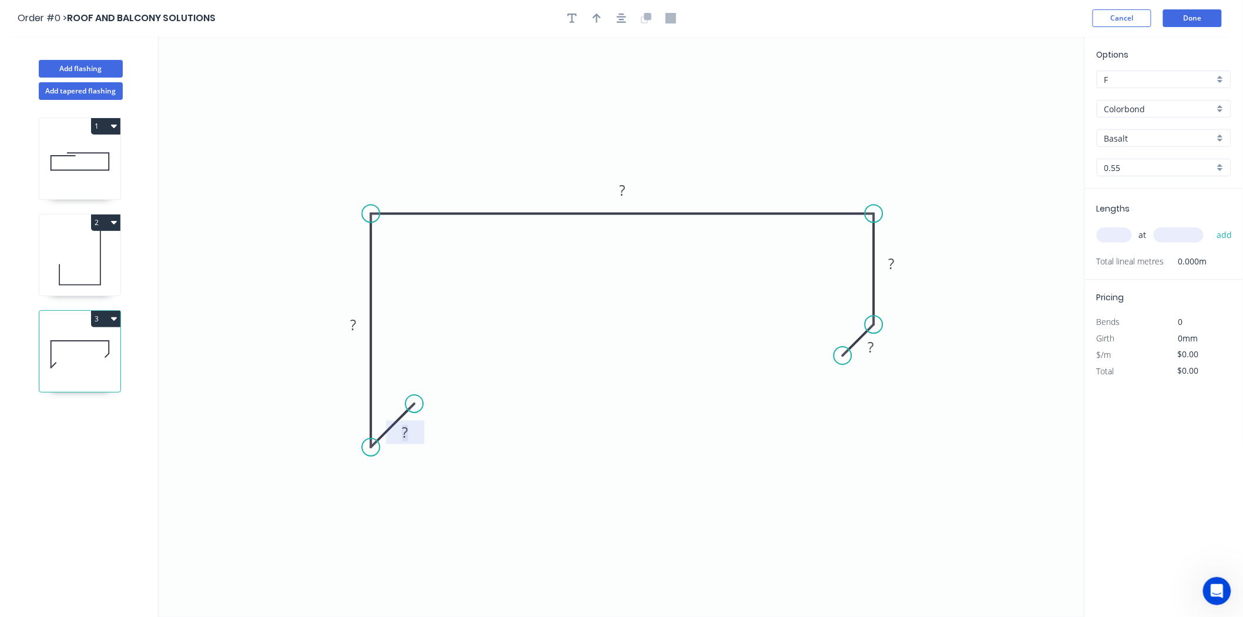
click at [410, 430] on rect at bounding box center [406, 433] width 24 height 16
click at [590, 22] on button "button" at bounding box center [597, 18] width 18 height 18
type input "$15.01"
click at [1025, 92] on icon at bounding box center [1026, 82] width 11 height 38
drag, startPoint x: 1025, startPoint y: 92, endPoint x: 786, endPoint y: 159, distance: 248.4
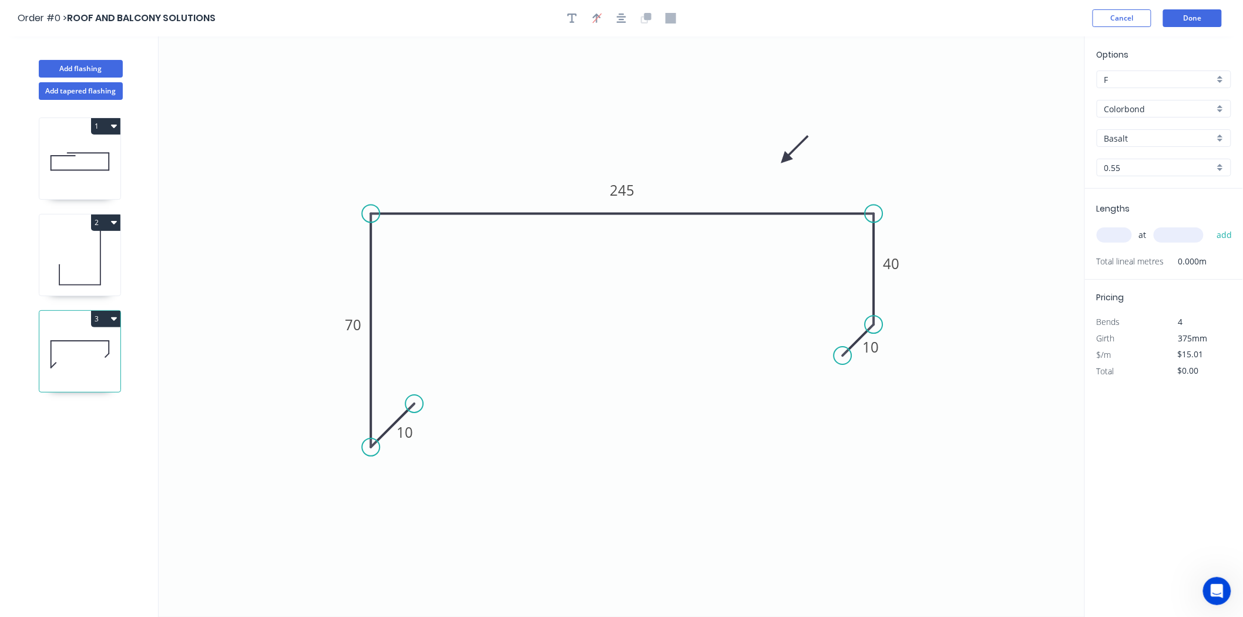
click at [786, 159] on icon at bounding box center [795, 149] width 34 height 34
click at [1111, 226] on div "at add" at bounding box center [1165, 235] width 137 height 20
click at [1113, 232] on input "text" at bounding box center [1114, 234] width 35 height 15
type input "1"
type input "2400"
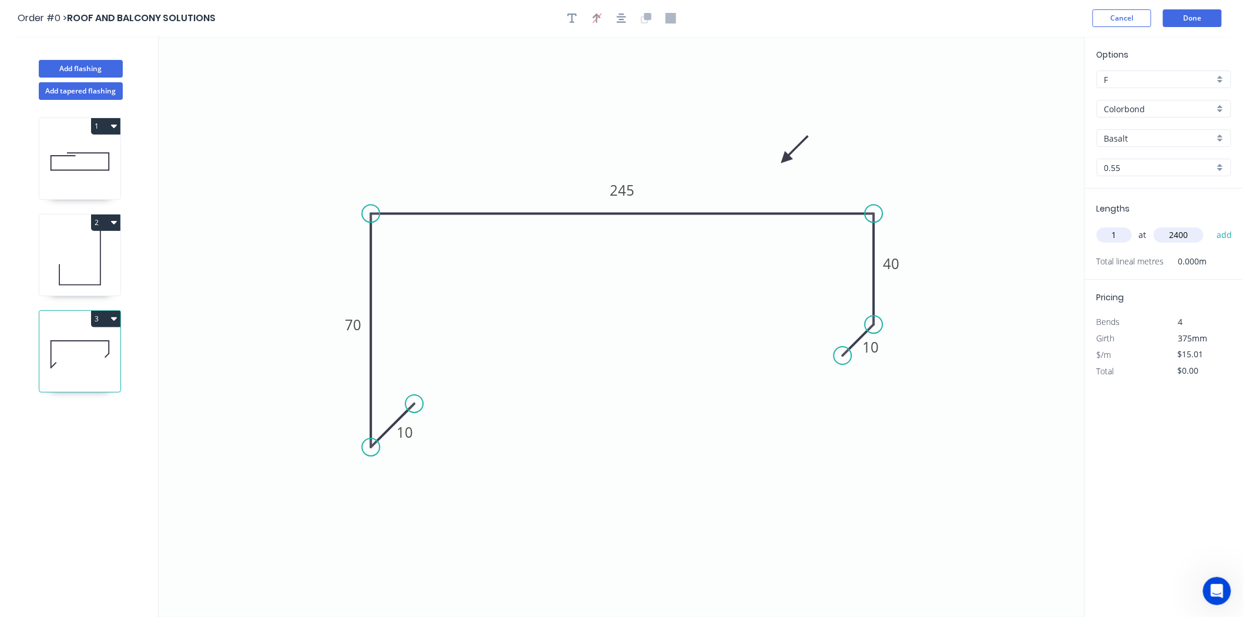
click at [1211, 225] on button "add" at bounding box center [1225, 235] width 28 height 20
type input "$36.02"
click at [1187, 18] on button "Done" at bounding box center [1192, 18] width 59 height 18
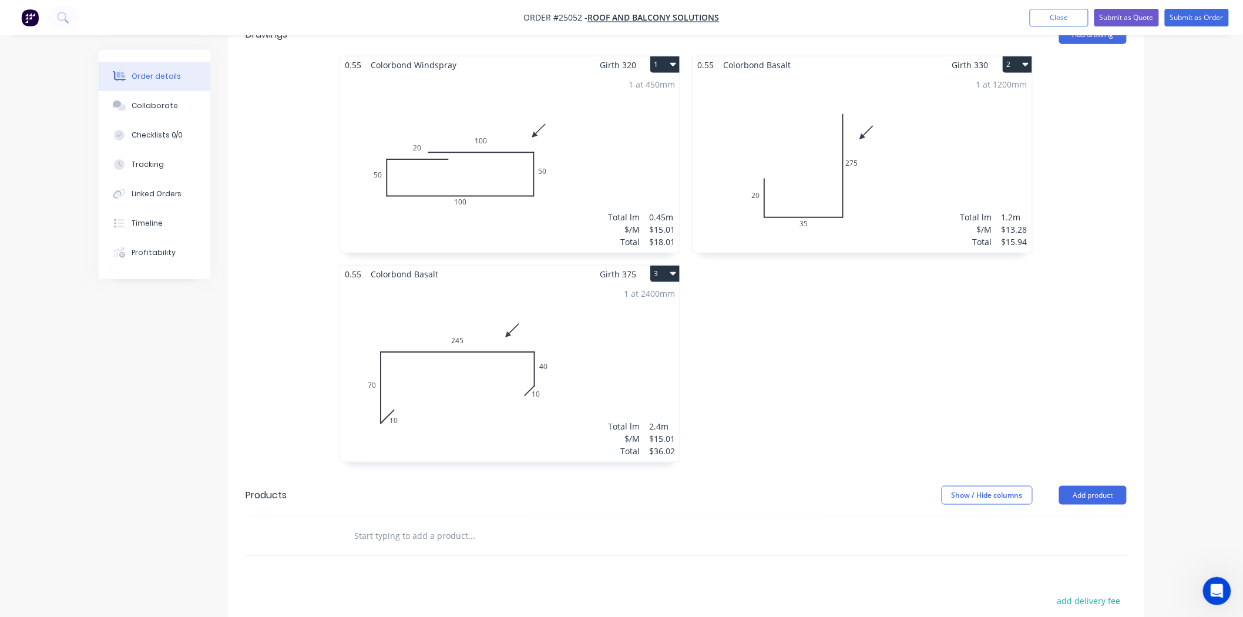
scroll to position [261, 0]
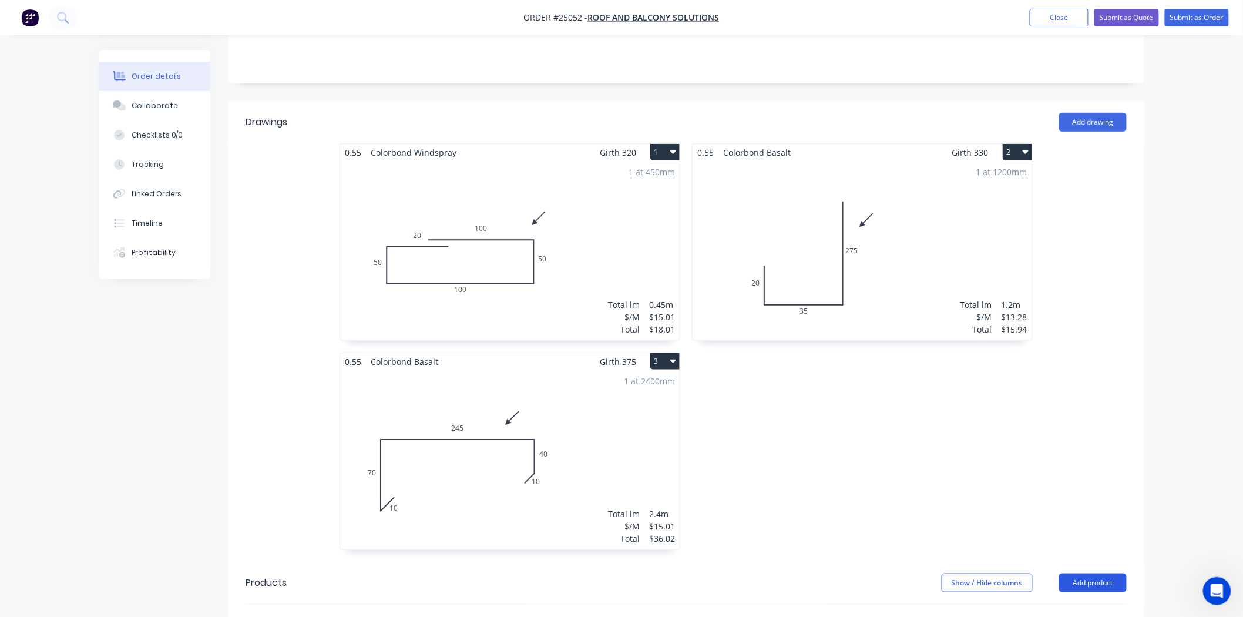
click at [1061, 574] on button "Add product" at bounding box center [1093, 583] width 68 height 19
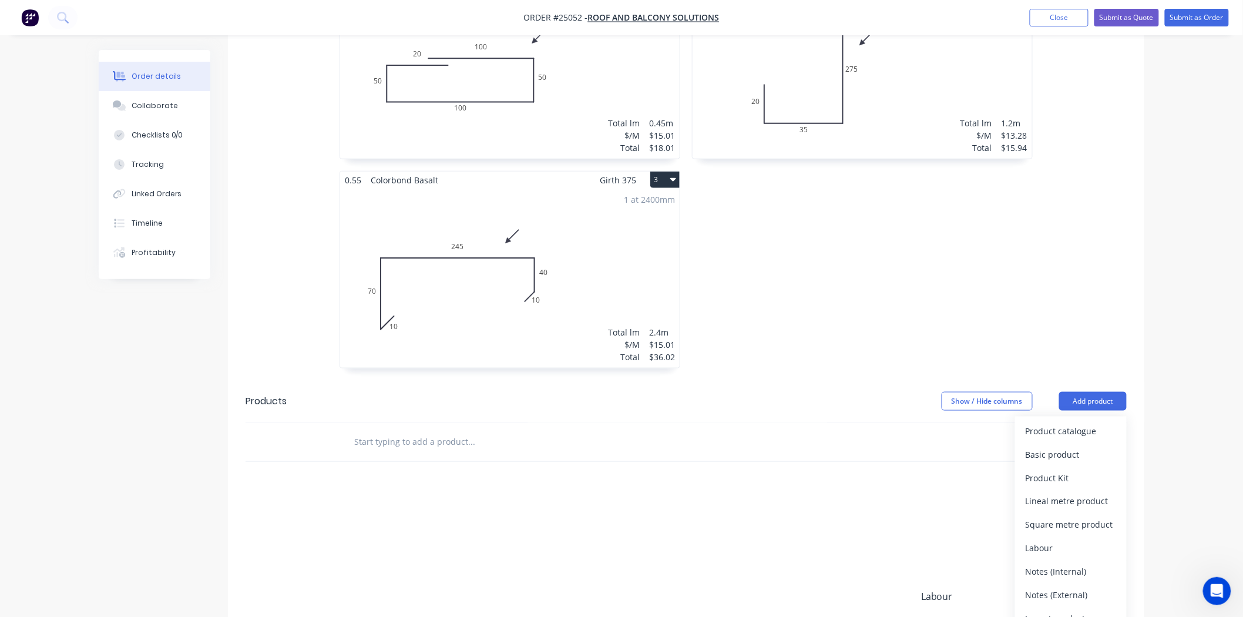
scroll to position [457, 0]
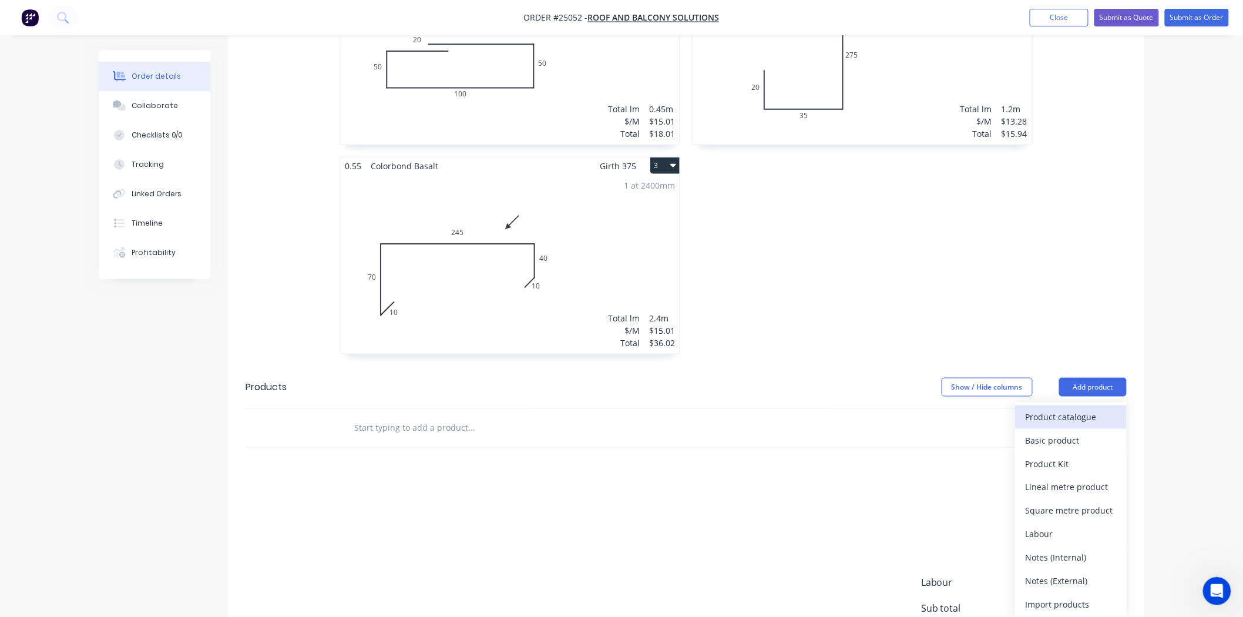
click at [1057, 408] on div "Product catalogue" at bounding box center [1071, 416] width 90 height 17
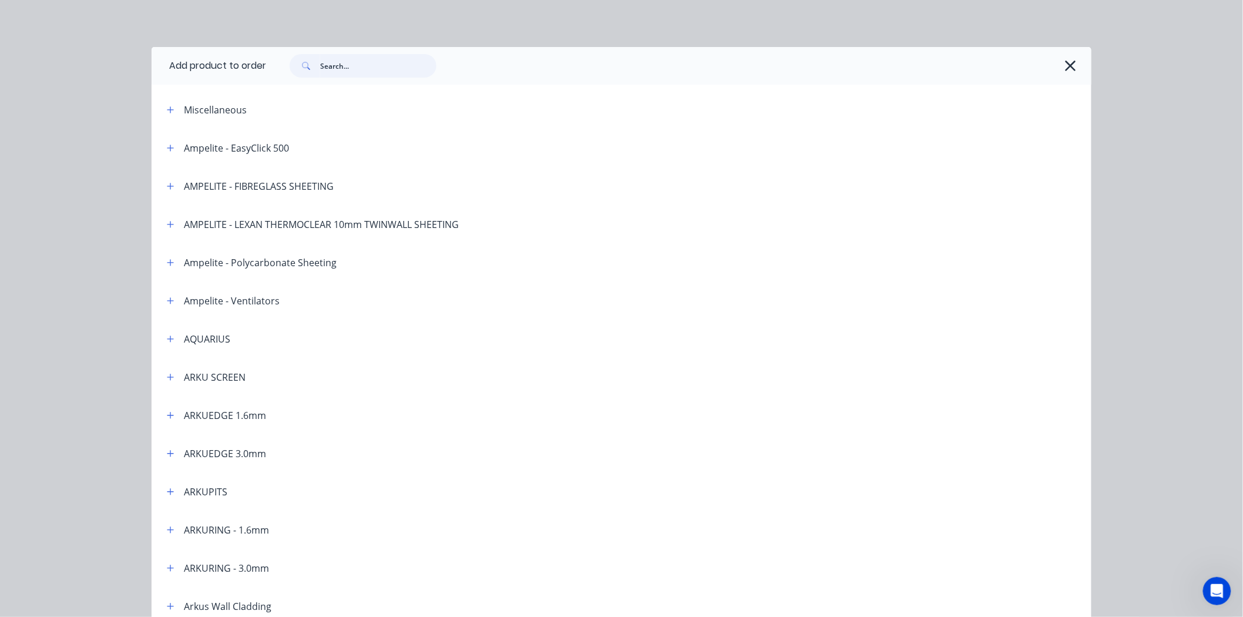
click at [357, 75] on input "text" at bounding box center [378, 66] width 116 height 24
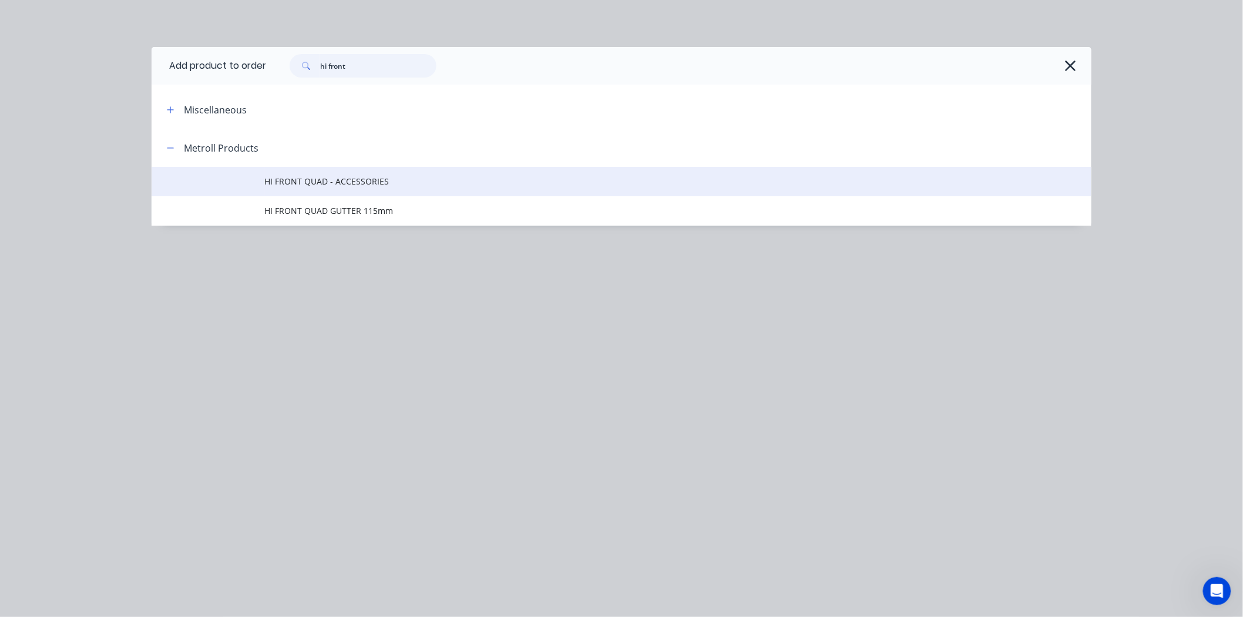
type input "hi front"
click at [275, 192] on td "HI FRONT QUAD - ACCESSORIES" at bounding box center [677, 181] width 827 height 29
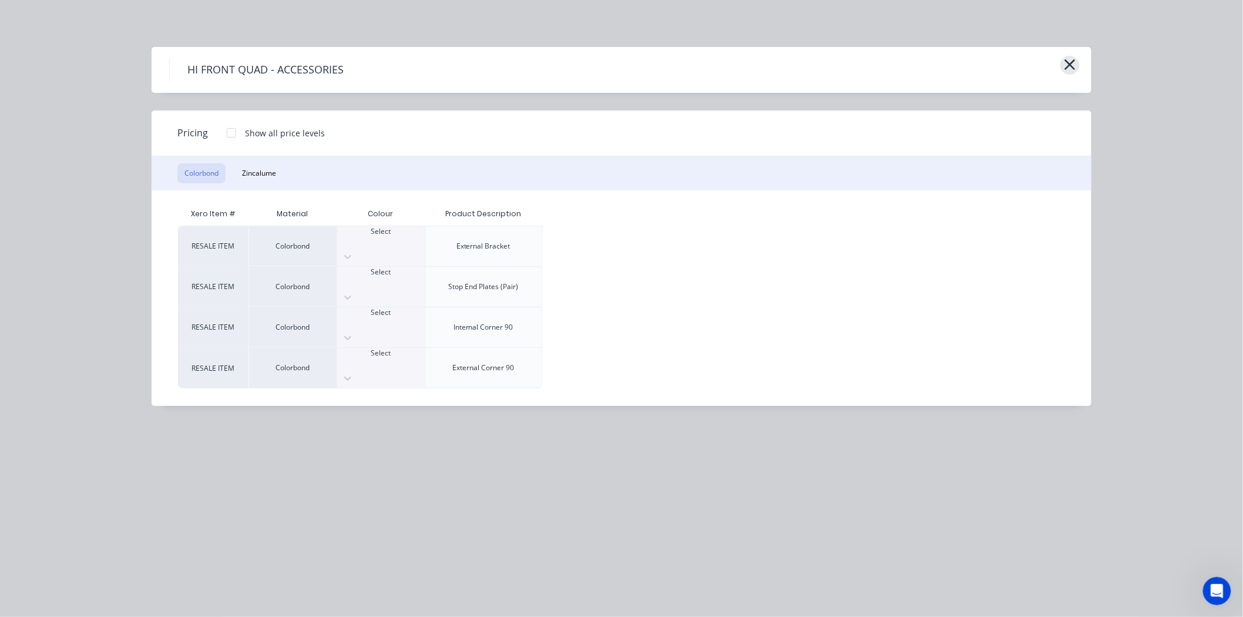
click at [1076, 65] on icon "button" at bounding box center [1070, 64] width 12 height 16
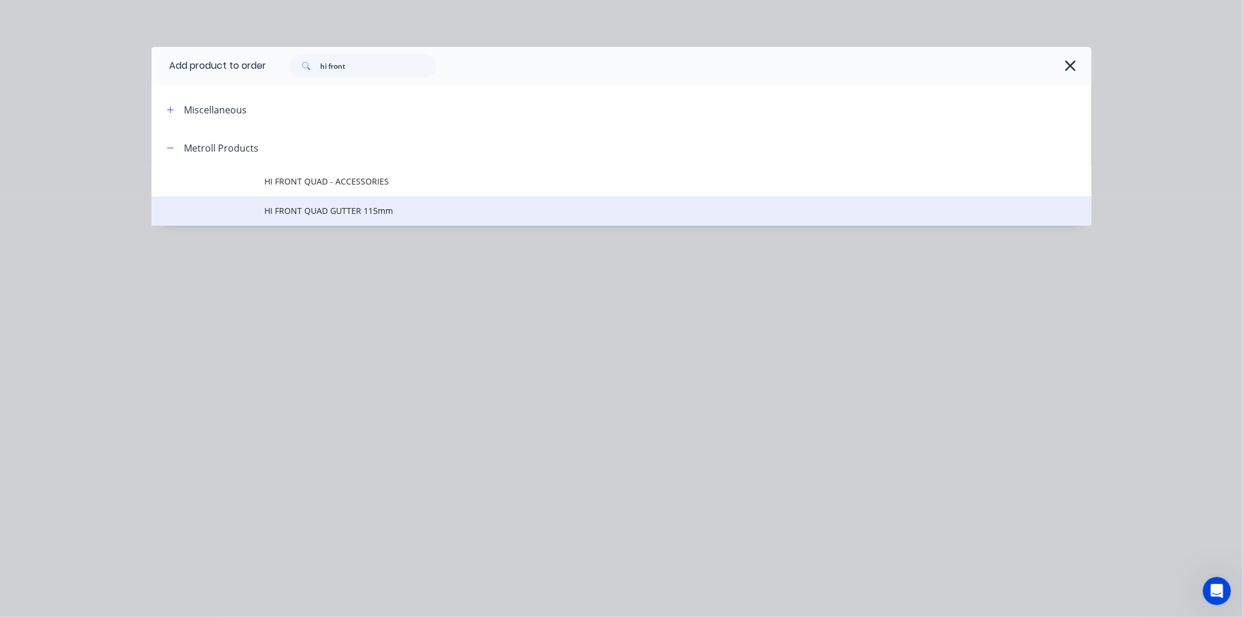
click at [300, 202] on td "HI FRONT QUAD GUTTER 115mm" at bounding box center [677, 210] width 827 height 29
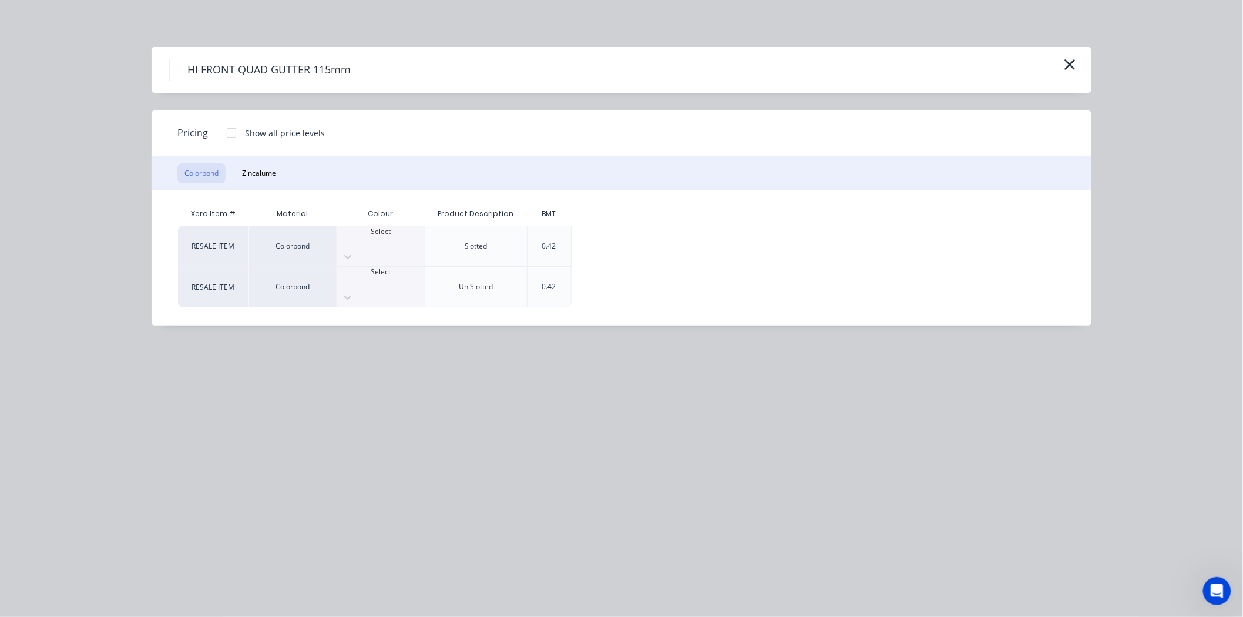
click at [230, 130] on div at bounding box center [232, 133] width 24 height 24
click at [386, 237] on div at bounding box center [381, 242] width 88 height 11
click at [642, 232] on div "$12.16" at bounding box center [619, 246] width 94 height 40
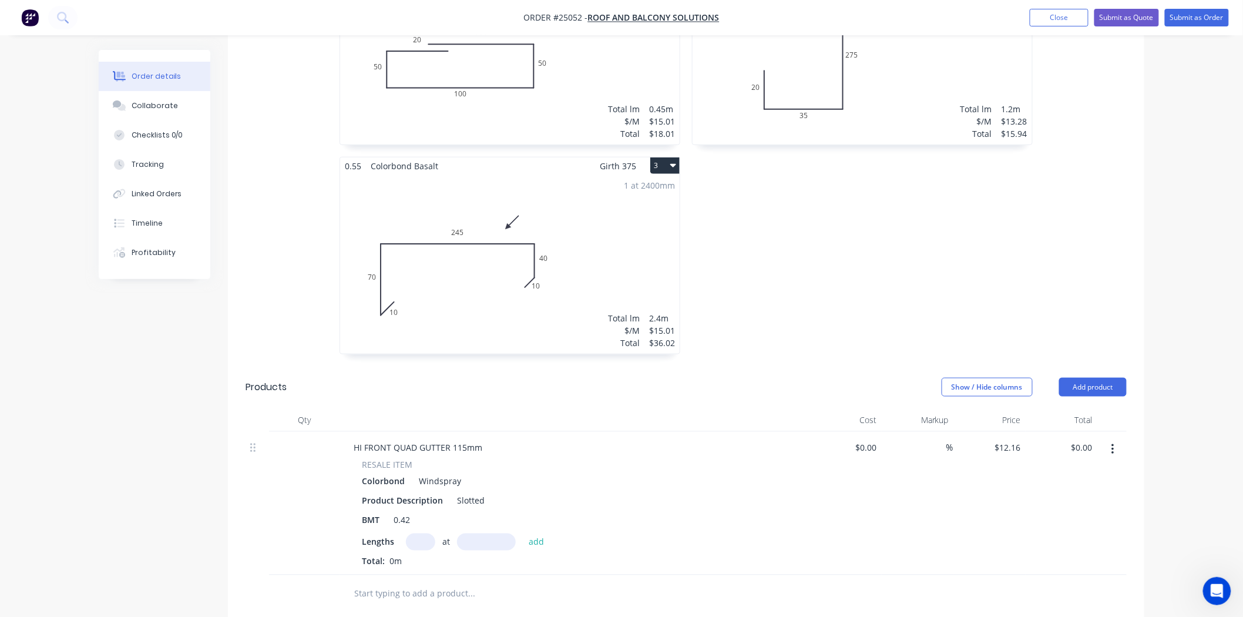
click at [428, 534] on input "text" at bounding box center [420, 542] width 29 height 17
type input "1"
type input "800"
click at [523, 534] on button "add" at bounding box center [537, 542] width 28 height 16
type input "$9.73"
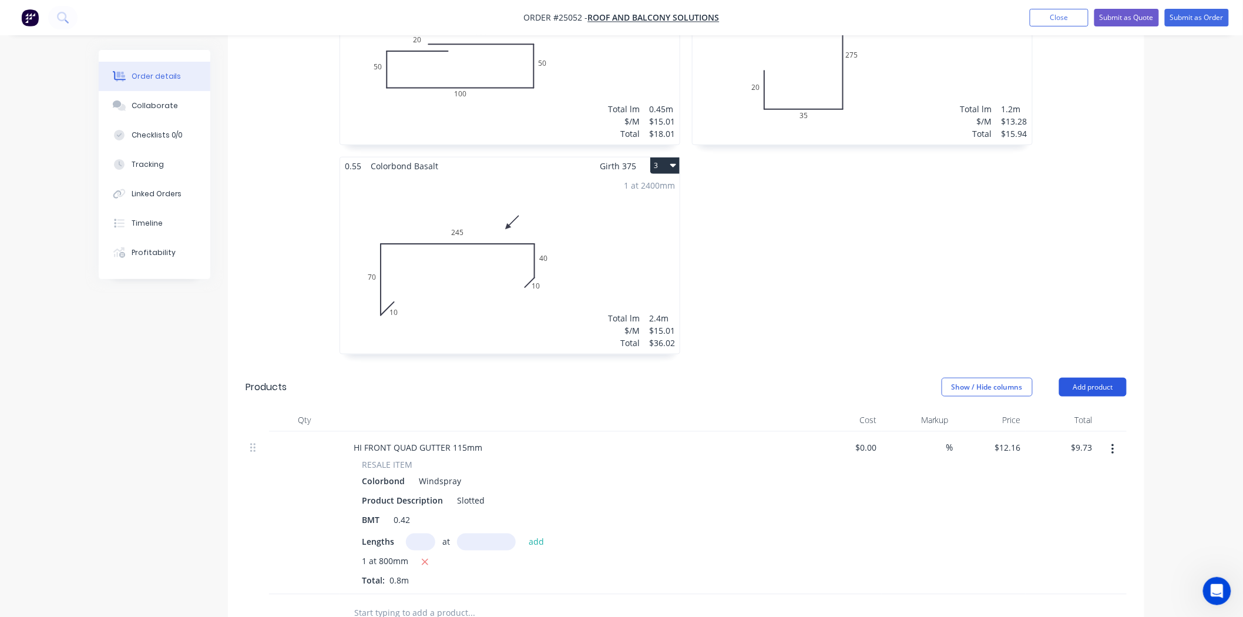
click at [1112, 378] on button "Add product" at bounding box center [1093, 387] width 68 height 19
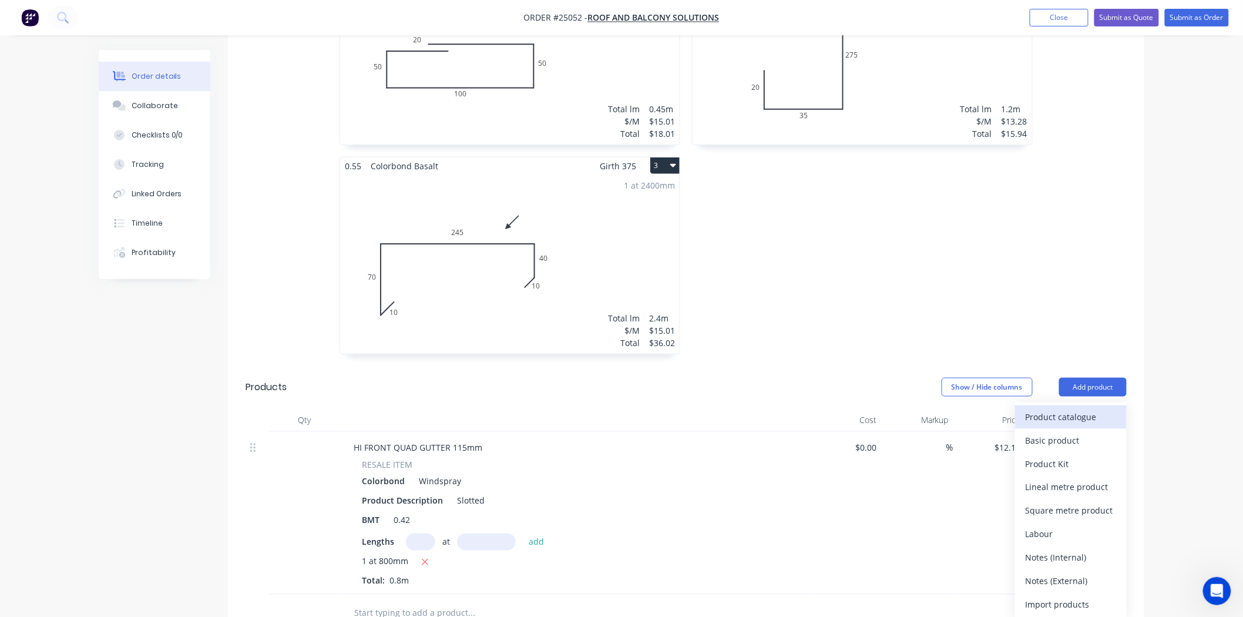
click at [1091, 408] on div "Product catalogue" at bounding box center [1071, 416] width 90 height 17
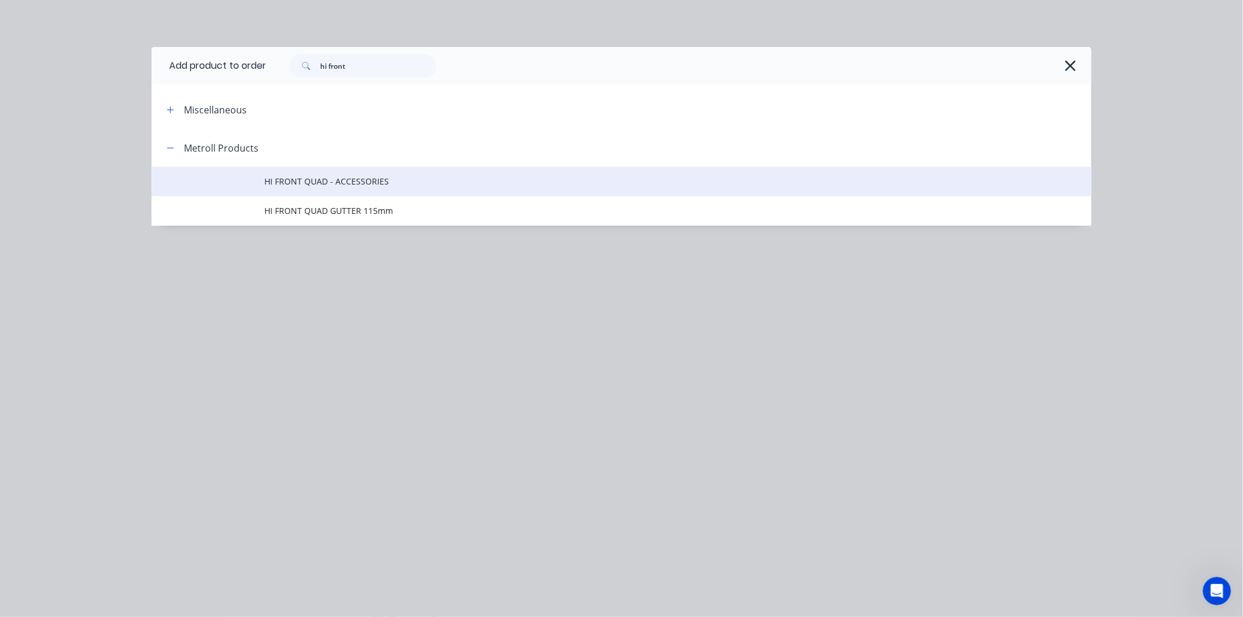
click at [289, 181] on span "HI FRONT QUAD - ACCESSORIES" at bounding box center [595, 181] width 662 height 12
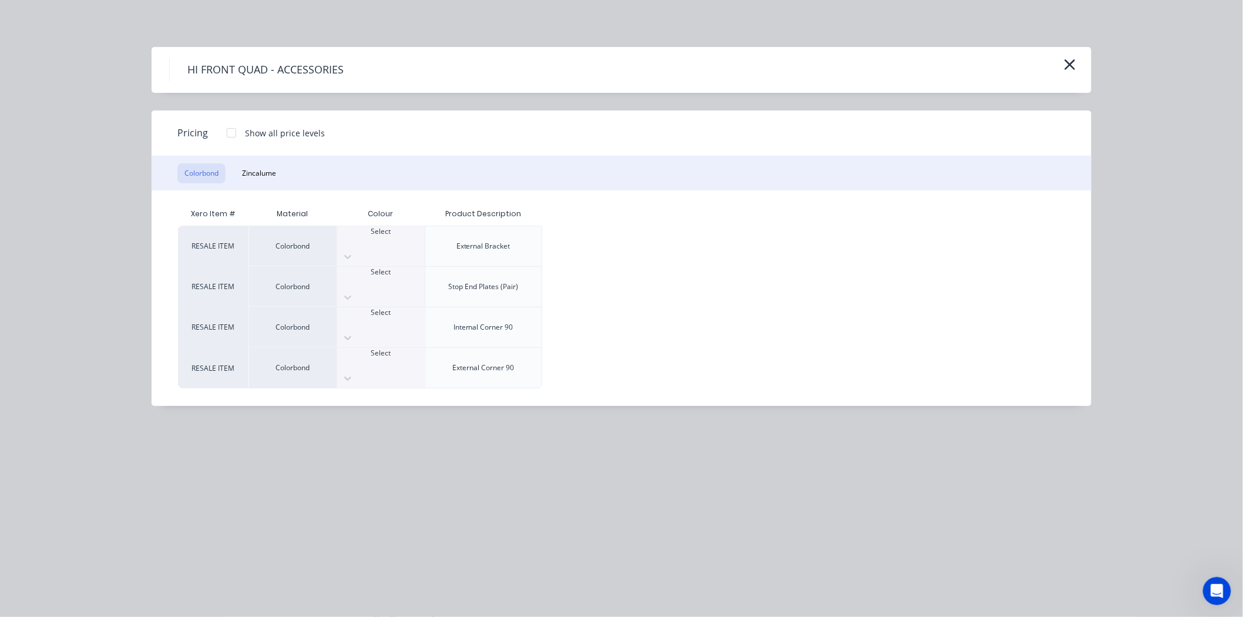
click at [236, 133] on div at bounding box center [232, 133] width 24 height 24
click at [343, 226] on div "Select" at bounding box center [381, 246] width 88 height 40
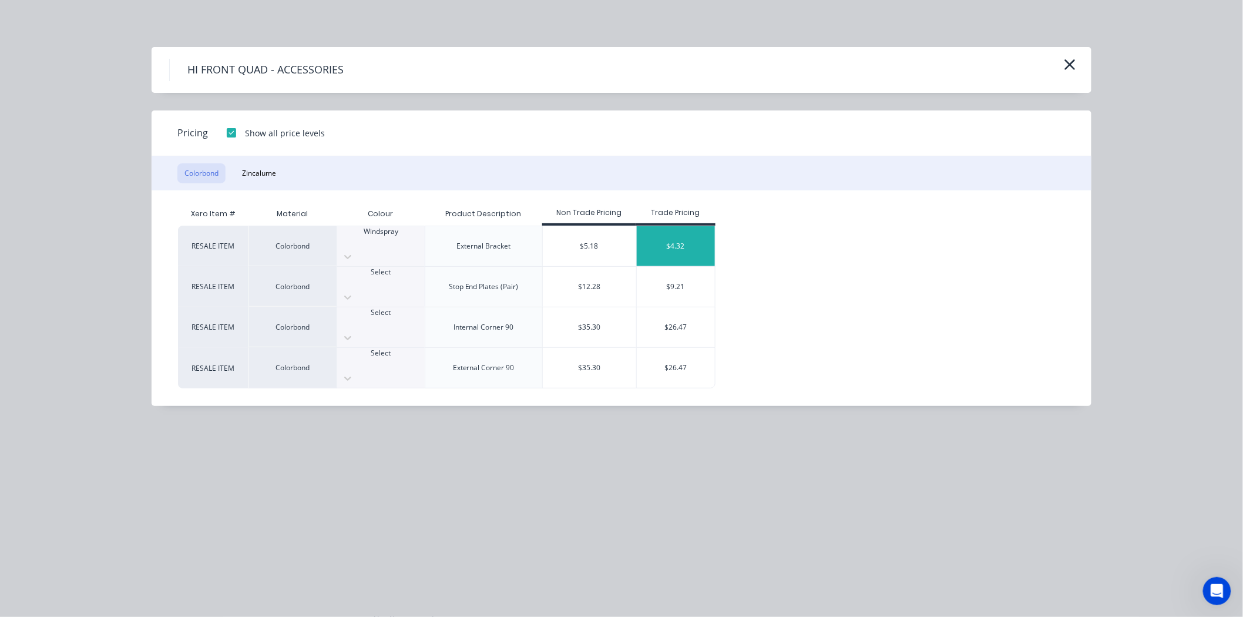
click at [666, 233] on div "$4.32" at bounding box center [676, 246] width 78 height 40
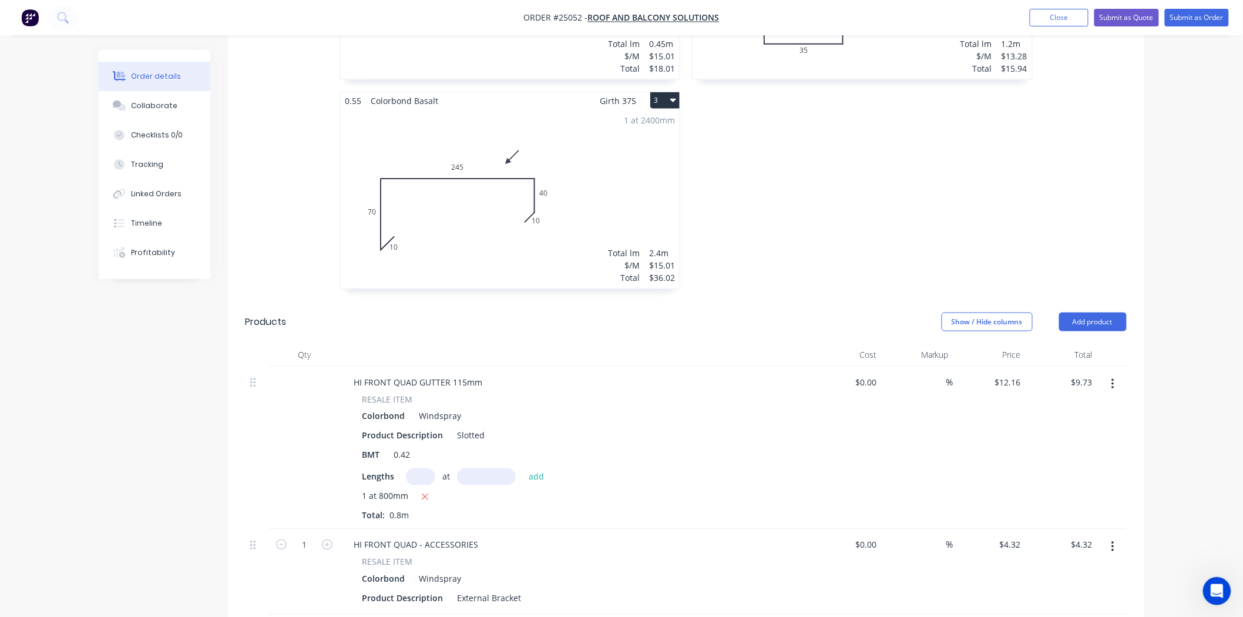
scroll to position [718, 0]
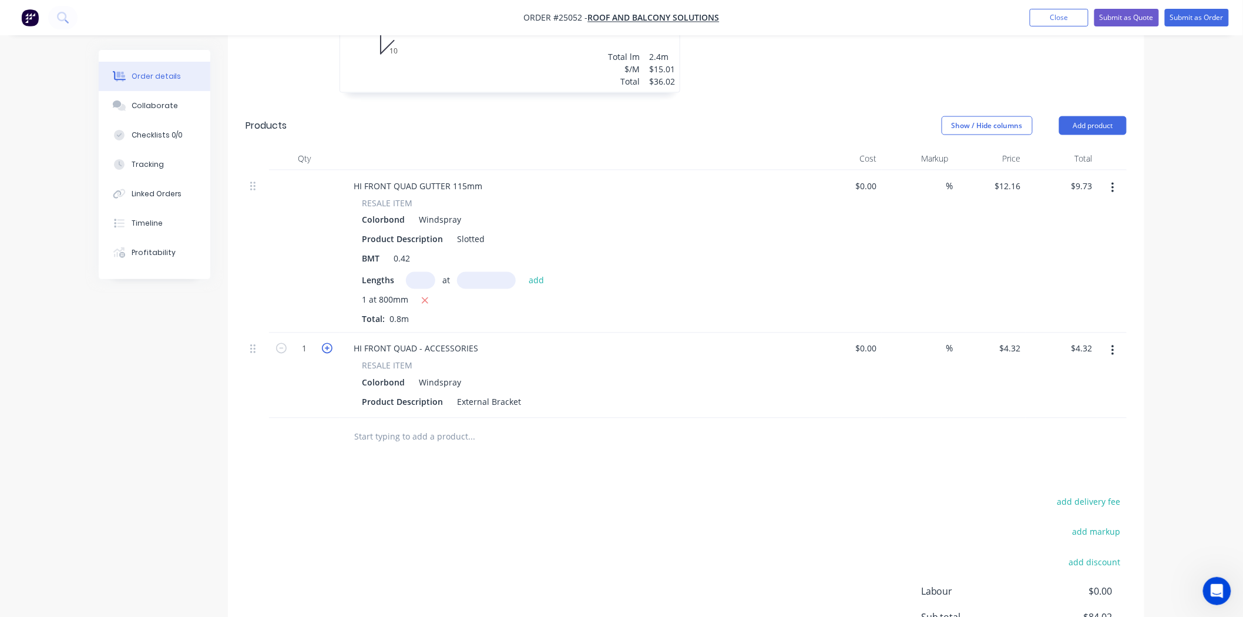
click at [327, 343] on icon "button" at bounding box center [327, 348] width 11 height 11
type input "2"
type input "$8.64"
click at [605, 297] on div "1 at 800mm Total: 0.8m" at bounding box center [574, 310] width 425 height 32
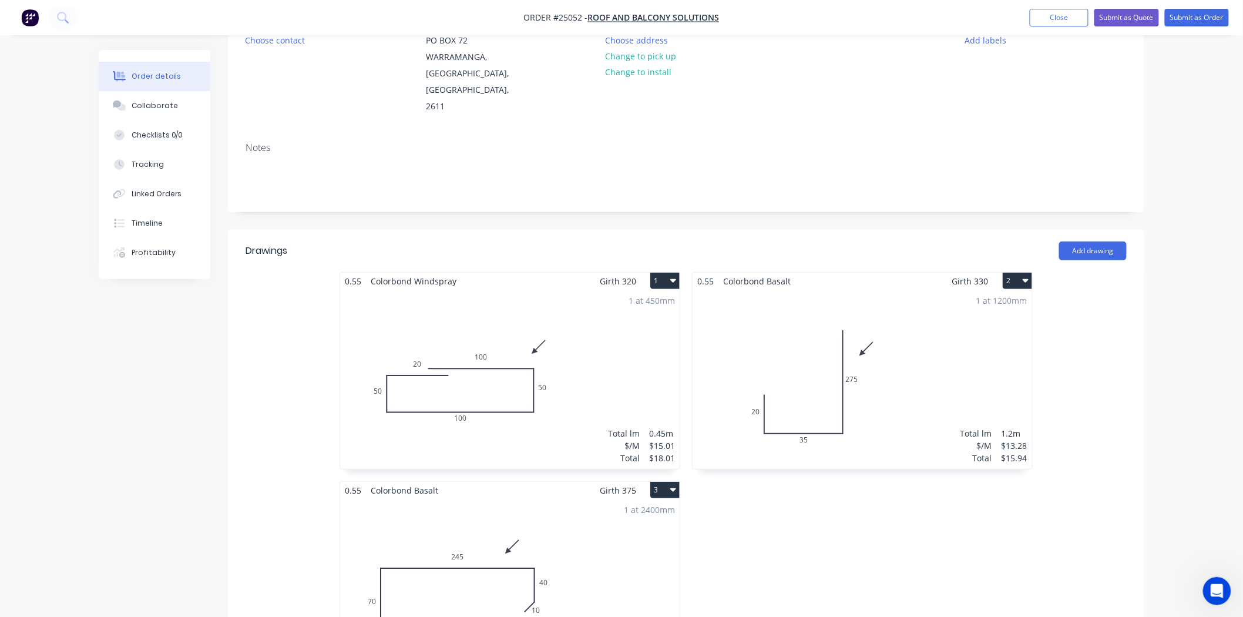
scroll to position [0, 0]
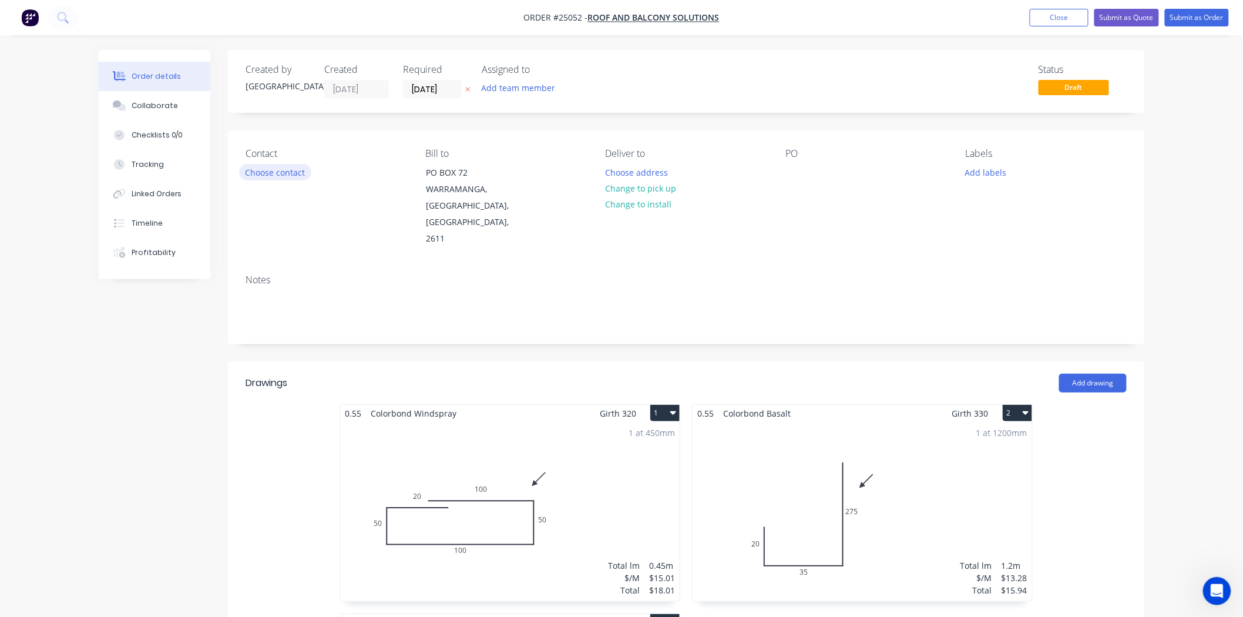
click at [256, 173] on button "Choose contact" at bounding box center [275, 172] width 72 height 16
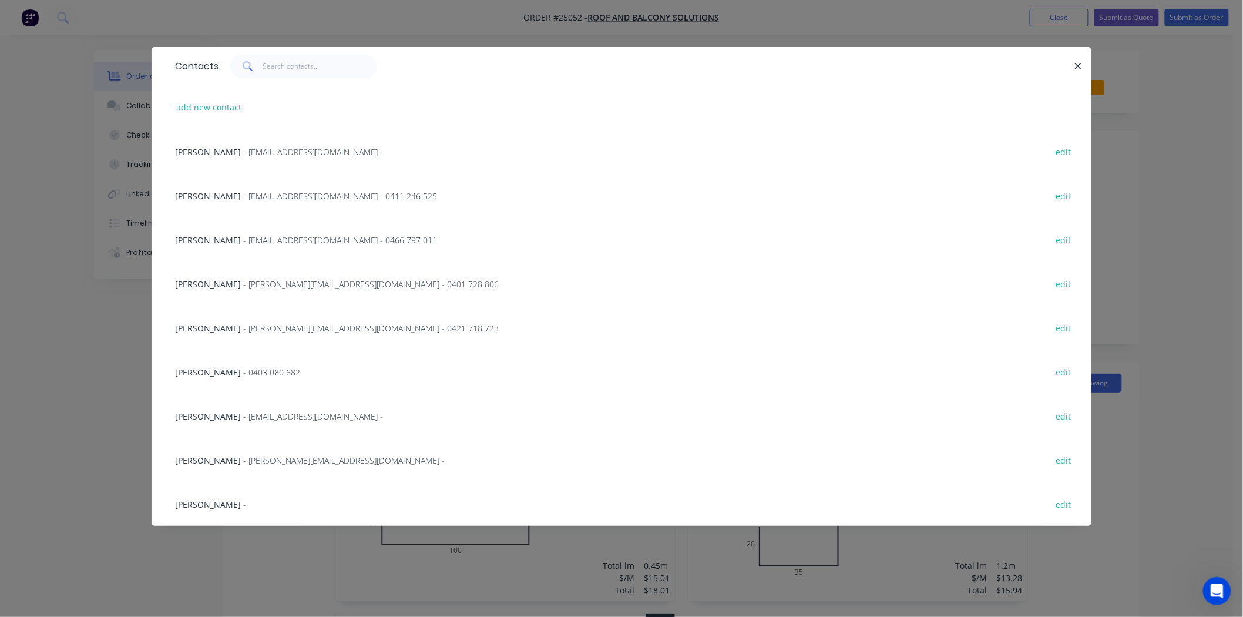
click at [184, 192] on span "HELEN MCALISTER" at bounding box center [208, 195] width 66 height 11
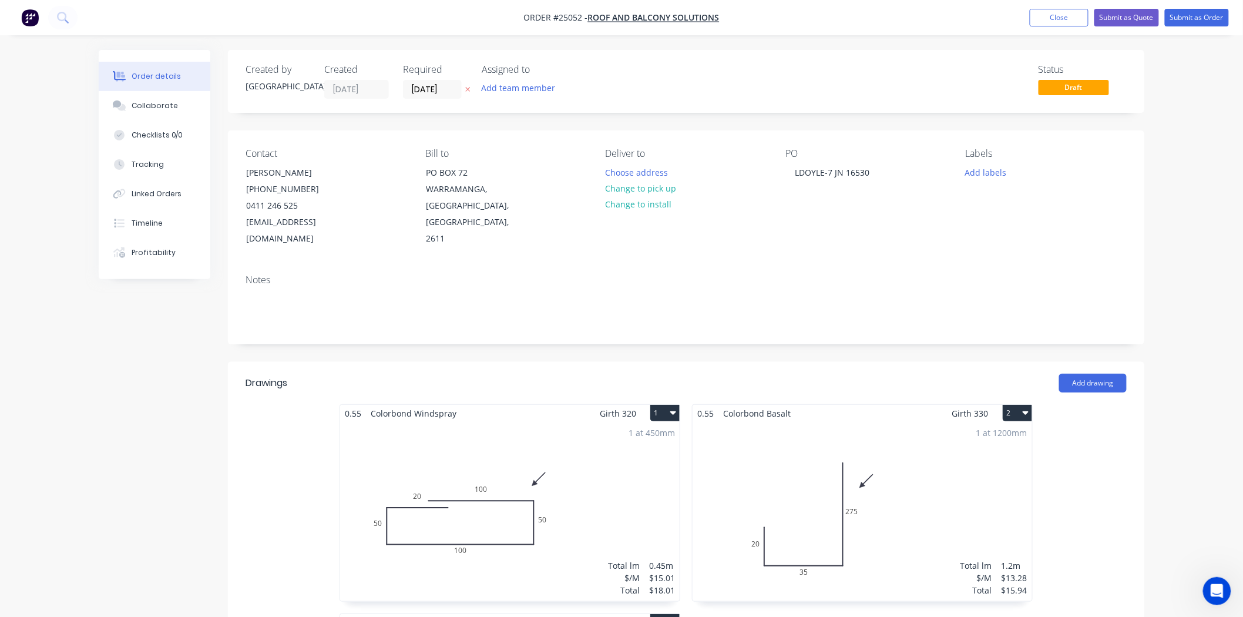
click at [795, 220] on div "PO LDOYLE-7 JN 16530" at bounding box center [866, 197] width 161 height 99
click at [635, 193] on button "Change to pick up" at bounding box center [640, 188] width 83 height 16
click at [1211, 22] on button "Submit as Order" at bounding box center [1197, 18] width 64 height 18
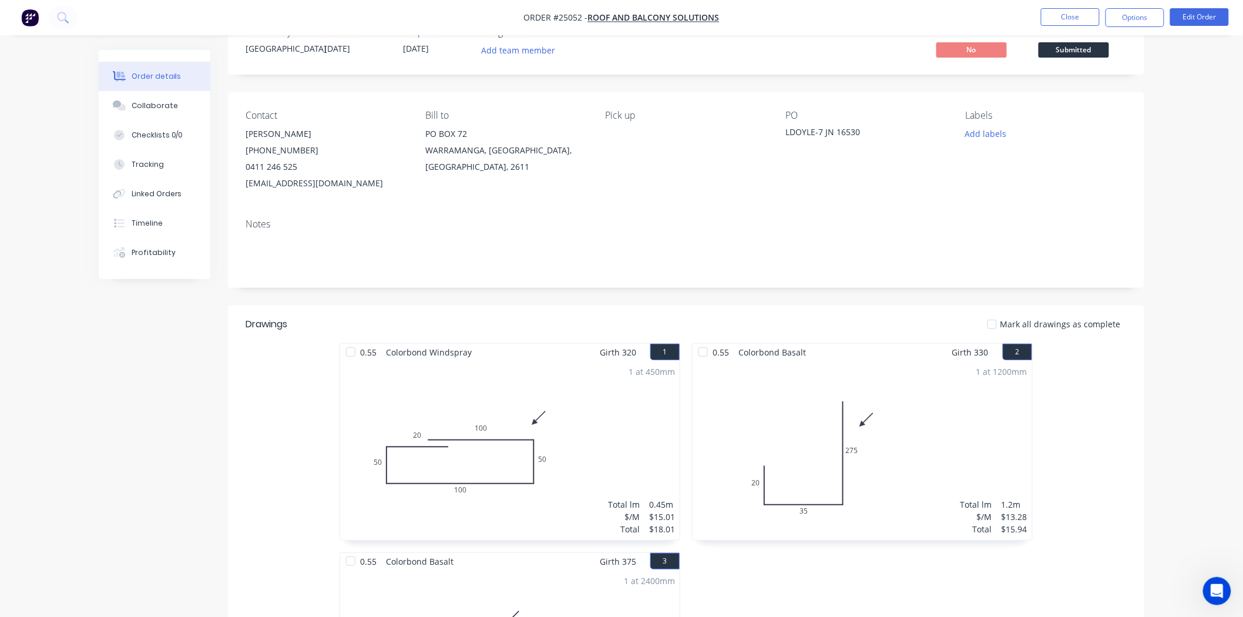
scroll to position [36, 0]
click at [1123, 9] on button "Options" at bounding box center [1135, 17] width 59 height 19
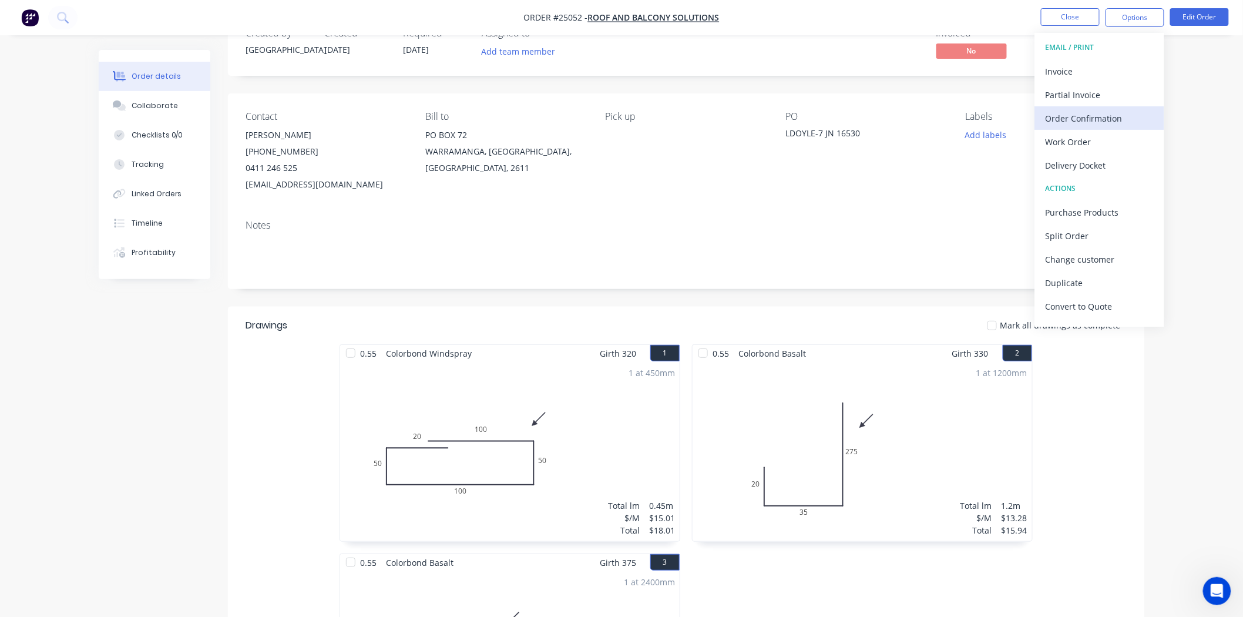
click at [1084, 120] on div "Order Confirmation" at bounding box center [1100, 118] width 108 height 17
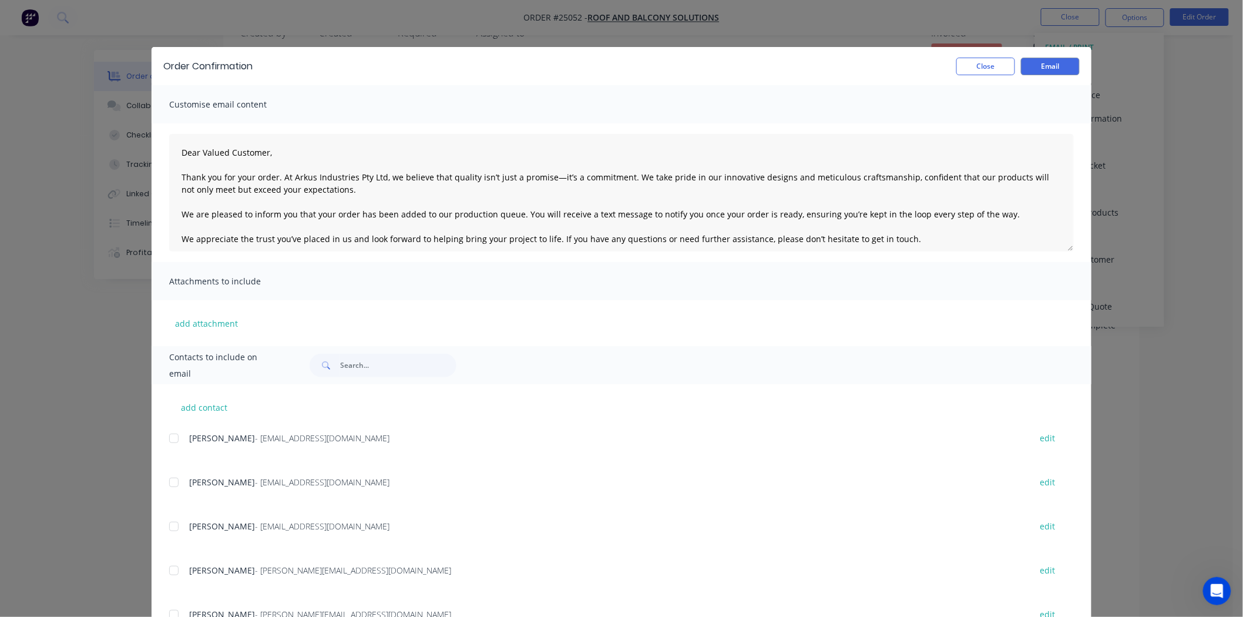
click at [166, 476] on div at bounding box center [174, 483] width 24 height 24
click at [1044, 67] on button "Email" at bounding box center [1050, 67] width 59 height 18
click at [981, 68] on button "Close" at bounding box center [986, 67] width 59 height 18
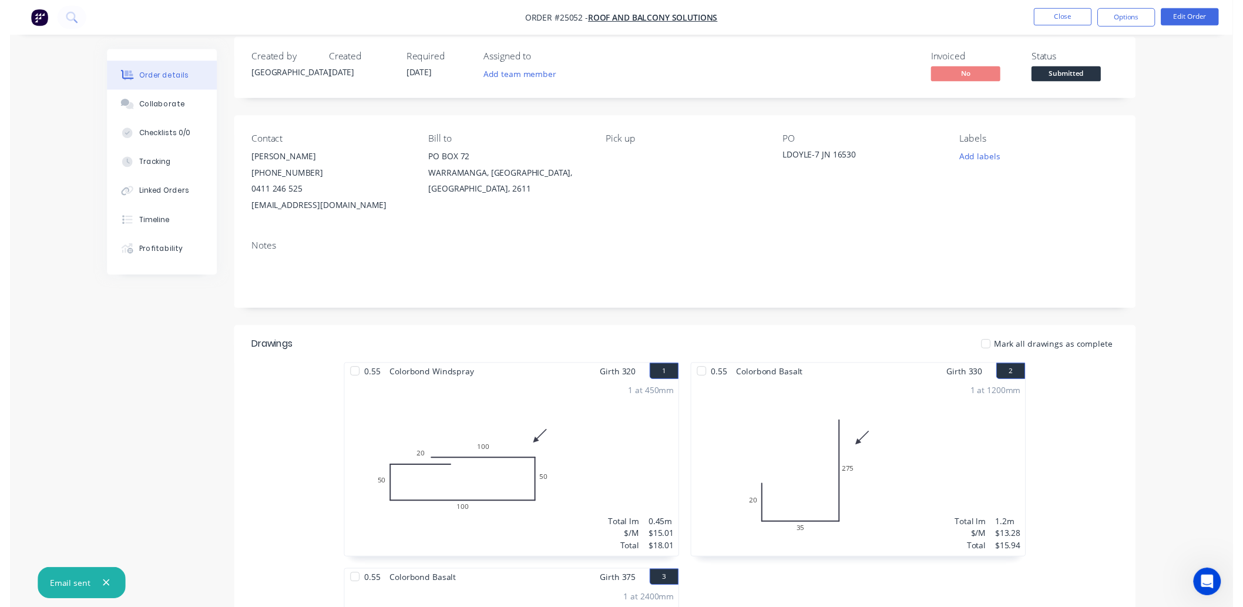
scroll to position [0, 0]
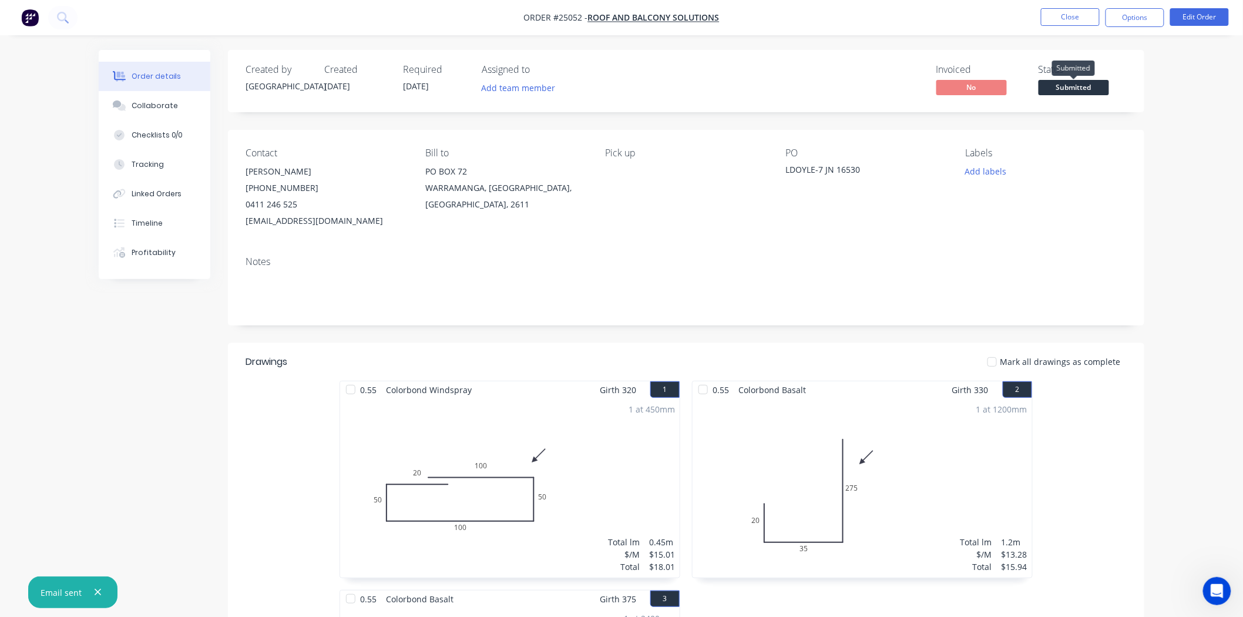
click at [1090, 89] on span "Submitted" at bounding box center [1074, 87] width 71 height 15
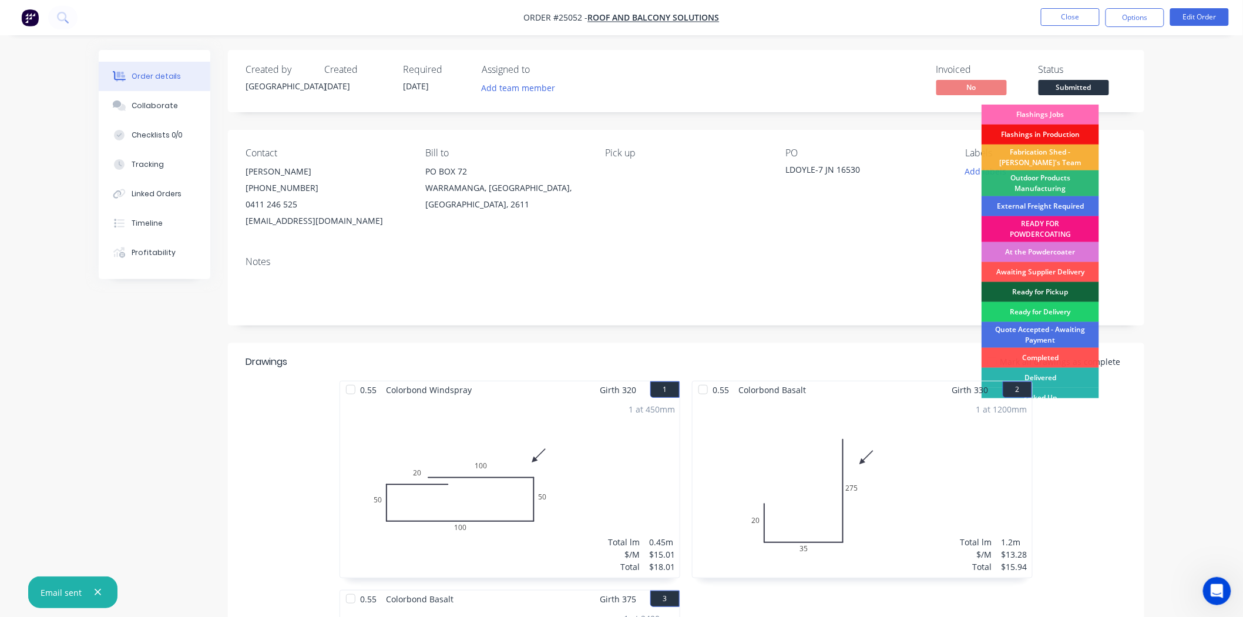
click at [1075, 116] on div "Flashings Jobs" at bounding box center [1041, 115] width 118 height 20
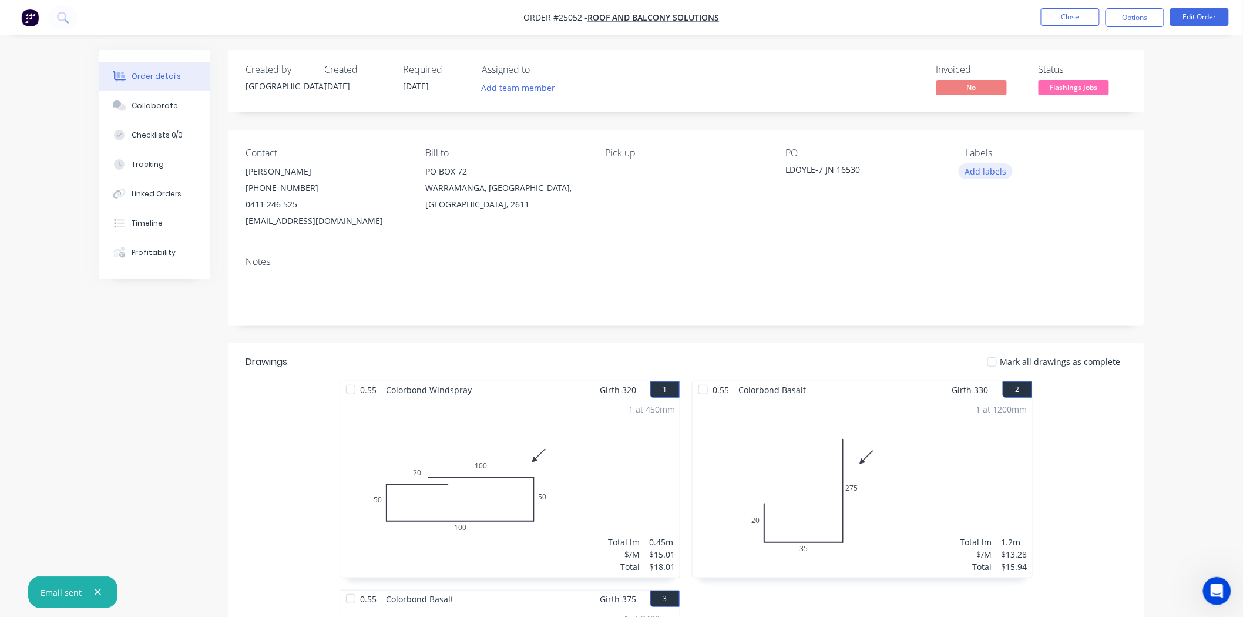
click at [985, 166] on button "Add labels" at bounding box center [986, 171] width 54 height 16
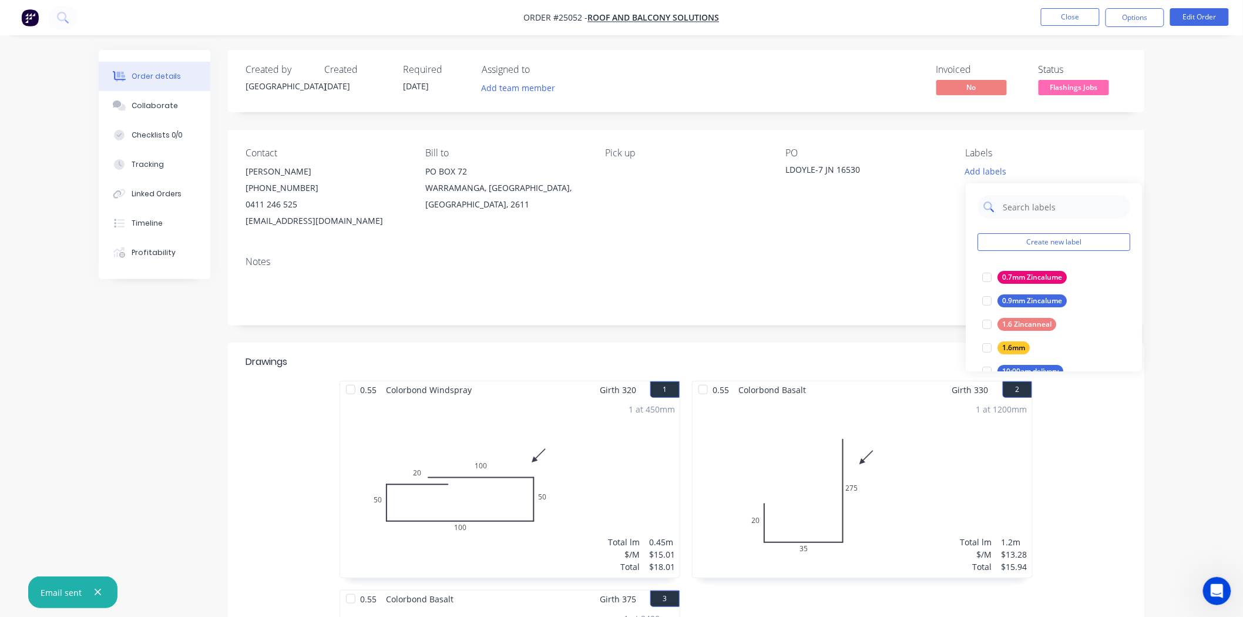
click at [1018, 210] on input "text" at bounding box center [1063, 207] width 123 height 24
click at [1010, 284] on div "Windspray" at bounding box center [1020, 277] width 45 height 13
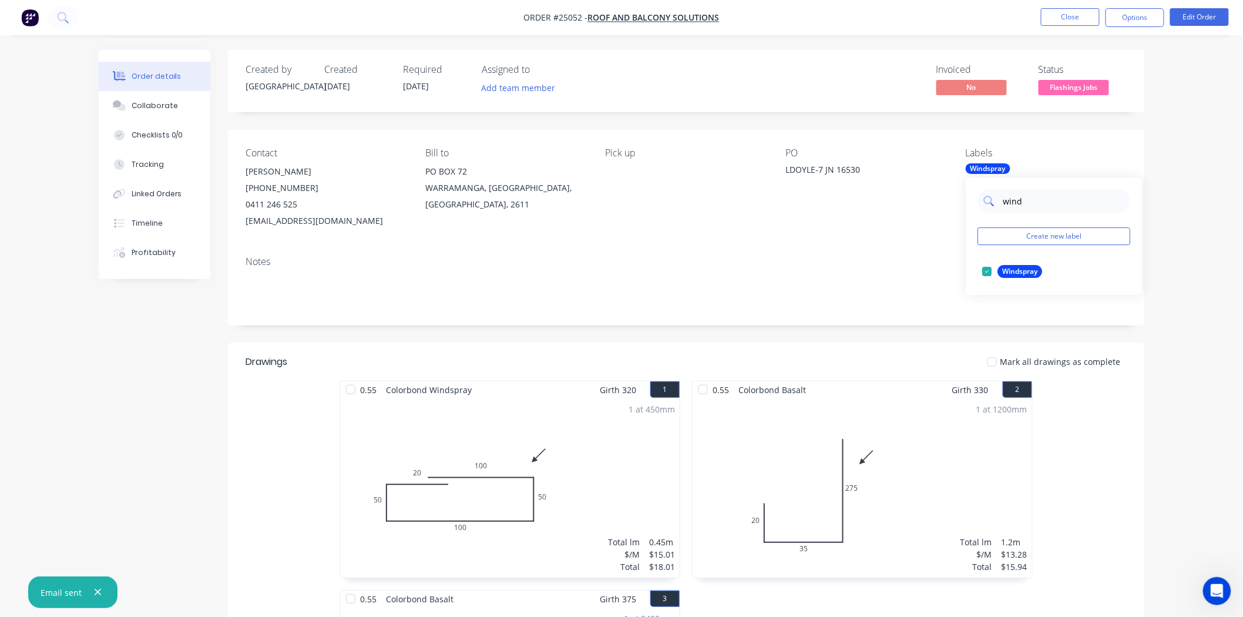
click at [1048, 202] on input "wind" at bounding box center [1063, 201] width 123 height 24
type input "w"
type input "Bas"
click at [985, 269] on div at bounding box center [987, 272] width 24 height 24
click at [906, 242] on div "Contact HELEN MCALISTER (02) 6287 1699 0411 246 525 admin@rnbsolutions.com.au B…" at bounding box center [686, 188] width 917 height 117
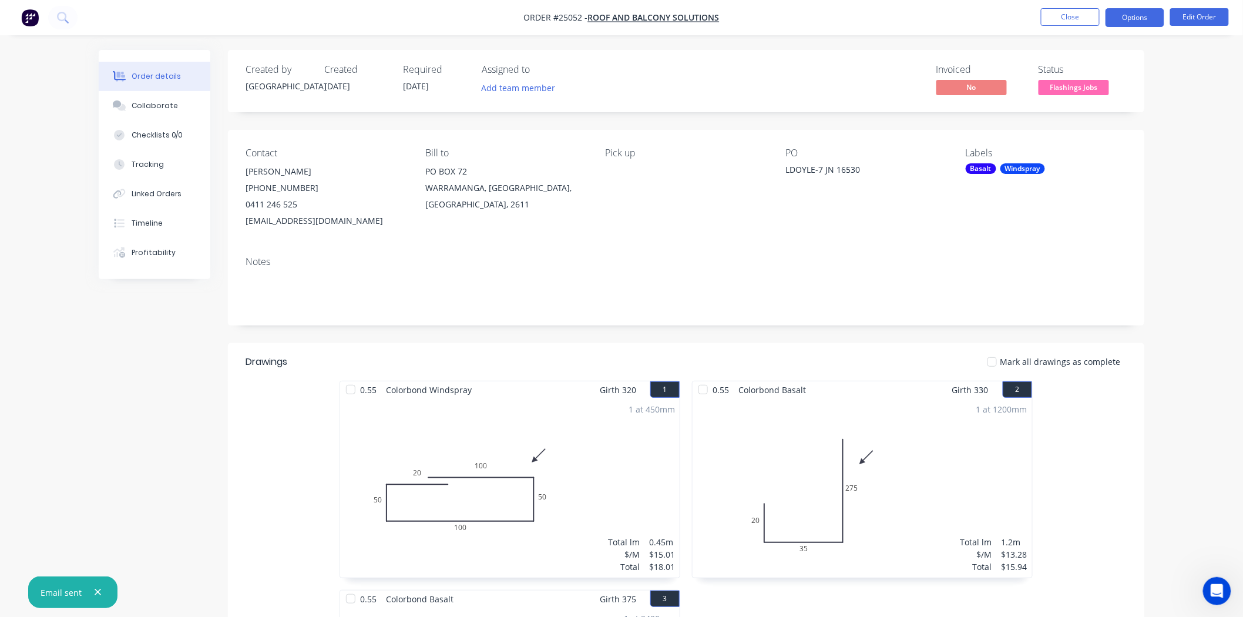
click at [1138, 16] on button "Options" at bounding box center [1135, 17] width 59 height 19
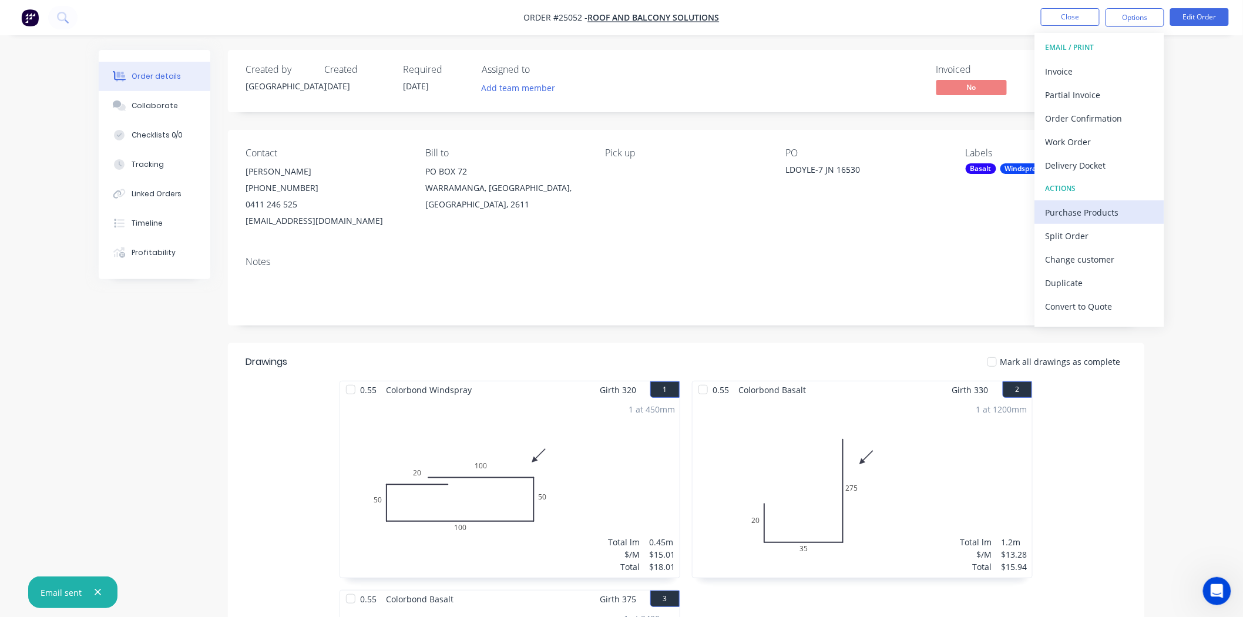
click at [1080, 214] on div "Purchase Products" at bounding box center [1100, 212] width 108 height 17
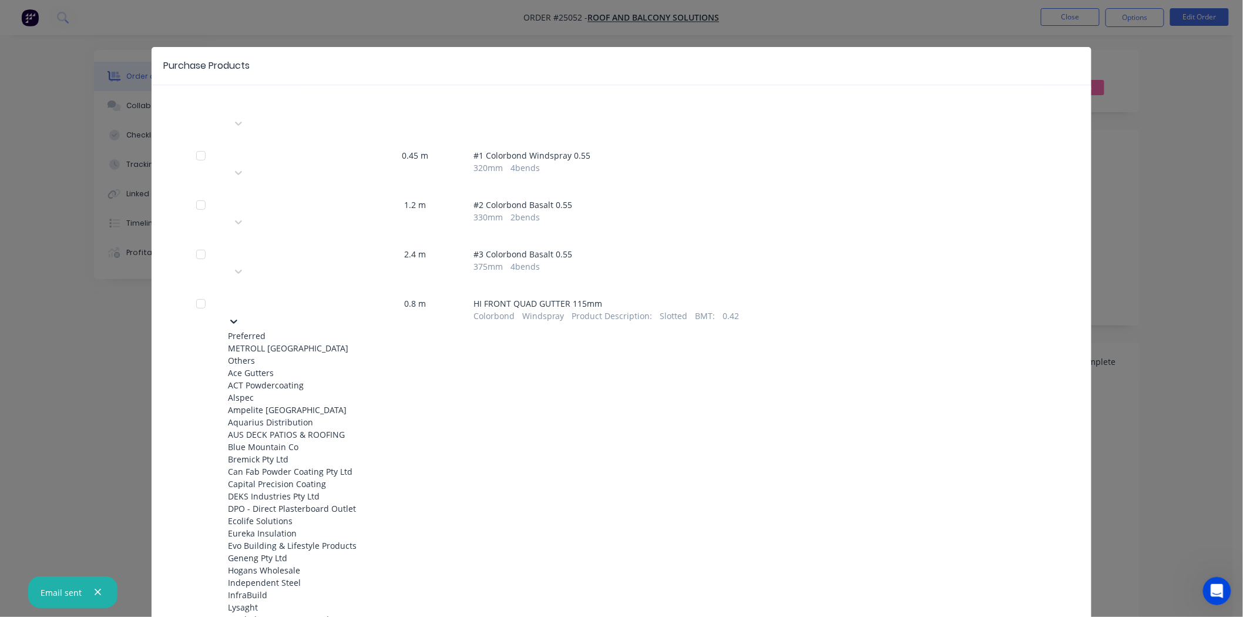
click at [334, 294] on div at bounding box center [316, 301] width 169 height 15
click at [313, 342] on div "METROLL [GEOGRAPHIC_DATA]" at bounding box center [292, 348] width 129 height 12
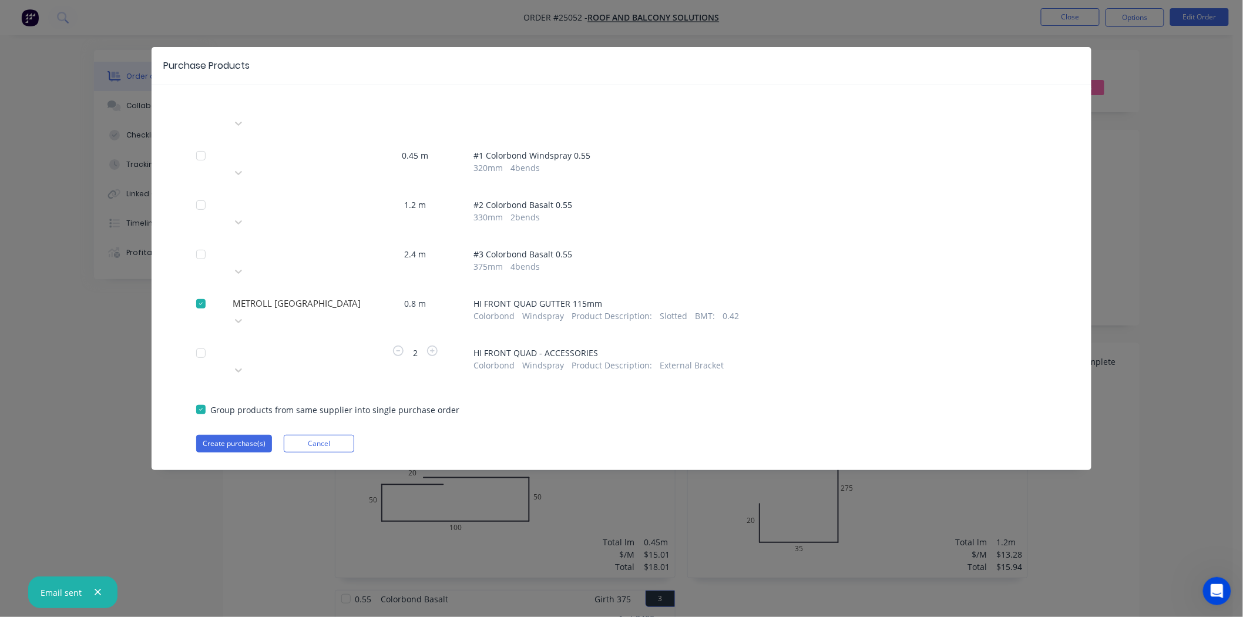
click at [313, 344] on div at bounding box center [316, 351] width 169 height 15
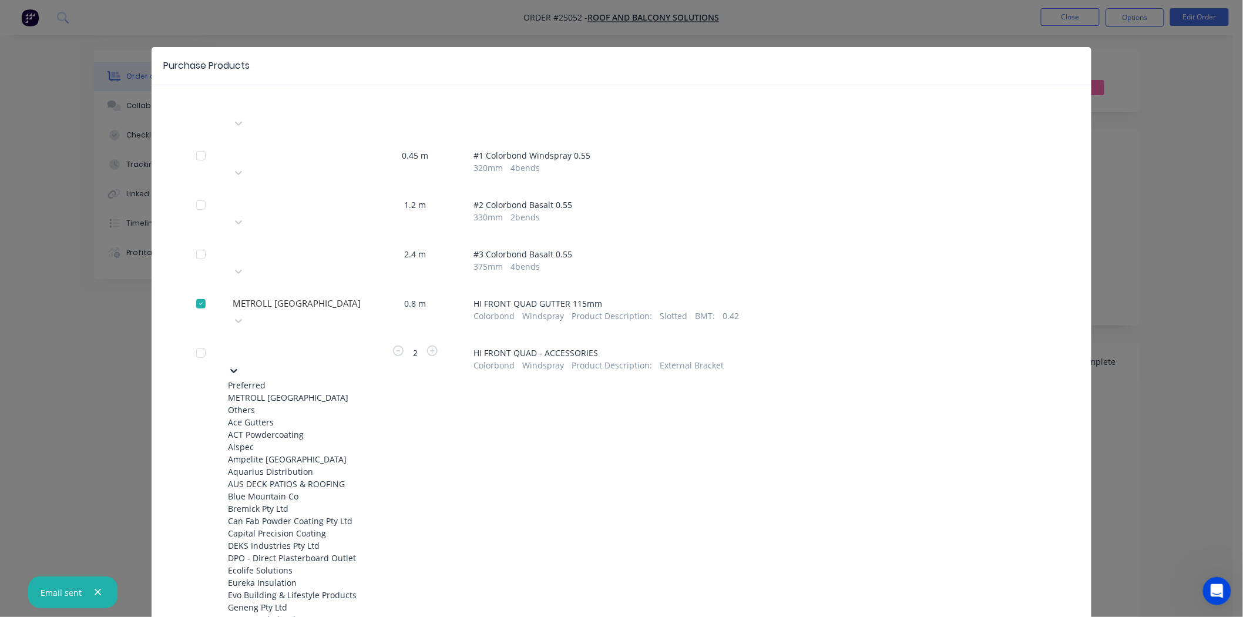
click at [310, 391] on div "METROLL [GEOGRAPHIC_DATA]" at bounding box center [292, 397] width 129 height 12
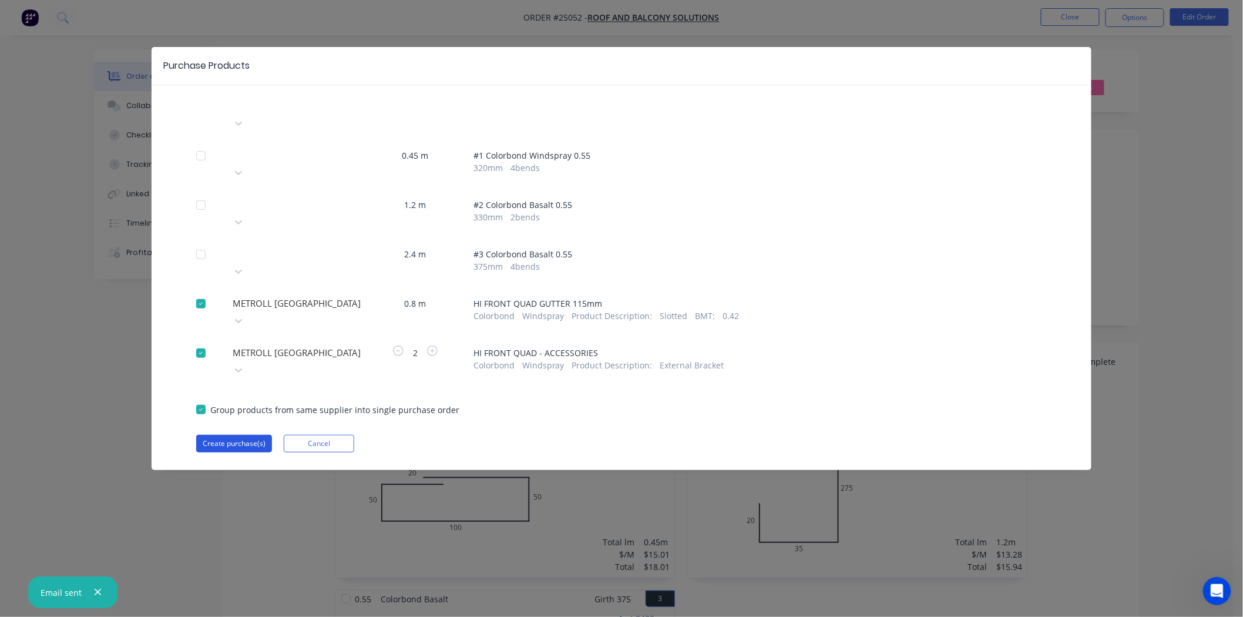
click at [238, 435] on button "Create purchase(s)" at bounding box center [234, 444] width 76 height 18
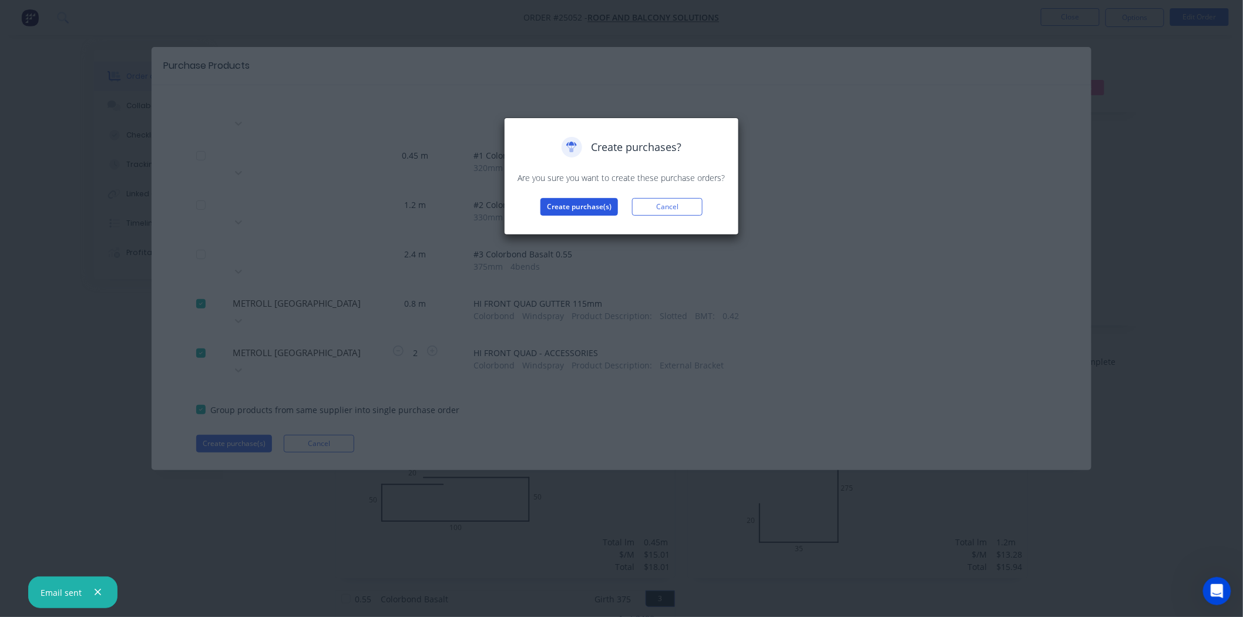
click at [592, 213] on button "Create purchase(s)" at bounding box center [580, 207] width 78 height 18
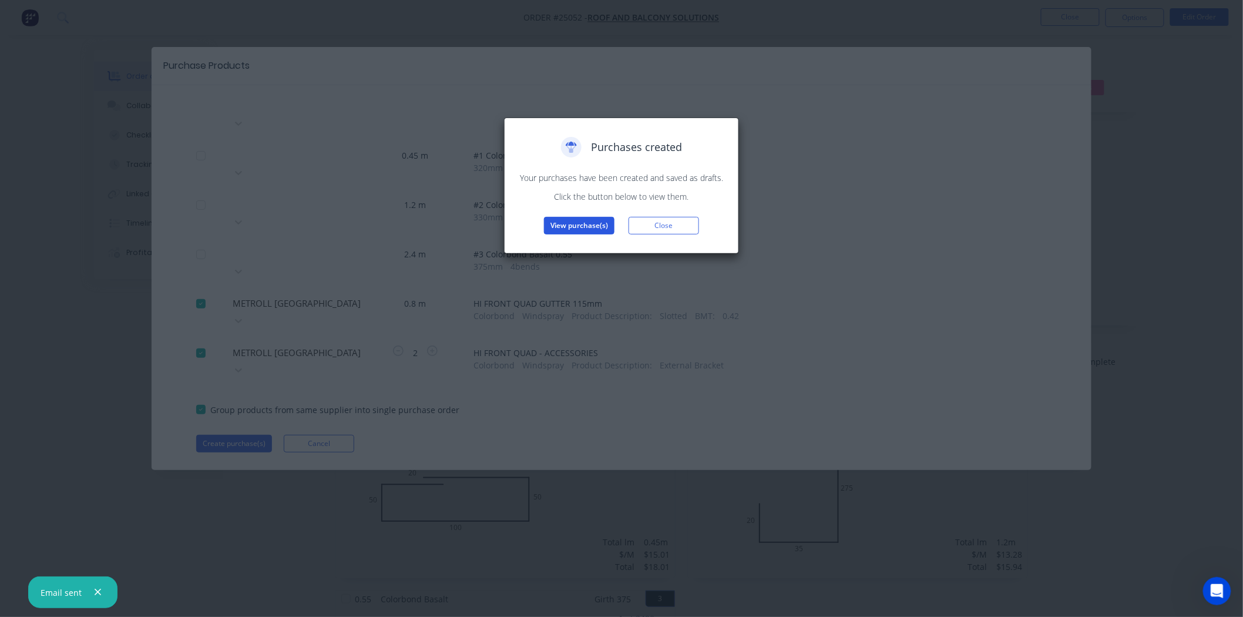
click at [592, 230] on button "View purchase(s)" at bounding box center [579, 226] width 71 height 18
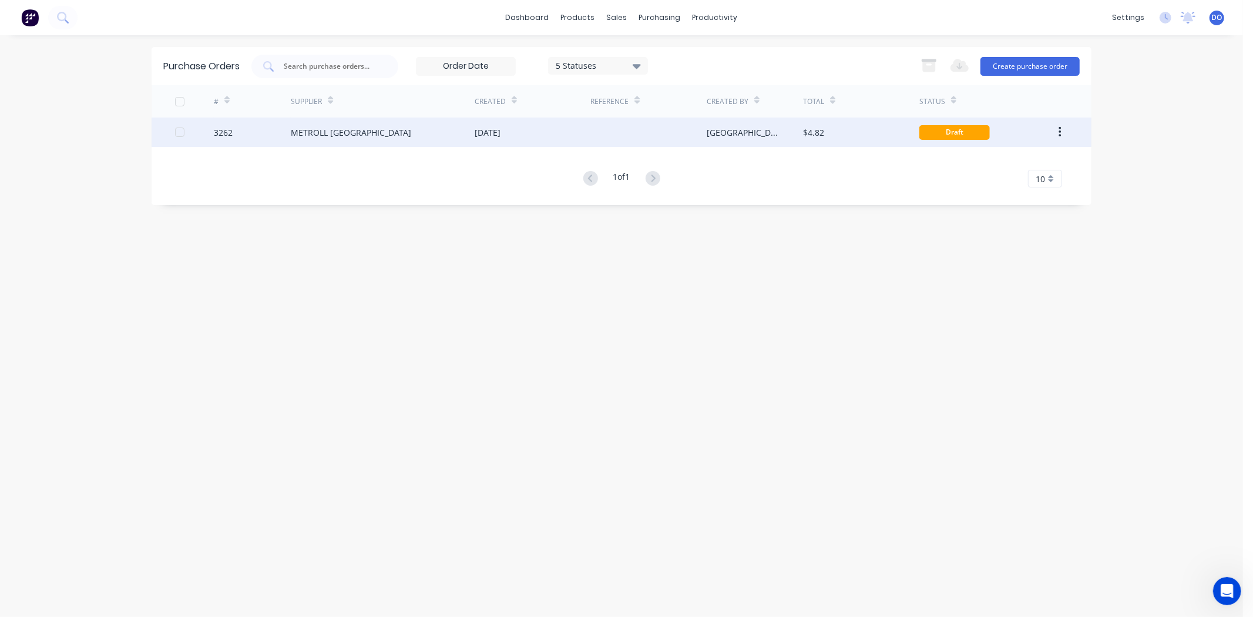
click at [592, 137] on div at bounding box center [649, 132] width 116 height 29
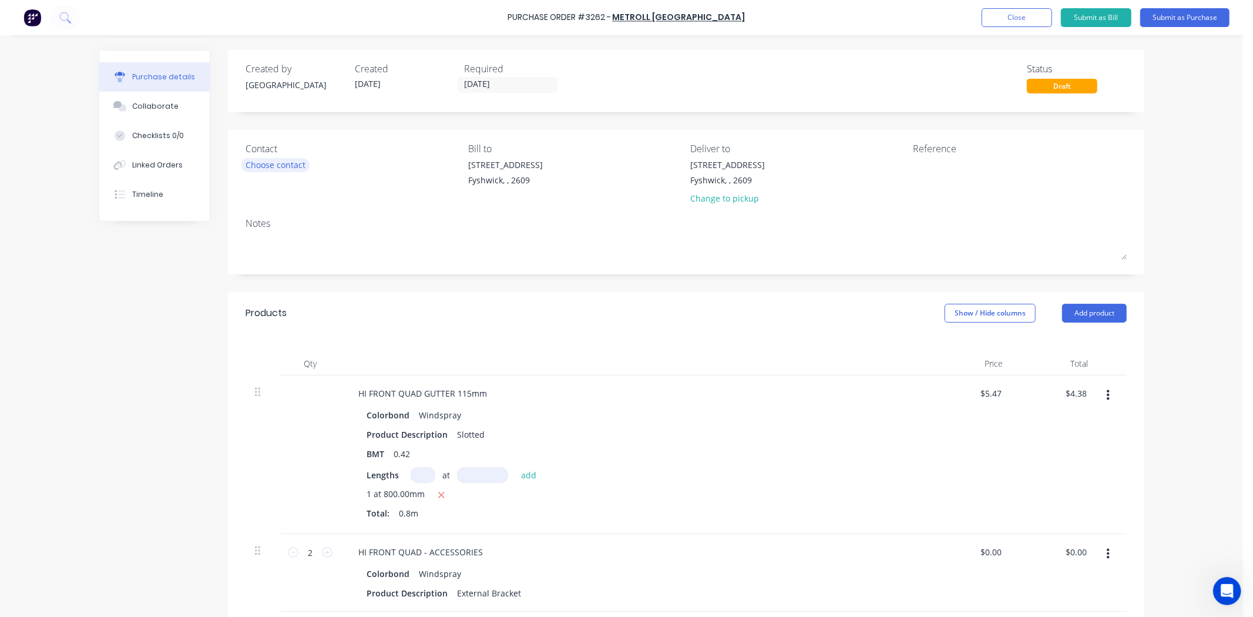
click at [272, 166] on div "Choose contact" at bounding box center [276, 165] width 60 height 12
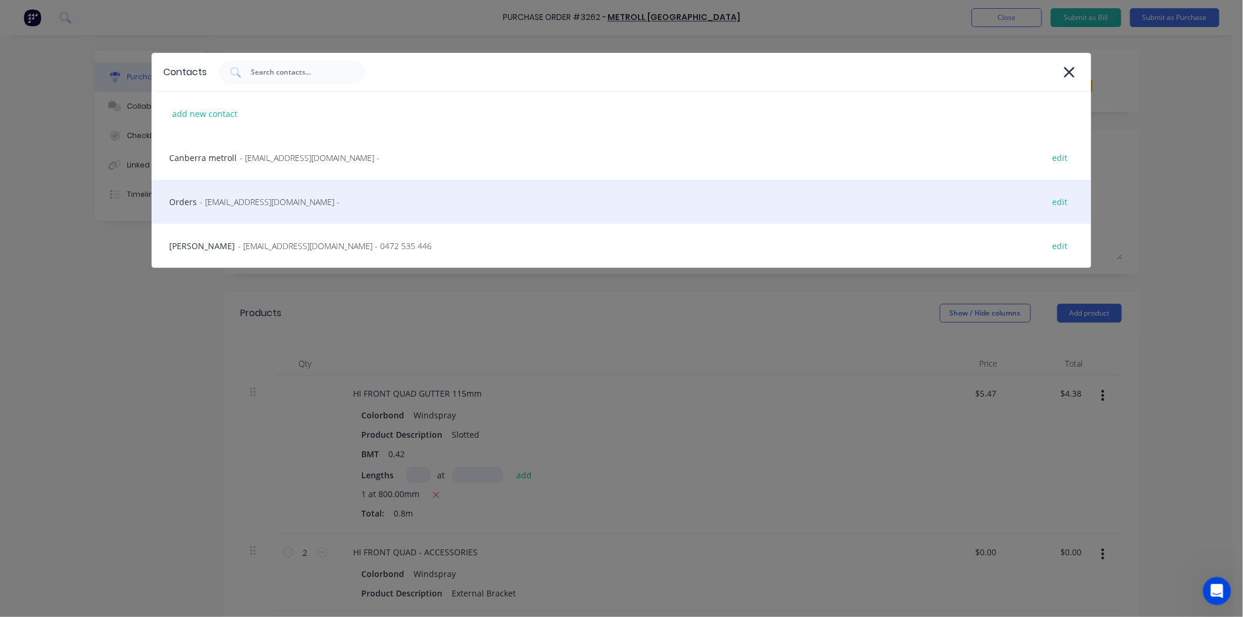
click at [223, 204] on span "- sales@sydney.metroll.com.au -" at bounding box center [270, 202] width 140 height 12
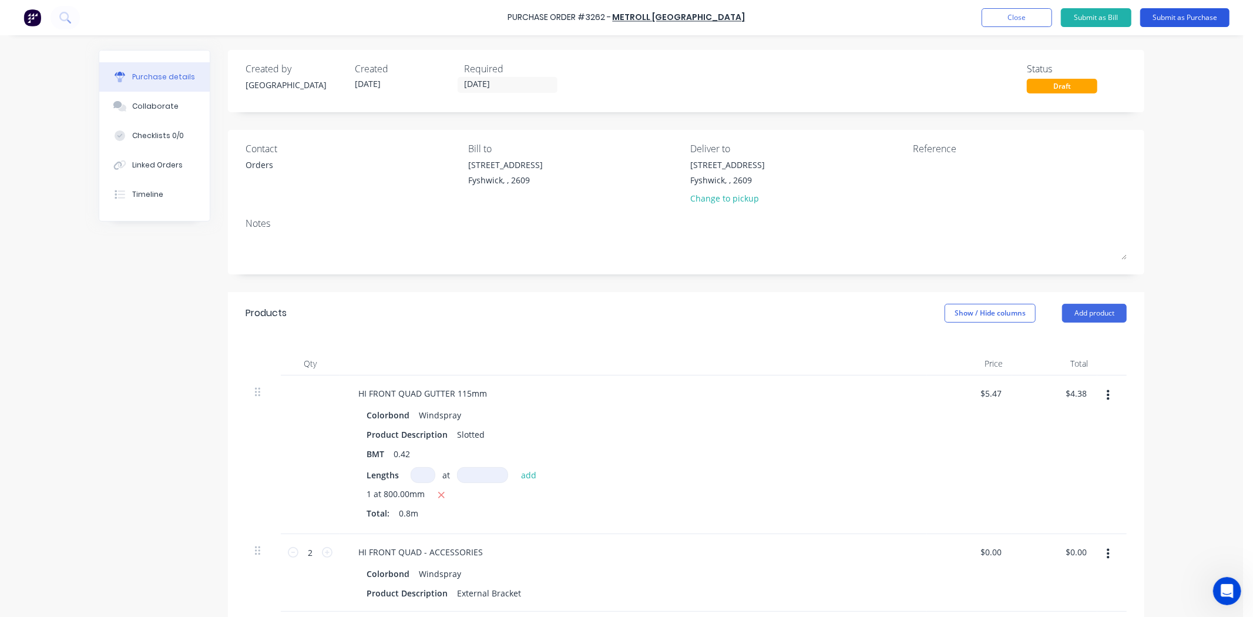
click at [1193, 15] on button "Submit as Purchase" at bounding box center [1185, 17] width 89 height 19
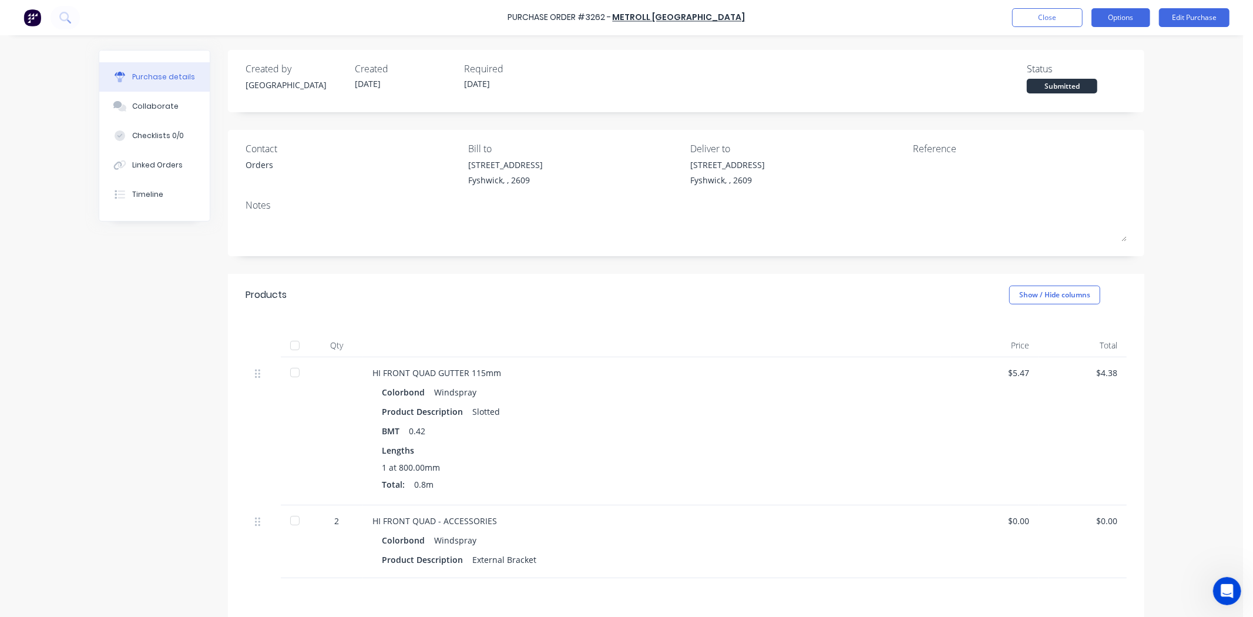
click at [1131, 12] on button "Options" at bounding box center [1121, 17] width 59 height 19
click at [1104, 39] on div "Print / Email" at bounding box center [1094, 47] width 90 height 17
click at [1068, 95] on div "Without pricing" at bounding box center [1094, 94] width 90 height 17
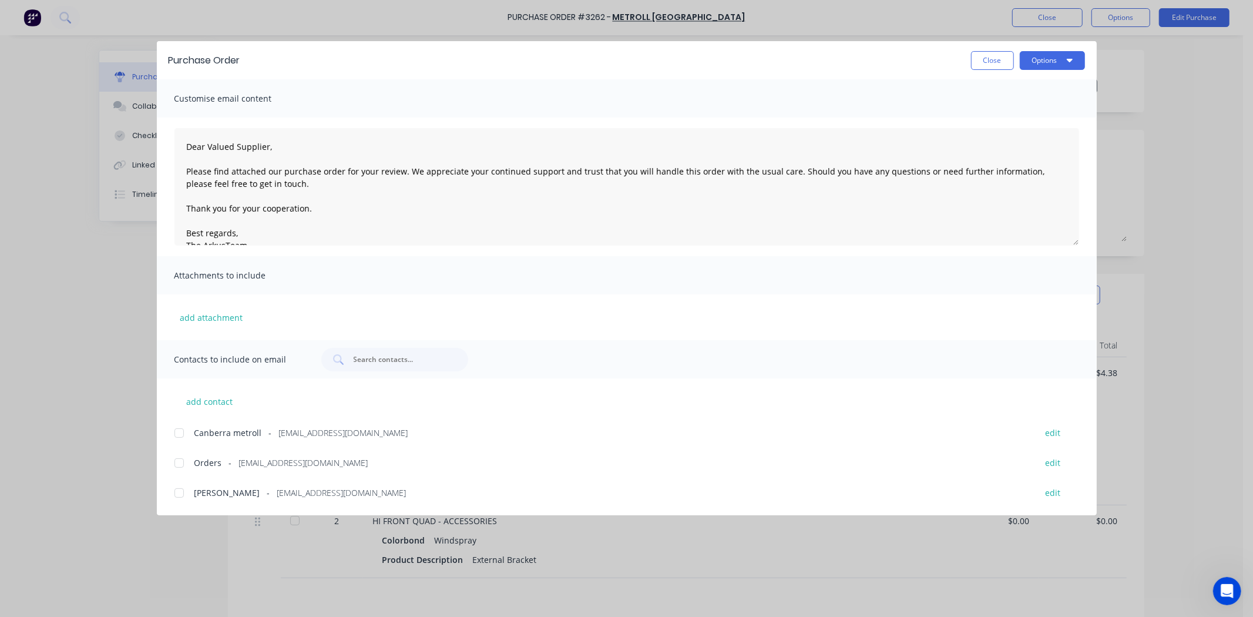
click at [177, 462] on div at bounding box center [179, 463] width 24 height 24
click at [1041, 61] on button "Options" at bounding box center [1052, 60] width 65 height 19
click at [1026, 118] on div "Print" at bounding box center [1029, 113] width 90 height 17
click at [988, 65] on button "Close" at bounding box center [992, 60] width 43 height 19
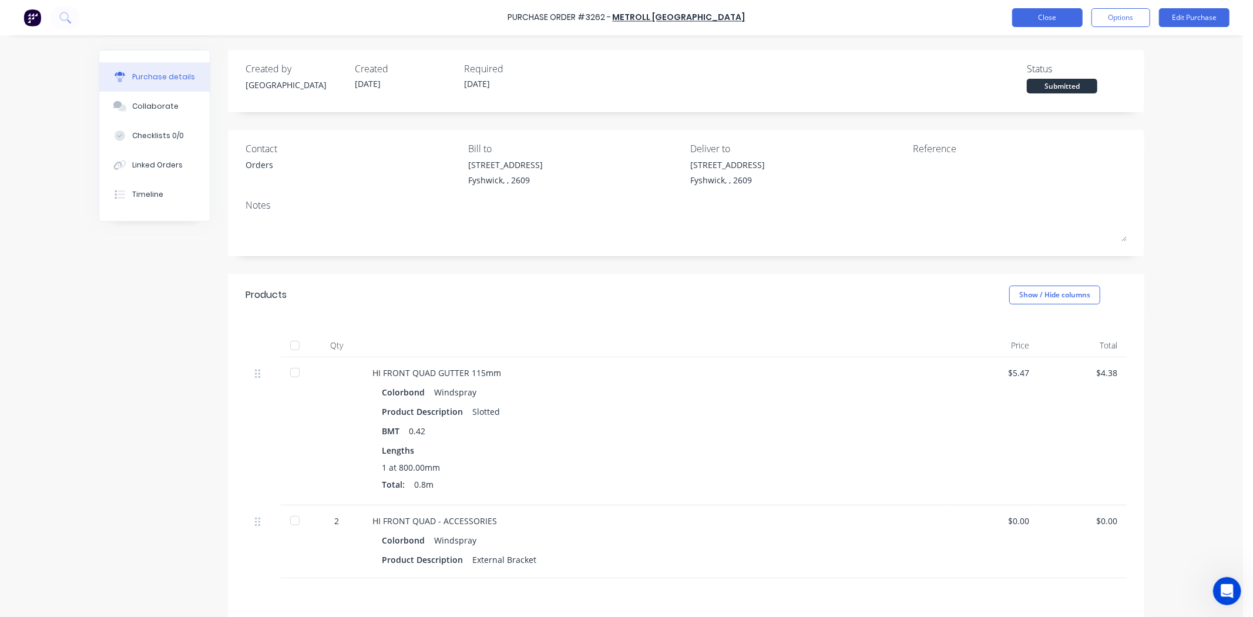
click at [1053, 14] on button "Close" at bounding box center [1047, 17] width 71 height 19
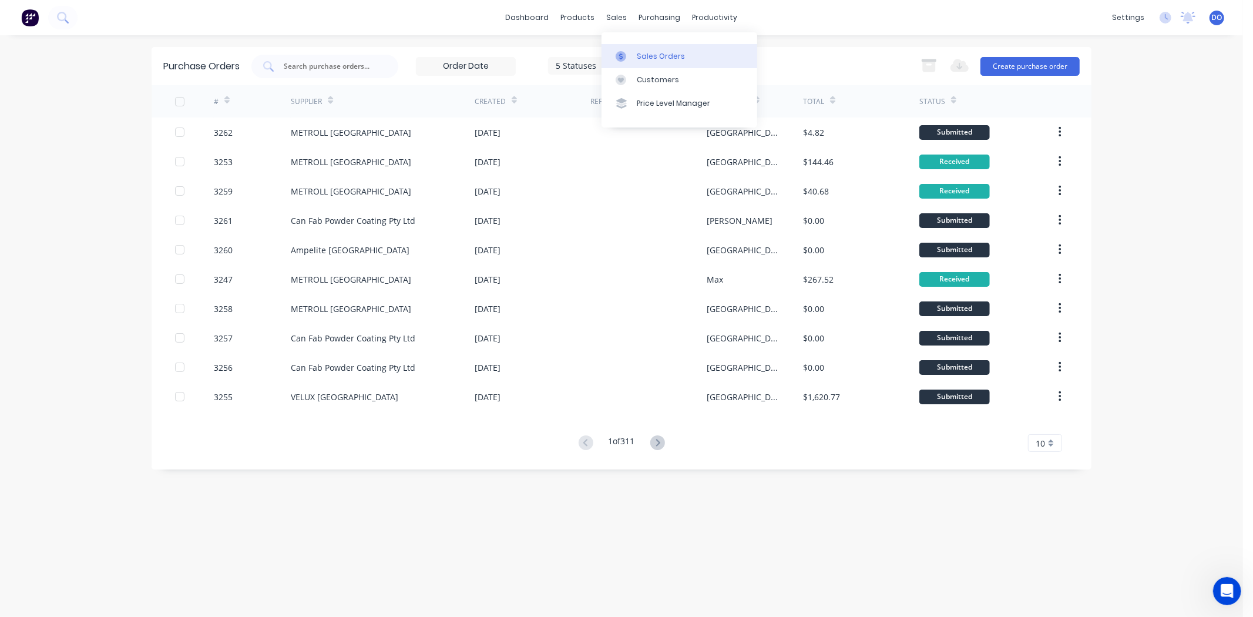
click at [629, 52] on div at bounding box center [625, 56] width 18 height 11
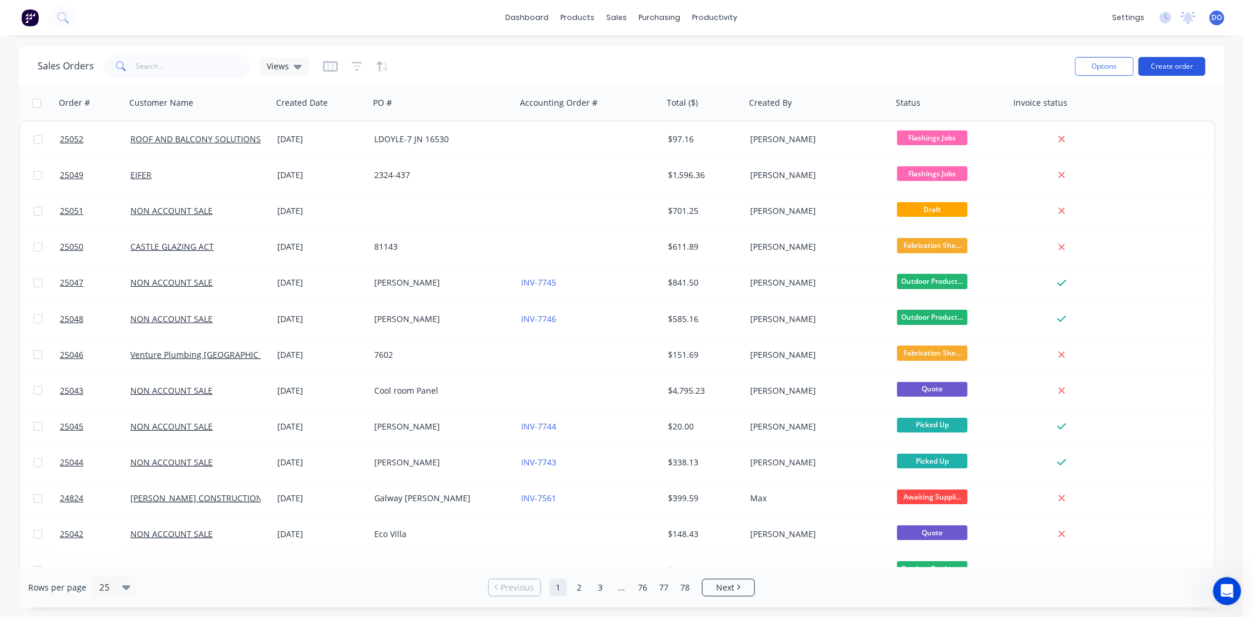
click at [1187, 71] on button "Create order" at bounding box center [1172, 66] width 67 height 19
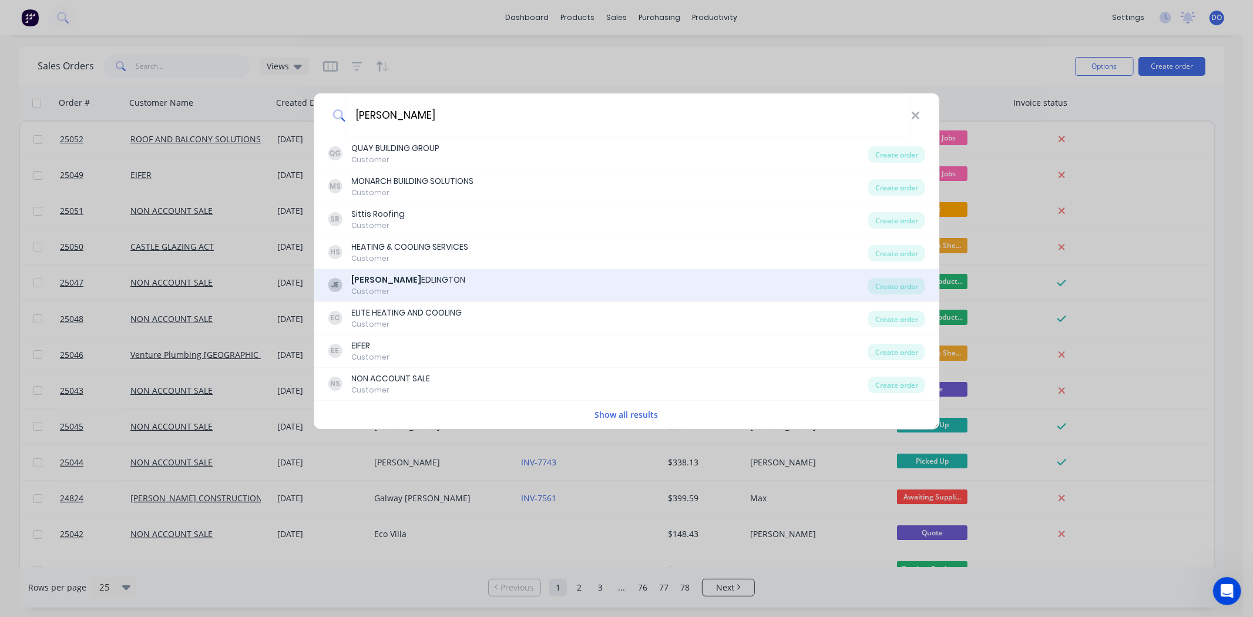
type input "john"
click at [427, 287] on div "JE JOHN EDLINGTON Customer" at bounding box center [598, 285] width 541 height 23
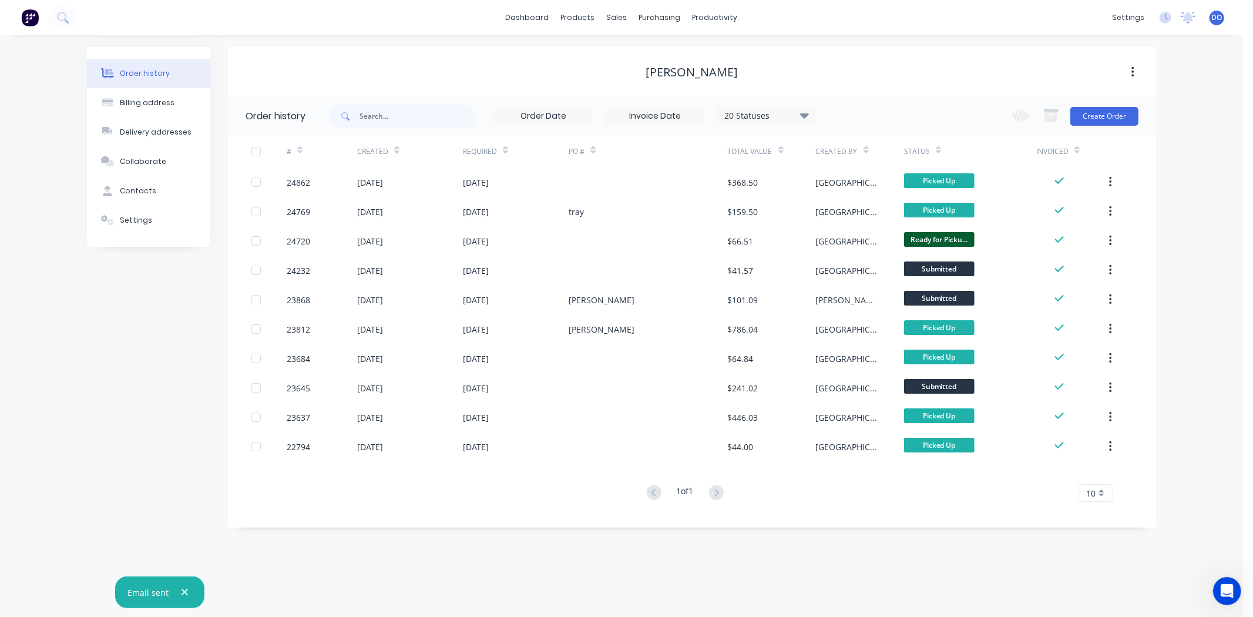
click at [1125, 129] on div "Change order status Flashings Jobs Flashings in Production Fabrication Shed - G…" at bounding box center [1072, 116] width 134 height 38
click at [1125, 128] on div "Change order status Flashings Jobs Flashings in Production Fabrication Shed - G…" at bounding box center [1072, 116] width 134 height 38
click at [1122, 127] on div "Change order status Flashings Jobs Flashings in Production Fabrication Shed - G…" at bounding box center [1072, 116] width 134 height 38
click at [1121, 118] on button "Create Order" at bounding box center [1105, 116] width 68 height 19
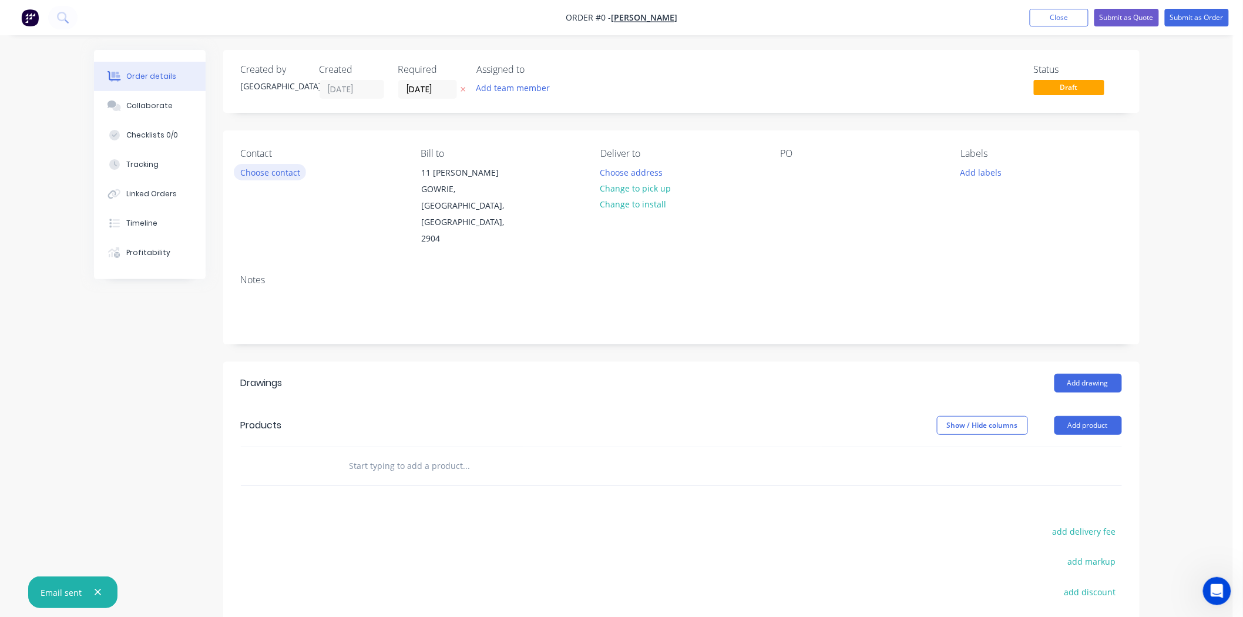
click at [260, 171] on button "Choose contact" at bounding box center [270, 172] width 72 height 16
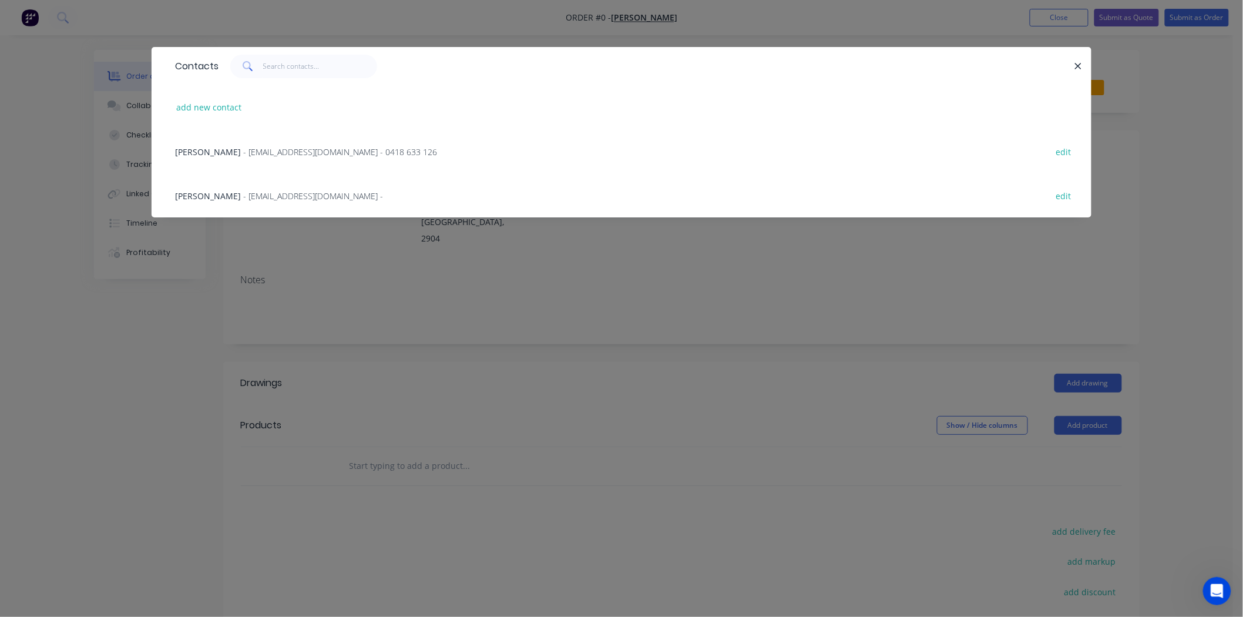
click at [272, 151] on span "- jc.edlington@hotmail.com - 0418 633 126" at bounding box center [340, 151] width 194 height 11
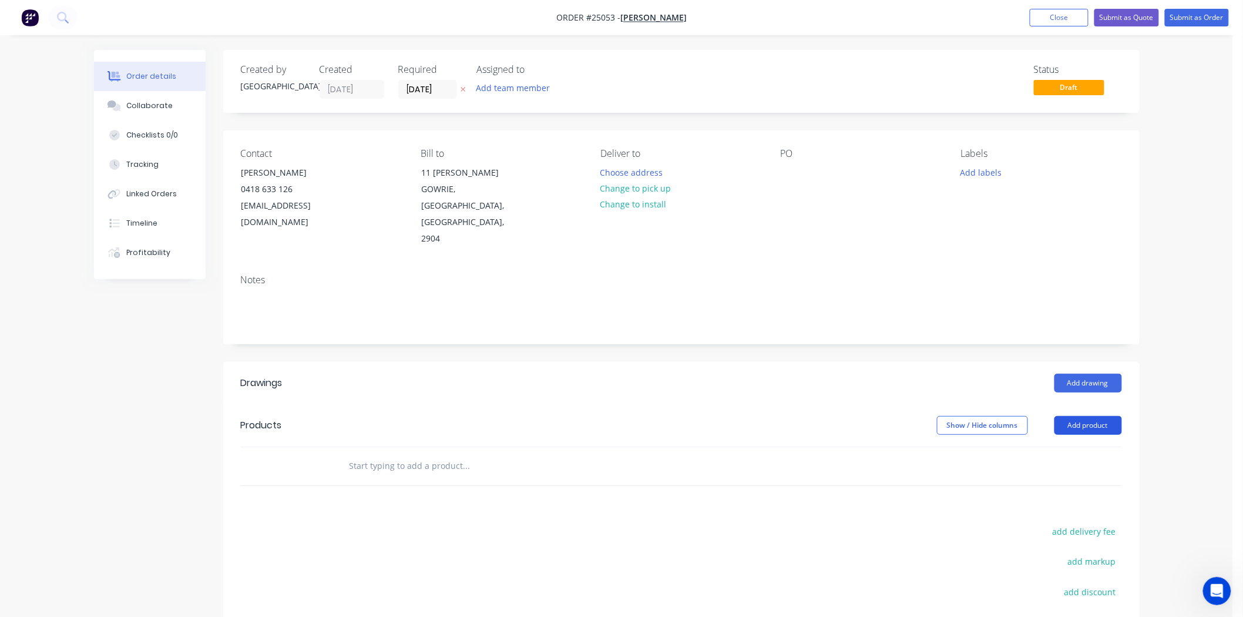
click at [1087, 416] on button "Add product" at bounding box center [1089, 425] width 68 height 19
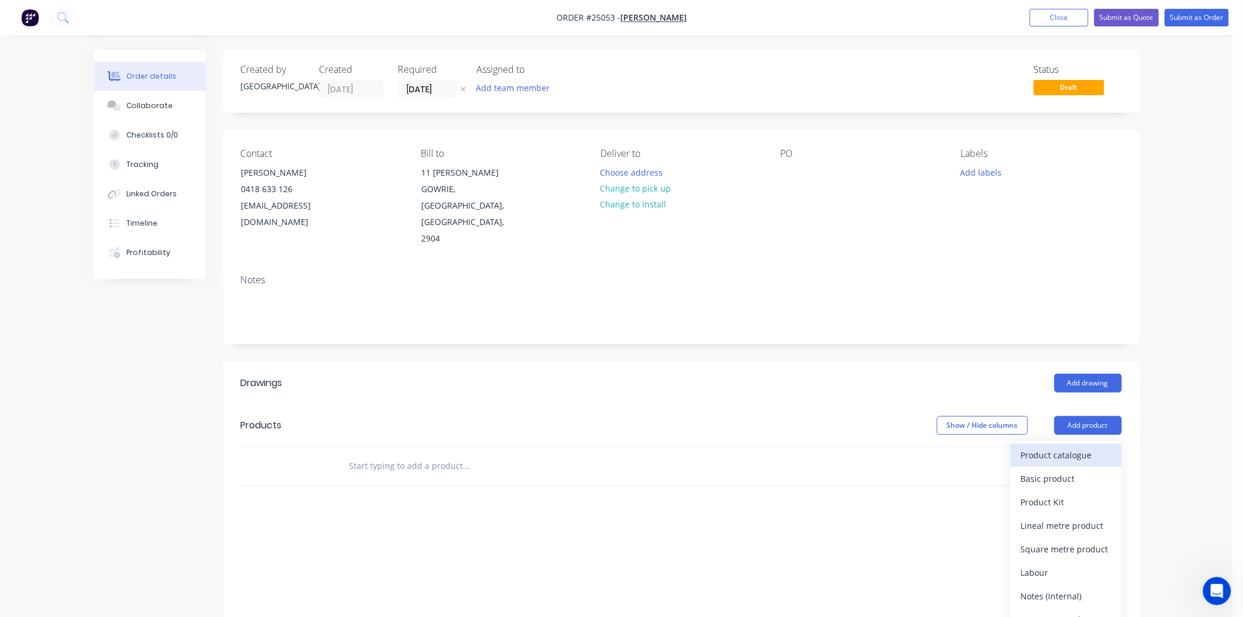
click at [1077, 447] on div "Product catalogue" at bounding box center [1066, 455] width 90 height 17
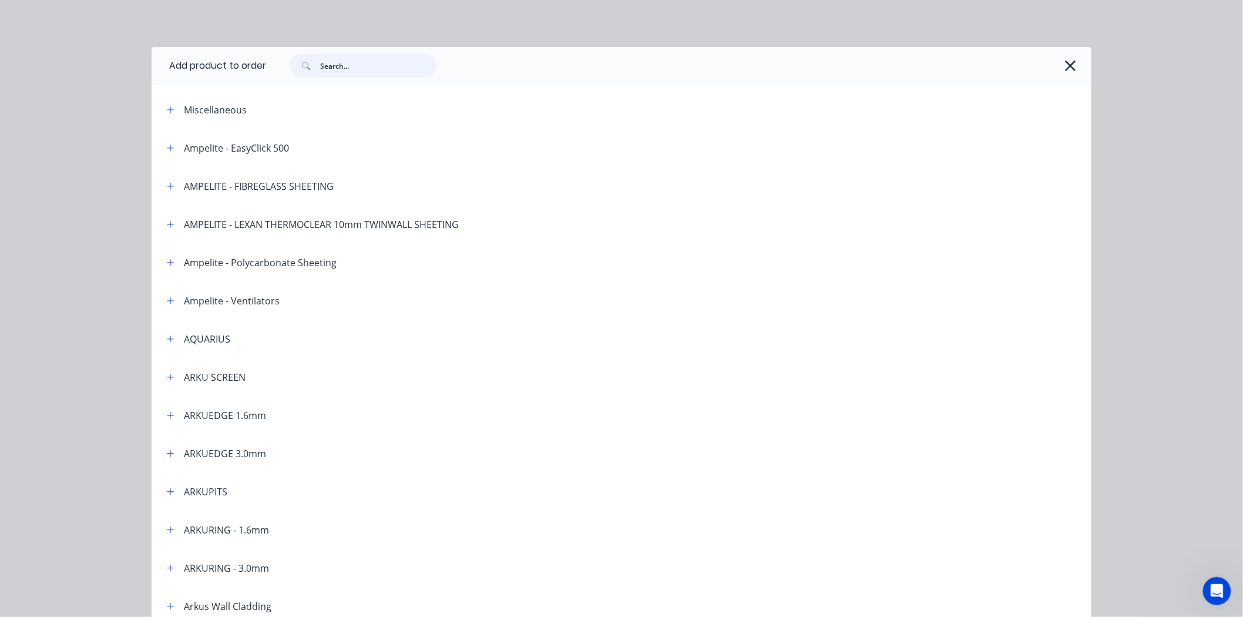
click at [348, 62] on input "text" at bounding box center [378, 66] width 116 height 24
type input "n"
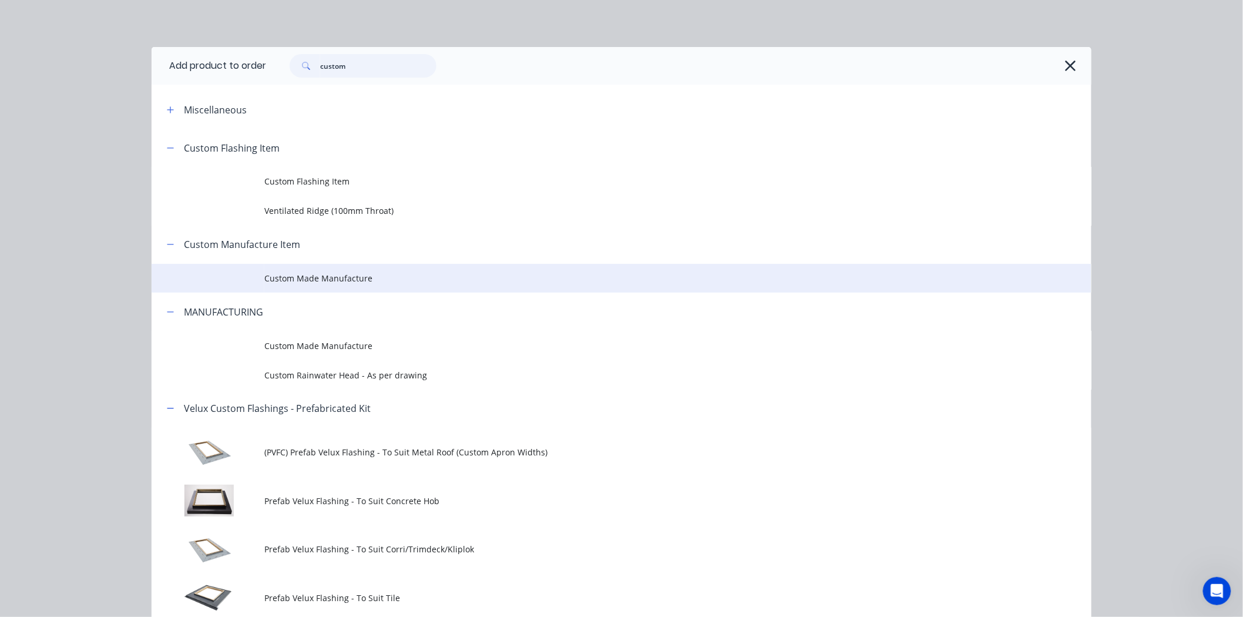
type input "custom"
click at [300, 291] on td "Custom Made Manufacture" at bounding box center [677, 278] width 827 height 29
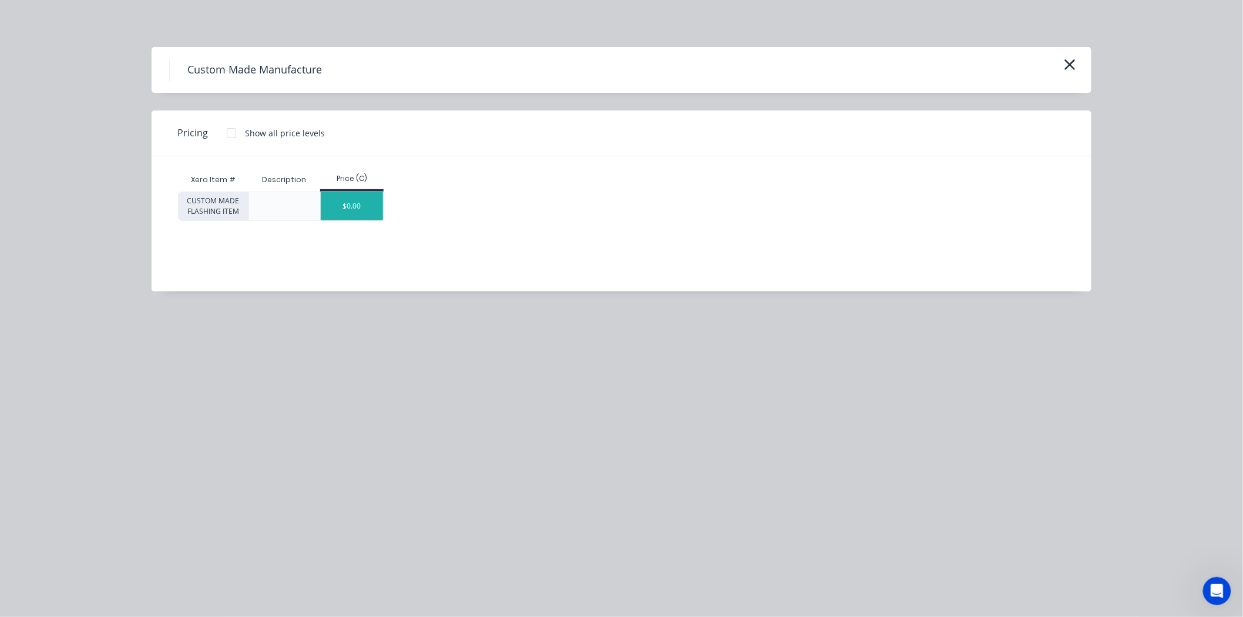
click at [382, 208] on div "$0.00" at bounding box center [352, 206] width 63 height 28
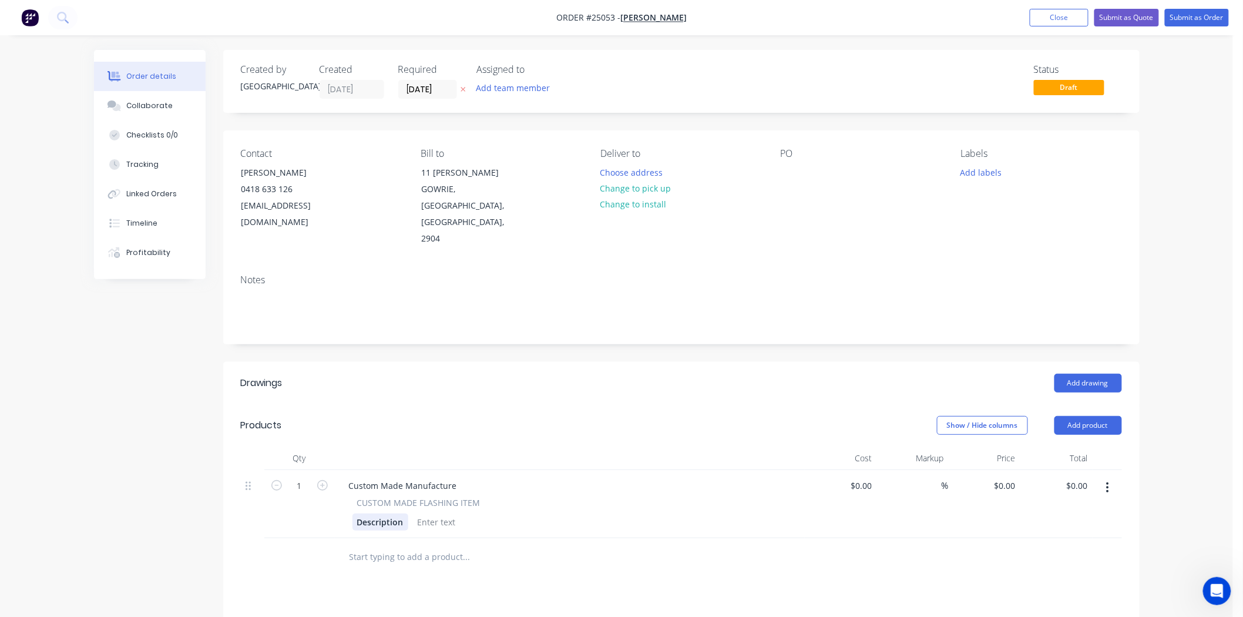
click at [395, 514] on div "Description" at bounding box center [381, 522] width 56 height 17
click at [424, 514] on div at bounding box center [437, 522] width 48 height 17
click at [401, 514] on div "Description" at bounding box center [381, 522] width 56 height 17
drag, startPoint x: 455, startPoint y: 466, endPoint x: 384, endPoint y: 483, distance: 73.1
click at [384, 483] on div "Custom Made Manufacture CUSTOM MADE FLASHING ITEM 3mm aluminium" at bounding box center [570, 504] width 470 height 68
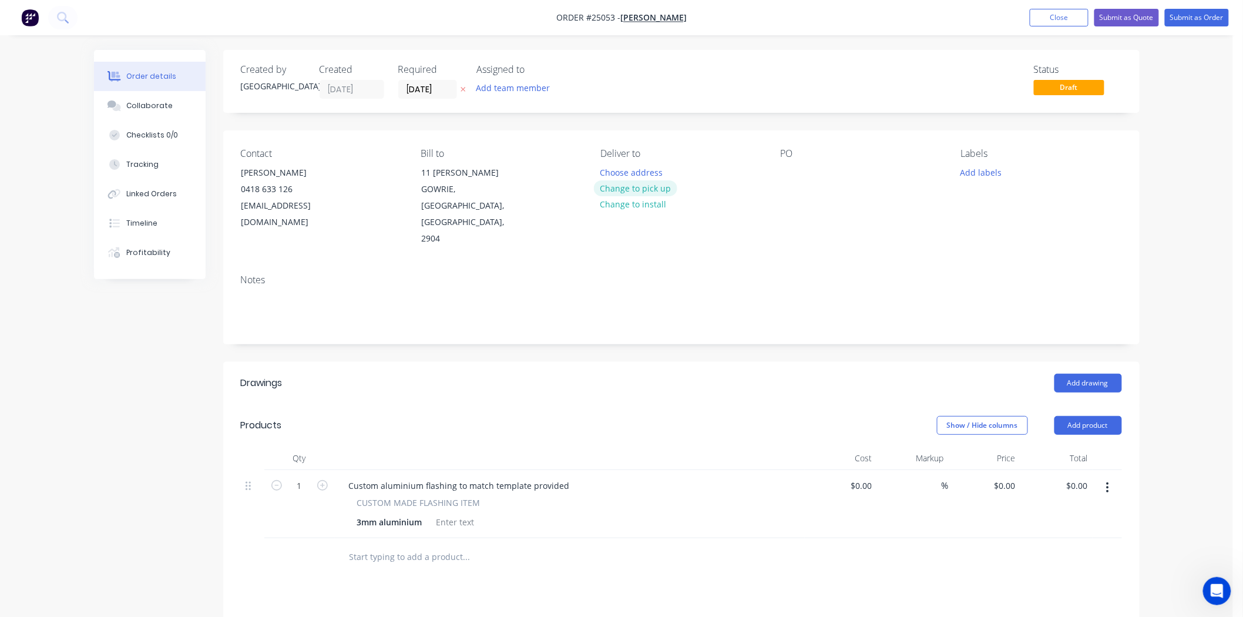
click at [654, 189] on button "Change to pick up" at bounding box center [635, 188] width 83 height 16
click at [1184, 11] on button "Submit as Order" at bounding box center [1197, 18] width 64 height 18
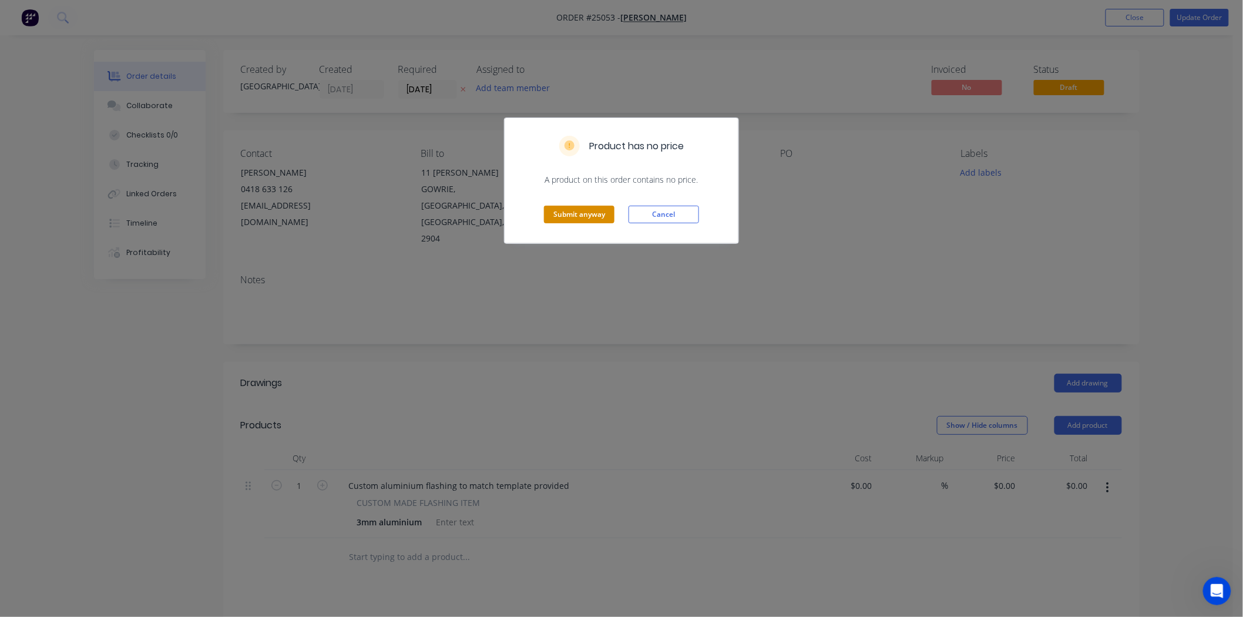
click at [594, 219] on button "Submit anyway" at bounding box center [579, 215] width 71 height 18
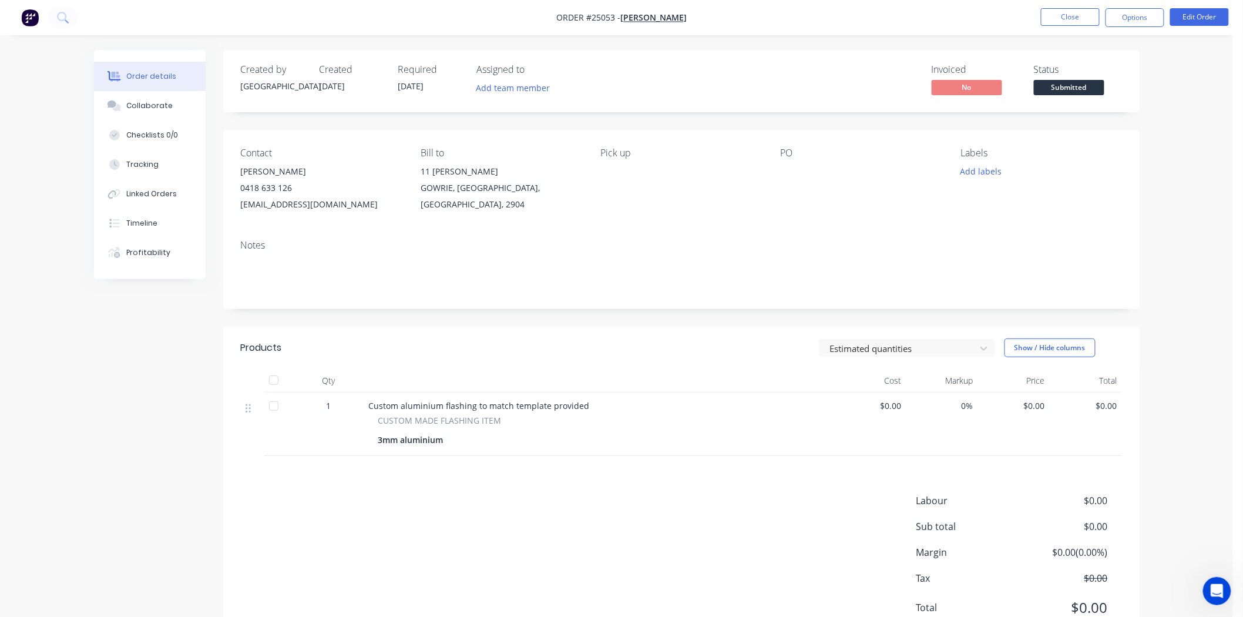
click at [1085, 89] on span "Submitted" at bounding box center [1069, 87] width 71 height 15
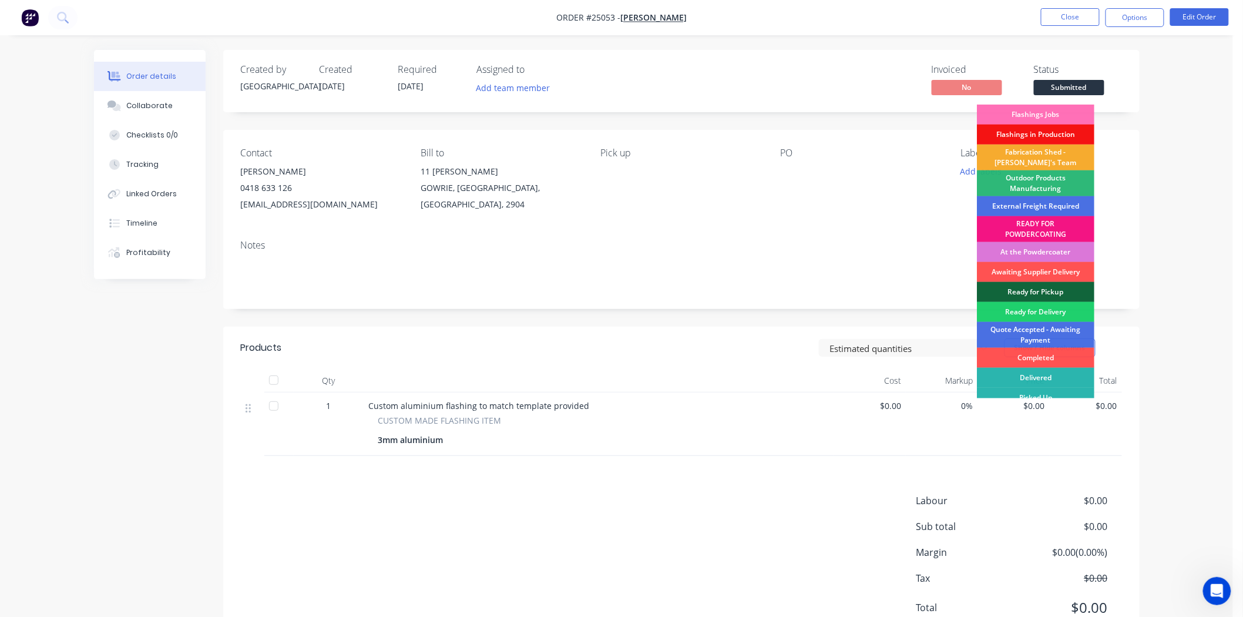
click at [1064, 156] on div "Fabrication Shed - [PERSON_NAME]'s Team" at bounding box center [1036, 158] width 118 height 26
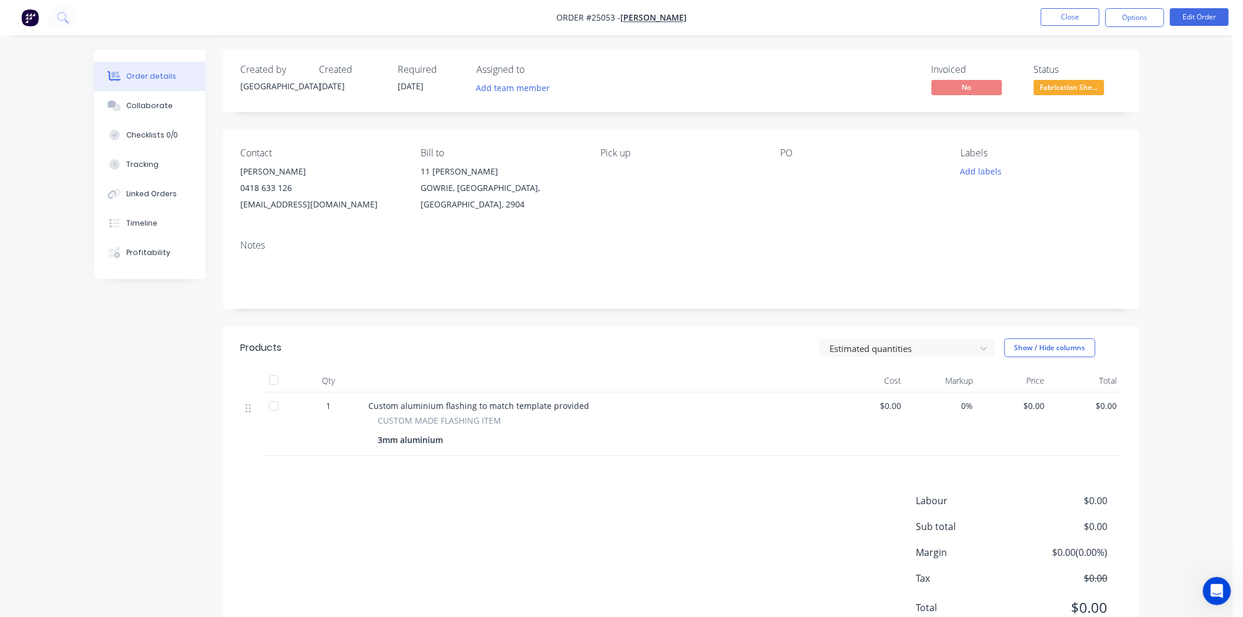
click at [1077, 6] on nav "Order #25053 - JOHN EDLINGTON Close Options Edit Order" at bounding box center [621, 17] width 1243 height 35
click at [1077, 19] on button "Close" at bounding box center [1070, 17] width 59 height 18
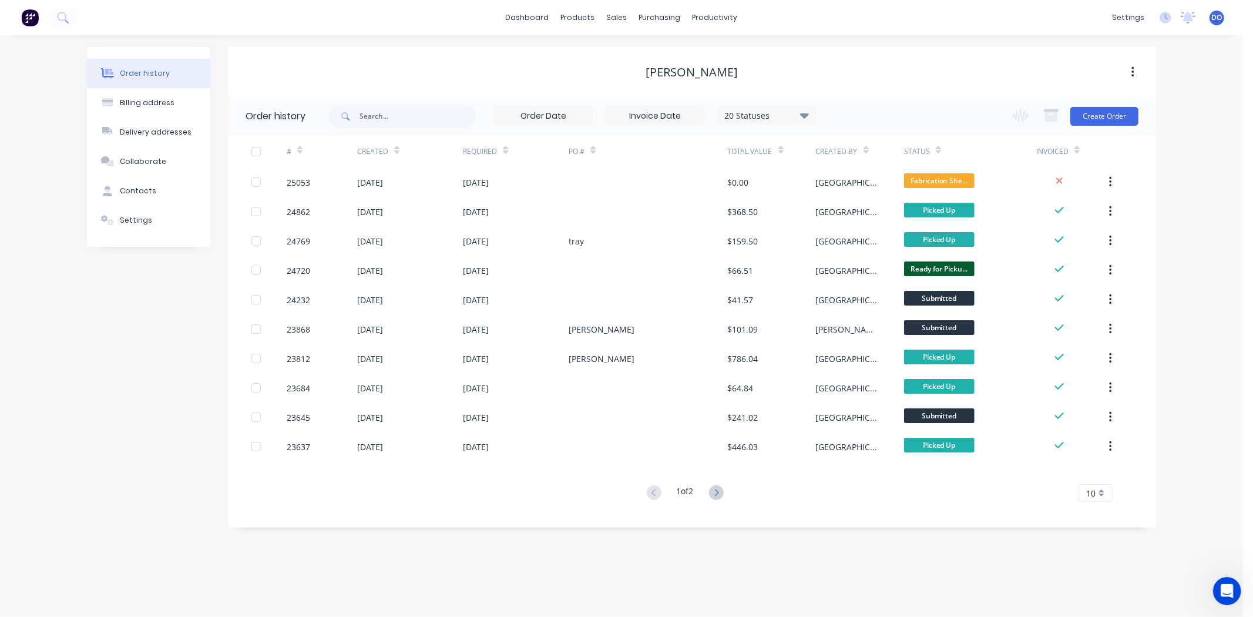
click at [948, 559] on div "Order history Billing address Delivery addresses Collaborate Contacts Settings …" at bounding box center [621, 326] width 1243 height 582
click at [713, 49] on link "Workflow" at bounding box center [761, 56] width 156 height 24
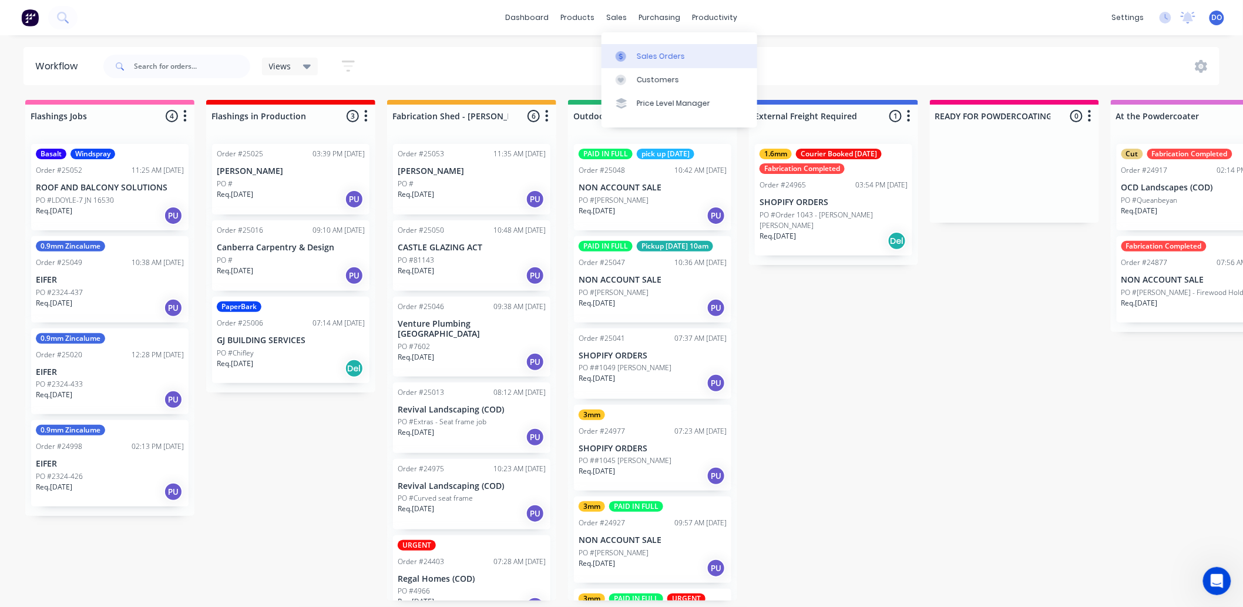
click at [627, 51] on div at bounding box center [625, 56] width 18 height 11
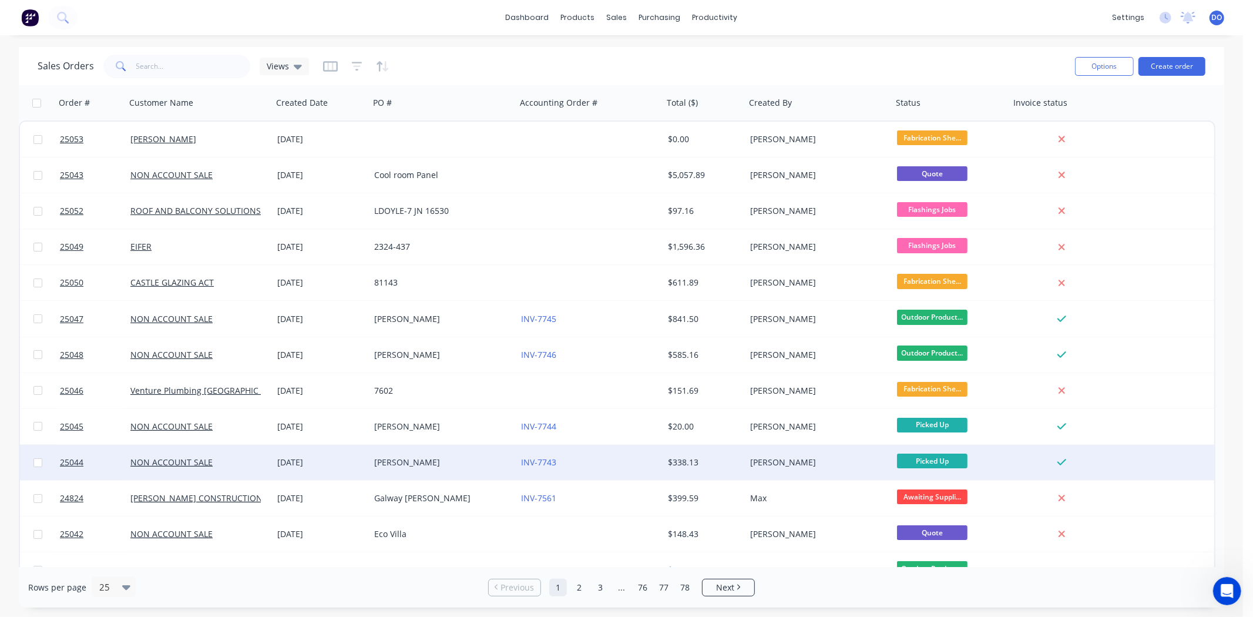
click at [650, 464] on div "25053 JOHN EDLINGTON 25 Sep 2025 $0.00 Dallas O'Hare Fabrication She... 25043 N…" at bounding box center [617, 569] width 1197 height 898
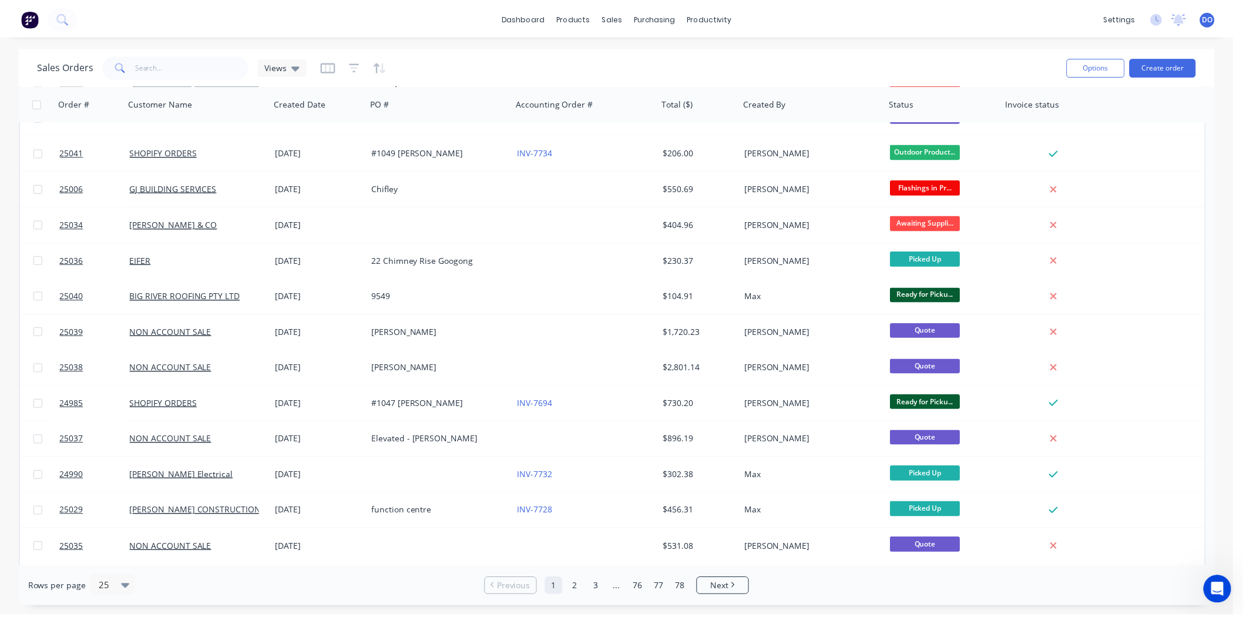
scroll to position [421, 0]
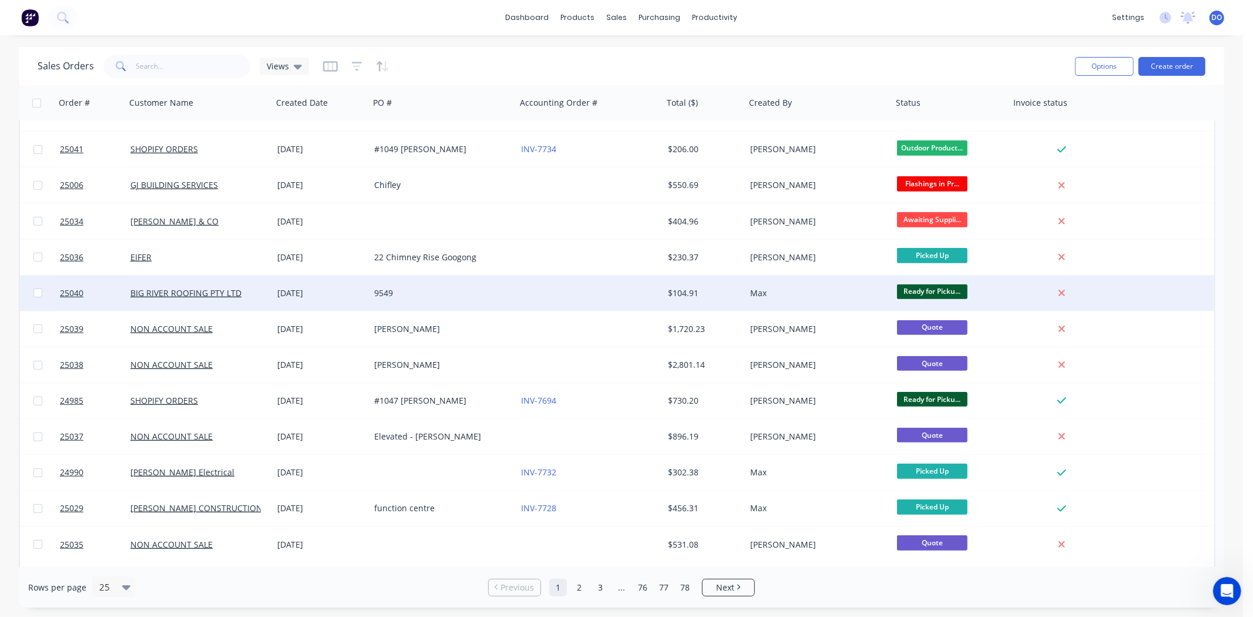
click at [549, 288] on div at bounding box center [590, 293] width 147 height 35
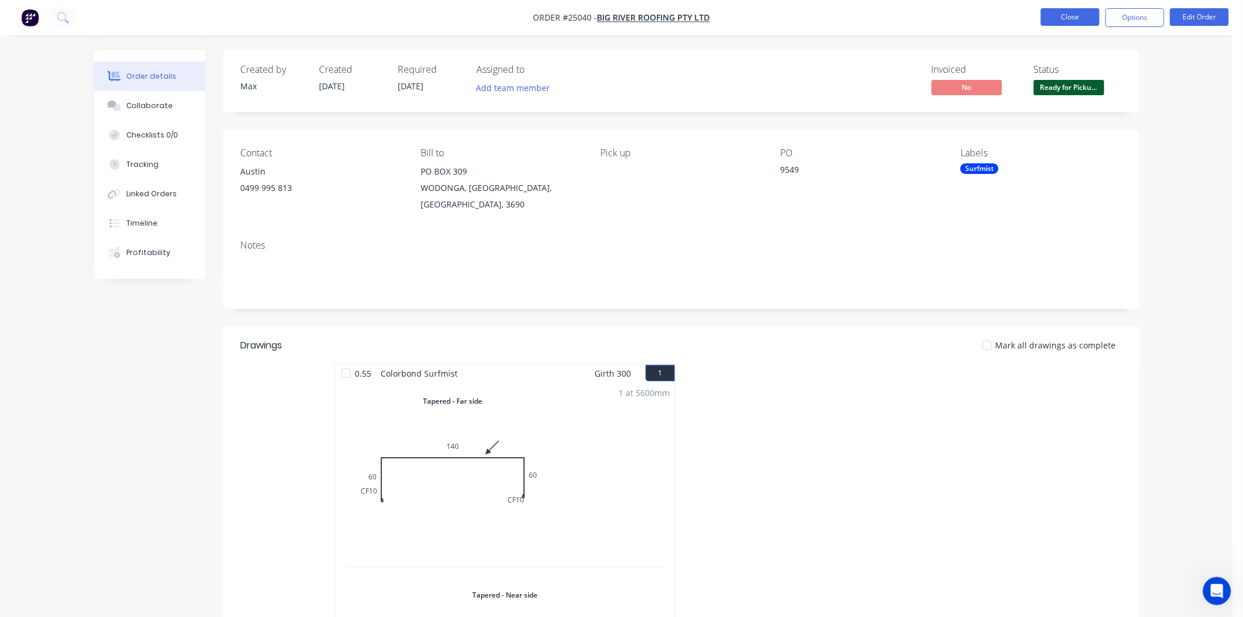
click at [1073, 19] on button "Close" at bounding box center [1070, 17] width 59 height 18
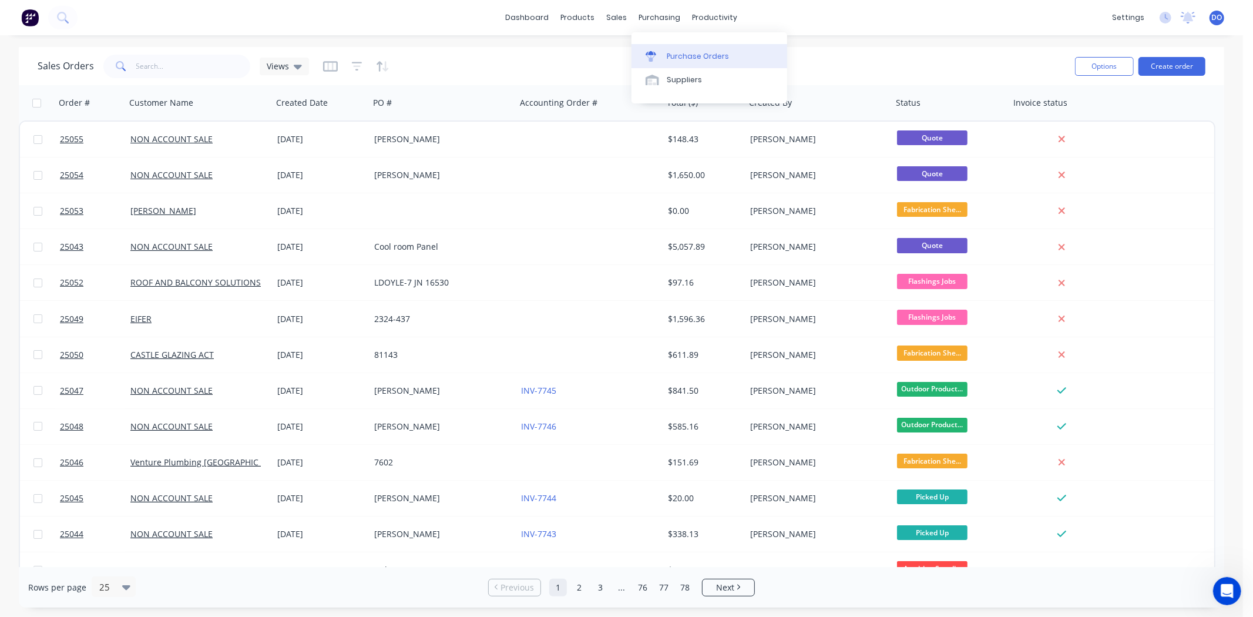
click at [660, 54] on div at bounding box center [655, 56] width 18 height 11
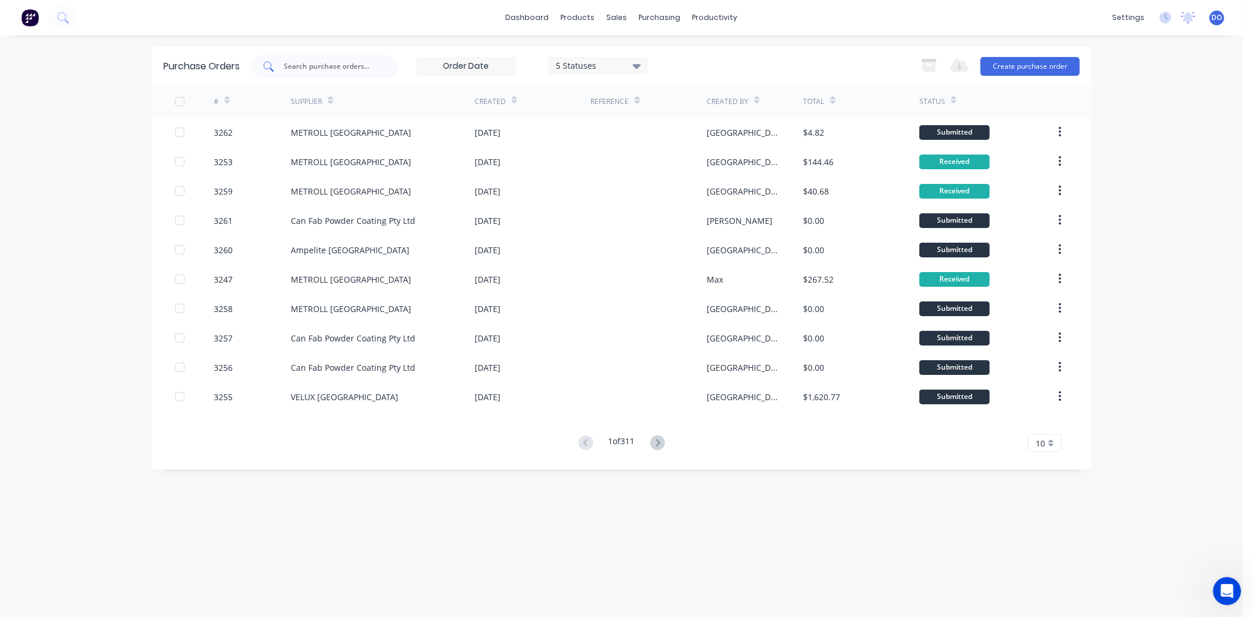
click at [327, 77] on div at bounding box center [325, 67] width 147 height 24
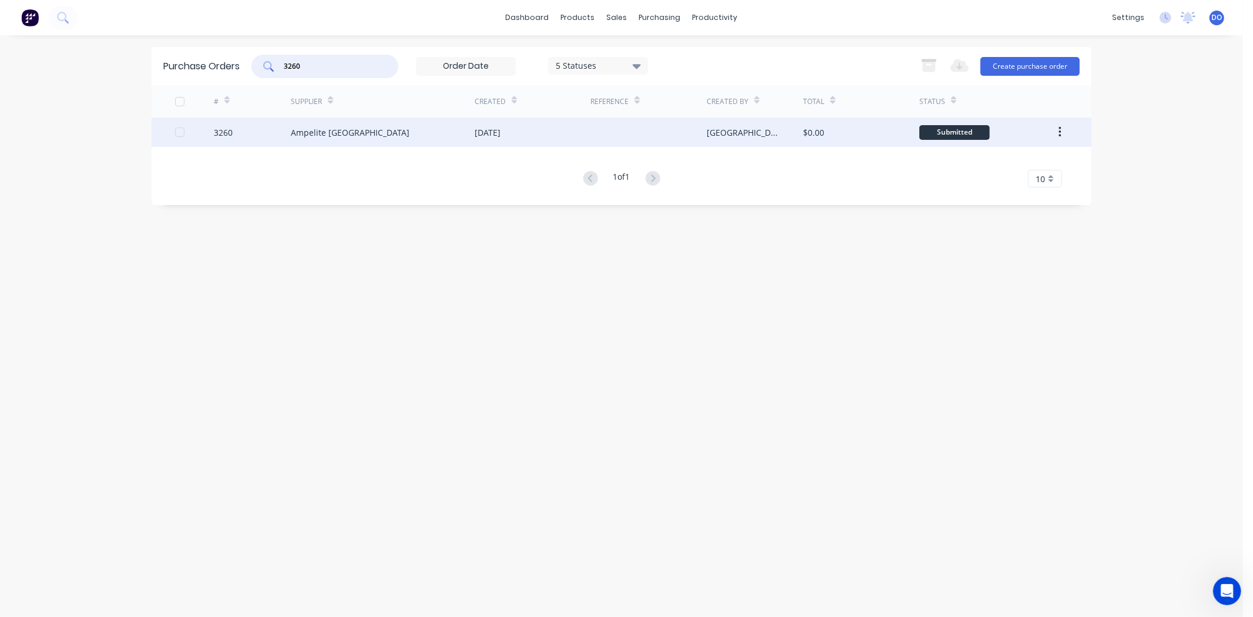
type input "3260"
click at [432, 136] on div "Ampelite [GEOGRAPHIC_DATA]" at bounding box center [383, 132] width 184 height 29
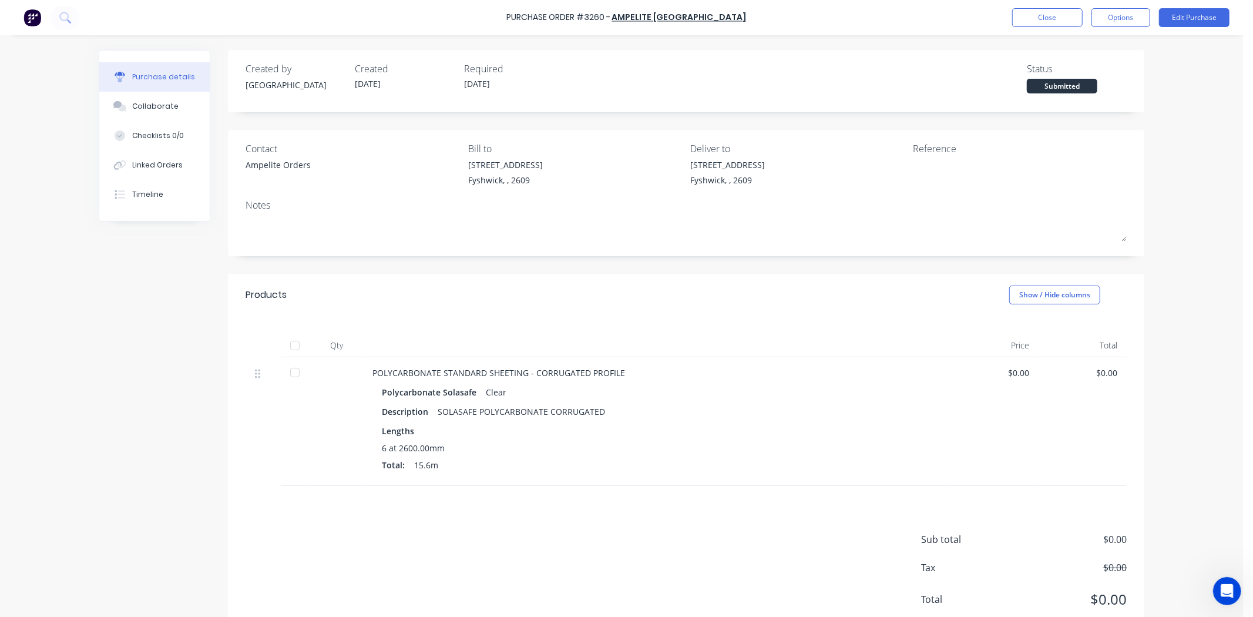
click at [297, 376] on div at bounding box center [295, 373] width 24 height 24
click at [181, 166] on button "Linked Orders" at bounding box center [154, 164] width 110 height 29
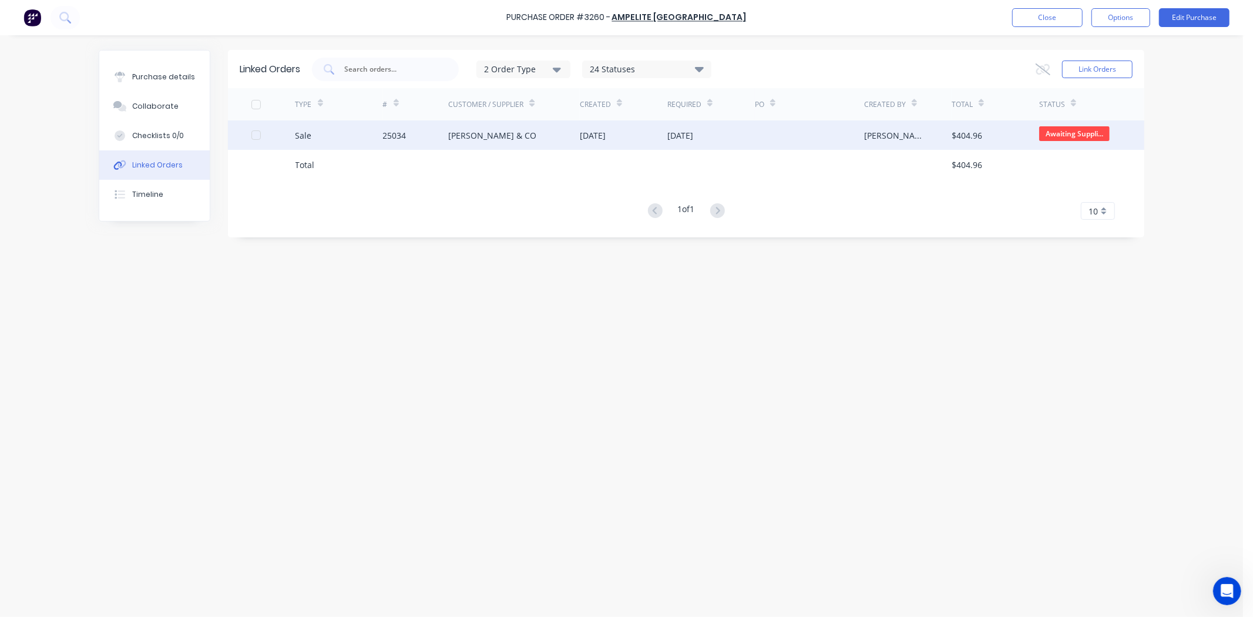
click at [483, 142] on div "[PERSON_NAME] & CO" at bounding box center [514, 134] width 132 height 29
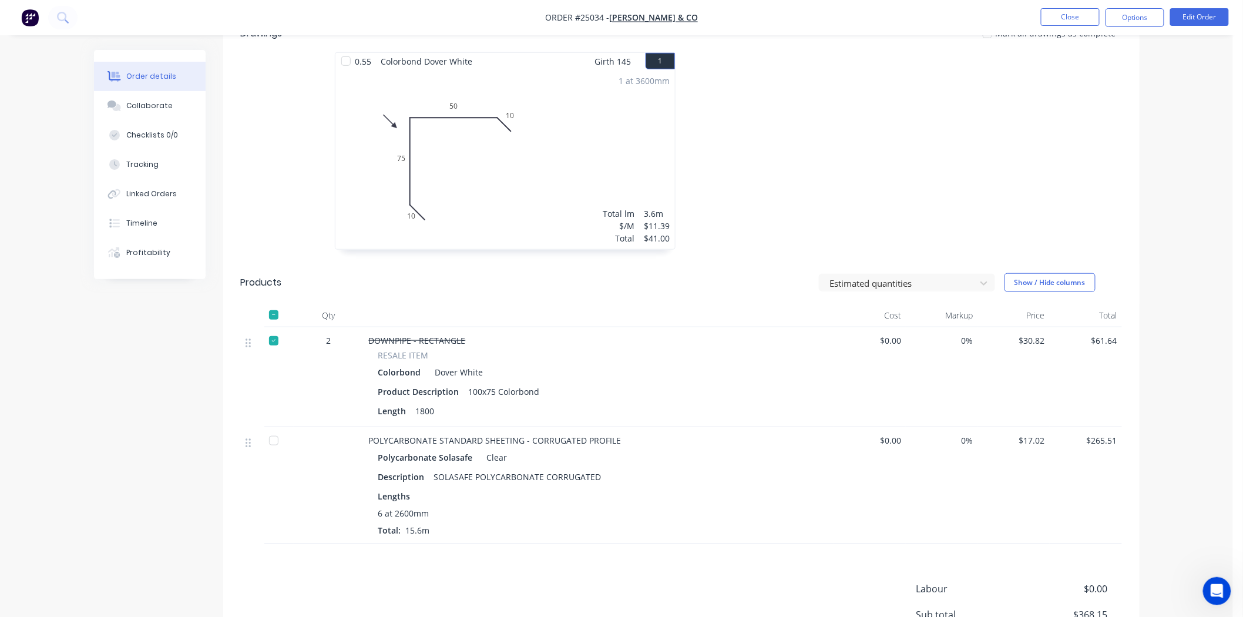
scroll to position [391, 0]
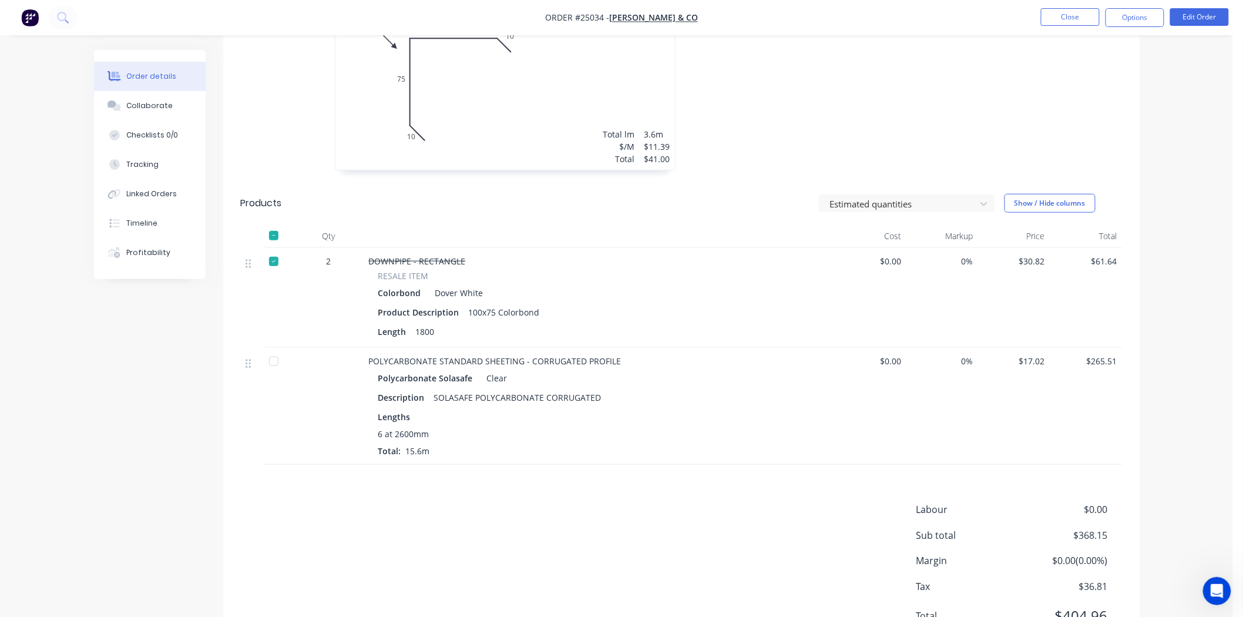
click at [270, 366] on div at bounding box center [274, 362] width 24 height 24
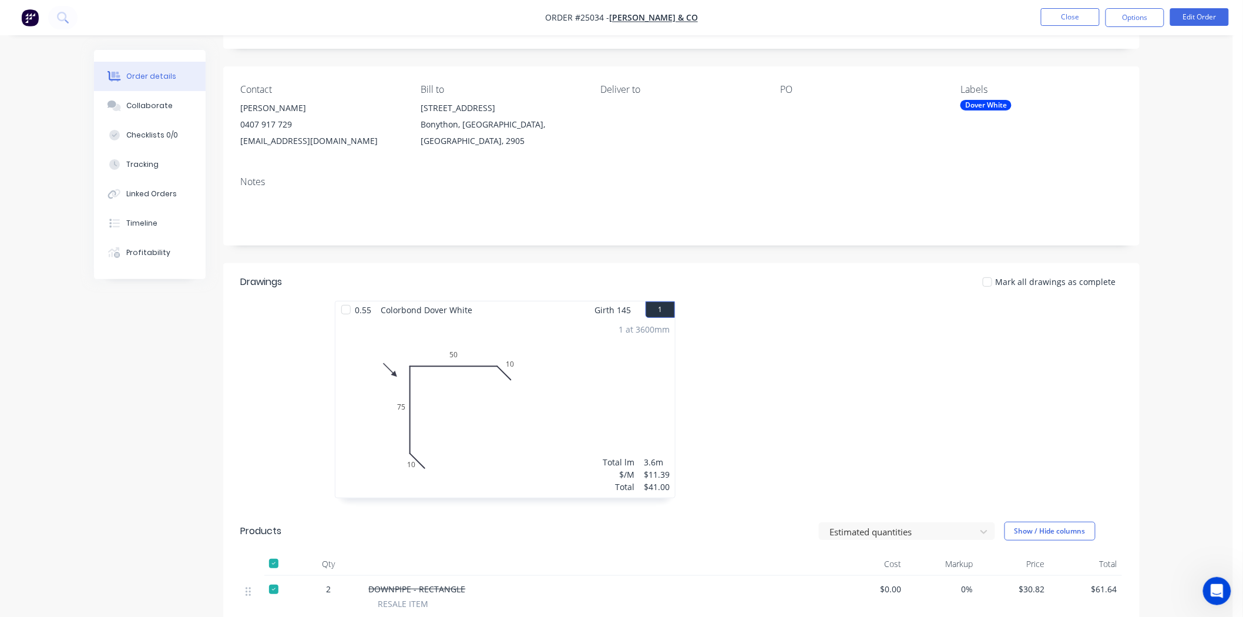
scroll to position [0, 0]
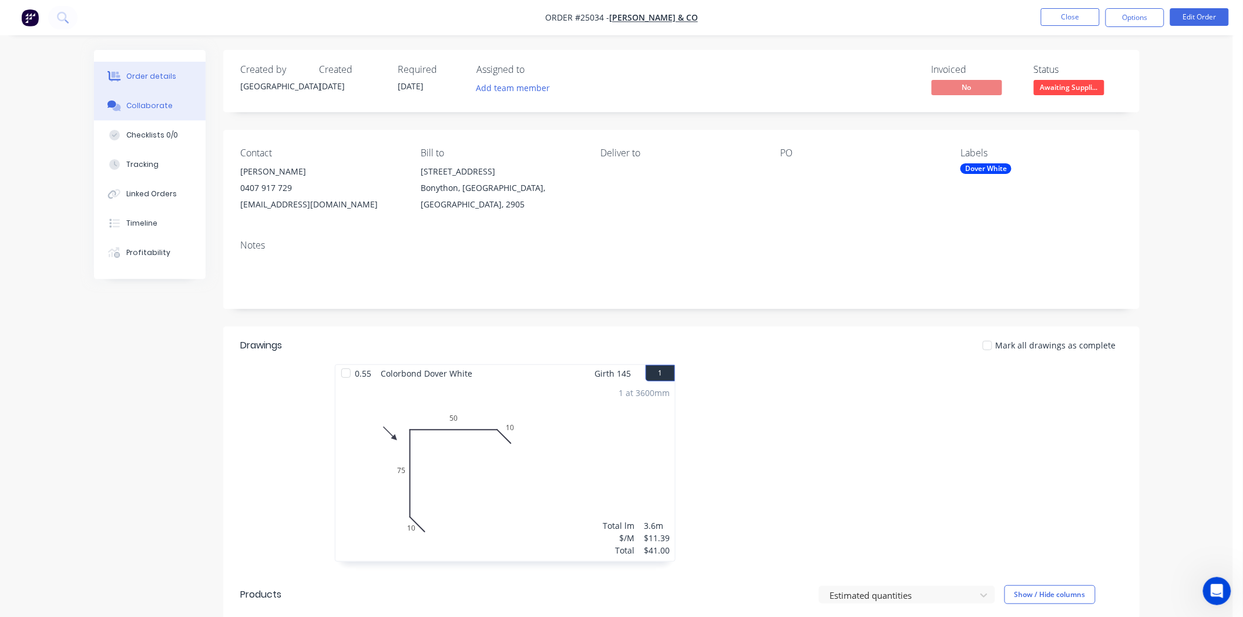
click at [163, 110] on div "Collaborate" at bounding box center [149, 105] width 46 height 11
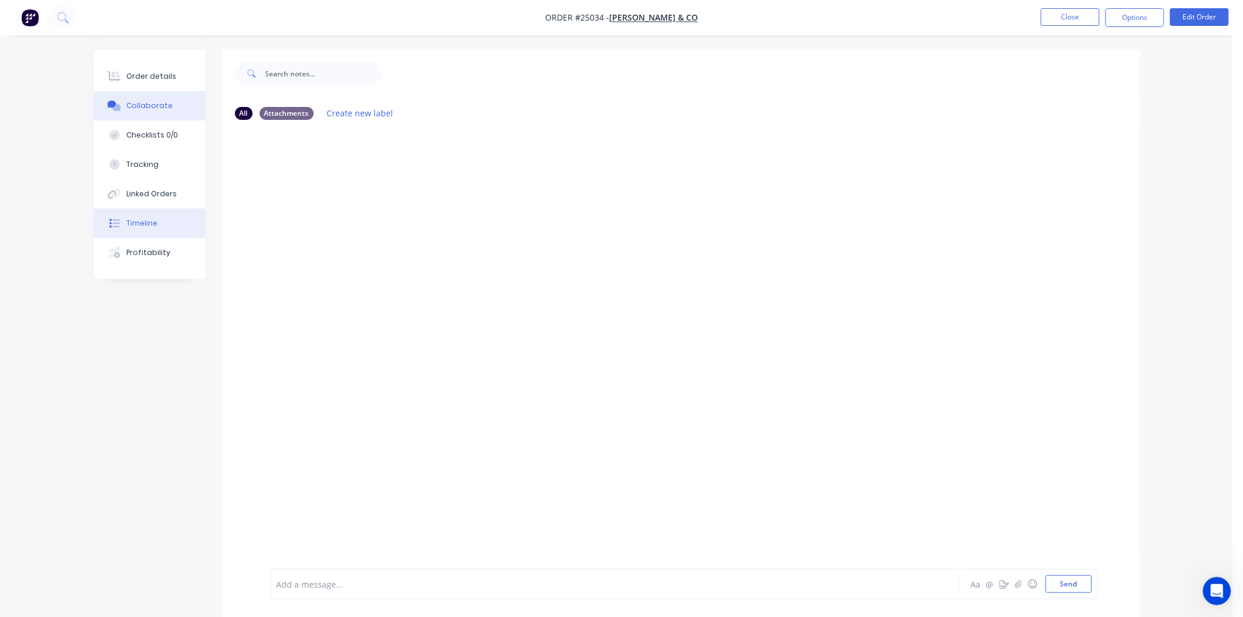
click at [176, 222] on button "Timeline" at bounding box center [150, 223] width 112 height 29
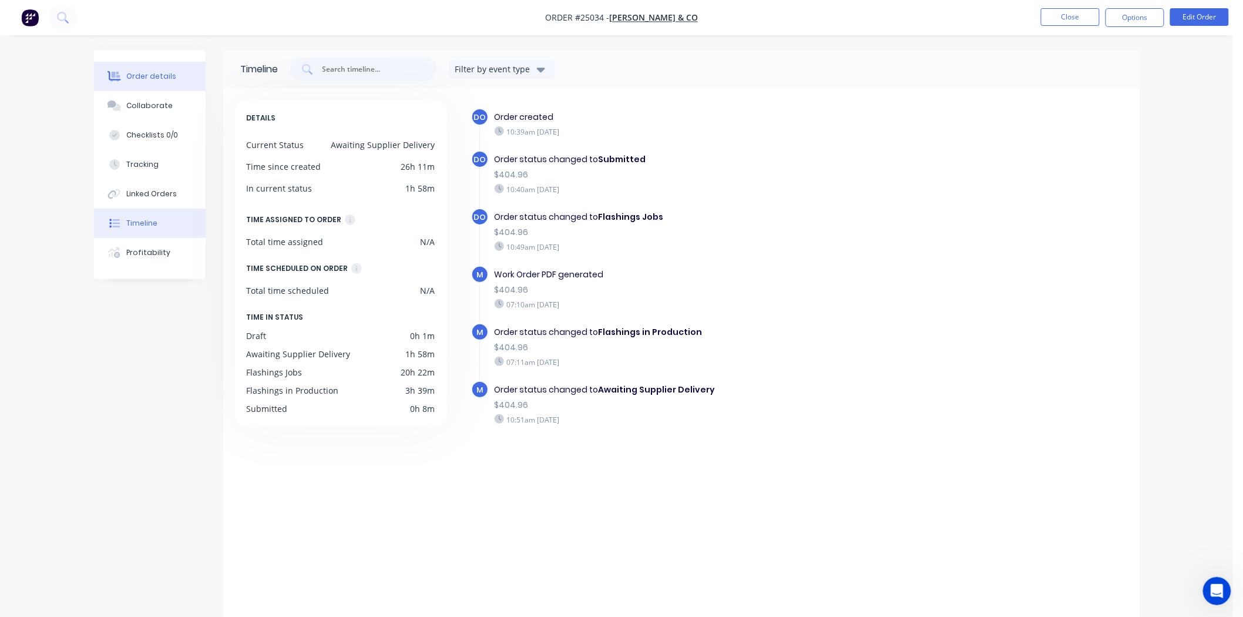
click at [167, 77] on div "Order details" at bounding box center [151, 76] width 50 height 11
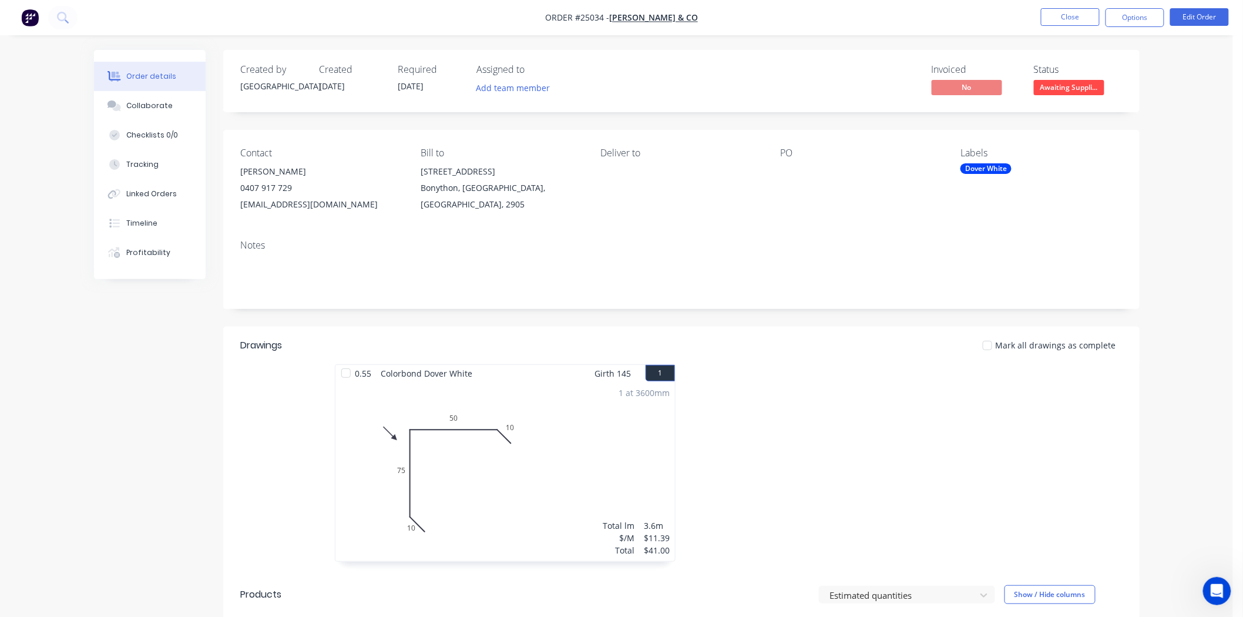
click at [351, 371] on div at bounding box center [346, 373] width 24 height 24
click at [1048, 95] on span "Awaiting Suppli..." at bounding box center [1069, 87] width 71 height 15
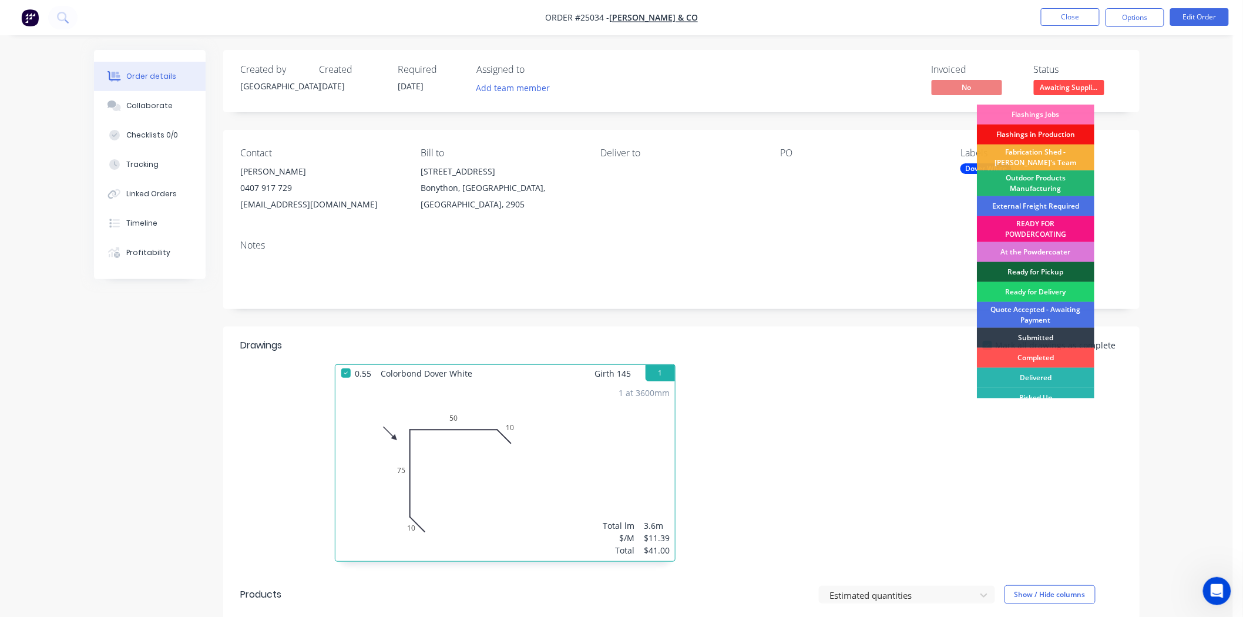
scroll to position [9, 0]
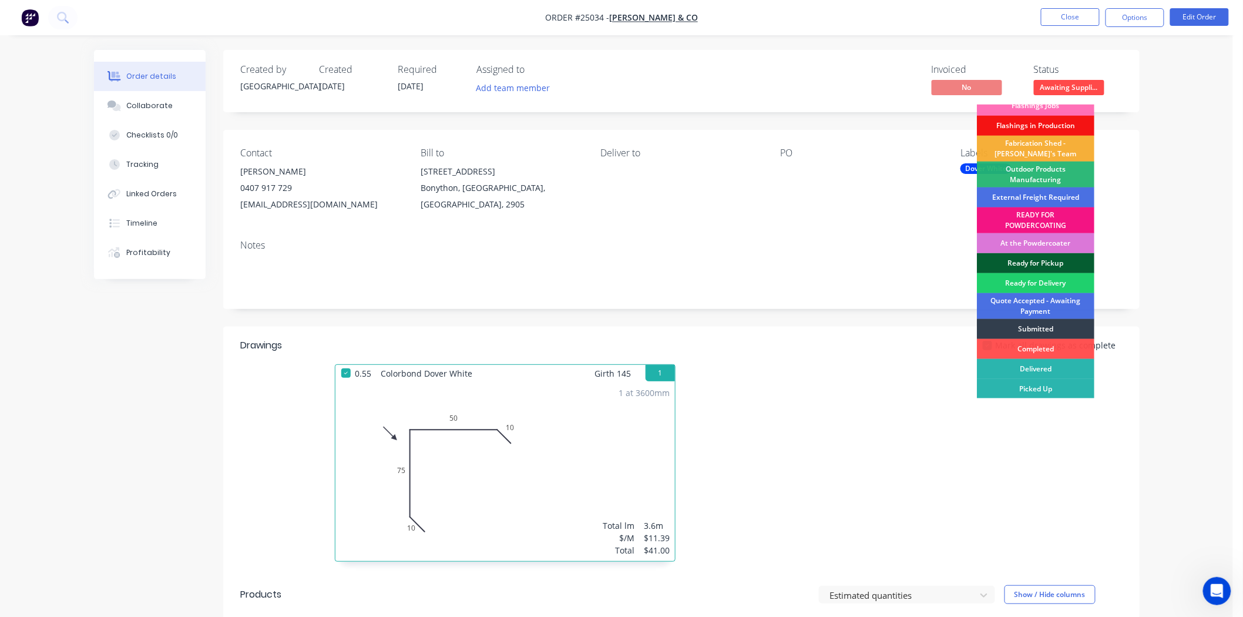
click at [1052, 266] on div "Ready for Pickup" at bounding box center [1036, 263] width 118 height 20
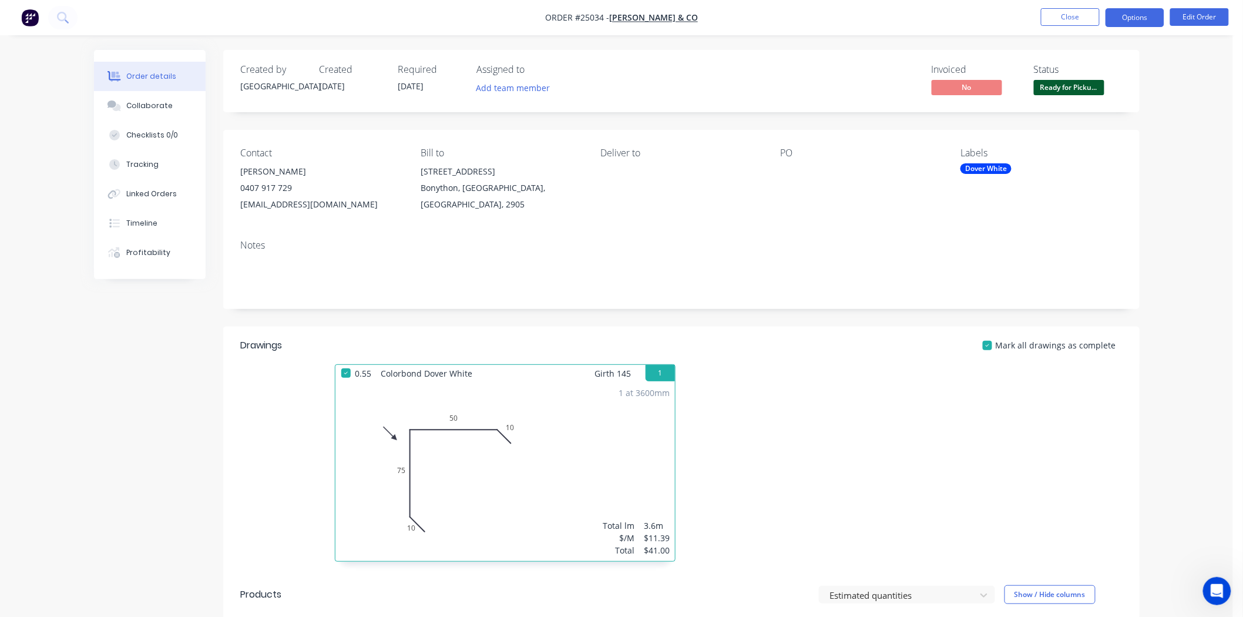
click at [1124, 14] on button "Options" at bounding box center [1135, 17] width 59 height 19
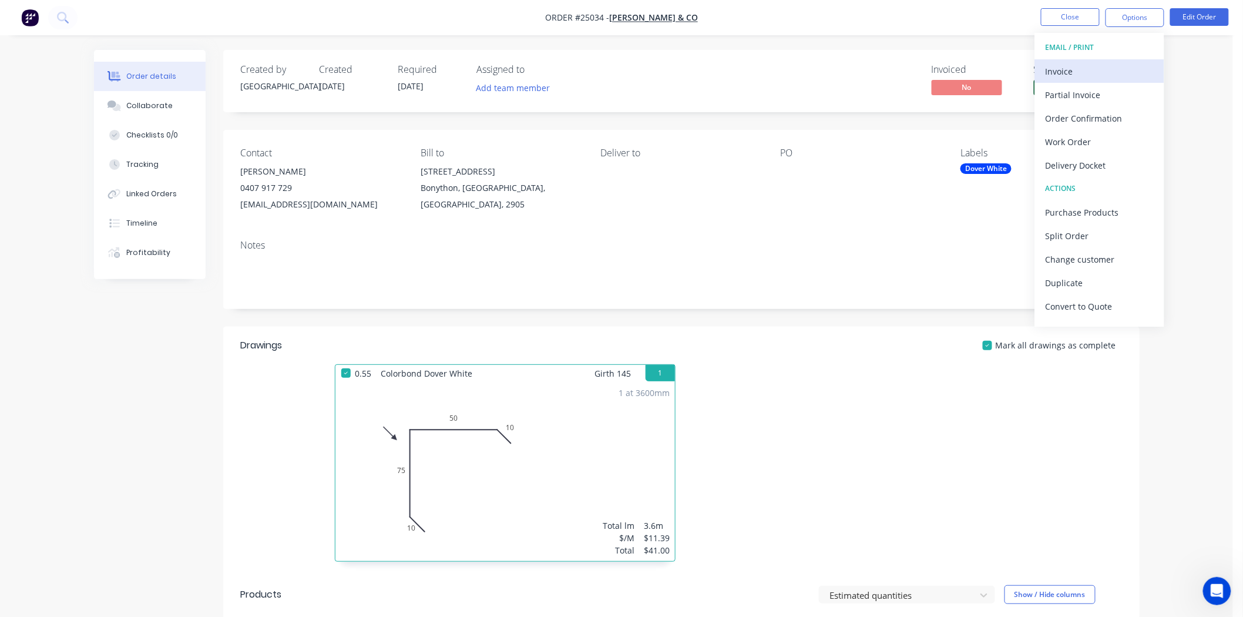
click at [1097, 76] on div "Invoice" at bounding box center [1100, 71] width 108 height 17
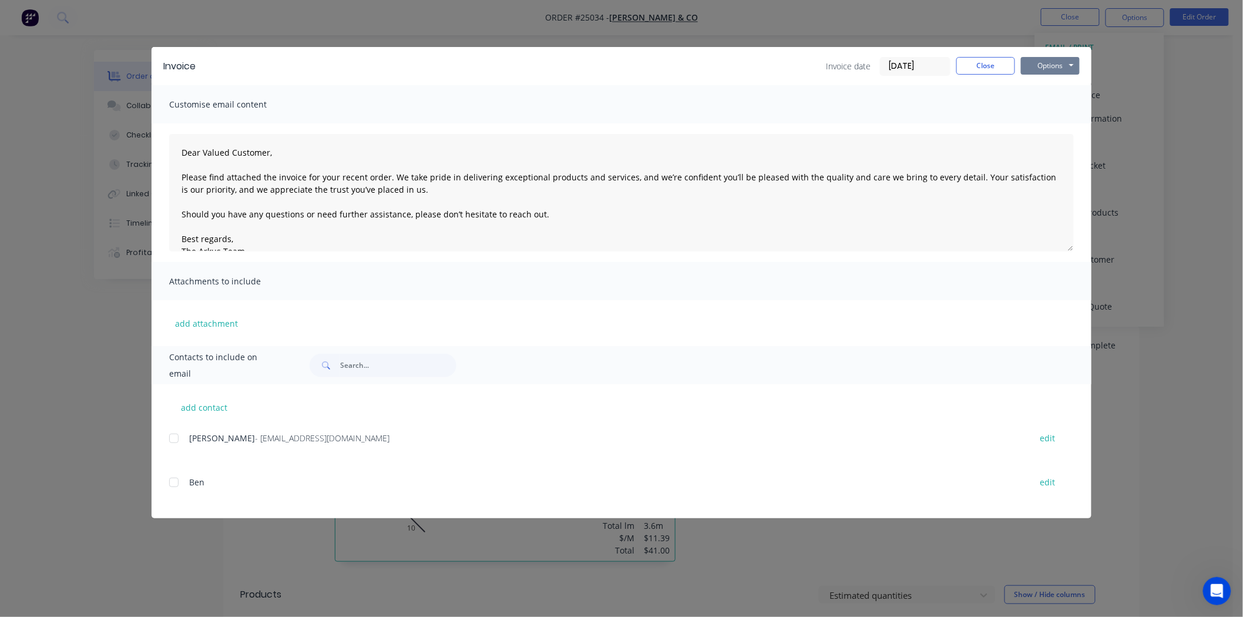
click at [1070, 66] on button "Options" at bounding box center [1050, 66] width 59 height 18
click at [1049, 106] on button "Print" at bounding box center [1058, 105] width 75 height 19
click at [1046, 67] on button "Options" at bounding box center [1050, 66] width 59 height 18
click at [1052, 109] on button "Print" at bounding box center [1058, 105] width 75 height 19
click at [1066, 62] on button "Options" at bounding box center [1050, 66] width 59 height 18
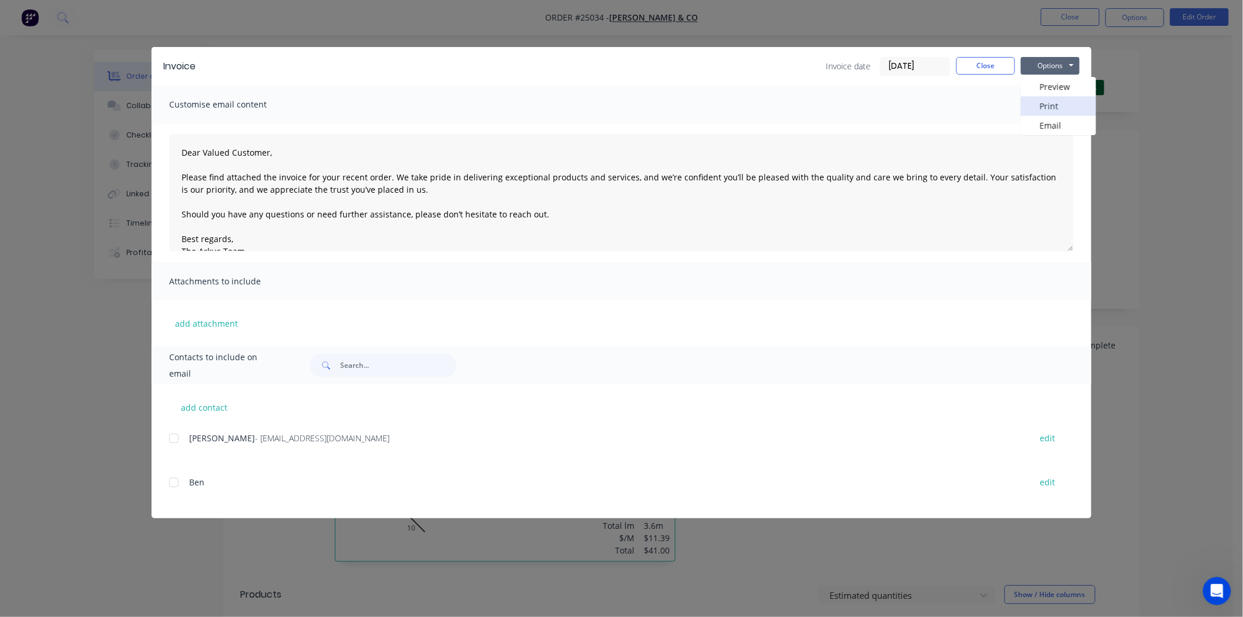
click at [1054, 98] on button "Print" at bounding box center [1058, 105] width 75 height 19
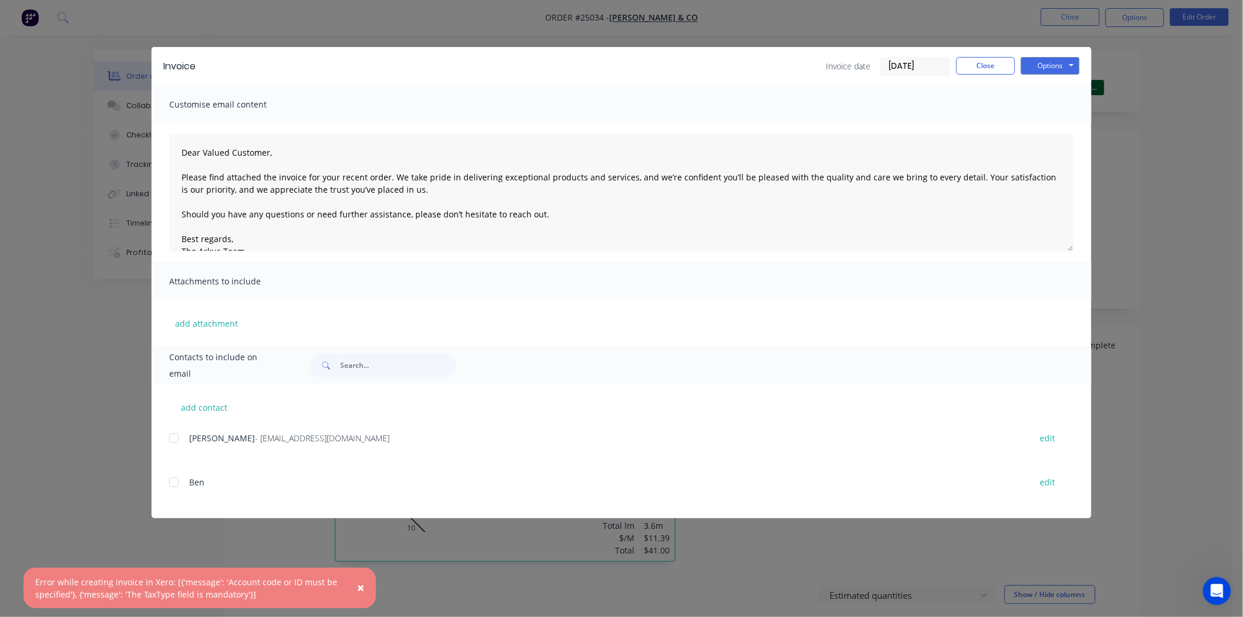
click at [360, 586] on span "×" at bounding box center [360, 587] width 7 height 16
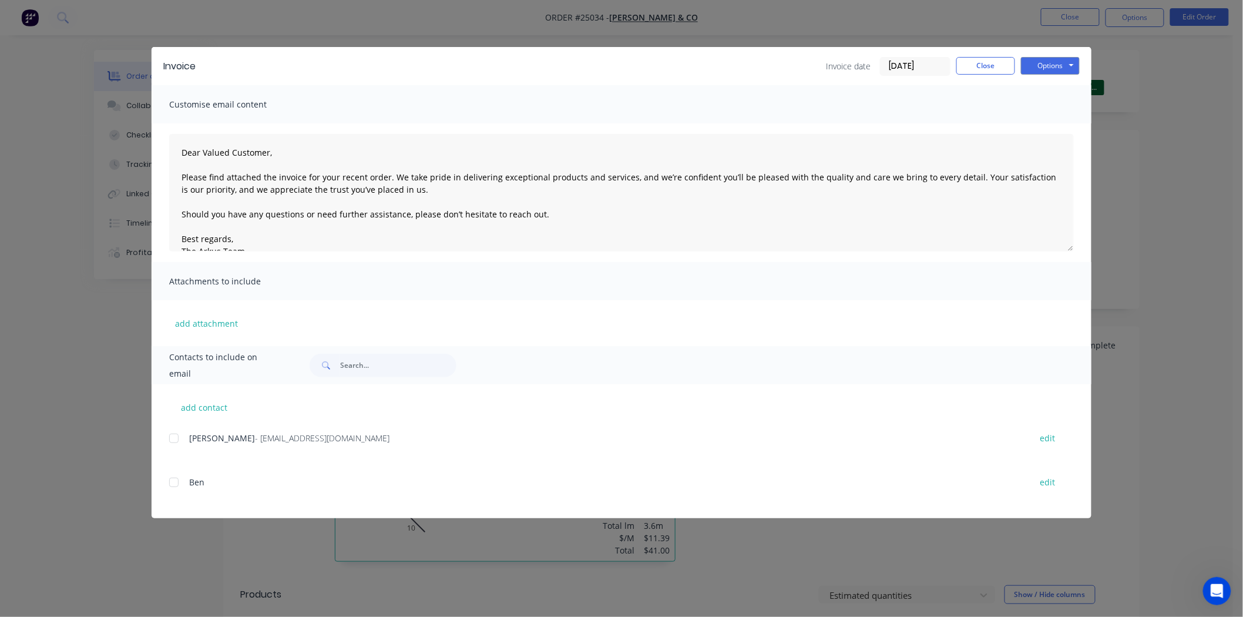
click at [991, 55] on div "Invoice Invoice date 25/09/25 Close Options Preview Print Email" at bounding box center [622, 66] width 940 height 38
click at [991, 66] on button "Close" at bounding box center [986, 66] width 59 height 18
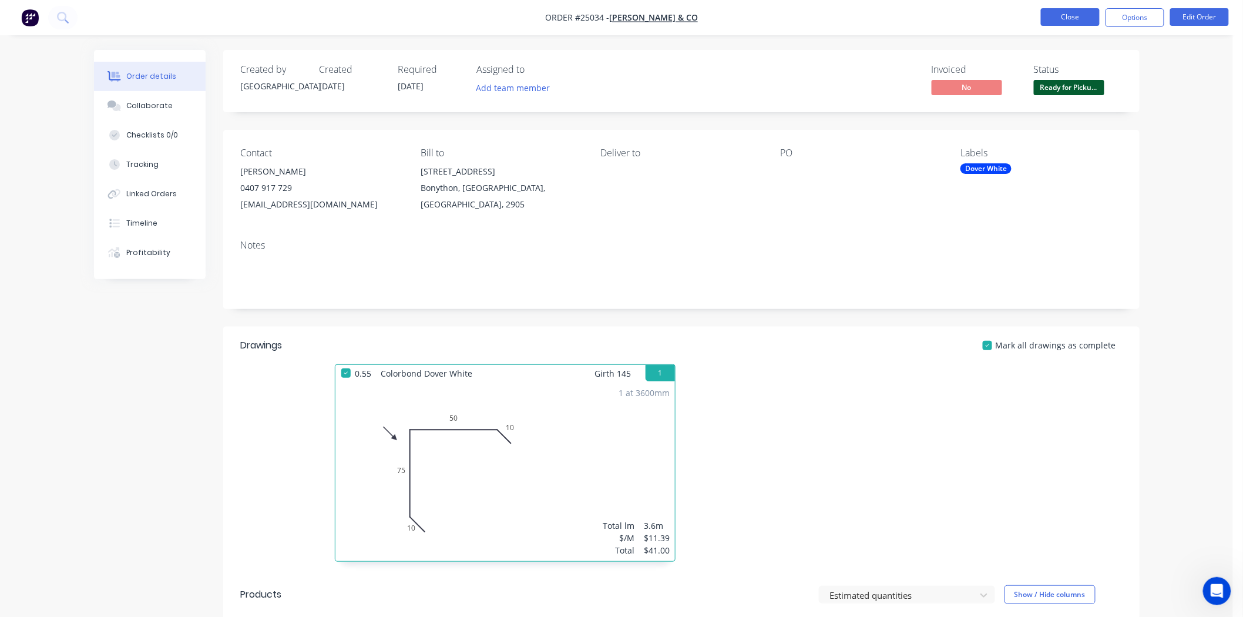
click at [1078, 21] on button "Close" at bounding box center [1070, 17] width 59 height 18
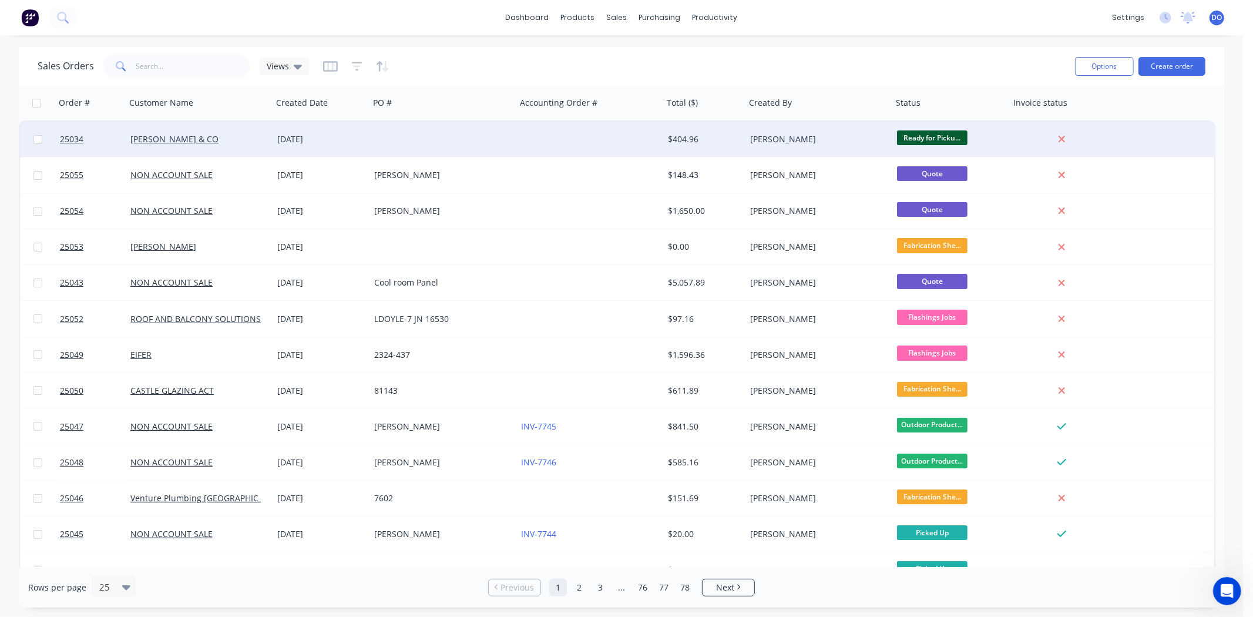
click at [612, 139] on div at bounding box center [590, 139] width 147 height 35
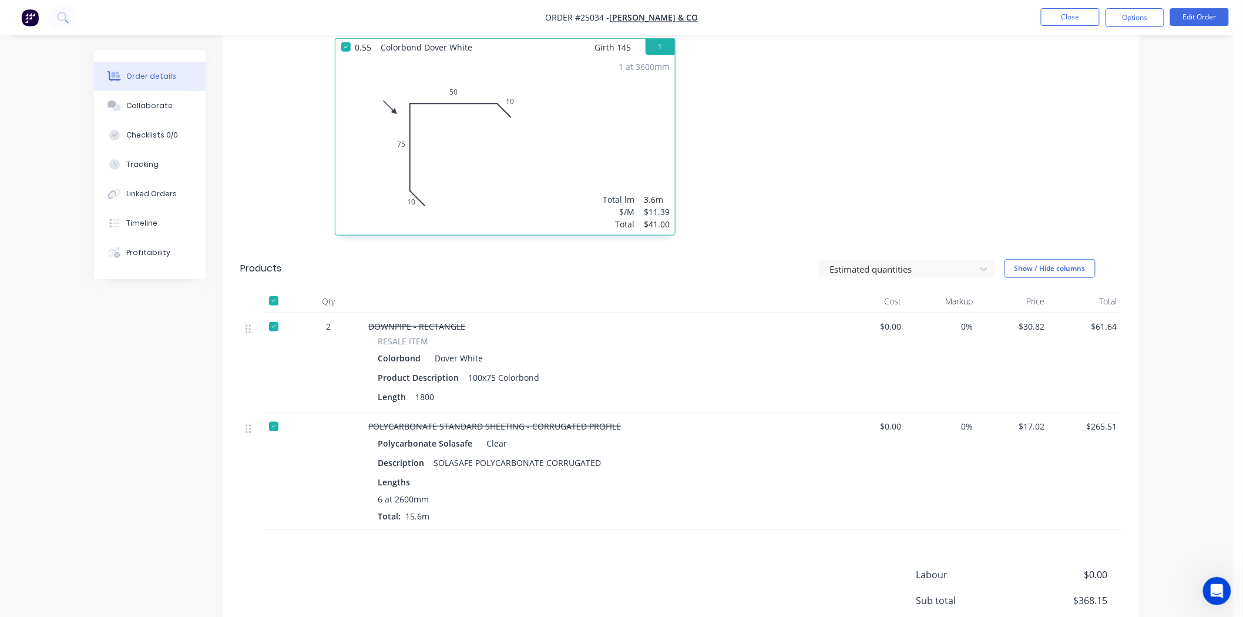
scroll to position [391, 0]
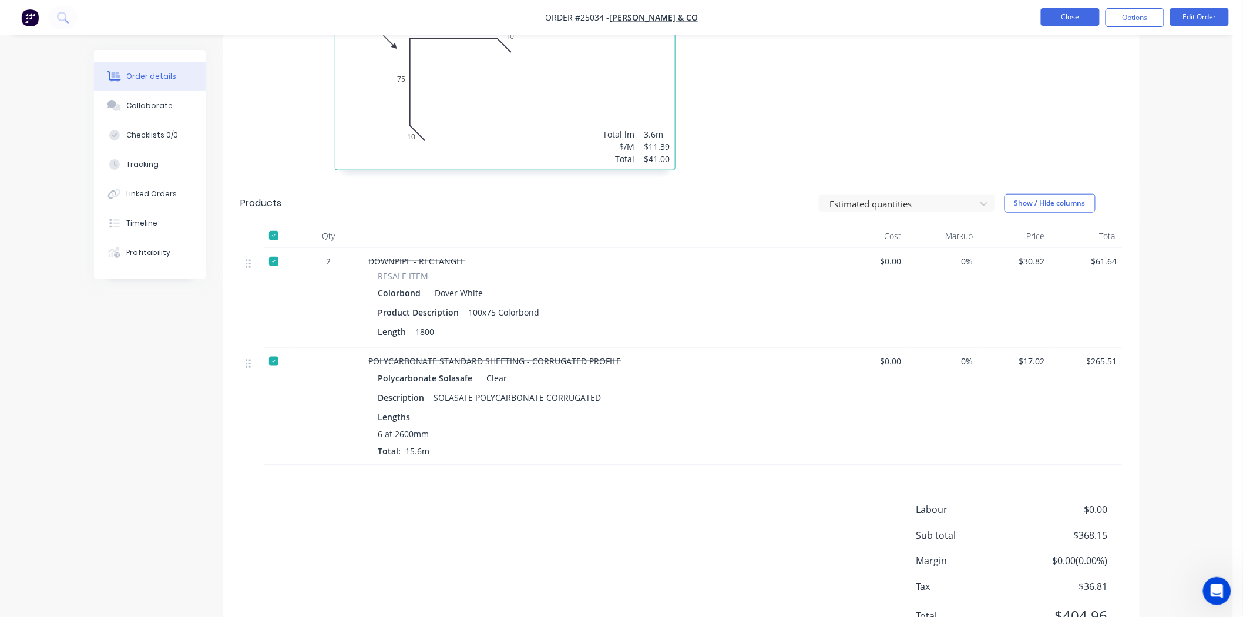
click at [1074, 12] on button "Close" at bounding box center [1070, 17] width 59 height 18
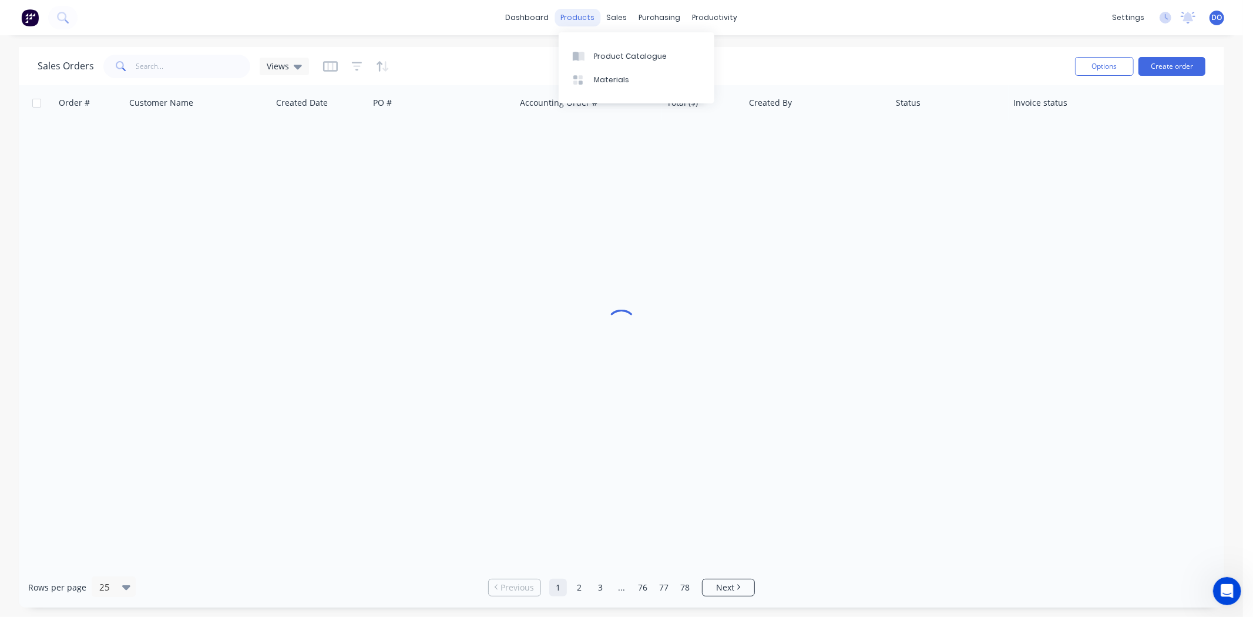
click at [573, 9] on div "products" at bounding box center [578, 18] width 46 height 18
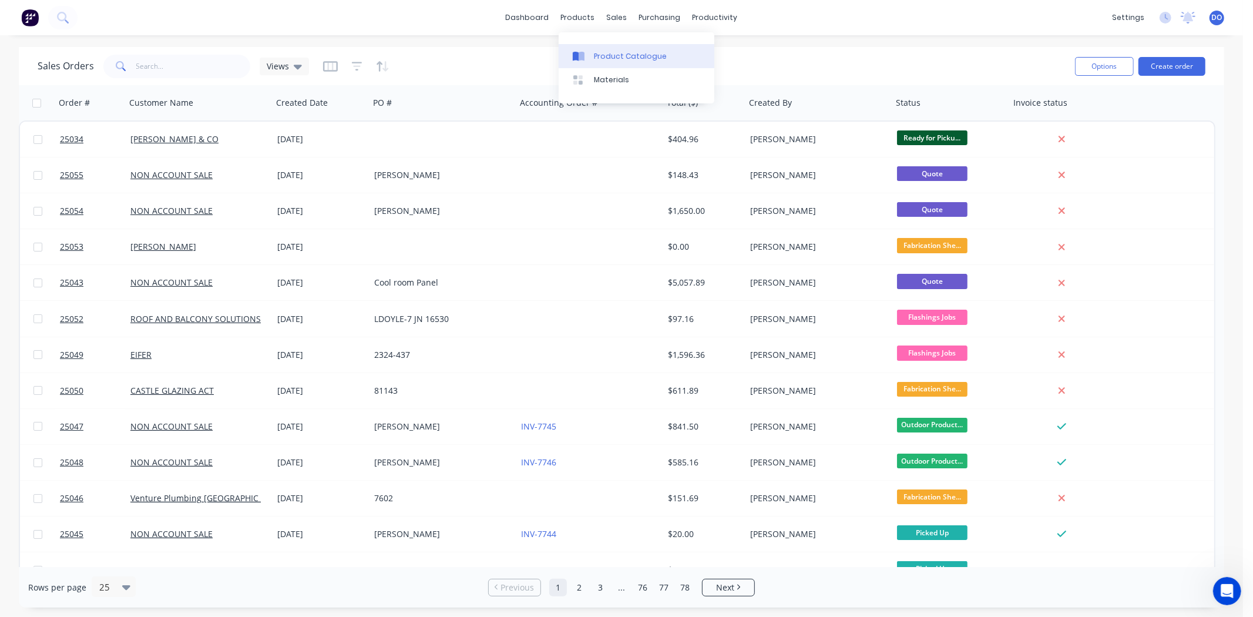
click at [591, 59] on link "Product Catalogue" at bounding box center [637, 56] width 156 height 24
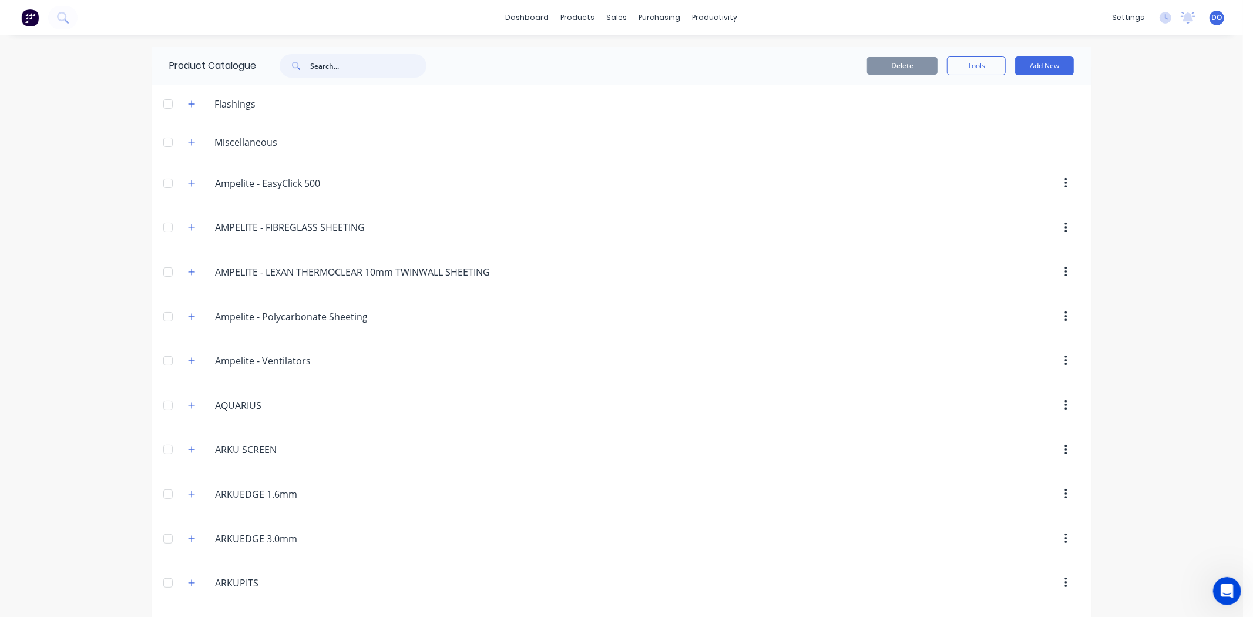
click at [369, 66] on input "text" at bounding box center [368, 66] width 116 height 24
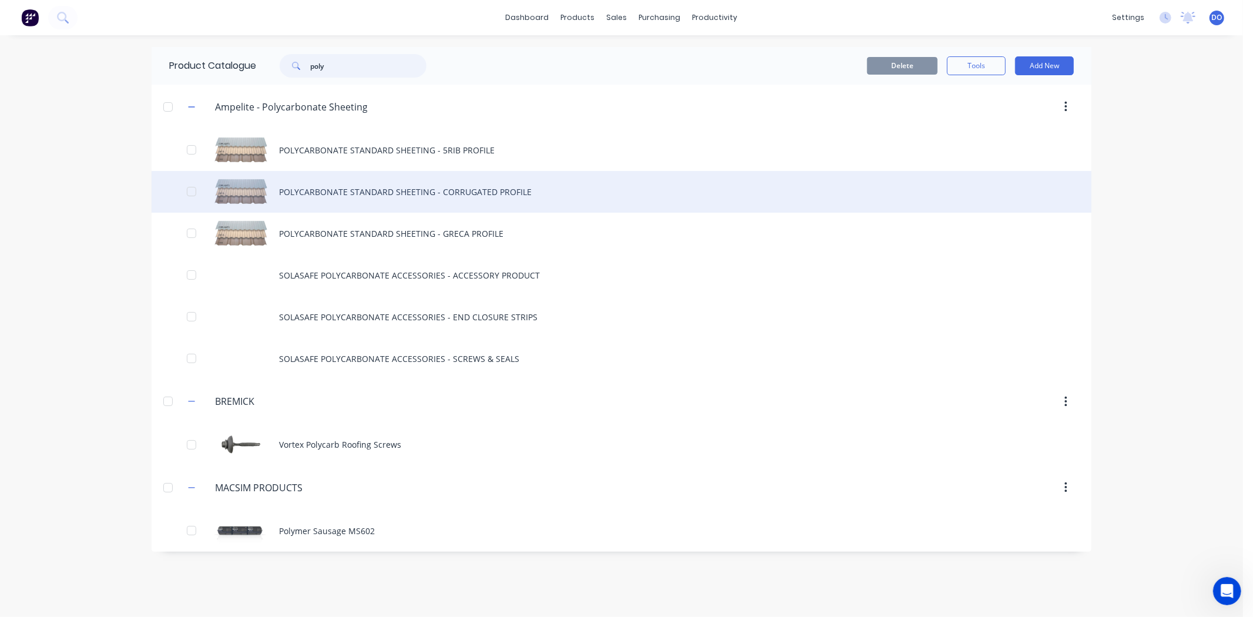
type input "poly"
click at [435, 187] on div "POLYCARBONATE STANDARD SHEETING - CORRUGATED PROFILE" at bounding box center [622, 192] width 940 height 42
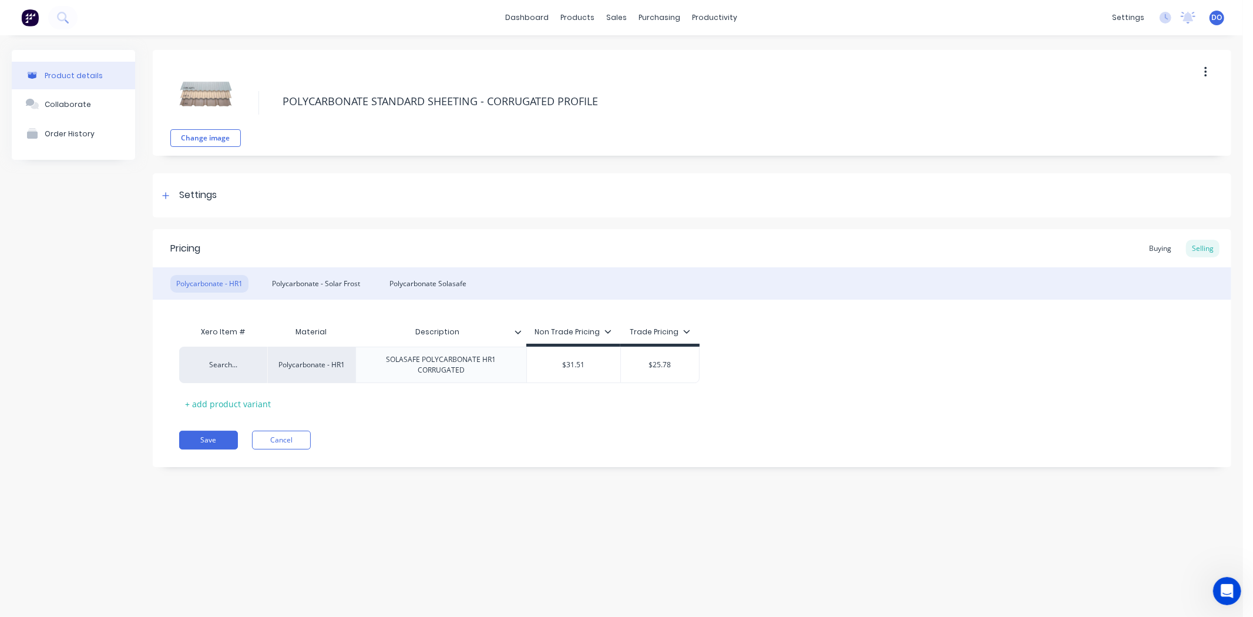
type textarea "x"
click at [202, 190] on div "Settings" at bounding box center [198, 195] width 38 height 15
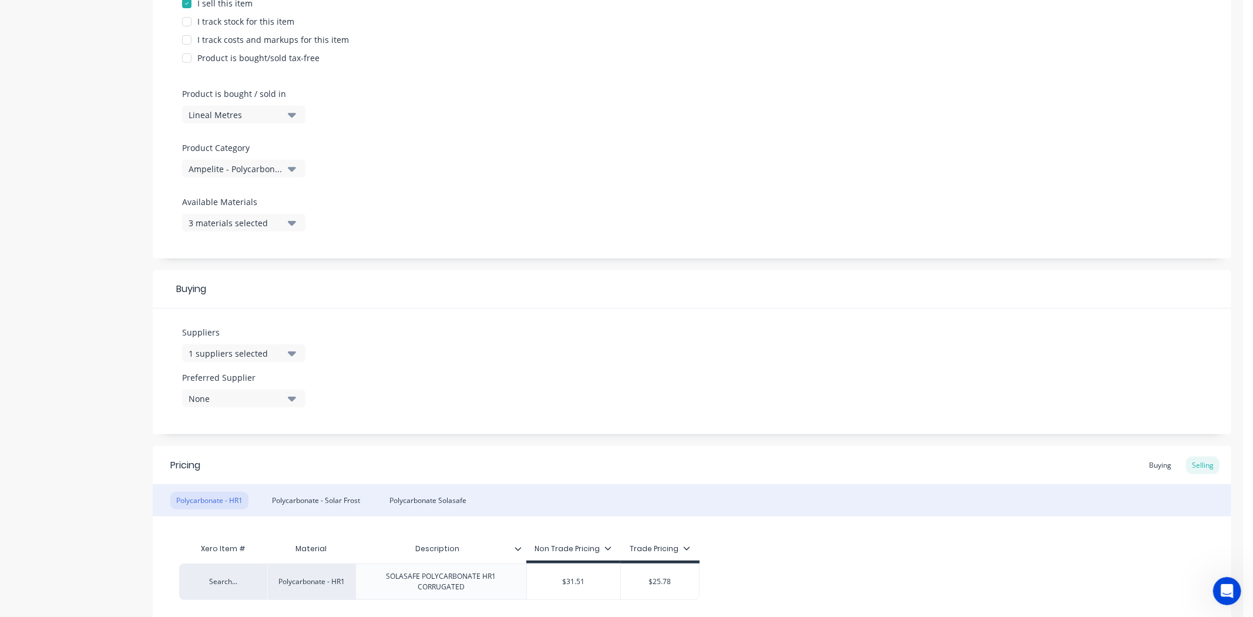
scroll to position [326, 0]
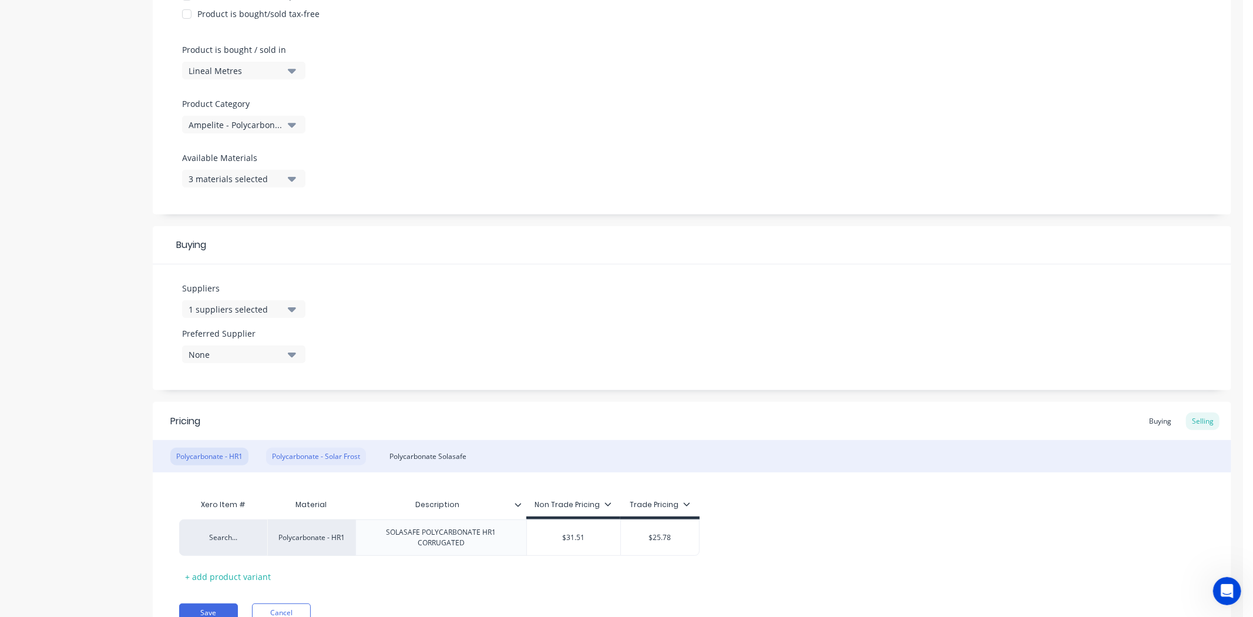
click at [331, 461] on div "Polycarbonate - Solar Frost" at bounding box center [316, 457] width 100 height 18
click at [438, 457] on div "Polycarbonate Solasafe" at bounding box center [428, 457] width 89 height 18
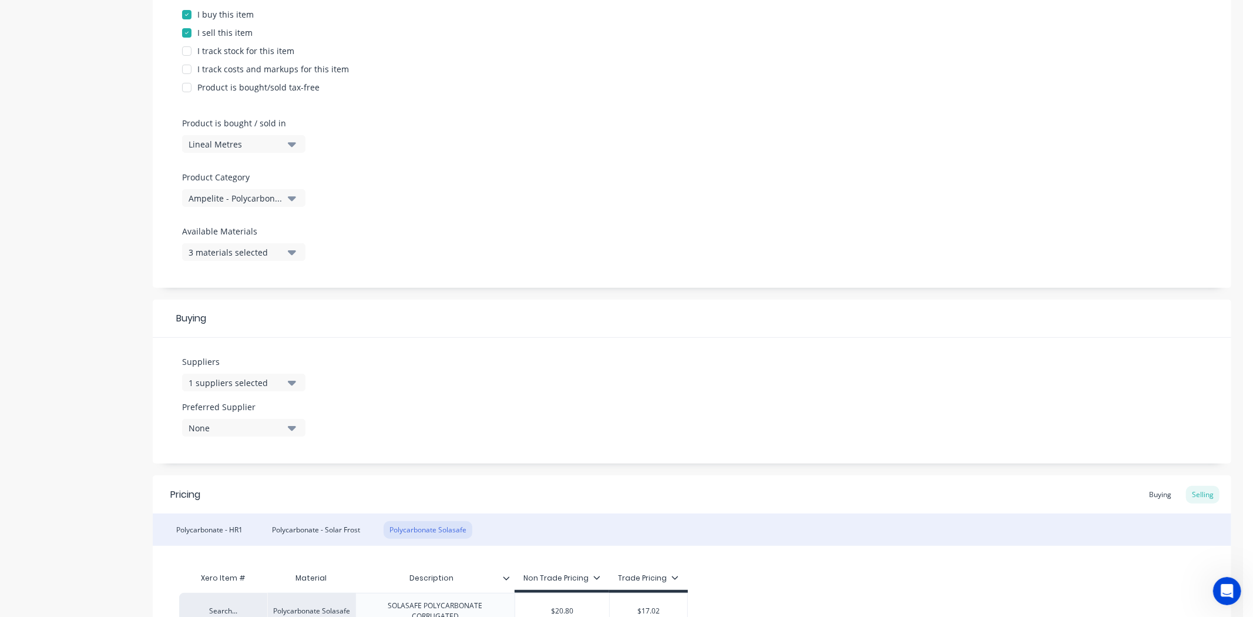
scroll to position [381, 0]
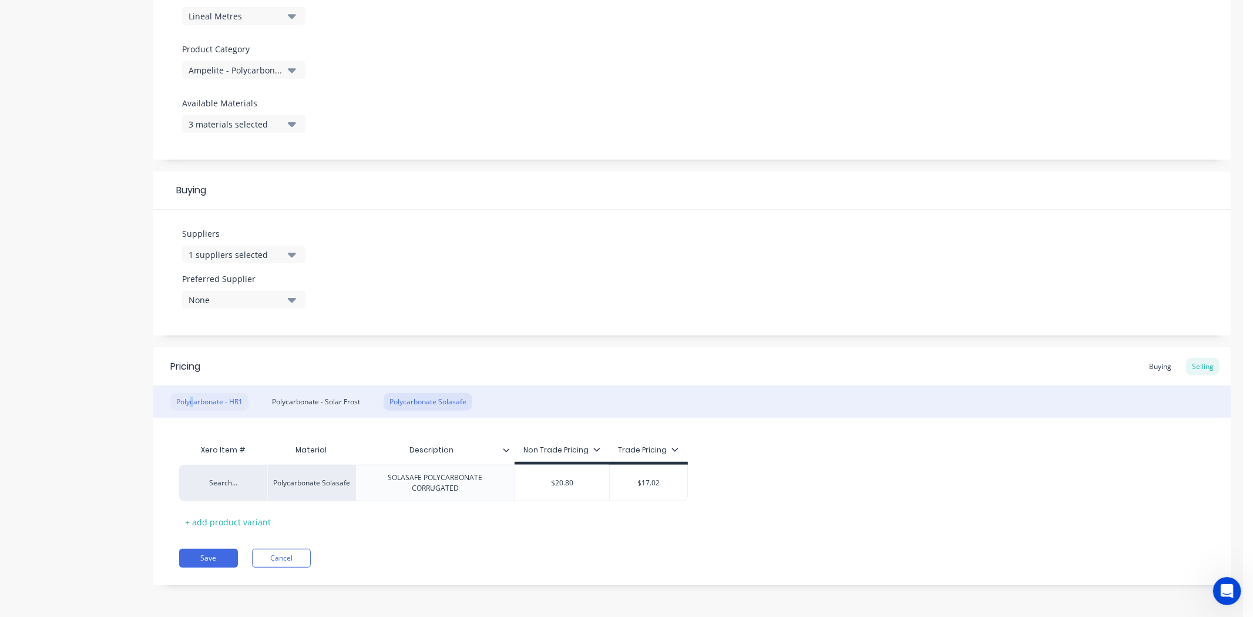
click at [192, 394] on div "Polycarbonate - HR1" at bounding box center [209, 402] width 78 height 18
click at [1156, 371] on div "Buying" at bounding box center [1161, 367] width 34 height 18
click at [1186, 371] on div "Selling" at bounding box center [1202, 369] width 33 height 18
click at [438, 404] on div "Polycarbonate Solasafe" at bounding box center [428, 404] width 89 height 18
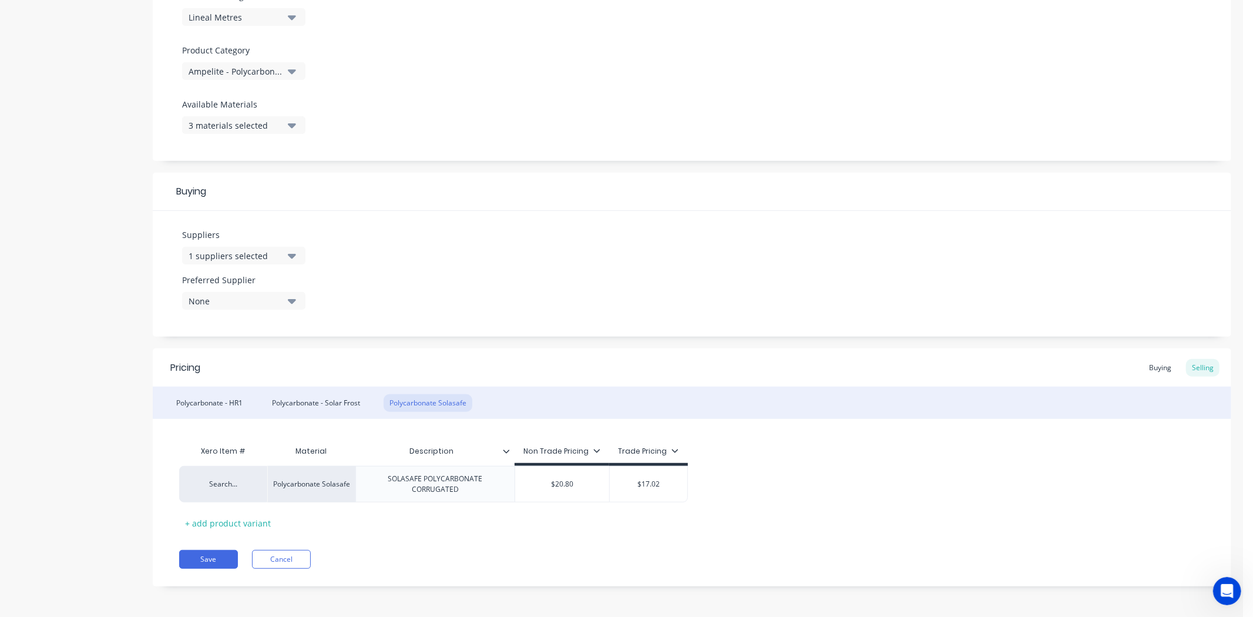
scroll to position [381, 0]
click at [229, 486] on div "Search..." at bounding box center [223, 483] width 65 height 11
type input "e"
type input "re"
click at [247, 447] on button "RESALE ITEM" at bounding box center [252, 450] width 120 height 18
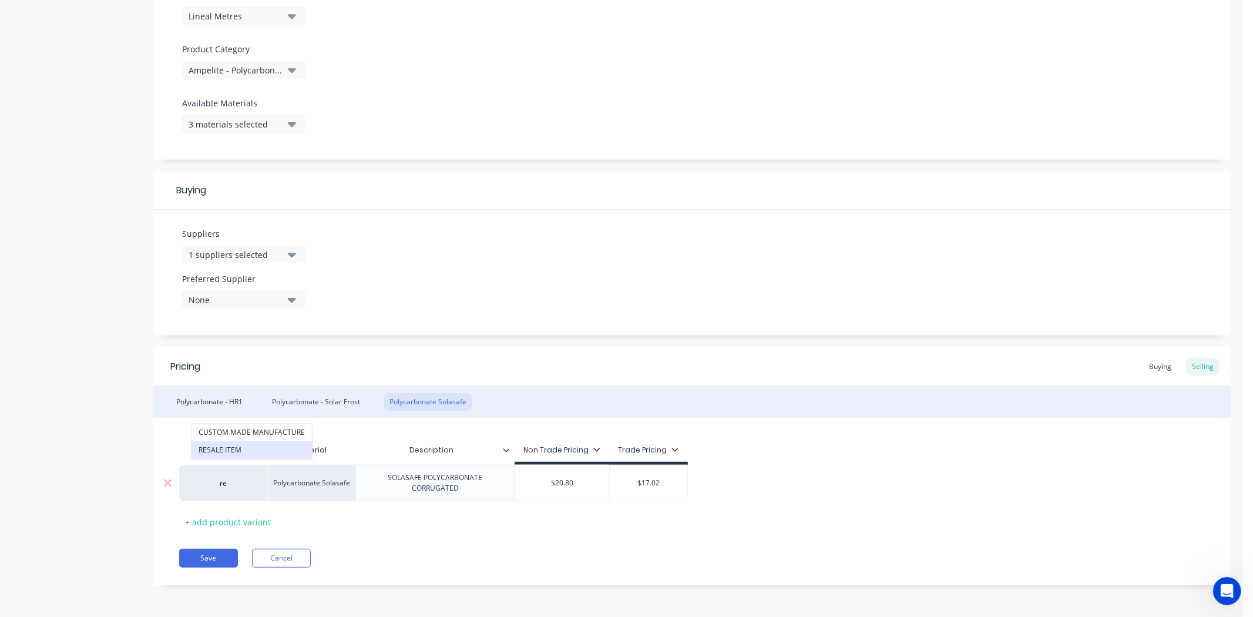
type textarea "x"
click at [304, 390] on div "Polycarbonate - HR1 Polycarbonate - Solar Frost Polycarbonate Solasafe" at bounding box center [692, 401] width 1079 height 32
click at [307, 397] on div "Polycarbonate - Solar Frost" at bounding box center [316, 402] width 100 height 18
click at [222, 485] on div "Search..." at bounding box center [223, 483] width 65 height 11
type input "resale"
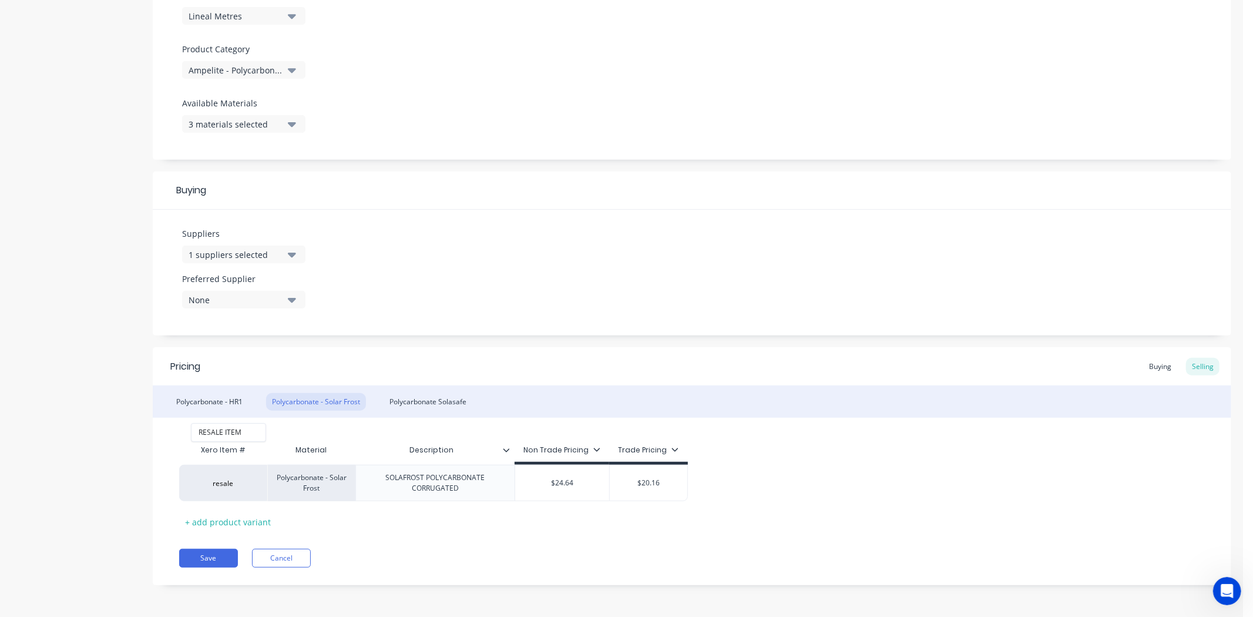
click at [209, 384] on div "Pricing Buying Selling" at bounding box center [692, 366] width 1079 height 38
click at [228, 486] on div "Search..." at bounding box center [223, 483] width 65 height 11
click at [230, 498] on button "RESALE ITEM" at bounding box center [229, 500] width 74 height 18
click at [347, 398] on div "Polycarbonate - Solar Frost" at bounding box center [316, 402] width 100 height 18
click at [421, 394] on div "Polycarbonate Solasafe" at bounding box center [428, 402] width 89 height 18
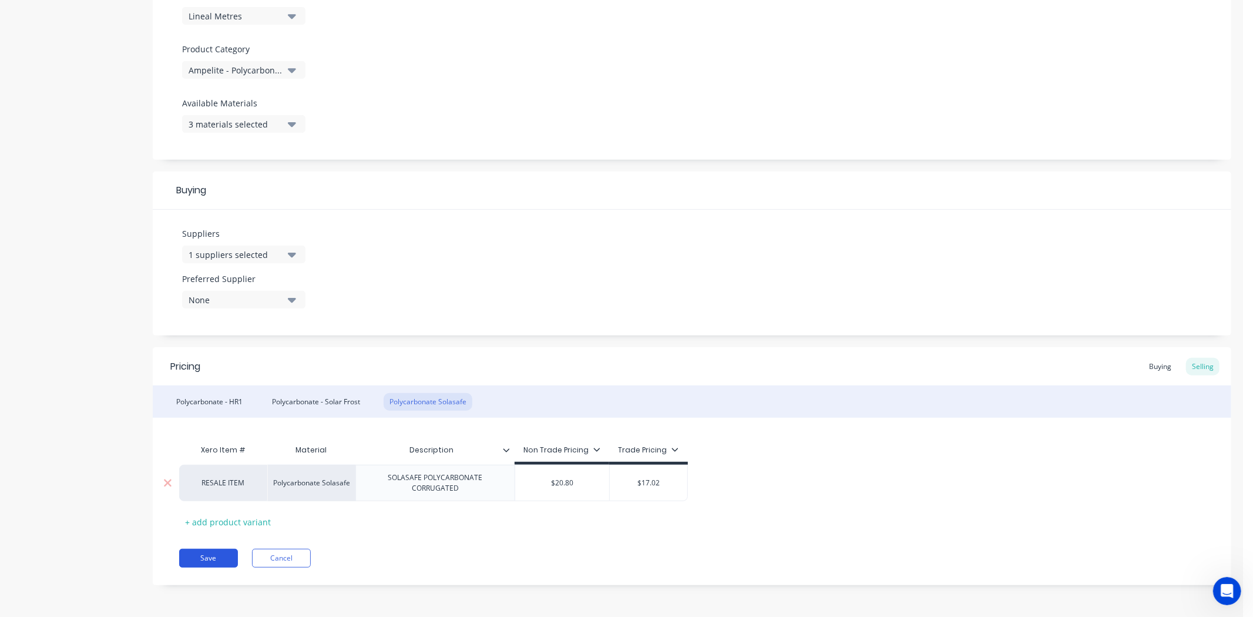
click at [219, 556] on button "Save" at bounding box center [208, 558] width 59 height 19
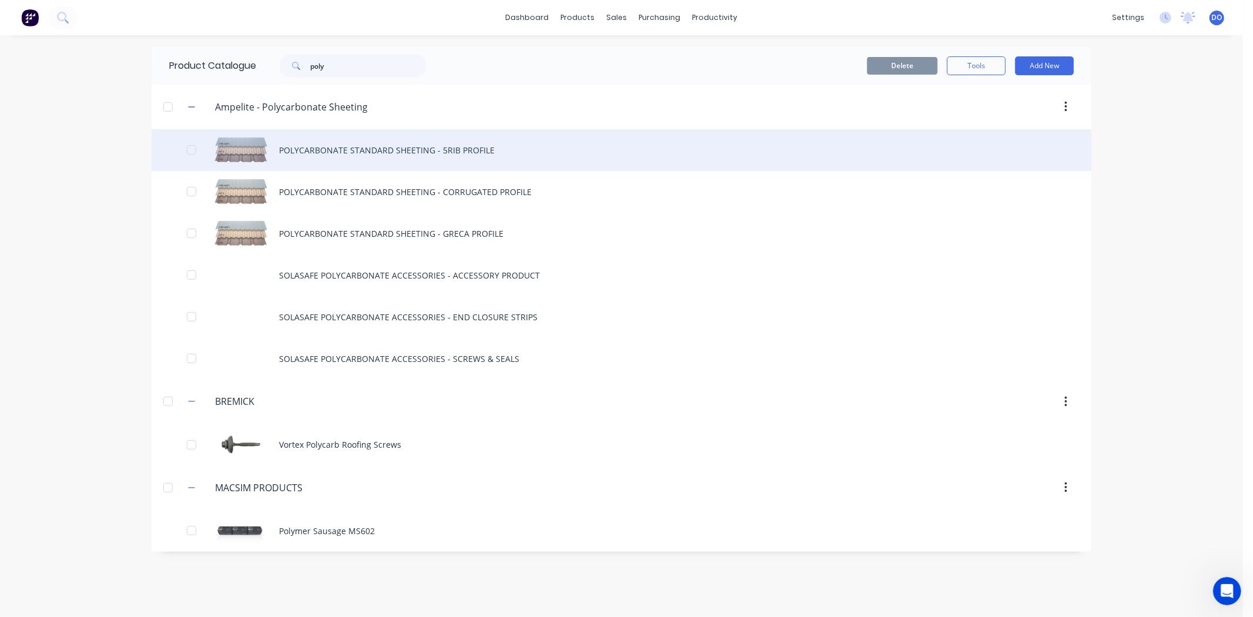
click at [283, 150] on div "POLYCARBONATE STANDARD SHEETING - 5RIB PROFILE" at bounding box center [622, 150] width 940 height 42
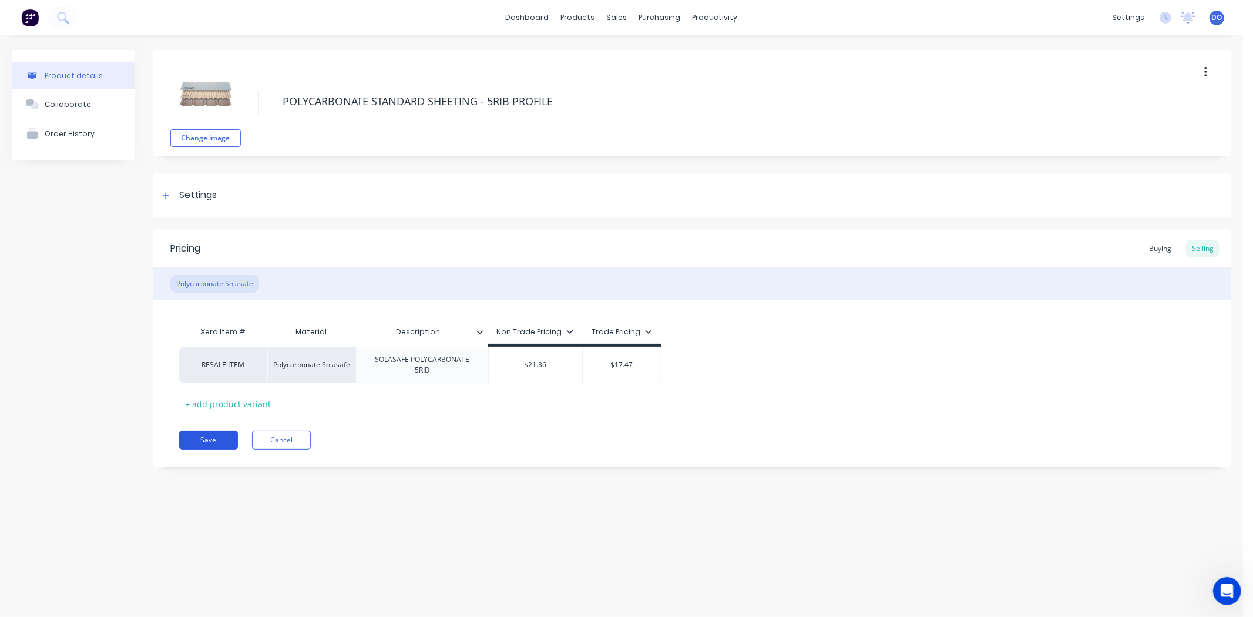
click at [222, 432] on button "Save" at bounding box center [208, 440] width 59 height 19
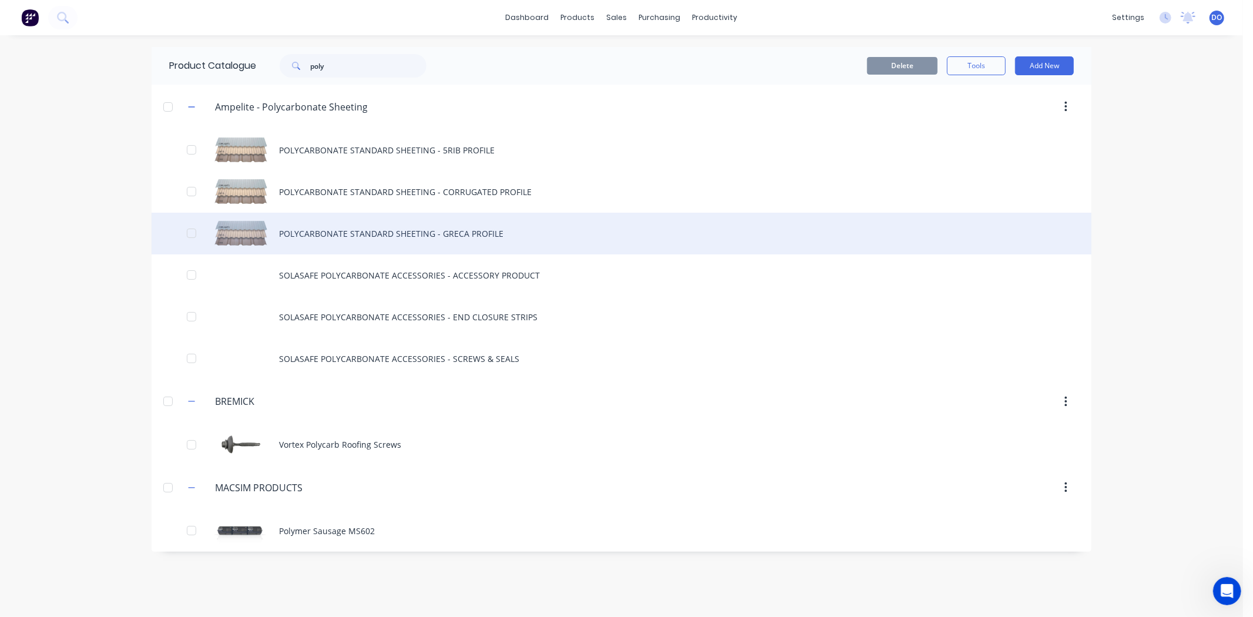
click at [321, 220] on div "POLYCARBONATE STANDARD SHEETING - GRECA PROFILE" at bounding box center [622, 234] width 940 height 42
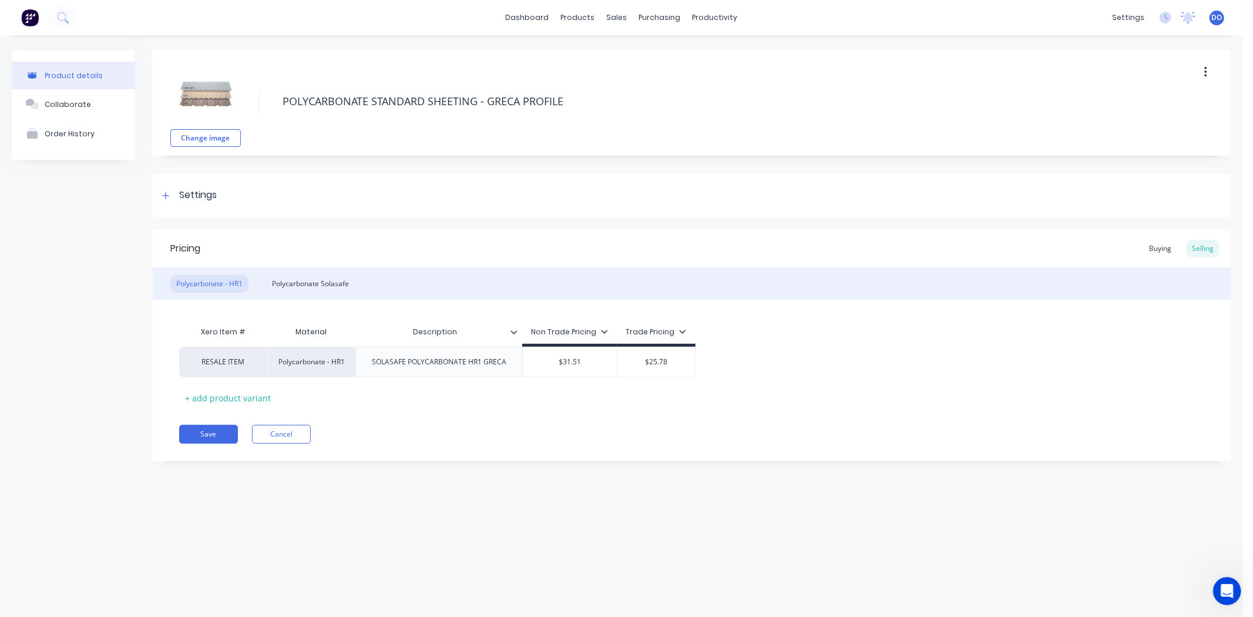
click at [301, 272] on div "Polycarbonate - HR1 Polycarbonate Solasafe" at bounding box center [692, 283] width 1079 height 32
click at [301, 284] on div "Polycarbonate Solasafe" at bounding box center [310, 284] width 89 height 18
click at [227, 441] on button "Save" at bounding box center [208, 440] width 59 height 19
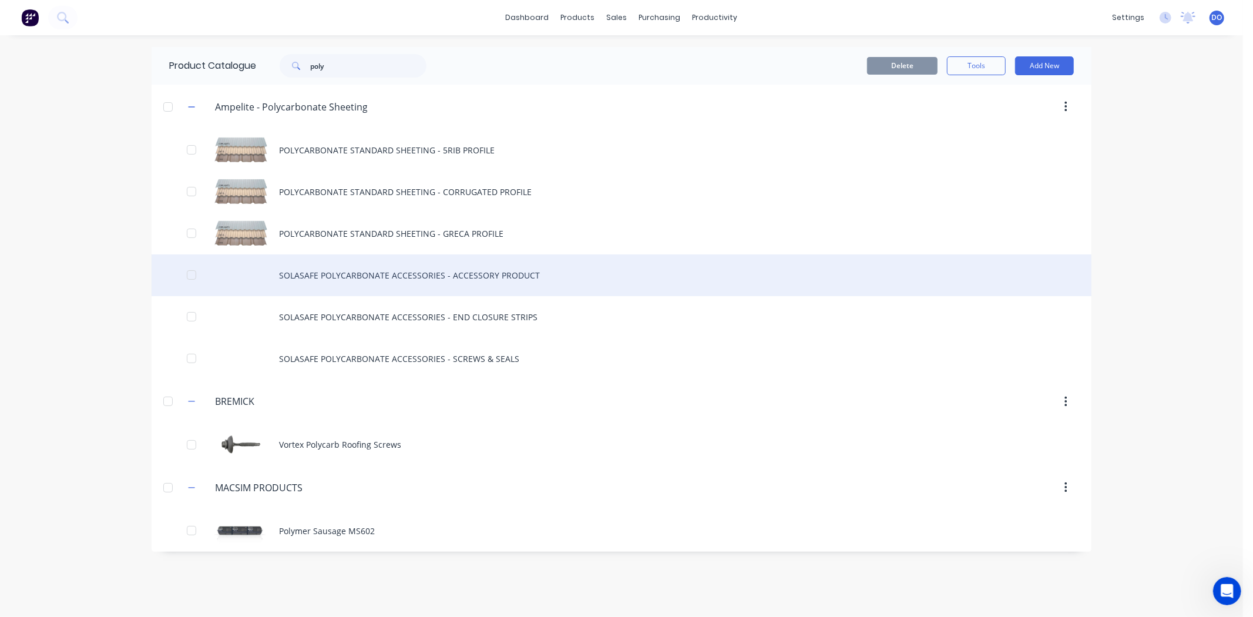
click at [297, 267] on div "SOLASAFE POLYCARBONATE ACCESSORIES - ACCESSORY PRODUCT" at bounding box center [622, 275] width 940 height 42
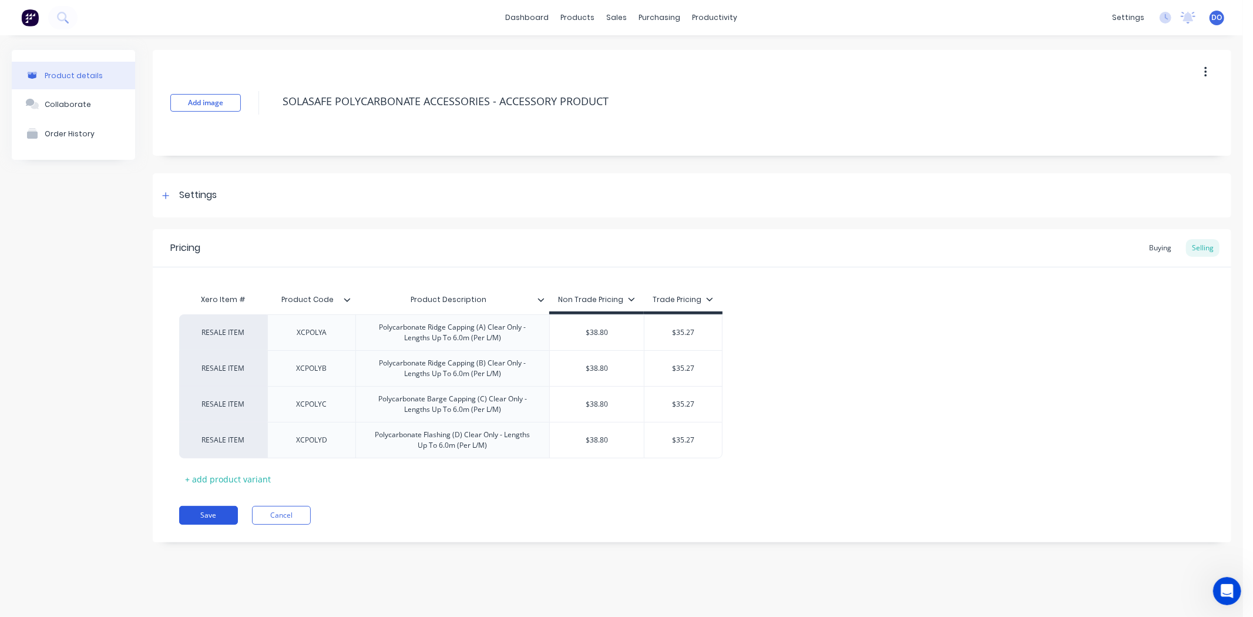
click at [218, 516] on button "Save" at bounding box center [208, 515] width 59 height 19
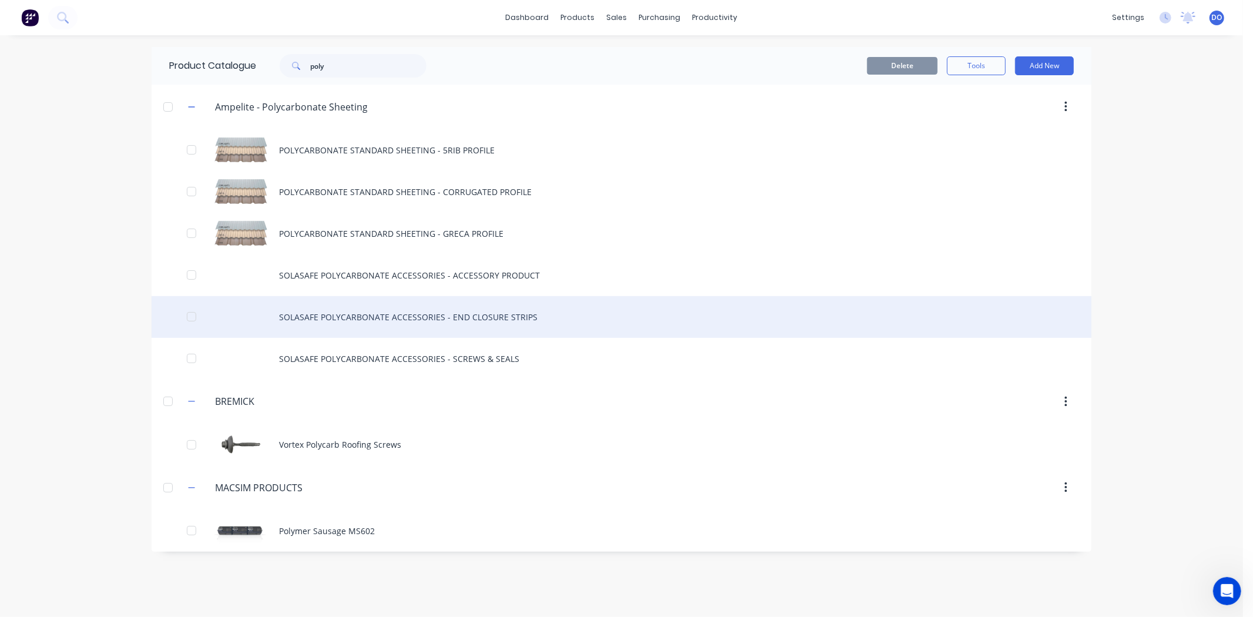
click at [314, 306] on div "SOLASAFE POLYCARBONATE ACCESSORIES - END CLOSURE STRIPS" at bounding box center [622, 317] width 940 height 42
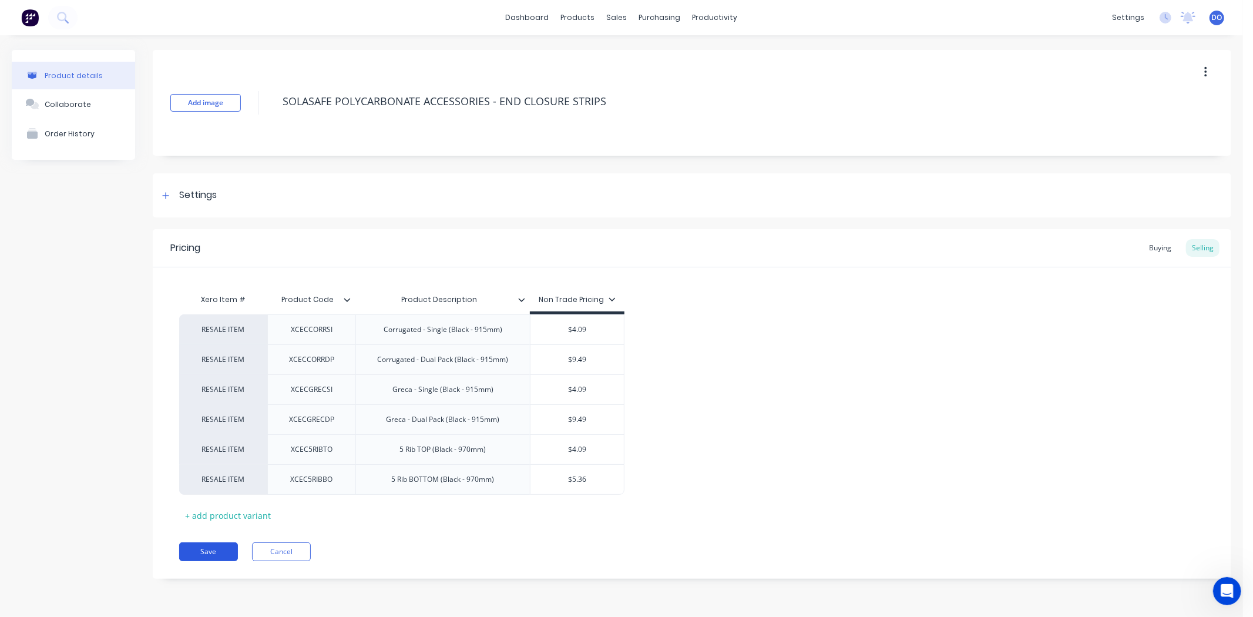
click at [222, 548] on button "Save" at bounding box center [208, 551] width 59 height 19
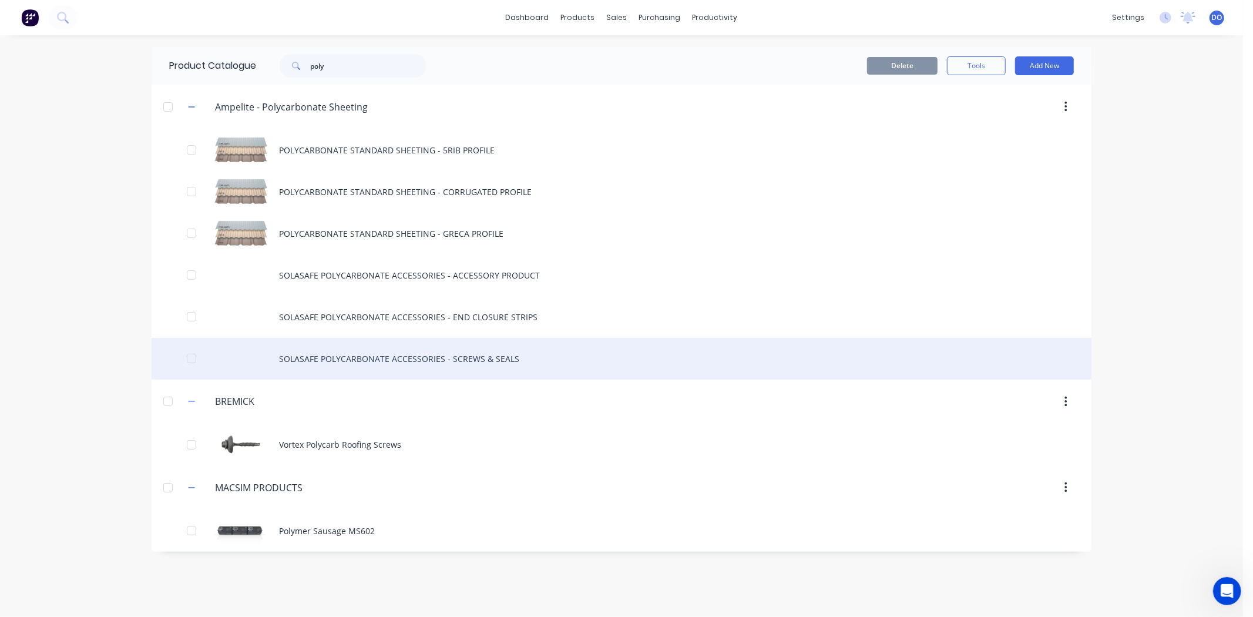
click at [300, 351] on div "SOLASAFE POLYCARBONATE ACCESSORIES - SCREWS & SEALS" at bounding box center [622, 359] width 940 height 42
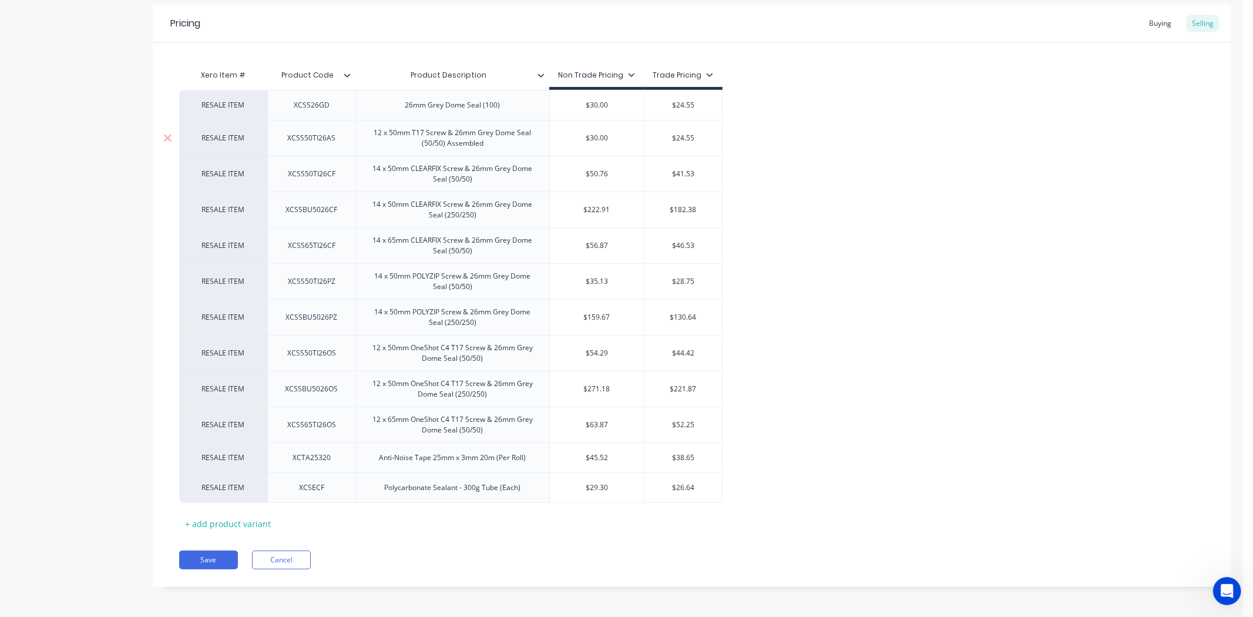
scroll to position [227, 0]
click at [219, 555] on button "Save" at bounding box center [208, 557] width 59 height 19
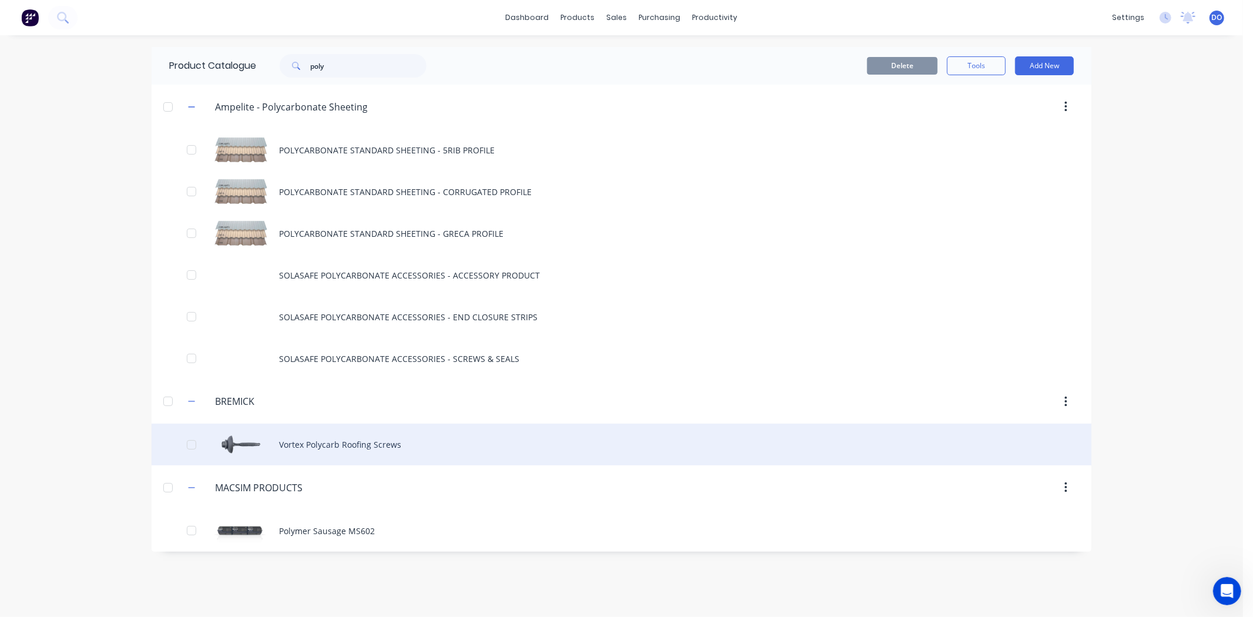
click at [238, 449] on div "Vortex Polycarb Roofing Screws" at bounding box center [622, 445] width 940 height 42
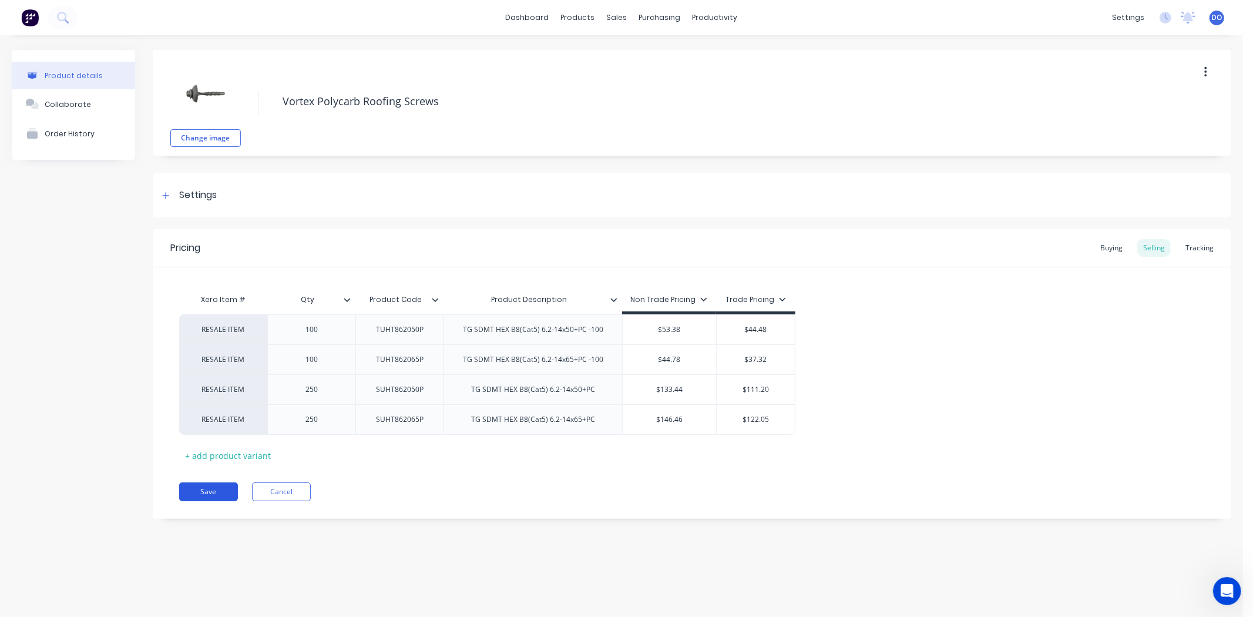
click at [233, 501] on button "Save" at bounding box center [208, 491] width 59 height 19
type textarea "x"
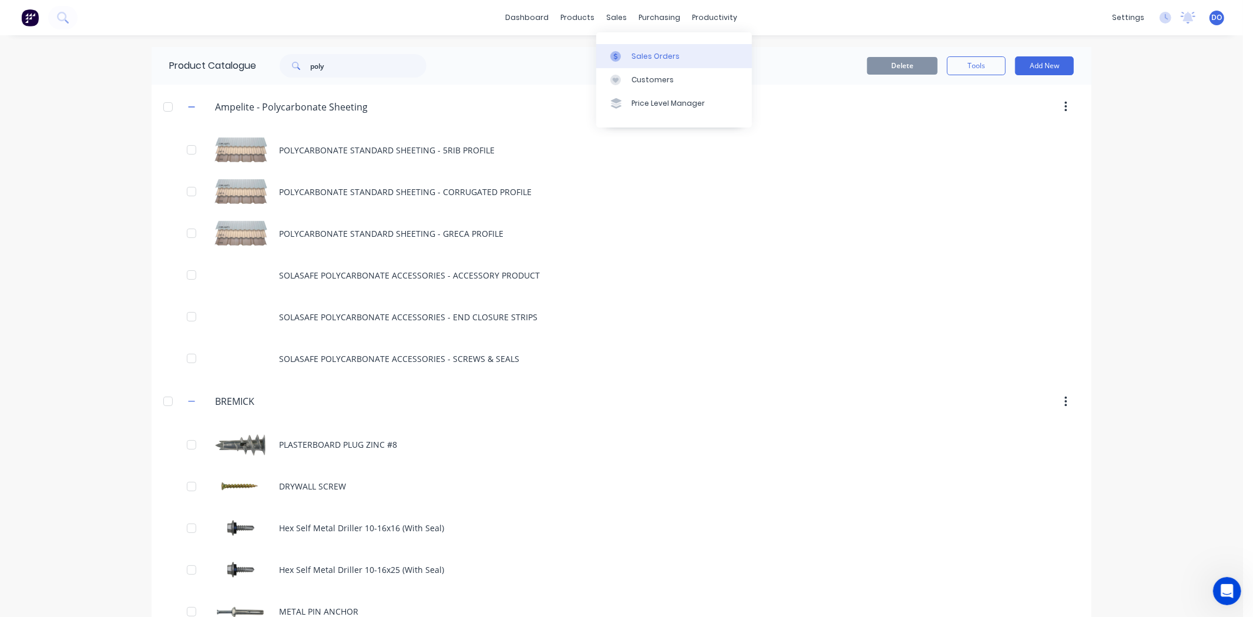
click at [625, 60] on div at bounding box center [620, 56] width 18 height 11
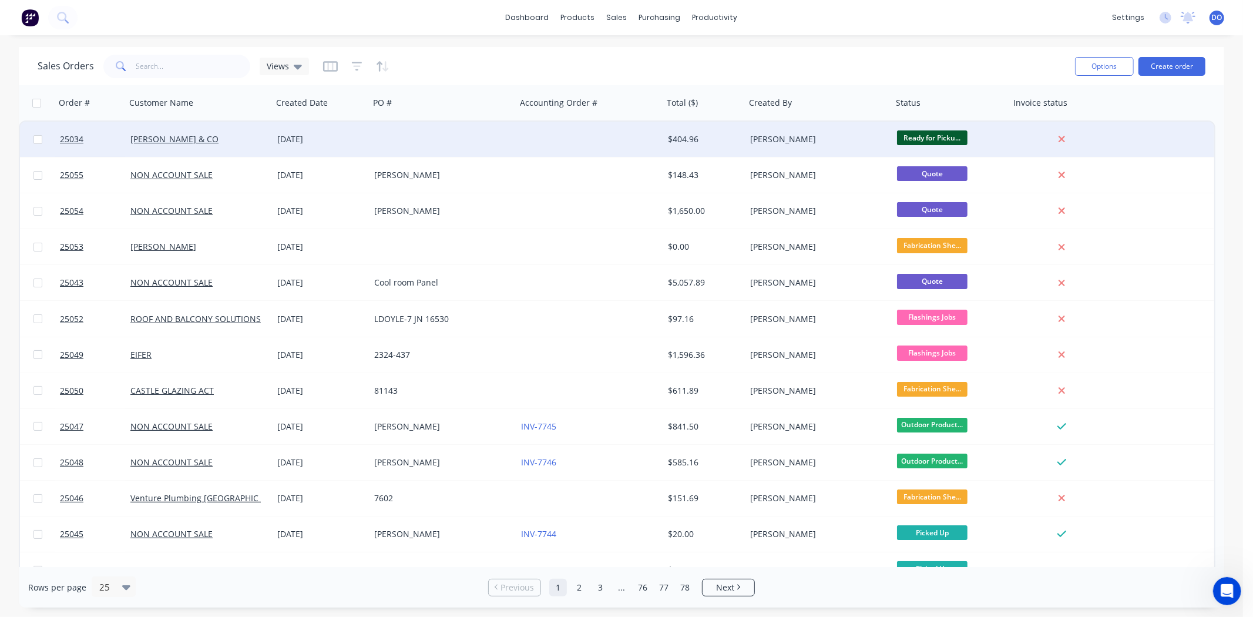
click at [403, 142] on div at bounding box center [443, 139] width 147 height 35
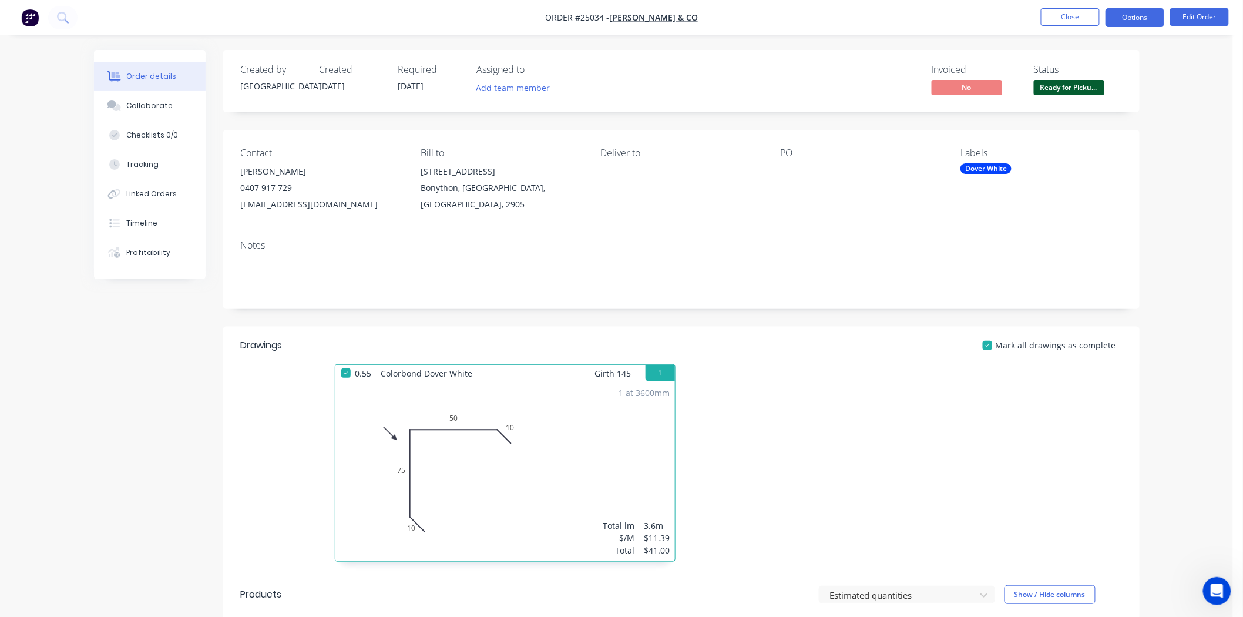
click at [1154, 14] on button "Options" at bounding box center [1135, 17] width 59 height 19
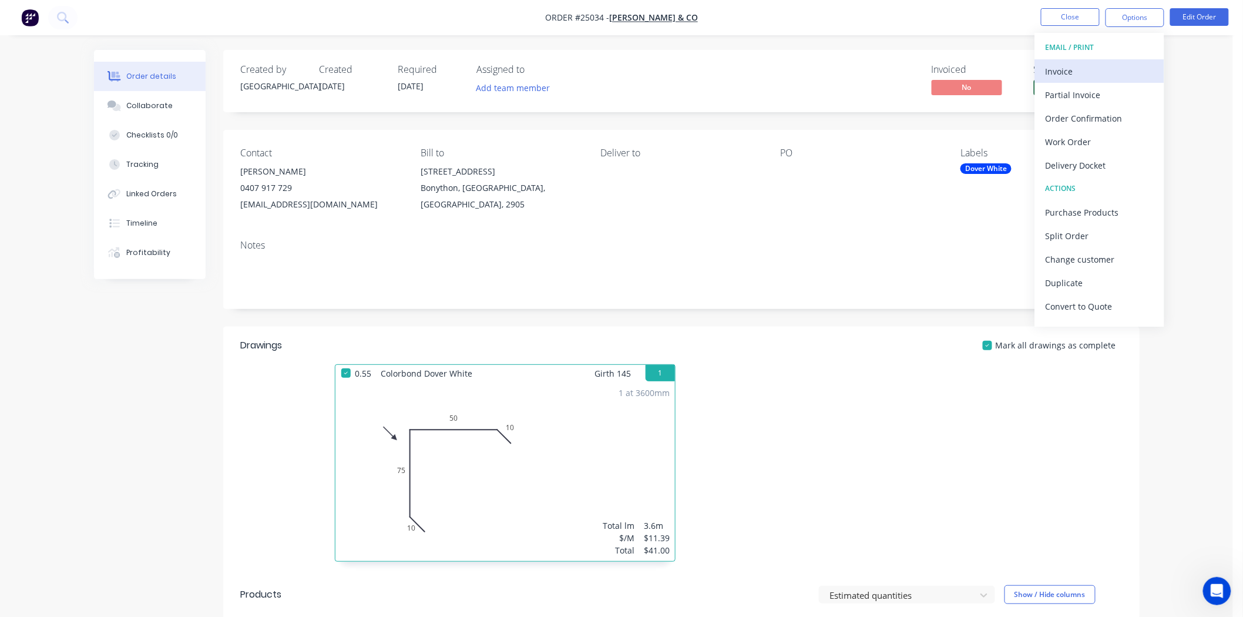
click at [1078, 75] on div "Invoice" at bounding box center [1100, 71] width 108 height 17
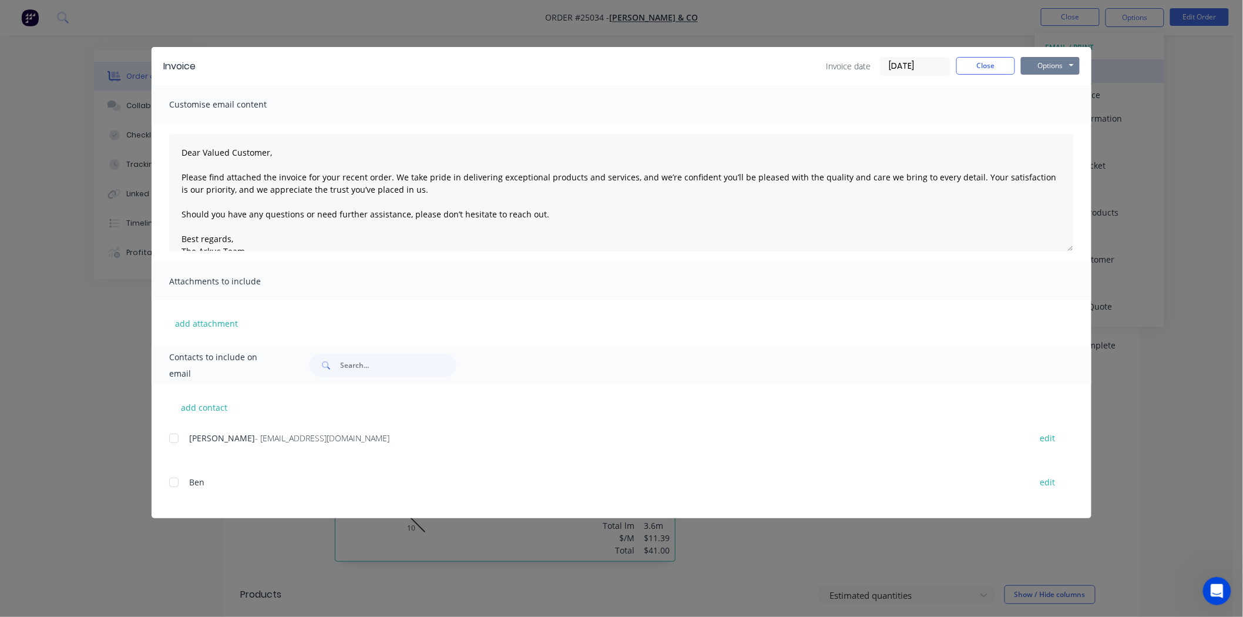
click at [1078, 73] on button "Options" at bounding box center [1050, 66] width 59 height 18
click at [1064, 106] on button "Print" at bounding box center [1058, 105] width 75 height 19
click at [965, 63] on button "Close" at bounding box center [986, 66] width 59 height 18
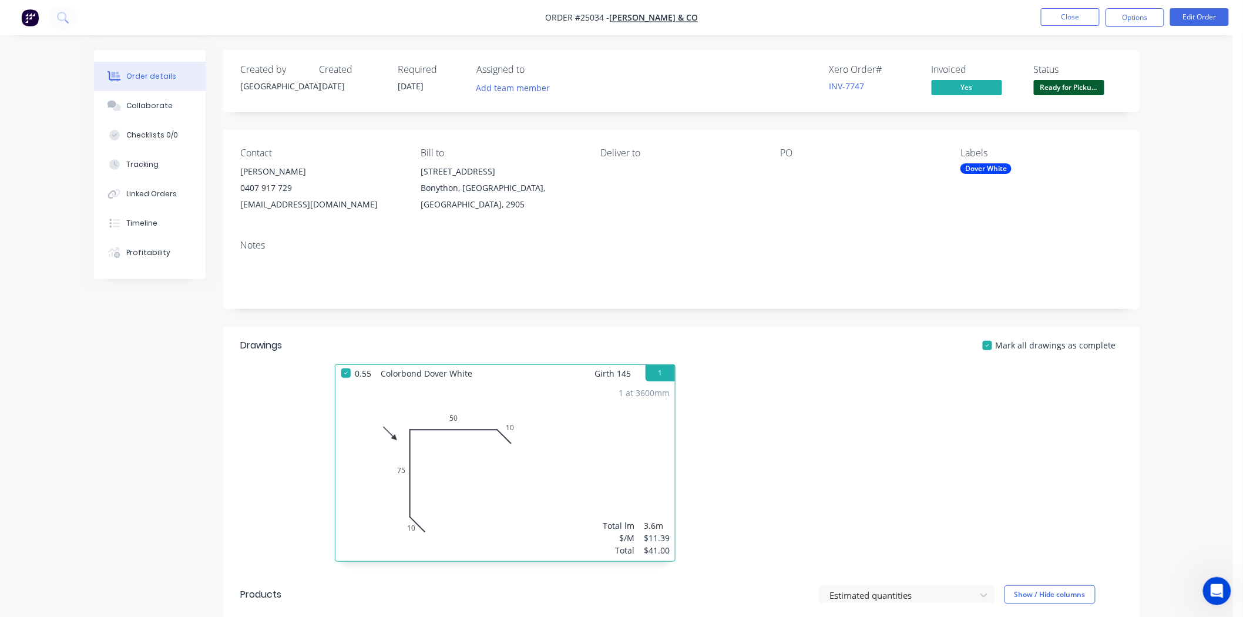
click at [1079, 6] on nav "Order #25034 - KANE & CO Close Options Edit Order" at bounding box center [621, 17] width 1243 height 35
click at [1069, 21] on button "Close" at bounding box center [1070, 17] width 59 height 18
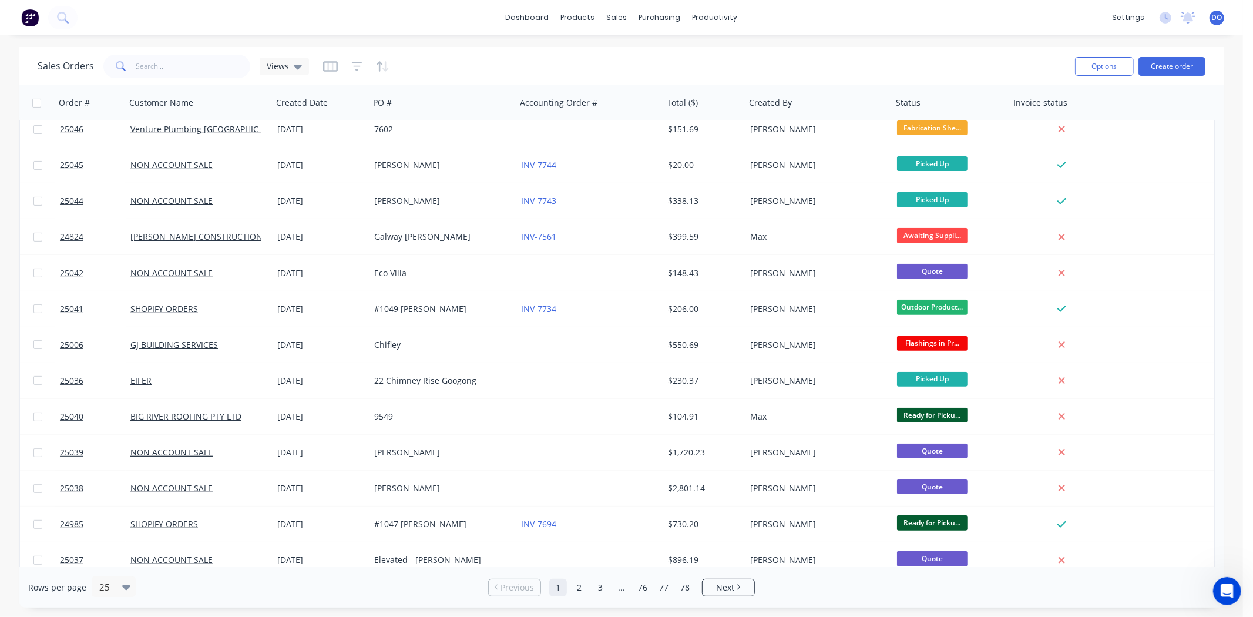
scroll to position [391, 0]
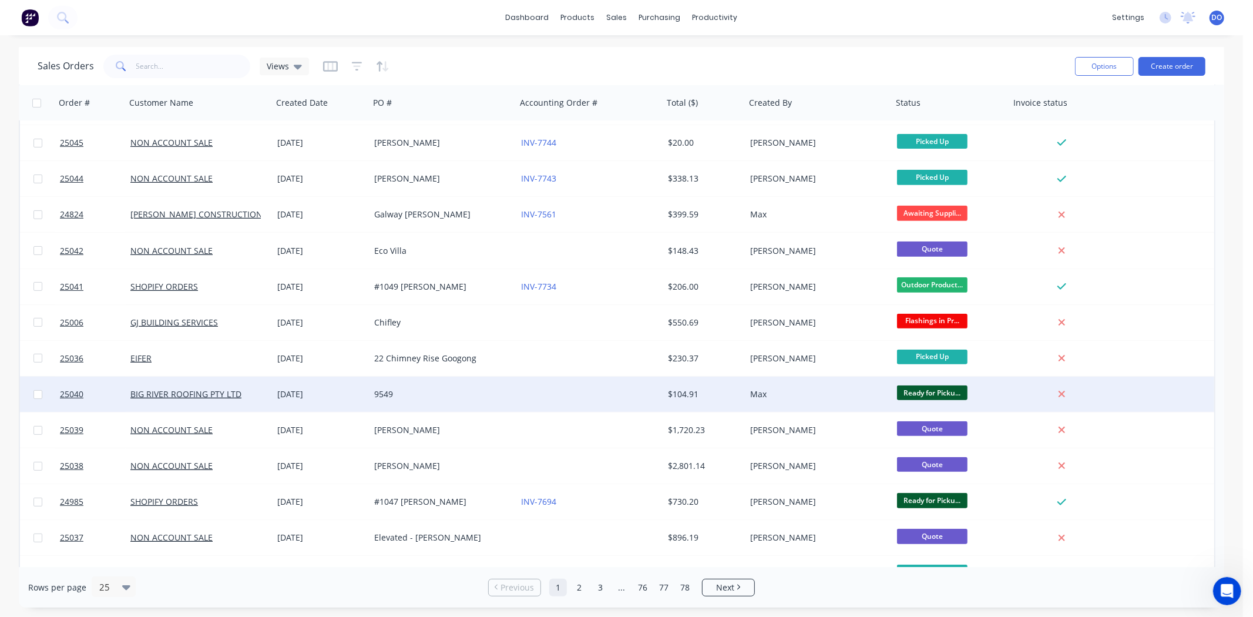
click at [668, 397] on div "$104.91" at bounding box center [702, 394] width 69 height 12
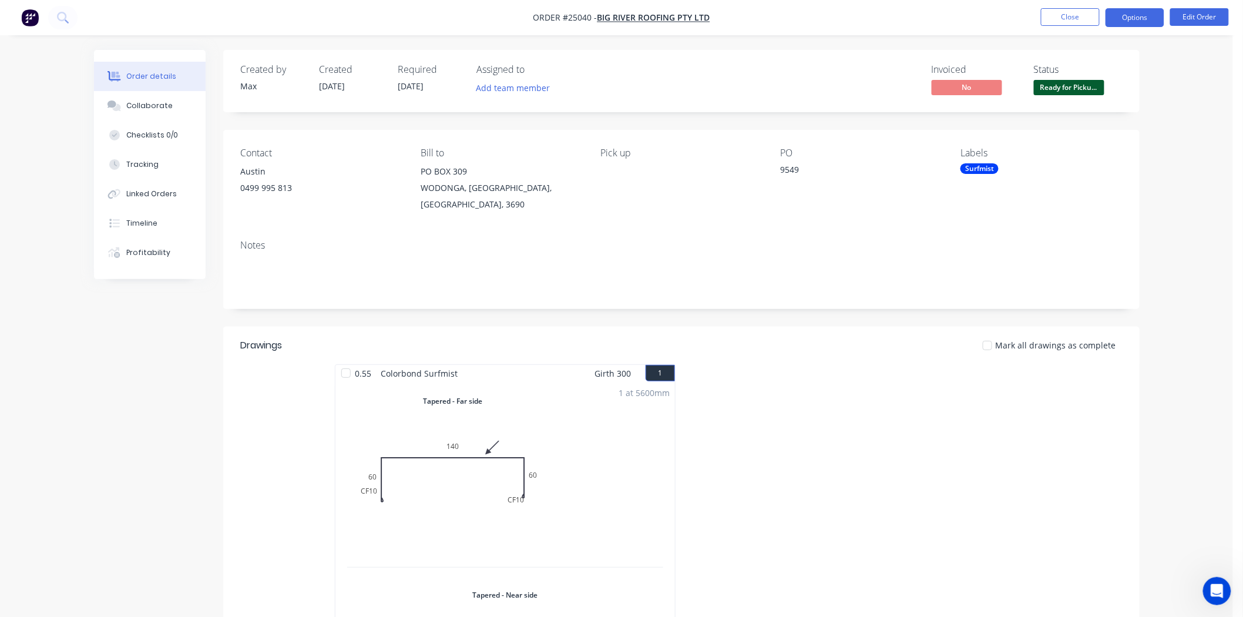
click at [1135, 22] on button "Options" at bounding box center [1135, 17] width 59 height 19
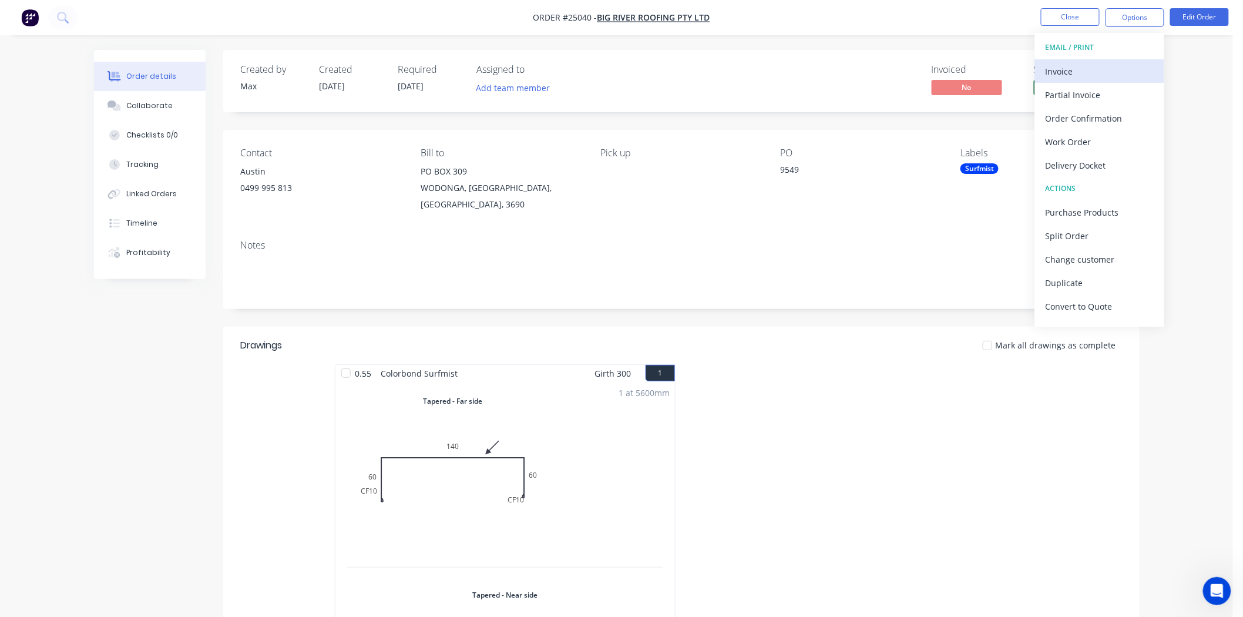
click at [1082, 65] on div "Invoice" at bounding box center [1100, 71] width 108 height 17
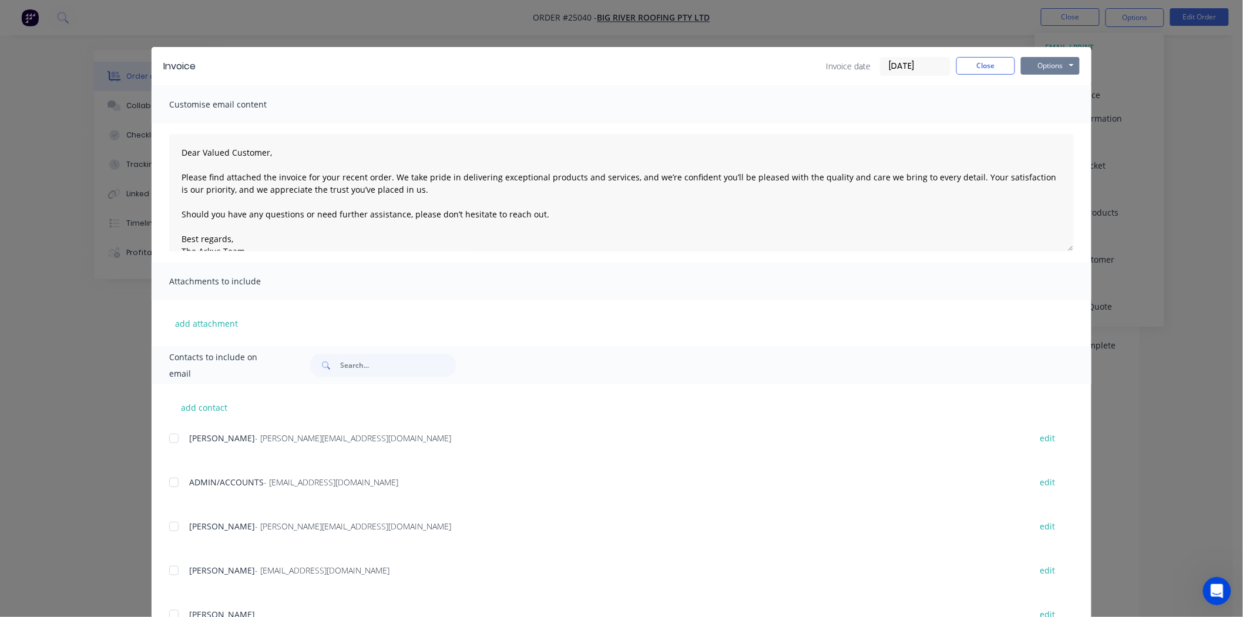
click at [1054, 72] on button "Options" at bounding box center [1050, 66] width 59 height 18
click at [1048, 101] on button "Print" at bounding box center [1058, 105] width 75 height 19
click at [973, 63] on button "Close" at bounding box center [986, 66] width 59 height 18
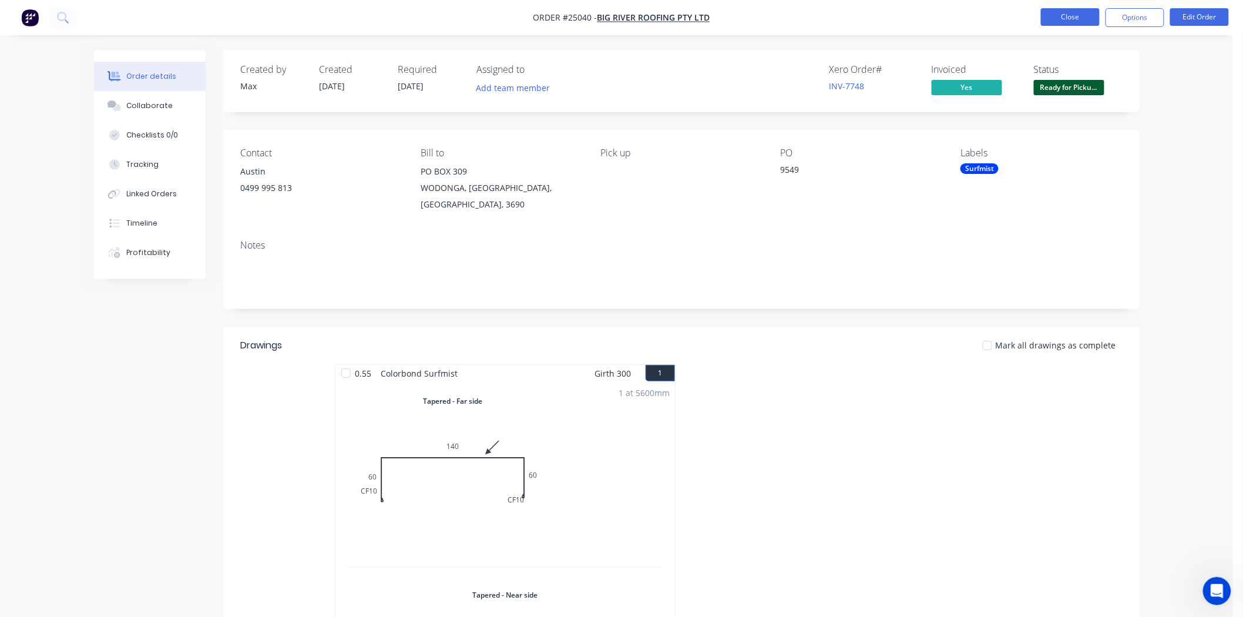
click at [1059, 18] on button "Close" at bounding box center [1070, 17] width 59 height 18
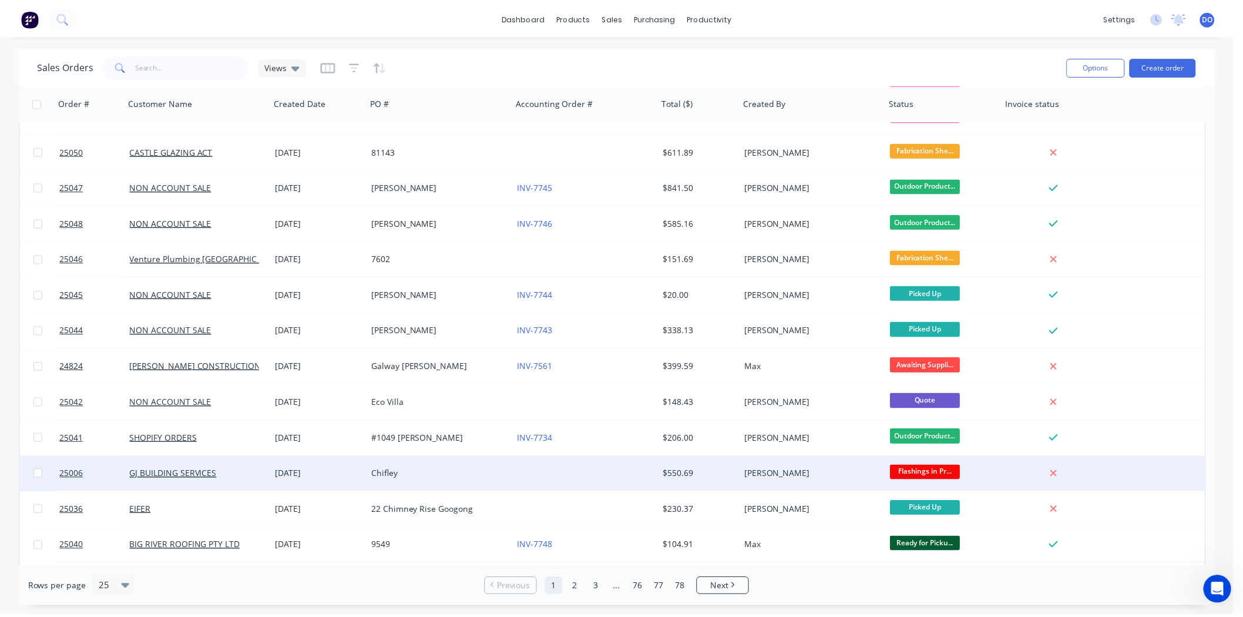
scroll to position [261, 0]
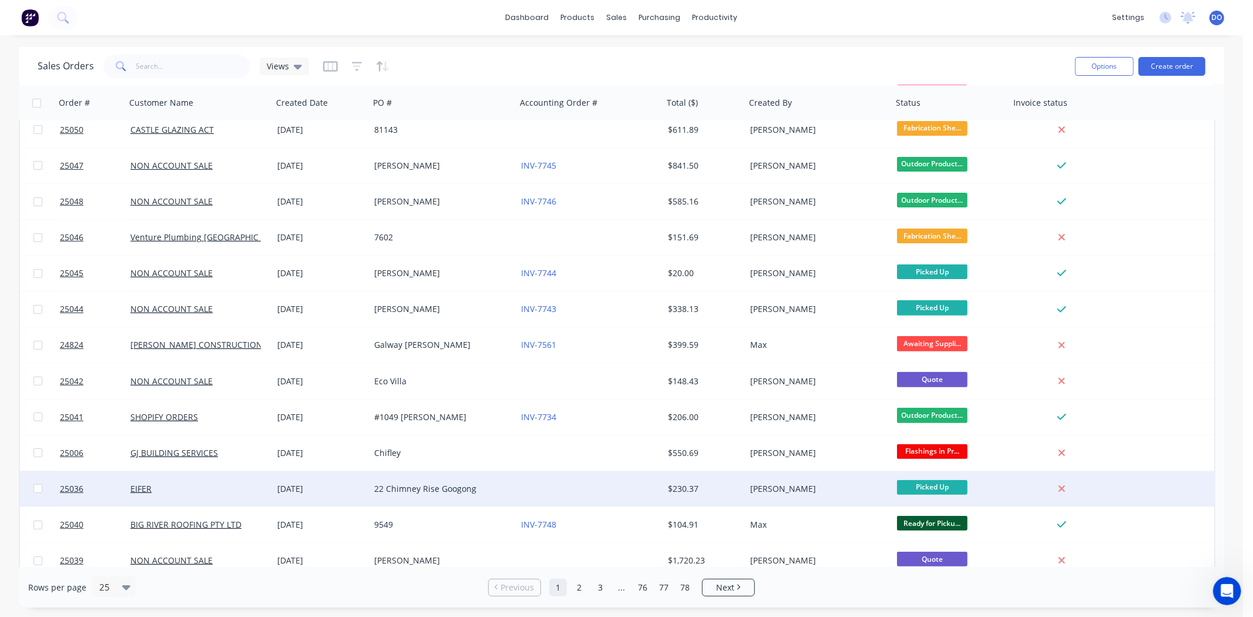
click at [812, 486] on div "[PERSON_NAME]" at bounding box center [815, 489] width 130 height 12
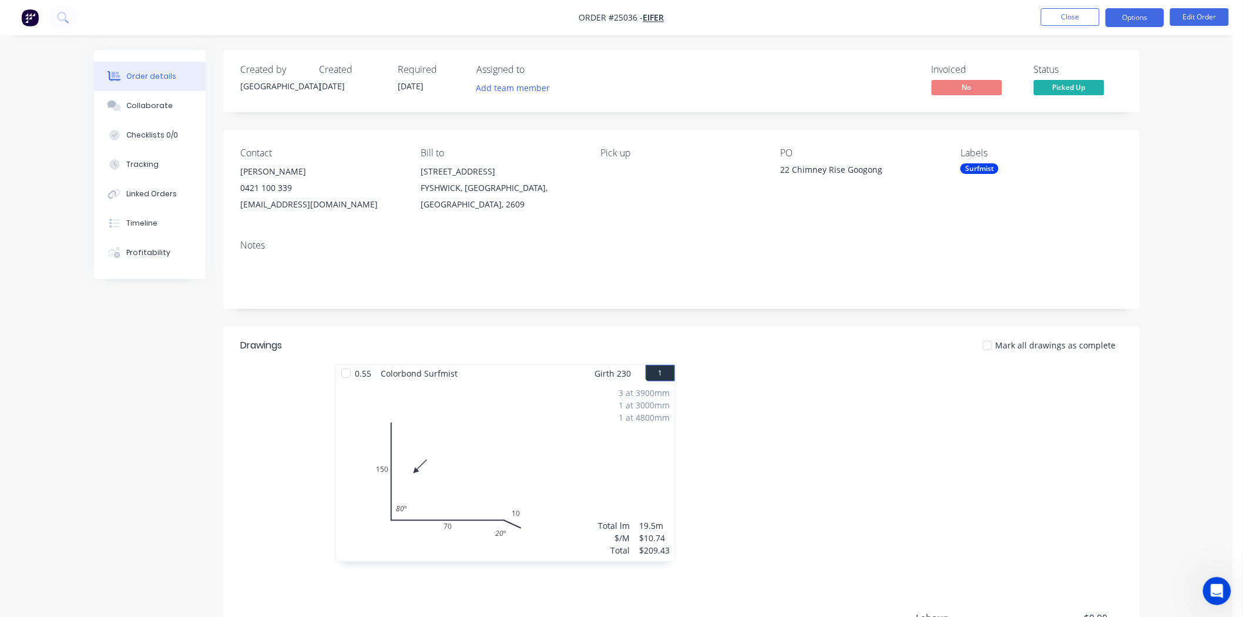
click at [1135, 9] on button "Options" at bounding box center [1135, 17] width 59 height 19
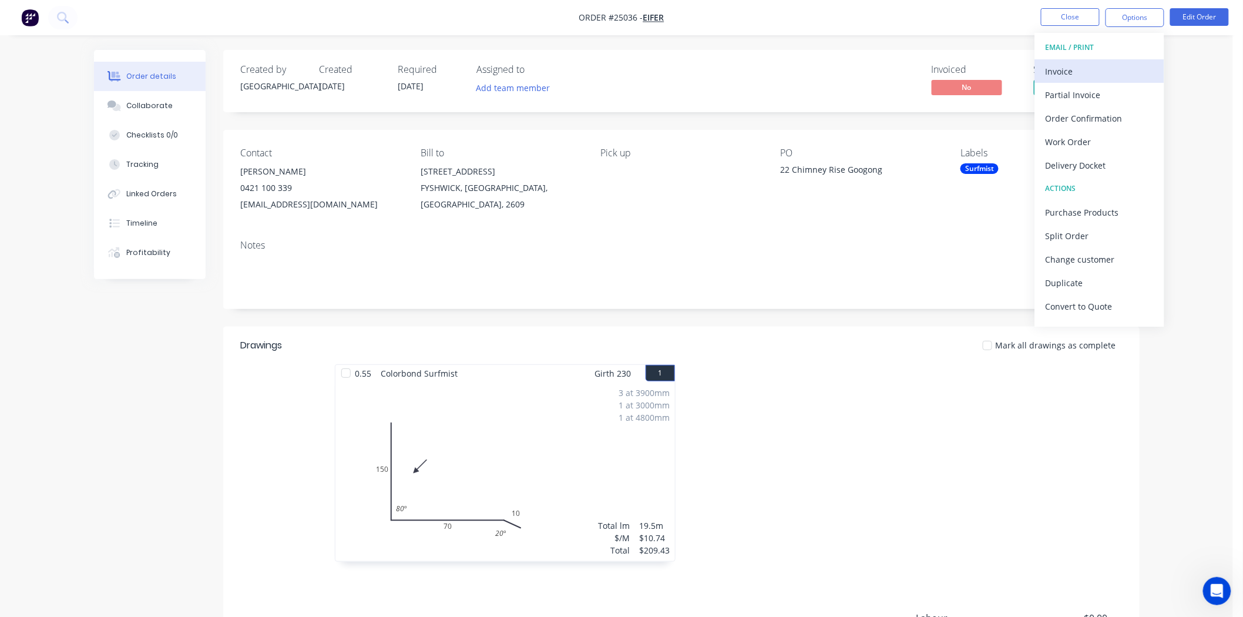
click at [1089, 69] on div "Invoice" at bounding box center [1100, 71] width 108 height 17
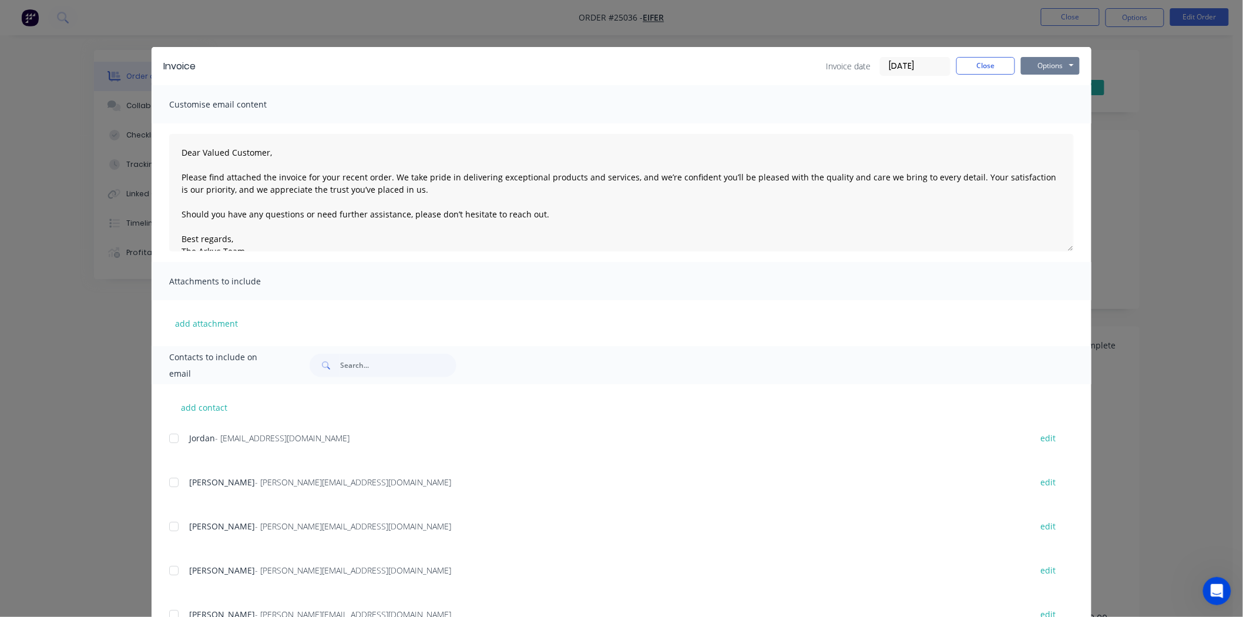
click at [1067, 69] on button "Options" at bounding box center [1050, 66] width 59 height 18
click at [1050, 101] on button "Print" at bounding box center [1058, 105] width 75 height 19
click at [978, 66] on button "Close" at bounding box center [986, 66] width 59 height 18
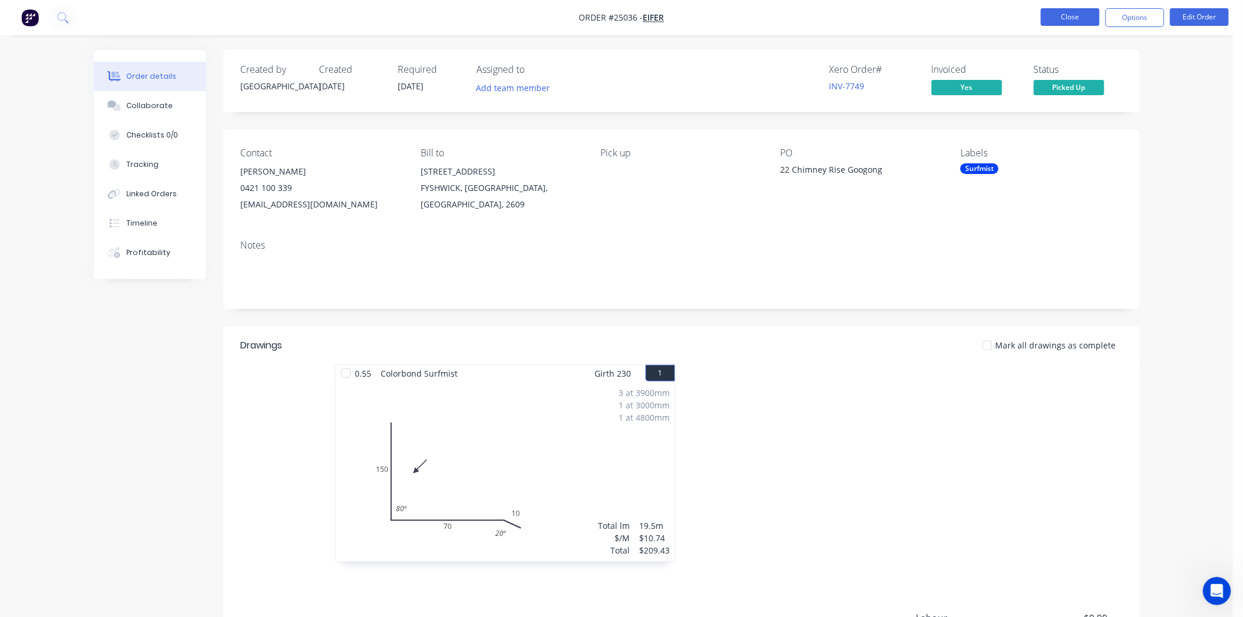
click at [1057, 22] on button "Close" at bounding box center [1070, 17] width 59 height 18
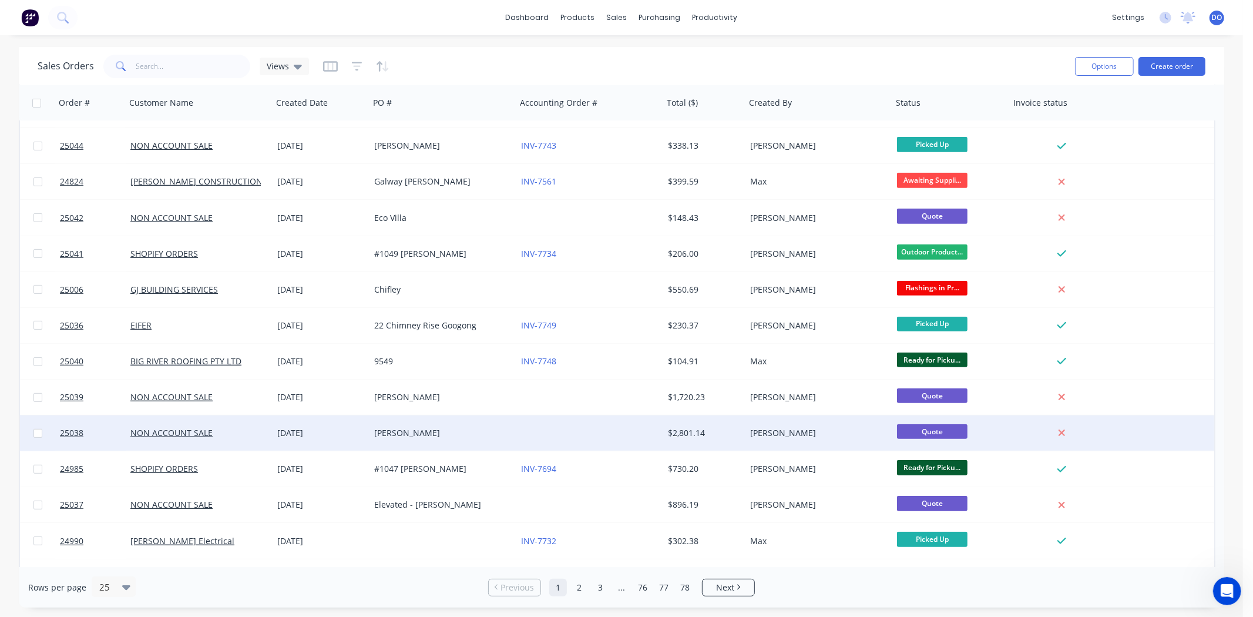
scroll to position [451, 0]
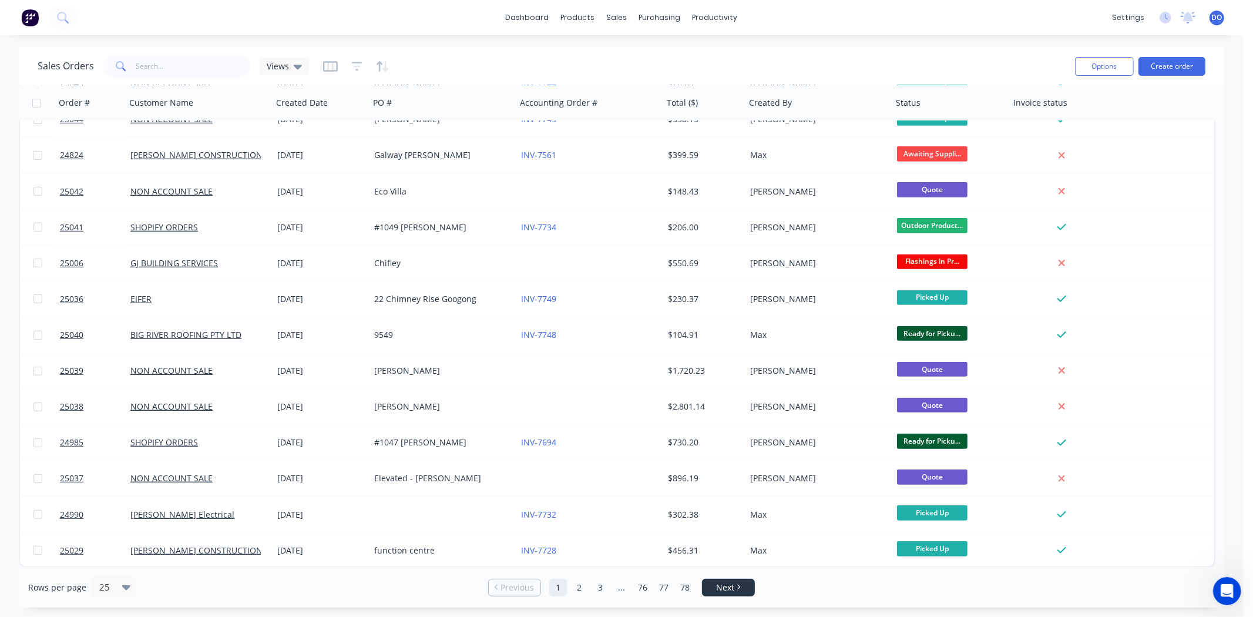
click at [727, 592] on span "Next" at bounding box center [725, 588] width 18 height 12
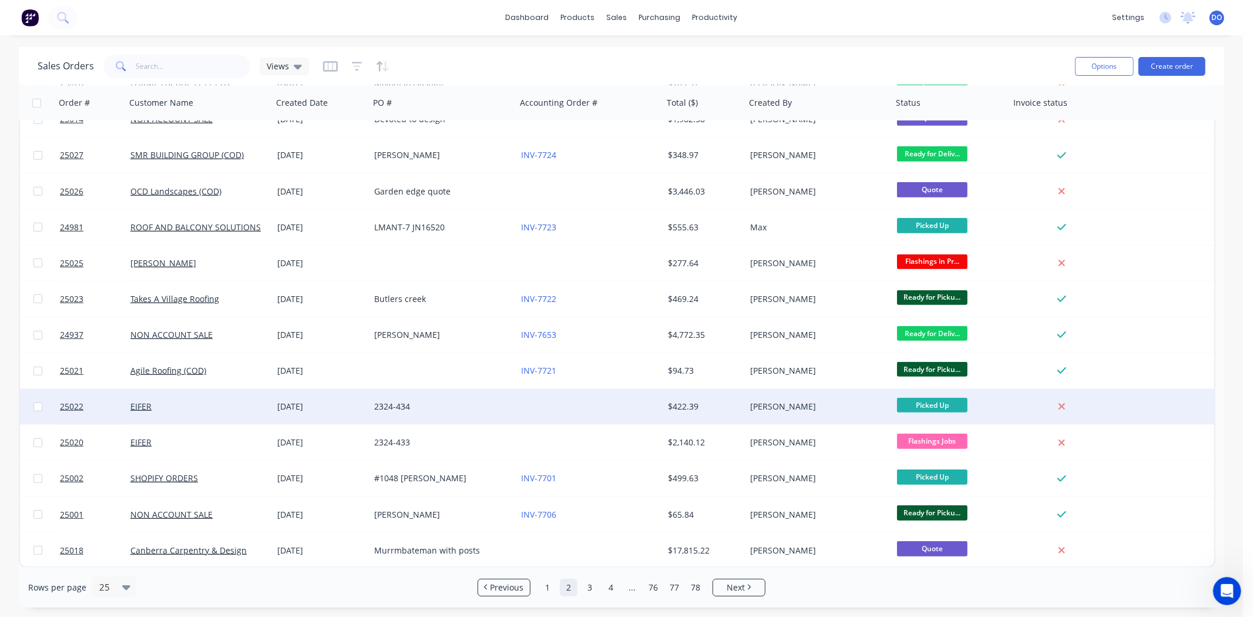
click at [719, 418] on div "$422.39" at bounding box center [704, 406] width 82 height 35
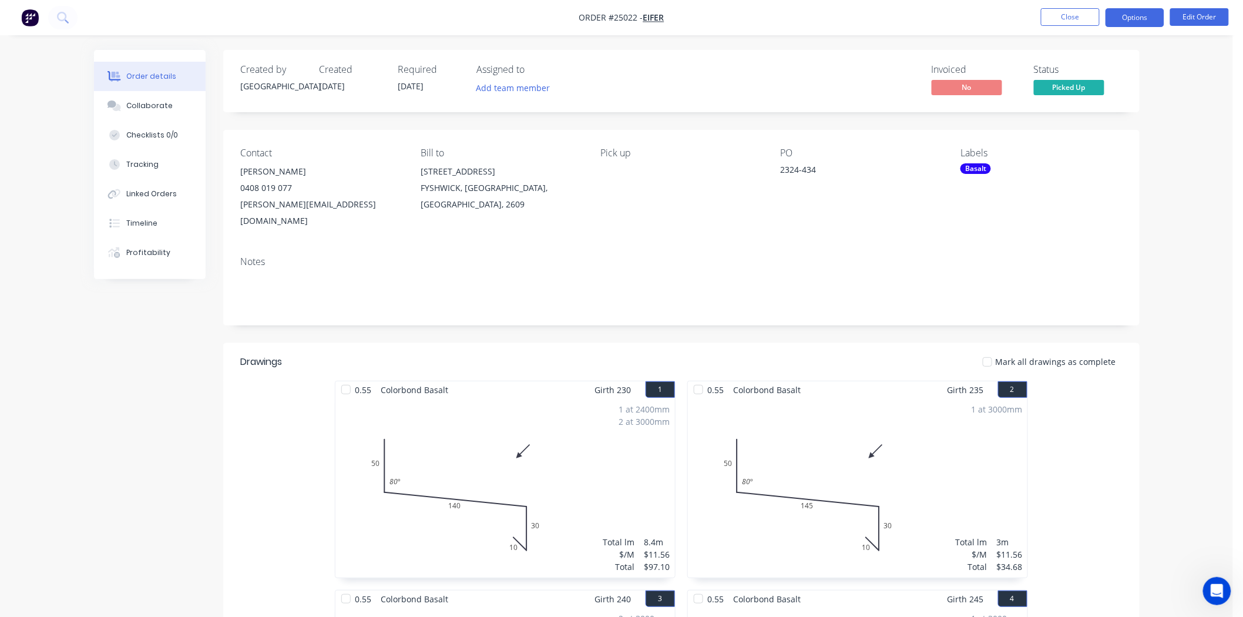
click at [1150, 16] on button "Options" at bounding box center [1135, 17] width 59 height 19
click at [931, 213] on div "Contact Andrew Dunkerley 0408 019 077 andrew@eifer.com.au Bill to 13 WILUNA ST …" at bounding box center [681, 188] width 917 height 117
click at [1128, 9] on button "Options" at bounding box center [1135, 17] width 59 height 19
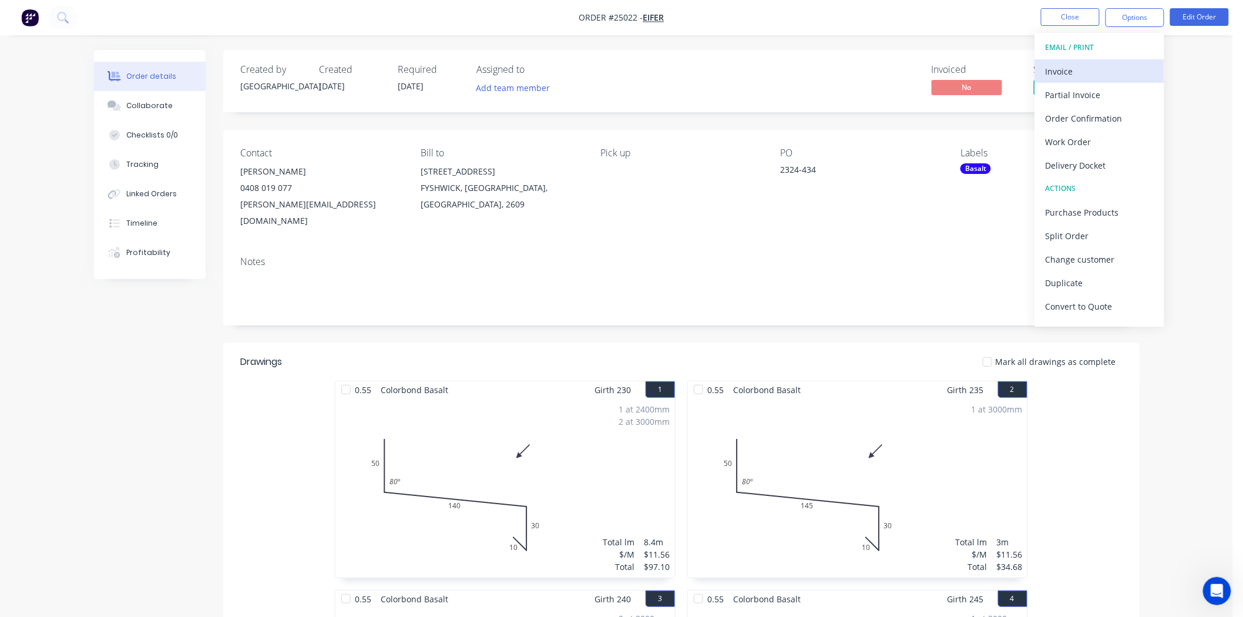
click at [1115, 67] on div "Invoice" at bounding box center [1100, 71] width 108 height 17
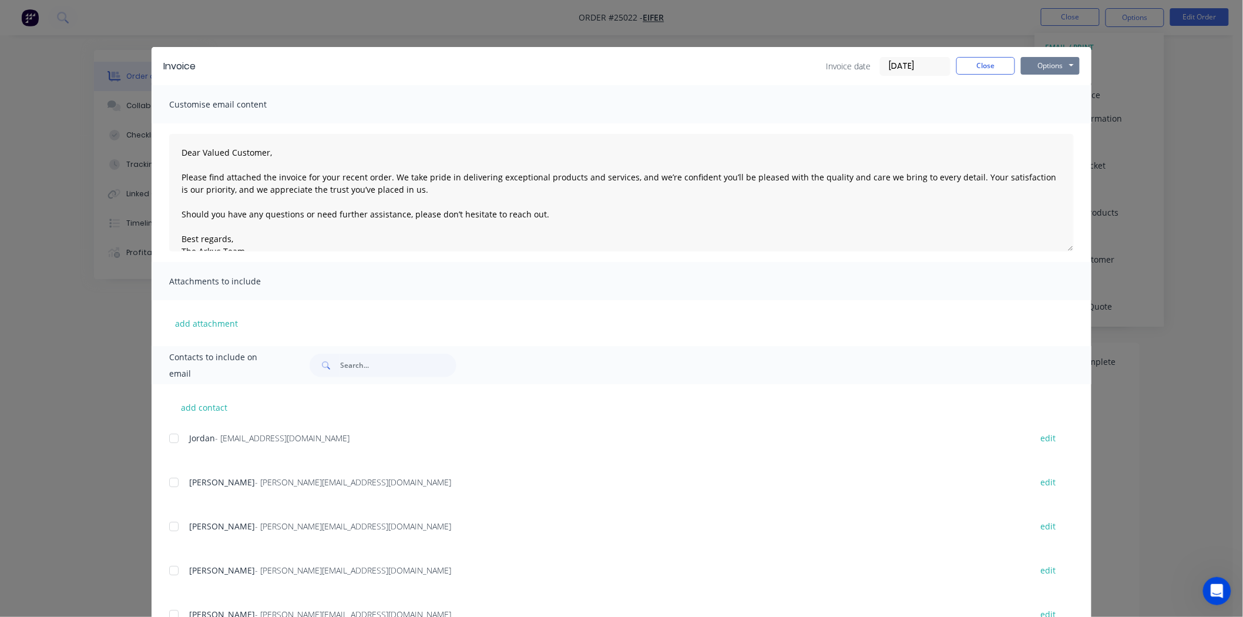
click at [1035, 65] on button "Options" at bounding box center [1050, 66] width 59 height 18
click at [1035, 105] on button "Print" at bounding box center [1058, 105] width 75 height 19
click at [994, 67] on button "Close" at bounding box center [986, 66] width 59 height 18
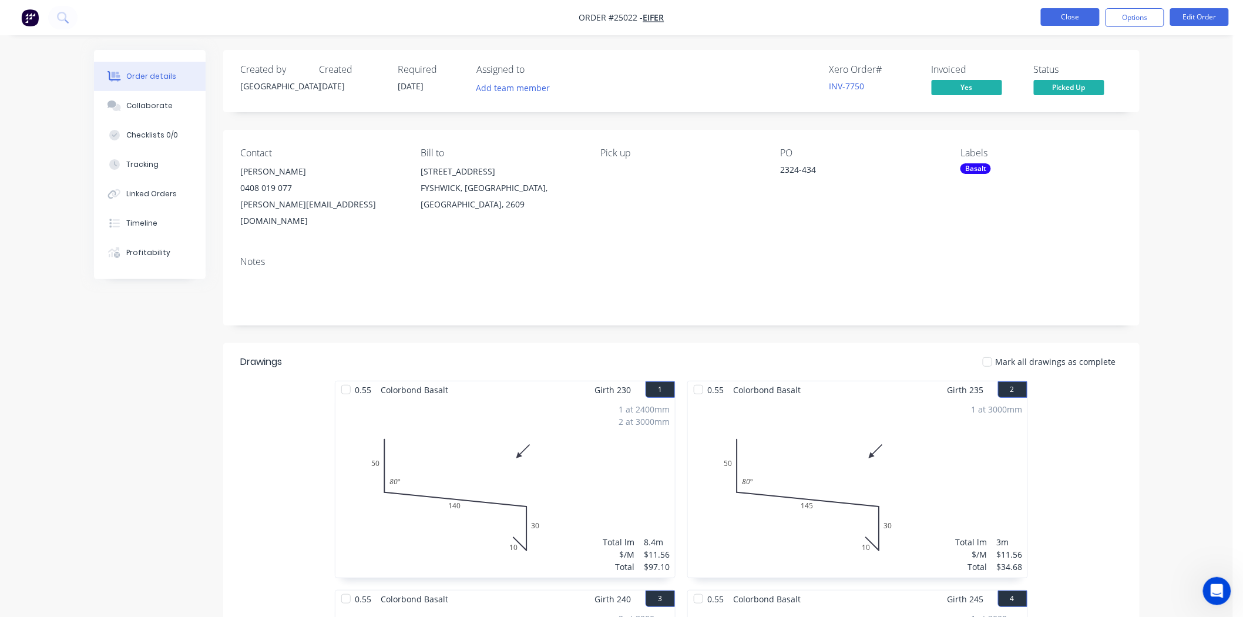
click at [1082, 19] on button "Close" at bounding box center [1070, 17] width 59 height 18
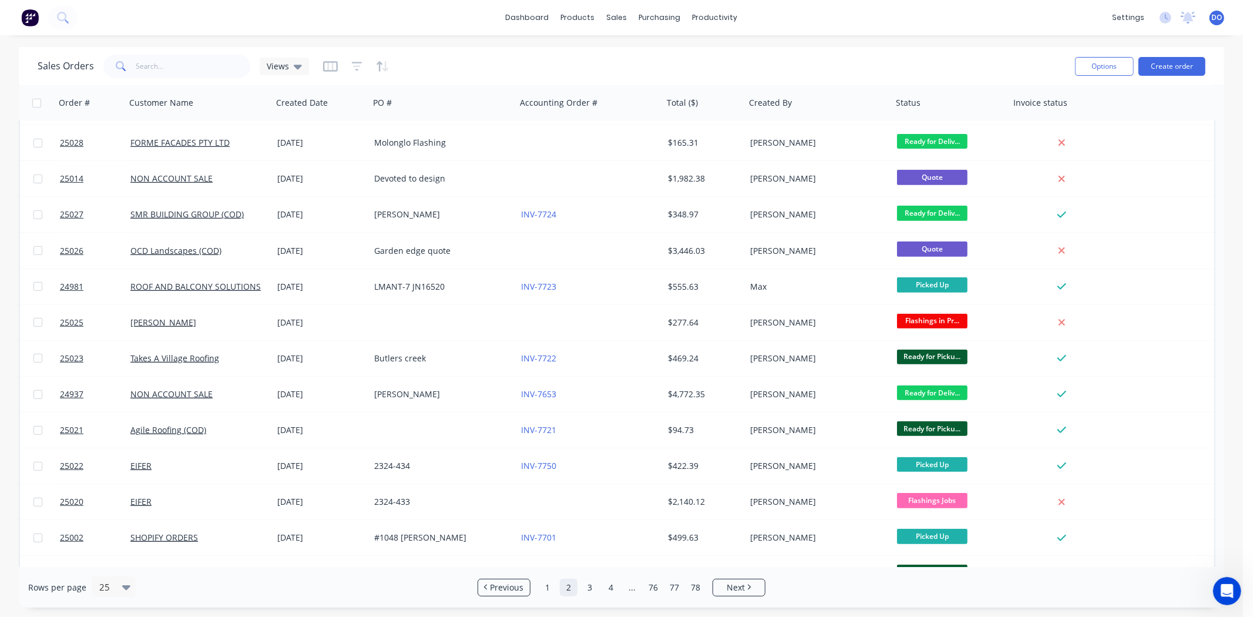
scroll to position [451, 0]
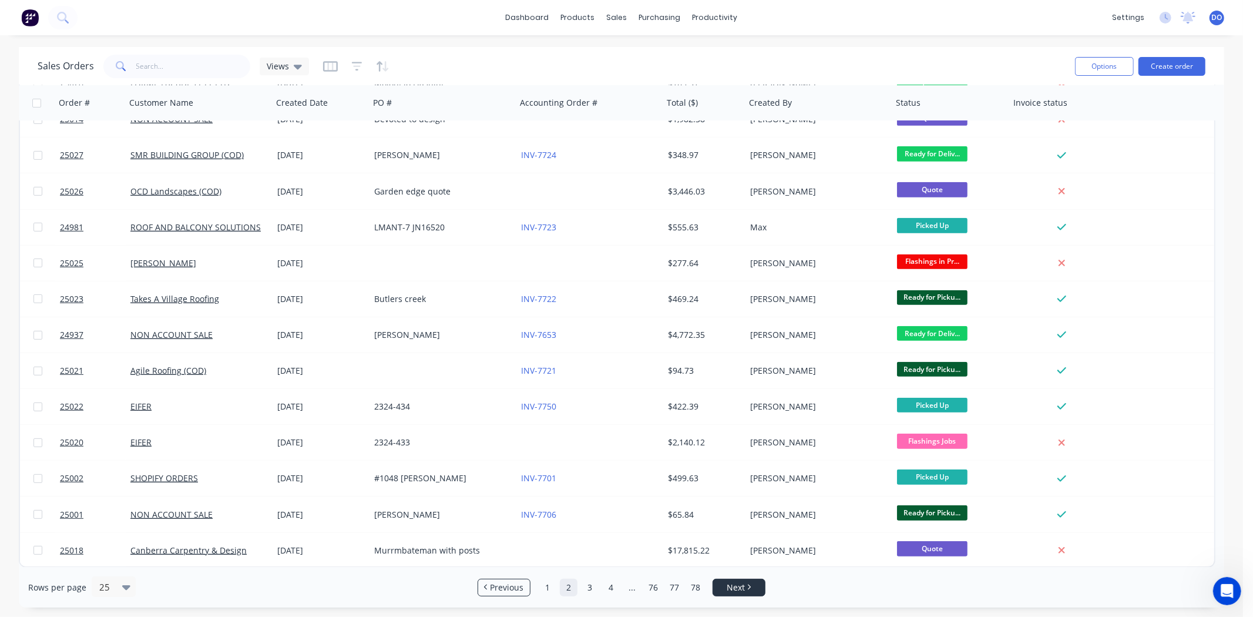
click at [731, 591] on span "Next" at bounding box center [736, 588] width 18 height 12
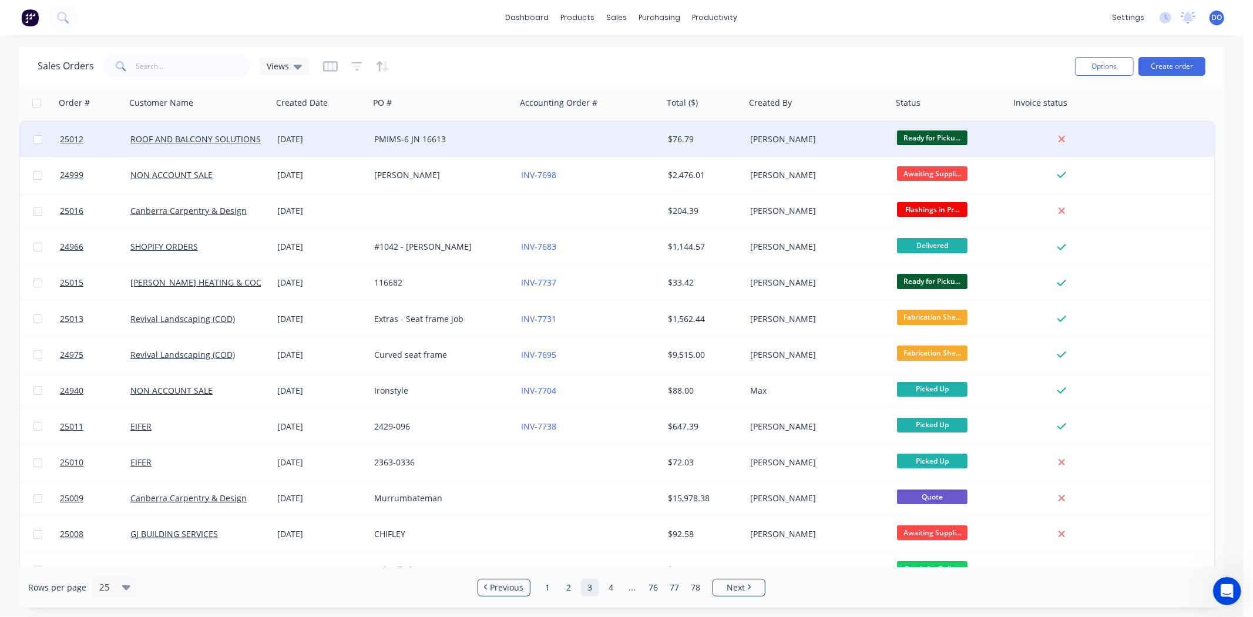
click at [652, 149] on div at bounding box center [590, 139] width 147 height 35
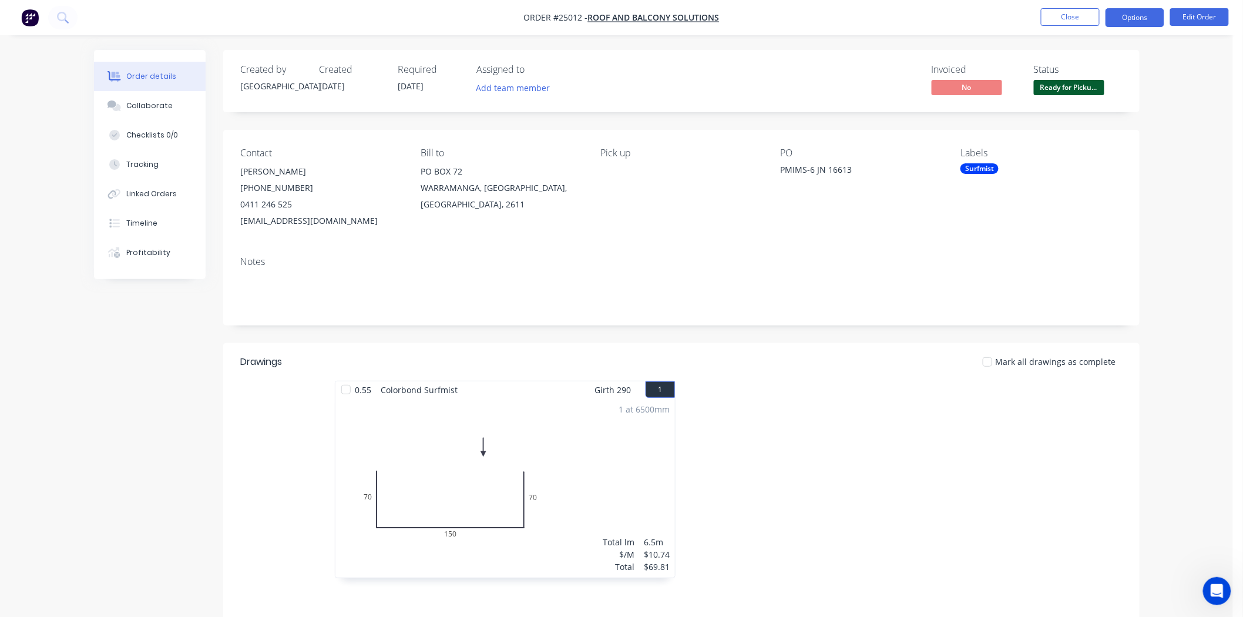
click at [1146, 20] on button "Options" at bounding box center [1135, 17] width 59 height 19
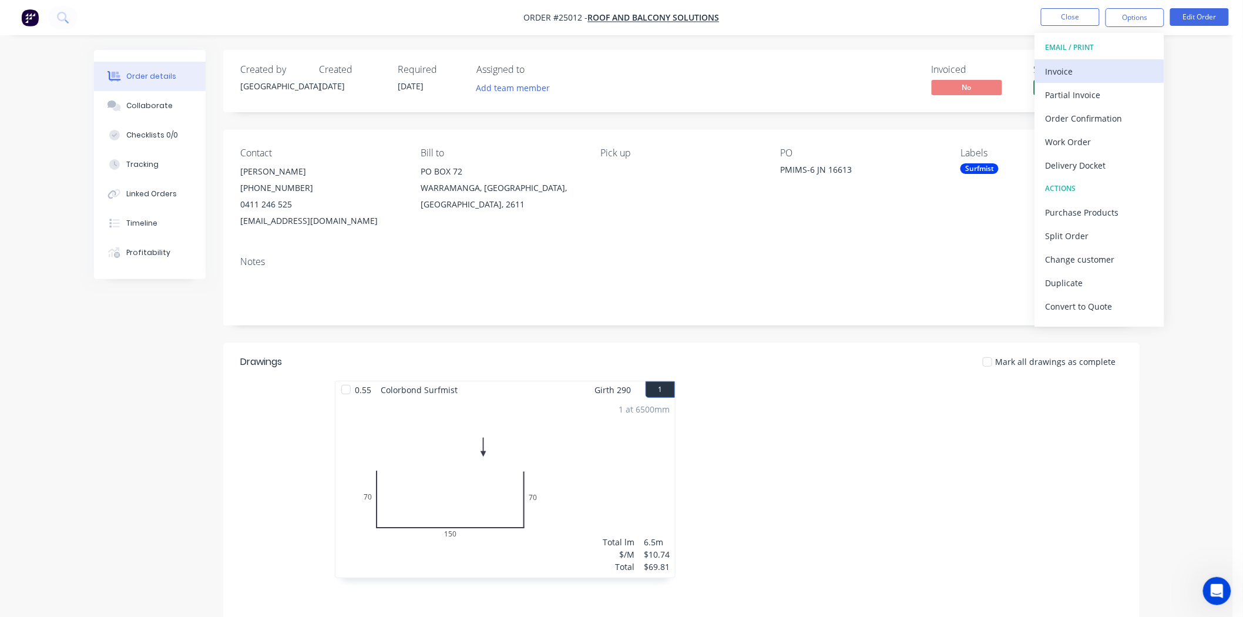
click at [1067, 73] on div "Invoice" at bounding box center [1100, 71] width 108 height 17
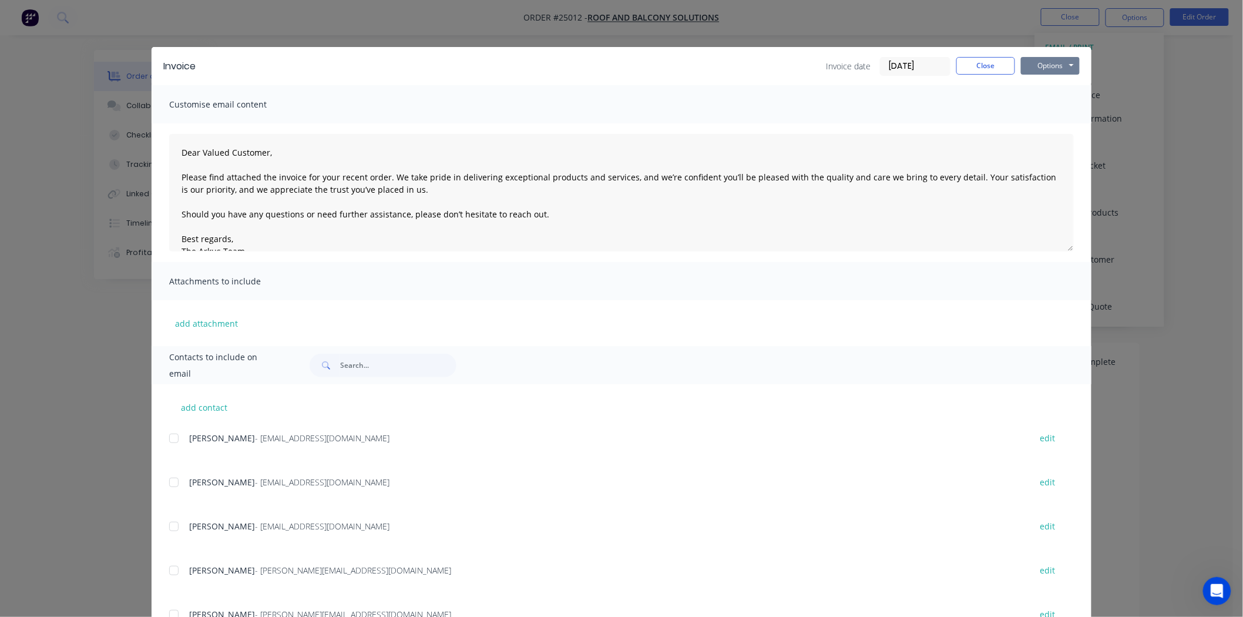
click at [1067, 62] on button "Options" at bounding box center [1050, 66] width 59 height 18
click at [1055, 102] on button "Print" at bounding box center [1058, 105] width 75 height 19
click at [983, 65] on button "Close" at bounding box center [986, 66] width 59 height 18
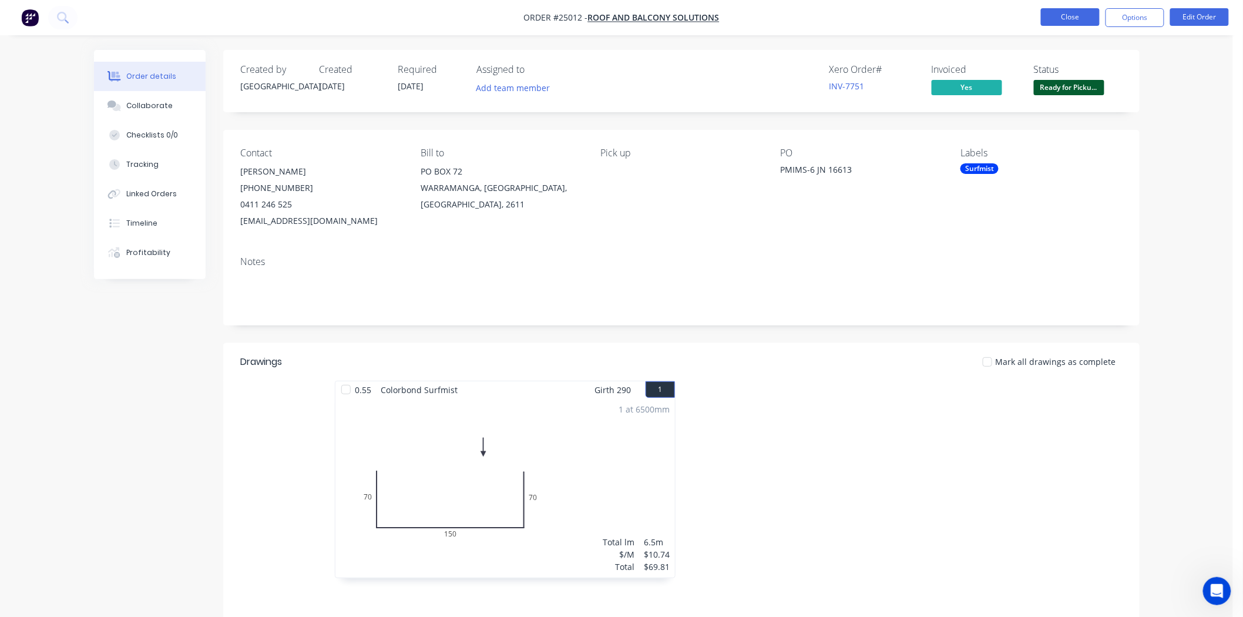
click at [1064, 12] on button "Close" at bounding box center [1070, 17] width 59 height 18
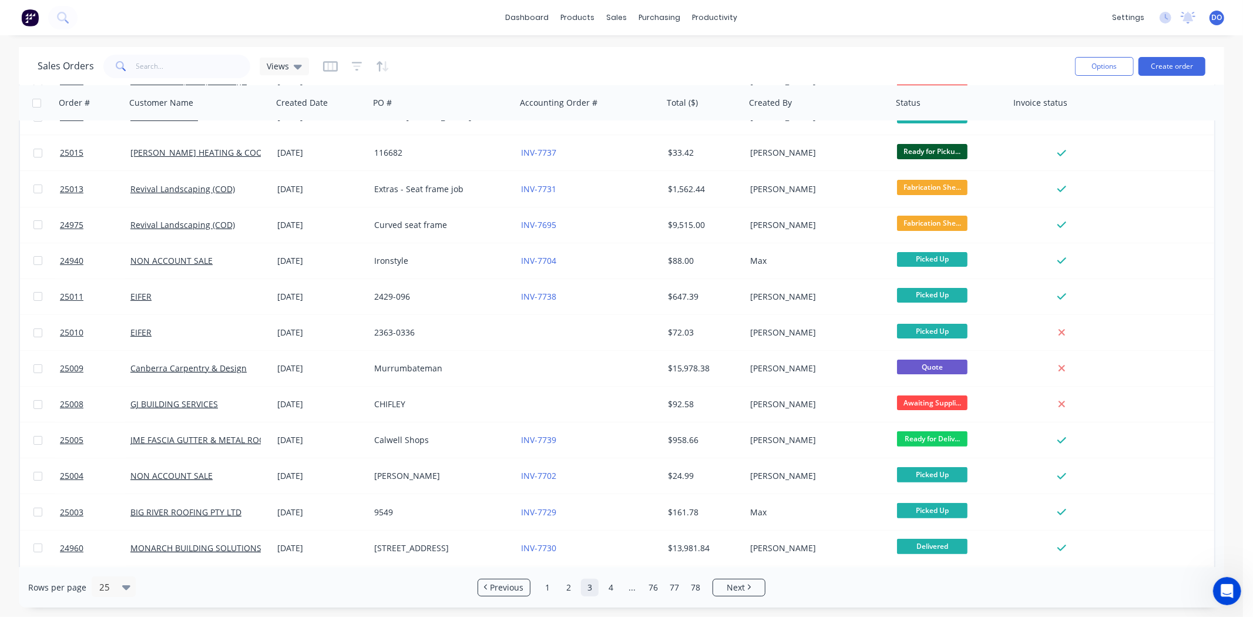
scroll to position [130, 0]
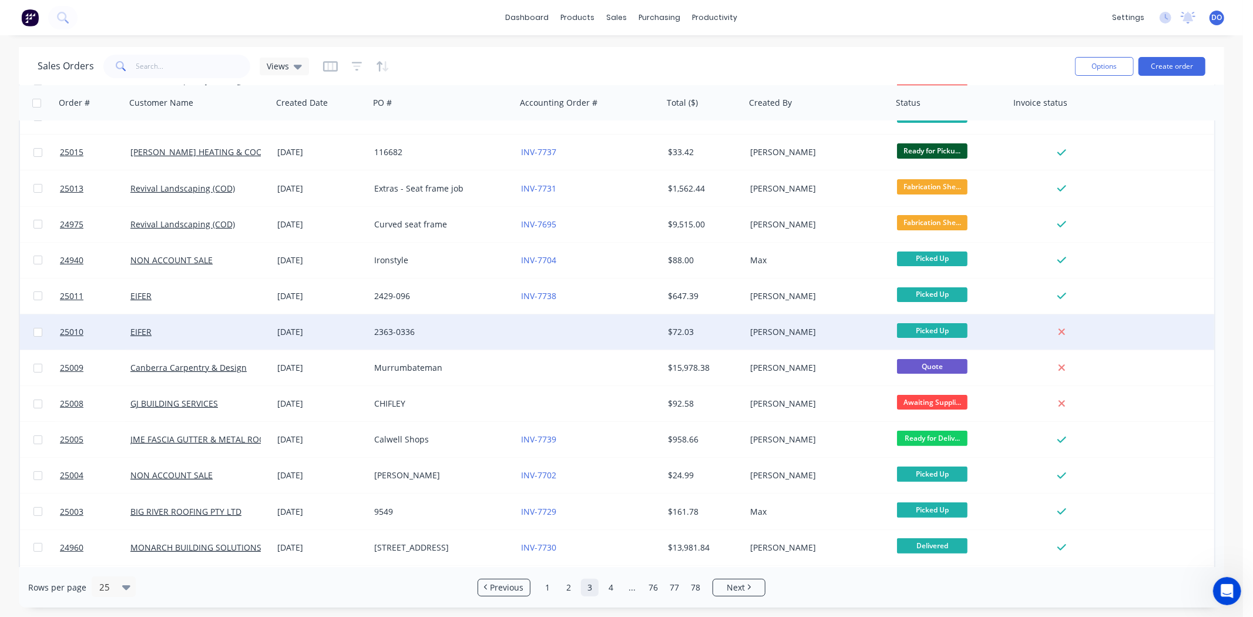
click at [572, 338] on div at bounding box center [590, 331] width 147 height 35
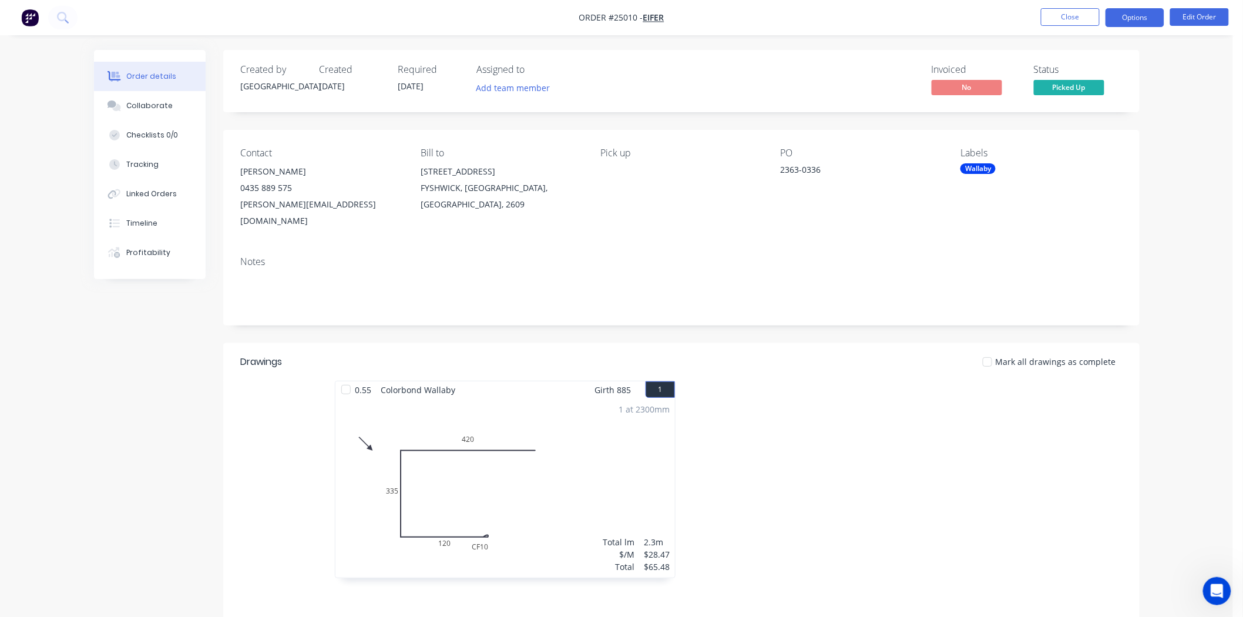
click at [1152, 19] on button "Options" at bounding box center [1135, 17] width 59 height 19
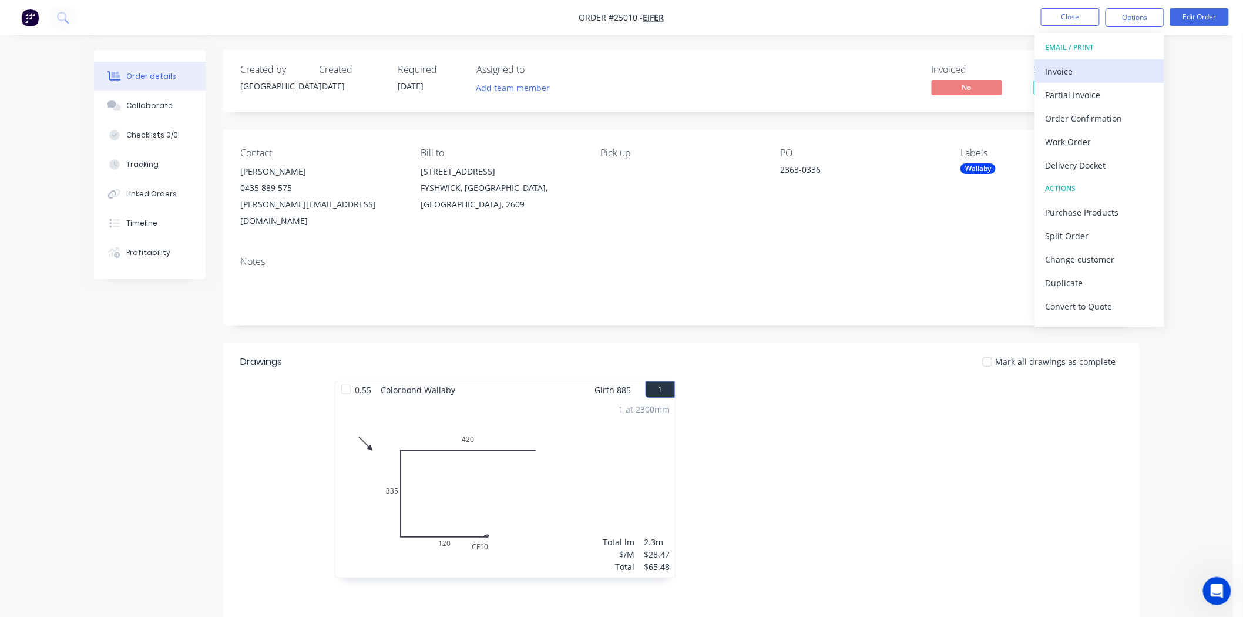
click at [1115, 71] on div "Invoice" at bounding box center [1100, 71] width 108 height 17
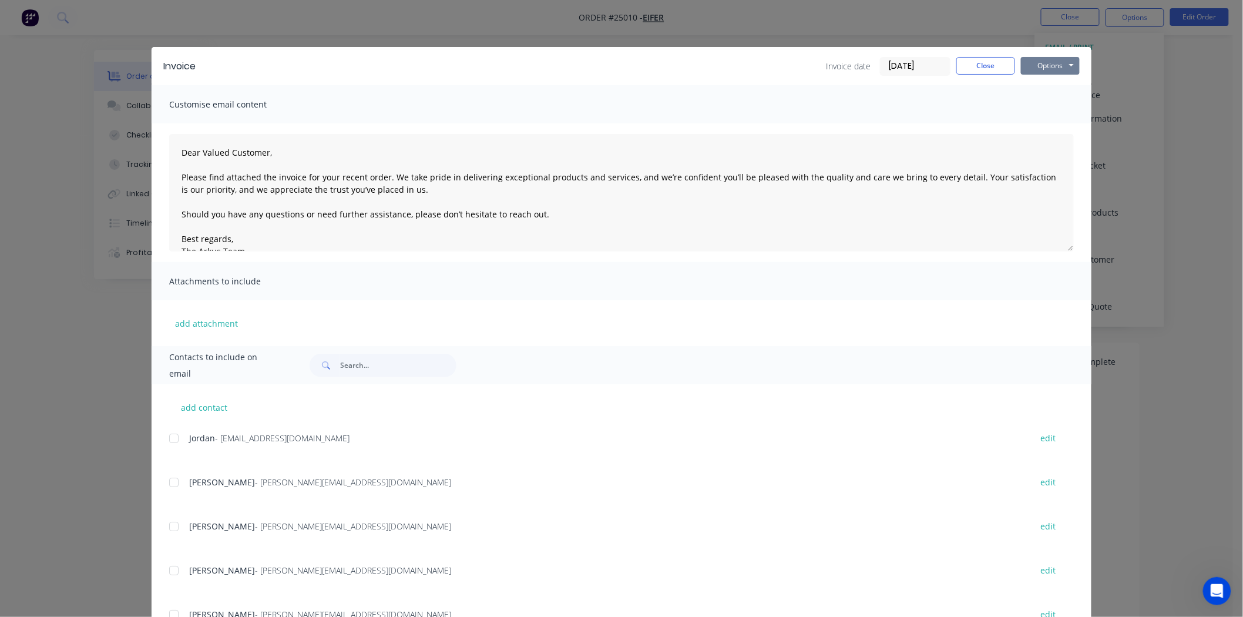
click at [1061, 68] on button "Options" at bounding box center [1050, 66] width 59 height 18
click at [1055, 108] on button "Print" at bounding box center [1058, 105] width 75 height 19
click at [975, 57] on button "Close" at bounding box center [986, 66] width 59 height 18
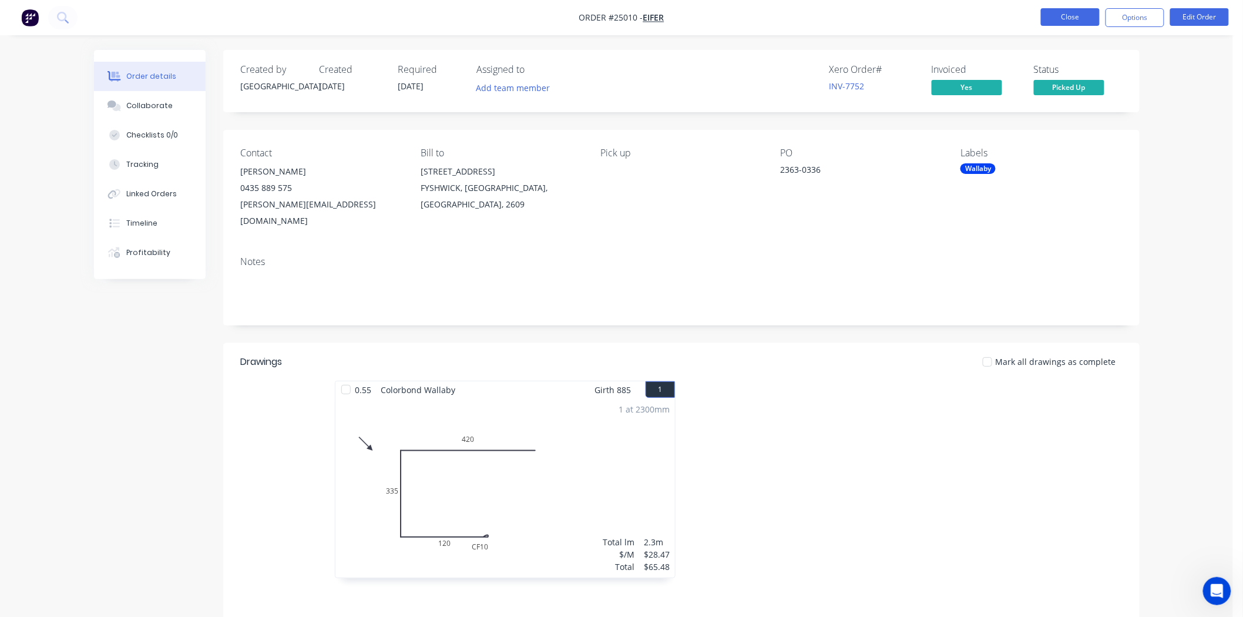
click at [1055, 20] on button "Close" at bounding box center [1070, 17] width 59 height 18
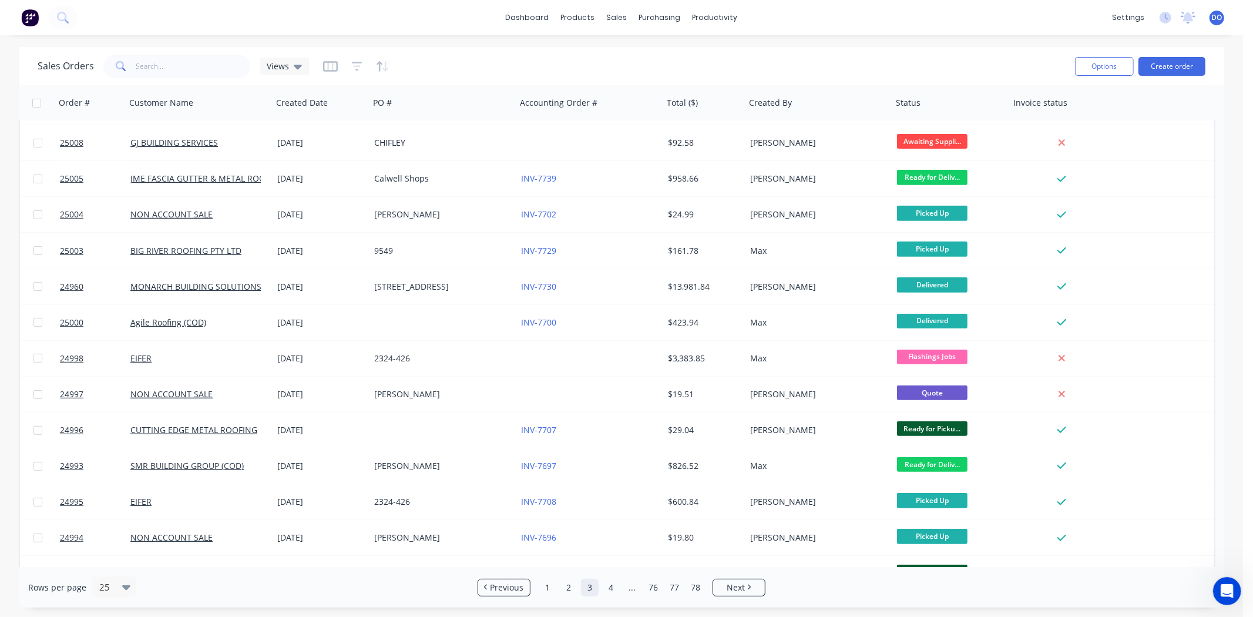
scroll to position [451, 0]
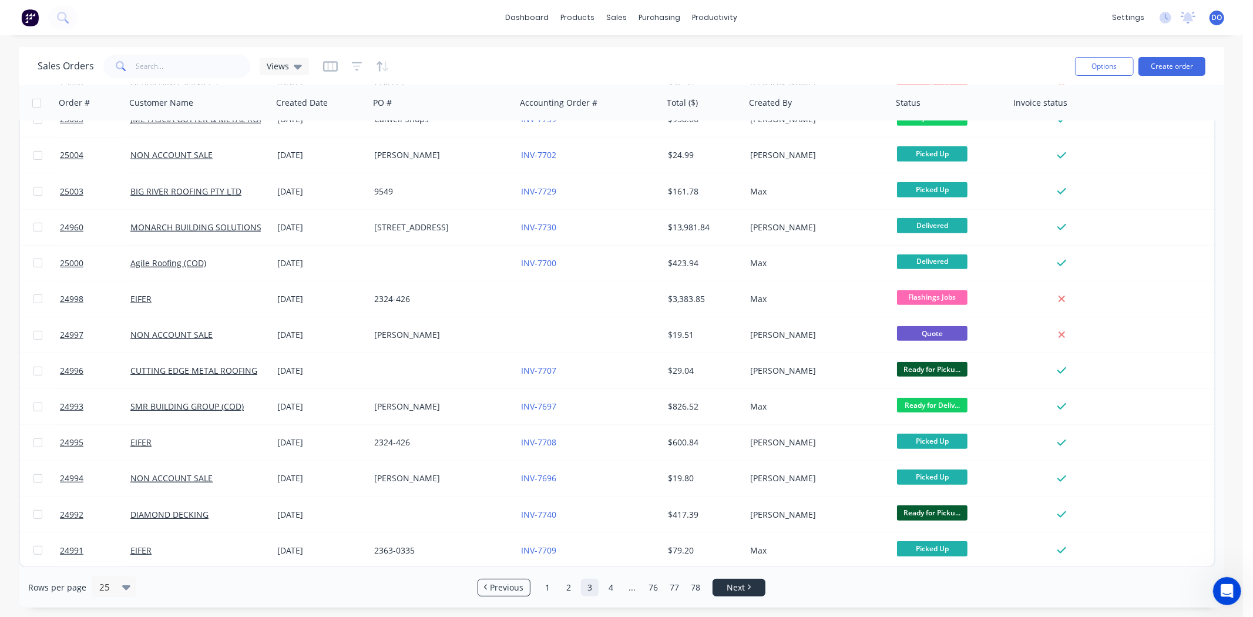
click at [726, 589] on link "Next" at bounding box center [739, 588] width 52 height 12
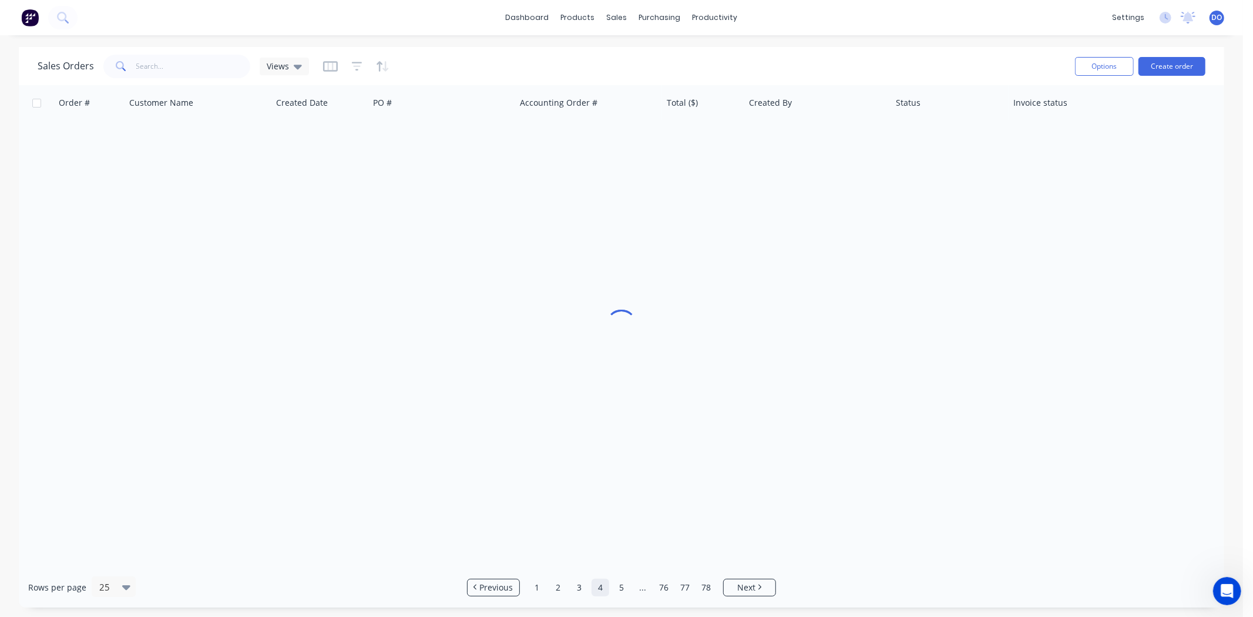
scroll to position [0, 0]
click at [139, 66] on input "text" at bounding box center [193, 67] width 115 height 24
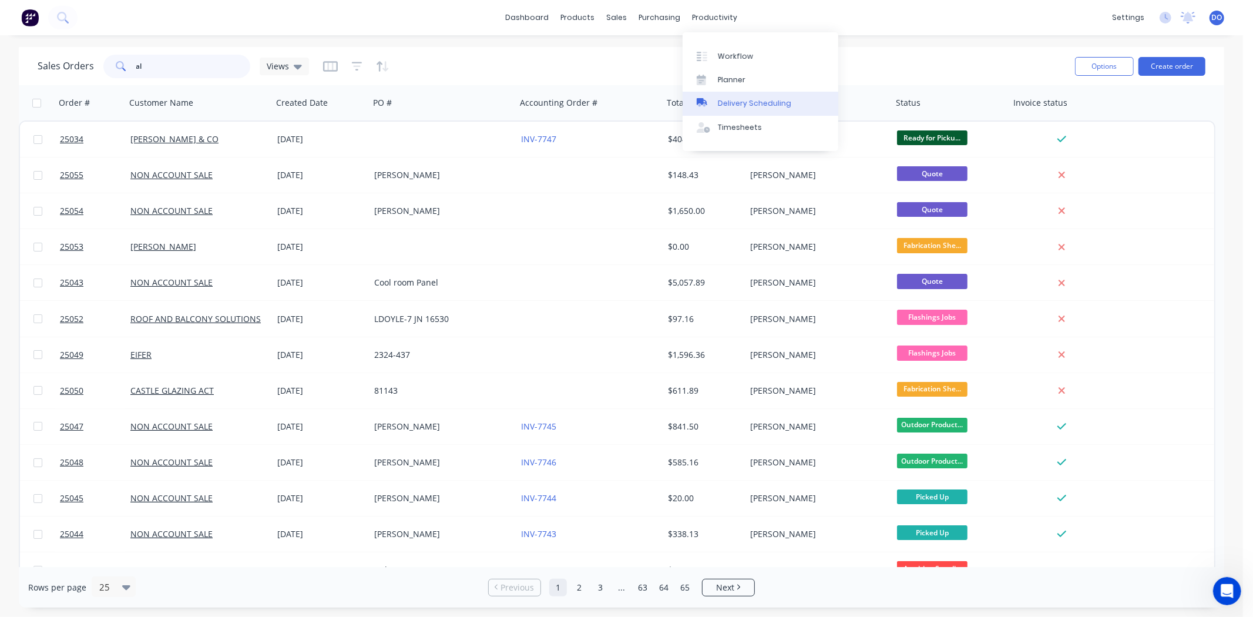
type input "al"
click at [709, 106] on div at bounding box center [706, 103] width 18 height 11
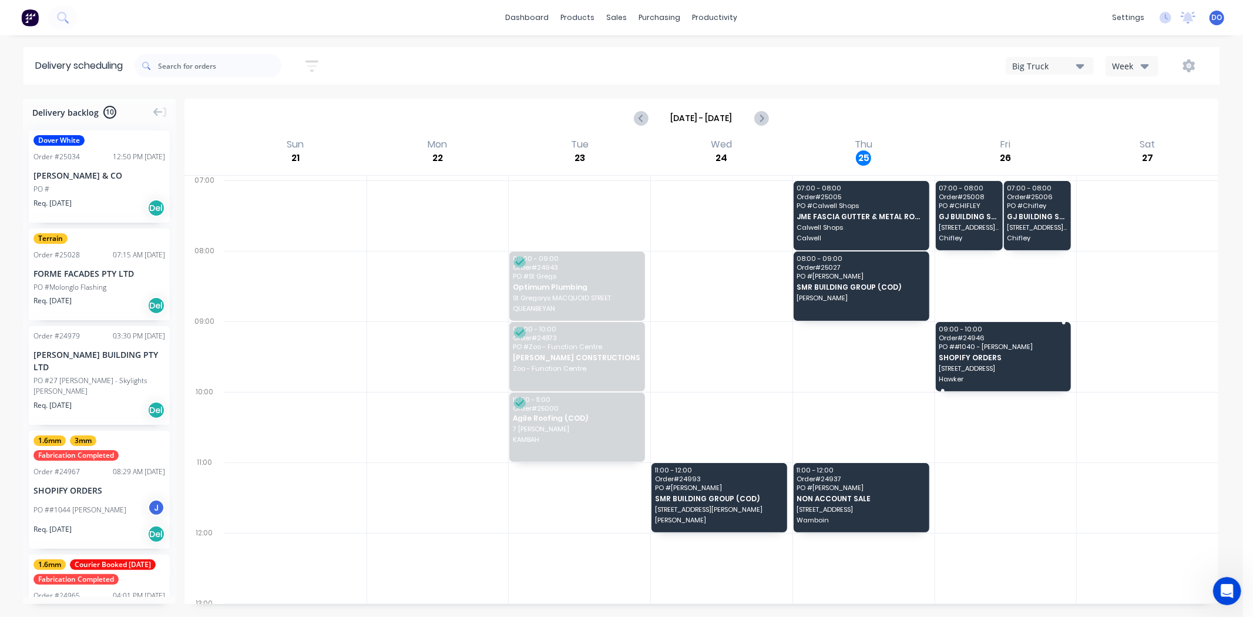
click at [1007, 351] on div "09:00 - 10:00 Order # 24946 PO # #1040 - Donald Bromhead SHOPIFY ORDERS 4 Ambal…" at bounding box center [1004, 356] width 136 height 69
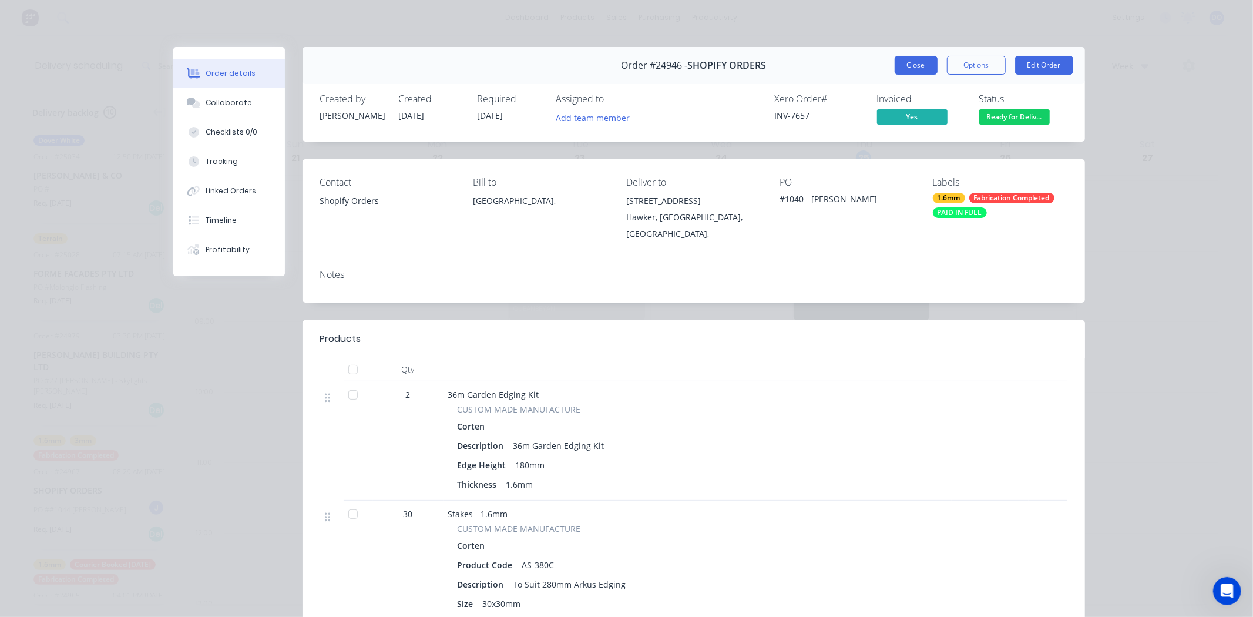
click at [913, 59] on button "Close" at bounding box center [916, 65] width 43 height 19
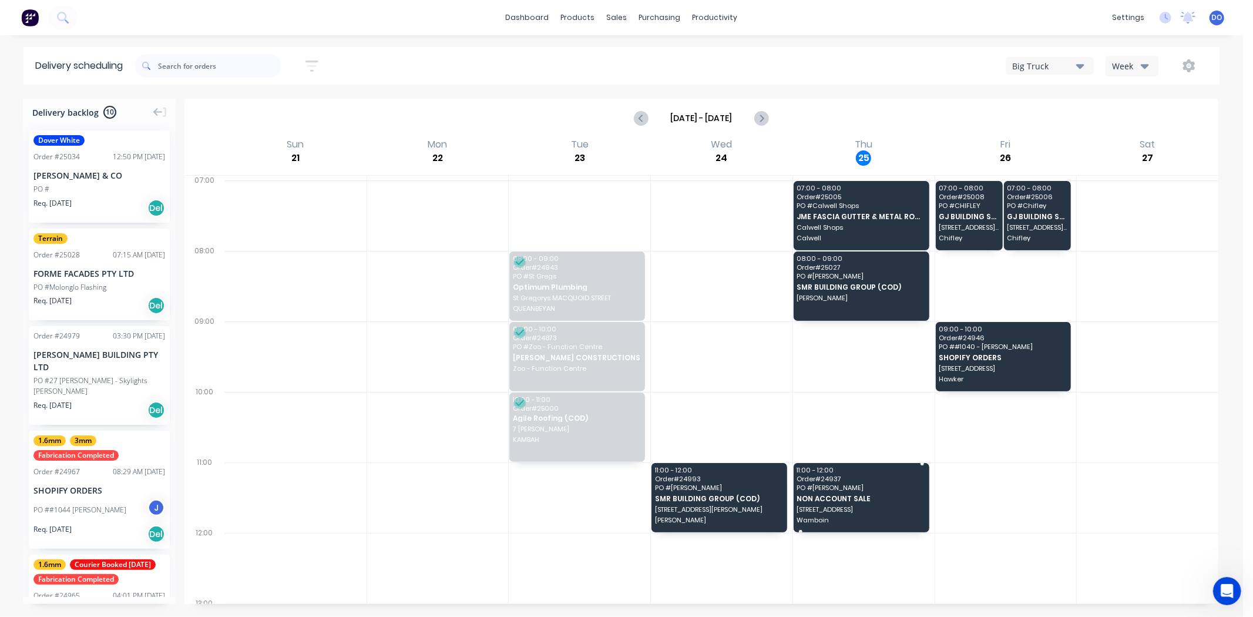
click at [837, 501] on span "NON ACCOUNT SALE" at bounding box center [861, 499] width 128 height 8
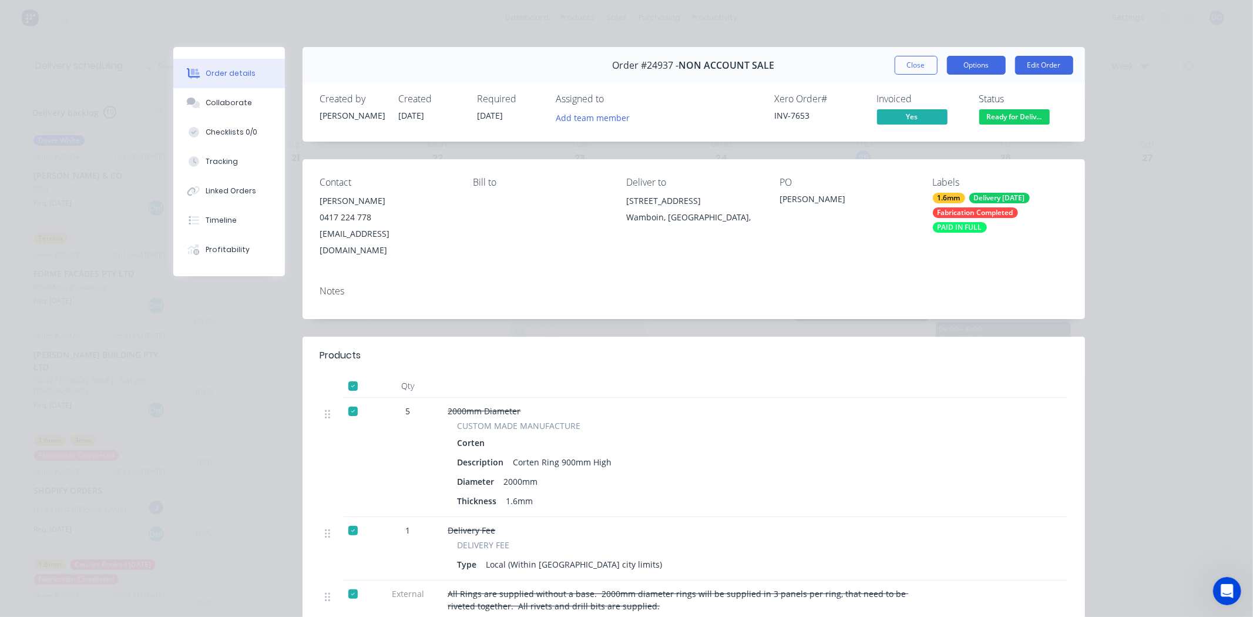
click at [950, 67] on button "Options" at bounding box center [976, 65] width 59 height 19
click at [944, 124] on div "Work Order" at bounding box center [944, 118] width 102 height 17
click at [896, 125] on div "Back" at bounding box center [944, 118] width 102 height 17
click at [901, 151] on button "Delivery Docket" at bounding box center [944, 142] width 123 height 24
click at [925, 148] on div "Standard" at bounding box center [944, 142] width 102 height 17
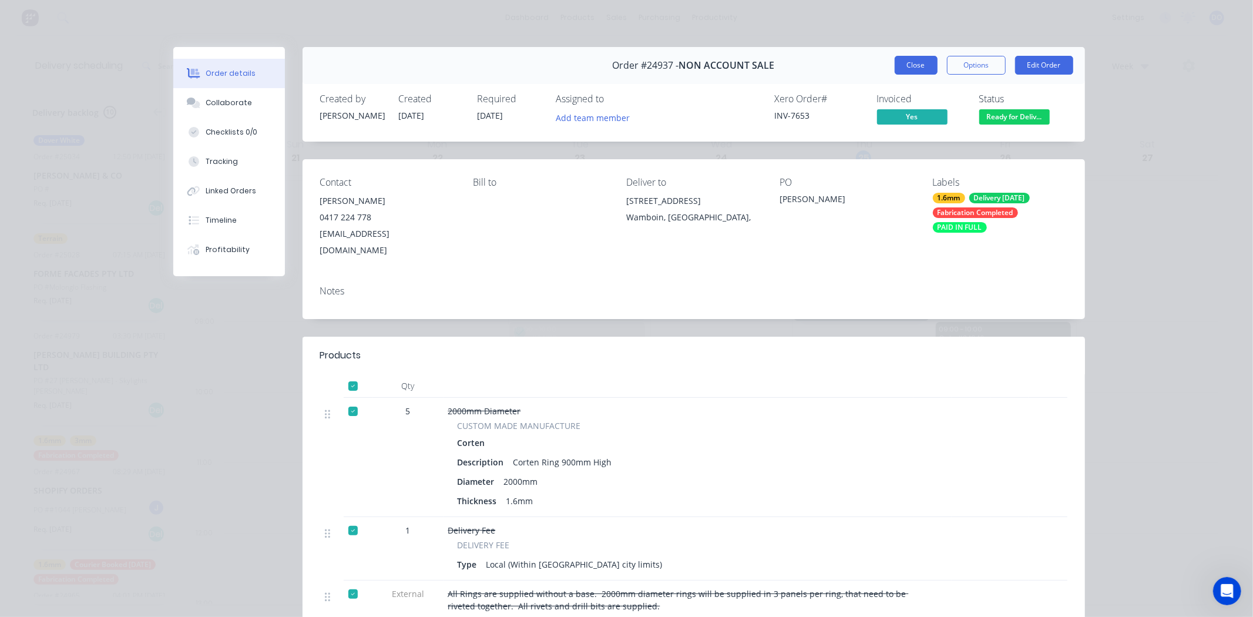
click at [903, 65] on button "Close" at bounding box center [916, 65] width 43 height 19
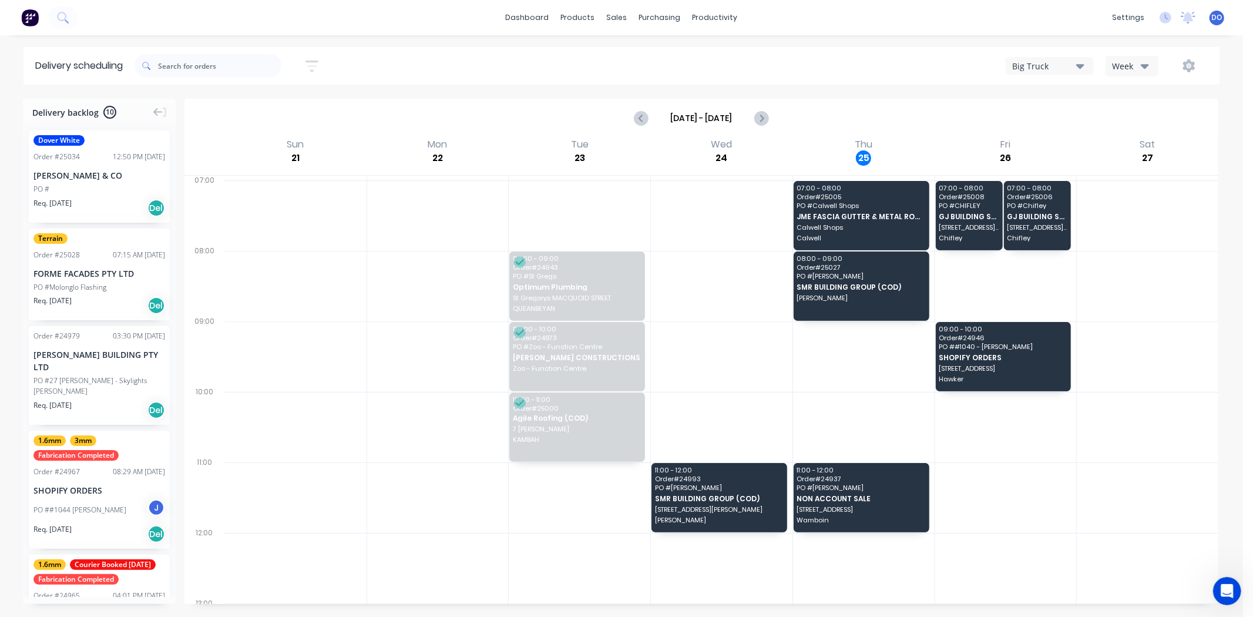
click at [910, 141] on div "Thu 25 Thursday, September 25, 2025" at bounding box center [864, 156] width 142 height 38
click at [619, 53] on icon at bounding box center [621, 56] width 11 height 11
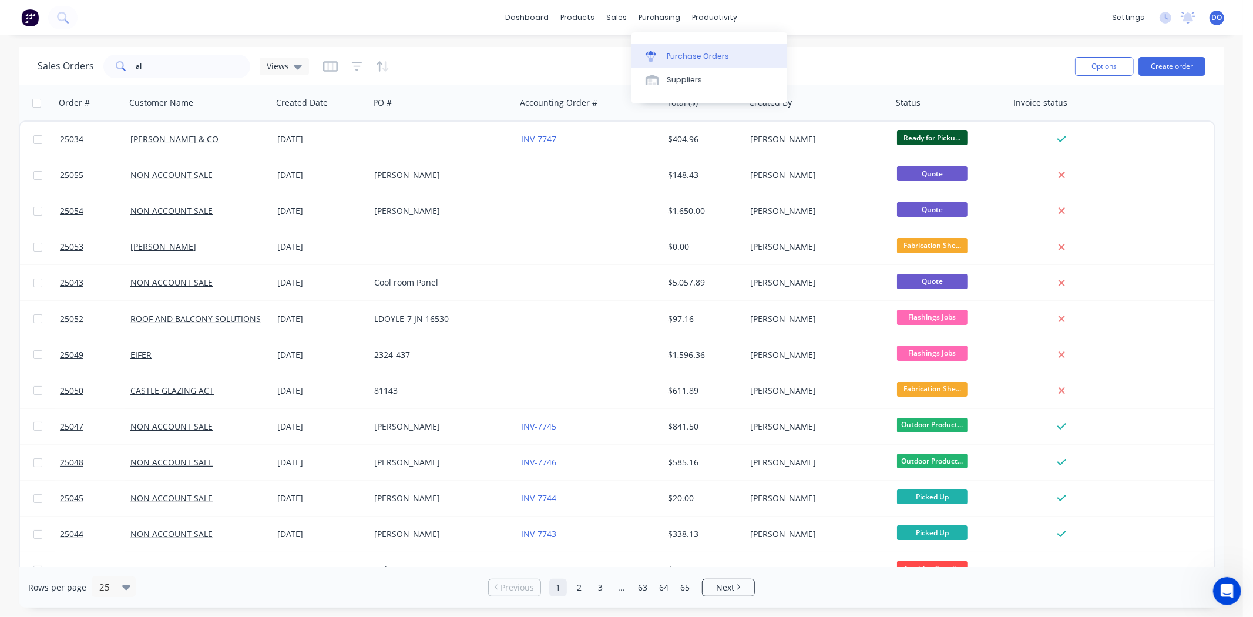
click at [672, 48] on link "Purchase Orders" at bounding box center [710, 56] width 156 height 24
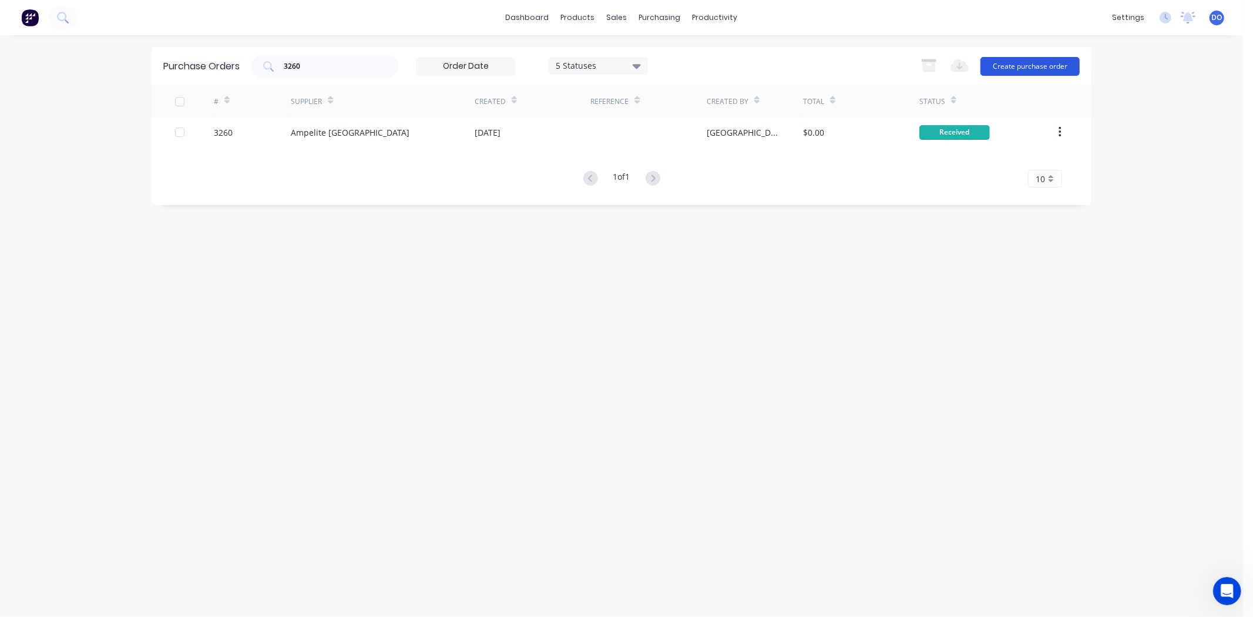
click at [1015, 65] on button "Create purchase order" at bounding box center [1030, 66] width 99 height 19
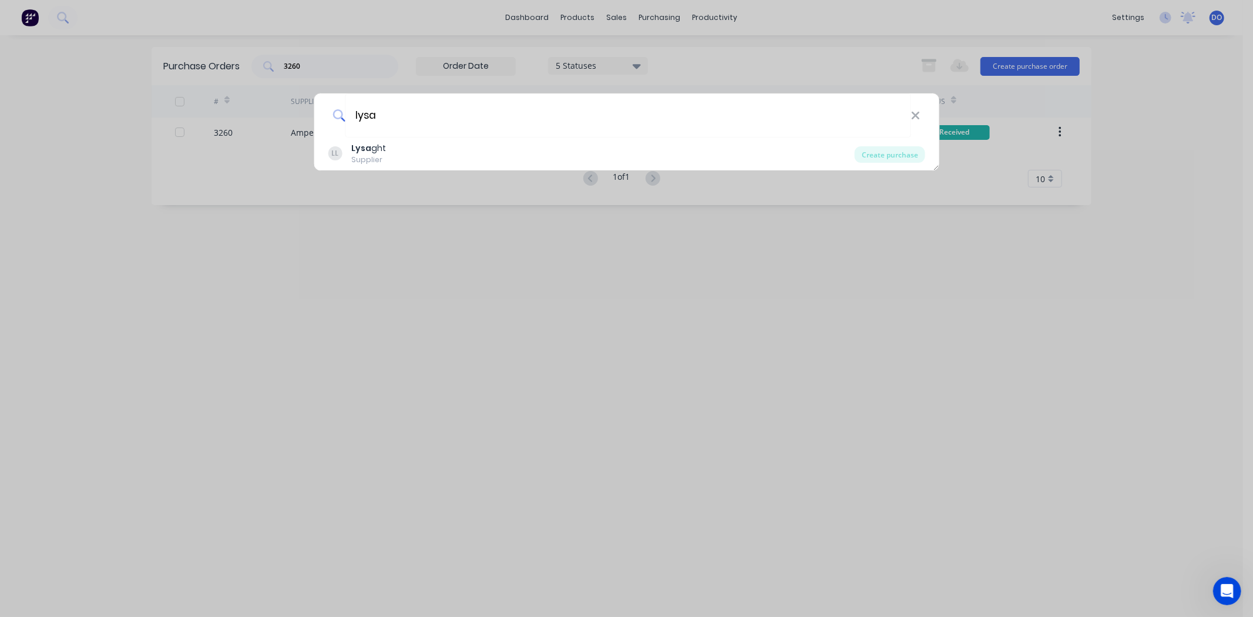
type input "lysa"
click at [636, 150] on div "LL Lysa ght Supplier" at bounding box center [591, 153] width 527 height 23
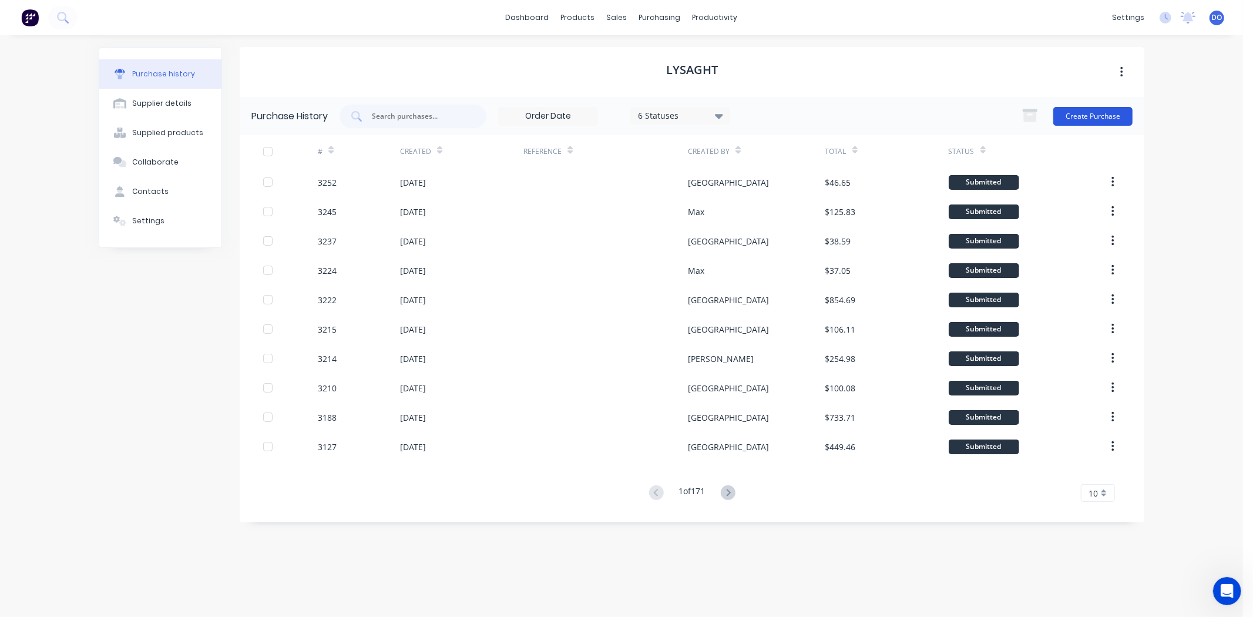
click at [1101, 119] on button "Create Purchase" at bounding box center [1093, 116] width 79 height 19
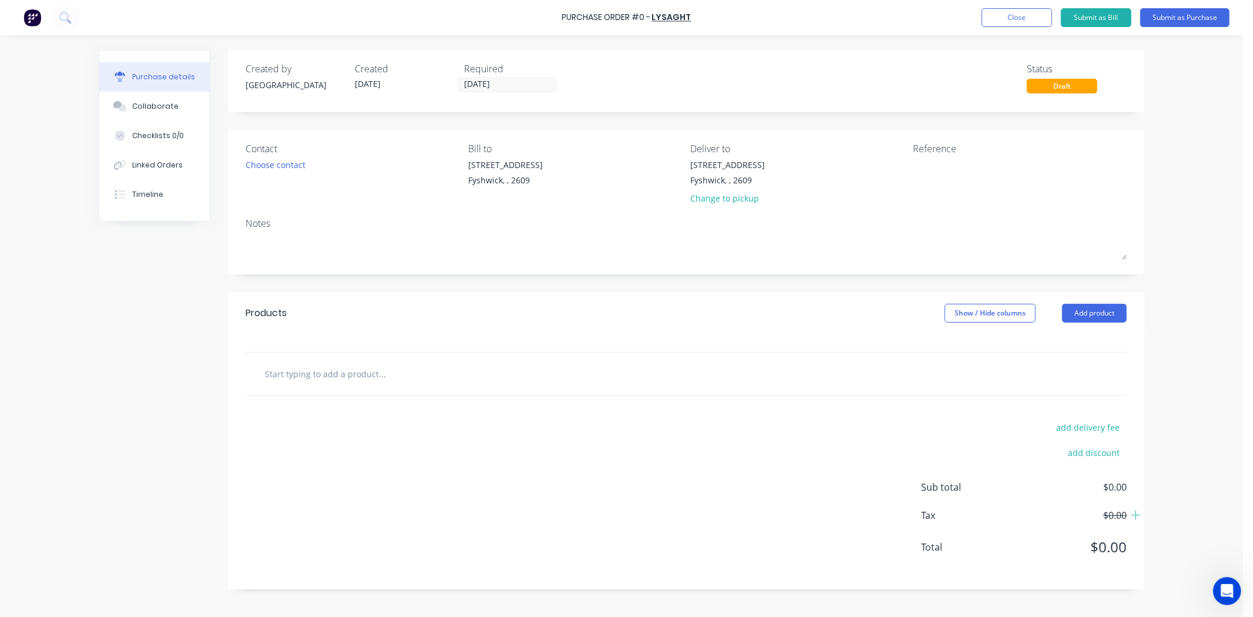
click at [283, 155] on div "Contact" at bounding box center [353, 149] width 214 height 14
click at [284, 159] on div "Choose contact" at bounding box center [276, 165] width 60 height 12
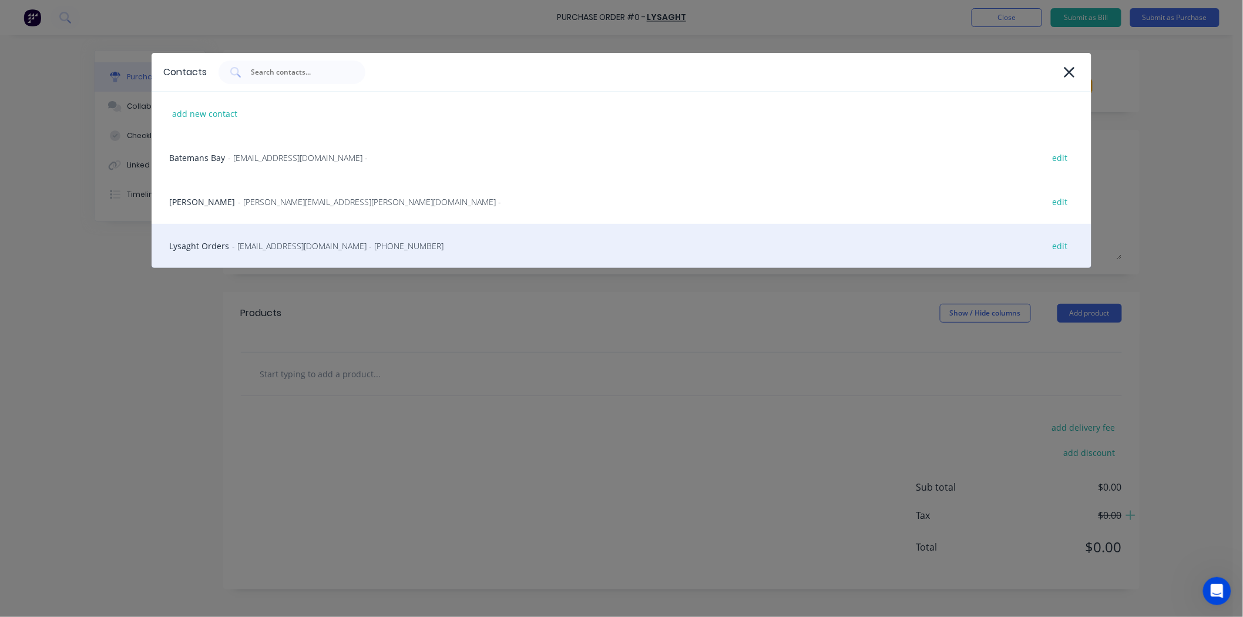
click at [285, 253] on div "Lysaght Orders - cansales@lysaght.com - (02) 6299 1861 edit" at bounding box center [622, 246] width 940 height 44
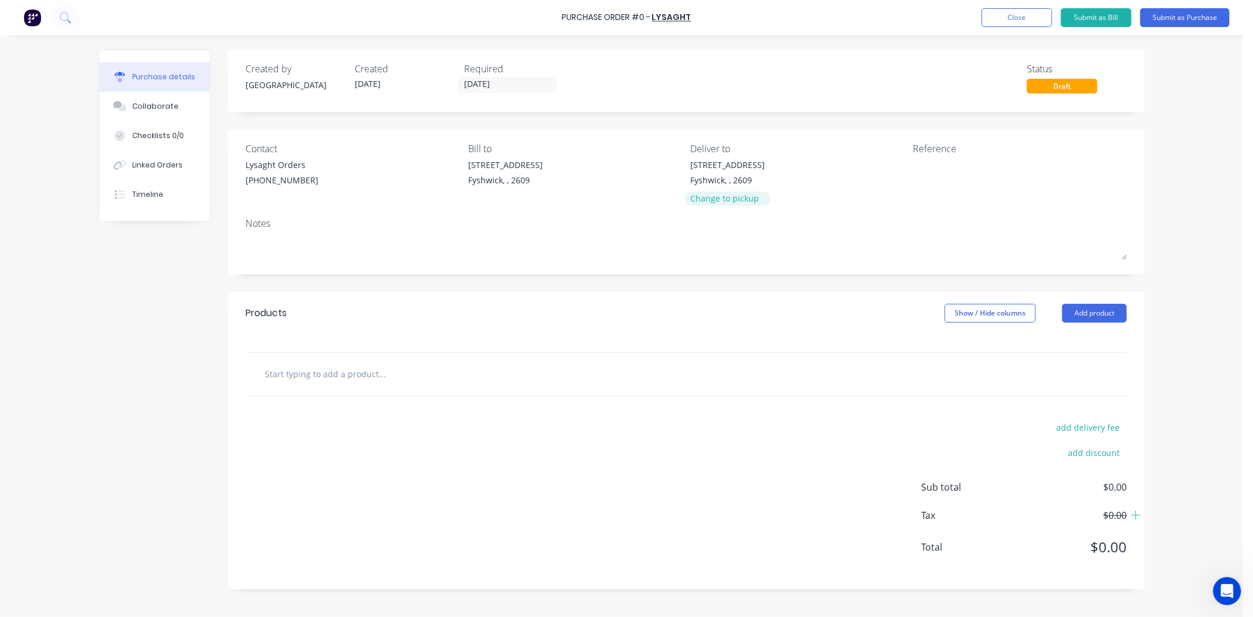
click at [748, 202] on div "Change to pickup" at bounding box center [728, 198] width 75 height 12
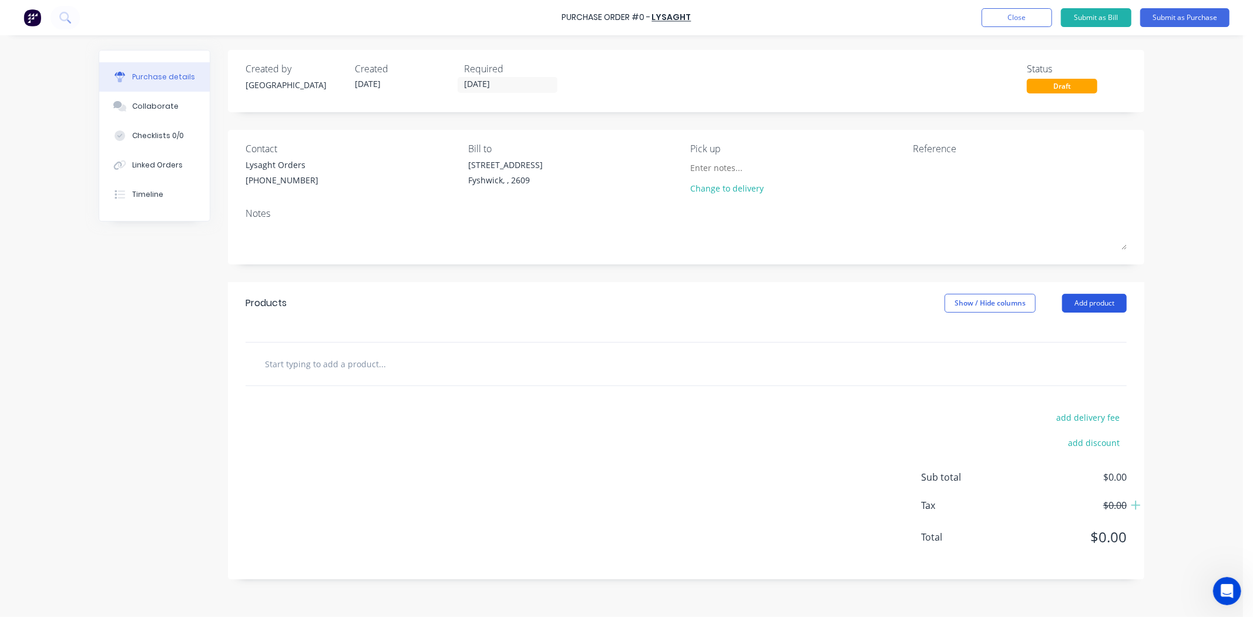
click at [1102, 310] on button "Add product" at bounding box center [1094, 303] width 65 height 19
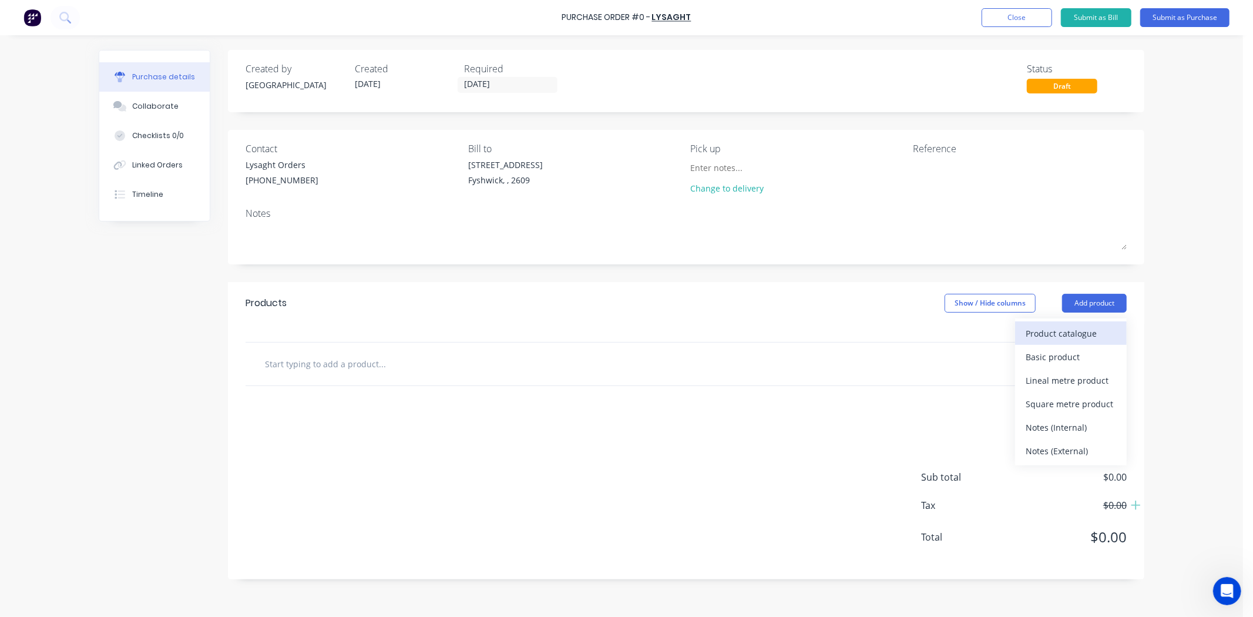
click at [1096, 332] on div "Product catalogue" at bounding box center [1071, 333] width 90 height 17
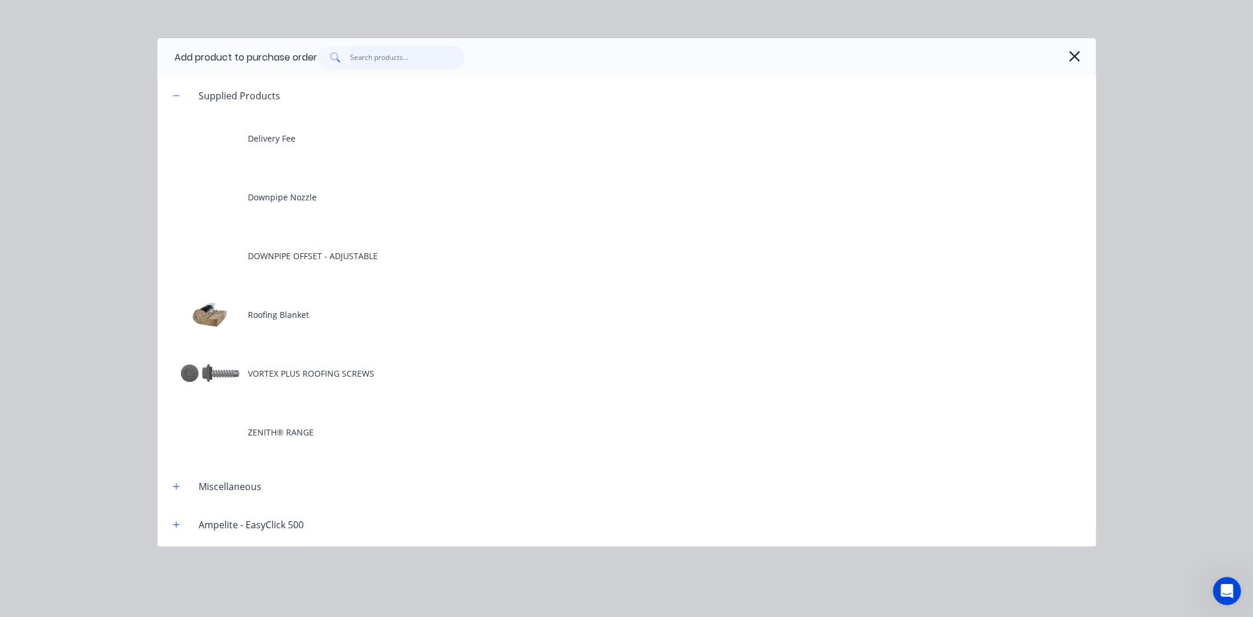
click at [433, 52] on input "text" at bounding box center [407, 58] width 115 height 24
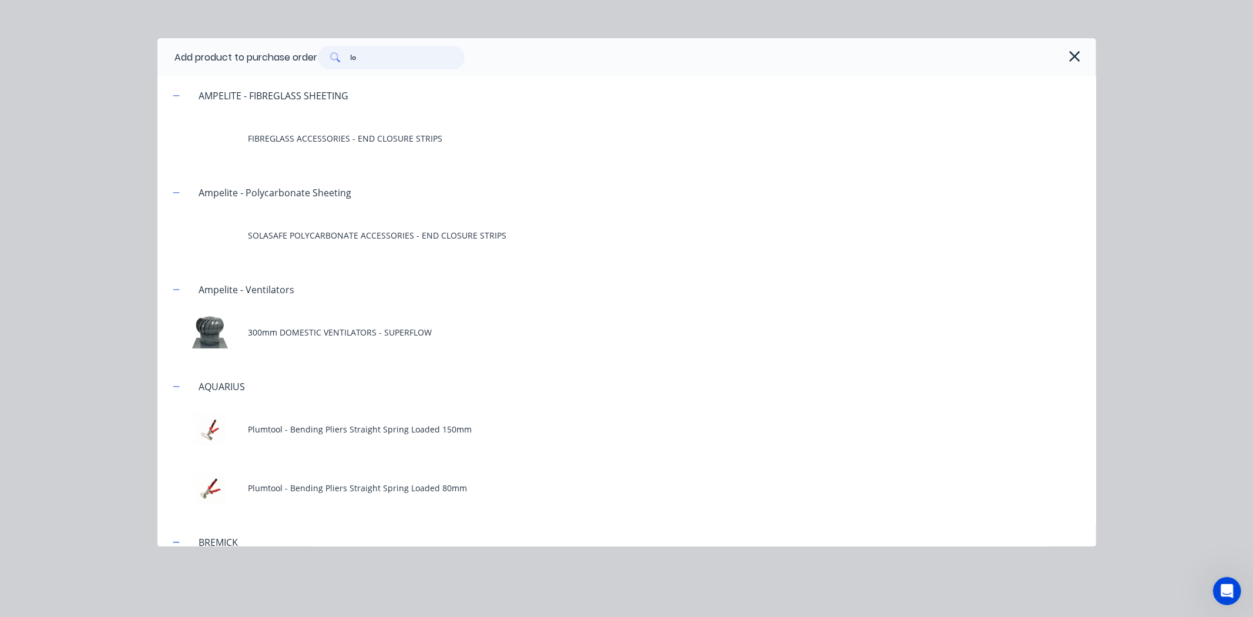
type input "l"
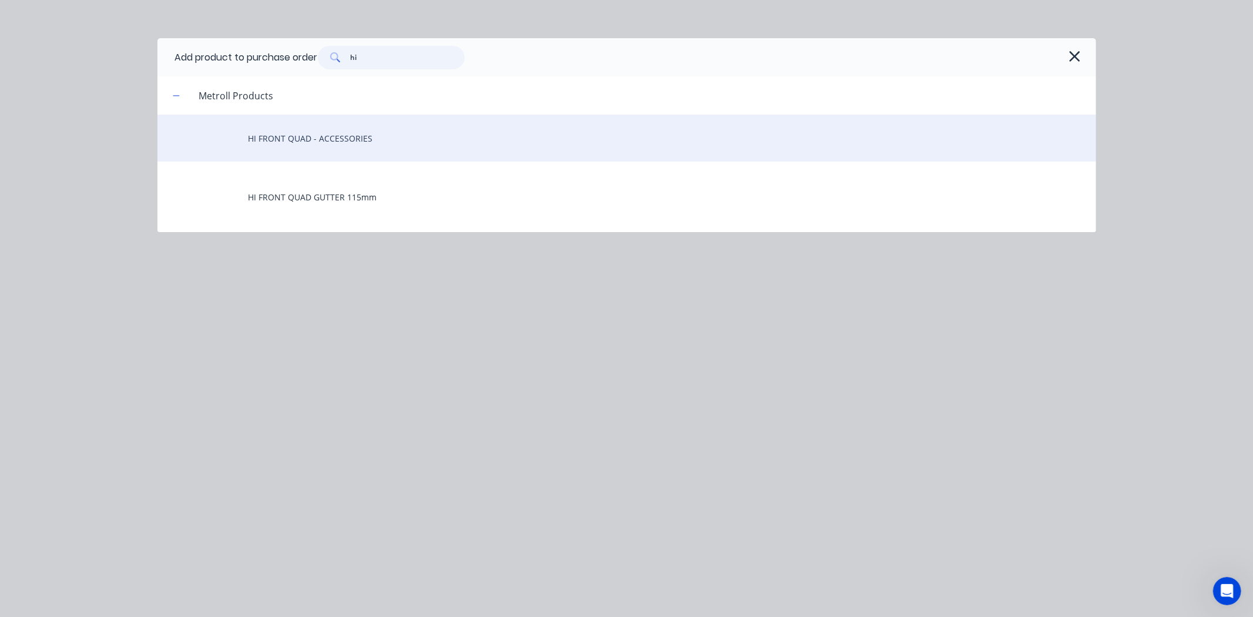
type input "hi"
click at [353, 147] on div "HI FRONT QUAD - ACCESSORIES" at bounding box center [626, 138] width 939 height 47
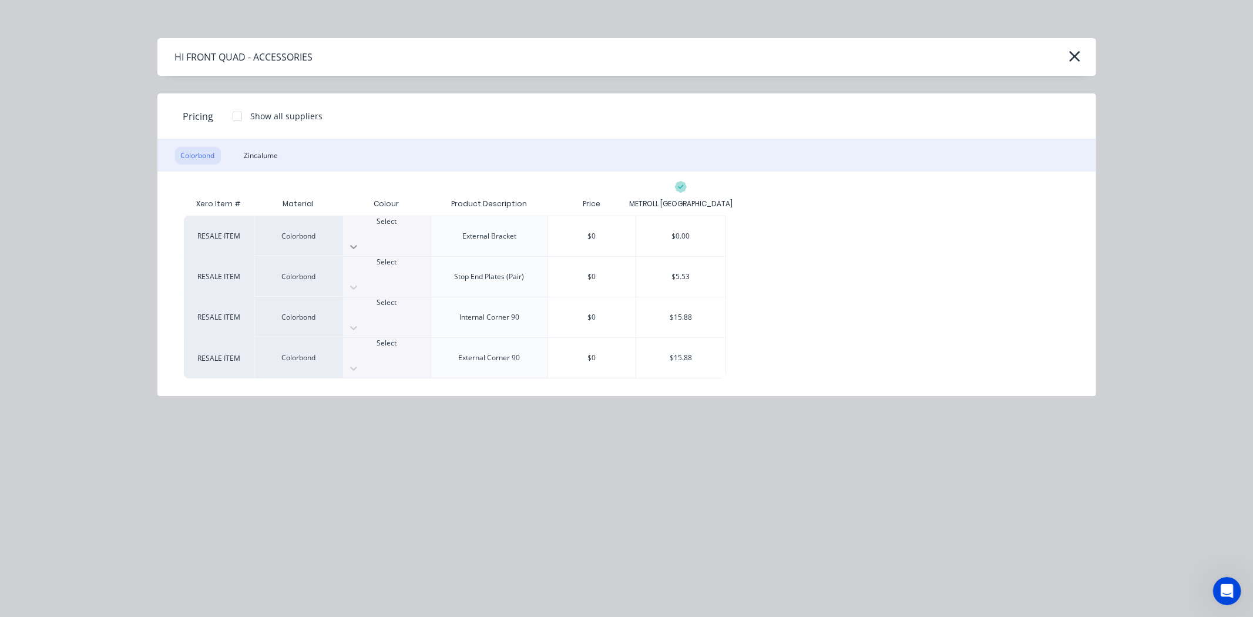
click at [410, 237] on div at bounding box center [387, 246] width 88 height 19
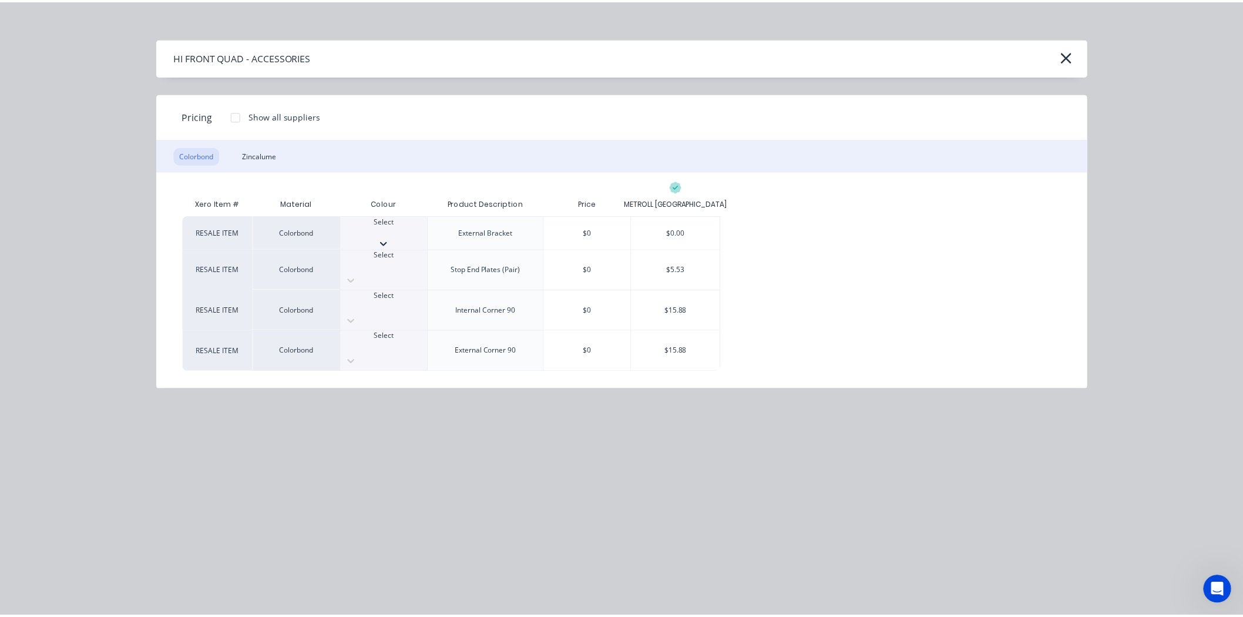
scroll to position [326, 0]
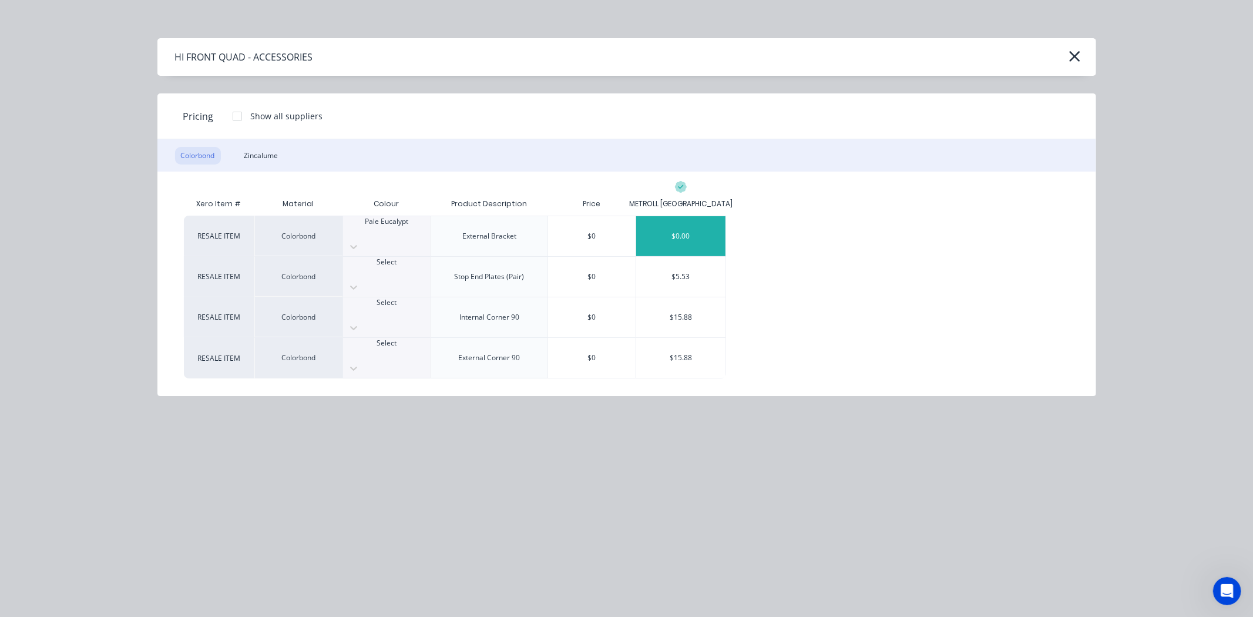
click at [707, 222] on div "$0.00" at bounding box center [680, 236] width 89 height 40
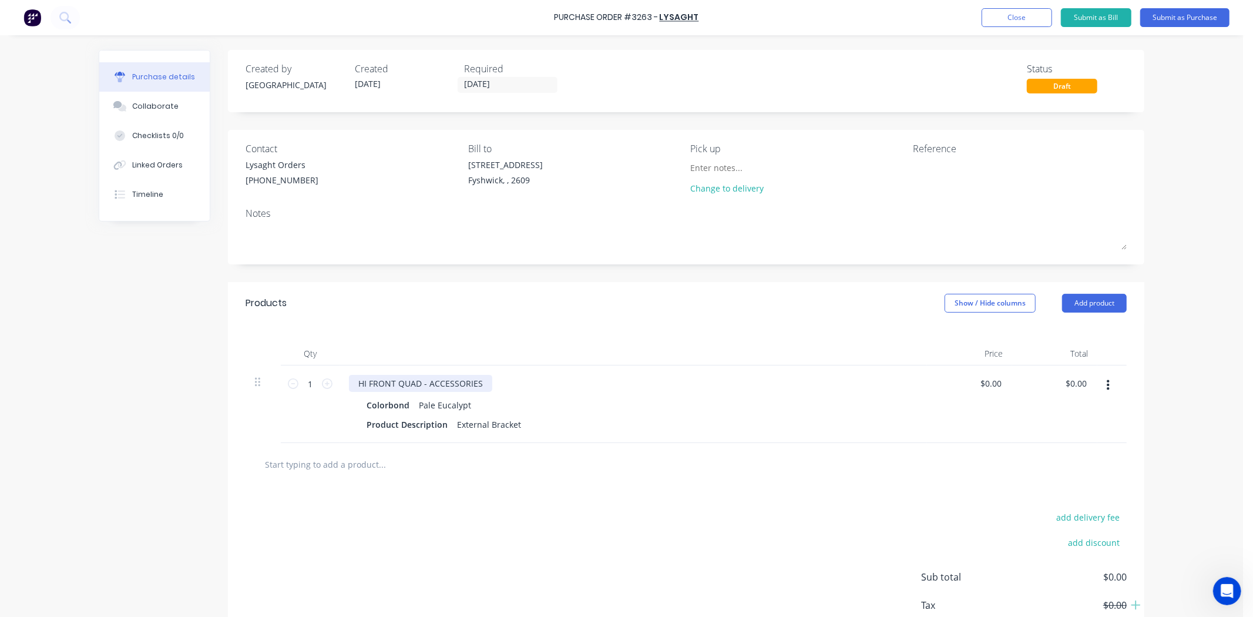
click at [363, 388] on div "HI FRONT QUAD - ACCESSORIES" at bounding box center [420, 383] width 143 height 17
click at [716, 283] on div "Products Show / Hide columns Add product" at bounding box center [686, 303] width 917 height 42
click at [1167, 21] on button "Submit as Purchase" at bounding box center [1185, 17] width 89 height 19
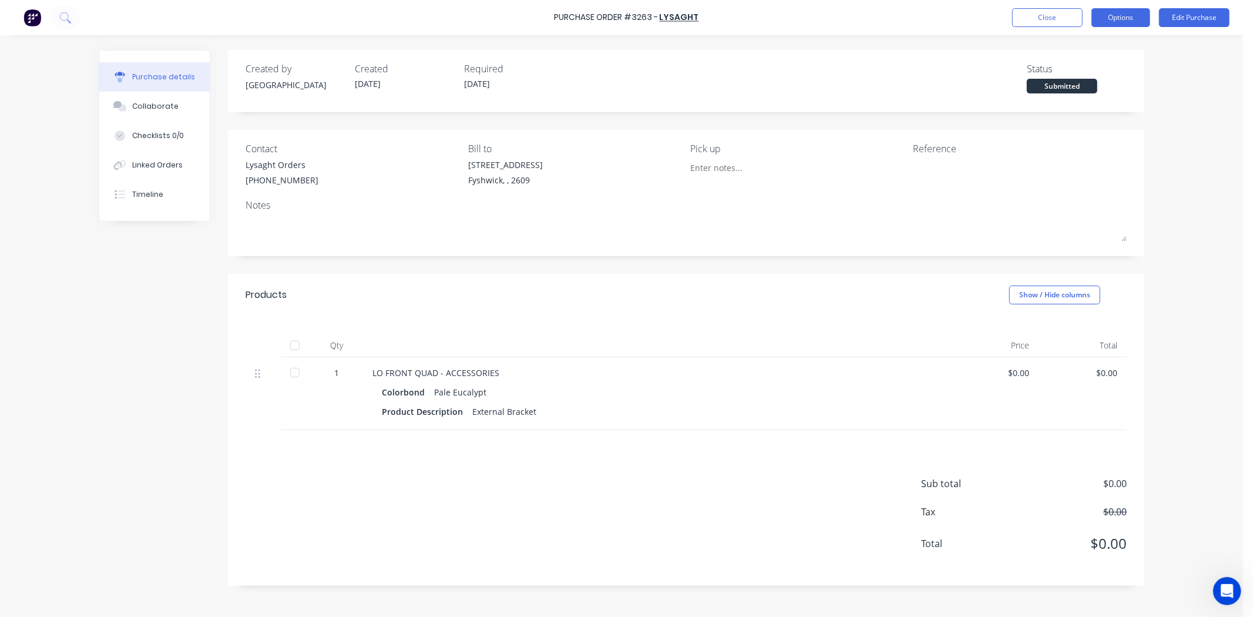
click at [1127, 19] on button "Options" at bounding box center [1121, 17] width 59 height 19
click at [1111, 44] on div "Print / Email" at bounding box center [1094, 47] width 90 height 17
click at [1086, 86] on div "Without pricing" at bounding box center [1094, 94] width 90 height 17
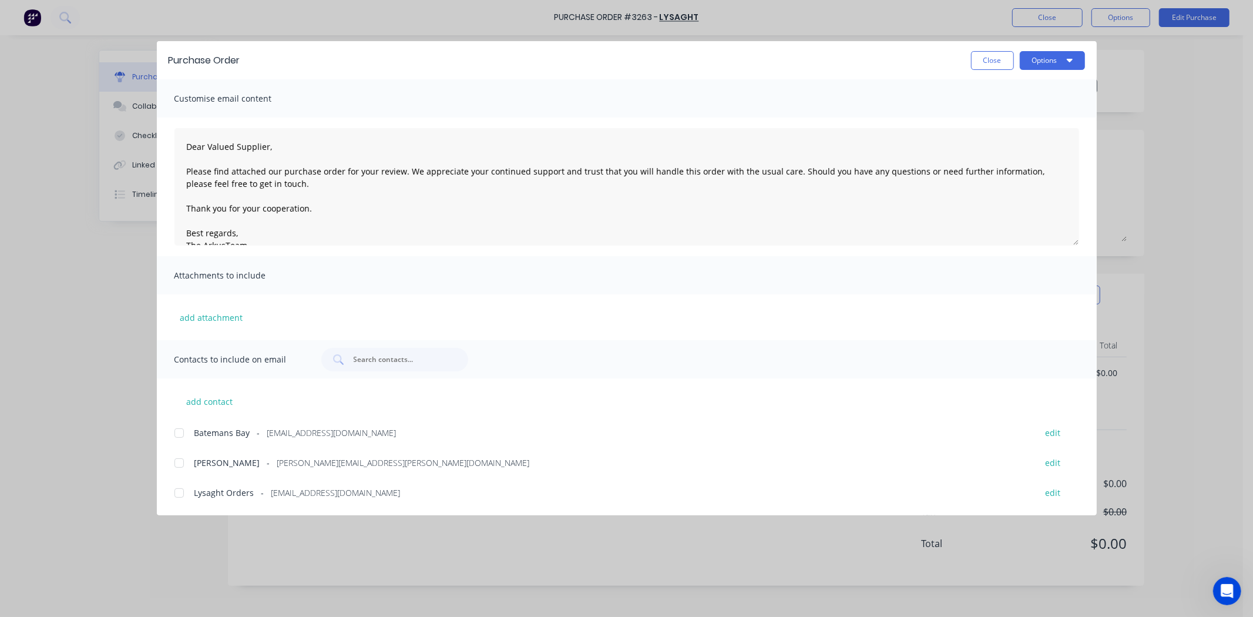
click at [172, 494] on div at bounding box center [179, 493] width 24 height 24
click at [1058, 63] on button "Options" at bounding box center [1052, 60] width 65 height 19
click at [1035, 142] on div "Email" at bounding box center [1029, 137] width 90 height 17
drag, startPoint x: 978, startPoint y: 60, endPoint x: 990, endPoint y: 58, distance: 12.0
click at [978, 60] on button "Close" at bounding box center [992, 60] width 43 height 19
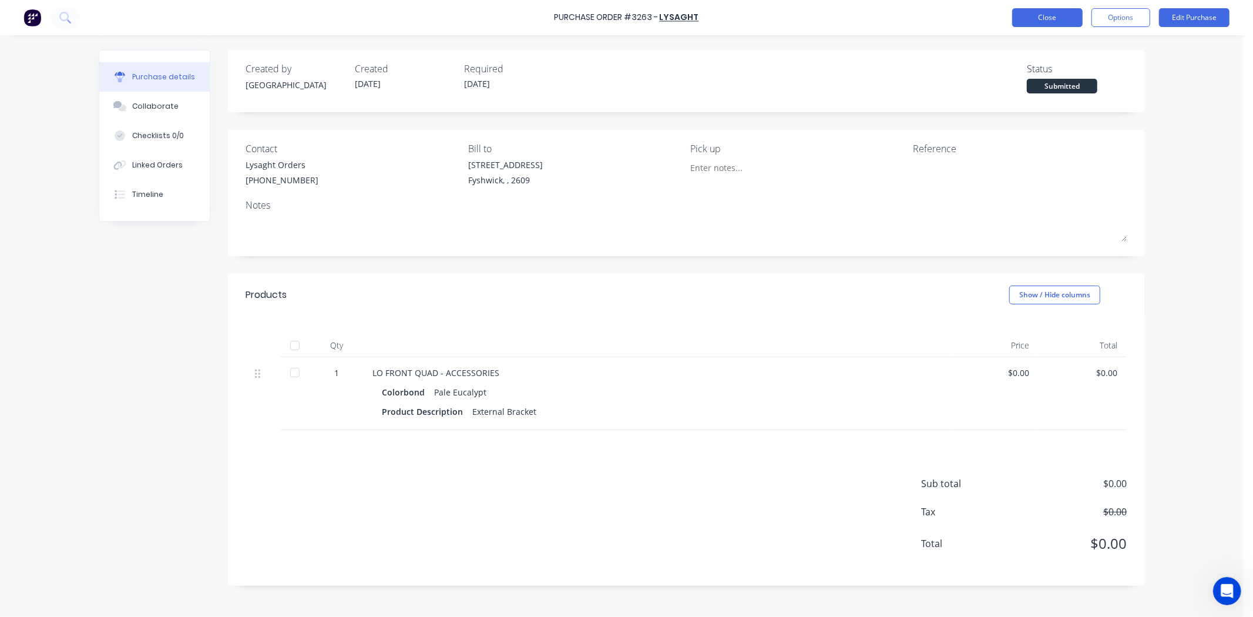
click at [1041, 10] on button "Close" at bounding box center [1047, 17] width 71 height 19
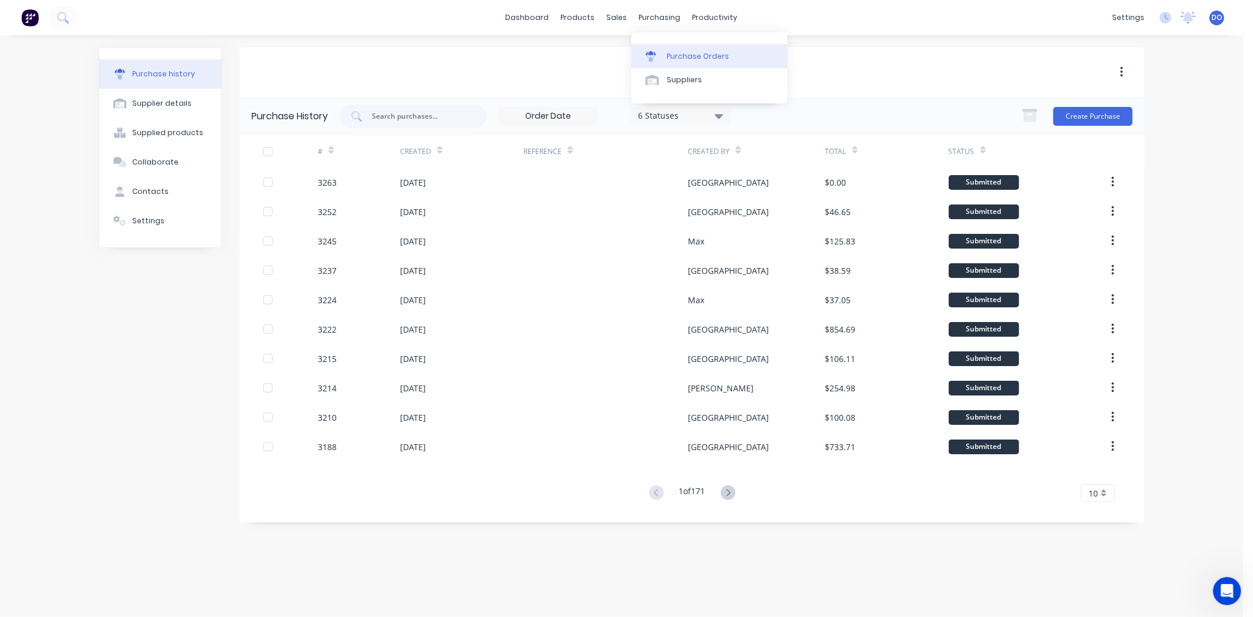
click at [670, 52] on div "Purchase Orders" at bounding box center [698, 56] width 62 height 11
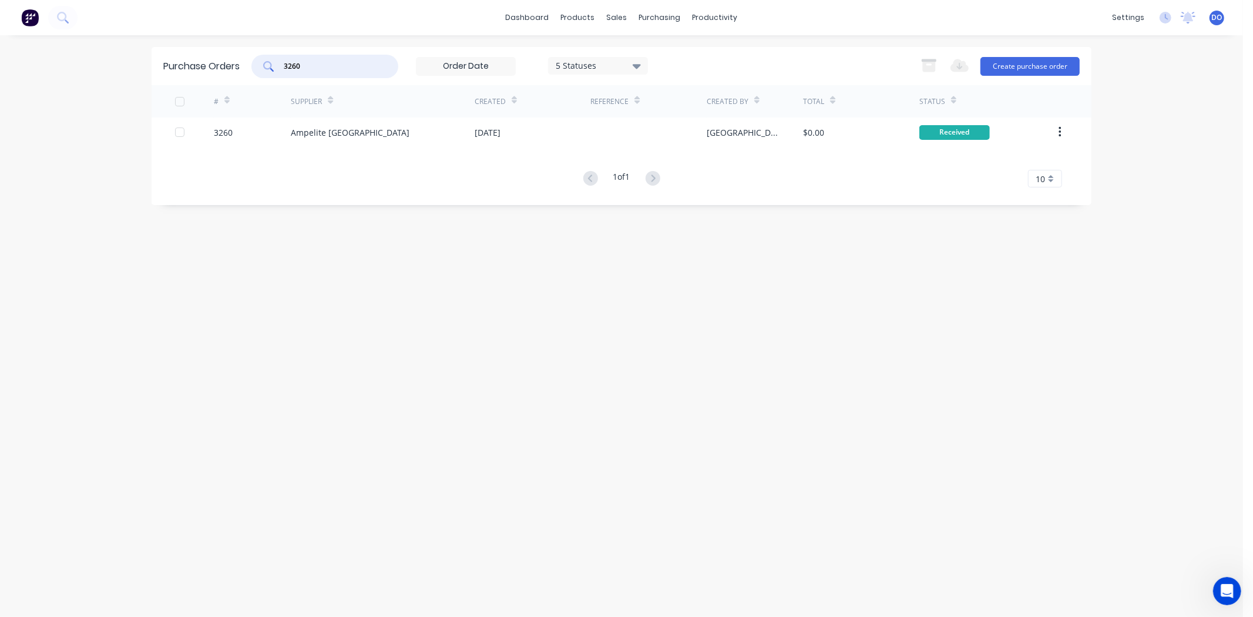
drag, startPoint x: 333, startPoint y: 68, endPoint x: 228, endPoint y: 73, distance: 104.7
click at [228, 73] on div "Purchase Orders 3260 5 Statuses 5 Statuses Export to Excel (XLSX) Create purcha…" at bounding box center [622, 66] width 940 height 38
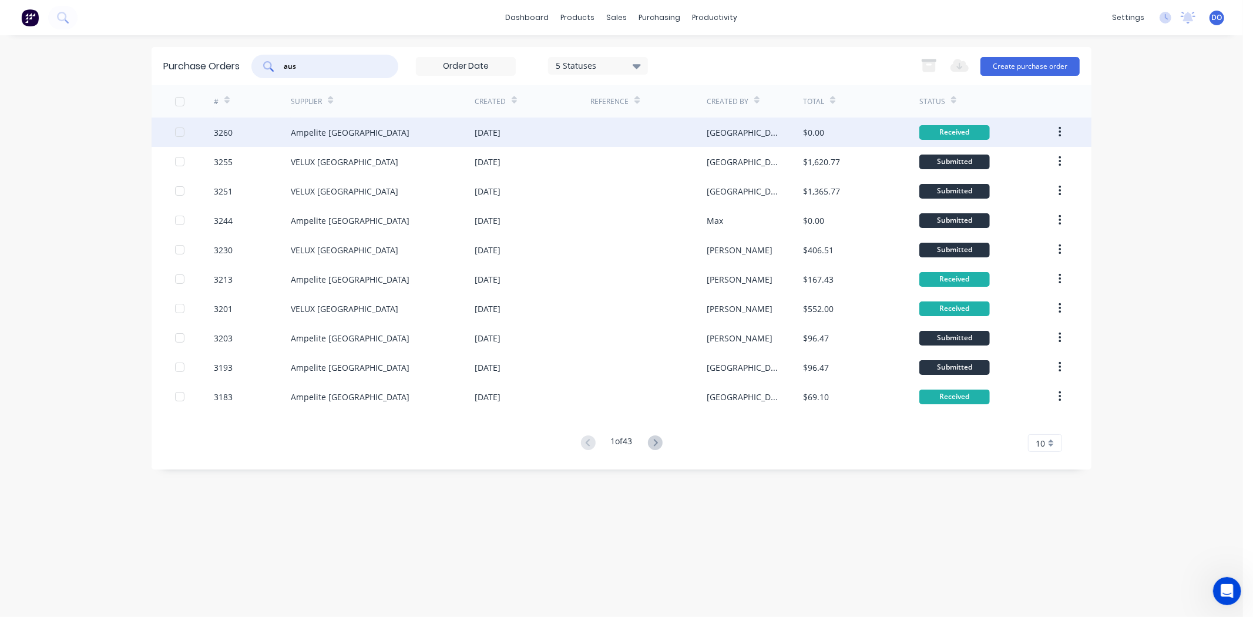
type input "aus"
click at [367, 131] on div "Ampelite [GEOGRAPHIC_DATA]" at bounding box center [383, 132] width 184 height 29
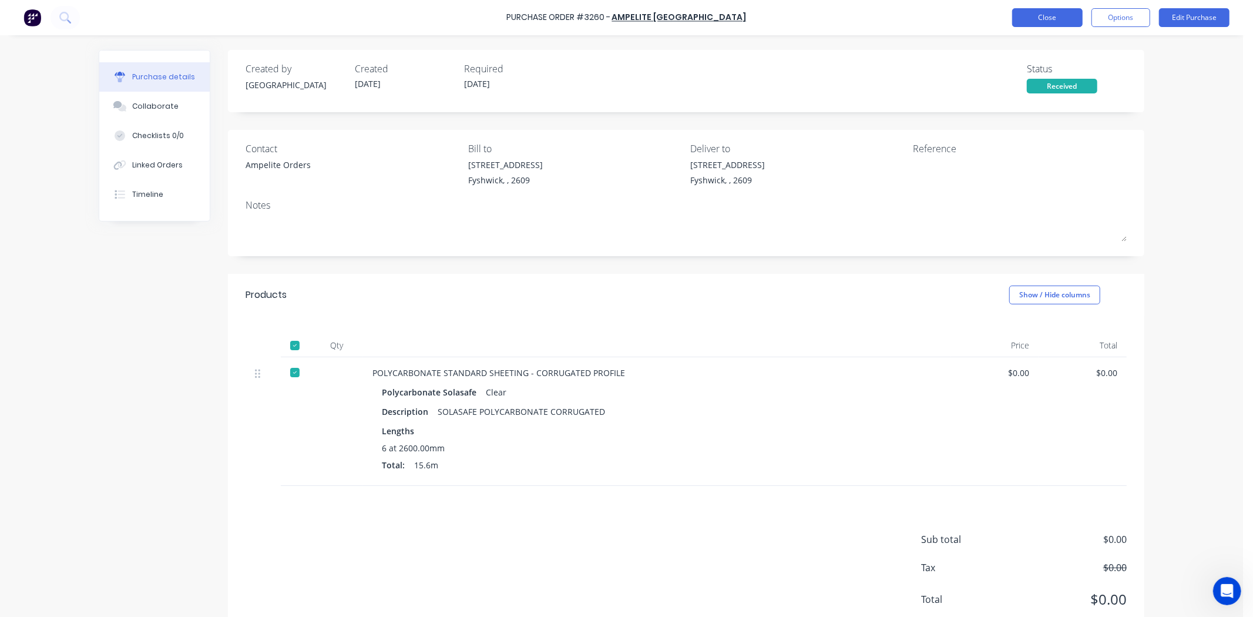
click at [1012, 20] on button "Close" at bounding box center [1047, 17] width 71 height 19
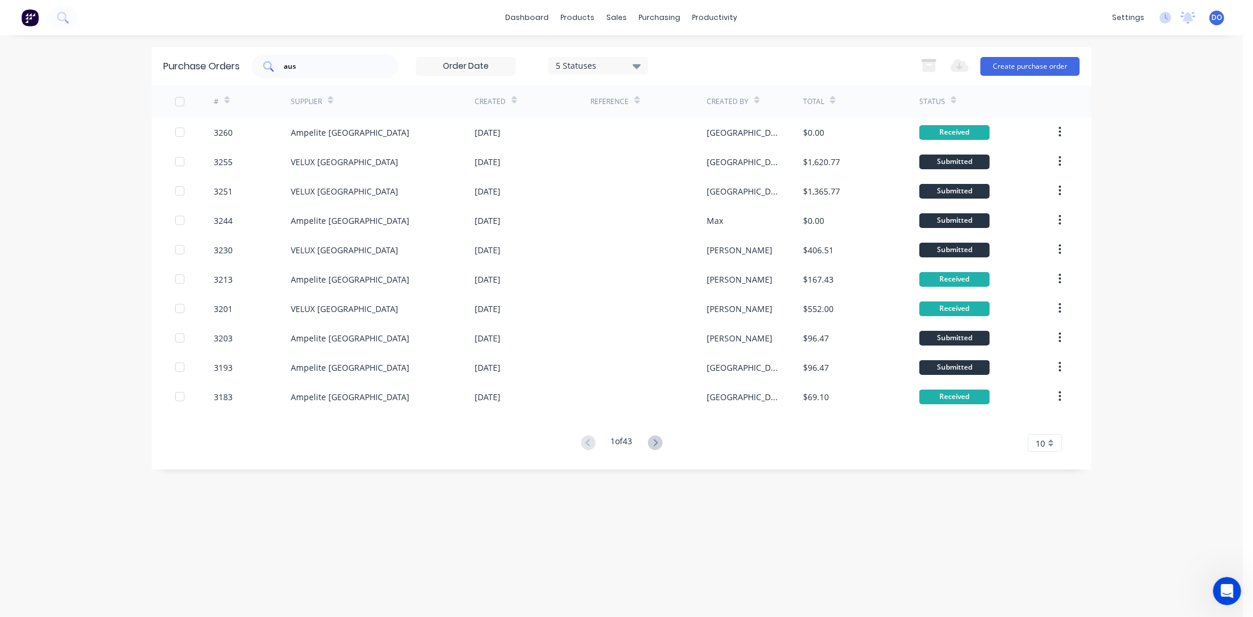
click at [338, 56] on div "aus" at bounding box center [325, 67] width 147 height 24
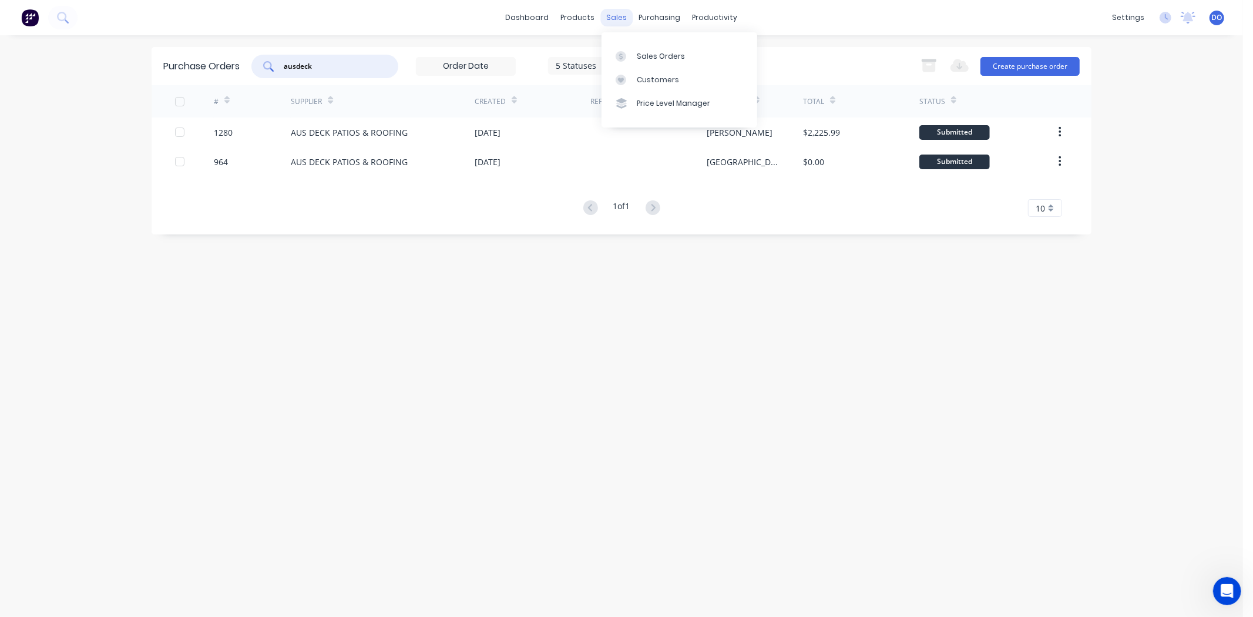
type input "ausdeck"
click at [616, 16] on div "sales" at bounding box center [617, 18] width 32 height 18
click at [633, 57] on div at bounding box center [625, 56] width 18 height 11
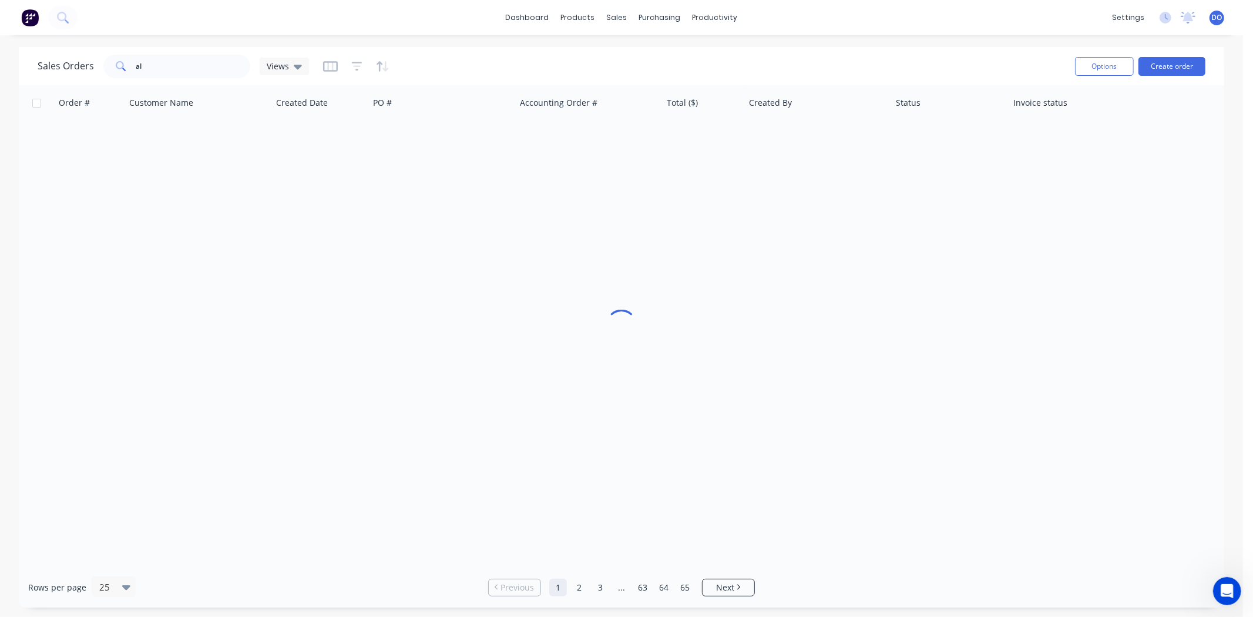
drag, startPoint x: 154, startPoint y: 52, endPoint x: 167, endPoint y: 59, distance: 15.0
click at [161, 58] on div "Sales Orders al Views" at bounding box center [552, 66] width 1028 height 29
drag, startPoint x: 170, startPoint y: 61, endPoint x: 115, endPoint y: 66, distance: 56.0
click at [115, 66] on div "al" at bounding box center [176, 67] width 147 height 24
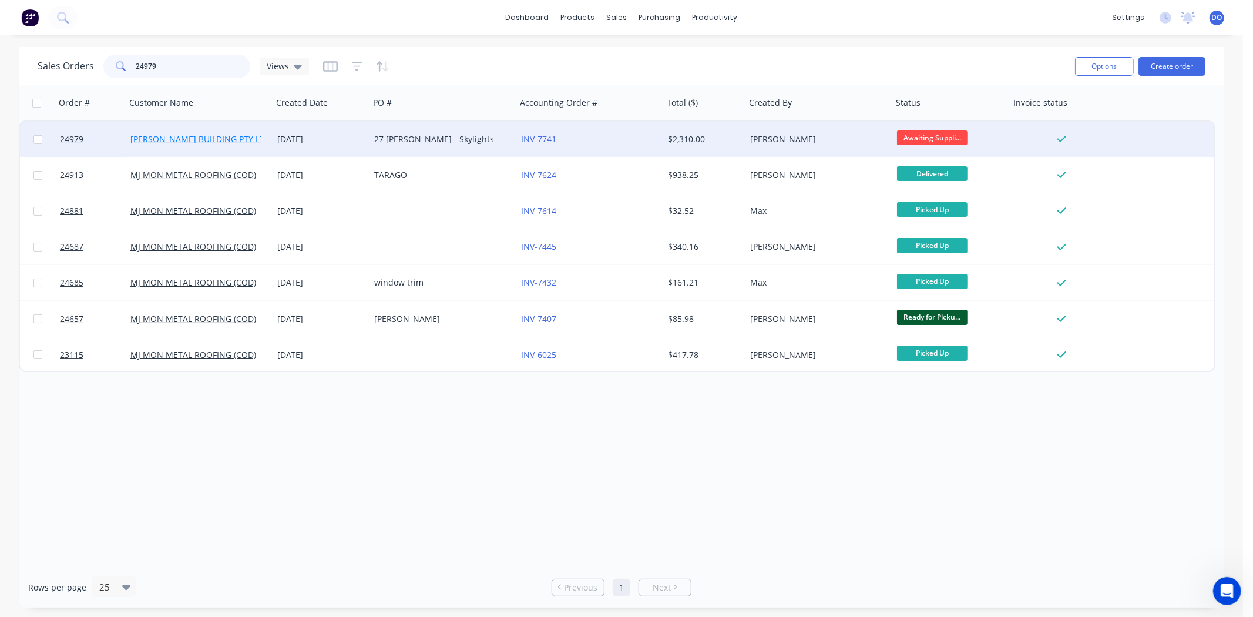
type input "24979"
click at [232, 133] on link "[PERSON_NAME] BUILDING PTY LTD" at bounding box center [200, 138] width 140 height 11
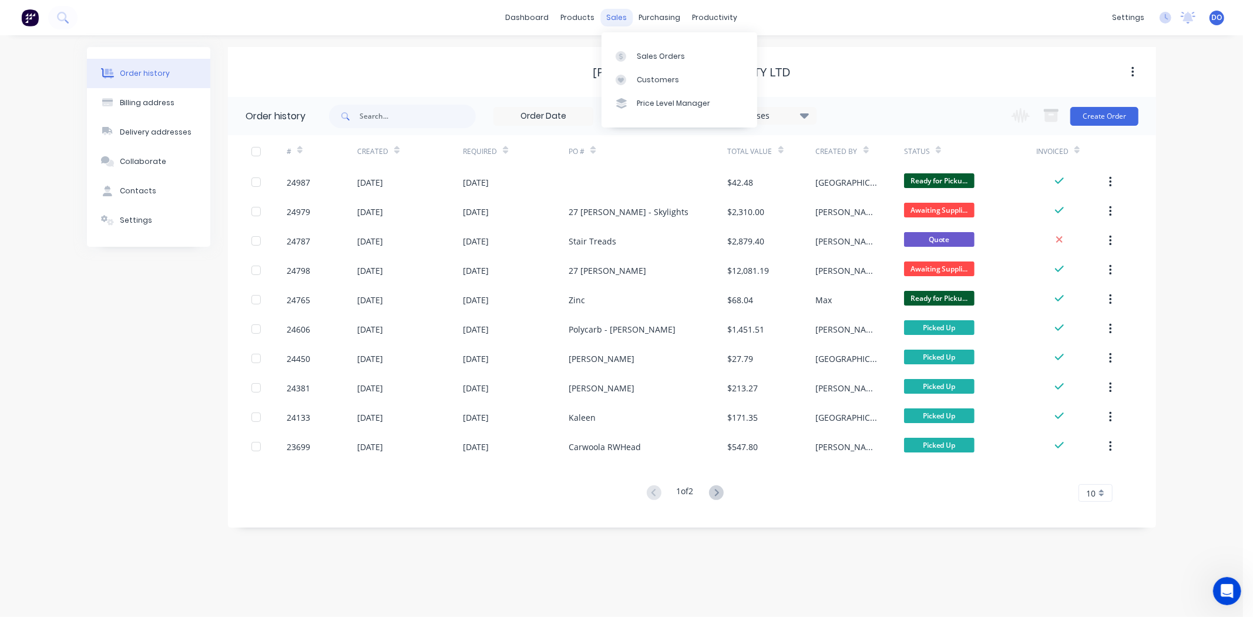
click at [628, 22] on div "sales" at bounding box center [617, 18] width 32 height 18
click at [633, 49] on link "Sales Orders" at bounding box center [680, 56] width 156 height 24
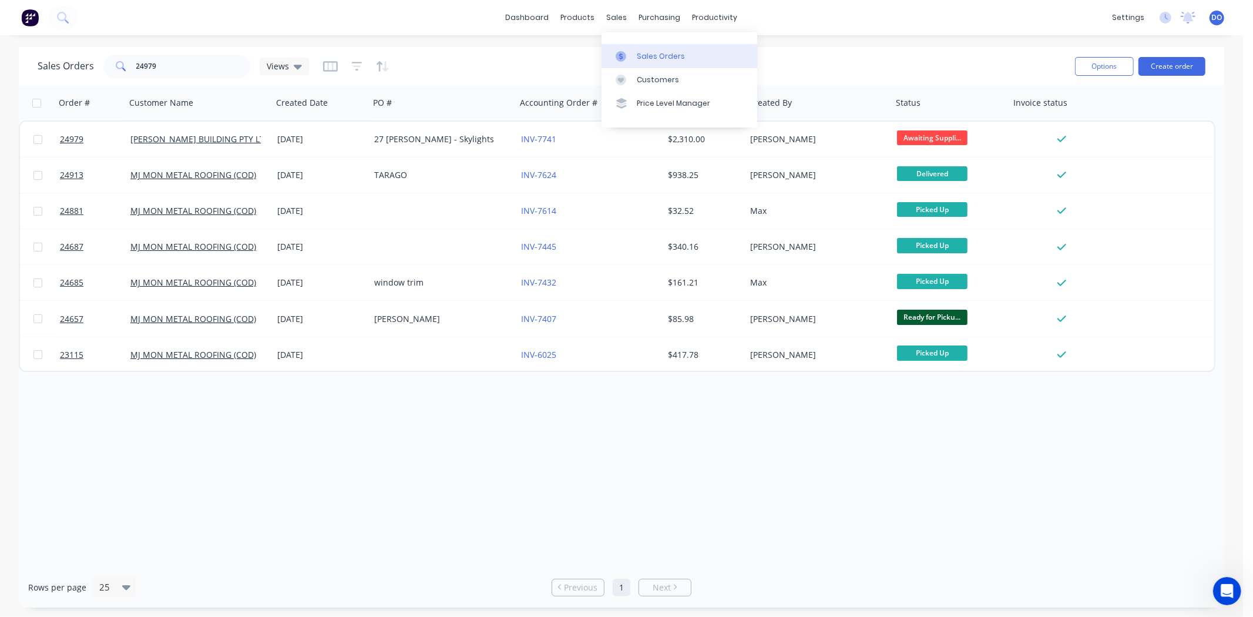
click at [621, 51] on icon at bounding box center [621, 56] width 11 height 11
drag, startPoint x: 208, startPoint y: 72, endPoint x: 61, endPoint y: 65, distance: 147.7
click at [61, 65] on div "Sales Orders 24979 Views" at bounding box center [173, 67] width 271 height 24
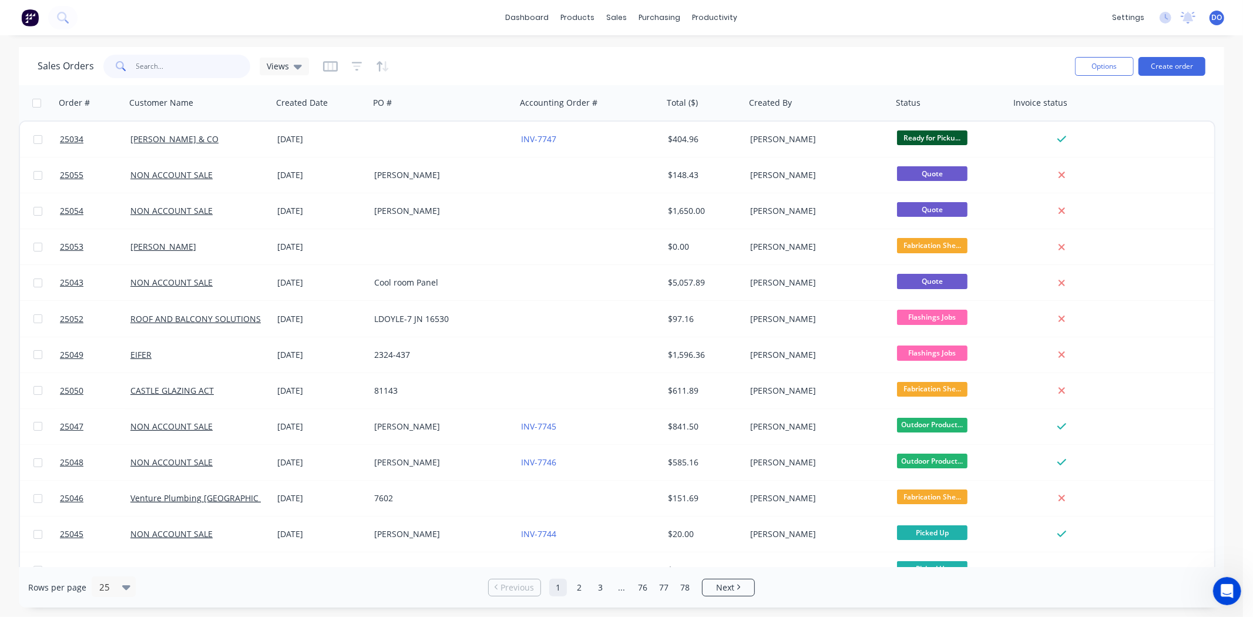
click at [212, 68] on input "text" at bounding box center [193, 67] width 115 height 24
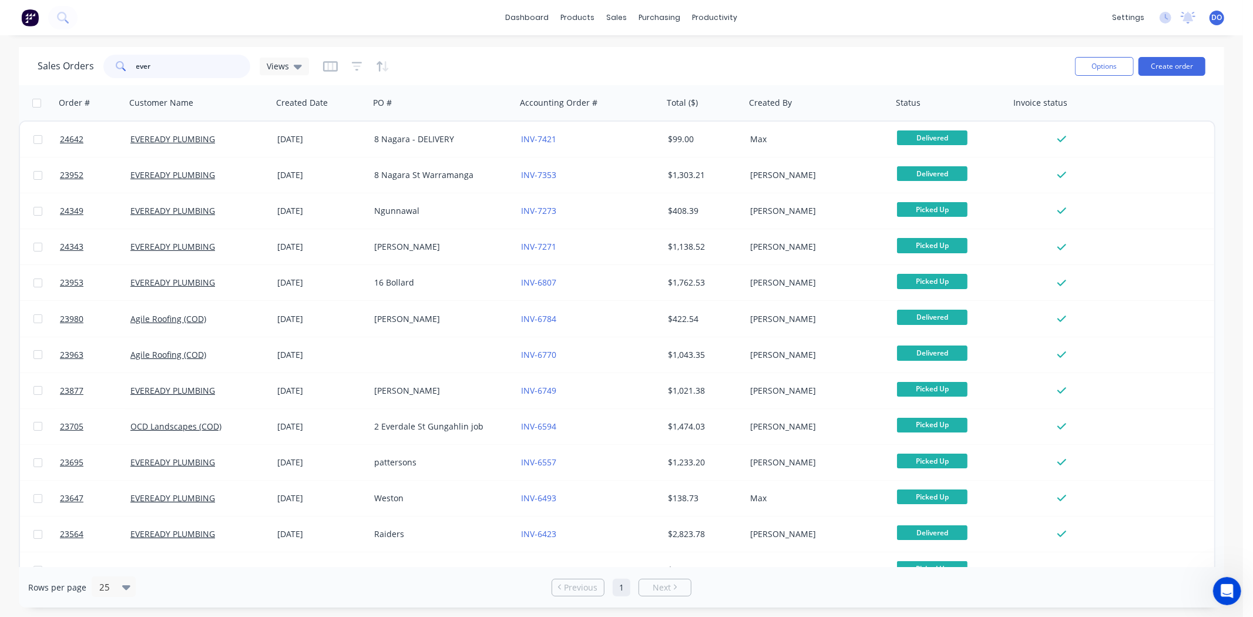
click at [208, 68] on input "ever" at bounding box center [193, 67] width 115 height 24
type input "e"
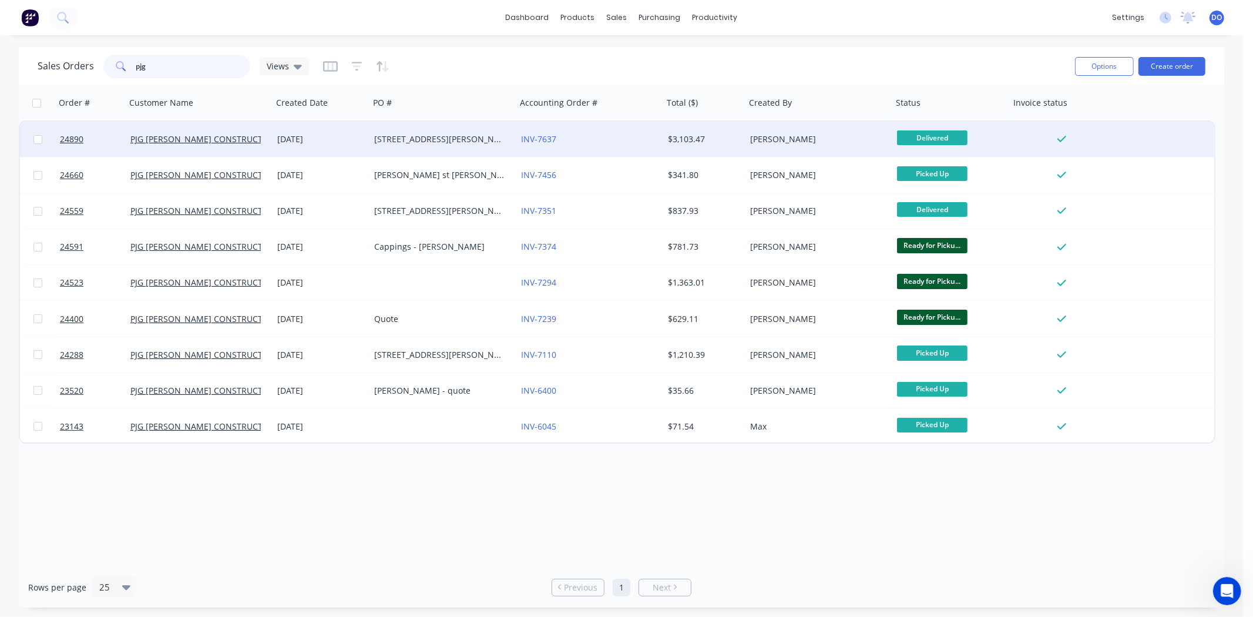
type input "pjg"
click at [499, 142] on div "12 moore st" at bounding box center [439, 139] width 130 height 12
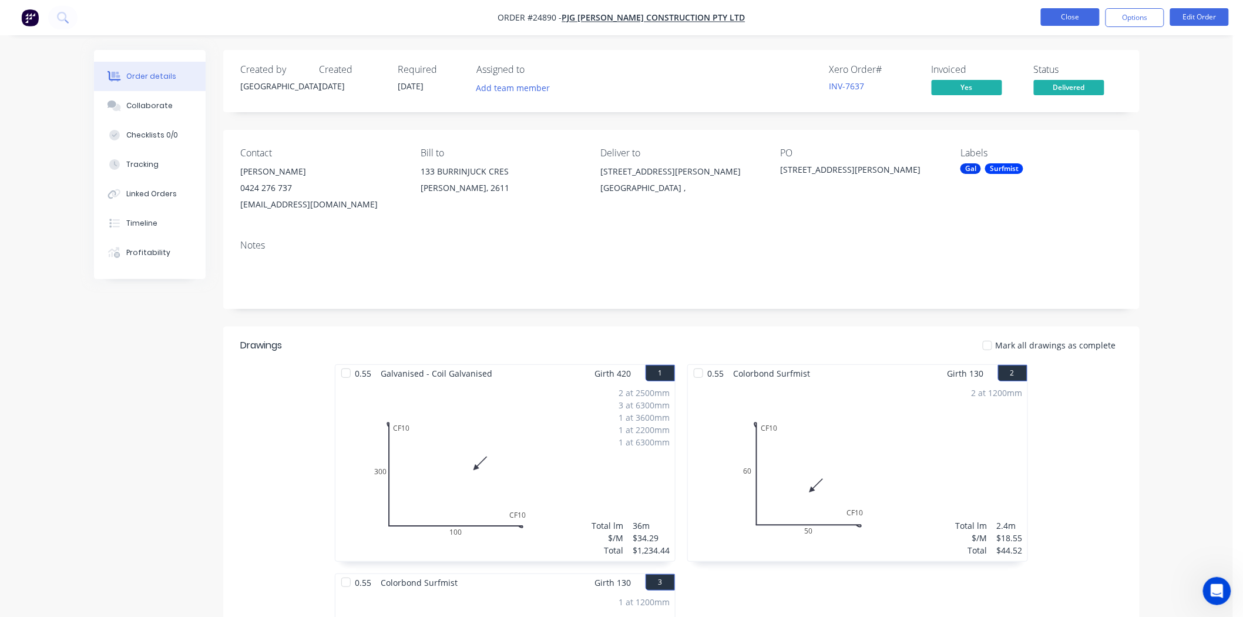
click at [1060, 18] on button "Close" at bounding box center [1070, 17] width 59 height 18
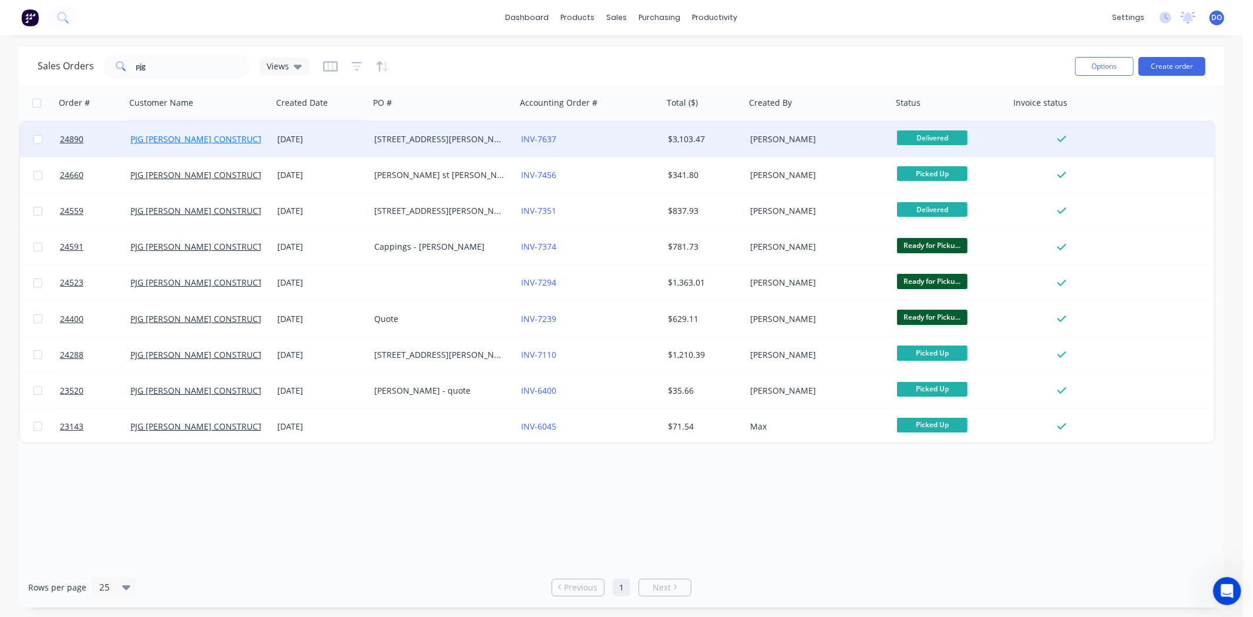
click at [201, 141] on link "PJG [PERSON_NAME] CONSTRUCTION PTY LTD" at bounding box center [220, 138] width 181 height 11
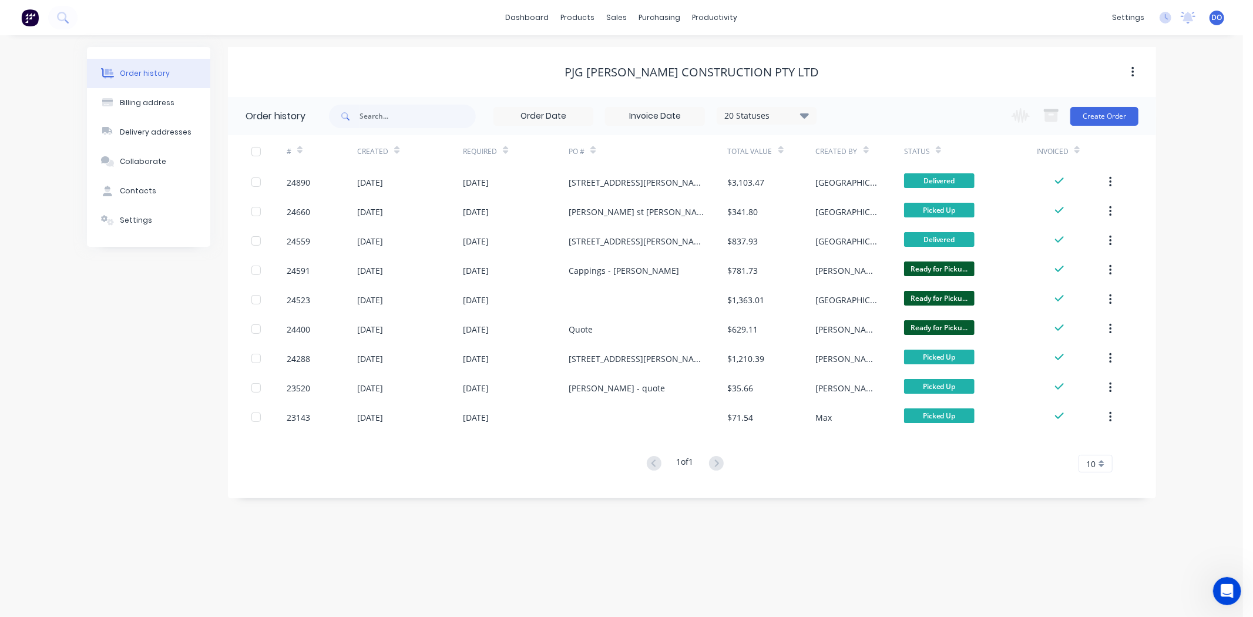
click at [762, 112] on div "20 Statuses" at bounding box center [766, 115] width 99 height 13
click at [864, 251] on label at bounding box center [864, 251] width 0 height 0
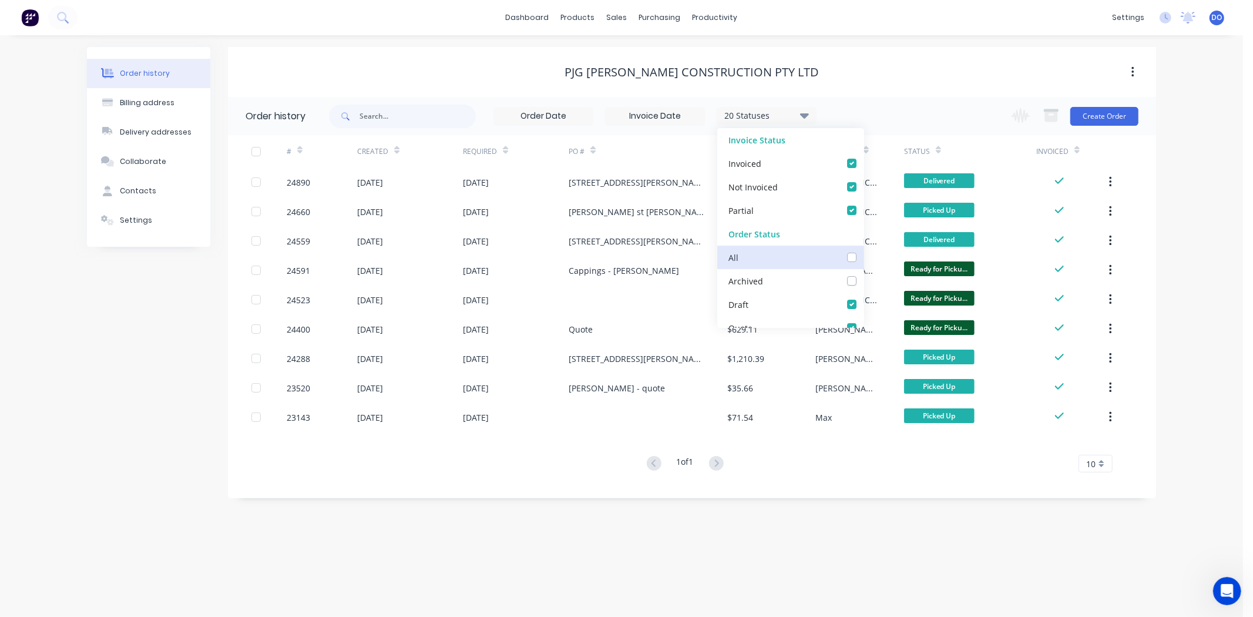
click at [864, 260] on input "checkbox" at bounding box center [868, 256] width 9 height 11
checkbox input "true"
click at [556, 78] on div "PJG [PERSON_NAME] CONSTRUCTION PTY LTD" at bounding box center [692, 72] width 928 height 14
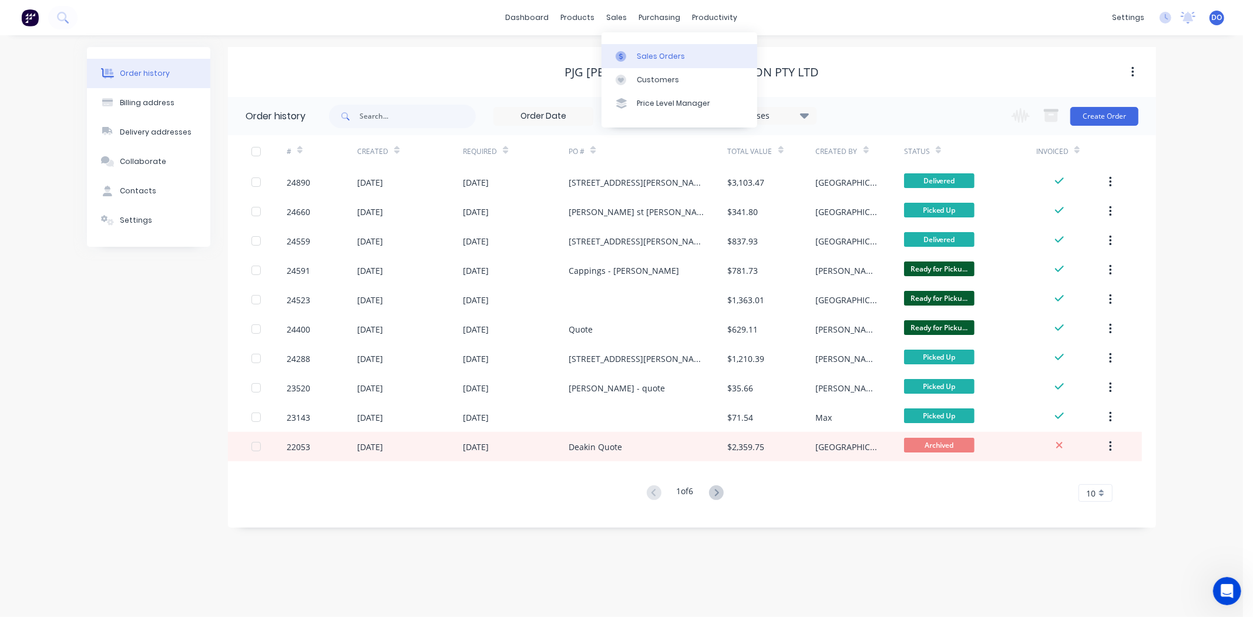
click at [635, 56] on link "Sales Orders" at bounding box center [680, 56] width 156 height 24
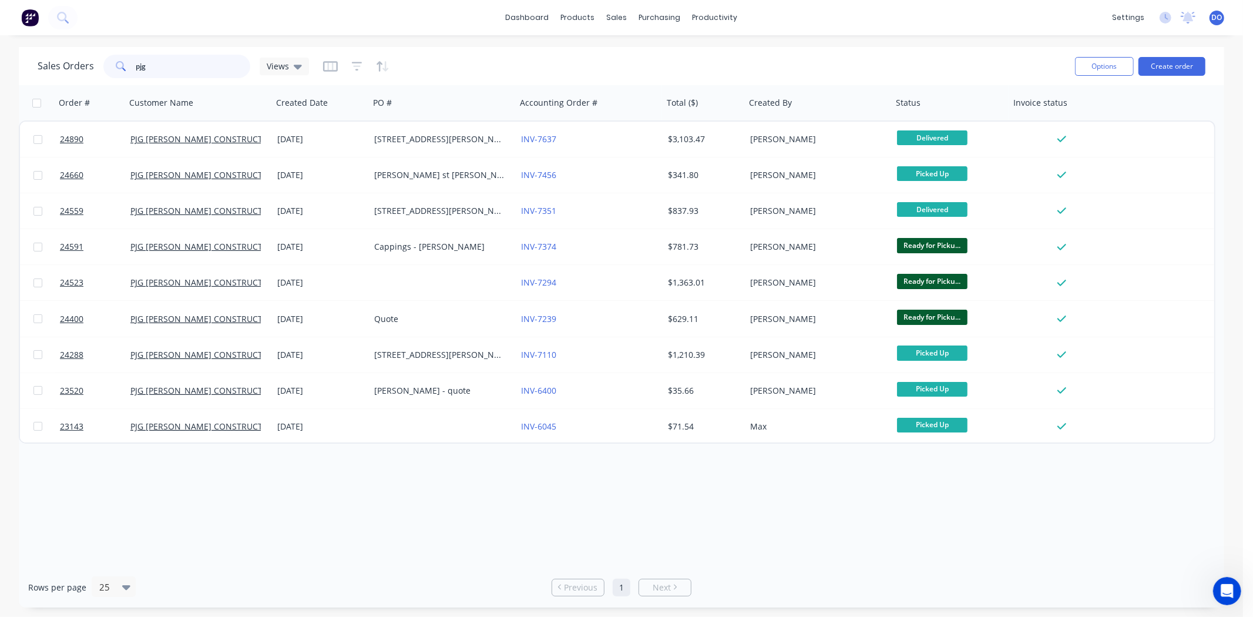
drag, startPoint x: 185, startPoint y: 72, endPoint x: 122, endPoint y: 57, distance: 64.7
click at [122, 57] on div "pjg" at bounding box center [176, 67] width 147 height 24
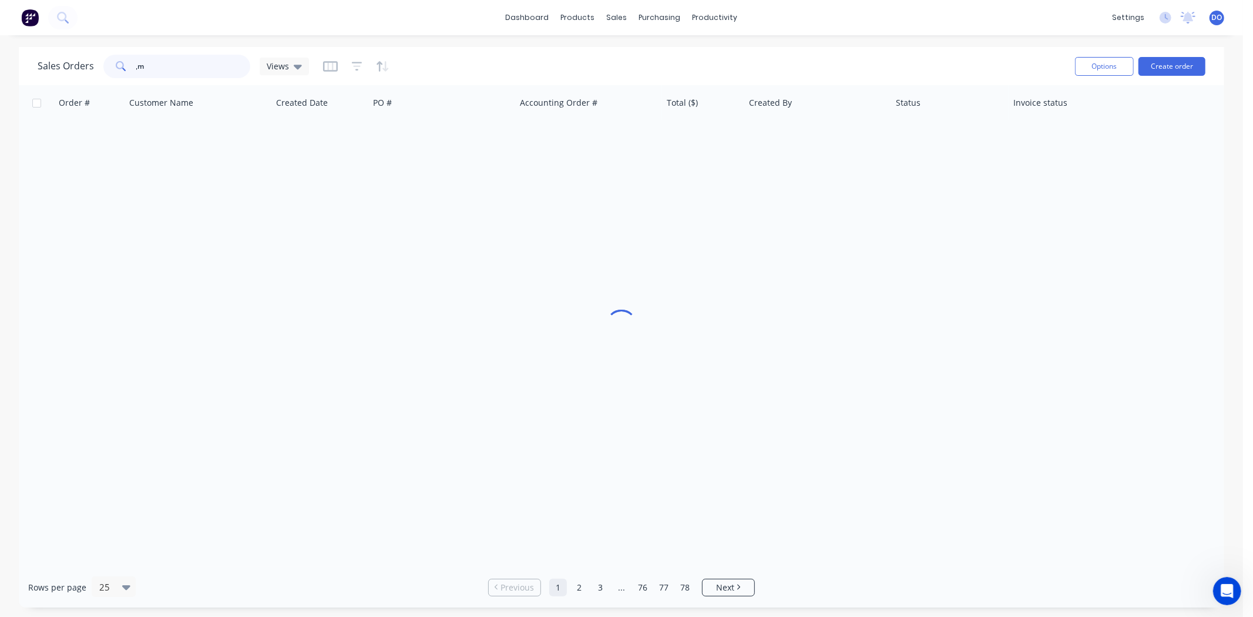
type input ","
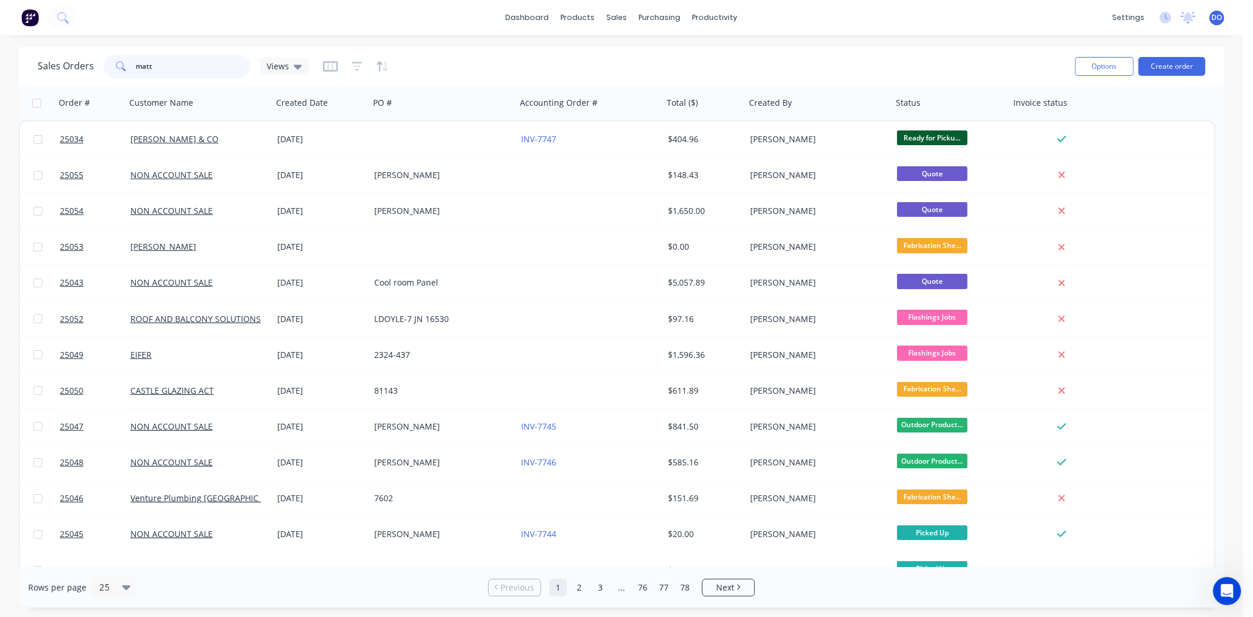
type input "matt"
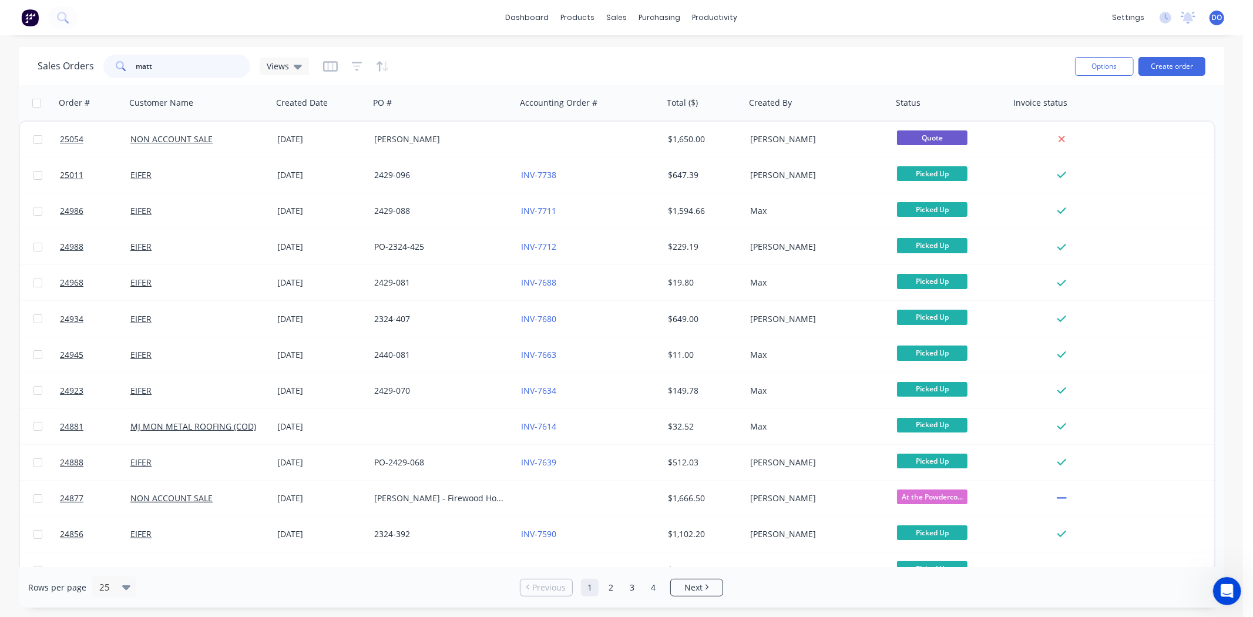
drag, startPoint x: 207, startPoint y: 62, endPoint x: 109, endPoint y: 69, distance: 99.0
click at [109, 69] on div "matt" at bounding box center [176, 67] width 147 height 24
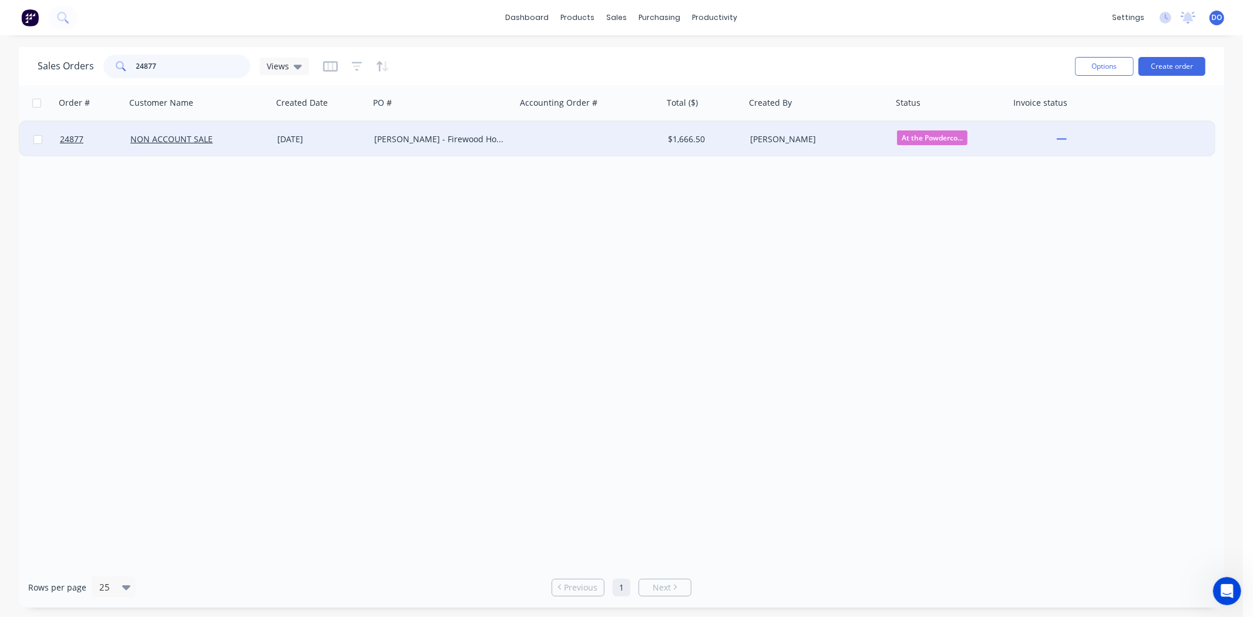
type input "24877"
click at [338, 128] on div "[DATE]" at bounding box center [321, 139] width 97 height 35
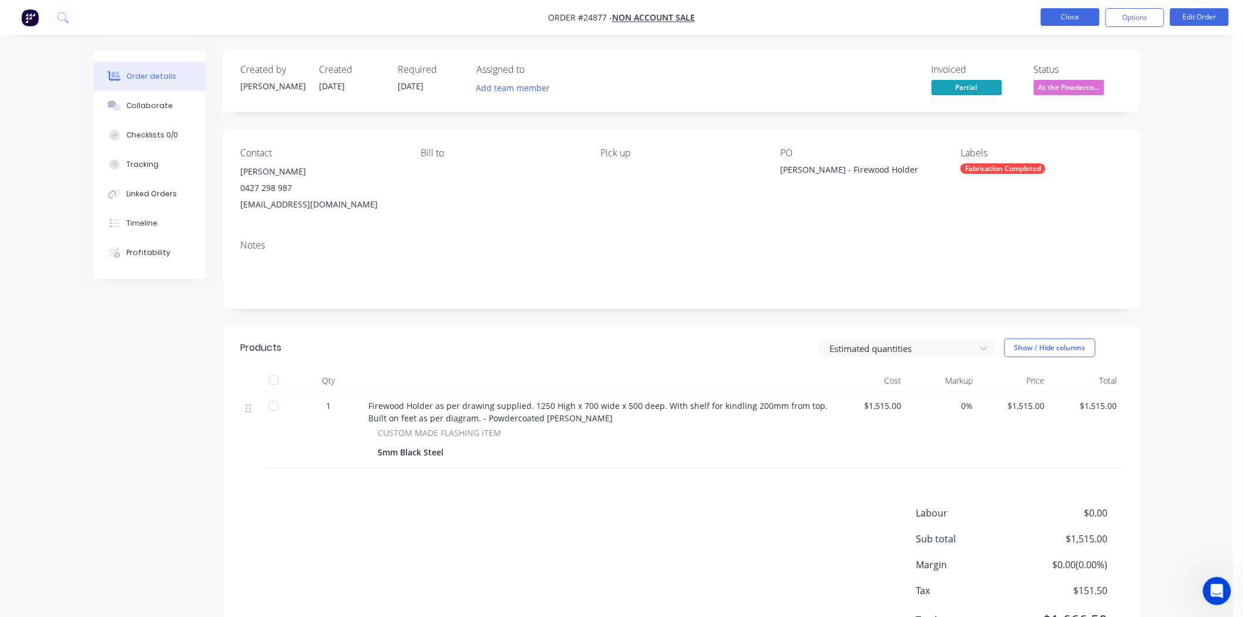
click at [1051, 12] on button "Close" at bounding box center [1070, 17] width 59 height 18
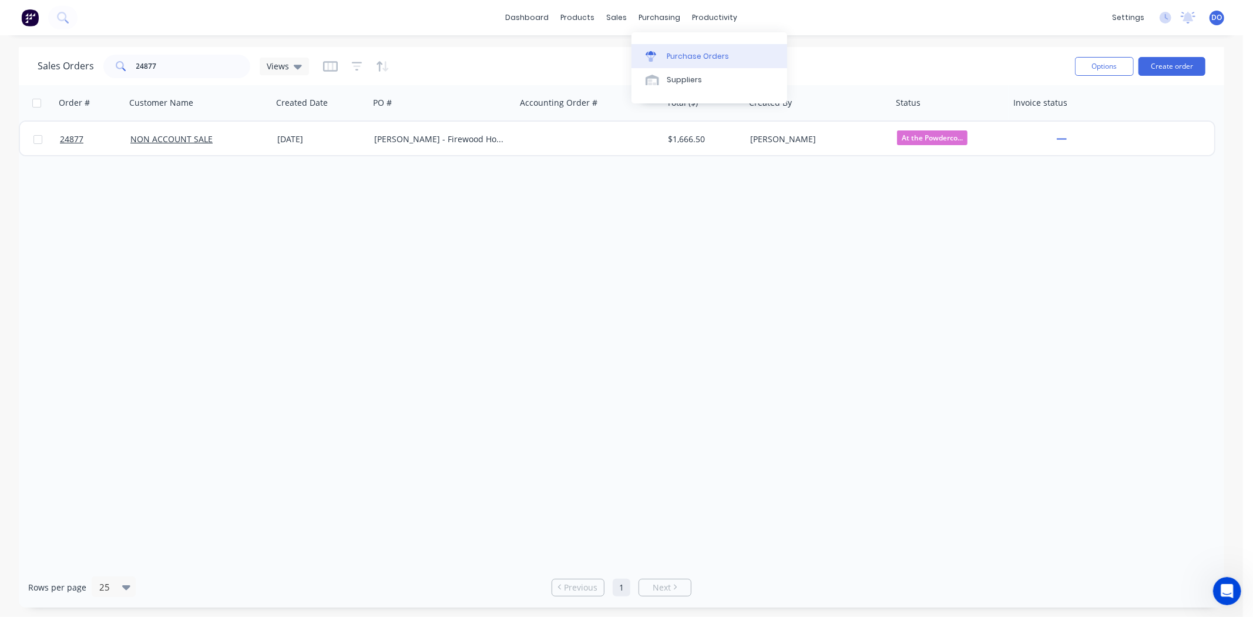
click at [676, 56] on div "Purchase Orders" at bounding box center [698, 56] width 62 height 11
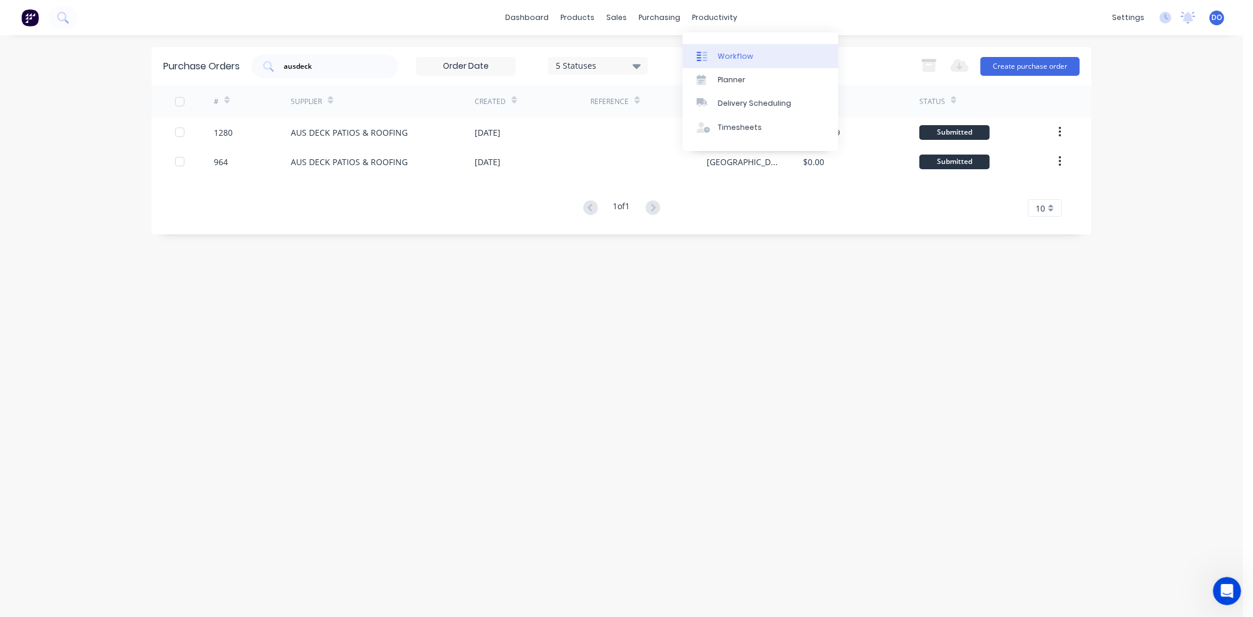
click at [726, 53] on div "Workflow" at bounding box center [735, 56] width 35 height 11
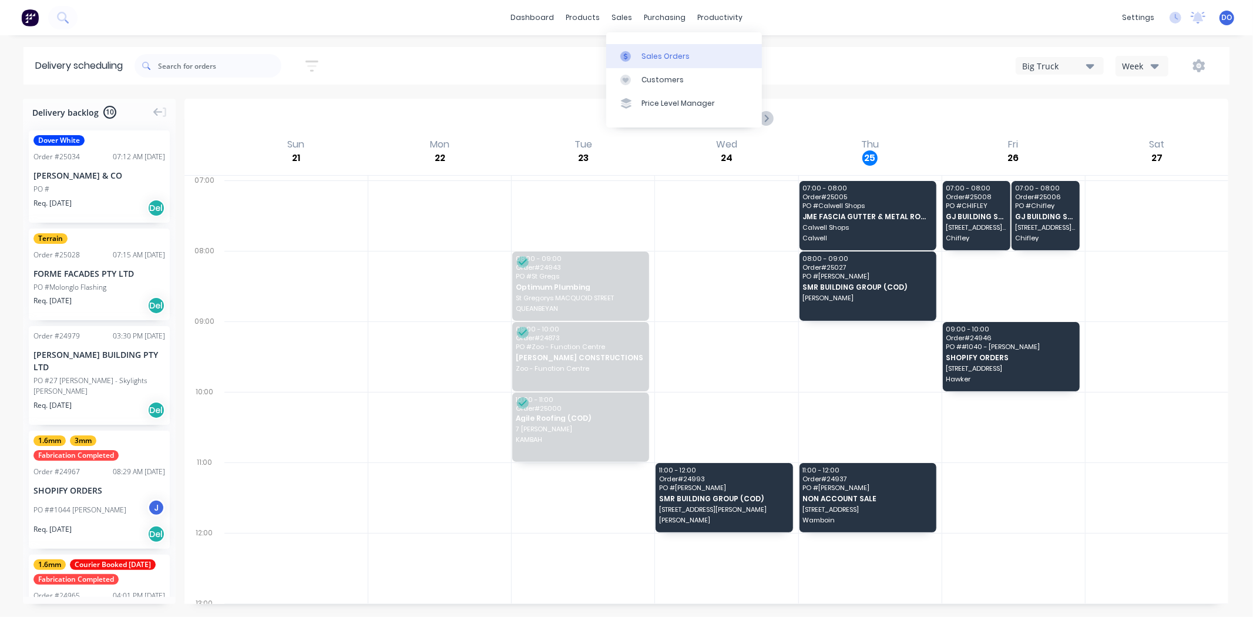
click at [636, 56] on div at bounding box center [630, 56] width 18 height 11
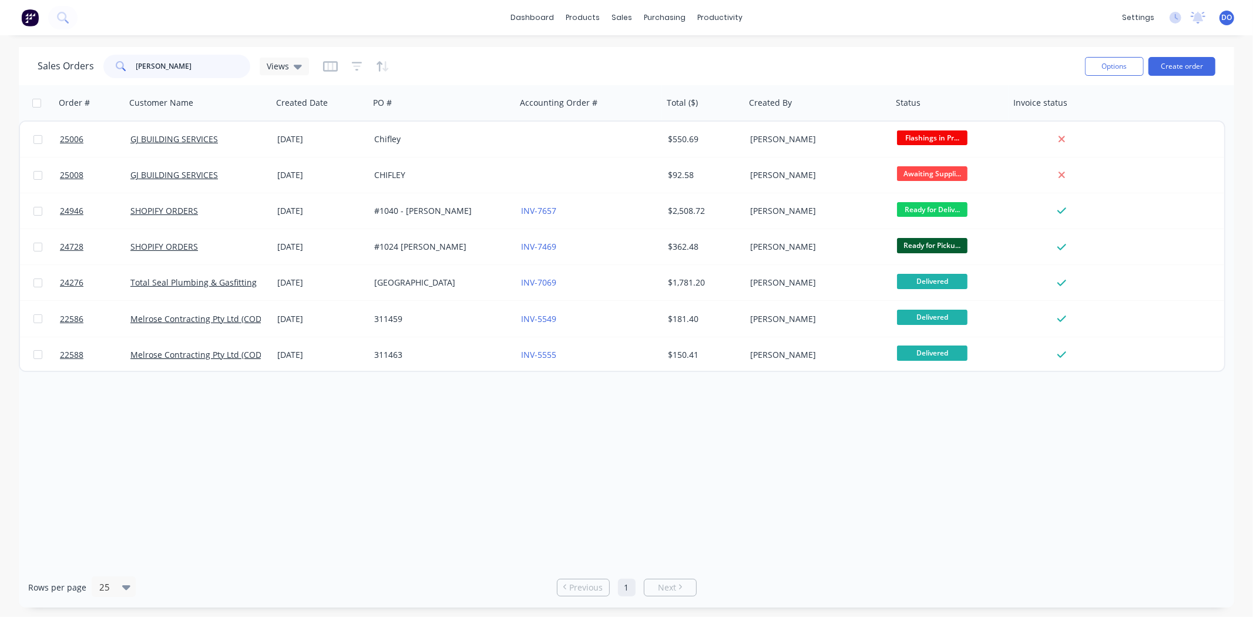
drag, startPoint x: 206, startPoint y: 71, endPoint x: 148, endPoint y: 71, distance: 57.6
click at [148, 71] on input "donald" at bounding box center [193, 67] width 115 height 24
type input "d"
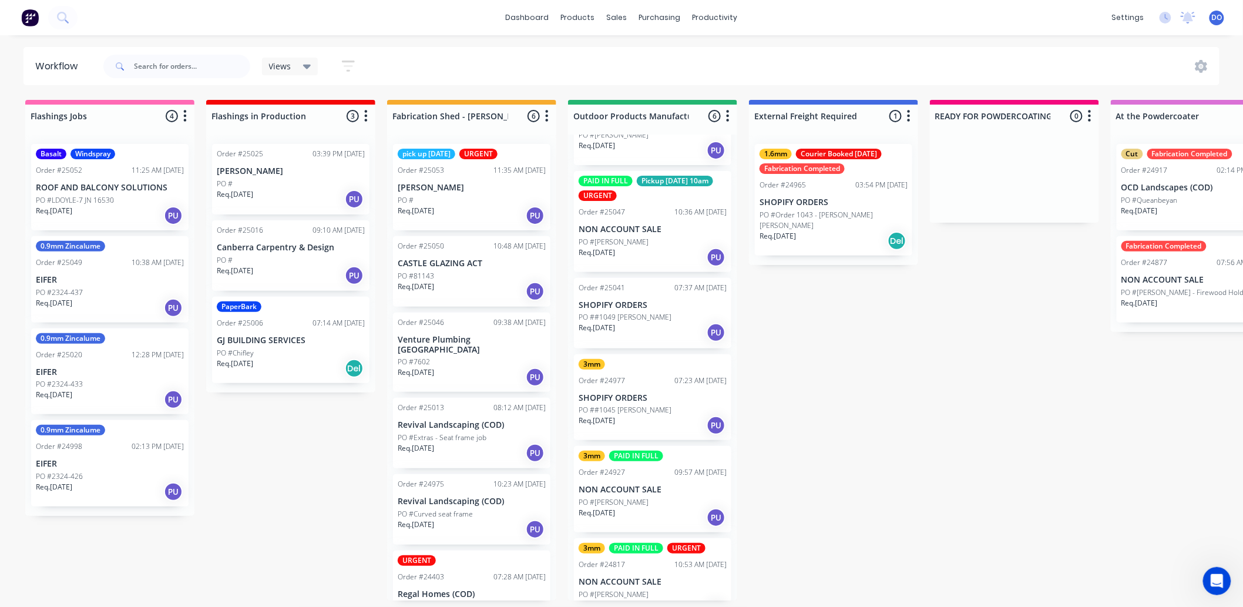
scroll to position [88, 0]
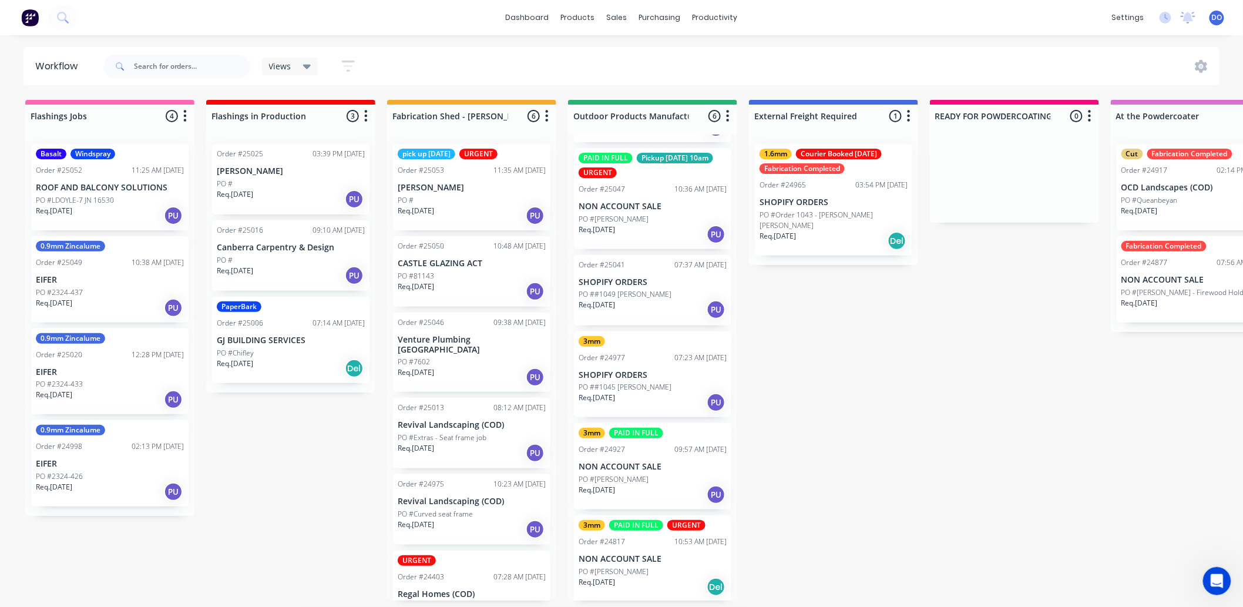
click at [633, 388] on p "PO ##1045 [PERSON_NAME]" at bounding box center [625, 387] width 93 height 11
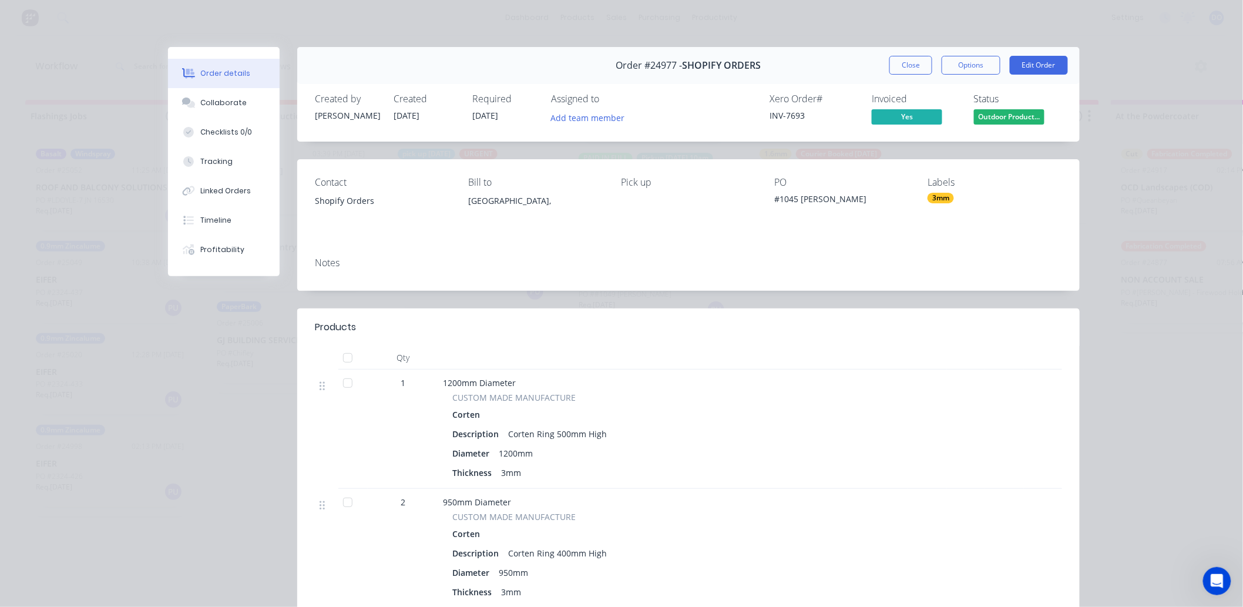
click at [917, 75] on div "Order #24977 - SHOPIFY ORDERS Close Options Edit Order" at bounding box center [688, 65] width 783 height 37
click at [913, 63] on button "Close" at bounding box center [911, 65] width 43 height 19
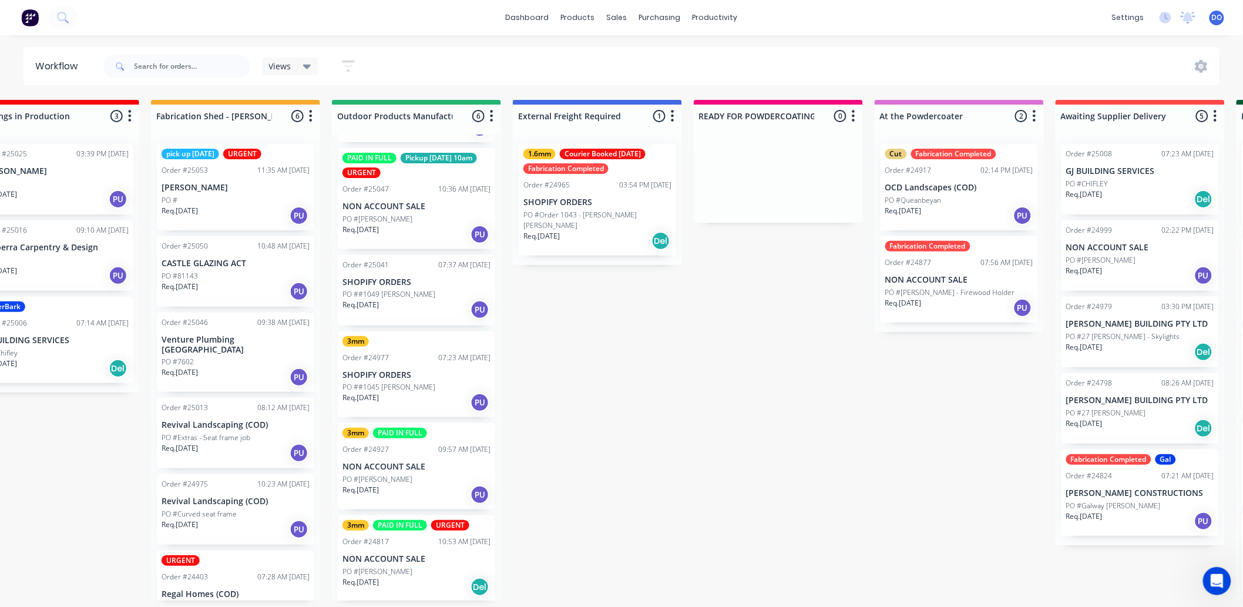
scroll to position [0, 0]
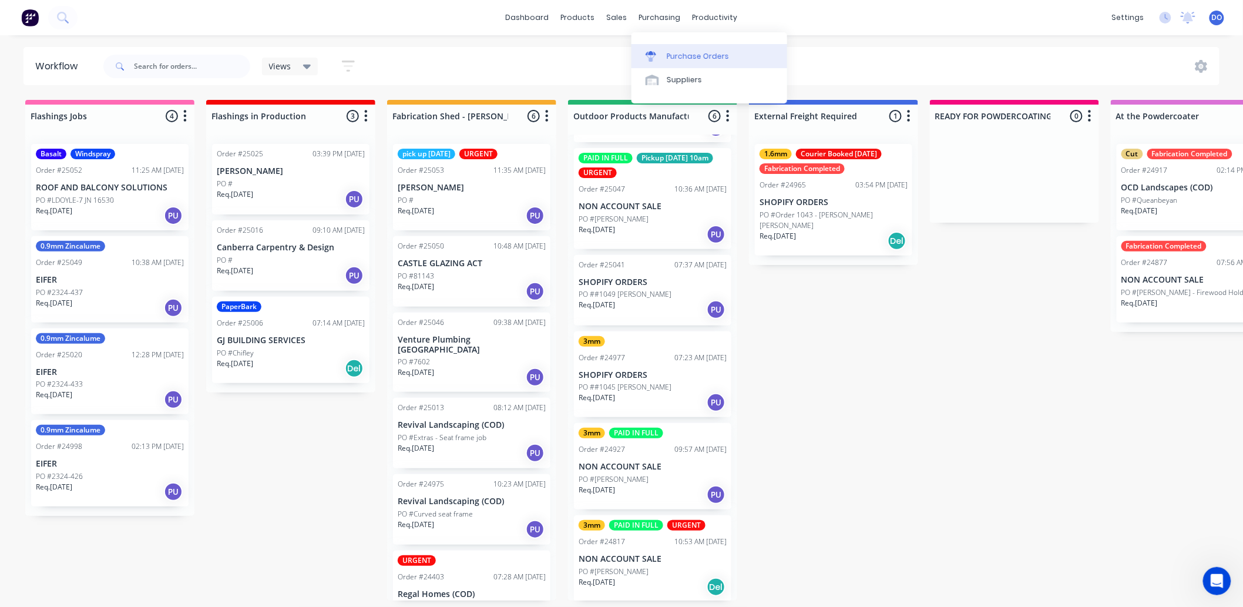
click at [696, 57] on div "Purchase Orders" at bounding box center [698, 56] width 62 height 11
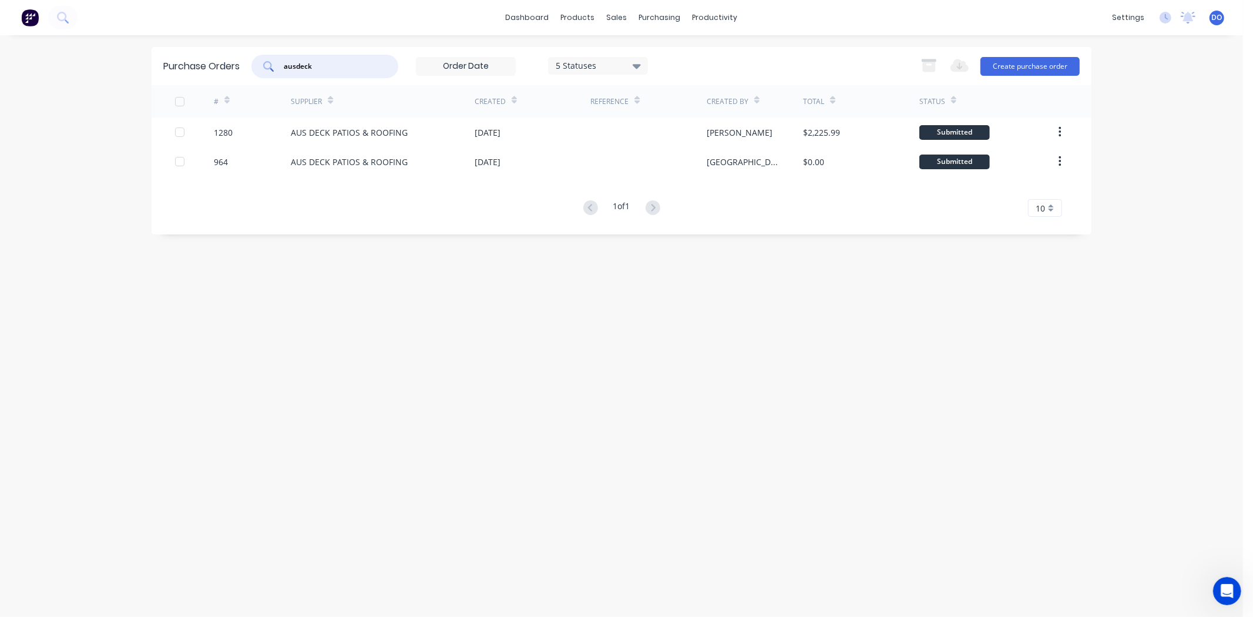
drag, startPoint x: 360, startPoint y: 65, endPoint x: 251, endPoint y: 95, distance: 113.3
click at [251, 95] on div "Purchase Orders ausdeck 5 Statuses 5 Statuses Export to Excel (XLSX) Create pur…" at bounding box center [622, 140] width 940 height 187
click at [335, 63] on input "ausdeck" at bounding box center [332, 67] width 98 height 12
type input "a"
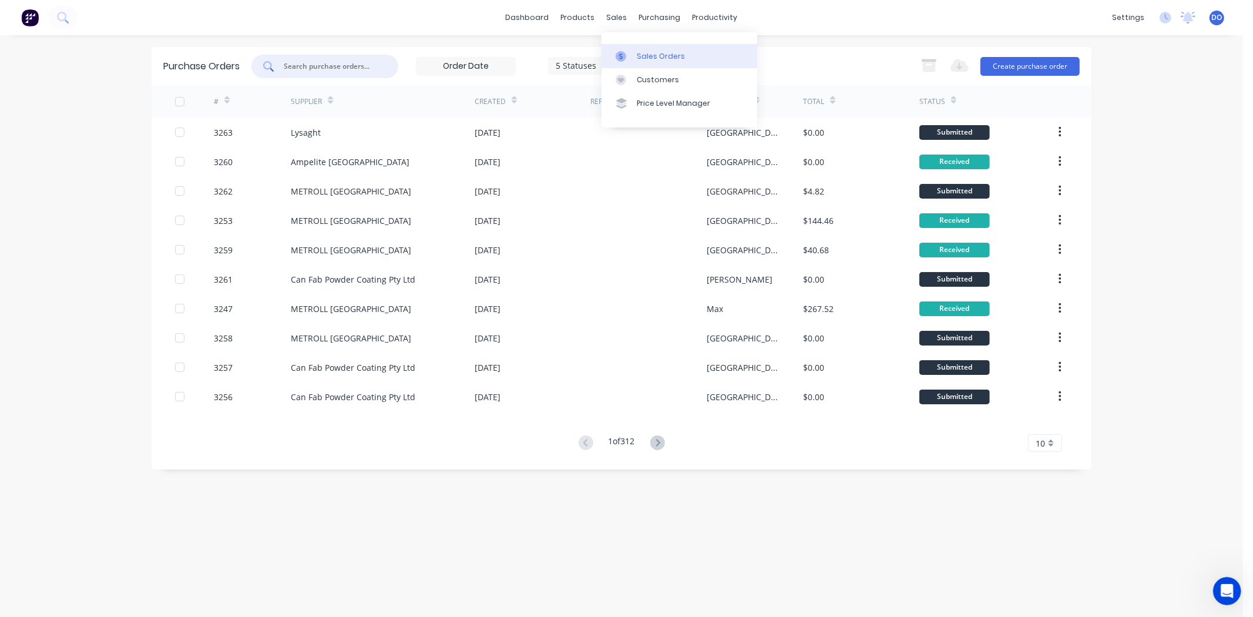
click at [626, 53] on icon at bounding box center [621, 56] width 11 height 11
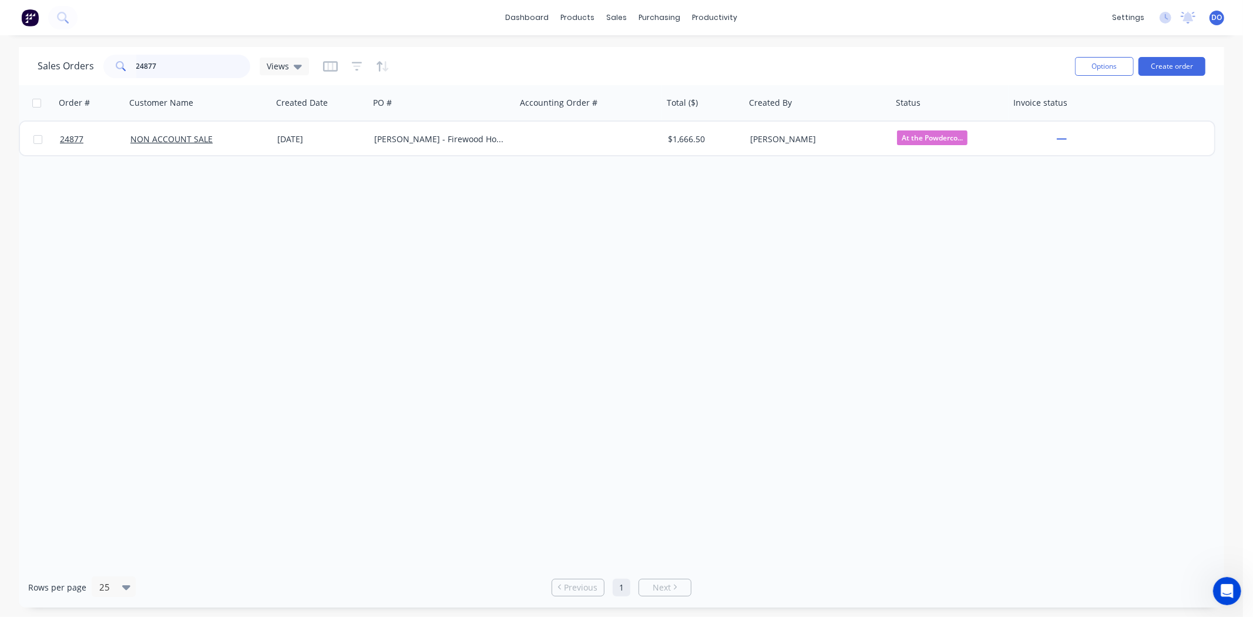
click at [184, 69] on input "24877" at bounding box center [193, 67] width 115 height 24
type input "2"
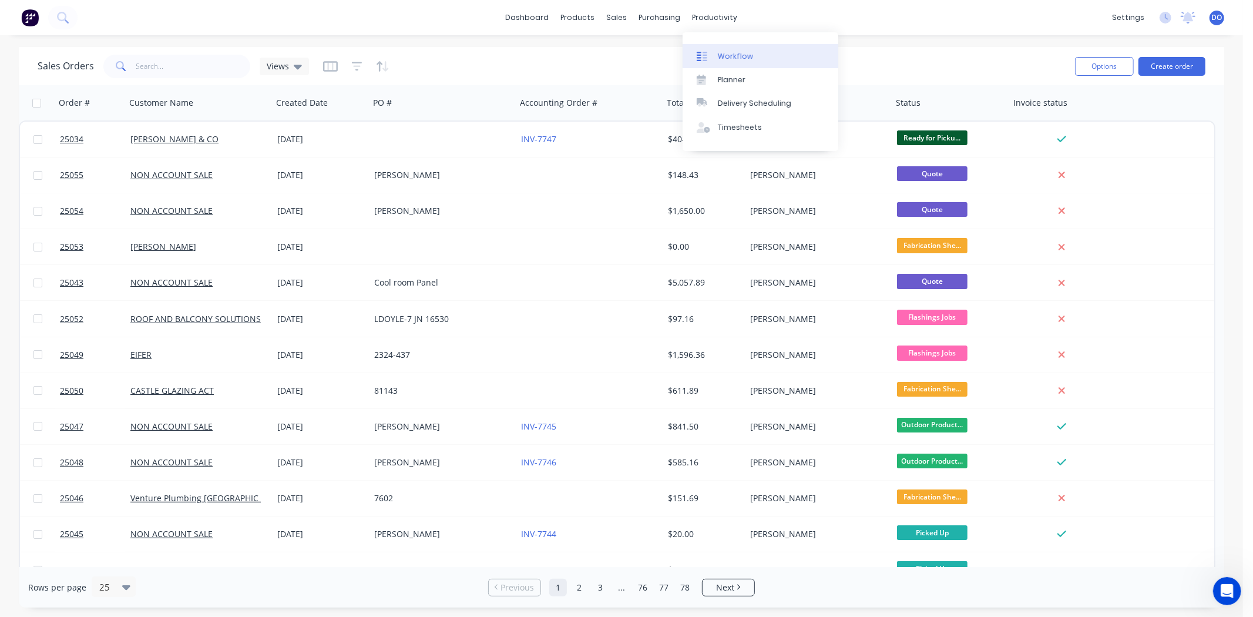
click at [727, 48] on link "Workflow" at bounding box center [761, 56] width 156 height 24
